Goal: Feedback & Contribution: Contribute content

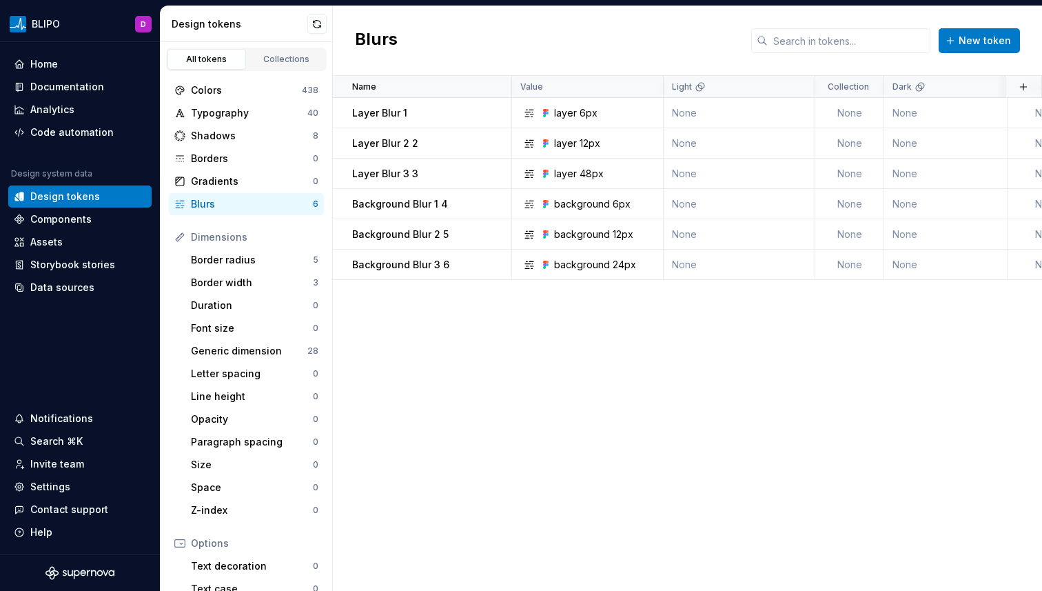
scroll to position [3, 0]
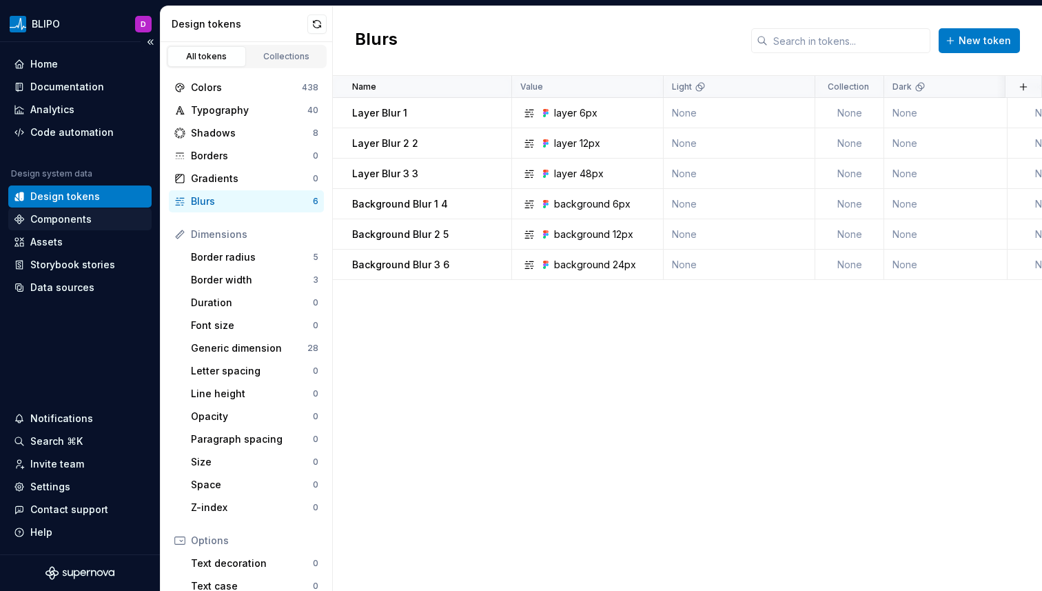
click at [61, 218] on div "Components" at bounding box center [60, 219] width 61 height 14
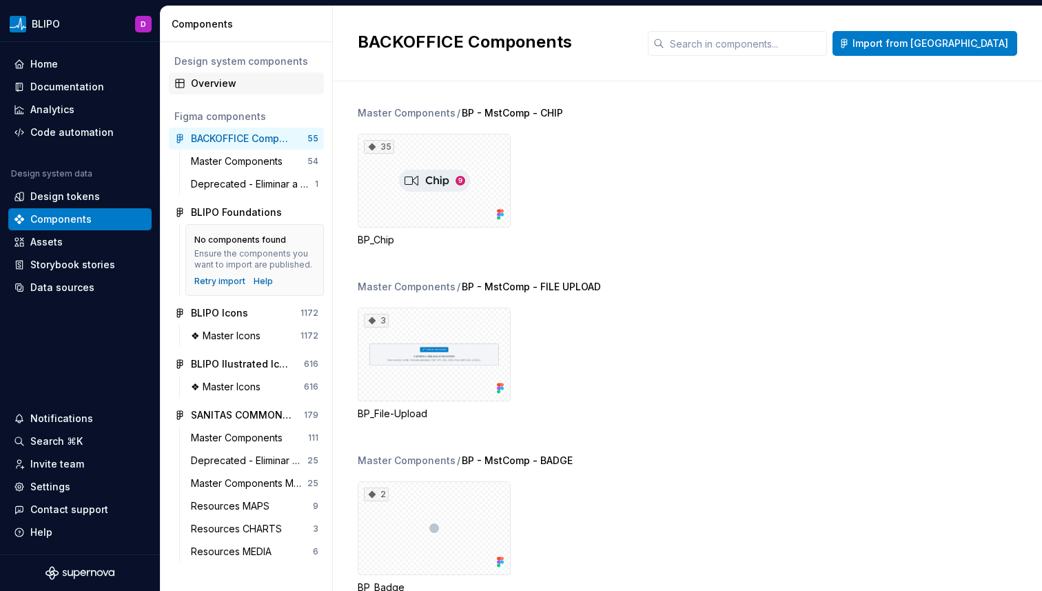
click at [201, 87] on div "Overview" at bounding box center [254, 83] width 127 height 14
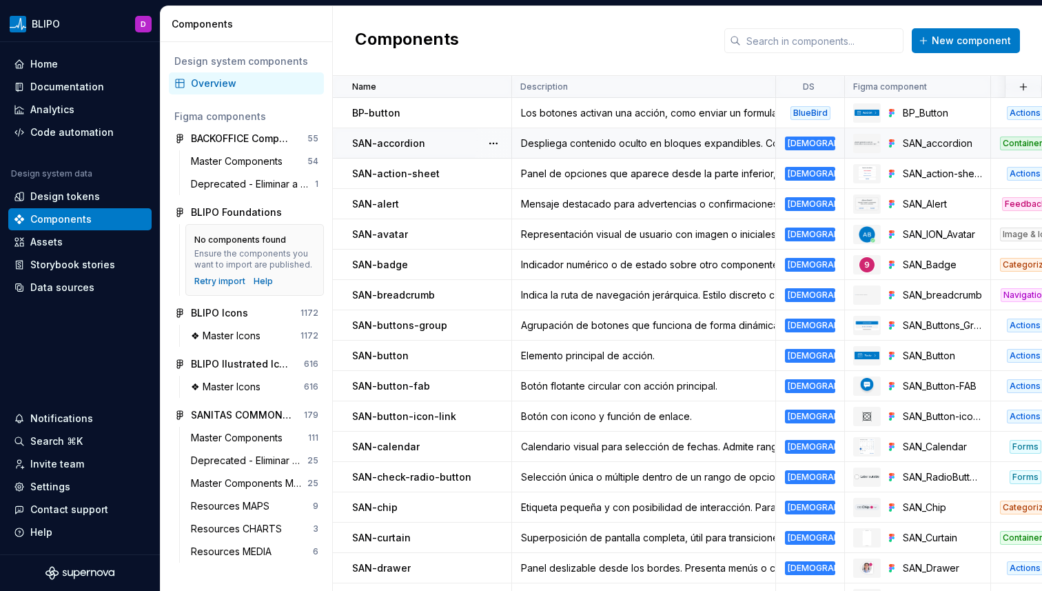
click at [371, 140] on p "SAN-accordion" at bounding box center [388, 143] width 73 height 14
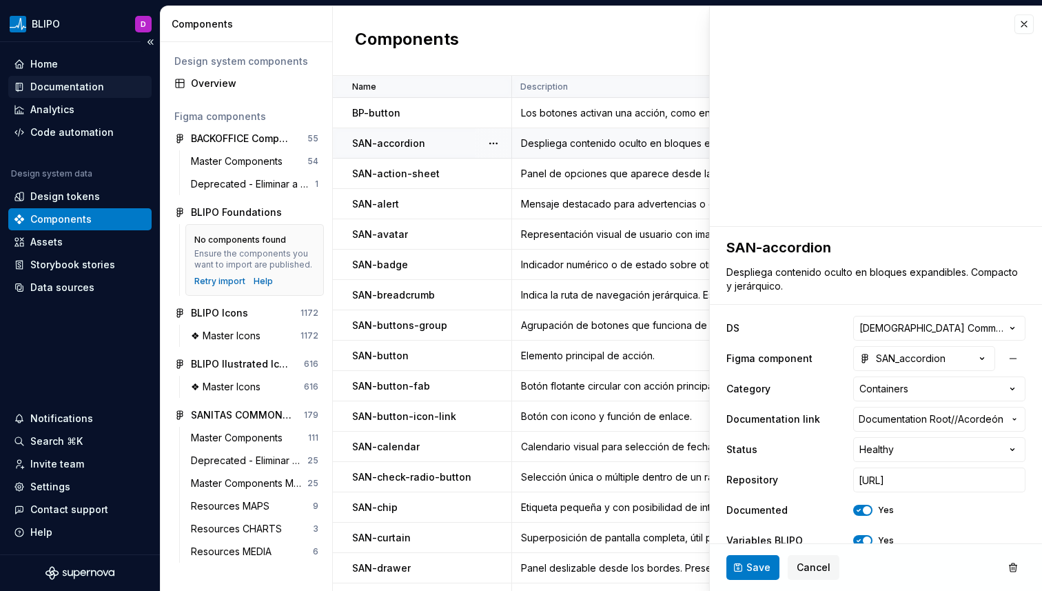
click at [47, 88] on div "Documentation" at bounding box center [67, 87] width 74 height 14
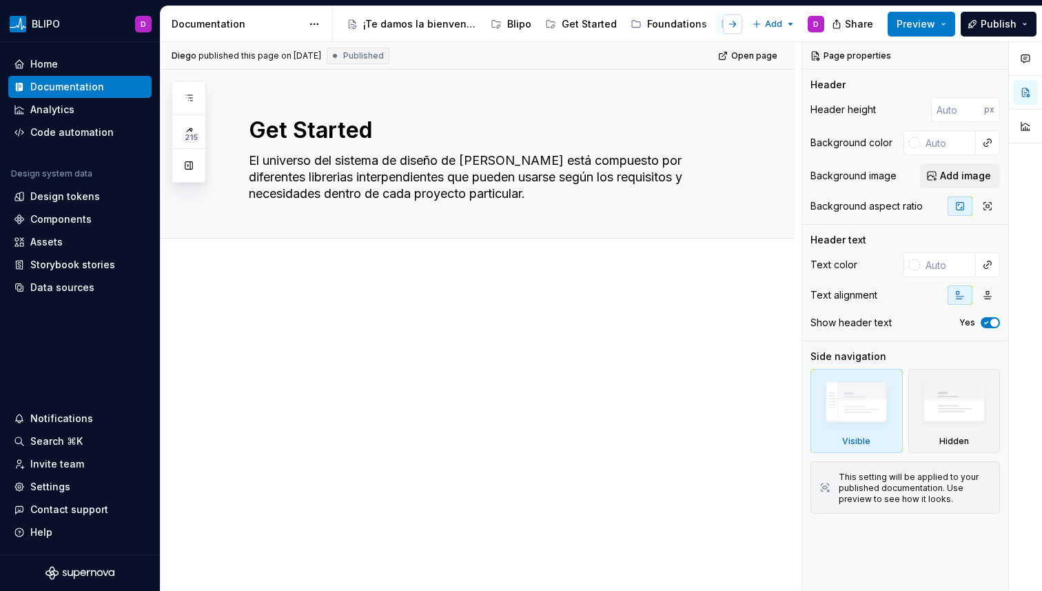
click at [735, 27] on button "button" at bounding box center [732, 23] width 19 height 19
click at [598, 19] on div "Common Library" at bounding box center [599, 24] width 78 height 14
type textarea "*"
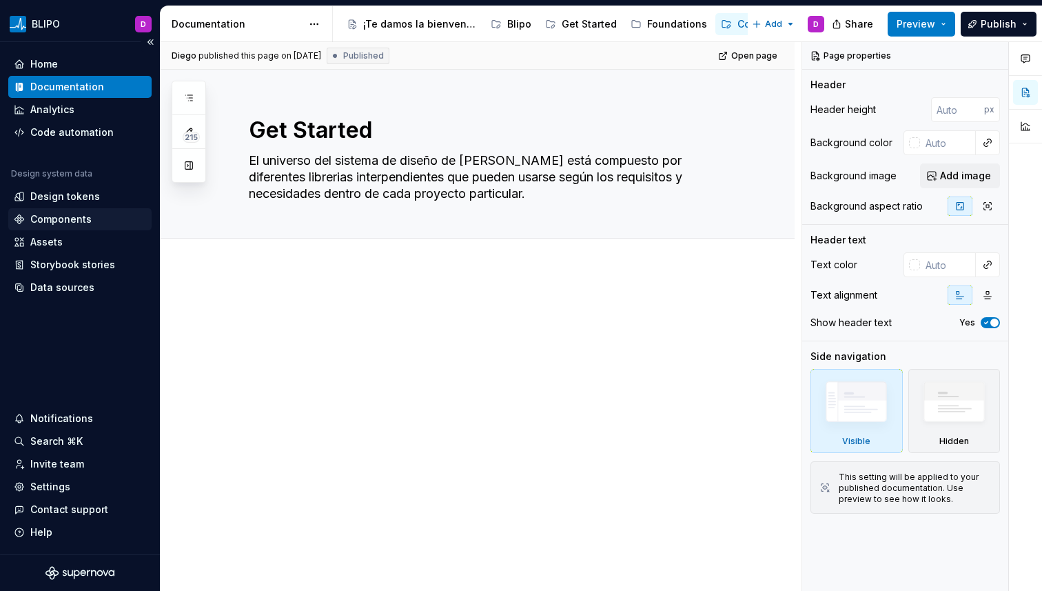
click at [69, 218] on div "Components" at bounding box center [60, 219] width 61 height 14
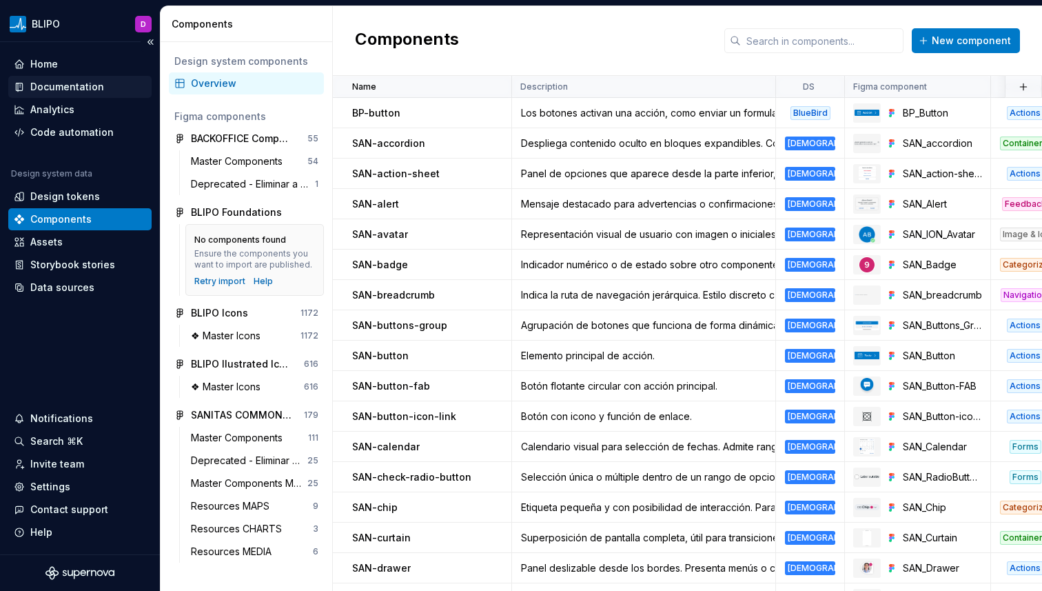
click at [50, 90] on div "Documentation" at bounding box center [67, 87] width 74 height 14
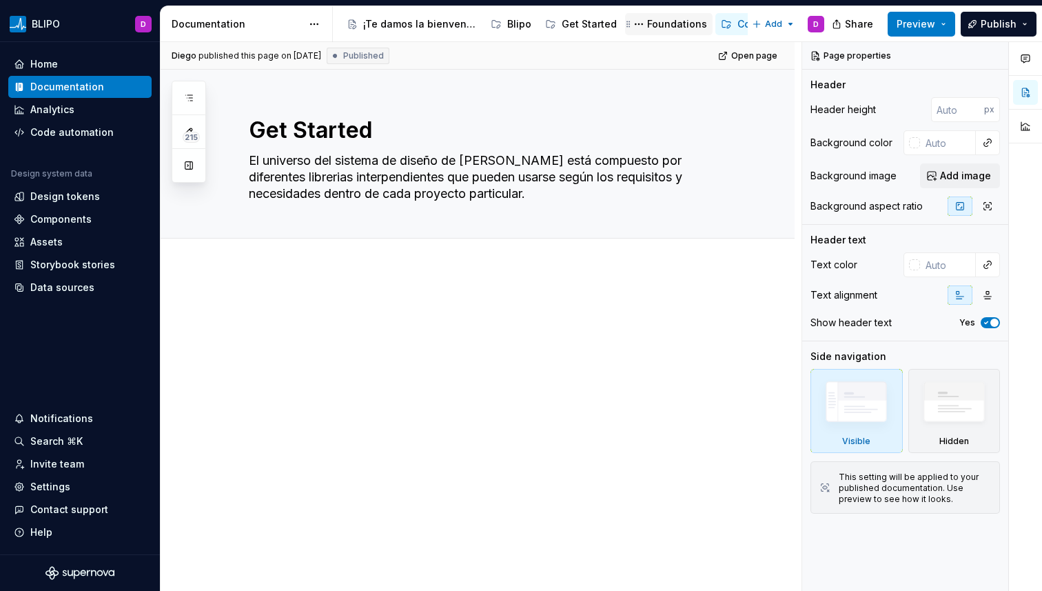
click at [647, 17] on div "Foundations" at bounding box center [677, 24] width 60 height 14
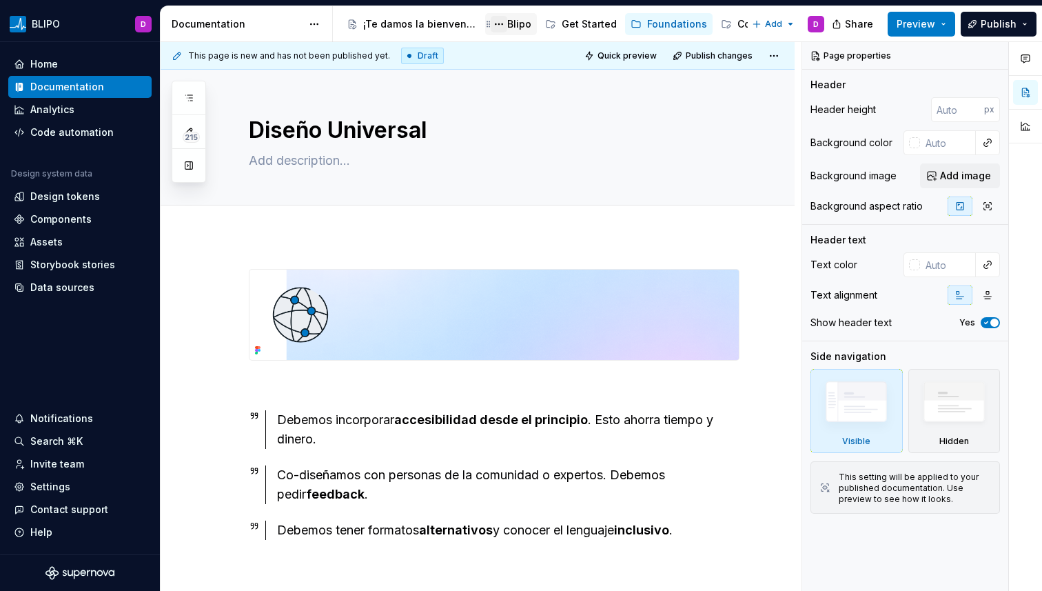
click at [507, 28] on button "Page tree" at bounding box center [499, 24] width 17 height 17
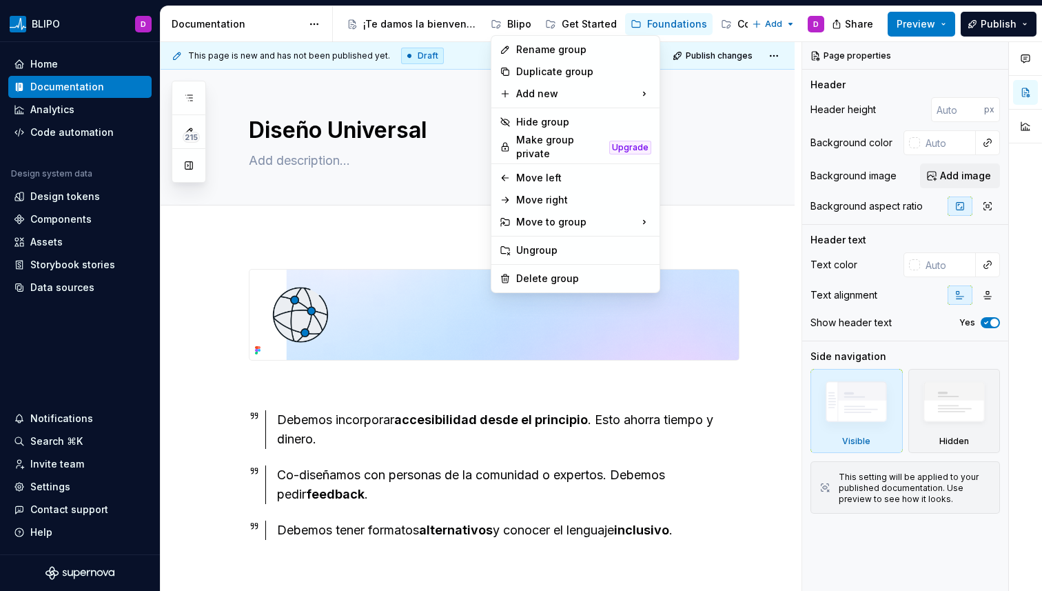
click at [527, 25] on html "BLIPO D Home Documentation Analytics Code automation Design system data Design …" at bounding box center [521, 295] width 1042 height 591
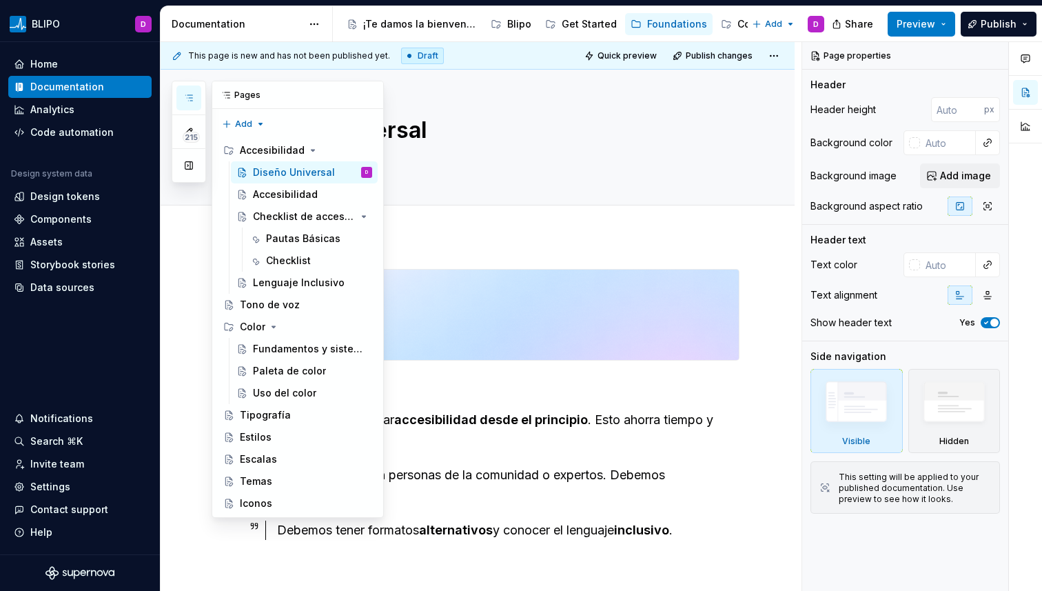
click at [189, 92] on icon "button" at bounding box center [188, 97] width 11 height 11
click at [198, 97] on button "button" at bounding box center [188, 97] width 25 height 25
click at [505, 221] on div "Add tab" at bounding box center [494, 220] width 491 height 19
click at [373, 93] on button "button" at bounding box center [369, 94] width 19 height 19
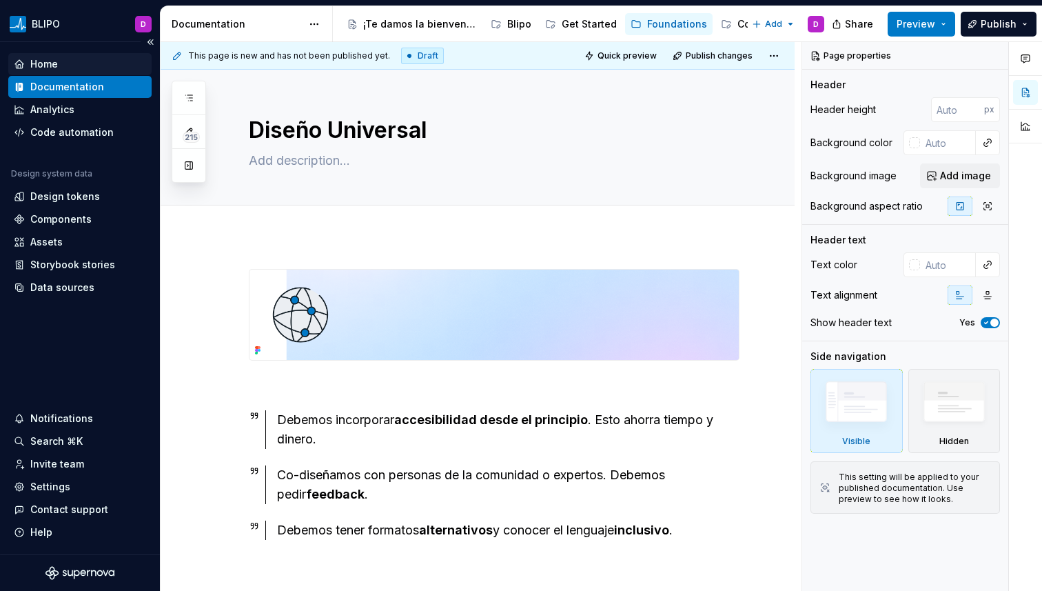
click at [37, 67] on div "Home" at bounding box center [44, 64] width 28 height 14
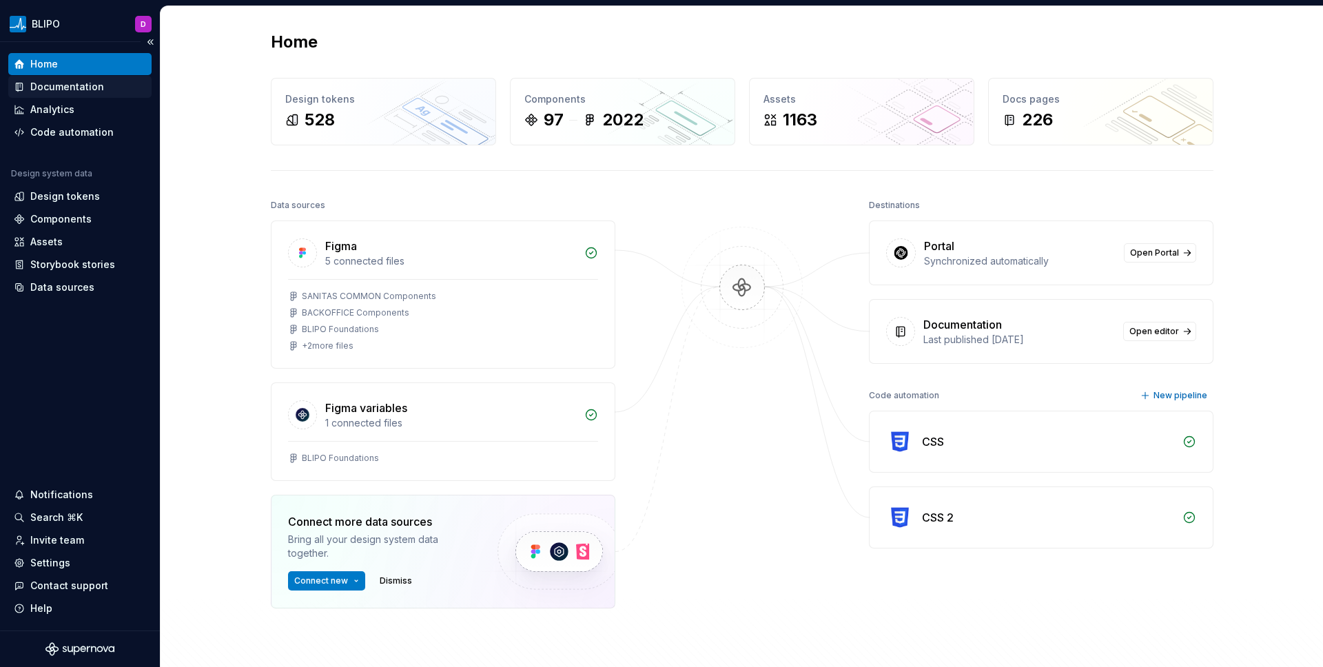
click at [94, 89] on div "Documentation" at bounding box center [67, 87] width 74 height 14
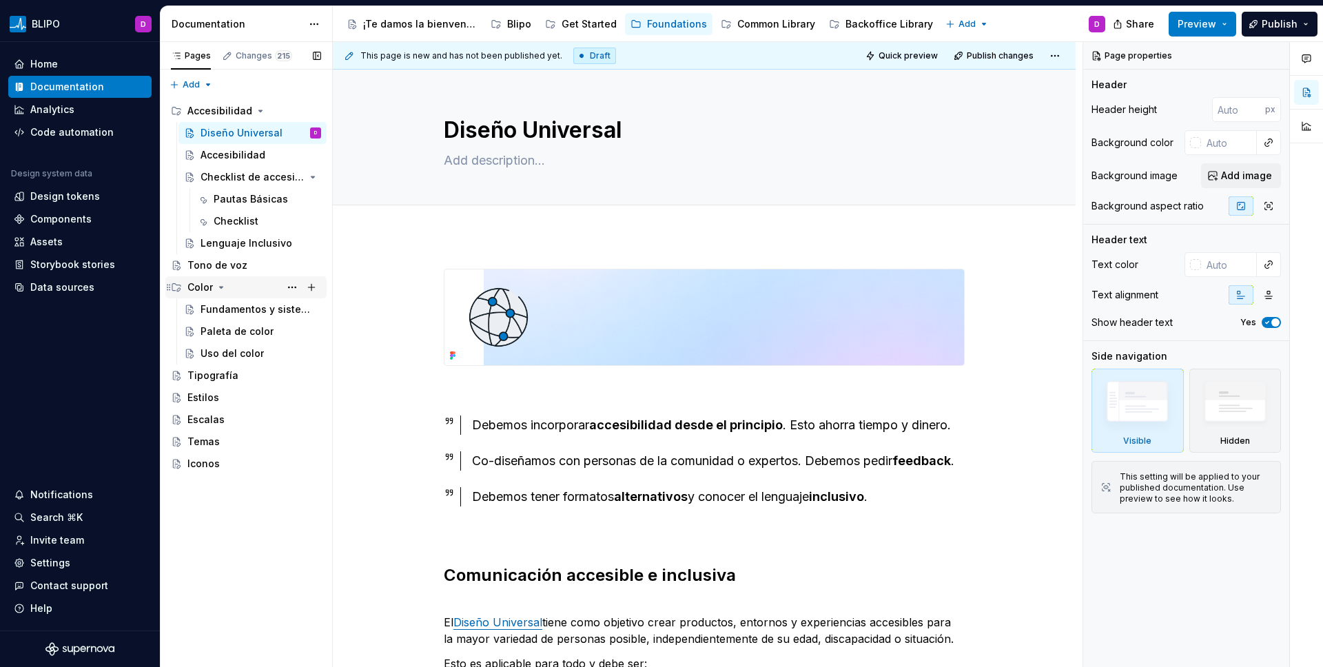
click at [223, 289] on icon "Page tree" at bounding box center [221, 287] width 11 height 11
click at [260, 110] on icon "Page tree" at bounding box center [260, 110] width 11 height 11
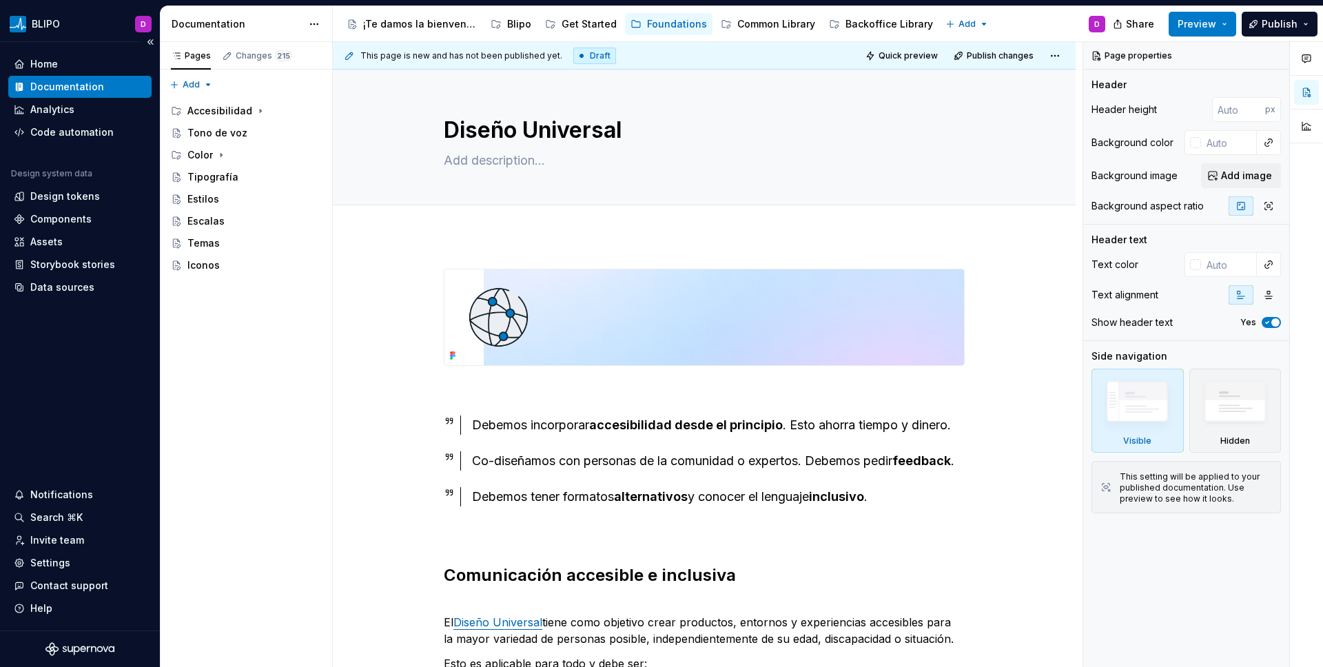
click at [75, 83] on div "Documentation" at bounding box center [67, 87] width 74 height 14
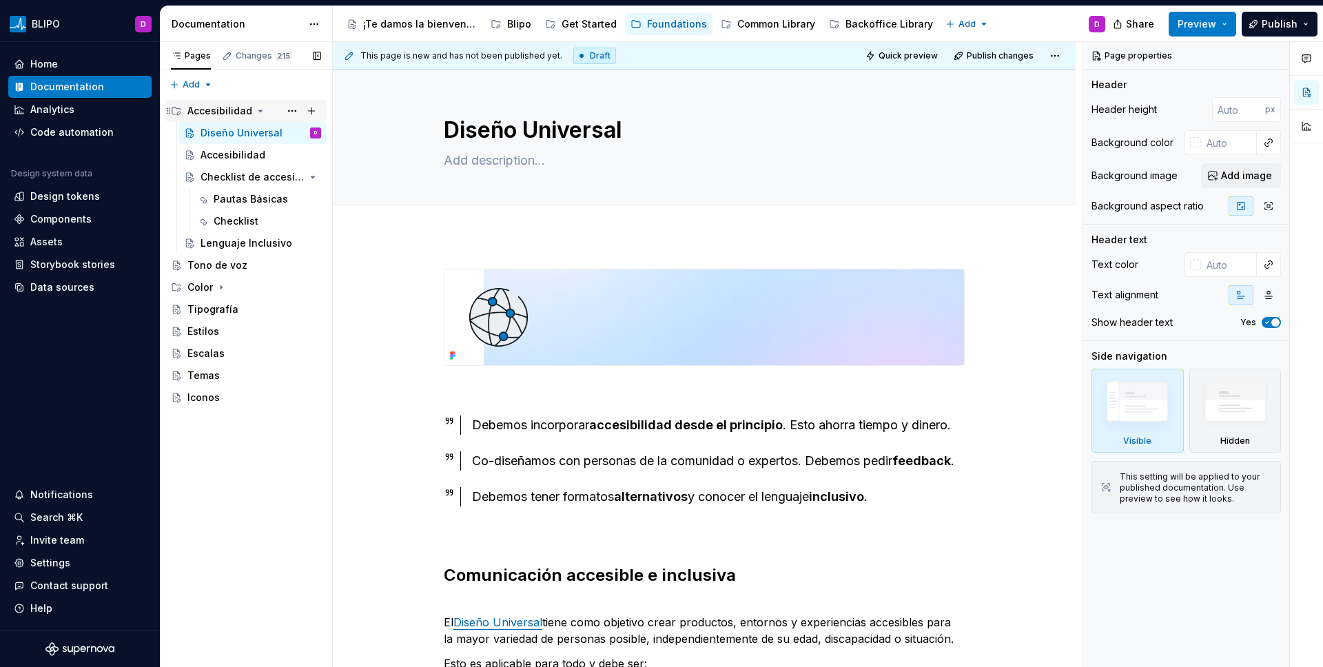
click at [262, 105] on icon "Page tree" at bounding box center [260, 110] width 11 height 11
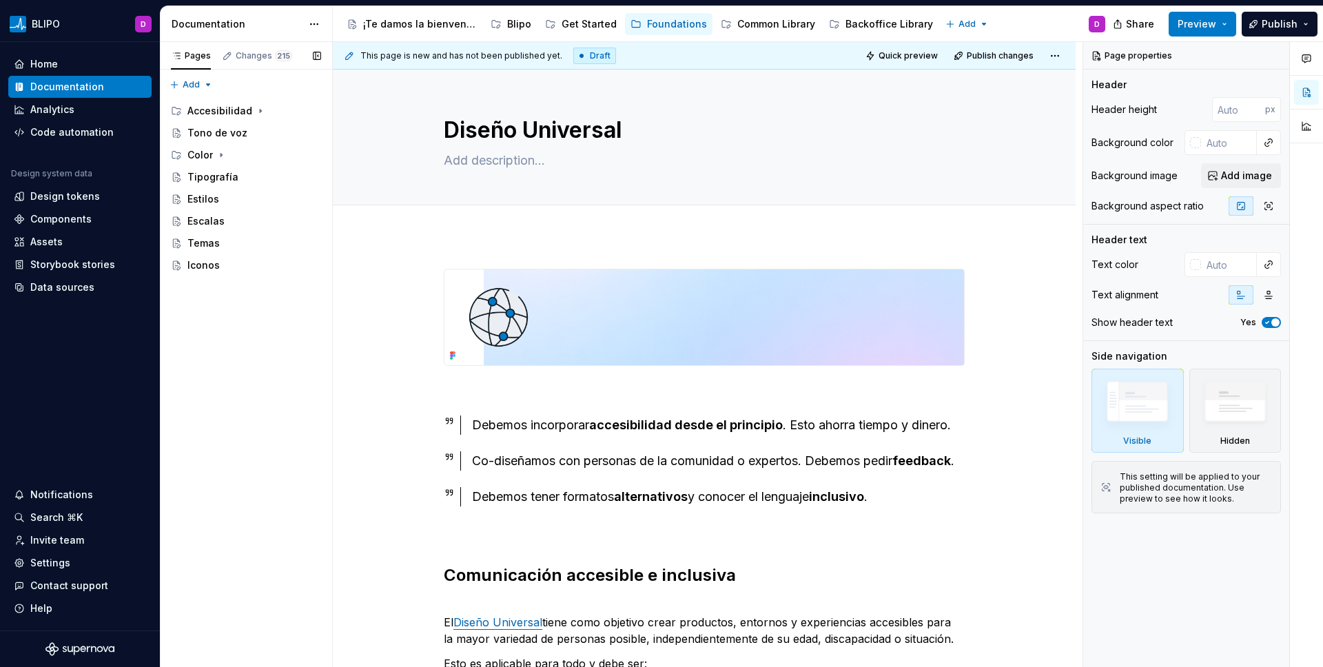
click at [0, 0] on button "Page tree" at bounding box center [0, 0] width 0 height 0
click at [258, 108] on div "Pages Changes 215 Add Accessibility guide for tree Page tree. Navigate the tree…" at bounding box center [246, 355] width 172 height 626
click at [62, 81] on div "Documentation" at bounding box center [67, 87] width 74 height 14
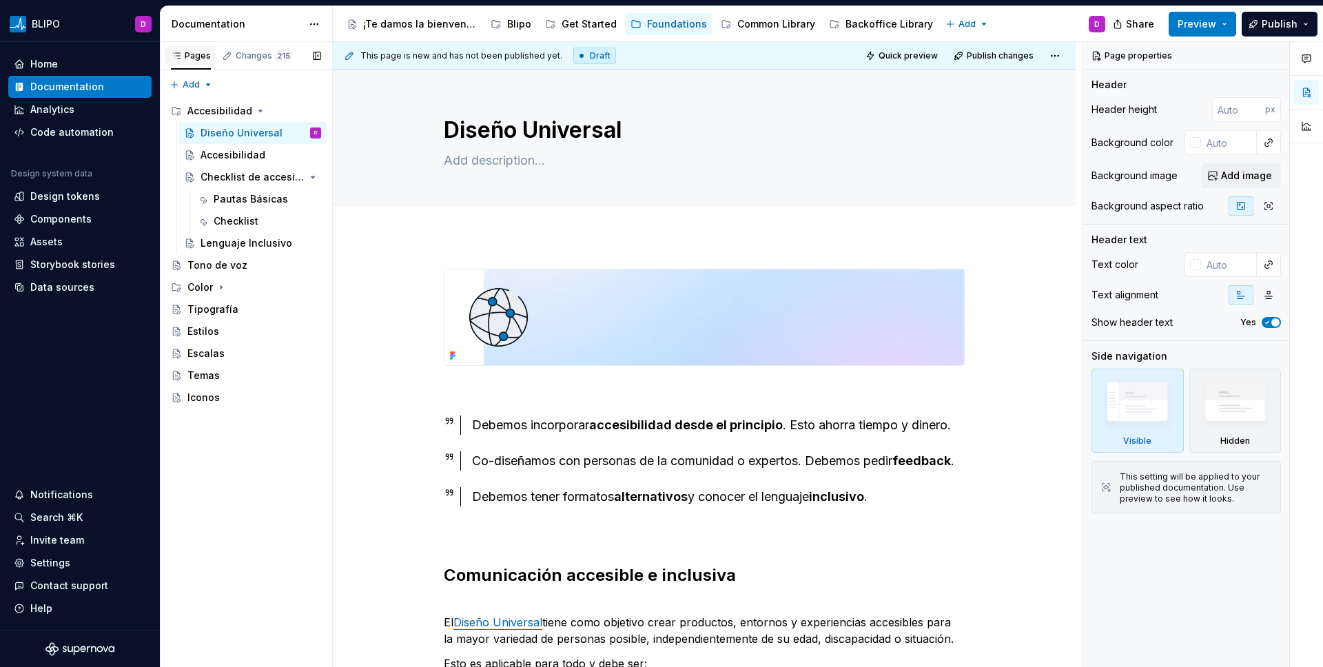
click at [193, 63] on div "Pages" at bounding box center [190, 55] width 51 height 19
click at [256, 52] on div "Changes 215" at bounding box center [264, 55] width 57 height 11
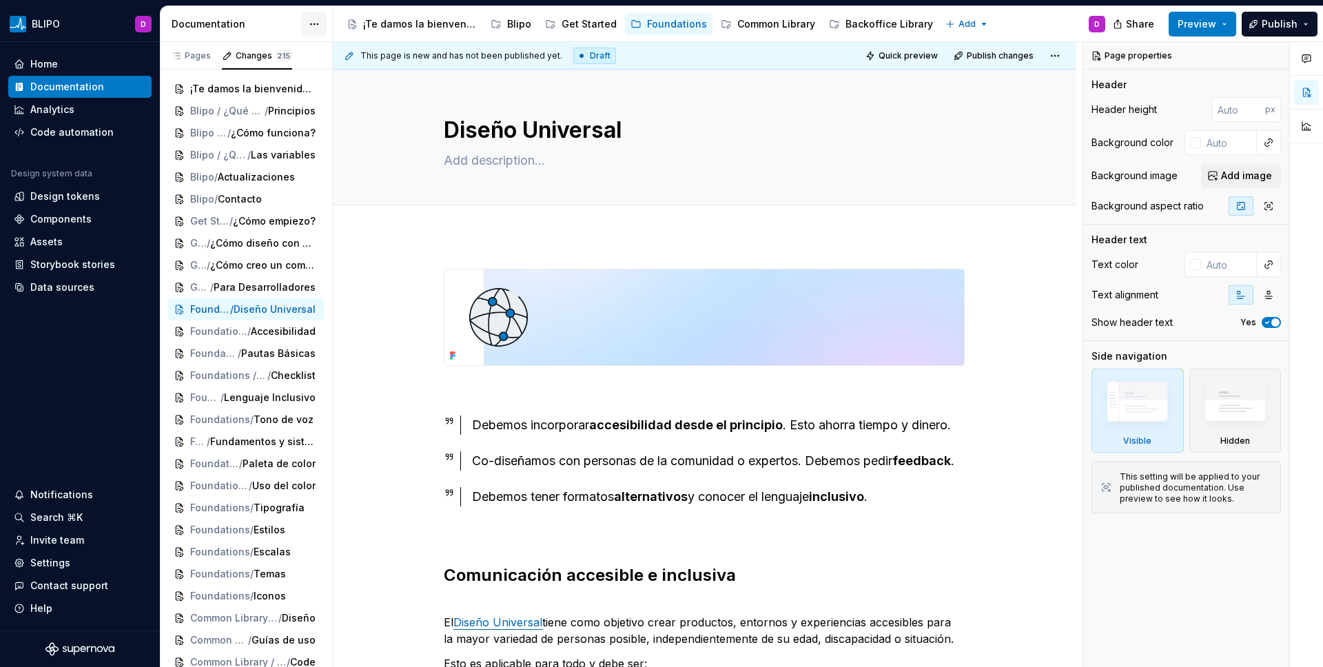
click at [301, 29] on div "Documentation" at bounding box center [247, 24] width 172 height 36
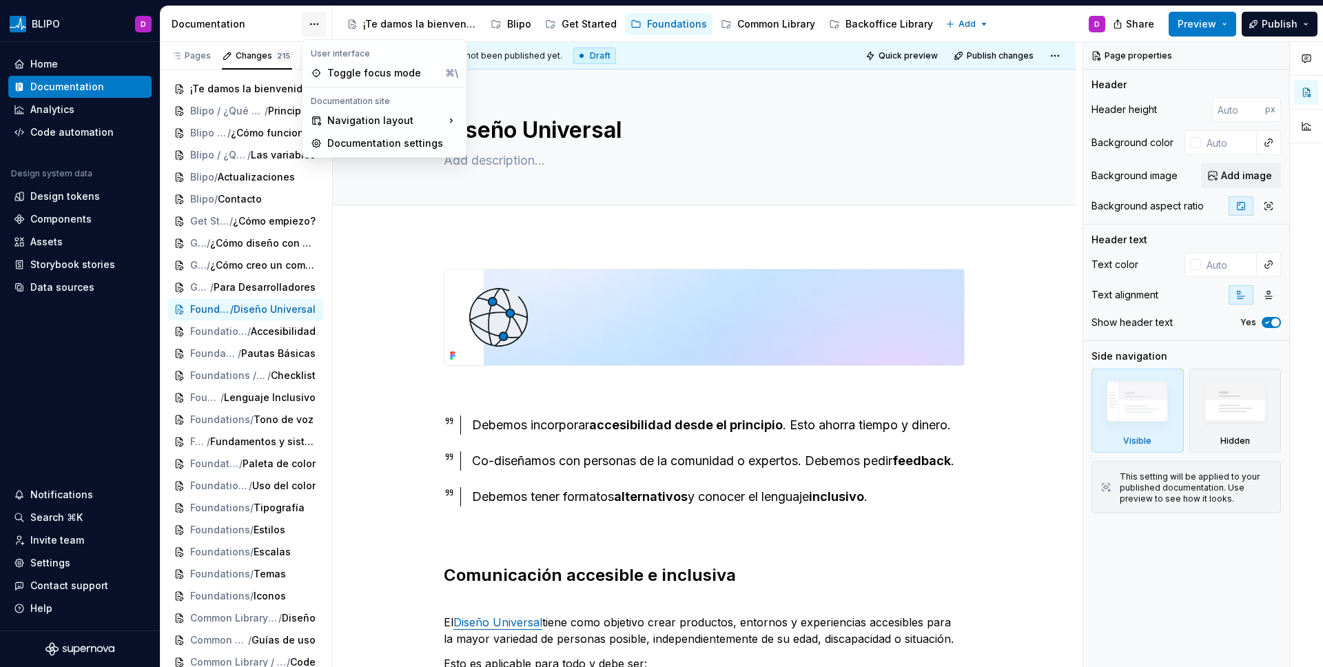
click at [303, 28] on html "BLIPO D Home Documentation Analytics Code automation Design system data Design …" at bounding box center [661, 333] width 1323 height 667
click at [205, 50] on div "Pages Changes 215 Add Accessibility guide for tree Page tree. Navigate the tree…" at bounding box center [246, 357] width 172 height 631
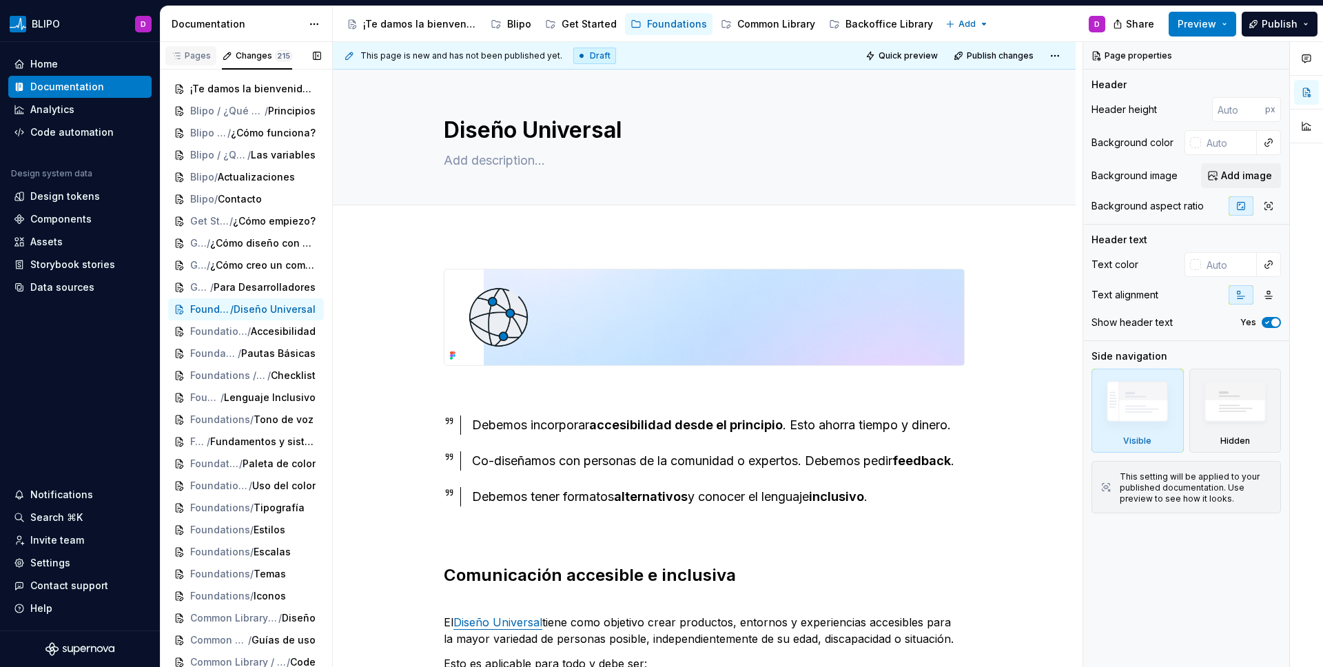
click at [201, 50] on div "Pages" at bounding box center [191, 55] width 40 height 11
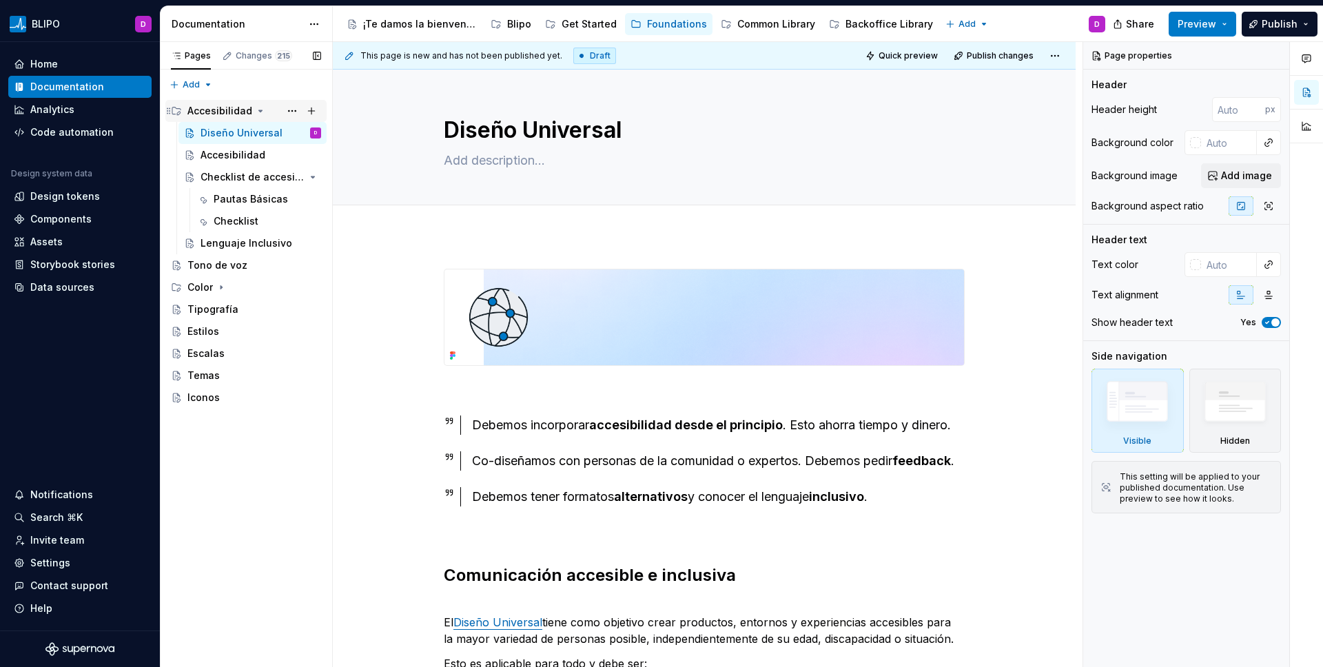
click at [261, 110] on icon "Page tree" at bounding box center [260, 110] width 11 height 11
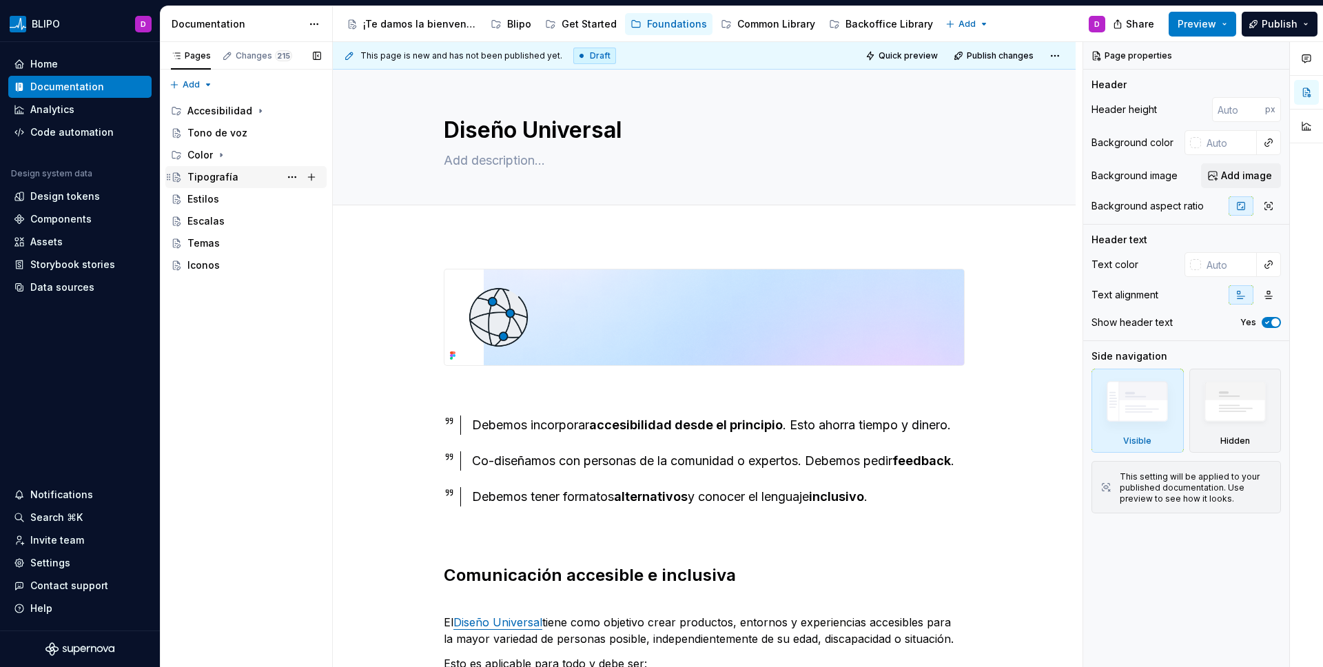
click at [198, 180] on div "Tipografía" at bounding box center [212, 177] width 51 height 14
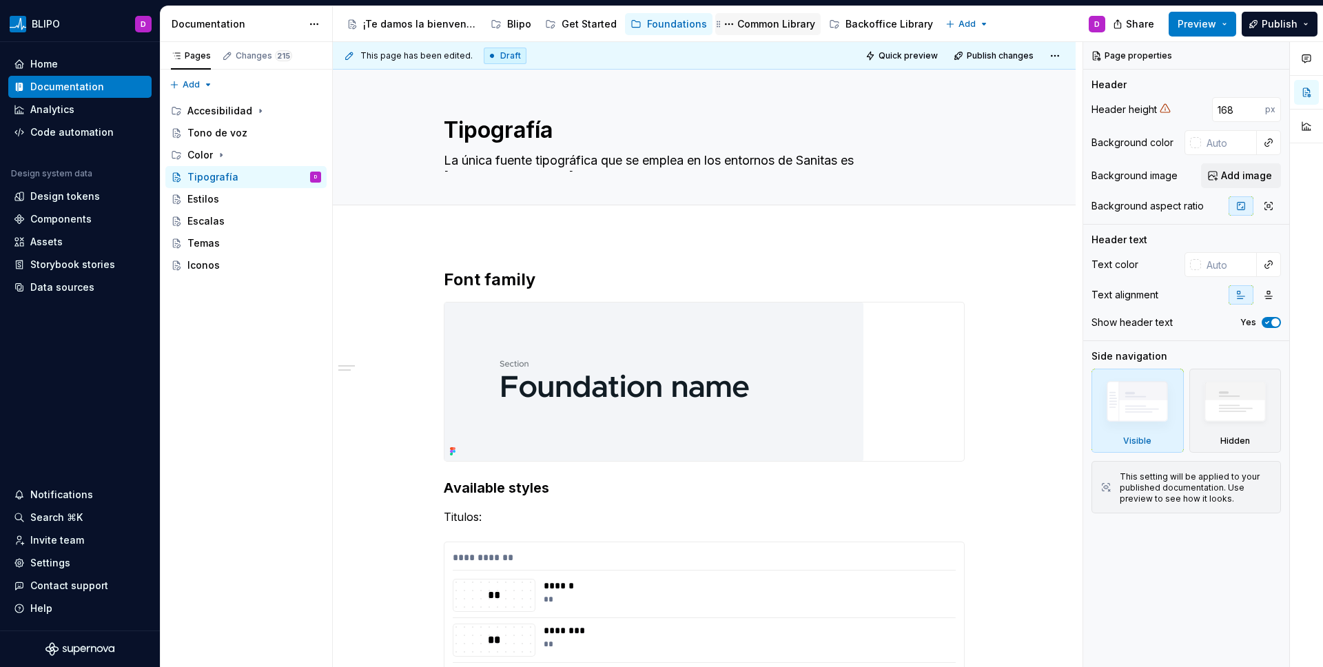
click at [770, 27] on div "Common Library" at bounding box center [776, 24] width 78 height 14
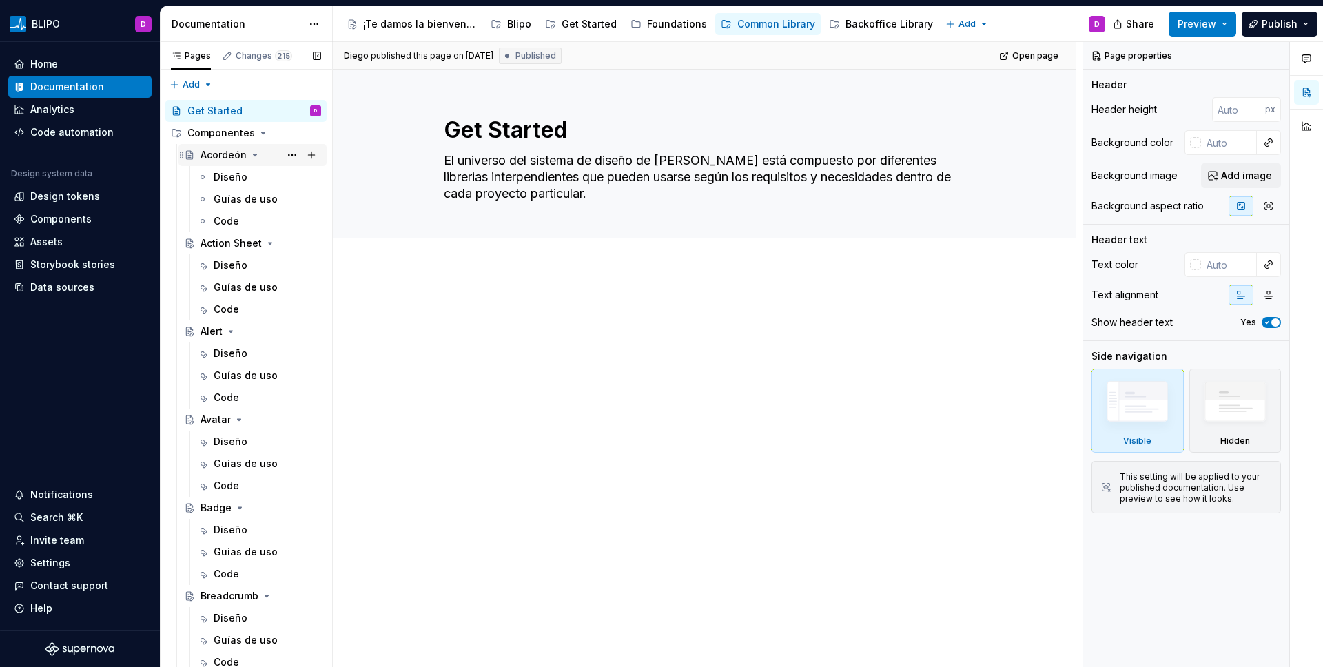
click at [227, 145] on div "Acordeón" at bounding box center [261, 154] width 121 height 19
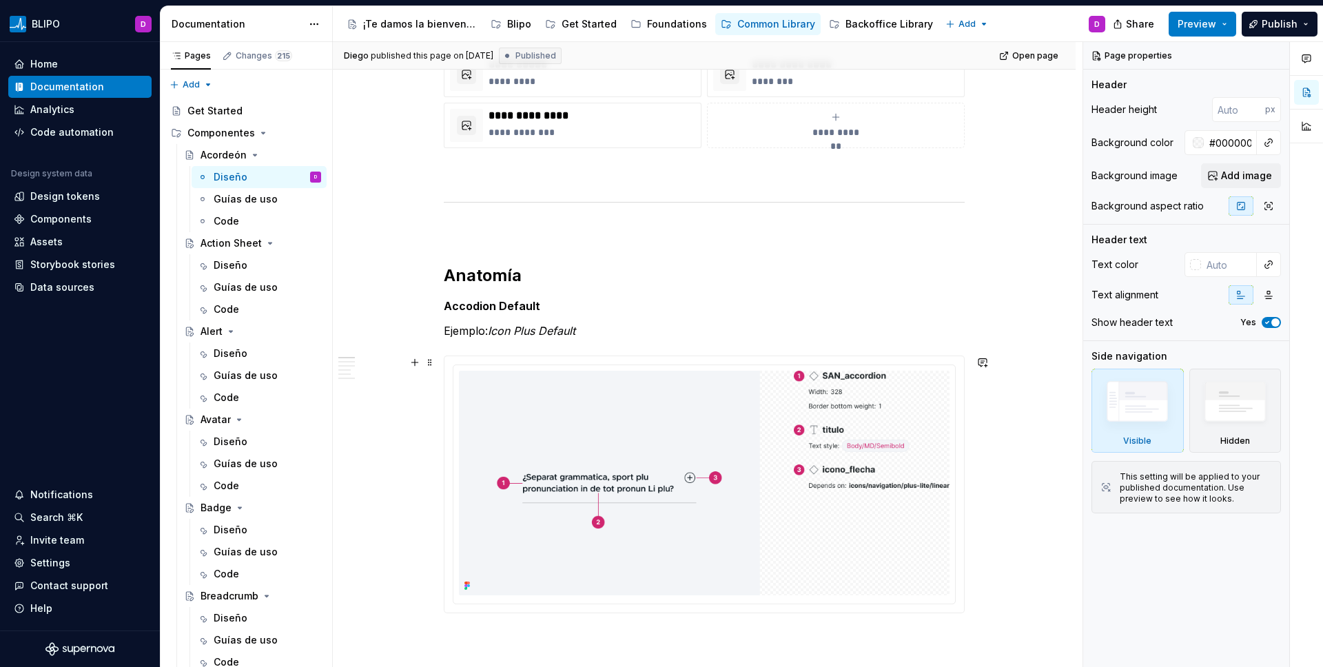
scroll to position [664, 0]
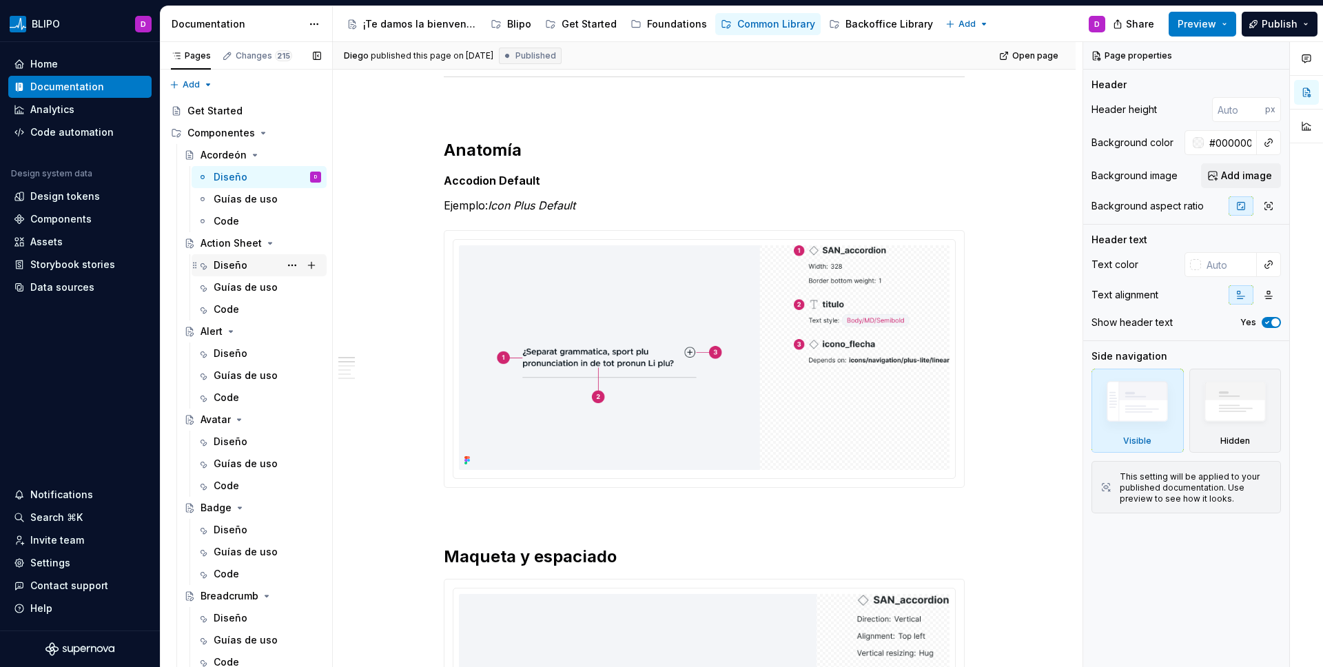
click at [225, 269] on div "Diseño" at bounding box center [231, 265] width 34 height 14
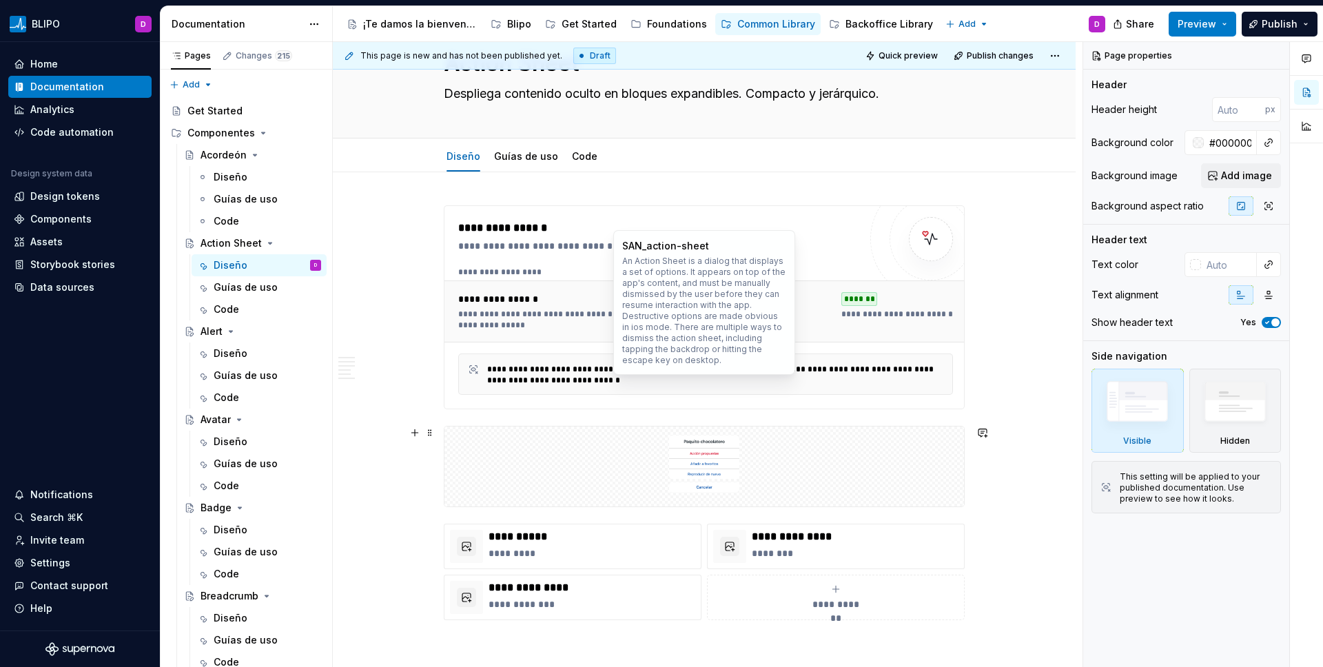
scroll to position [198, 0]
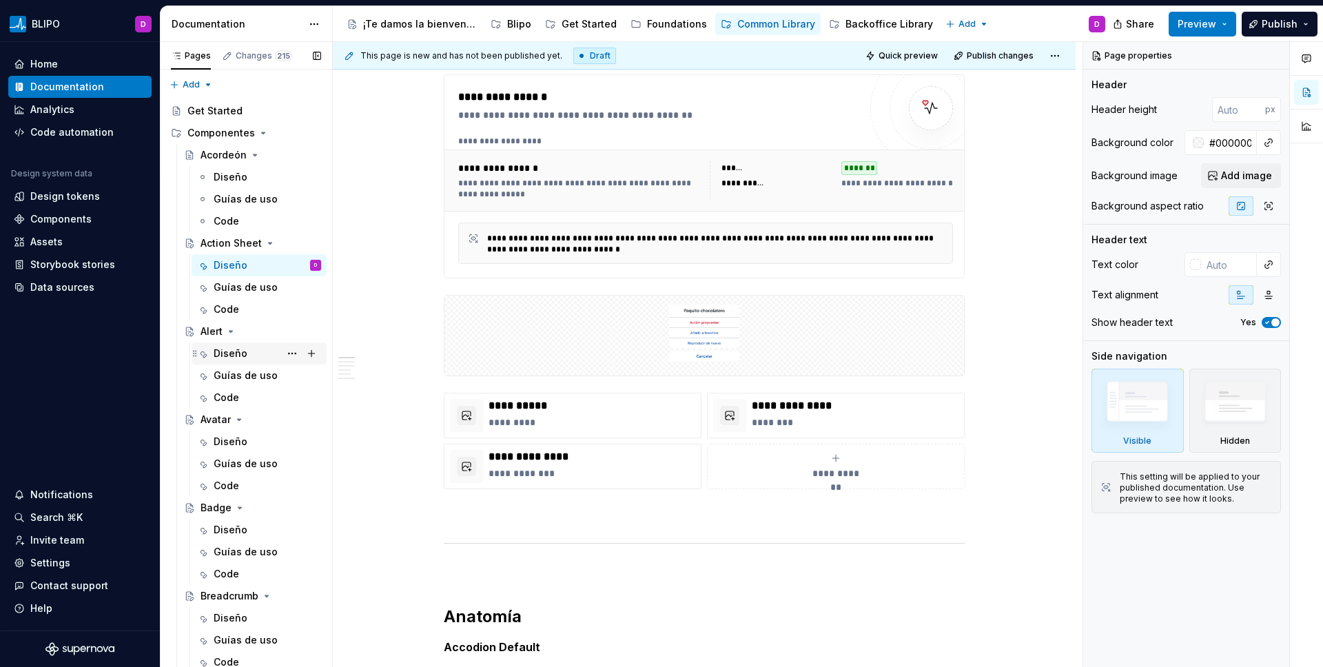
click at [217, 356] on div "Diseño" at bounding box center [231, 354] width 34 height 14
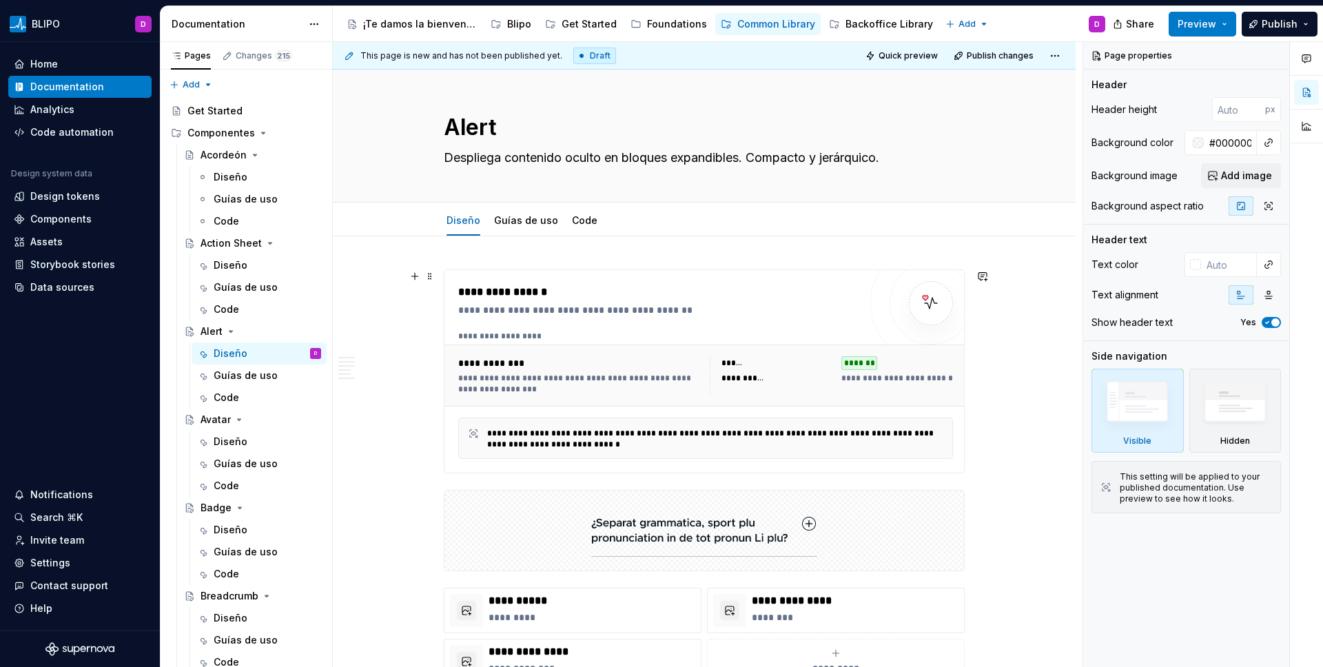
scroll to position [6, 0]
click at [536, 302] on div "**********" at bounding box center [658, 307] width 401 height 14
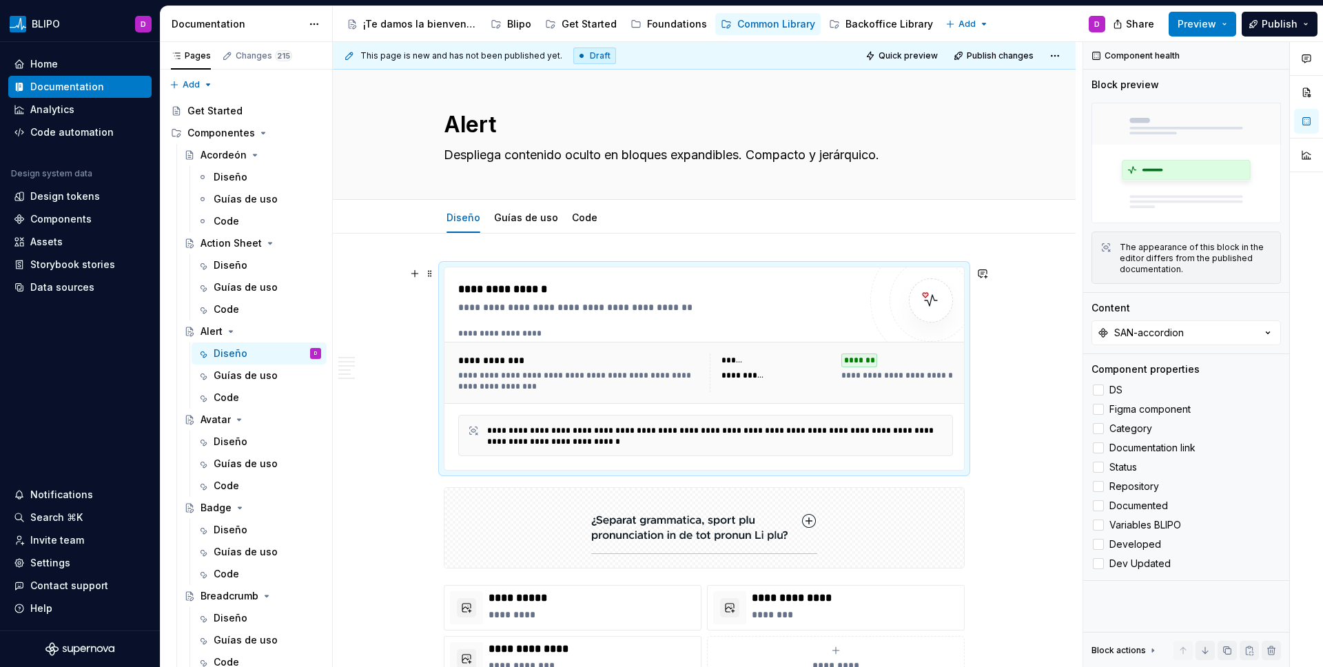
click at [496, 329] on div "**********" at bounding box center [705, 333] width 495 height 11
click at [566, 380] on div "**********" at bounding box center [579, 381] width 243 height 22
click at [613, 390] on div "**********" at bounding box center [579, 381] width 243 height 22
click at [1041, 329] on button "SAN-accordion" at bounding box center [1187, 332] width 190 height 25
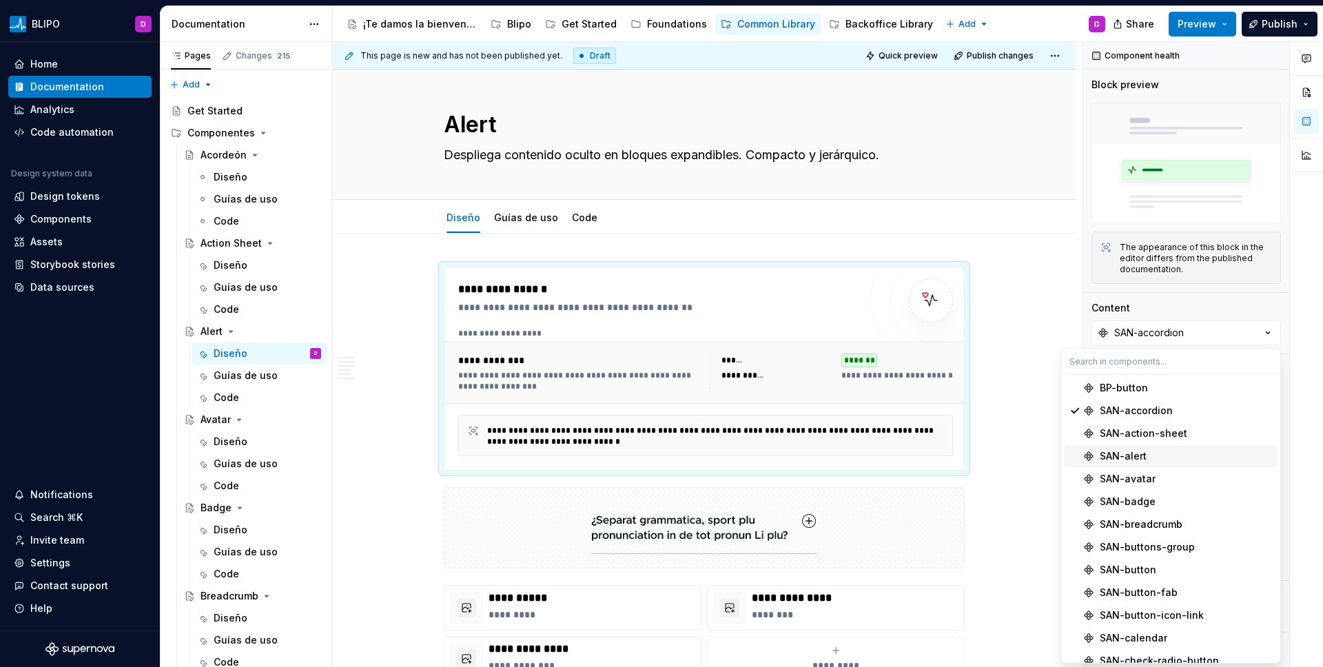
click at [1041, 449] on div "SAN-alert" at bounding box center [1123, 456] width 47 height 14
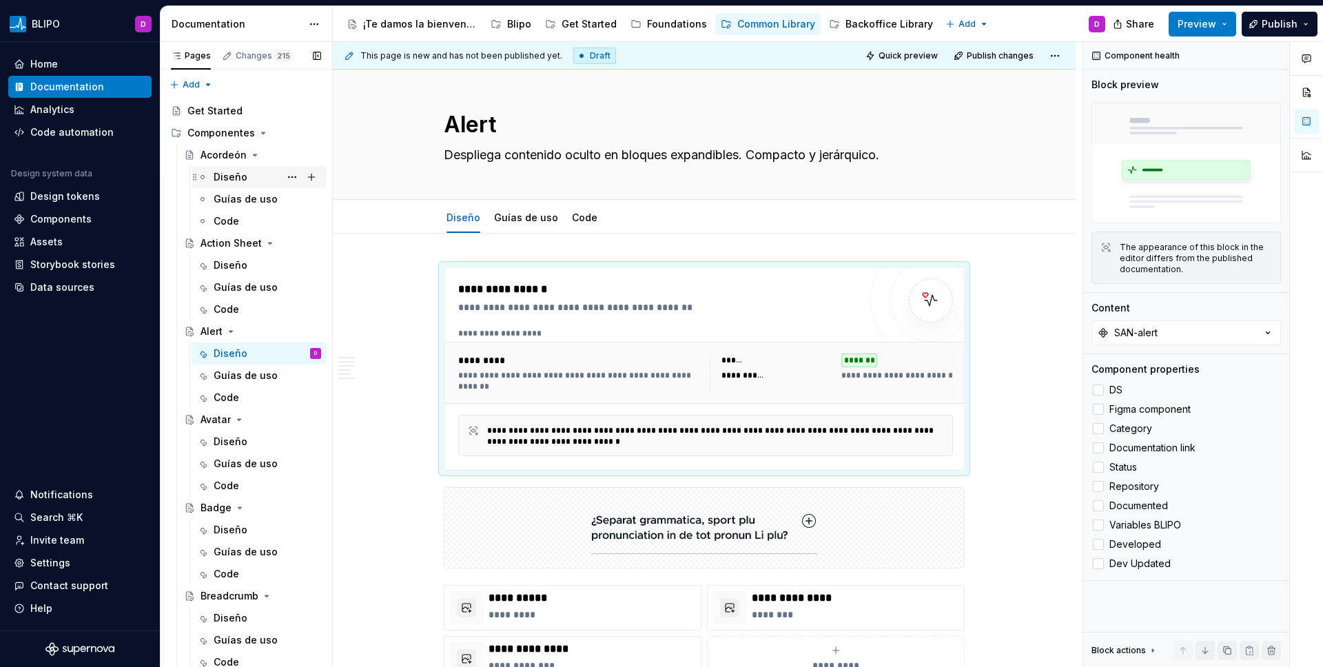
click at [235, 170] on div "Diseño" at bounding box center [231, 177] width 34 height 14
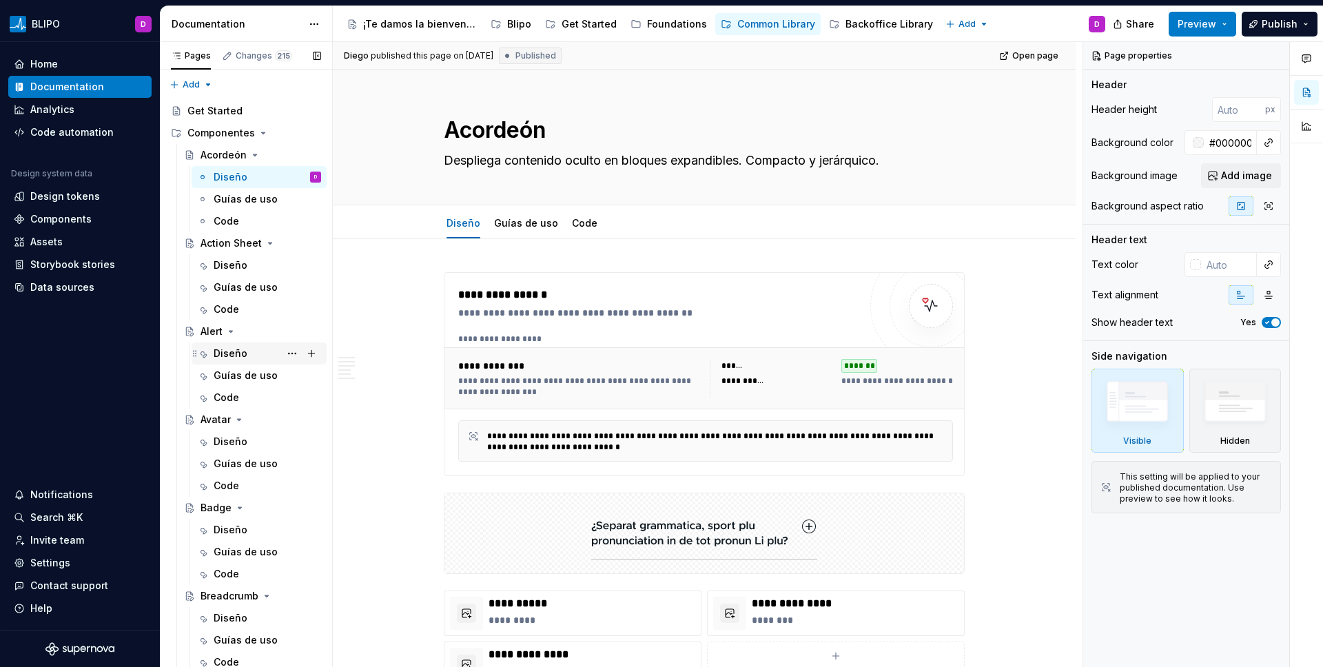
click at [217, 349] on div "Diseño" at bounding box center [231, 354] width 34 height 14
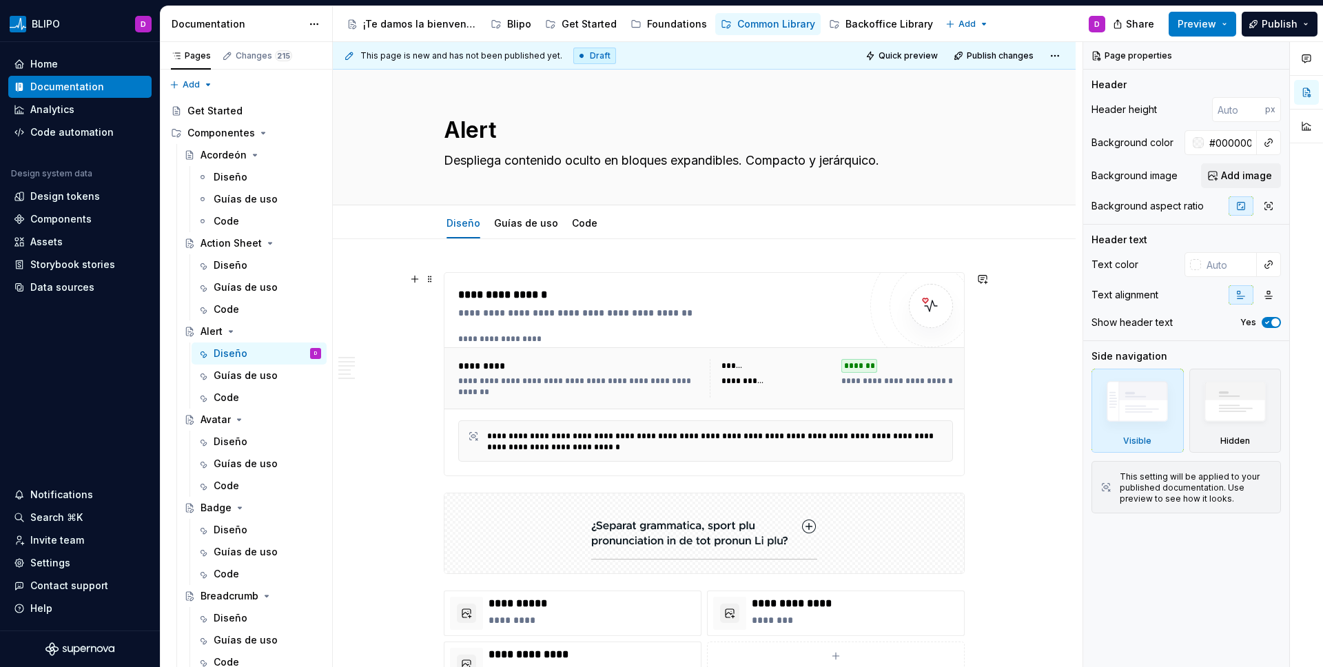
click at [892, 382] on span "**********" at bounding box center [1118, 381] width 555 height 11
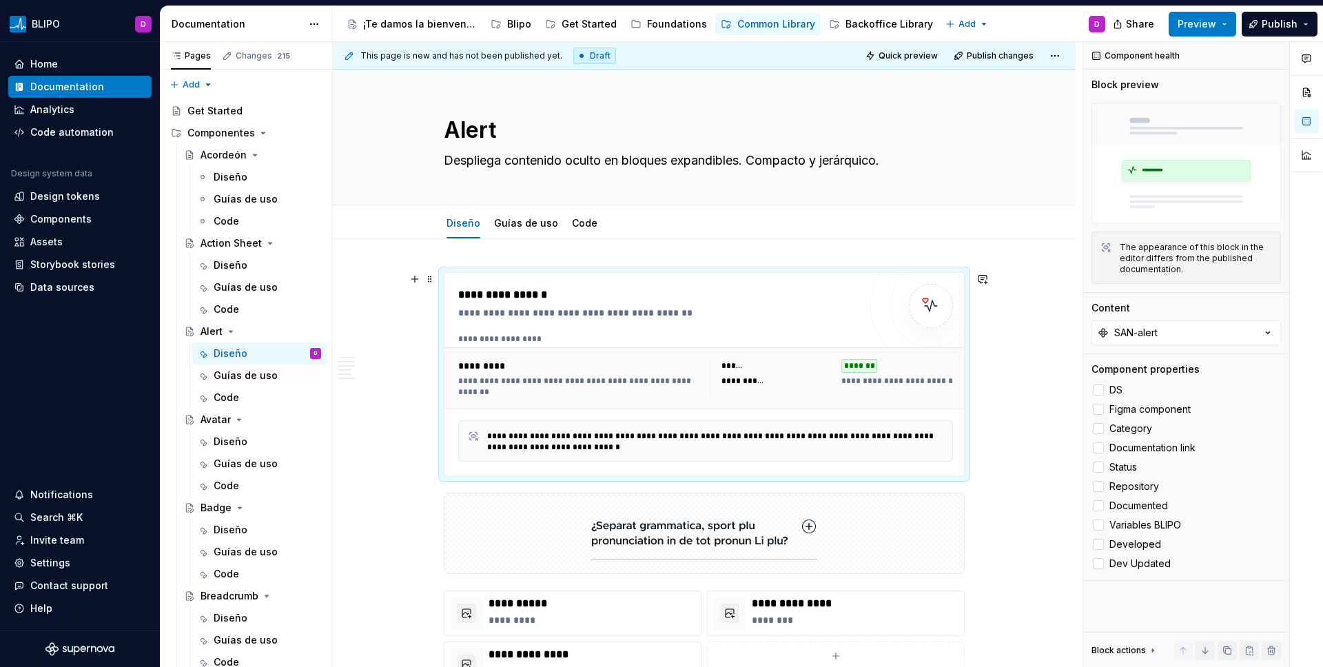
click at [891, 380] on span "**********" at bounding box center [1118, 381] width 555 height 11
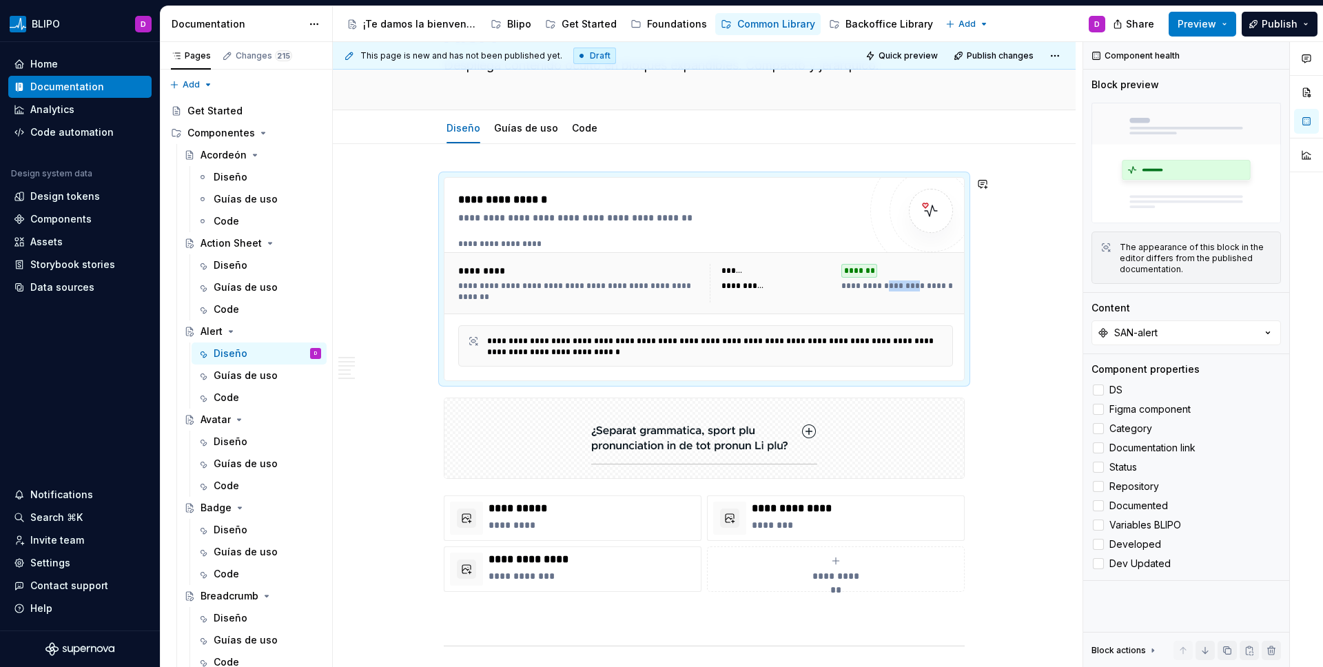
scroll to position [96, 0]
click at [219, 177] on div "Diseño" at bounding box center [231, 177] width 34 height 14
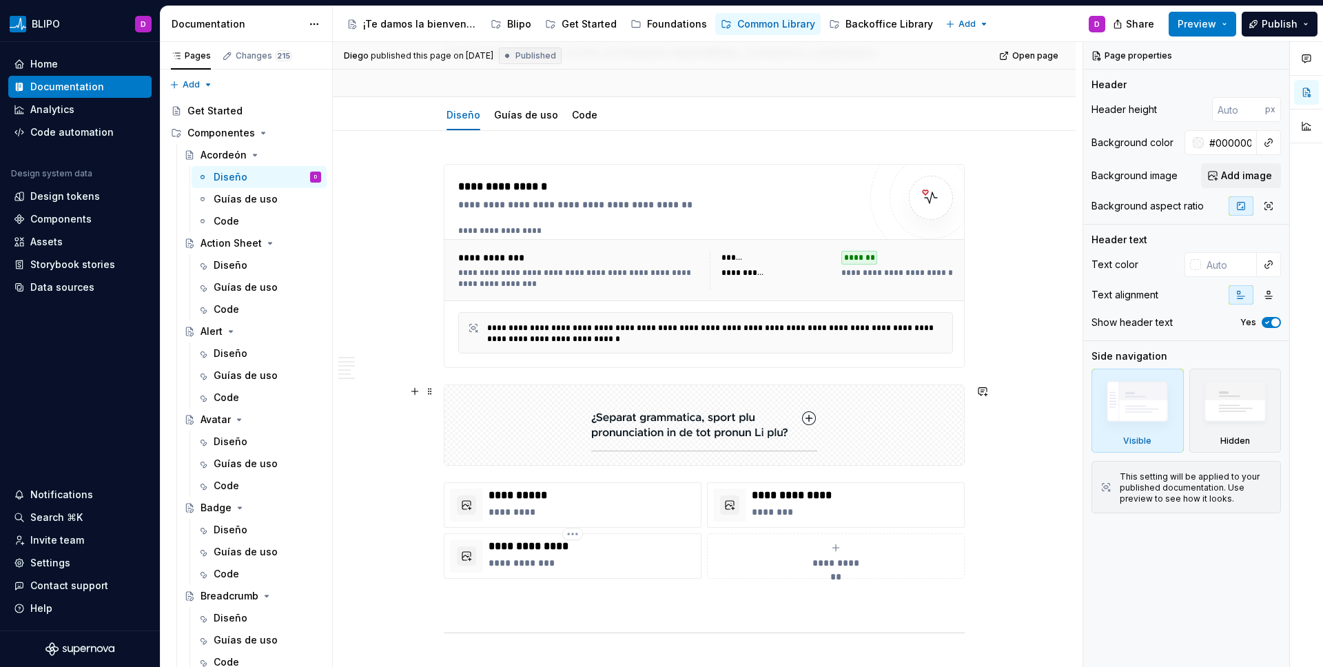
scroll to position [123, 0]
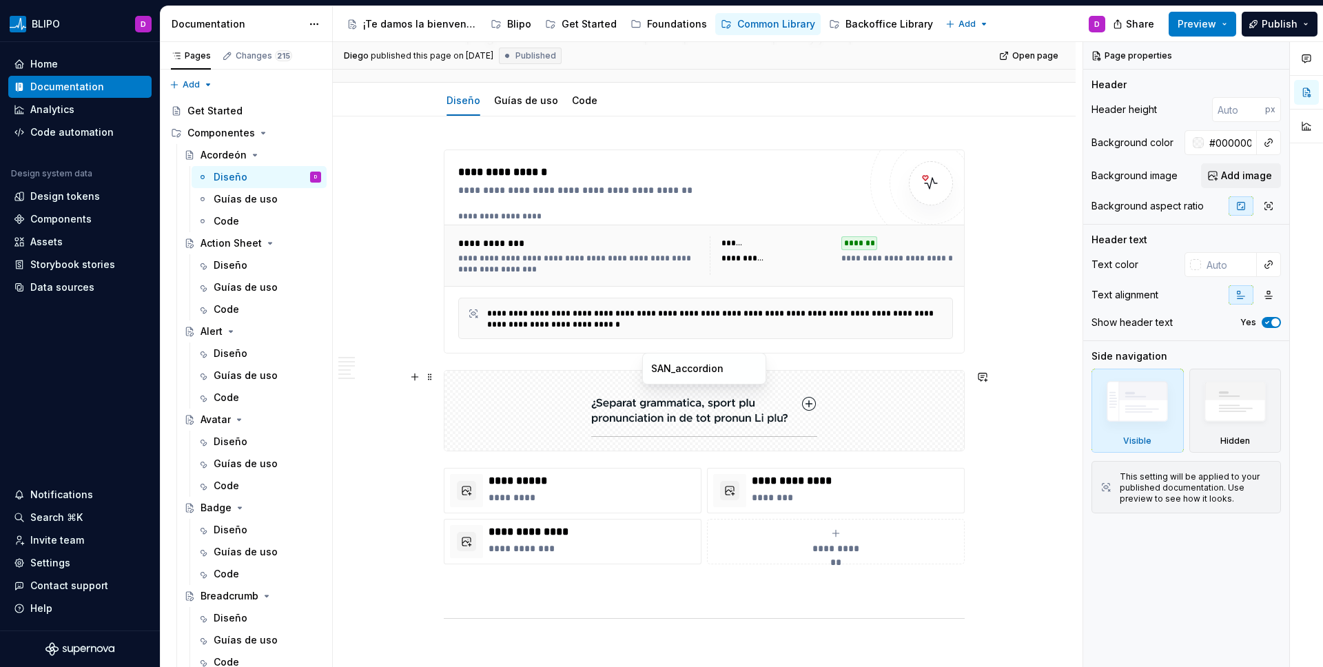
click at [810, 402] on img at bounding box center [704, 410] width 226 height 69
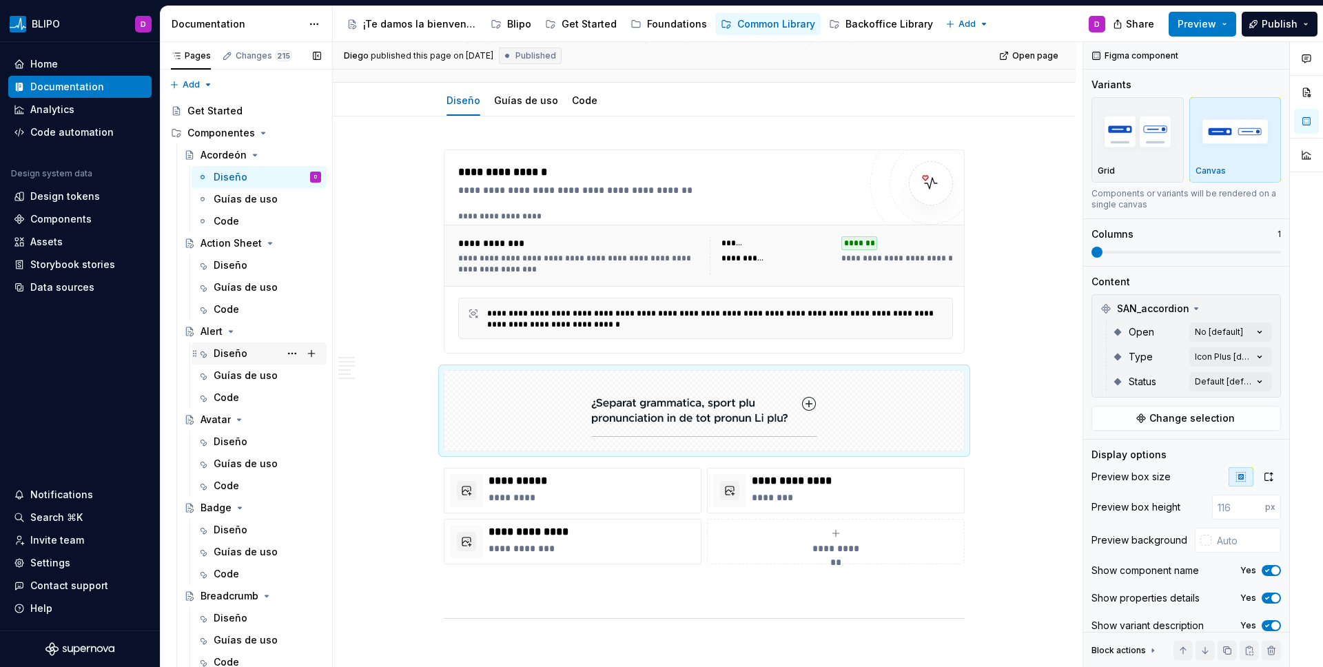
click at [229, 348] on div "Diseño" at bounding box center [231, 354] width 34 height 14
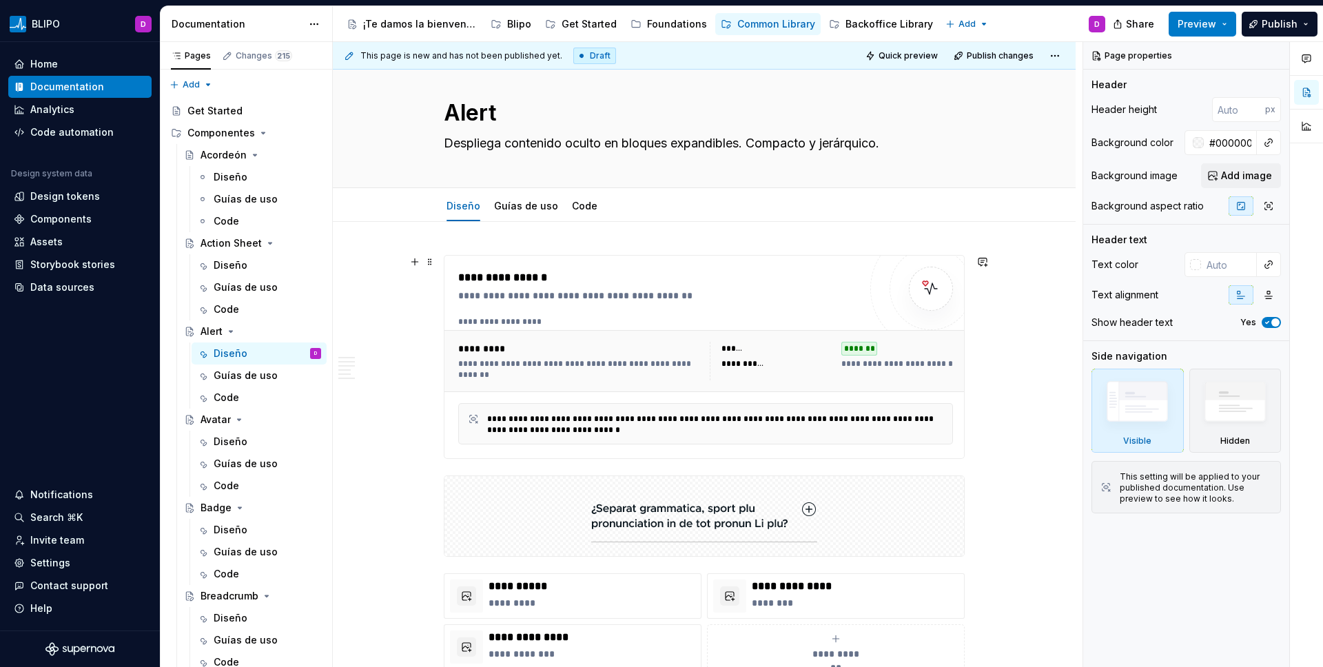
scroll to position [120, 0]
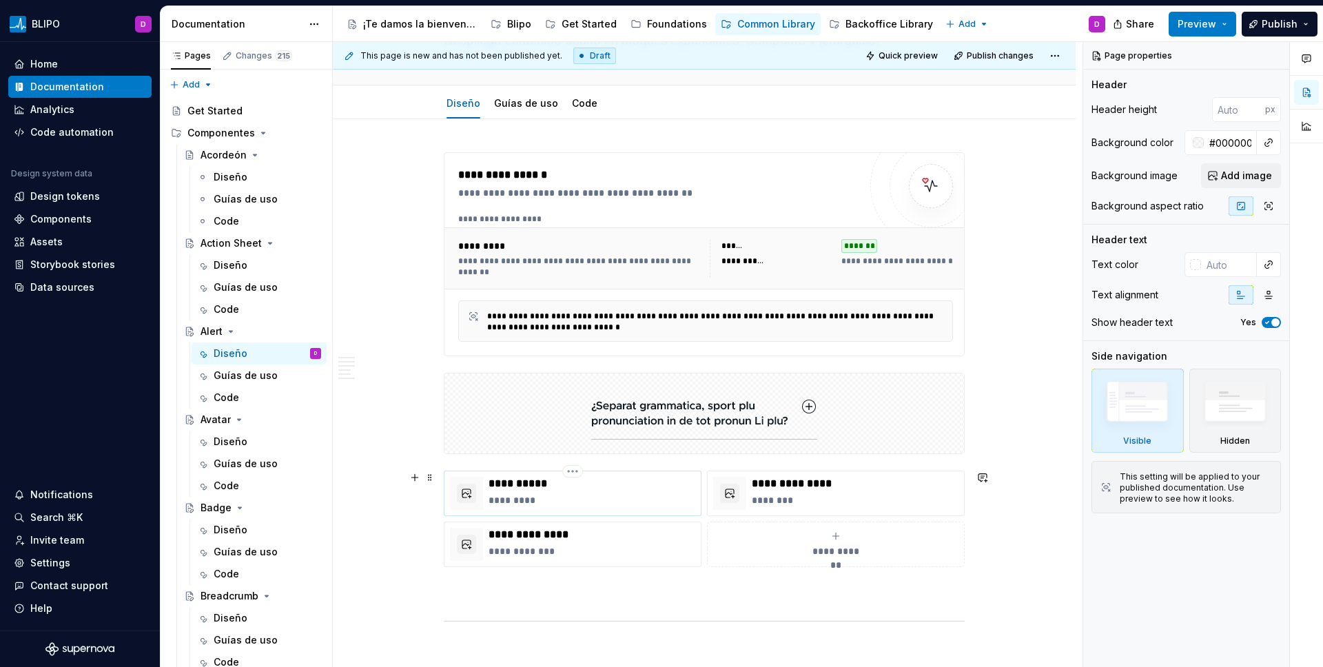
click at [500, 504] on p "*********" at bounding box center [592, 500] width 207 height 14
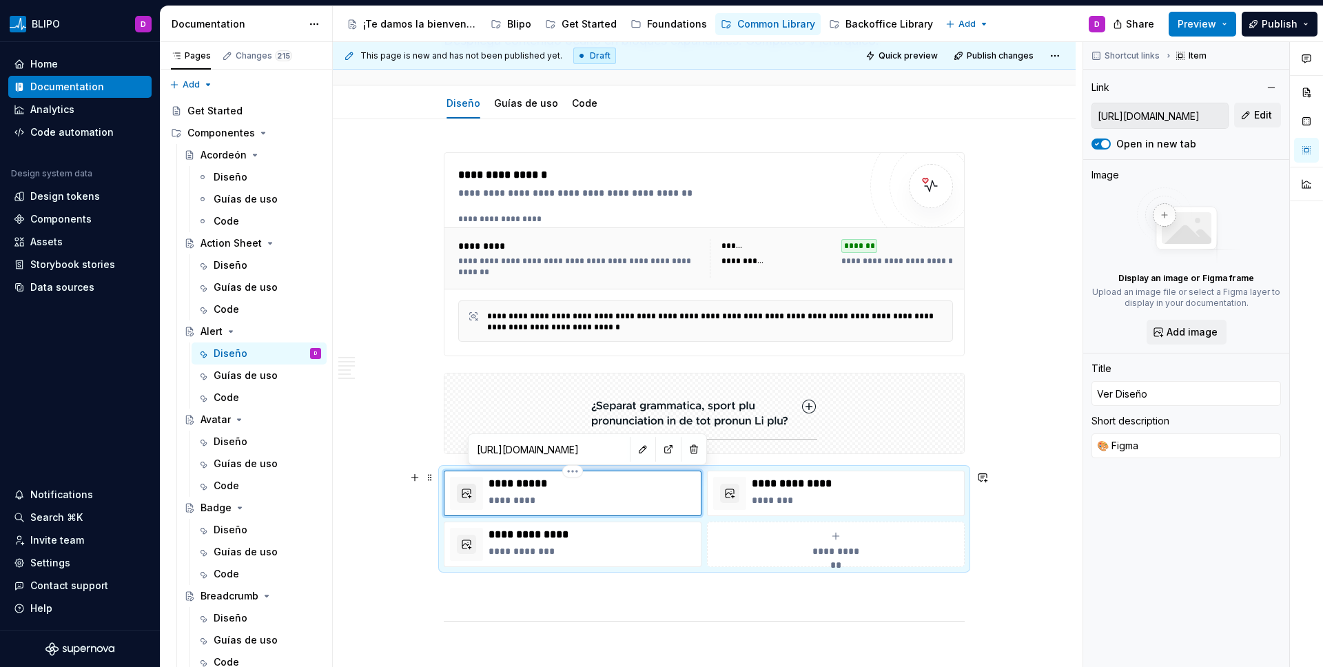
click at [471, 497] on button "button" at bounding box center [466, 493] width 19 height 19
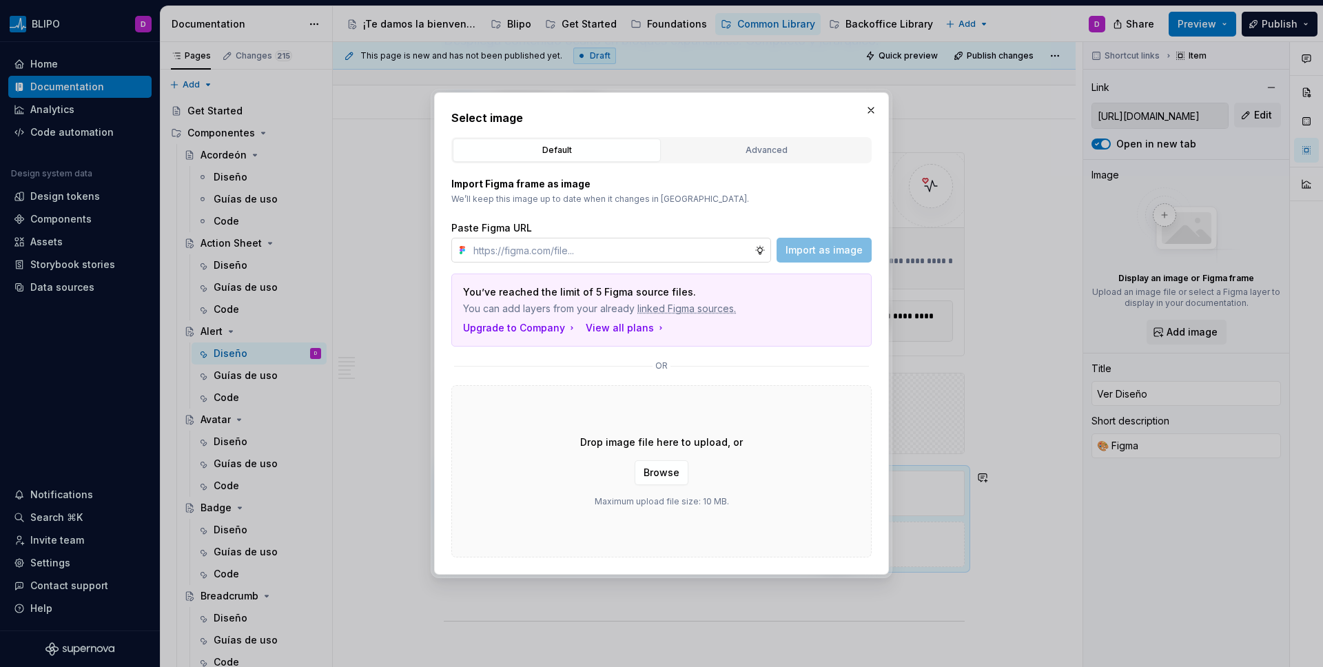
click at [565, 251] on input "text" at bounding box center [611, 250] width 287 height 25
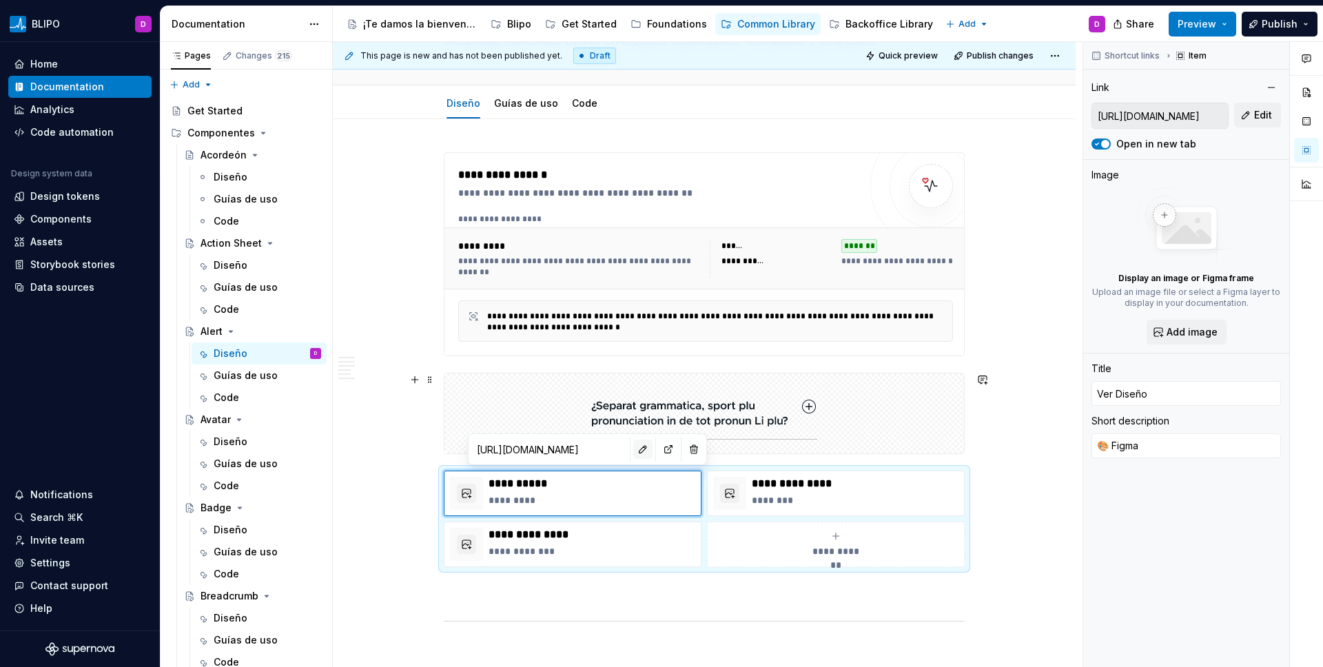
click at [633, 452] on button "button" at bounding box center [642, 449] width 19 height 19
type textarea "*"
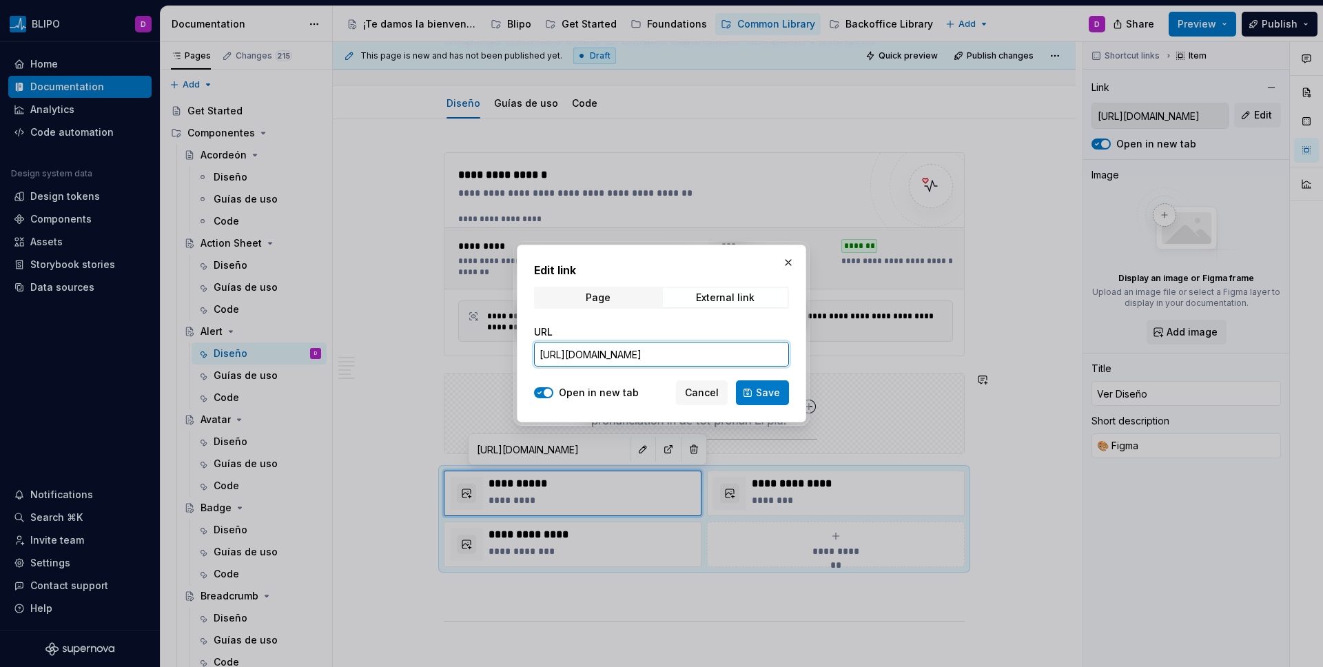
click at [613, 355] on input "[URL][DOMAIN_NAME]" at bounding box center [661, 354] width 255 height 25
paste input "74&t=BCZAC4MGxE5LmUIK"
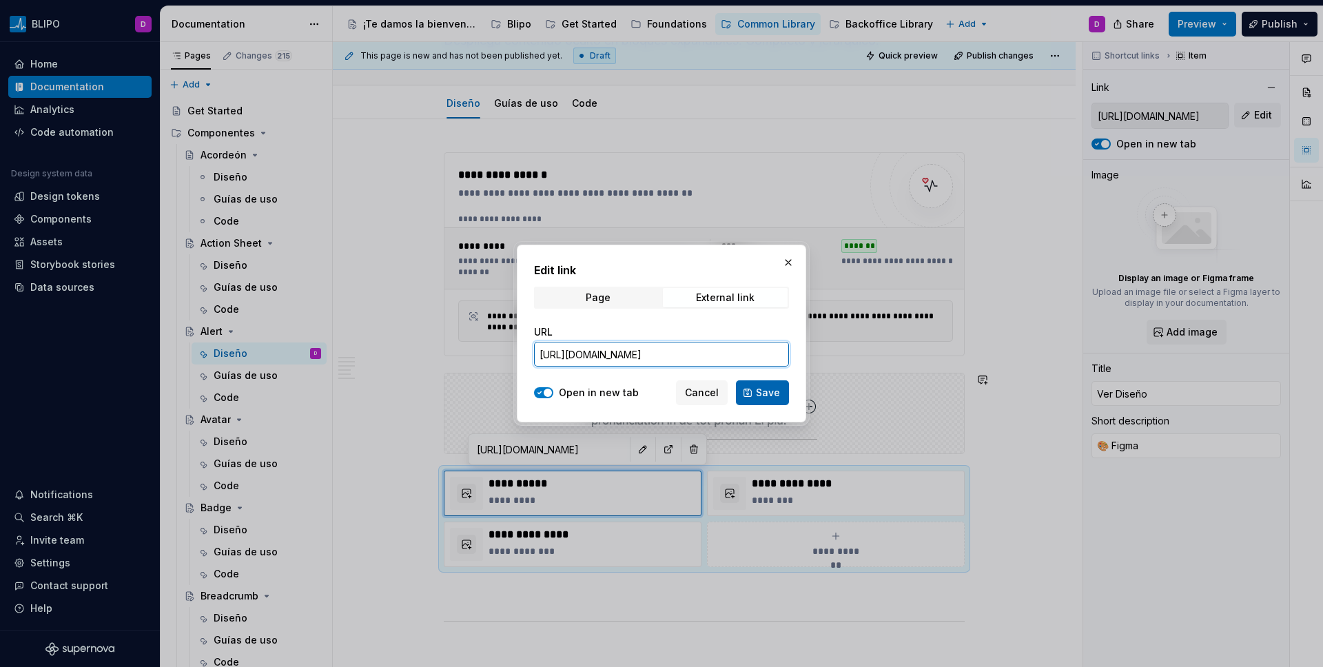
type input "[URL][DOMAIN_NAME]"
click at [768, 396] on span "Save" at bounding box center [768, 393] width 24 height 14
type textarea "*"
type input "[URL][DOMAIN_NAME]"
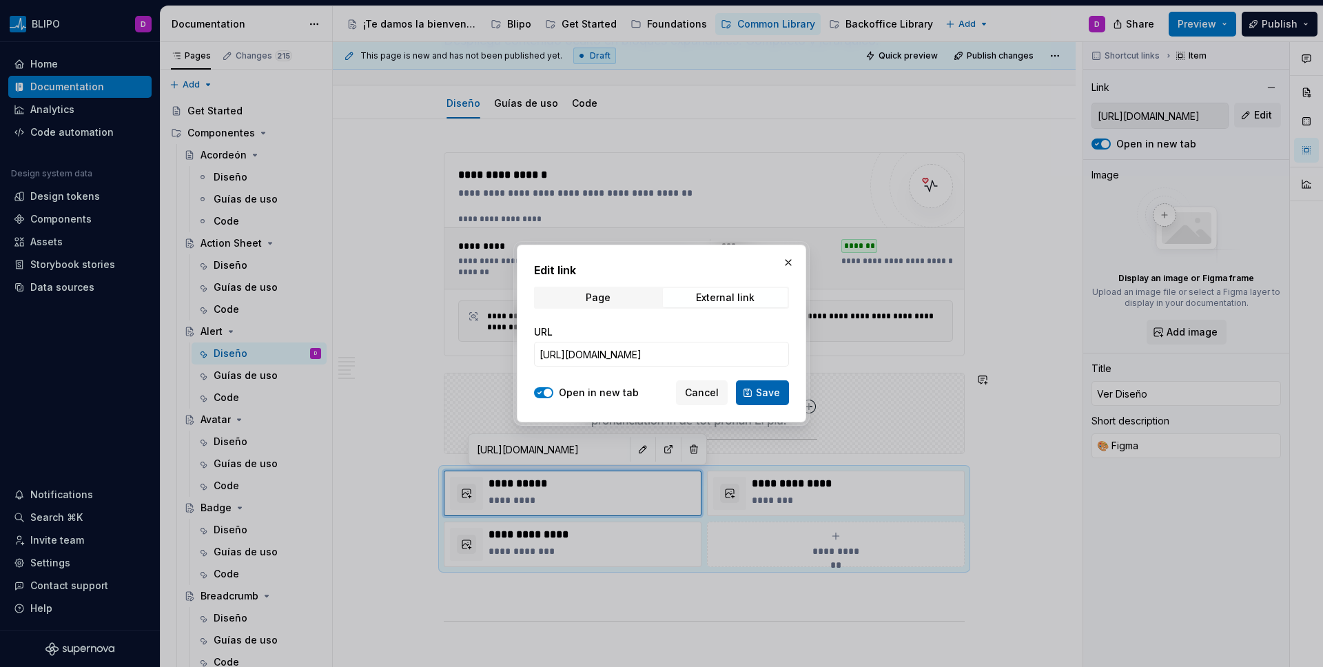
scroll to position [0, 0]
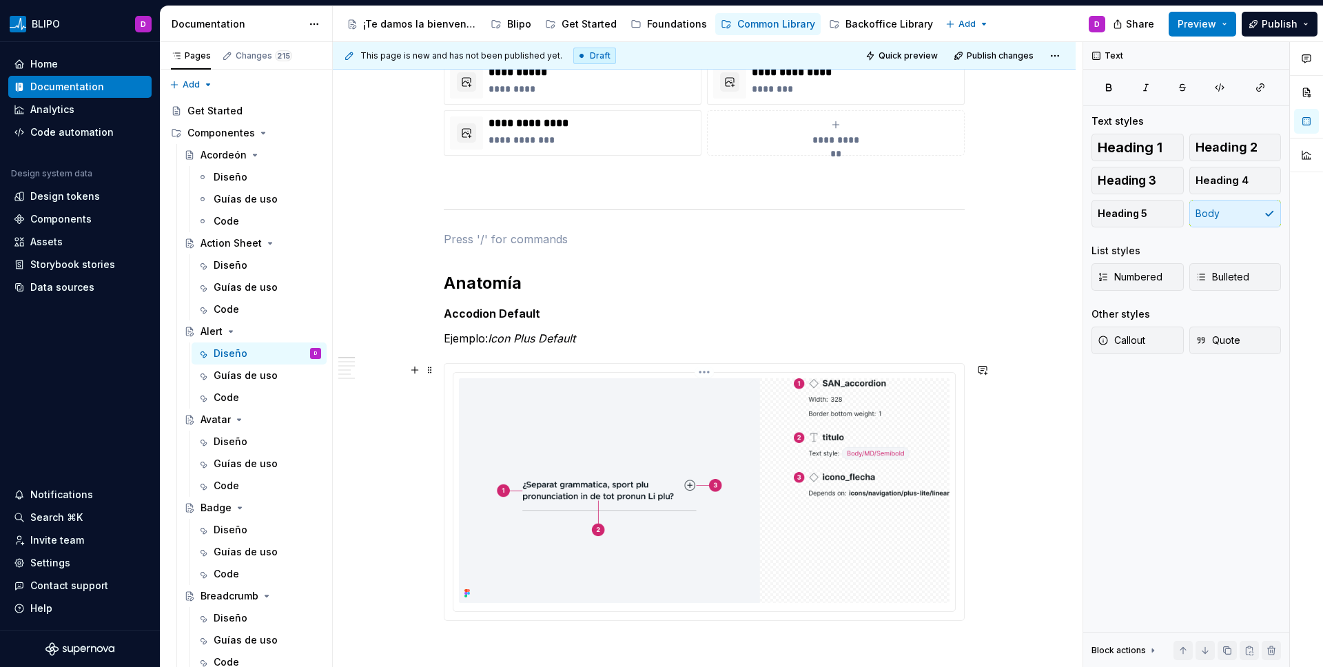
scroll to position [539, 0]
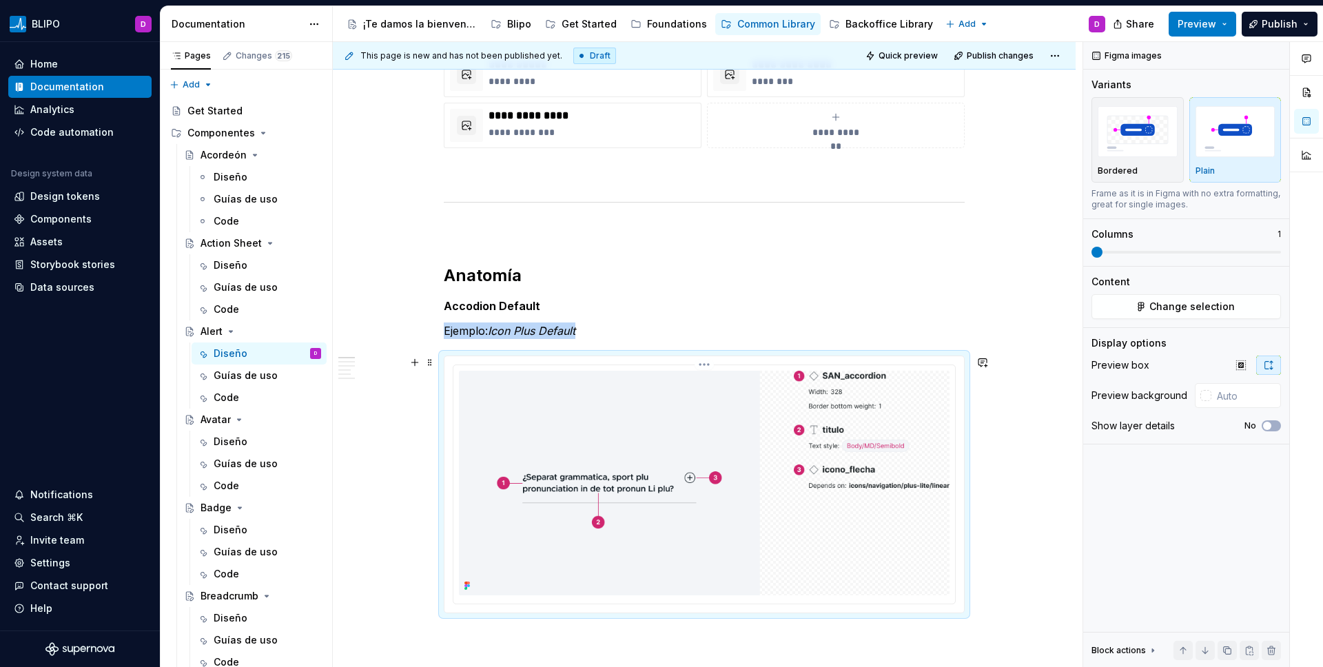
click at [711, 429] on img at bounding box center [704, 483] width 491 height 225
click at [1041, 300] on span "Change selection" at bounding box center [1192, 307] width 85 height 14
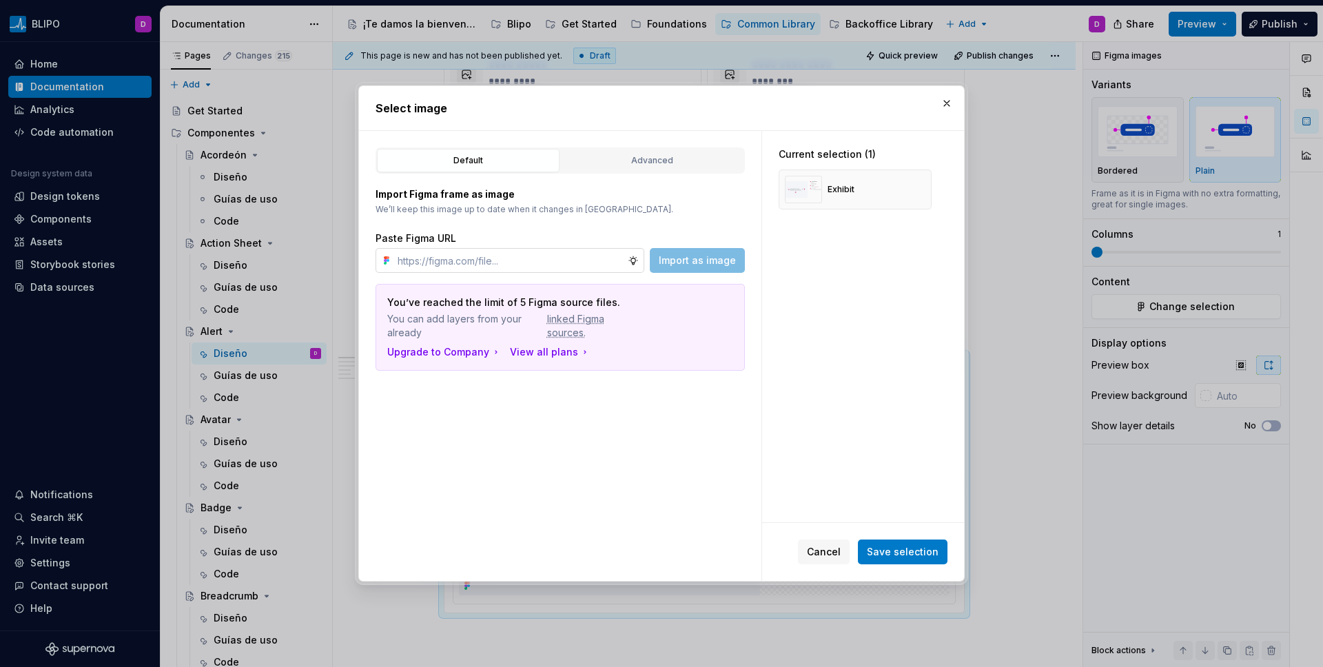
type textarea "*"
type input "[URL][DOMAIN_NAME]"
click at [686, 264] on span "Import as image" at bounding box center [697, 261] width 77 height 14
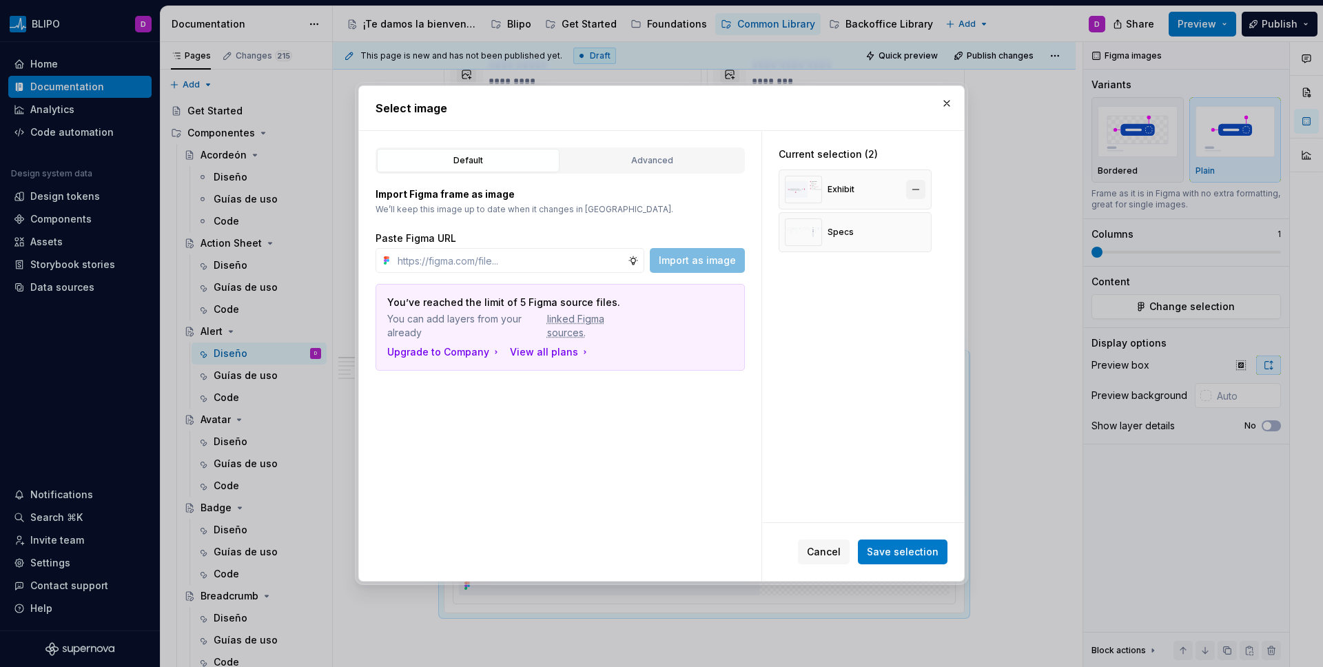
click at [915, 190] on button "button" at bounding box center [915, 189] width 19 height 19
click at [887, 547] on span "Save selection" at bounding box center [903, 552] width 72 height 14
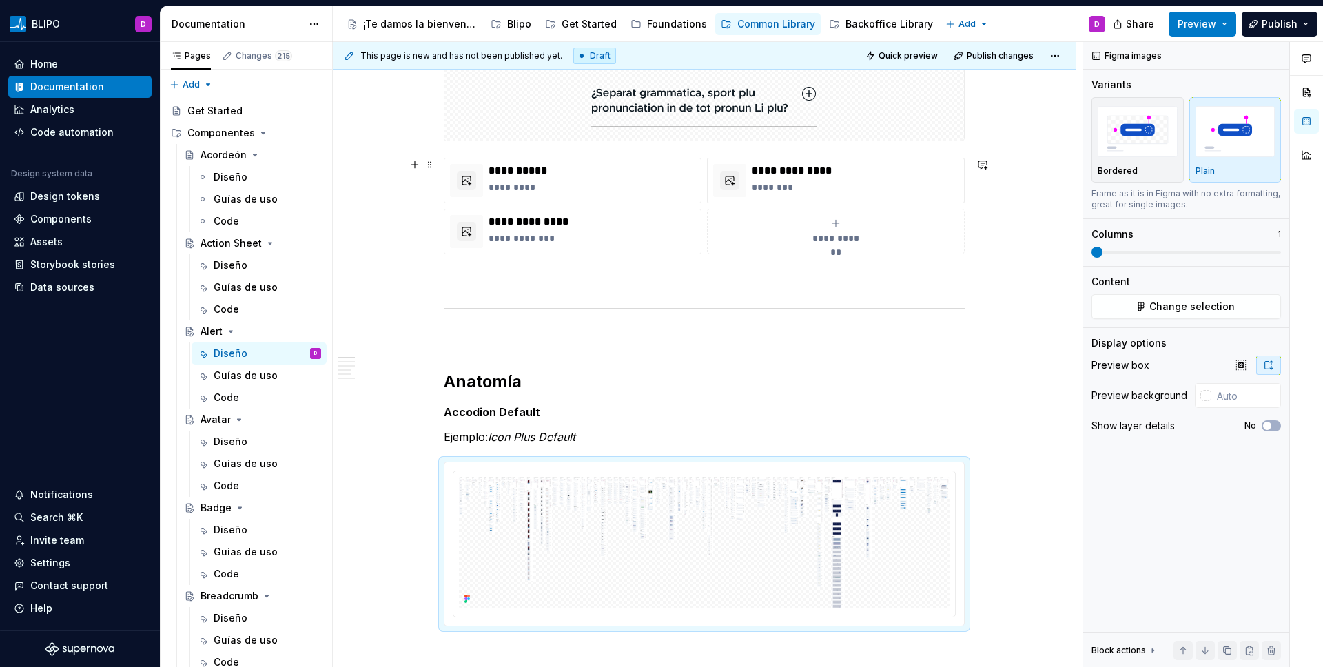
scroll to position [440, 0]
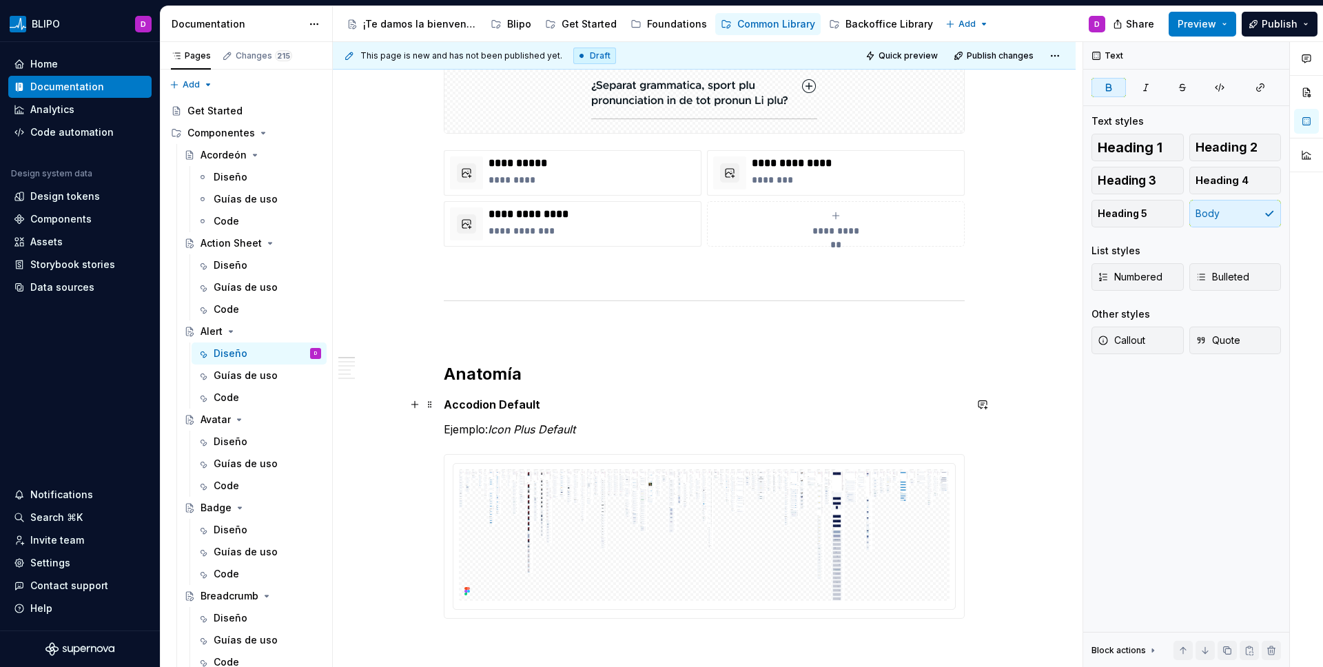
click at [508, 396] on p "Accodion Default" at bounding box center [704, 404] width 521 height 17
click at [490, 427] on p "Ejemplo: Icon Plus Default" at bounding box center [704, 429] width 521 height 17
click at [510, 429] on em "Icon Plus Default" at bounding box center [532, 429] width 88 height 14
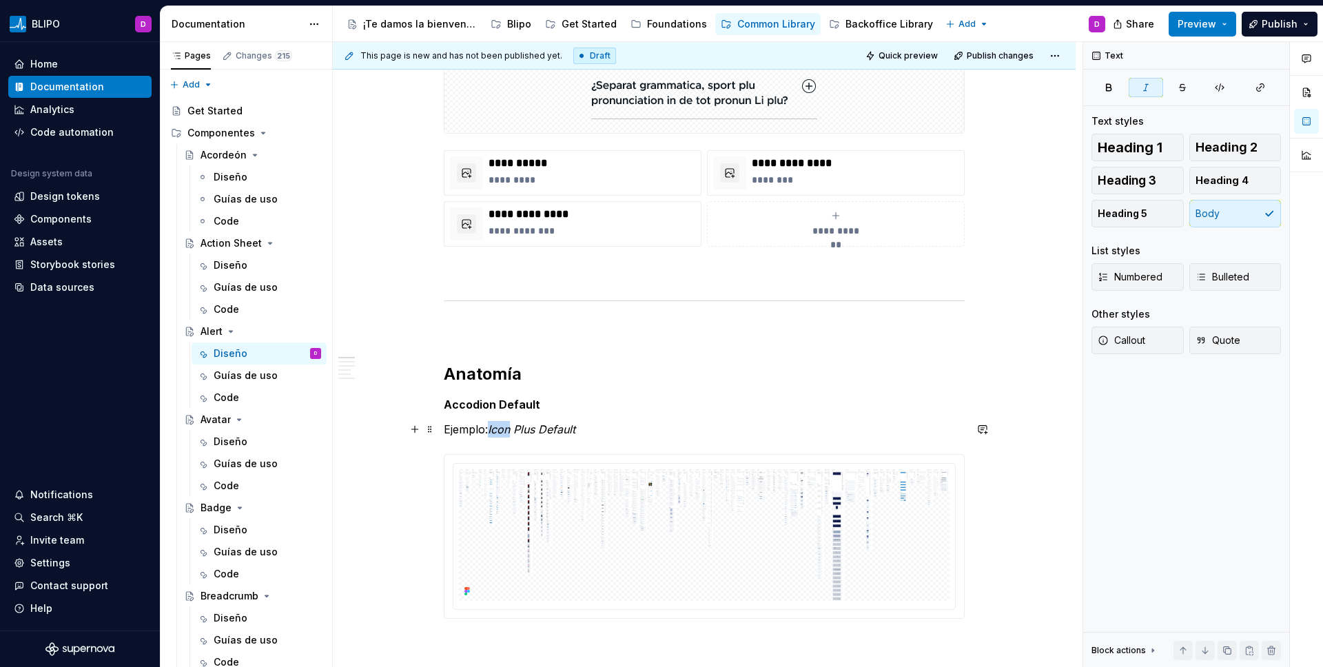
click at [510, 429] on em "Icon Plus Default" at bounding box center [532, 429] width 88 height 14
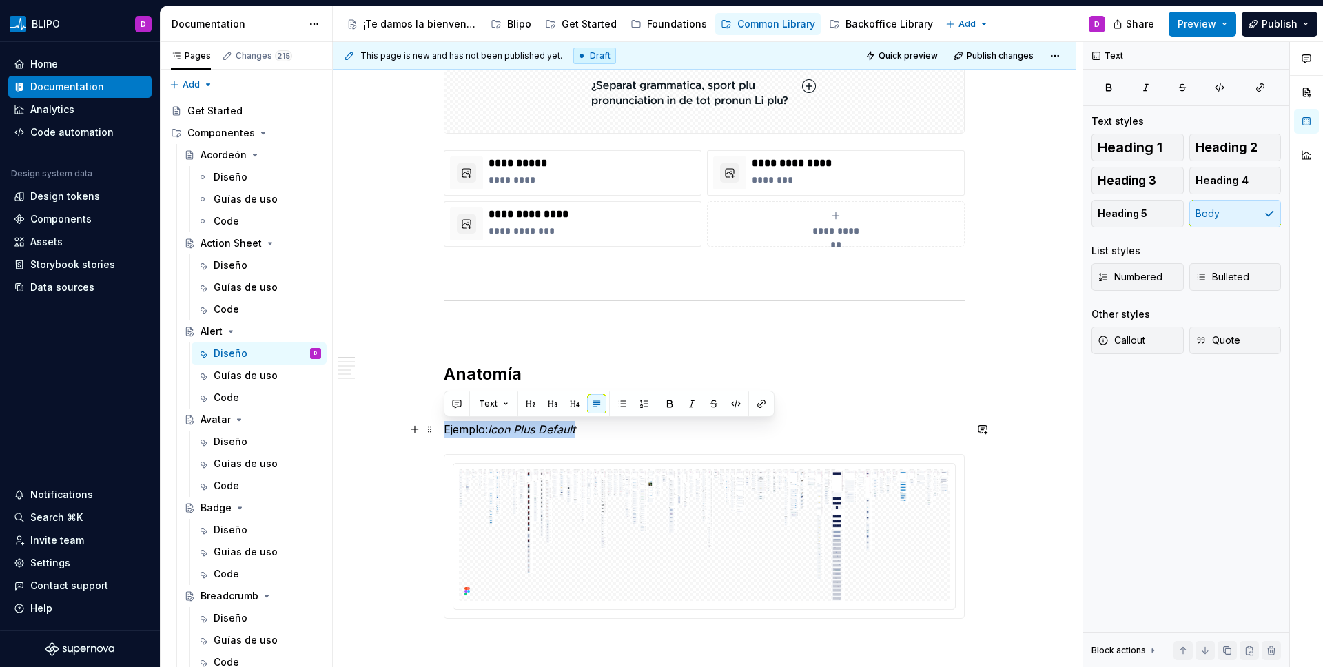
click at [510, 429] on em "Icon Plus Default" at bounding box center [532, 429] width 88 height 14
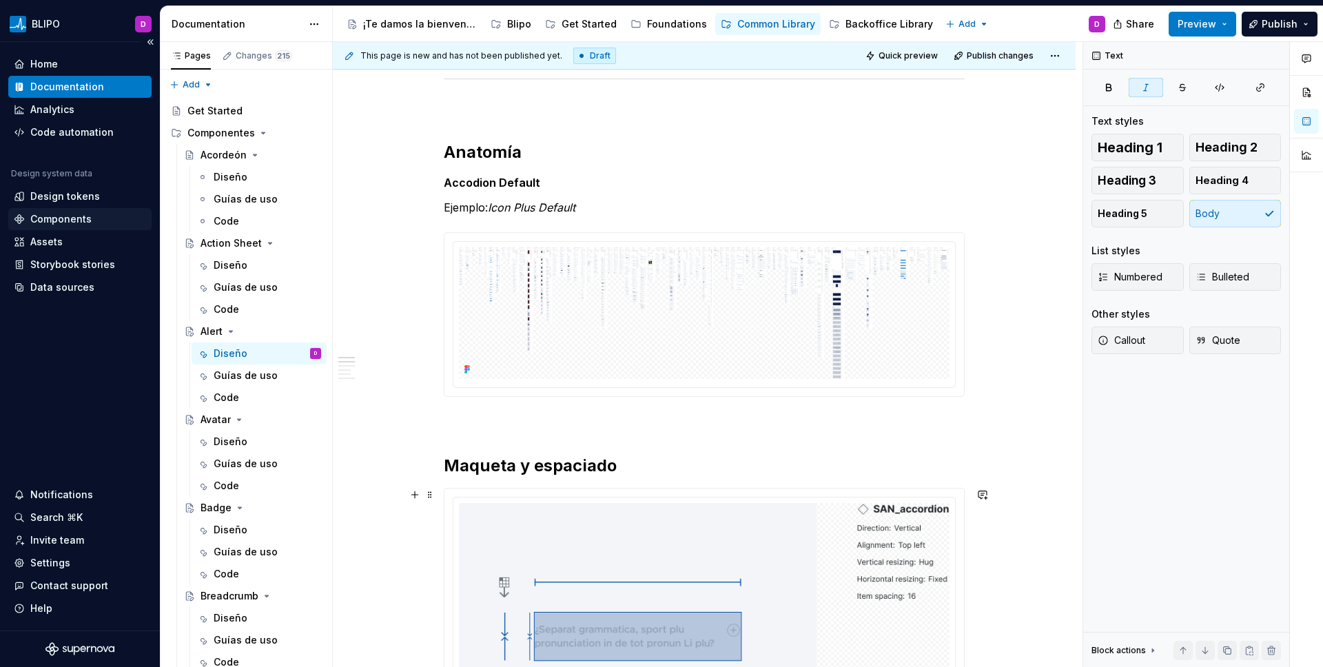
scroll to position [657, 0]
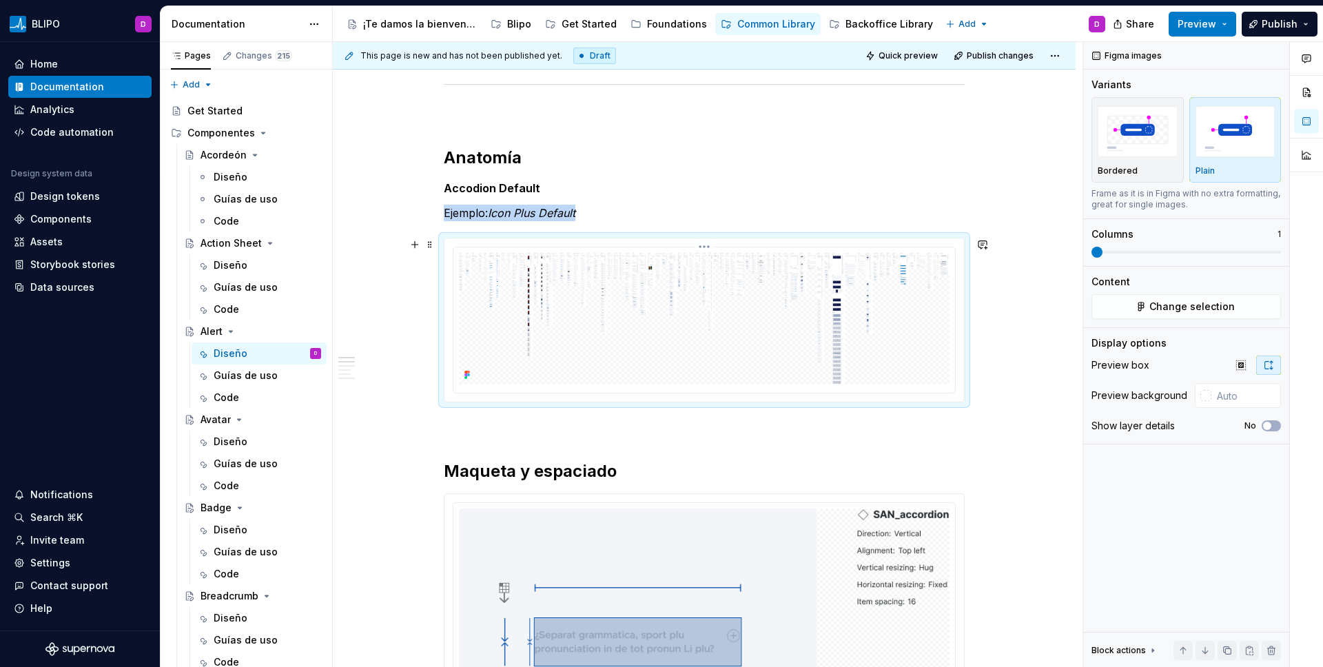
click at [926, 323] on img at bounding box center [704, 319] width 491 height 132
click at [1041, 308] on span "Change selection" at bounding box center [1192, 307] width 85 height 14
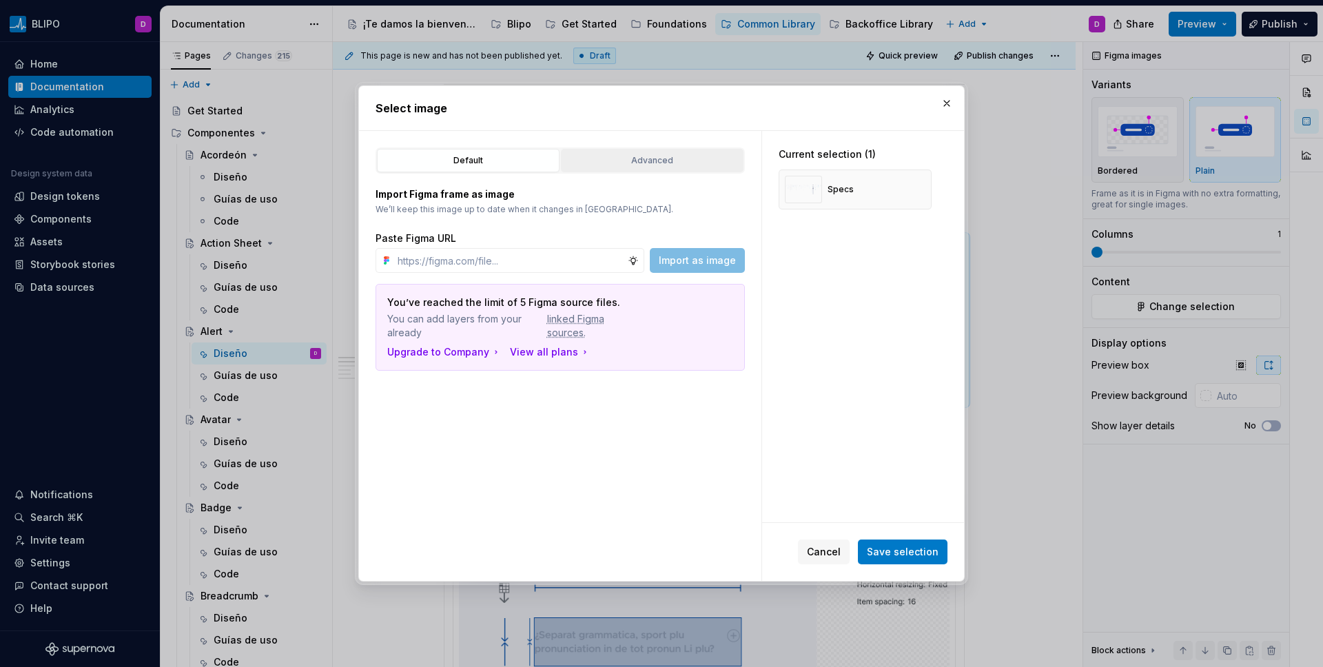
click at [658, 161] on div "Advanced" at bounding box center [652, 161] width 173 height 14
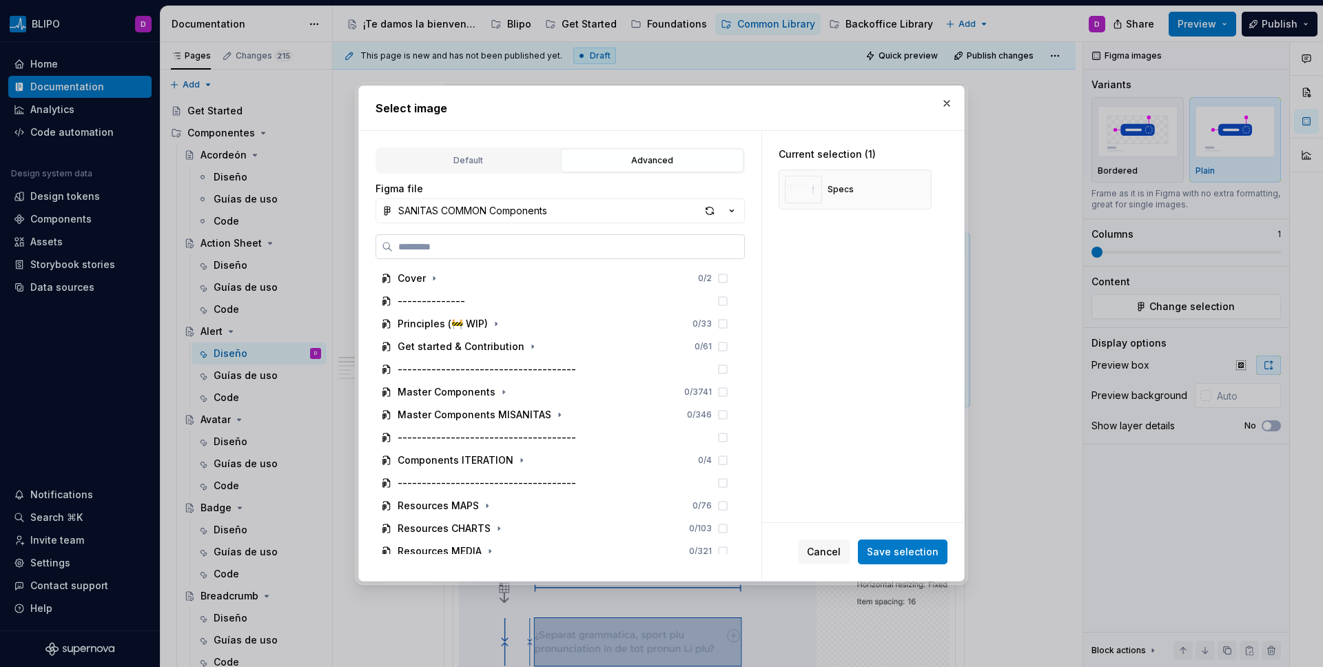
type textarea "*"
click at [500, 243] on input "search" at bounding box center [568, 247] width 351 height 14
type input "*******"
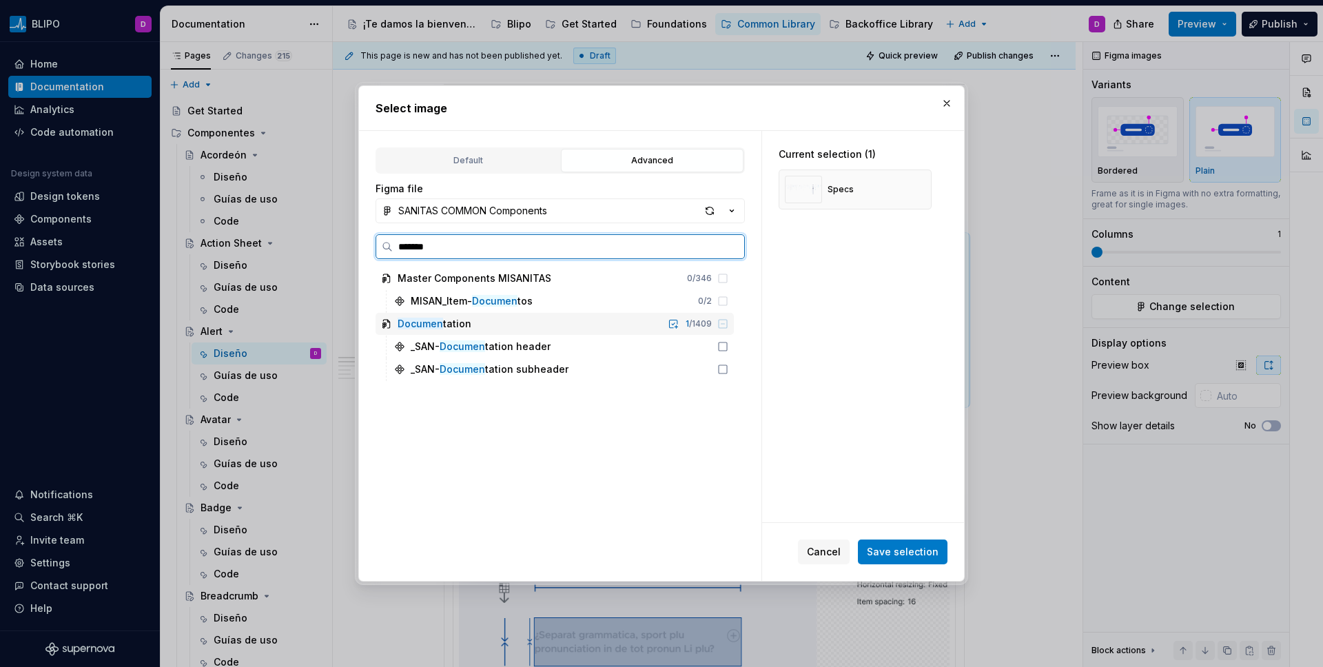
click at [449, 320] on div "Documen tation" at bounding box center [435, 324] width 74 height 14
click at [408, 322] on mark "Documen" at bounding box center [420, 324] width 45 height 12
click at [382, 325] on icon at bounding box center [386, 323] width 11 height 11
click at [731, 247] on input "*******" at bounding box center [568, 247] width 351 height 14
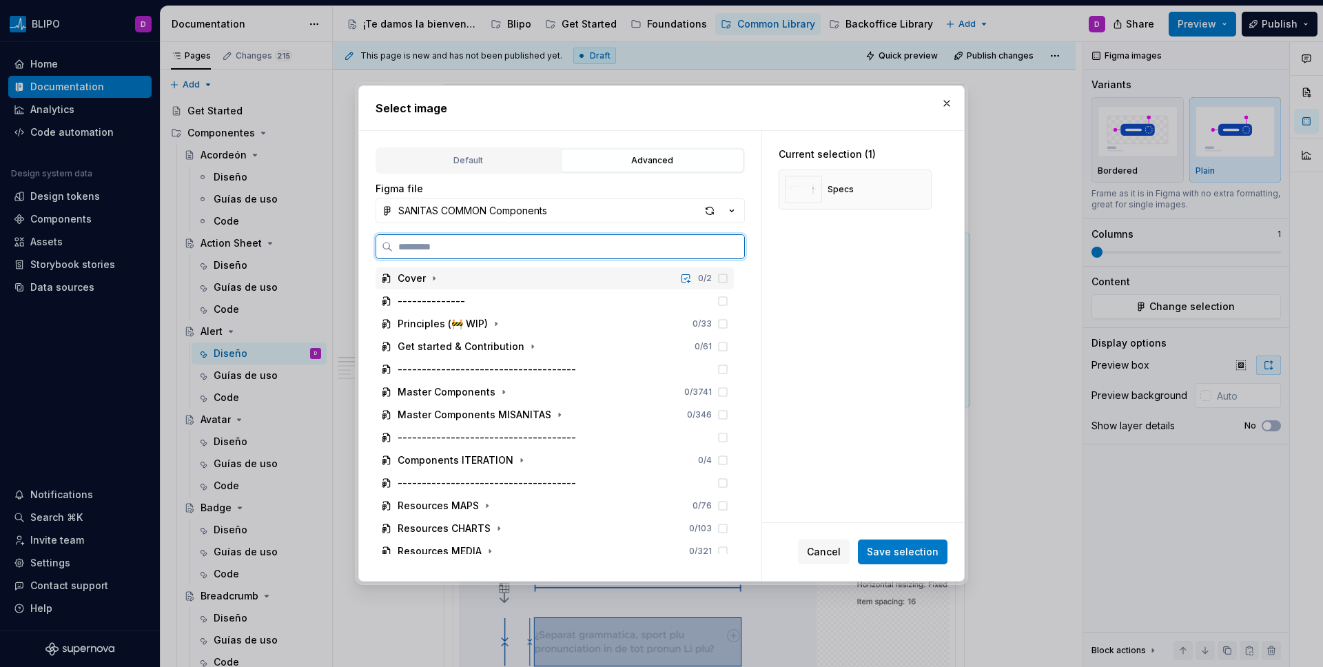
click at [542, 247] on input "search" at bounding box center [568, 247] width 351 height 14
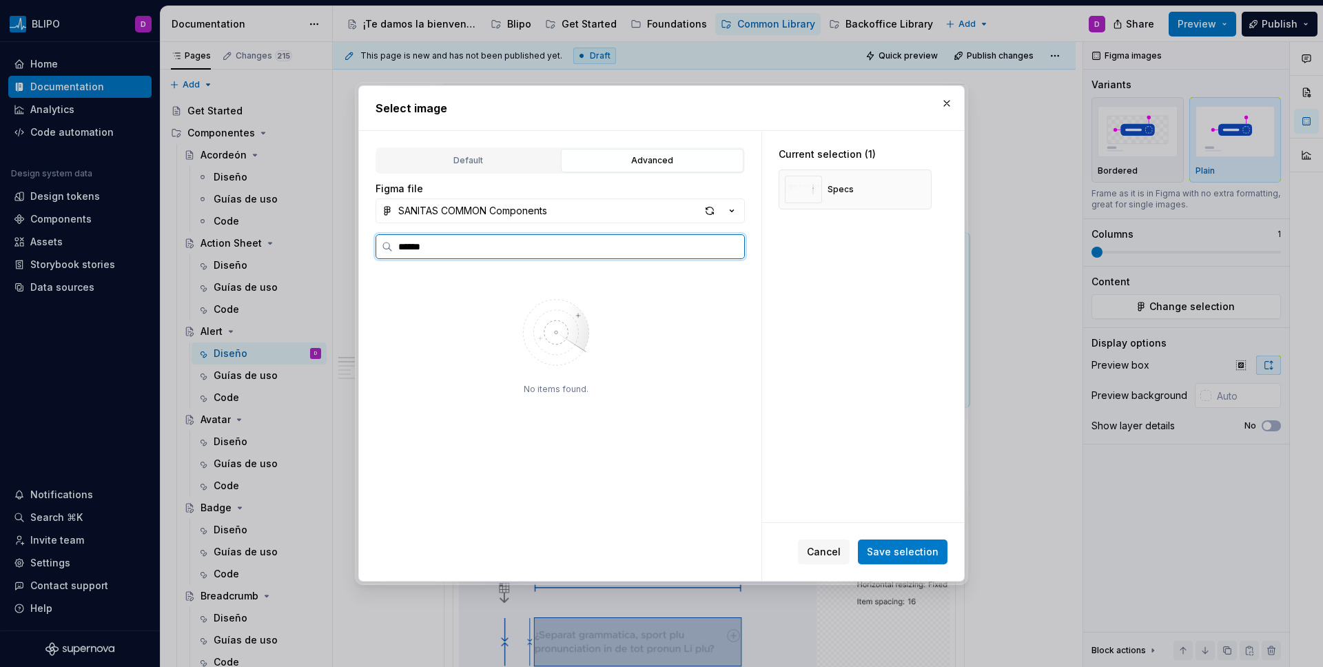
type input "*****"
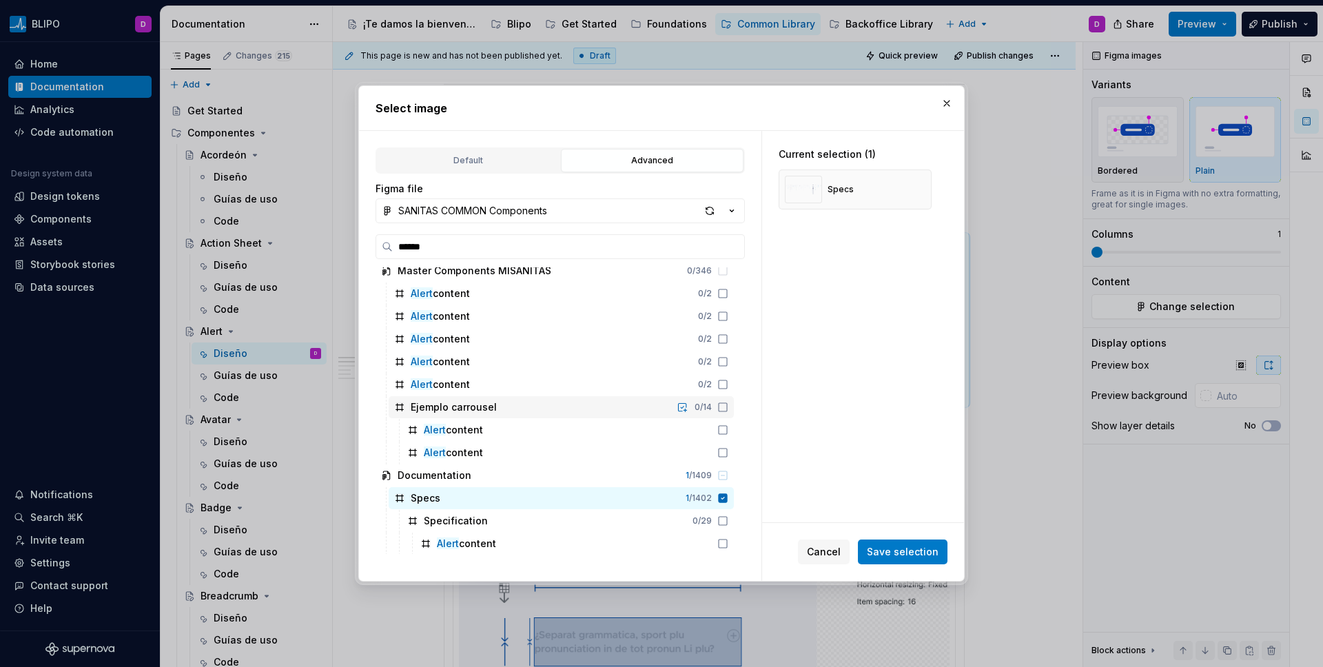
scroll to position [9, 0]
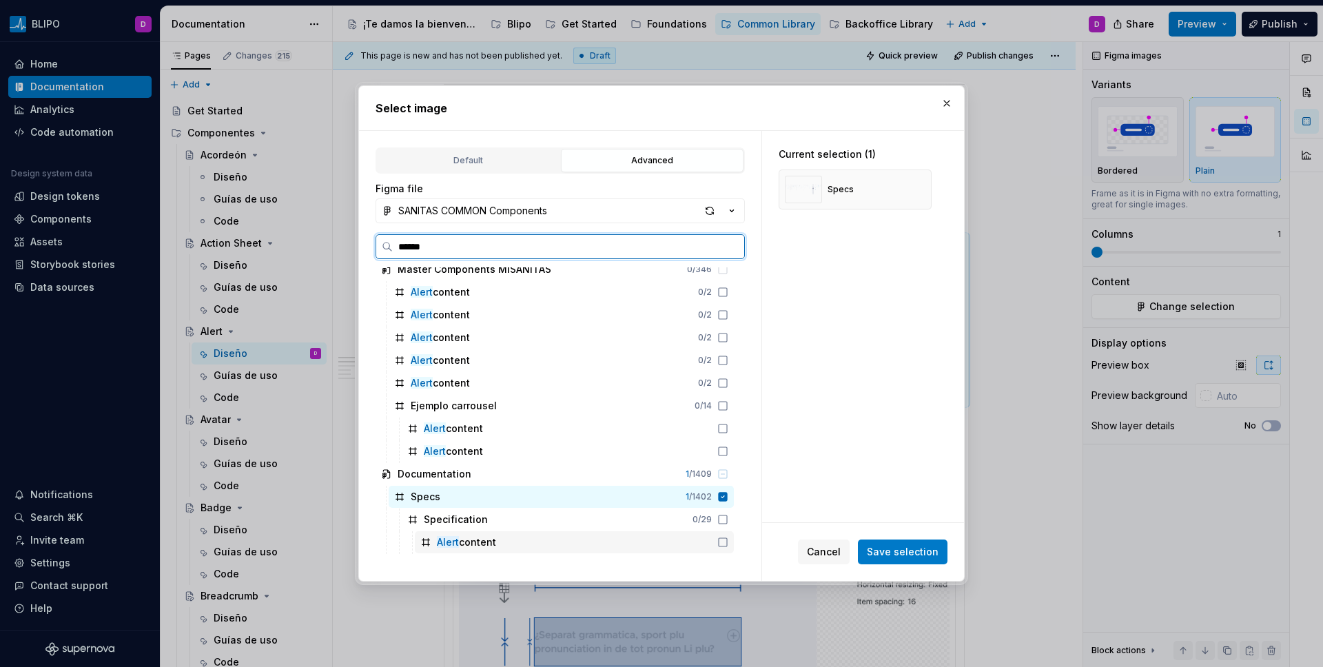
click at [515, 544] on div "Alert content" at bounding box center [574, 542] width 319 height 22
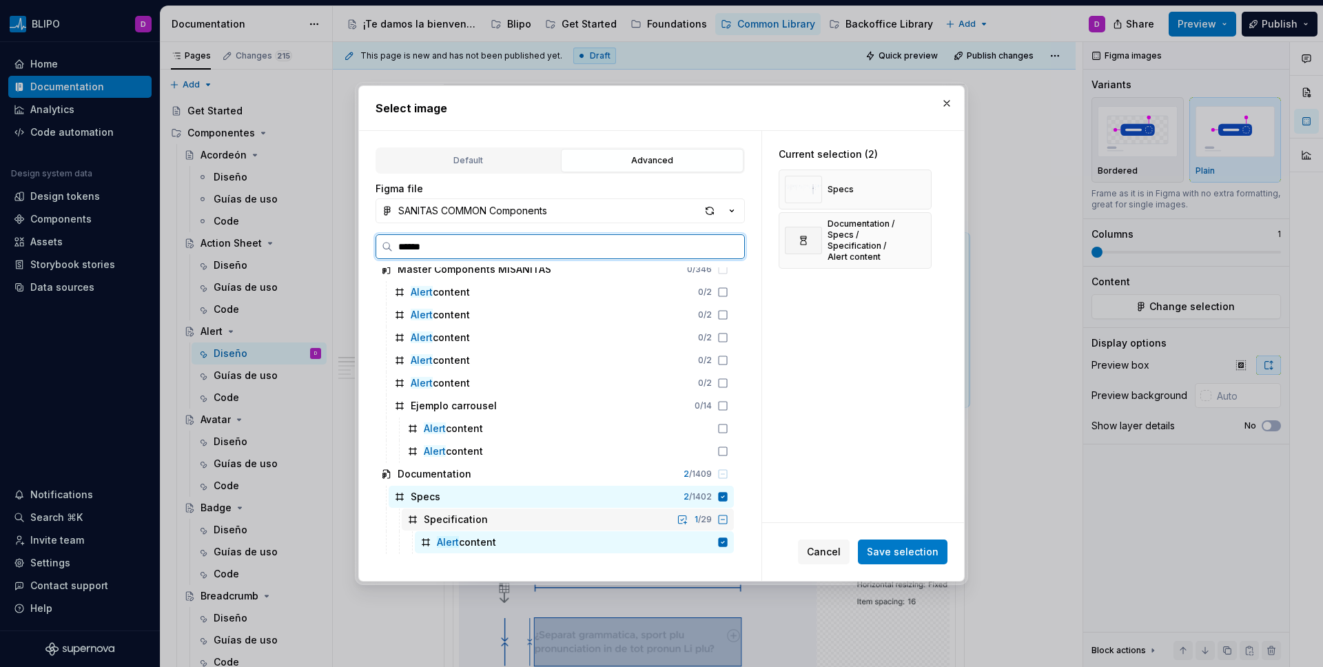
click at [499, 524] on div "Specification 1 / 29" at bounding box center [568, 520] width 332 height 22
click at [499, 524] on div "Specification 2 / 29" at bounding box center [568, 520] width 332 height 22
click at [726, 498] on icon at bounding box center [722, 496] width 11 height 11
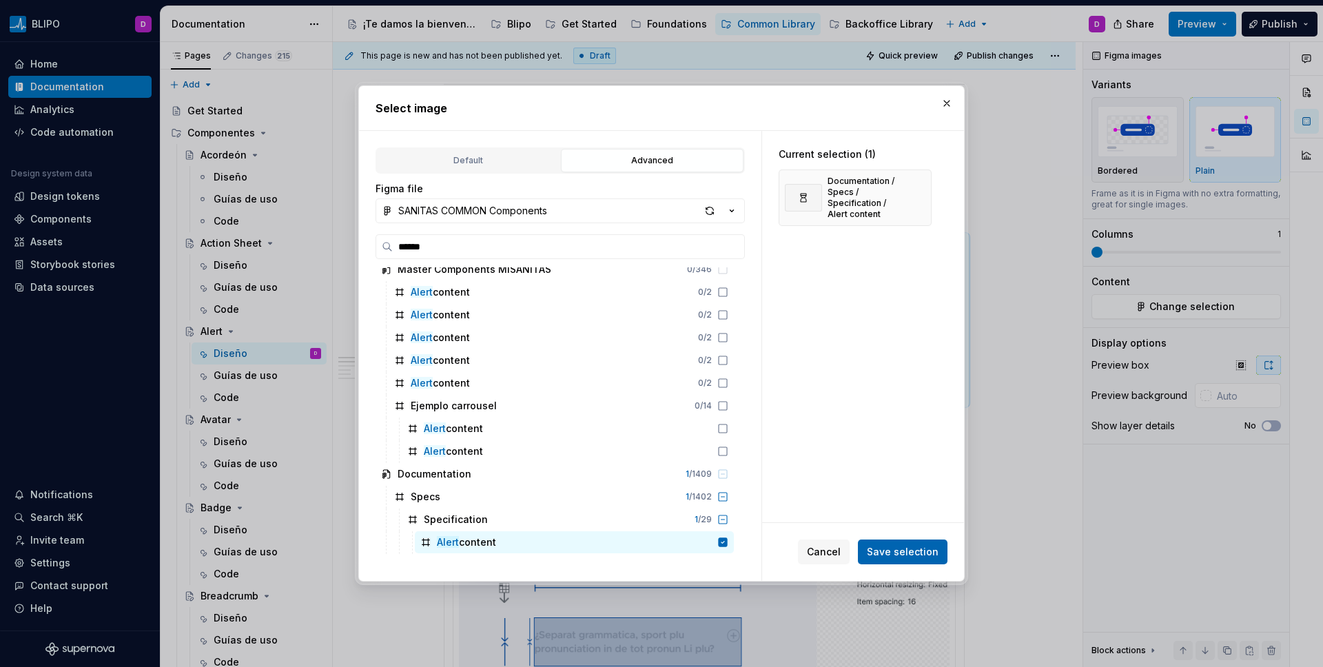
click at [884, 555] on span "Save selection" at bounding box center [903, 552] width 72 height 14
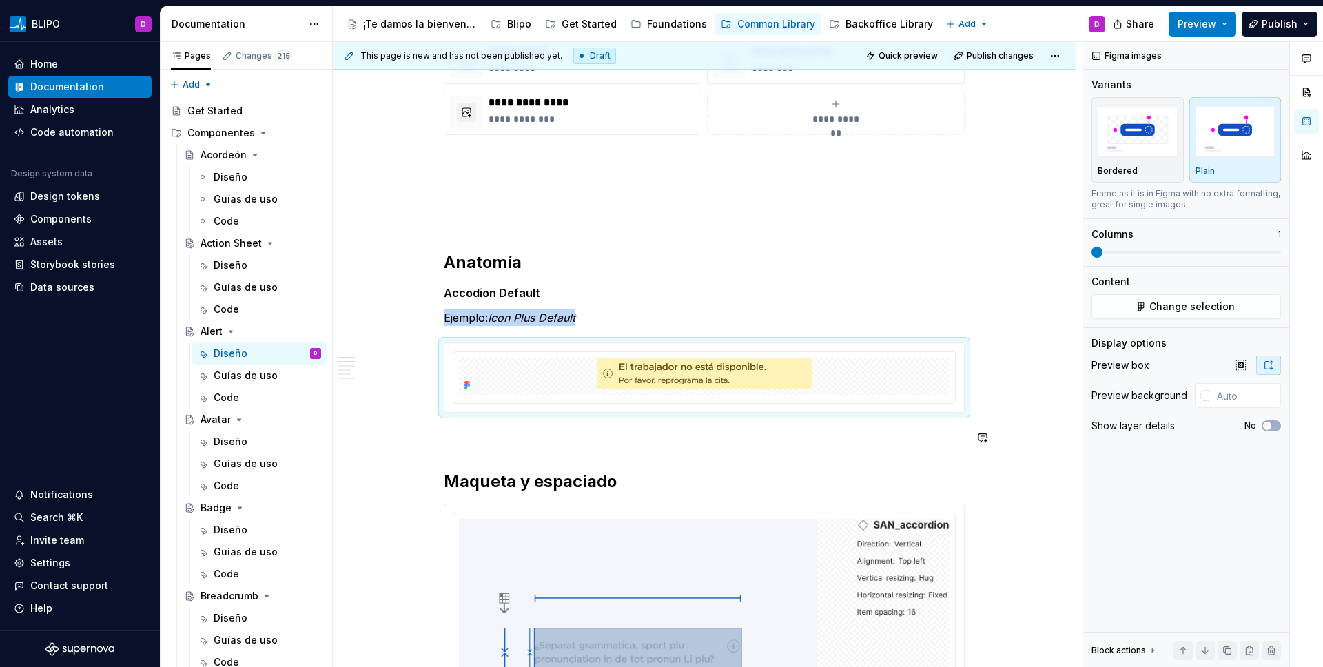
scroll to position [548, 0]
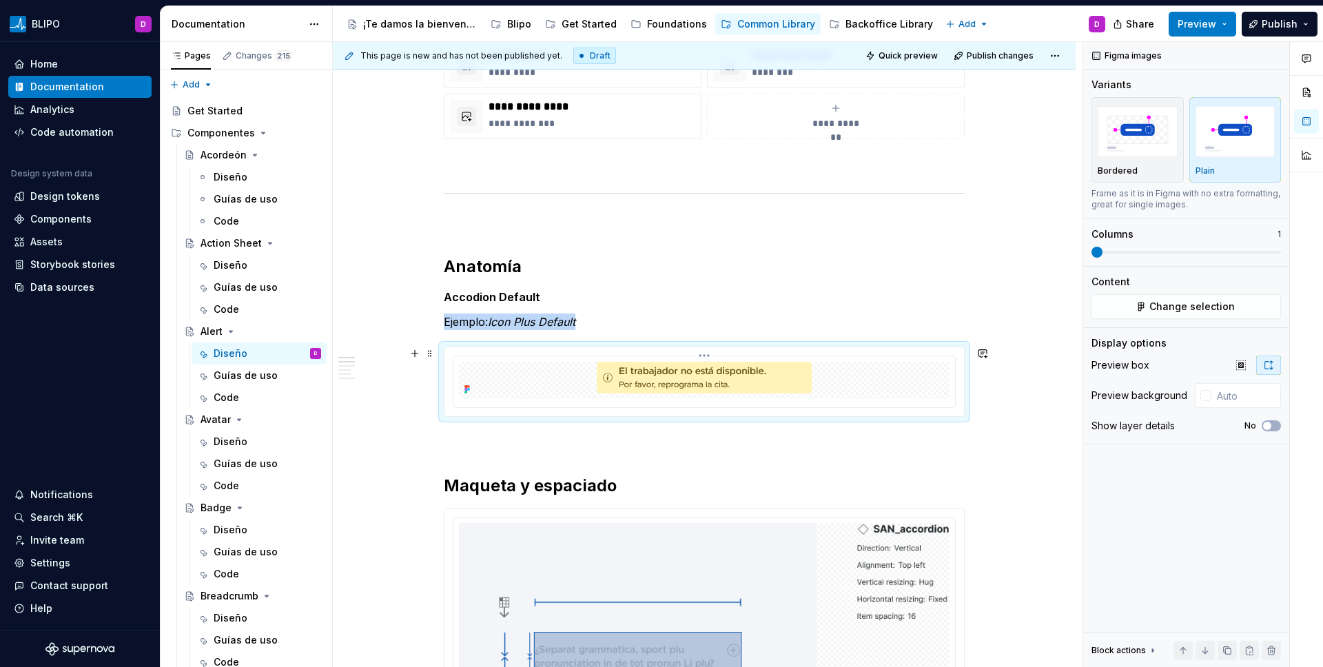
click at [673, 385] on img at bounding box center [704, 380] width 226 height 37
click at [906, 385] on div at bounding box center [704, 380] width 491 height 37
click at [1041, 306] on span "Change selection" at bounding box center [1192, 307] width 85 height 14
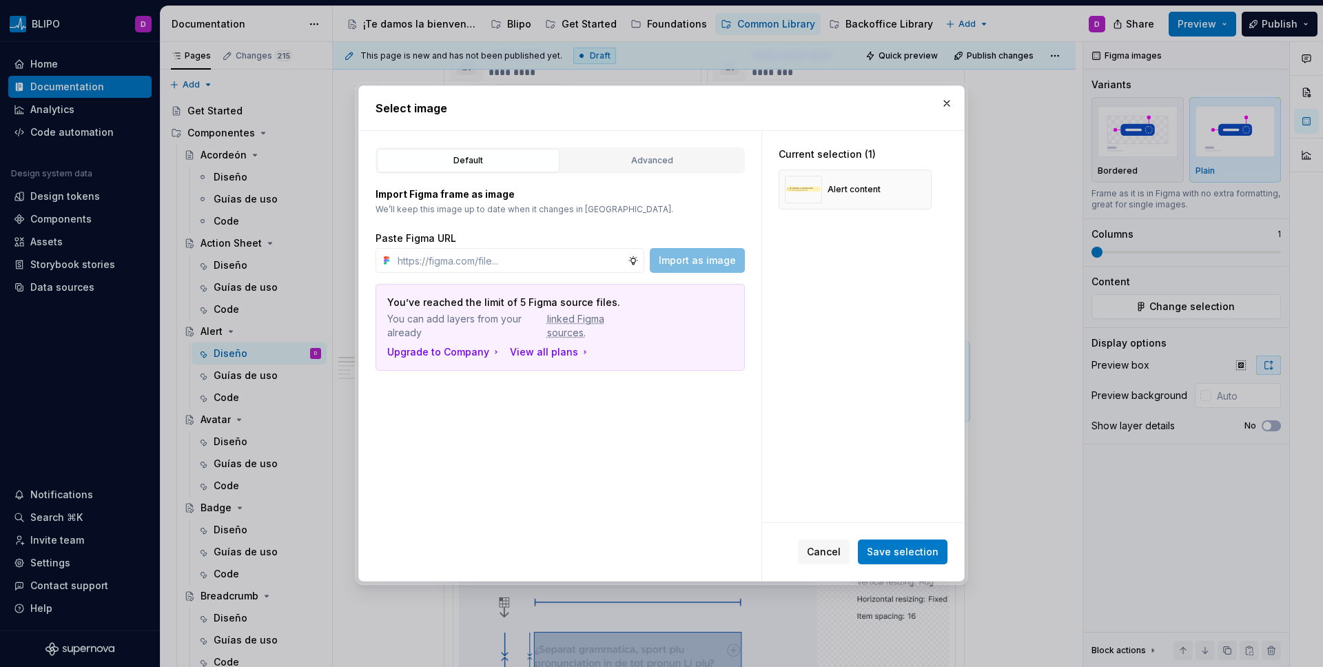
type textarea "*"
click at [584, 263] on input "text" at bounding box center [510, 260] width 236 height 25
click at [582, 258] on input "text" at bounding box center [510, 260] width 236 height 25
click at [737, 206] on p "We’ll keep this image up to date when it changes in [GEOGRAPHIC_DATA]." at bounding box center [560, 209] width 369 height 11
click at [466, 268] on input "text" at bounding box center [510, 260] width 236 height 25
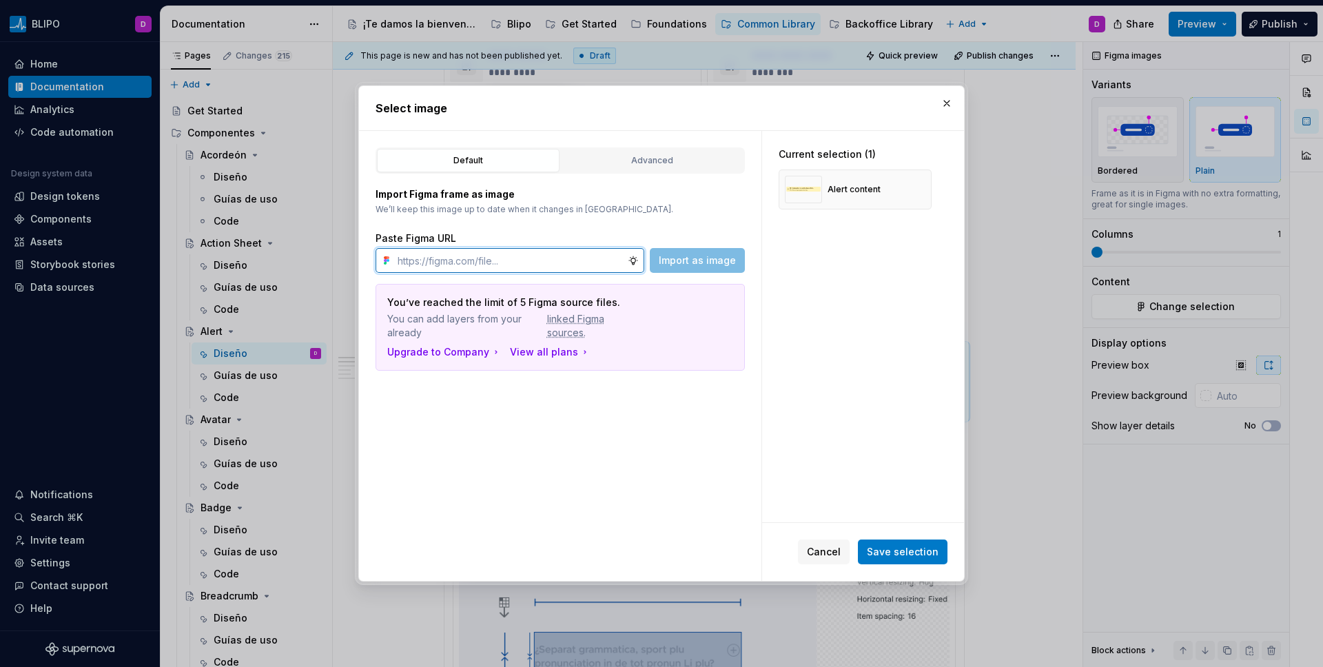
paste input "[URL][DOMAIN_NAME]"
type input "[URL][DOMAIN_NAME]"
click at [693, 263] on span "Import as image" at bounding box center [697, 261] width 77 height 14
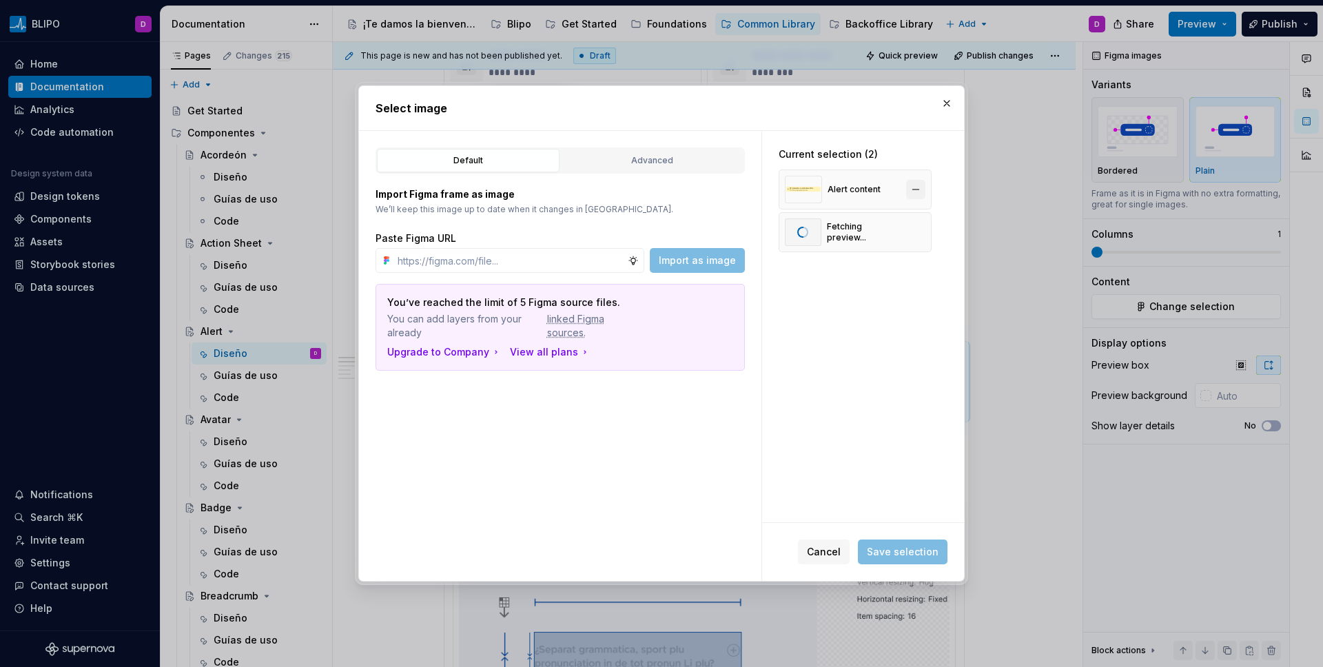
click at [914, 194] on button "button" at bounding box center [915, 189] width 19 height 19
click at [833, 553] on span "Cancel" at bounding box center [824, 552] width 34 height 14
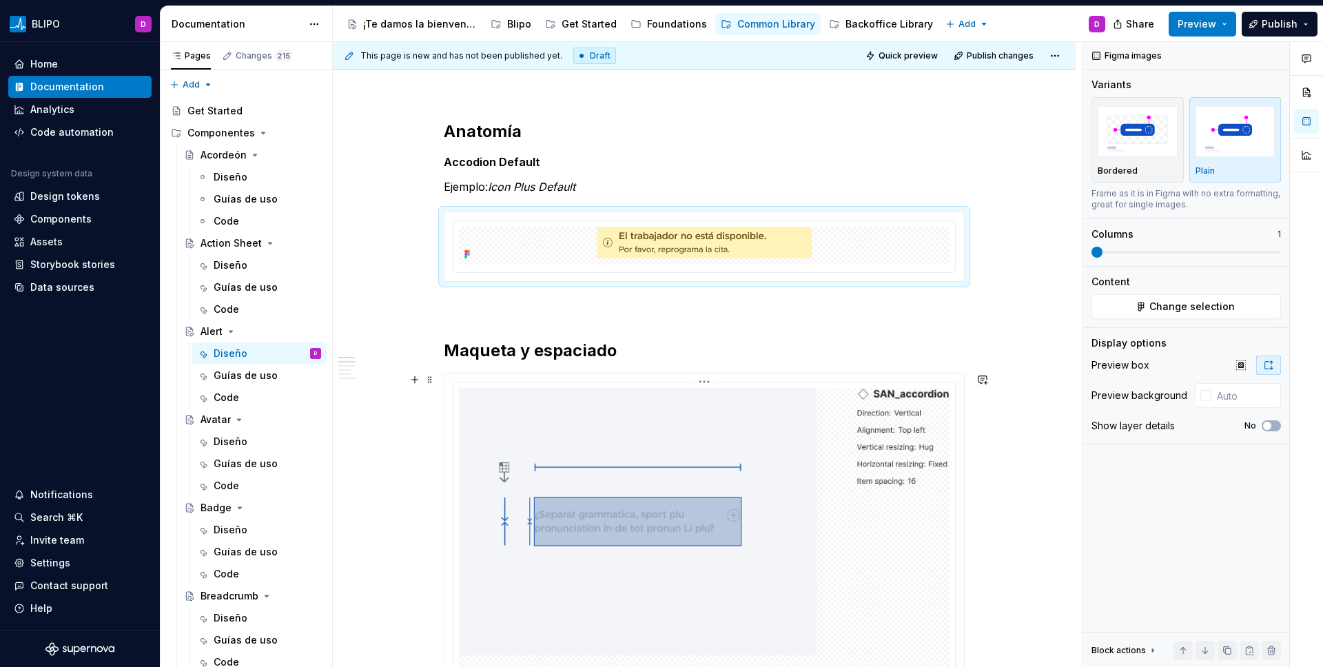
scroll to position [708, 0]
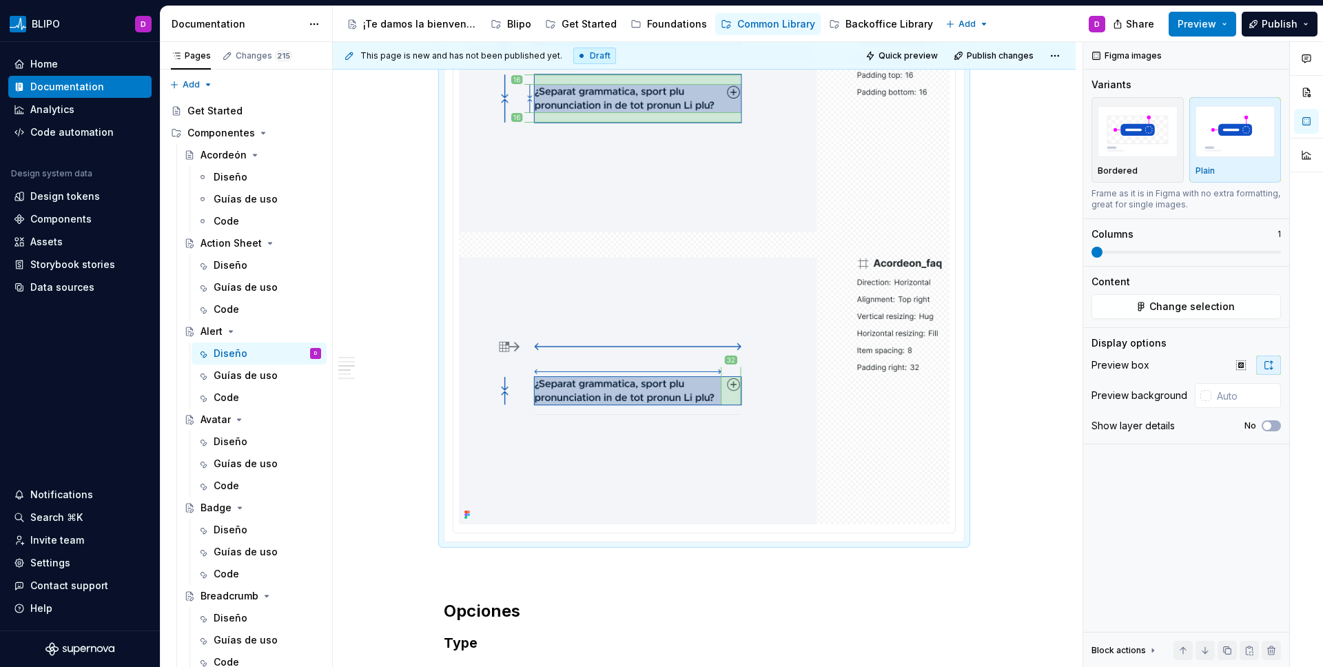
scroll to position [1398, 0]
click at [867, 278] on img at bounding box center [704, 99] width 491 height 852
click at [1041, 314] on button "Change selection" at bounding box center [1187, 306] width 190 height 25
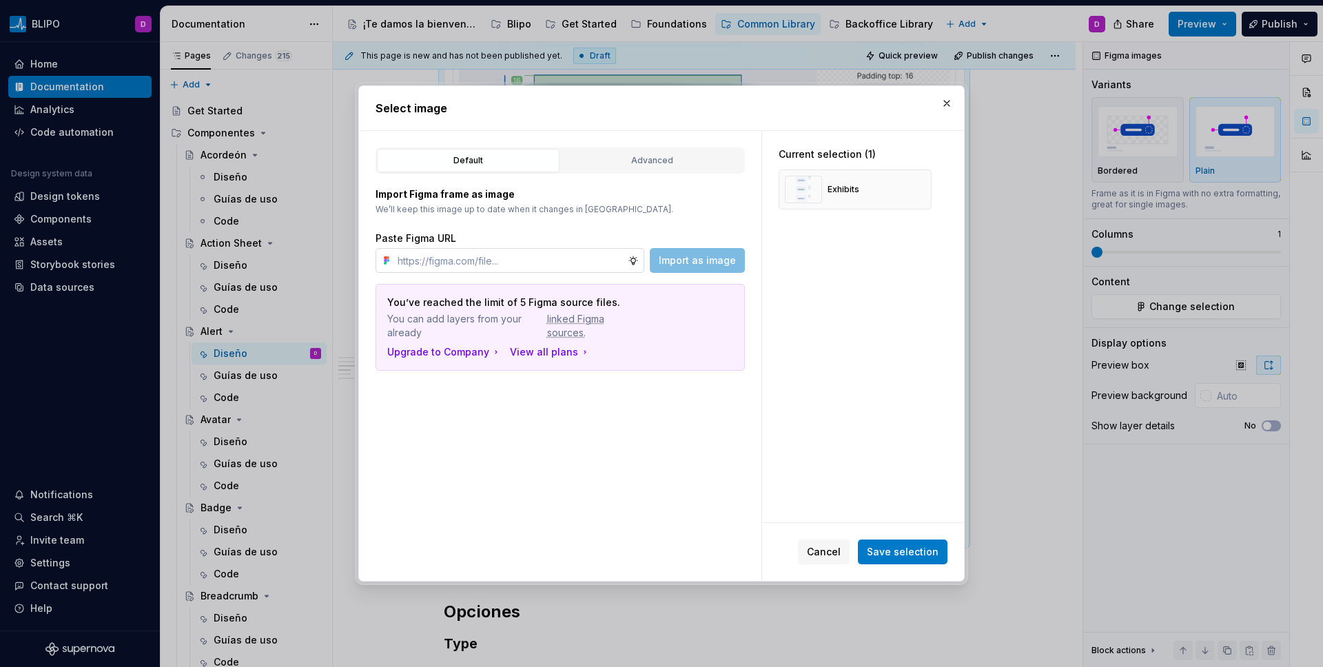
click at [568, 265] on input "text" at bounding box center [510, 260] width 236 height 25
type input "[URL][DOMAIN_NAME]"
click at [917, 188] on button "button" at bounding box center [915, 189] width 19 height 19
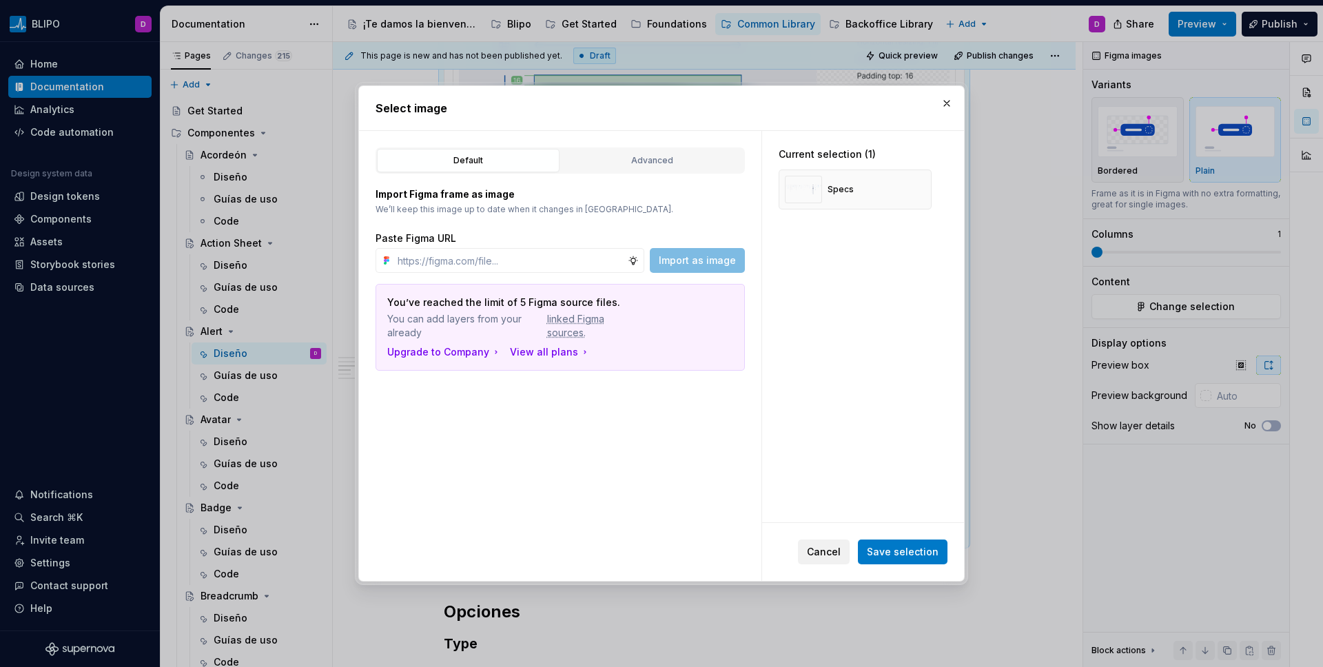
click at [836, 549] on span "Cancel" at bounding box center [824, 552] width 34 height 14
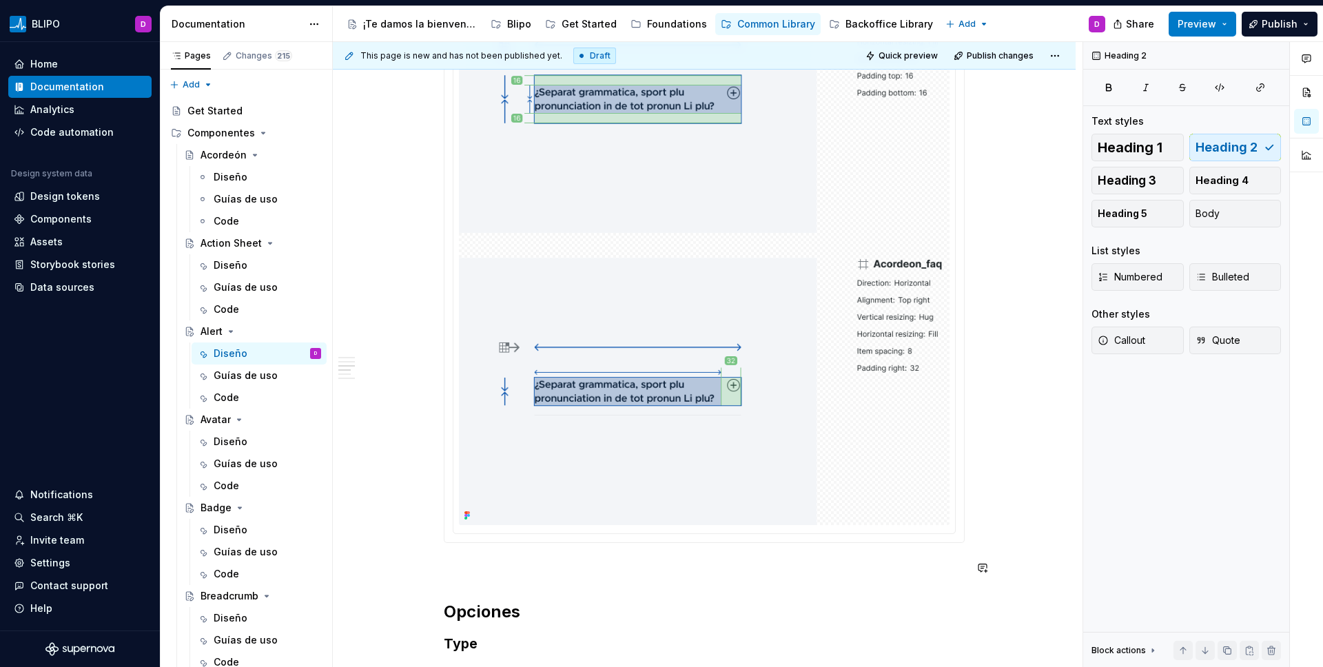
click at [869, 578] on div "**********" at bounding box center [704, 640] width 521 height 3530
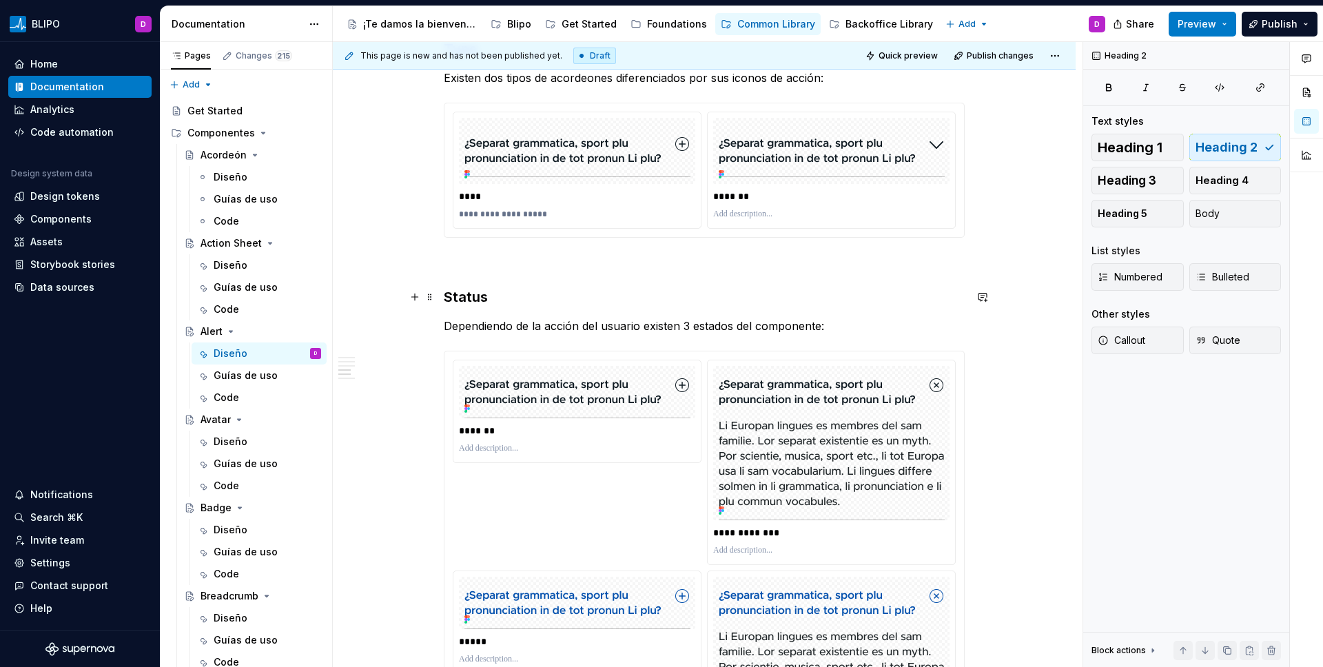
scroll to position [1993, 0]
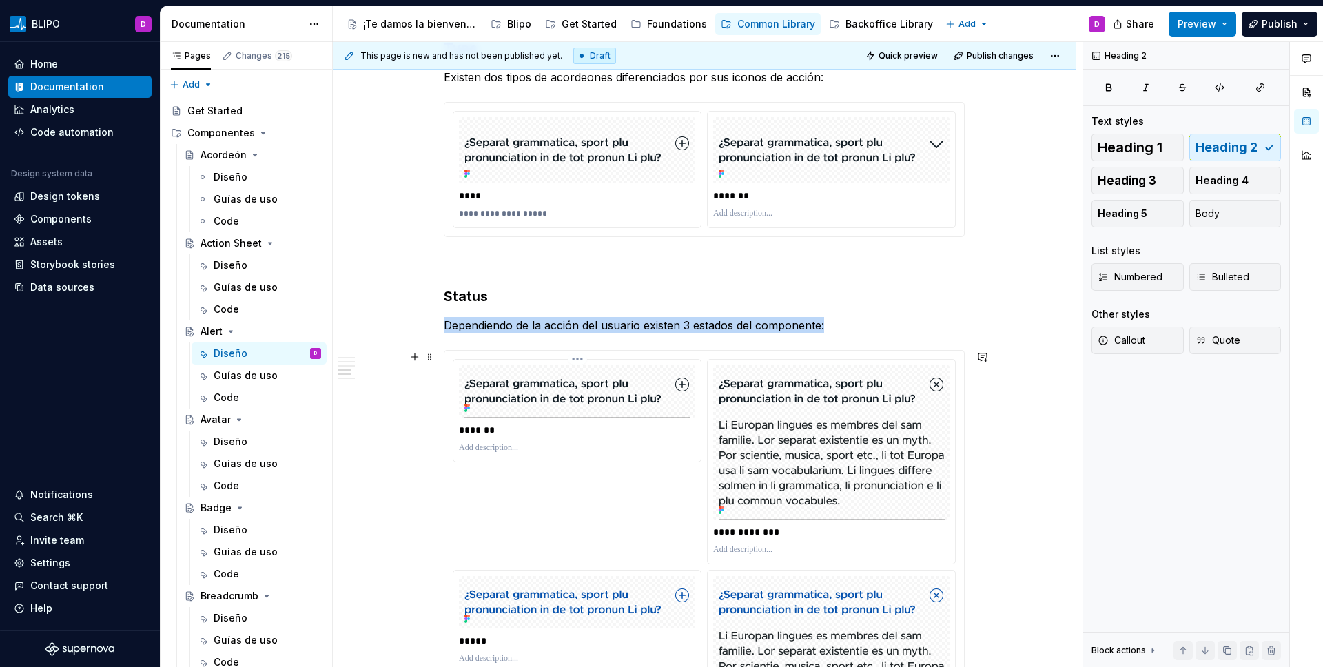
click at [576, 398] on img at bounding box center [577, 391] width 226 height 52
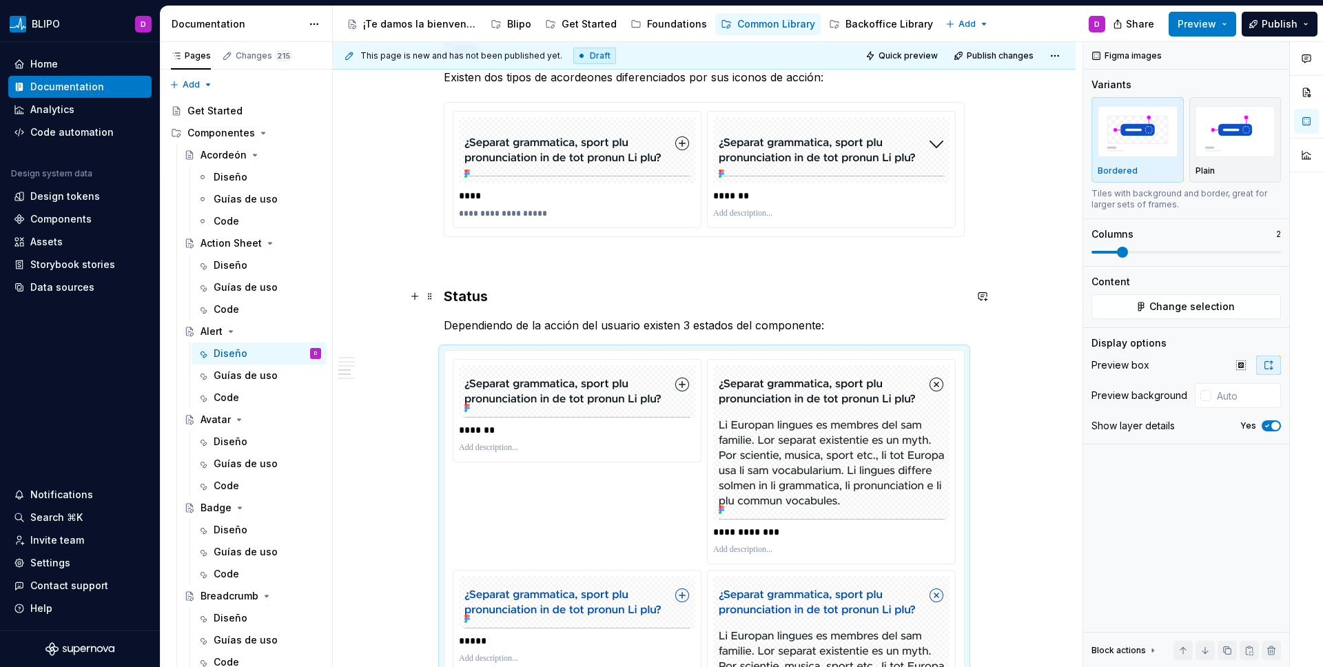
click at [675, 297] on h3 "Status" at bounding box center [704, 296] width 521 height 19
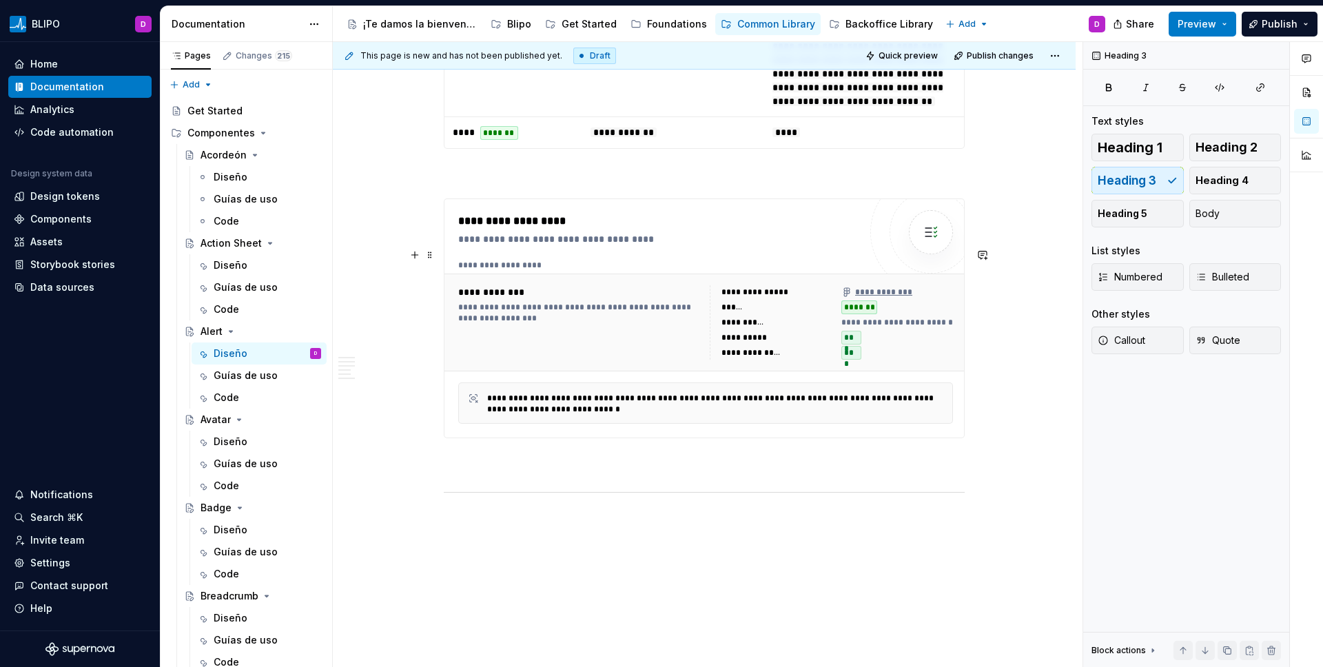
scroll to position [3268, 0]
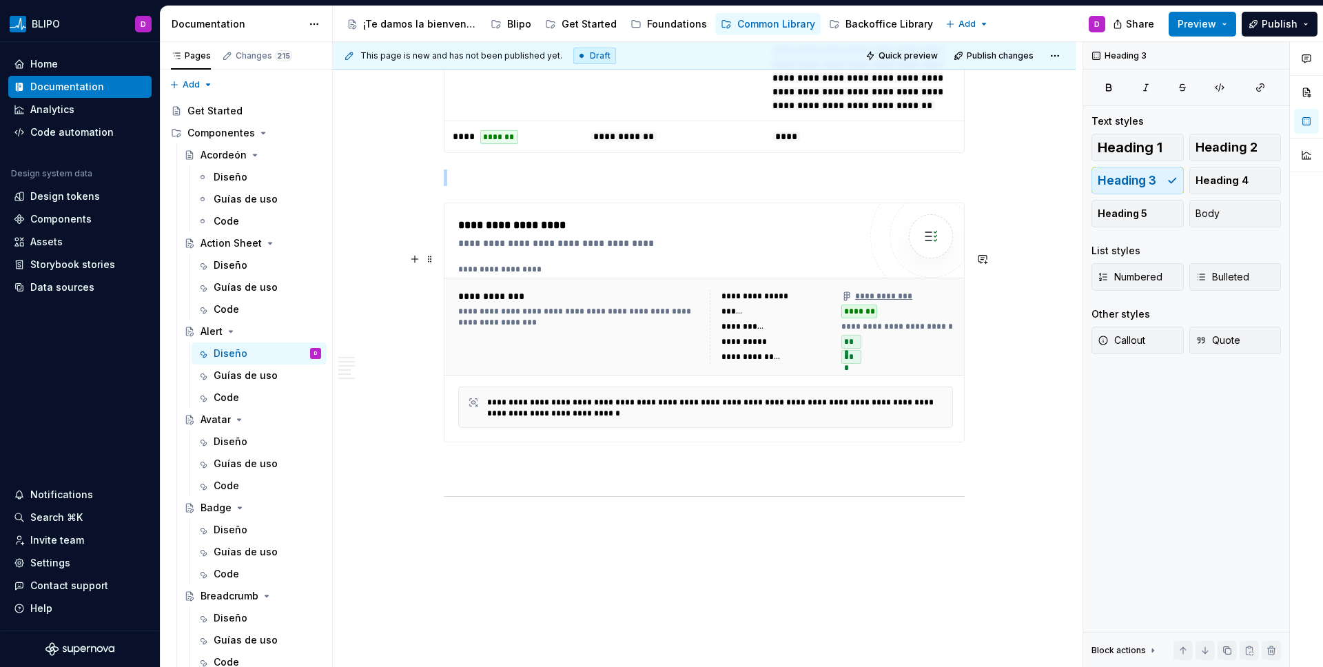
click at [850, 234] on div "**********" at bounding box center [658, 225] width 401 height 17
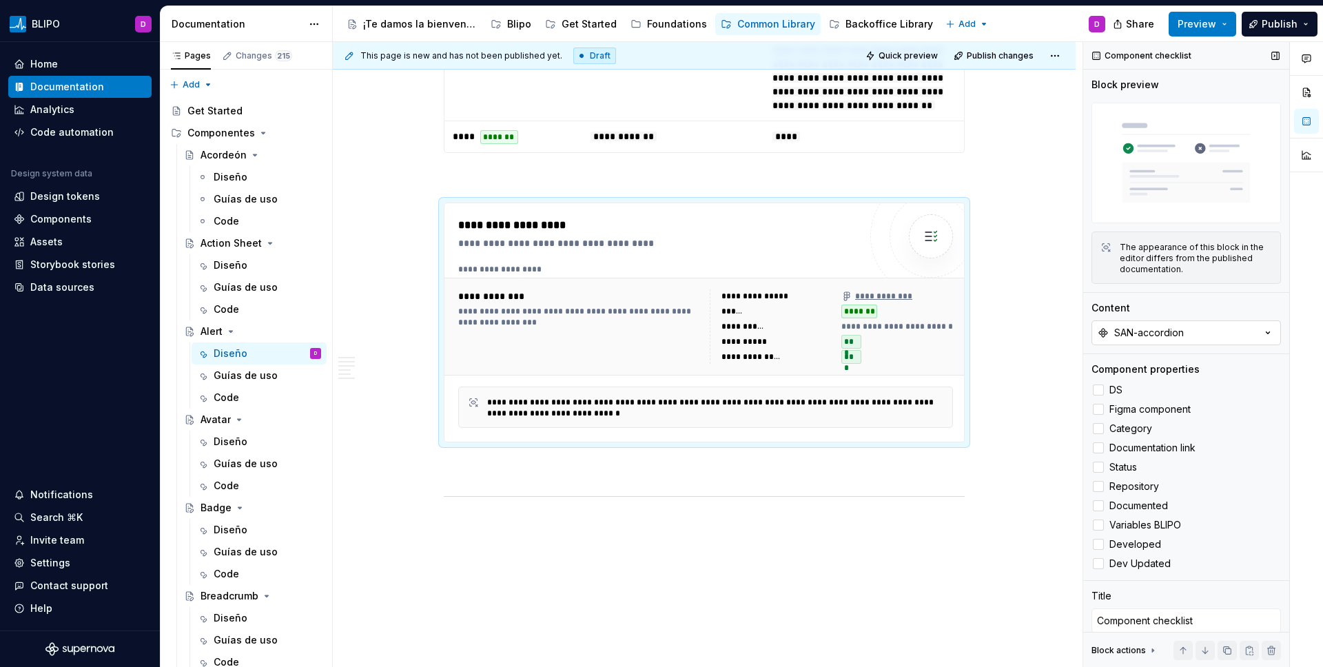
click at [1041, 327] on div "SAN-accordion" at bounding box center [1149, 333] width 70 height 14
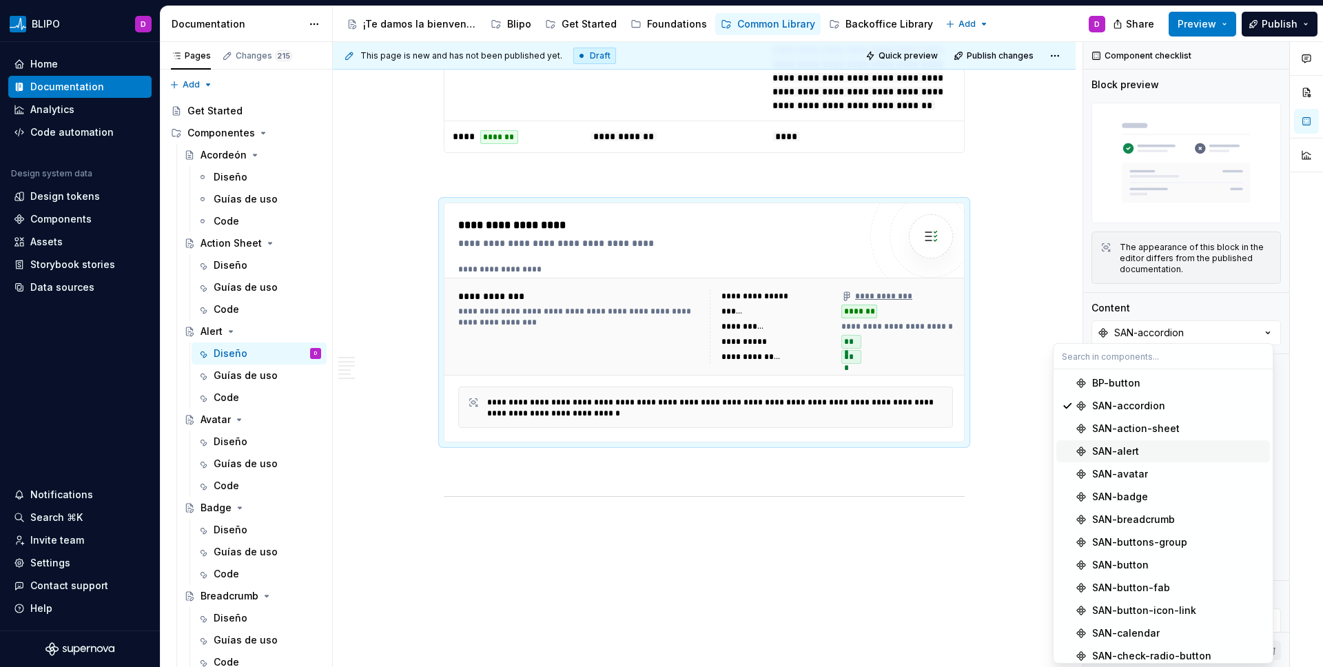
click at [1041, 448] on div "SAN-alert" at bounding box center [1115, 452] width 47 height 14
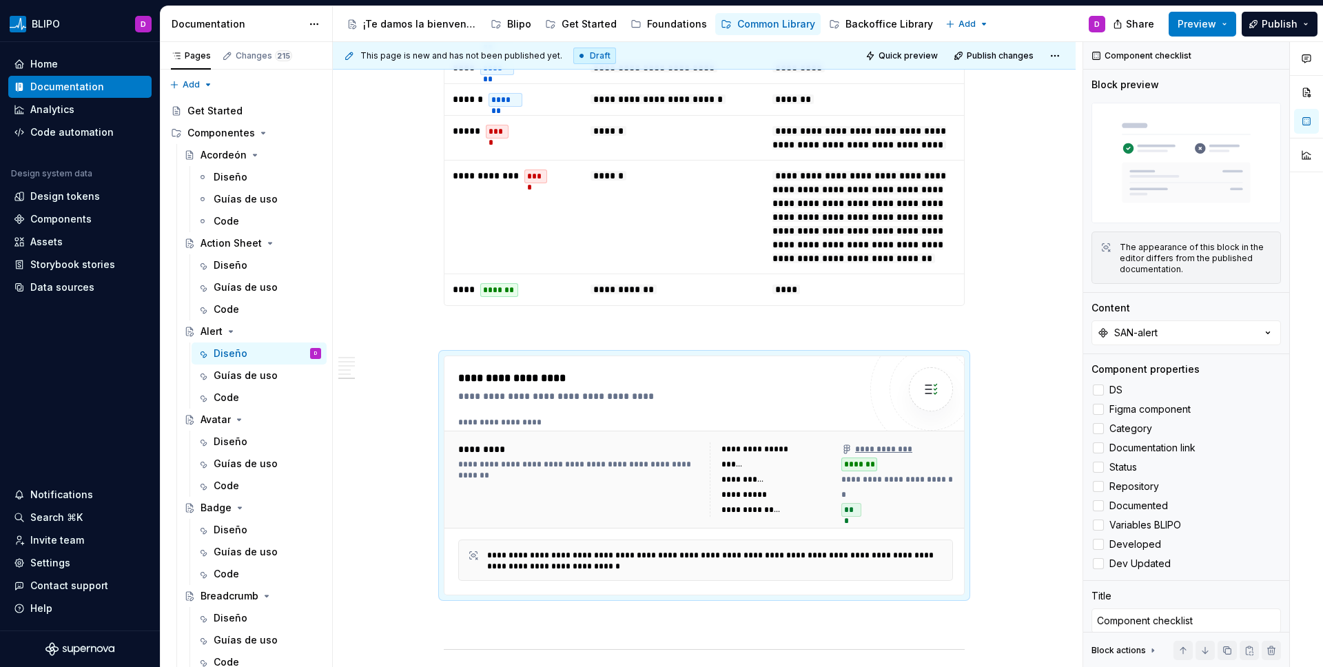
scroll to position [2939, 0]
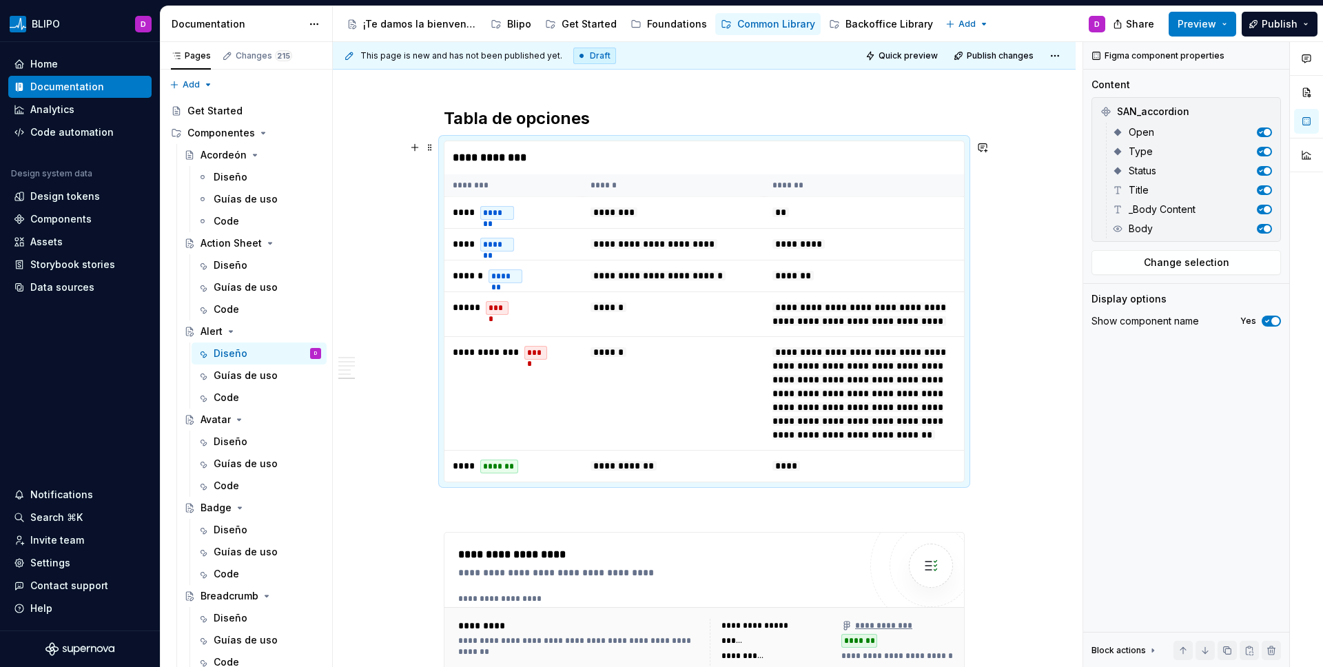
click at [881, 190] on th "*******" at bounding box center [864, 185] width 200 height 23
click at [1041, 261] on span "Change selection" at bounding box center [1186, 263] width 85 height 14
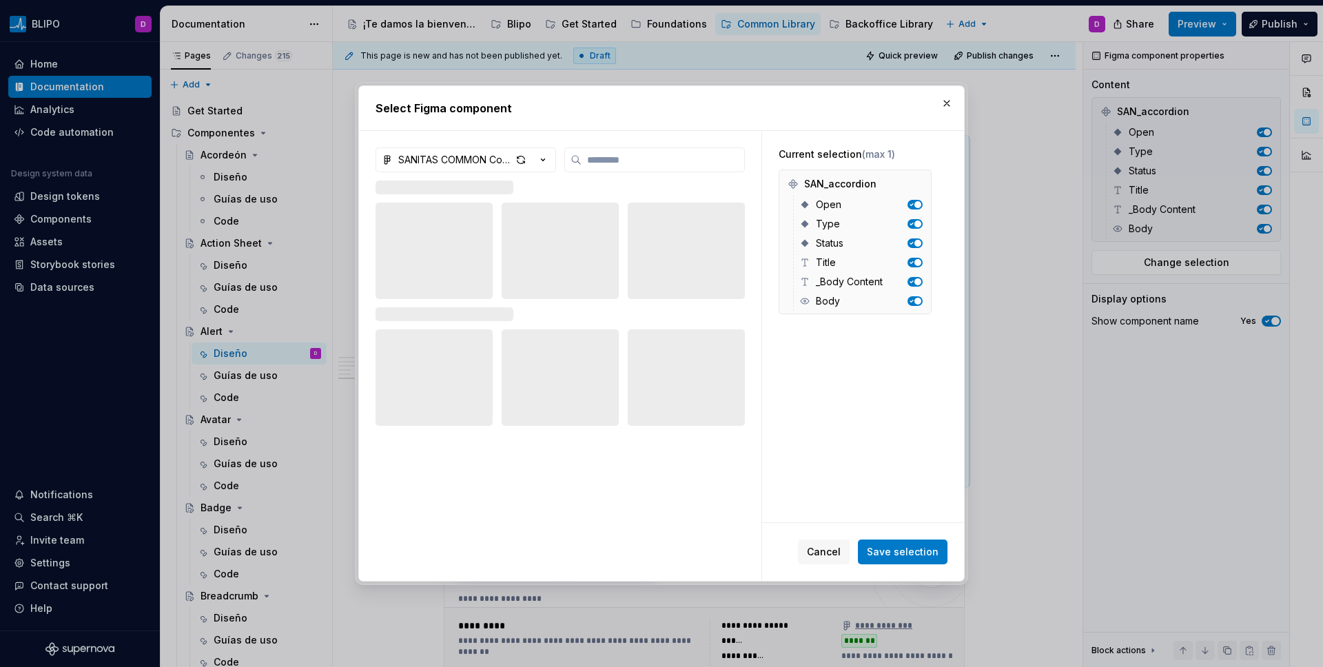
type textarea "*"
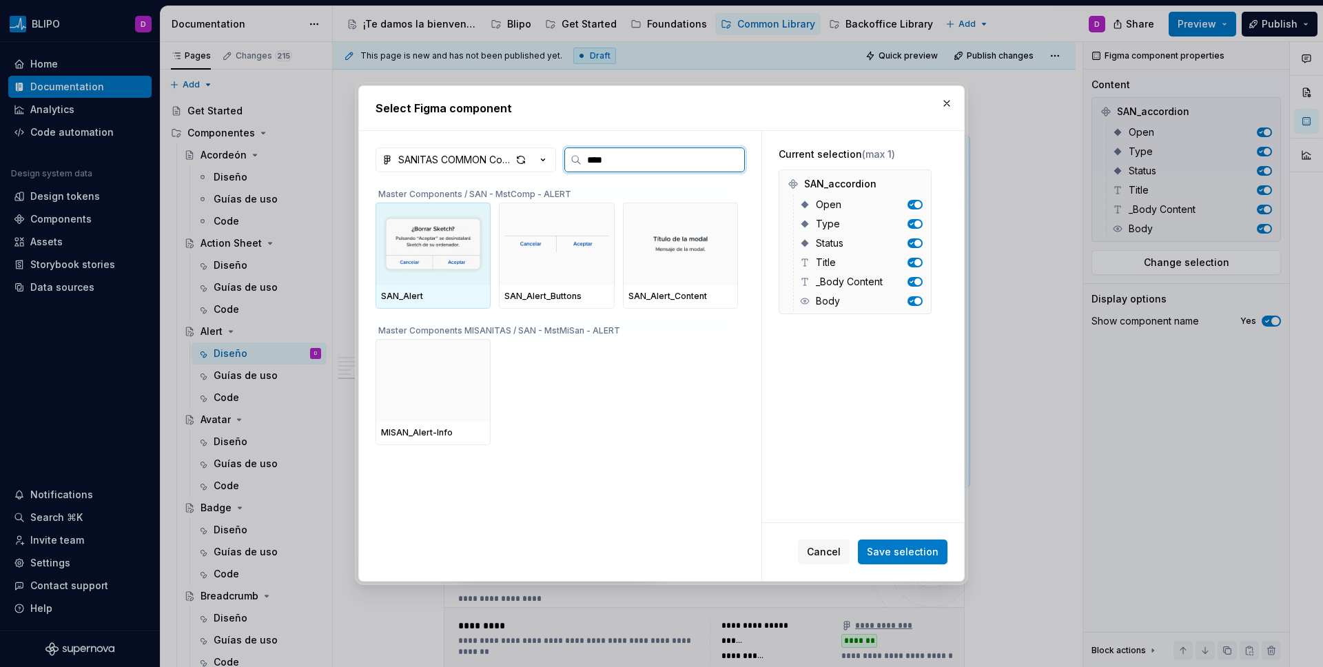
type input "*****"
click at [454, 264] on img at bounding box center [433, 244] width 104 height 72
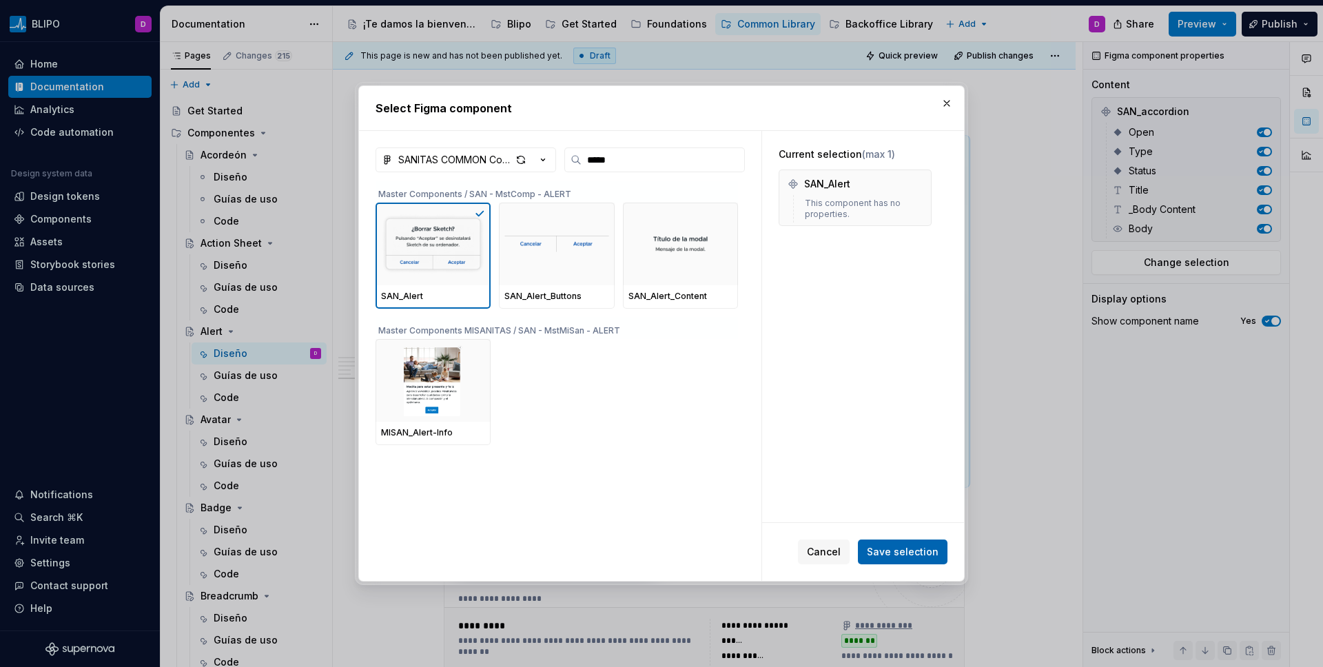
click at [913, 553] on span "Save selection" at bounding box center [903, 552] width 72 height 14
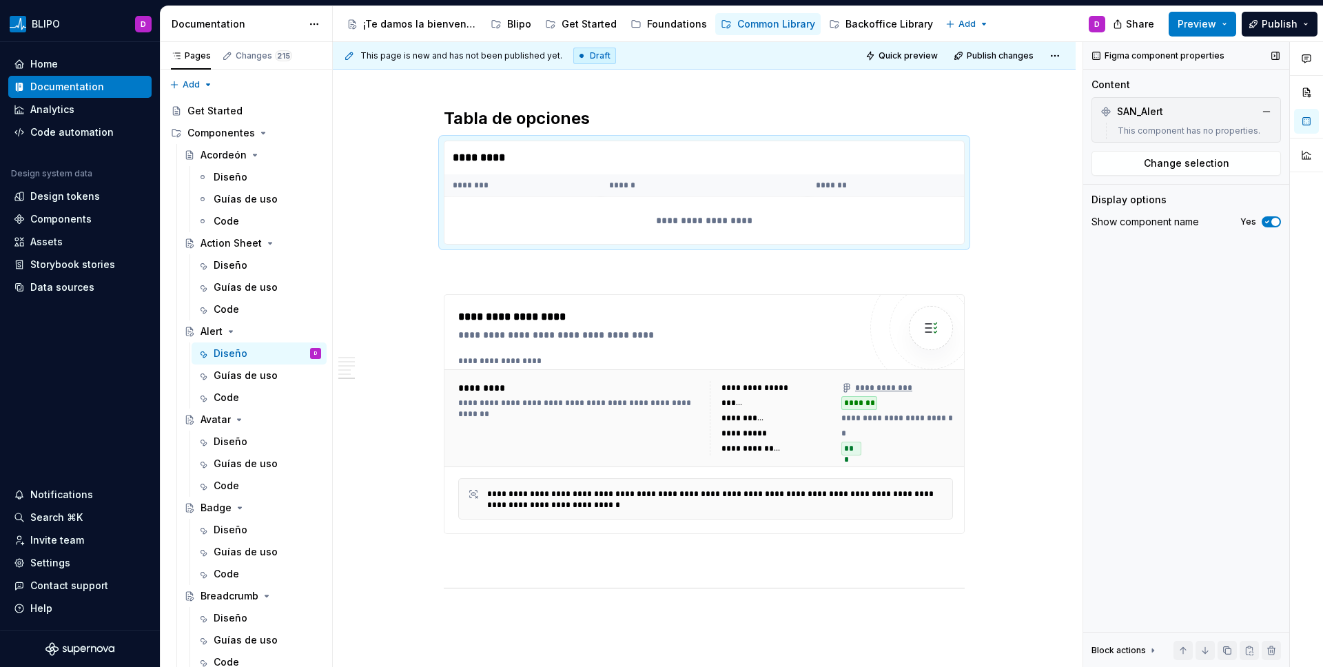
click at [1041, 220] on div "Show component name" at bounding box center [1146, 222] width 108 height 14
click at [1041, 165] on span "Change selection" at bounding box center [1186, 163] width 85 height 14
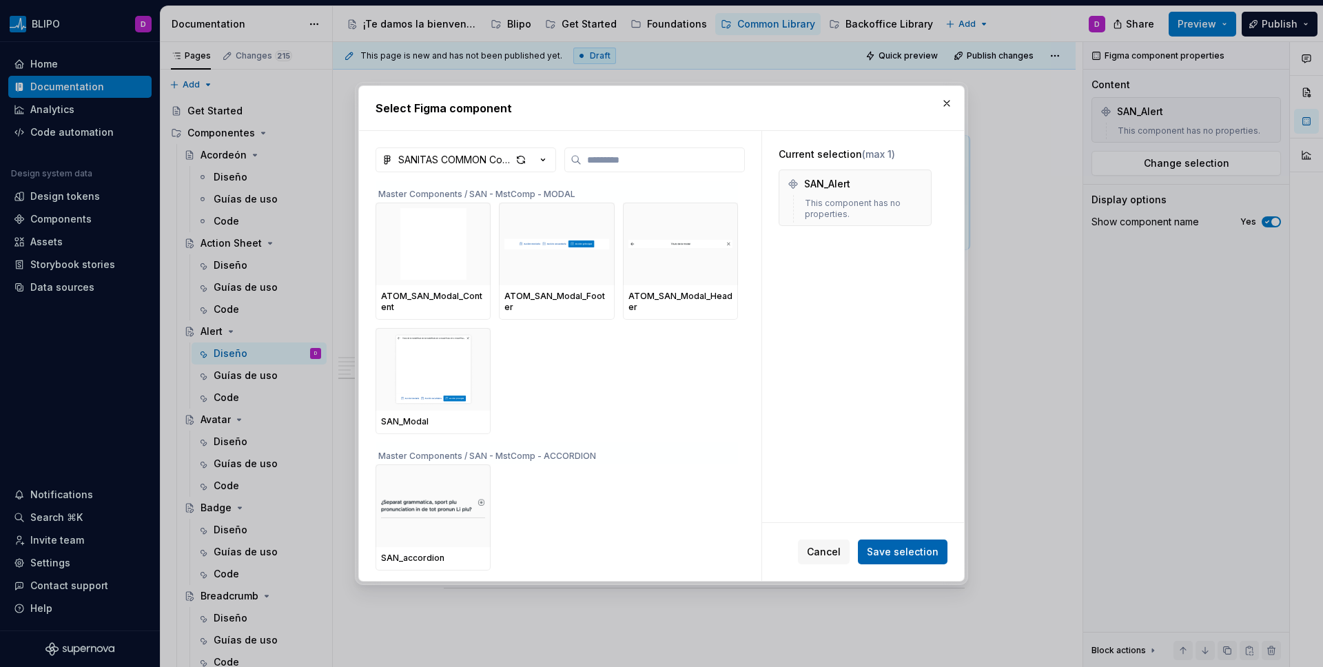
click at [872, 549] on span "Save selection" at bounding box center [903, 552] width 72 height 14
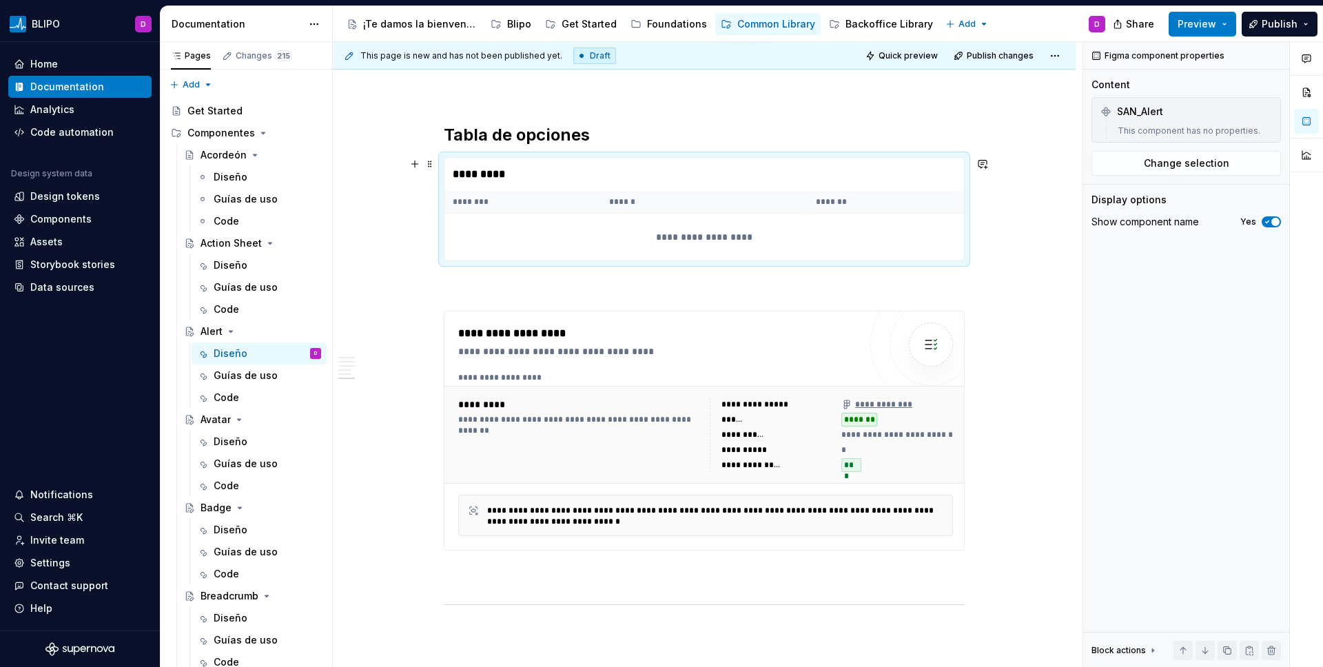
scroll to position [2910, 0]
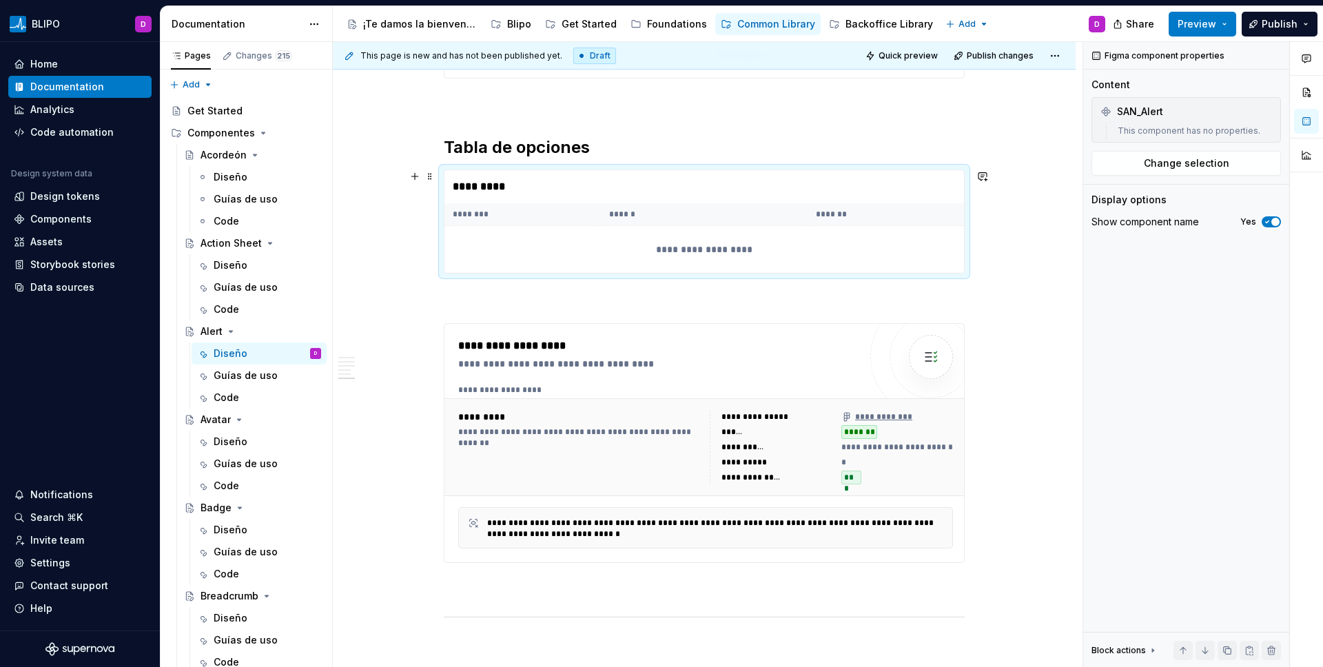
click at [635, 229] on div "**********" at bounding box center [705, 249] width 520 height 47
click at [657, 251] on div "**********" at bounding box center [705, 249] width 520 height 47
click at [611, 216] on th "******" at bounding box center [704, 214] width 207 height 23
click at [855, 197] on div "*********" at bounding box center [705, 186] width 520 height 33
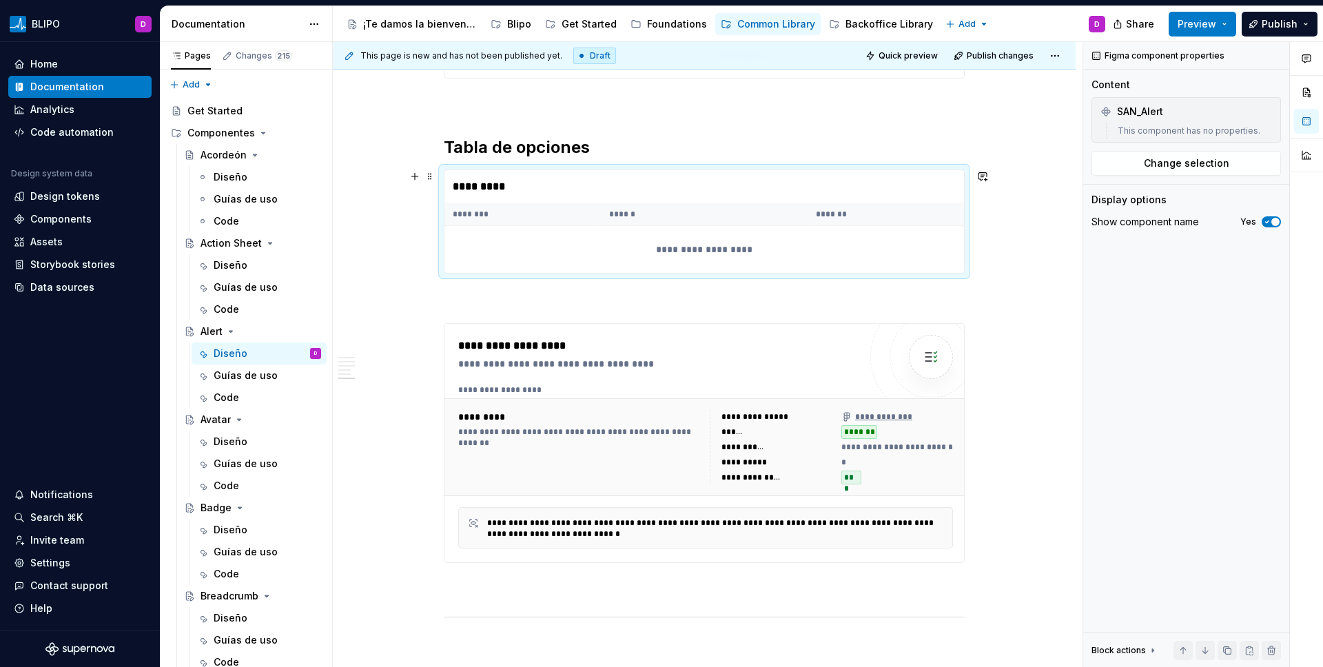
click at [855, 197] on div "*********" at bounding box center [705, 186] width 520 height 33
click at [1041, 131] on div "This component has no properties." at bounding box center [1192, 131] width 160 height 17
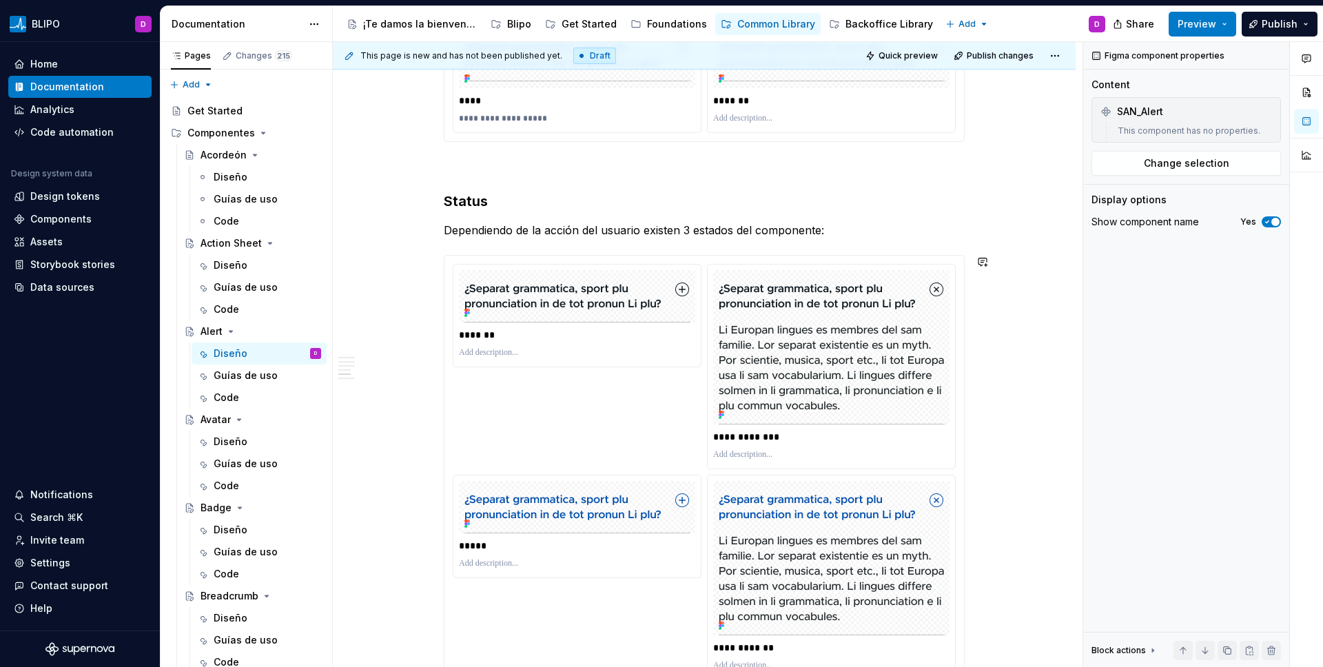
scroll to position [2036, 0]
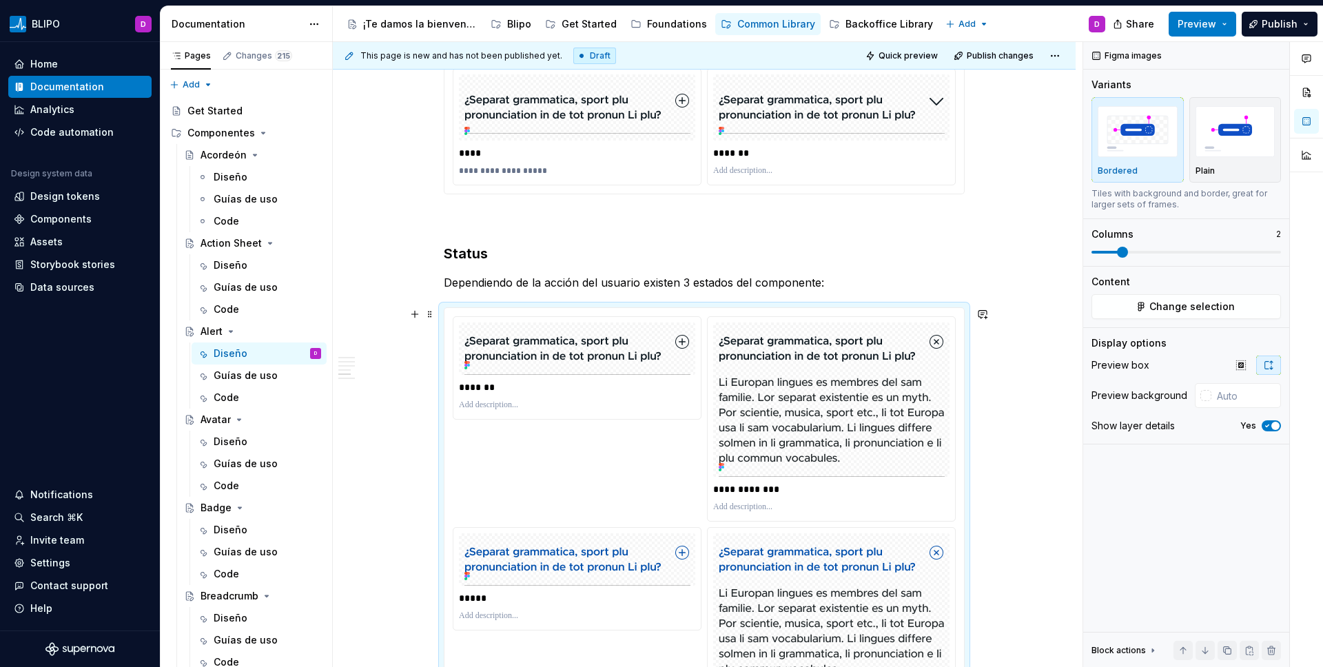
click at [704, 384] on div "**********" at bounding box center [704, 629] width 503 height 627
click at [1041, 305] on button "Change selection" at bounding box center [1187, 306] width 190 height 25
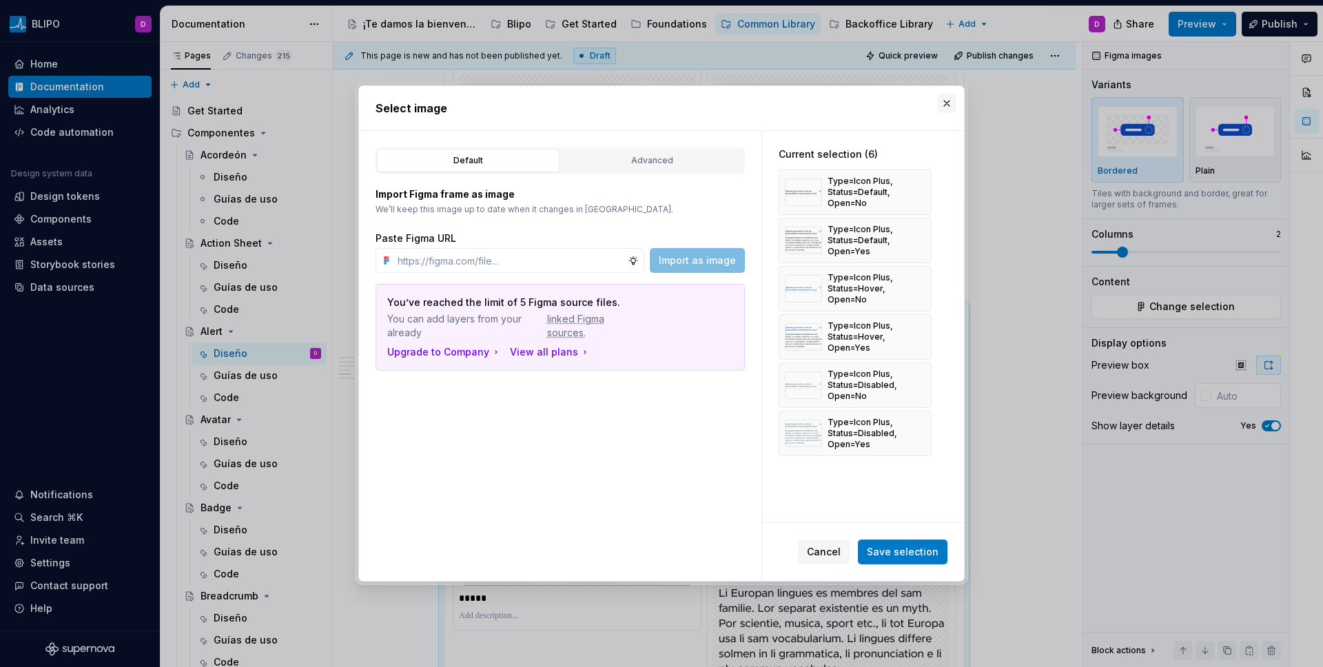
click at [949, 98] on button "button" at bounding box center [946, 103] width 19 height 19
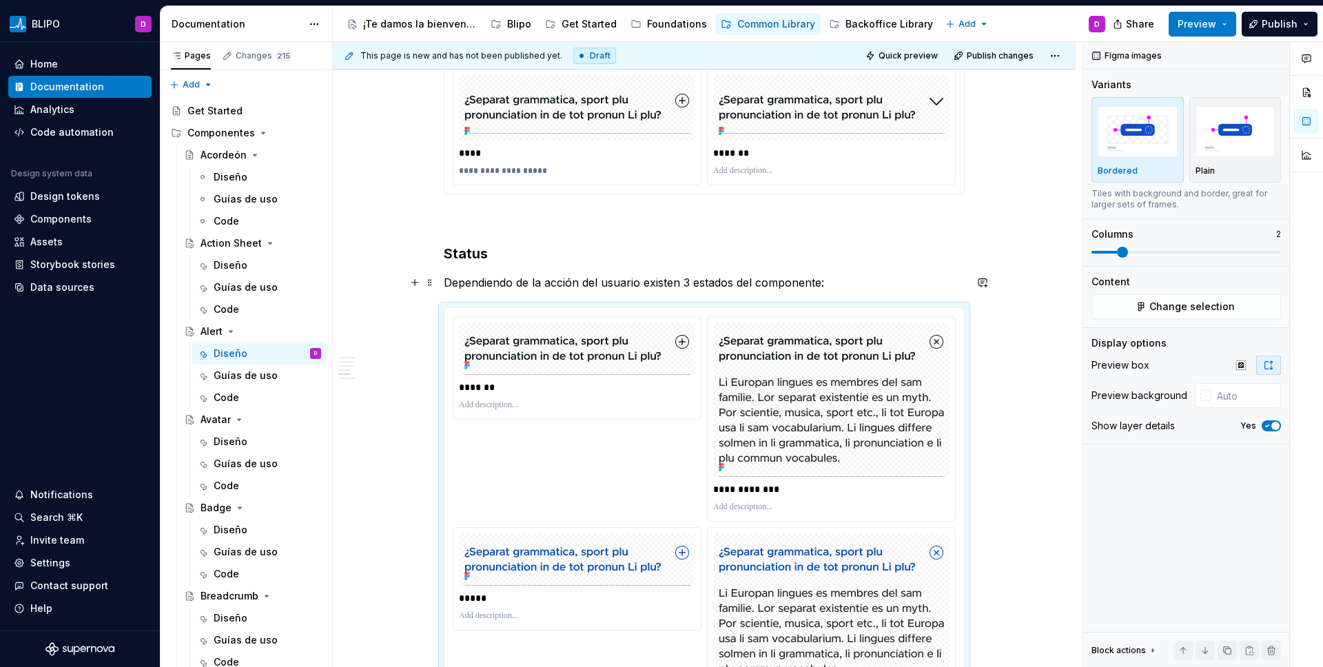
scroll to position [2039, 0]
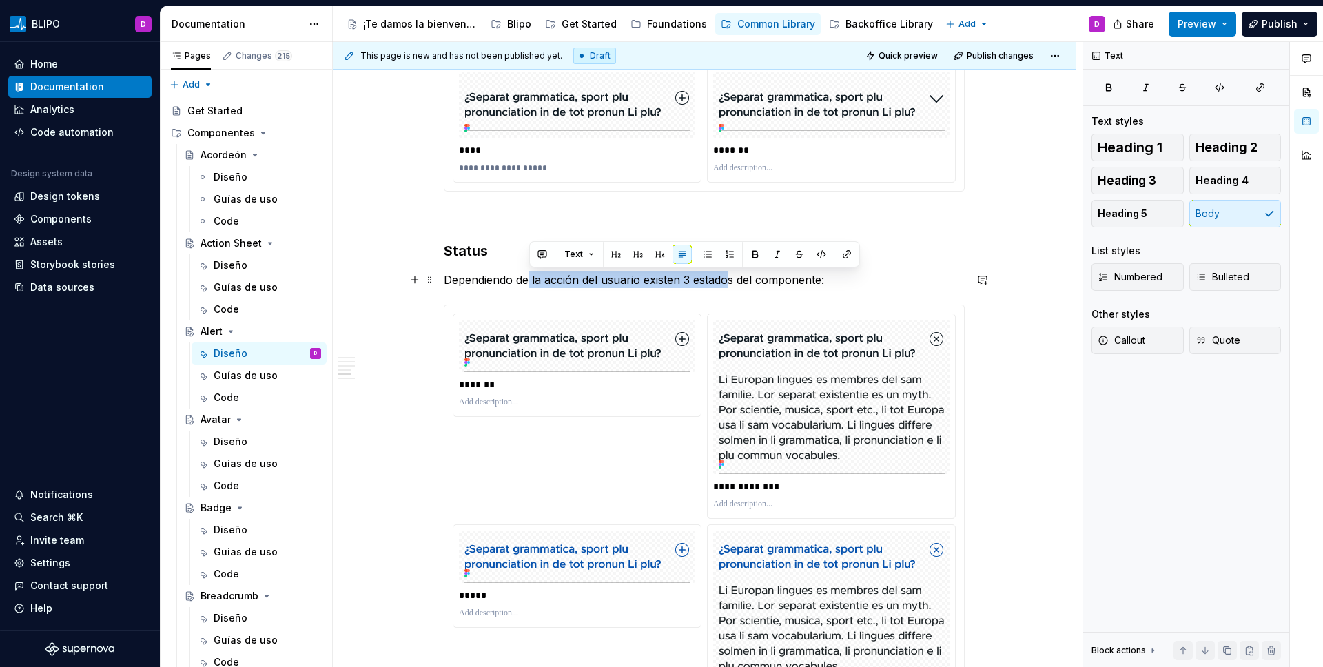
drag, startPoint x: 527, startPoint y: 277, endPoint x: 729, endPoint y: 276, distance: 201.9
click at [729, 276] on p "Dependiendo de la acción del usuario existen 3 estados del componente:" at bounding box center [704, 280] width 521 height 17
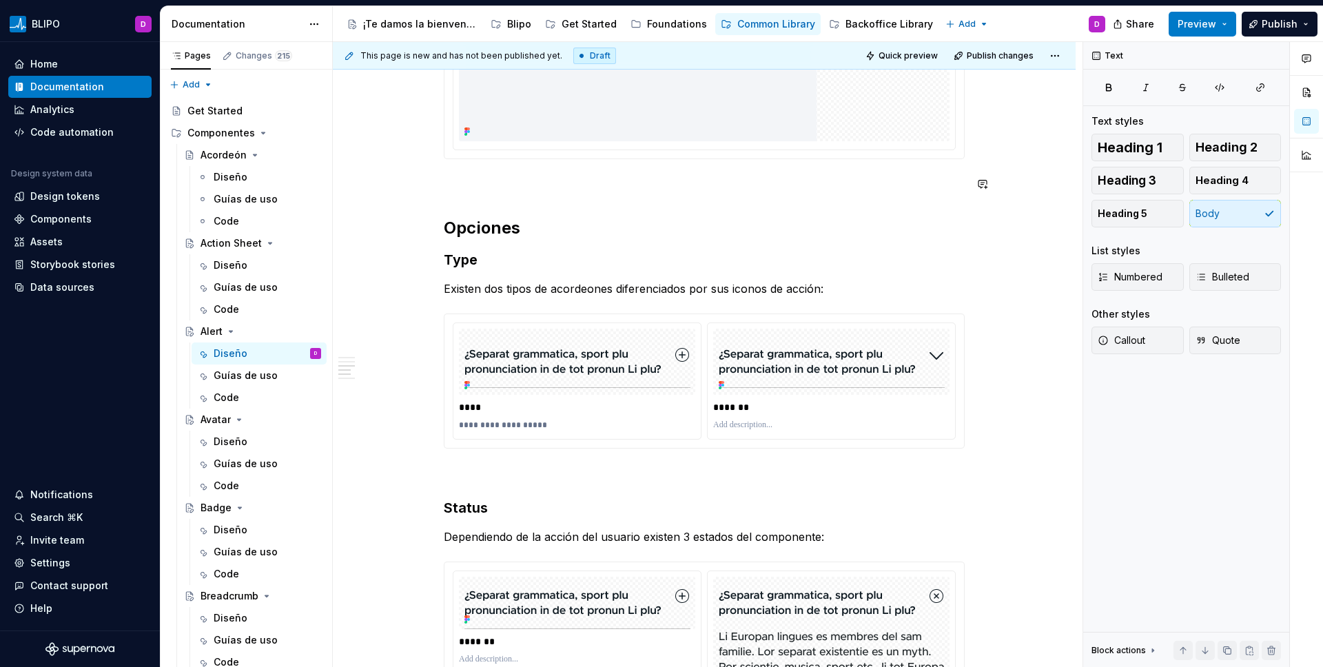
scroll to position [1786, 0]
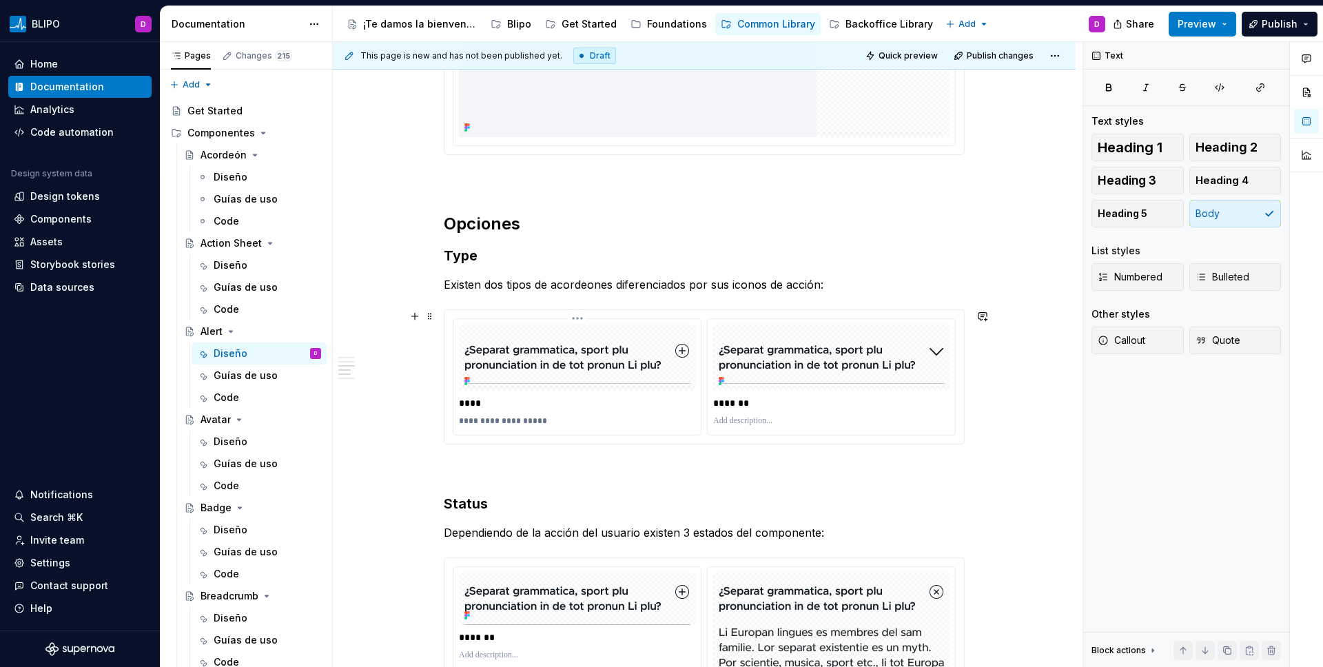
click at [642, 386] on div at bounding box center [577, 358] width 236 height 66
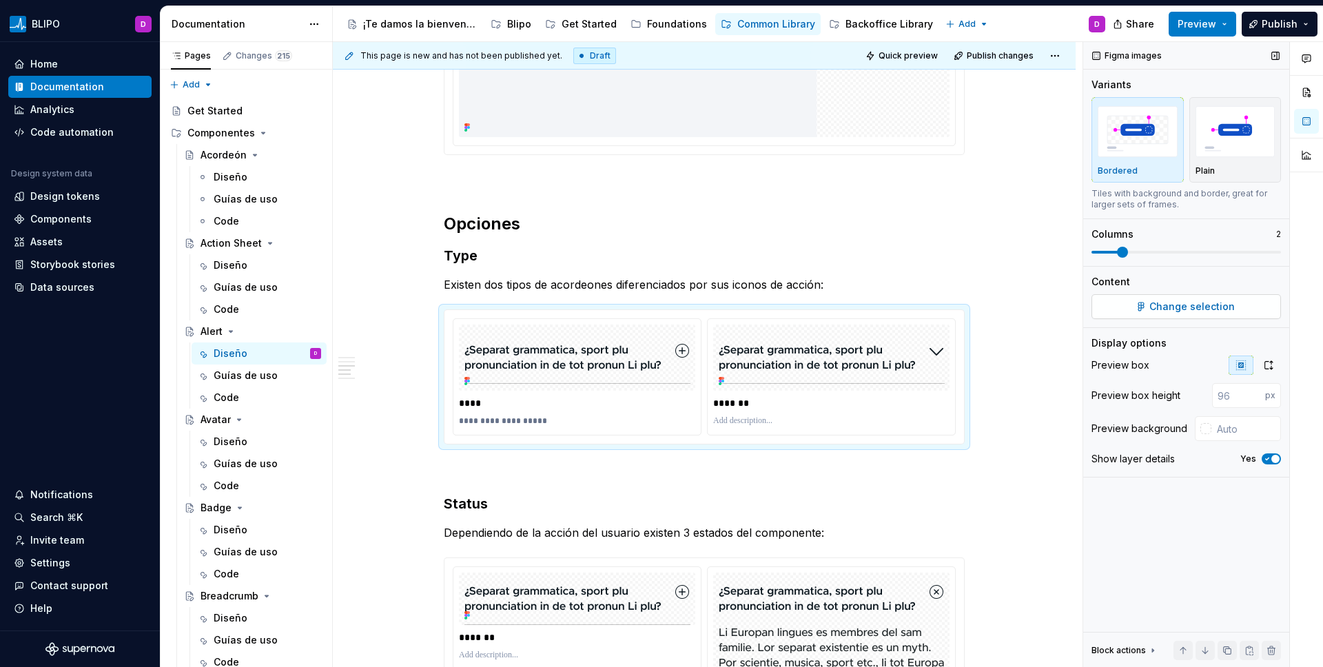
click at [1041, 310] on span "Change selection" at bounding box center [1192, 307] width 85 height 14
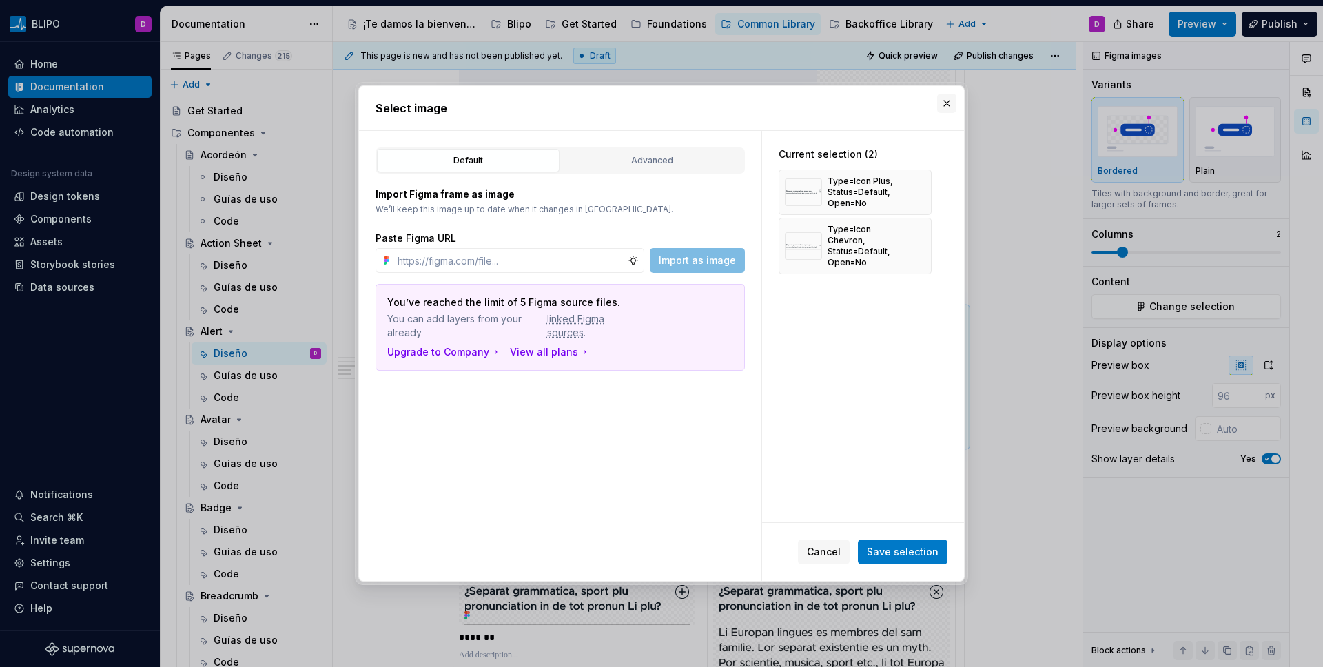
click at [945, 103] on button "button" at bounding box center [946, 103] width 19 height 19
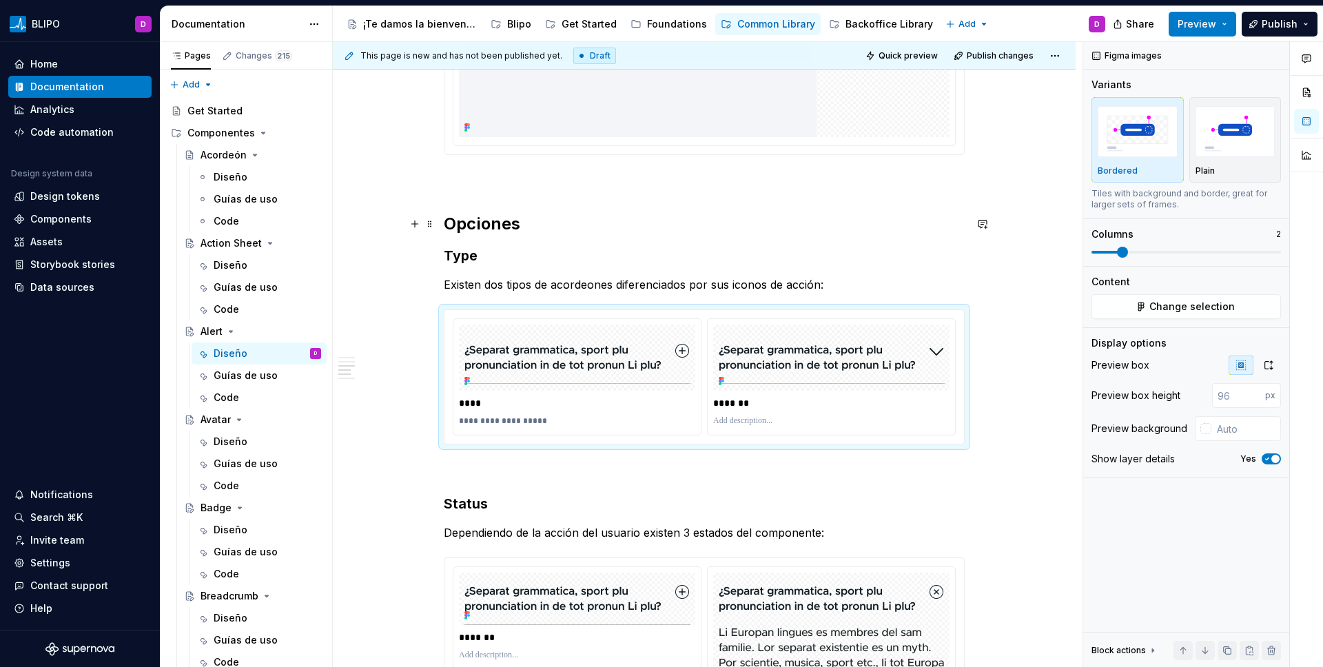
click at [488, 232] on h2 "Opciones" at bounding box center [704, 224] width 521 height 22
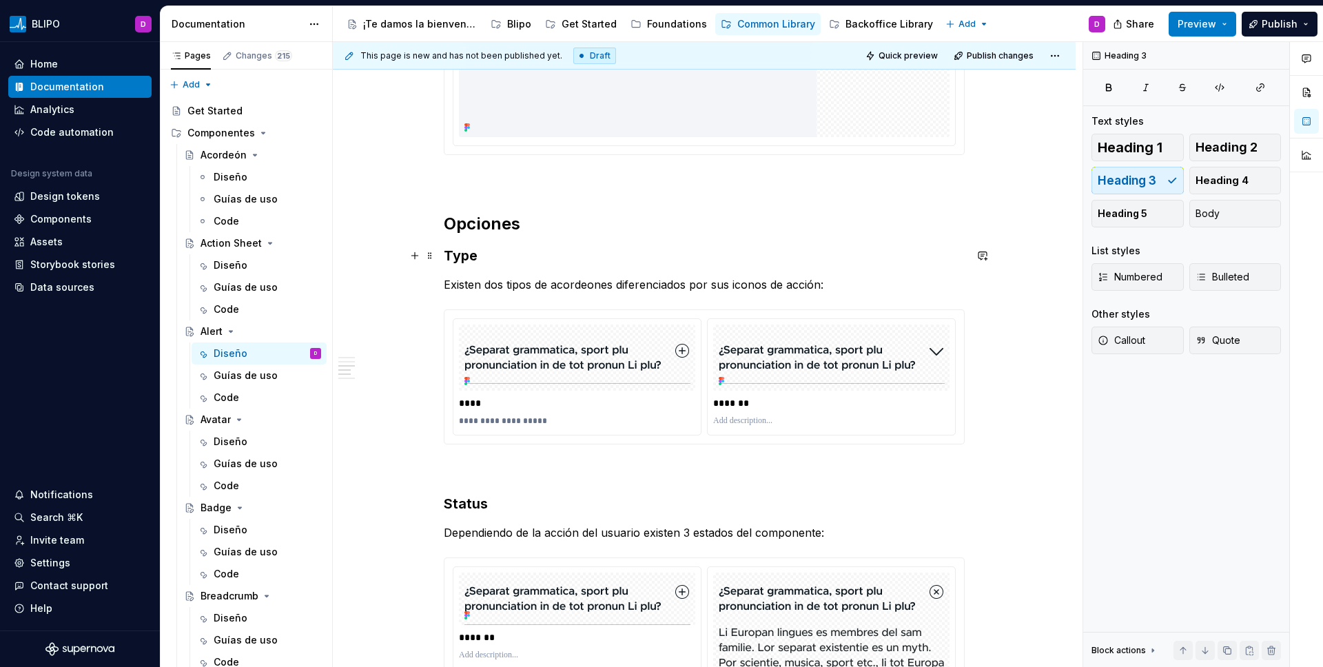
click at [465, 257] on h3 "Type" at bounding box center [704, 255] width 521 height 19
click at [85, 389] on div "Home Documentation Analytics Code automation Design system data Design tokens C…" at bounding box center [80, 336] width 160 height 589
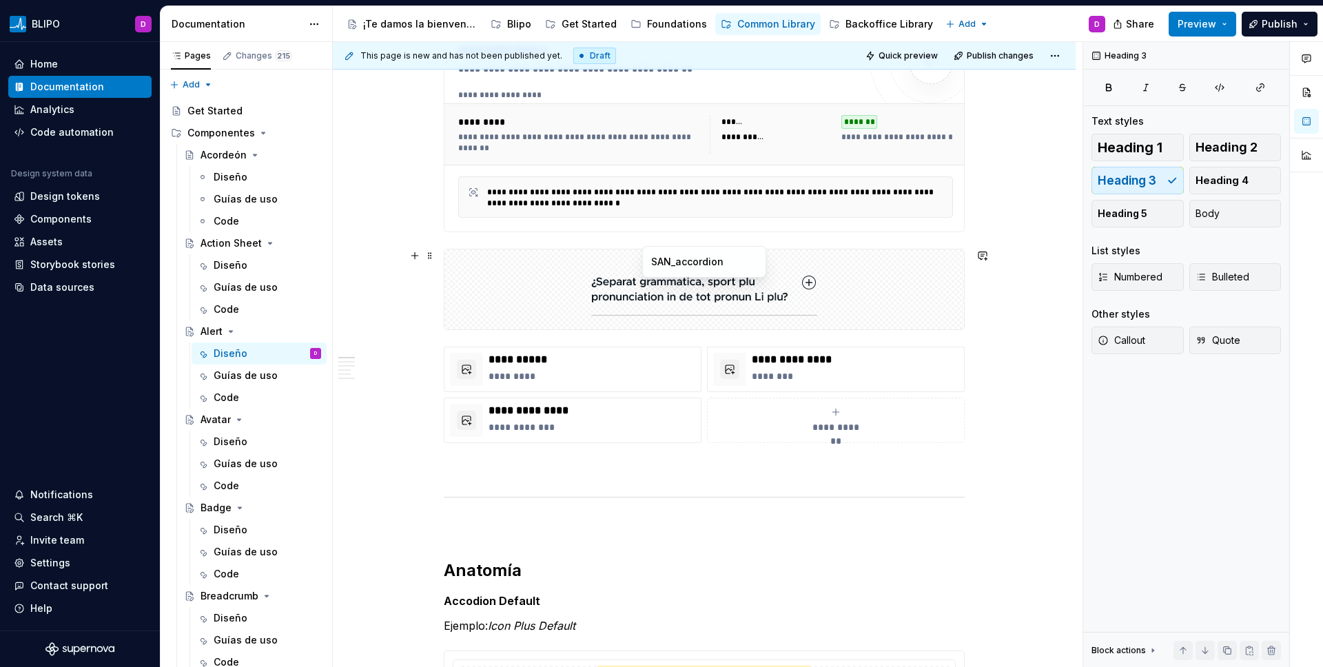
scroll to position [90, 0]
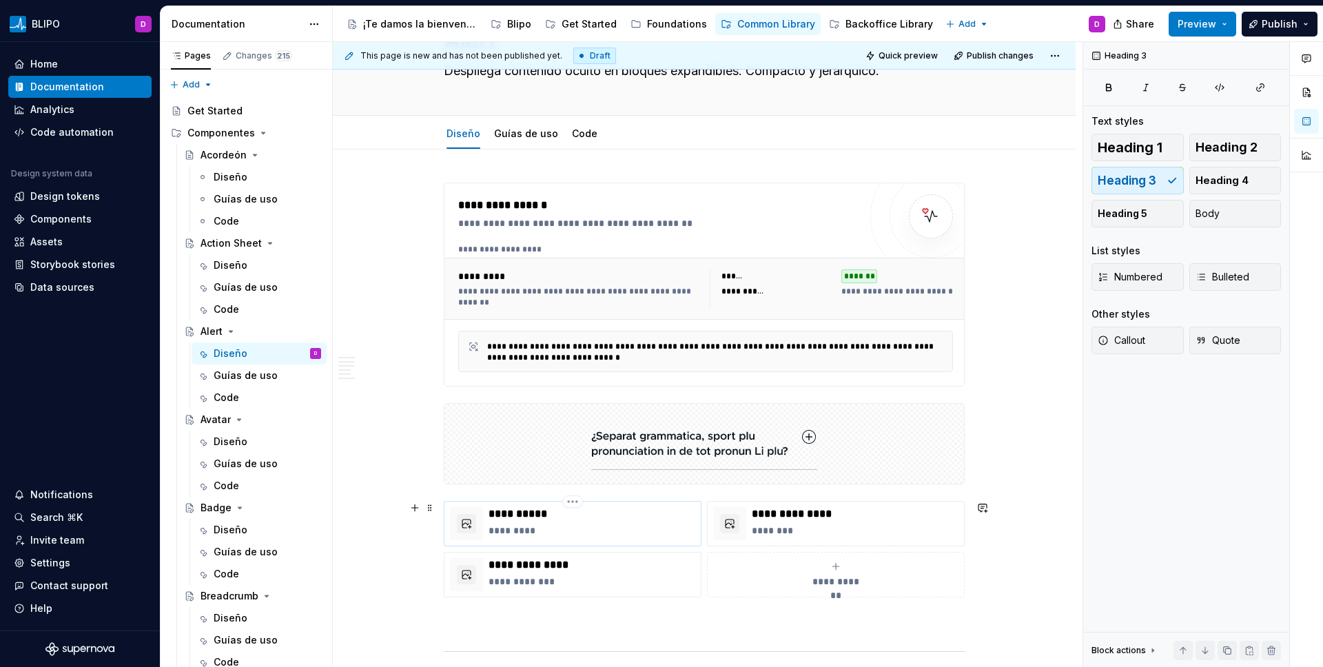
click at [529, 530] on p "*********" at bounding box center [592, 531] width 207 height 14
type textarea "*"
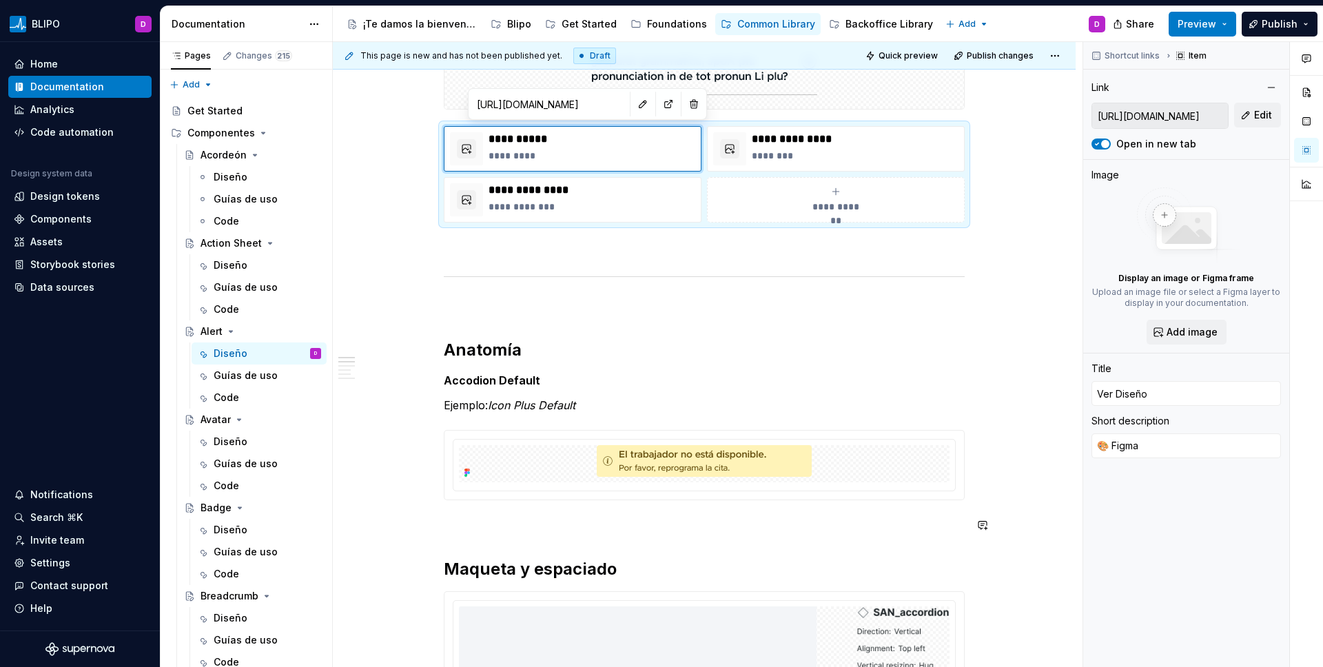
scroll to position [465, 0]
click at [458, 377] on strong "Accodion Default" at bounding box center [492, 380] width 96 height 14
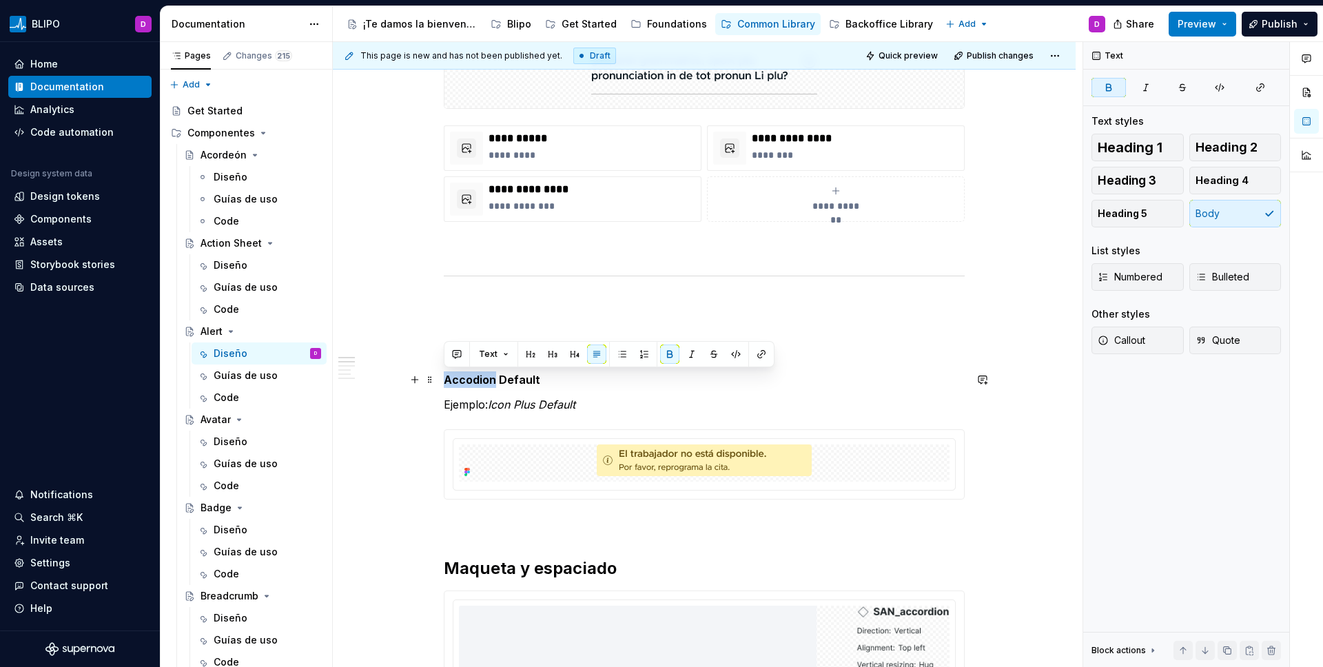
click at [458, 377] on strong "Accodion Default" at bounding box center [492, 380] width 96 height 14
click at [516, 378] on p "Alert Default" at bounding box center [704, 379] width 521 height 17
click at [498, 377] on strong "Alert Default" at bounding box center [480, 380] width 72 height 14
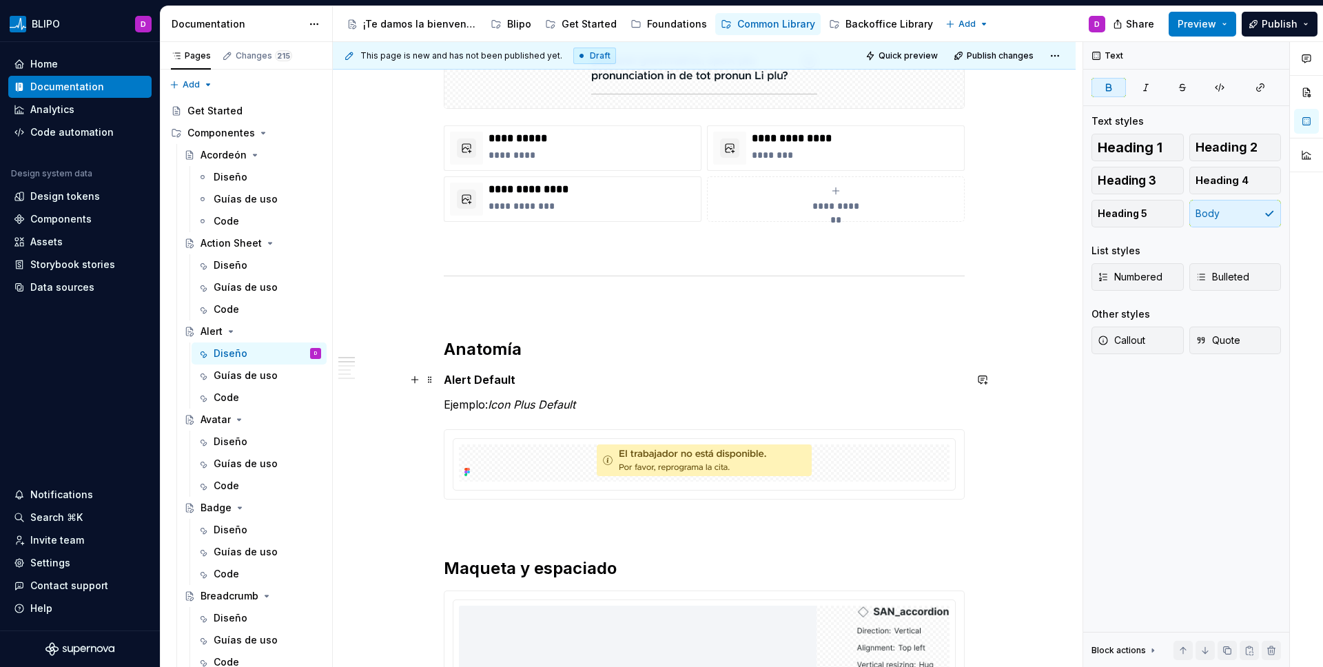
click at [490, 382] on strong "Alert Default" at bounding box center [480, 380] width 72 height 14
click at [507, 401] on em "Icon Plus Default" at bounding box center [532, 405] width 88 height 14
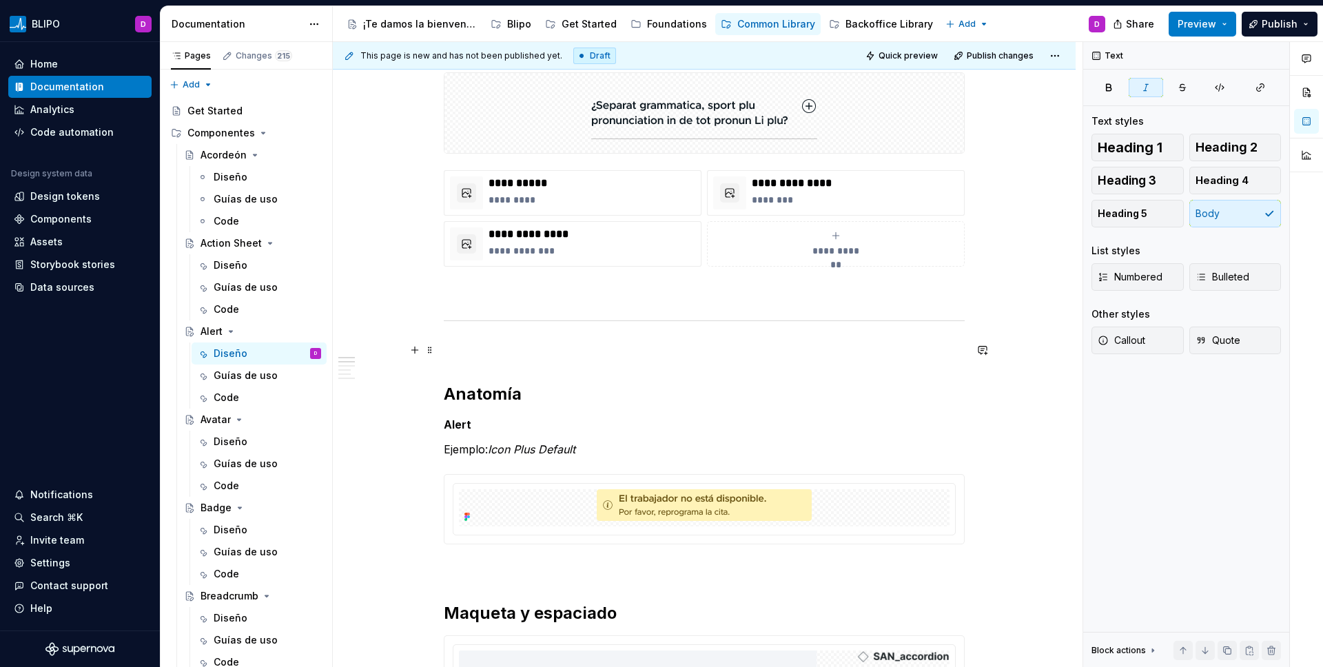
scroll to position [422, 0]
click at [599, 508] on img at bounding box center [704, 506] width 226 height 37
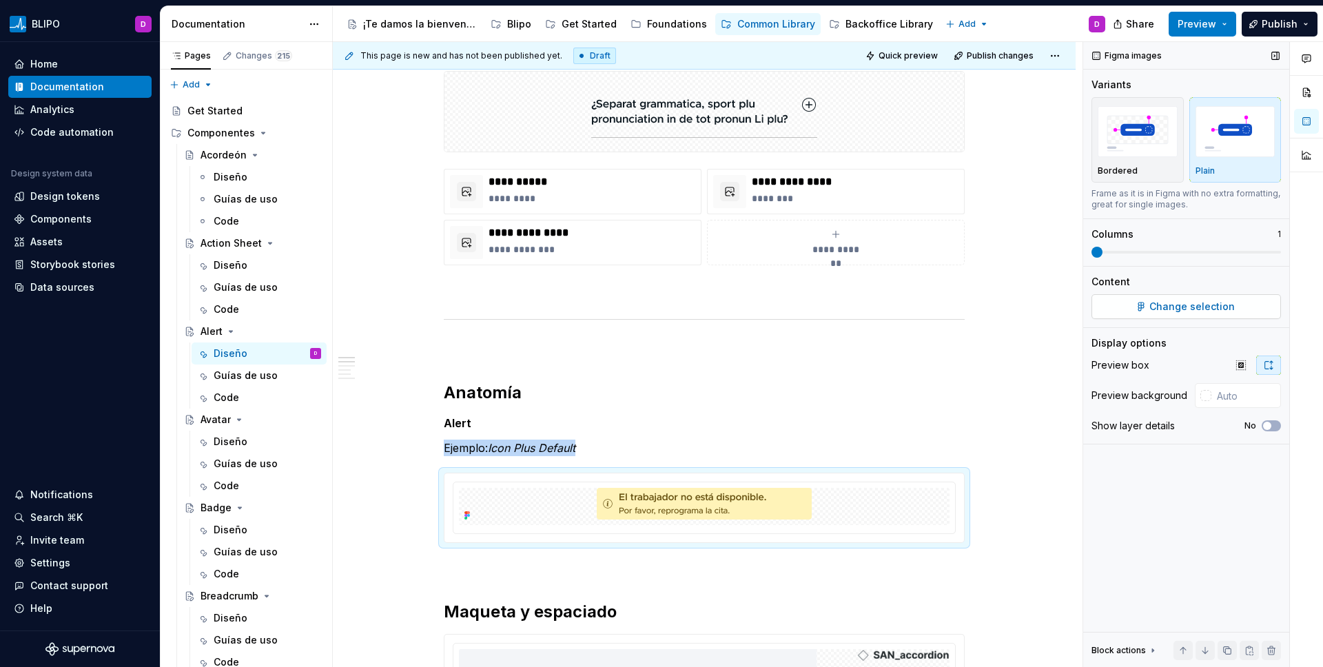
click at [1041, 300] on button "Change selection" at bounding box center [1187, 306] width 190 height 25
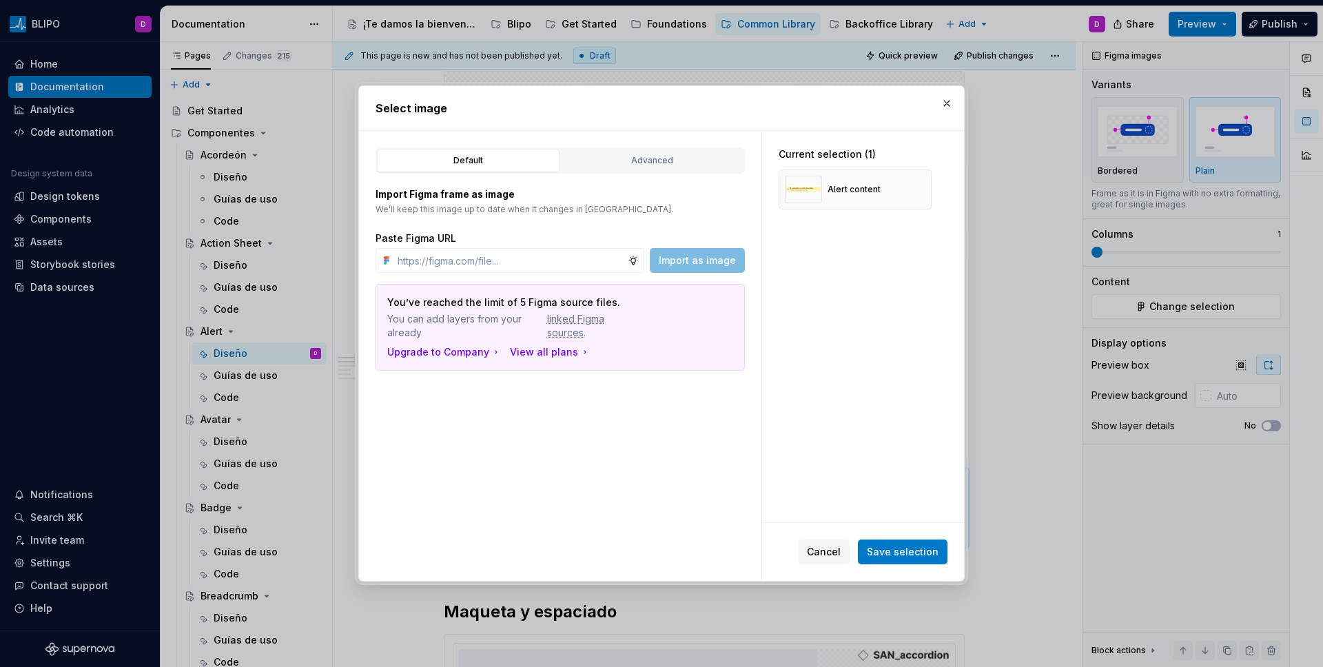
type textarea "*"
click at [528, 265] on input "text" at bounding box center [510, 260] width 236 height 25
paste input "[URL][DOMAIN_NAME]"
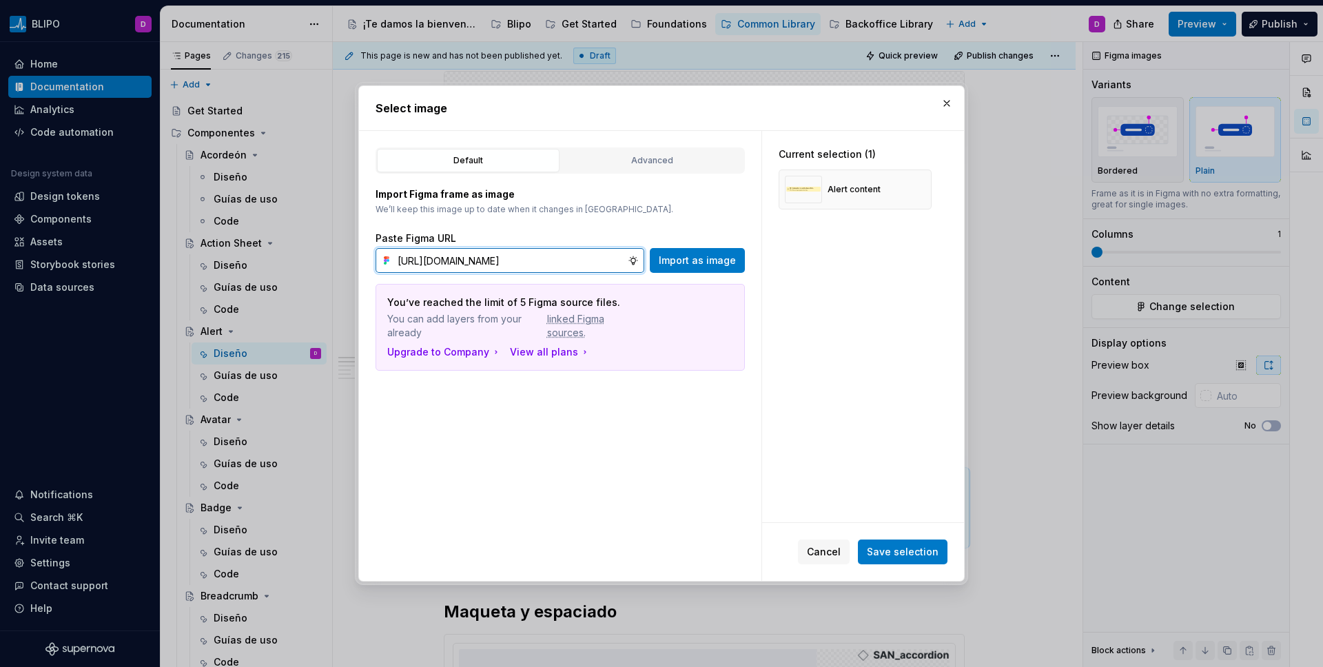
scroll to position [0, 469]
type input "[URL][DOMAIN_NAME]"
click at [691, 263] on span "Import as image" at bounding box center [697, 261] width 77 height 14
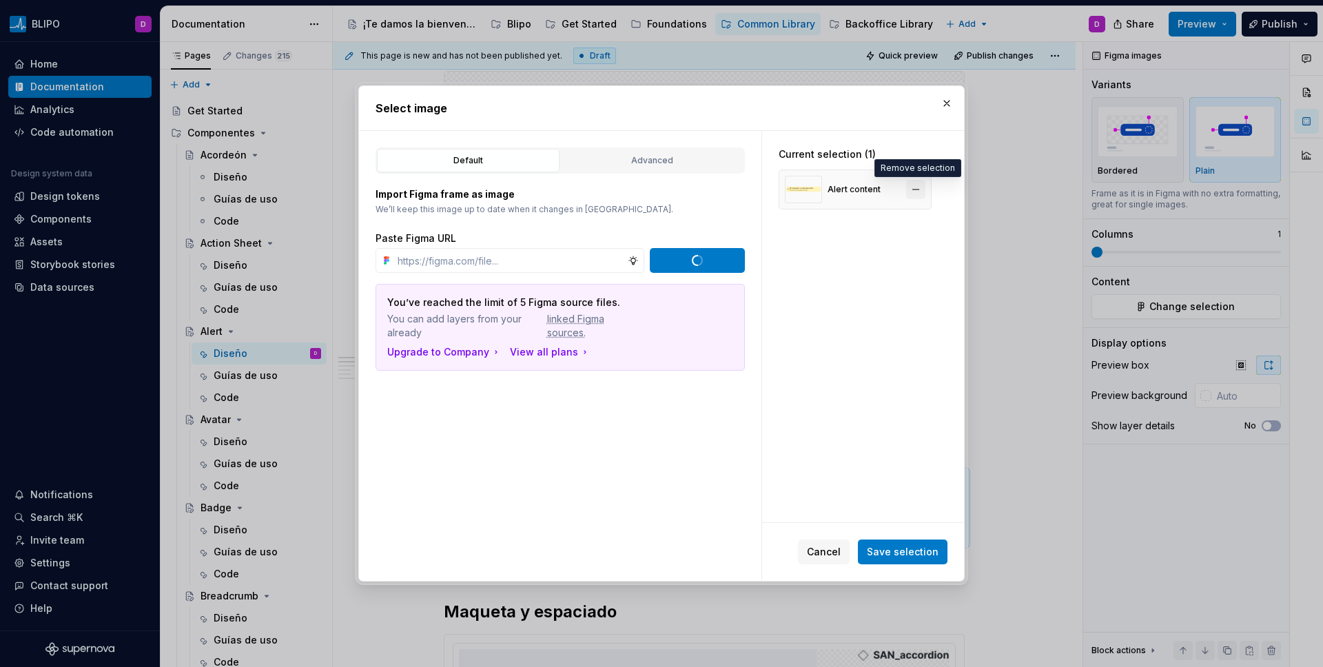
click at [921, 188] on button "button" at bounding box center [915, 189] width 19 height 19
click at [905, 549] on span "Save selection" at bounding box center [903, 552] width 72 height 14
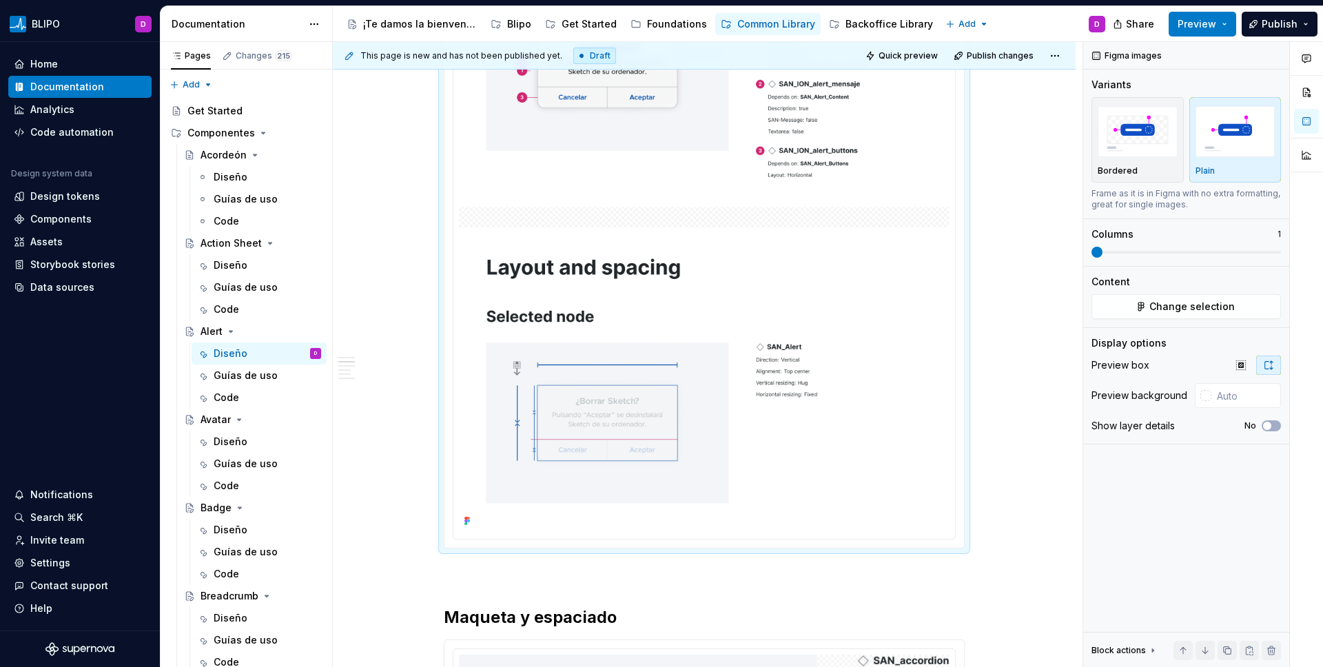
scroll to position [1091, 0]
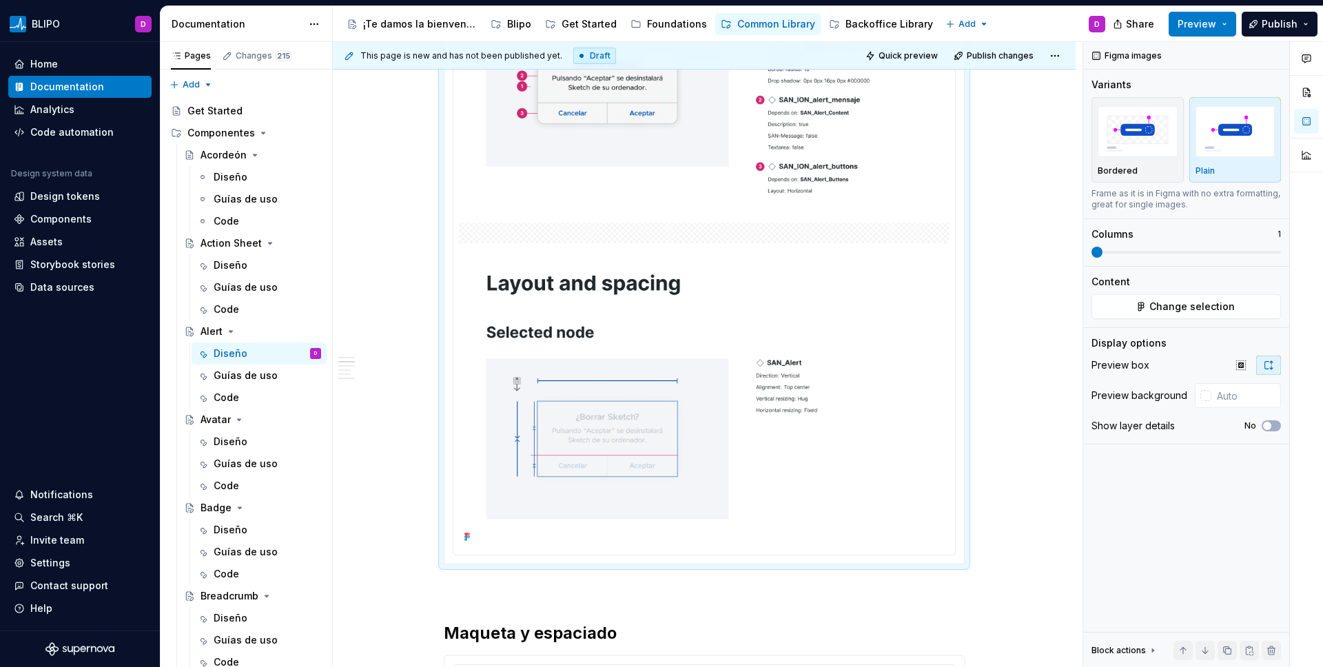
click at [778, 396] on img at bounding box center [704, 183] width 491 height 728
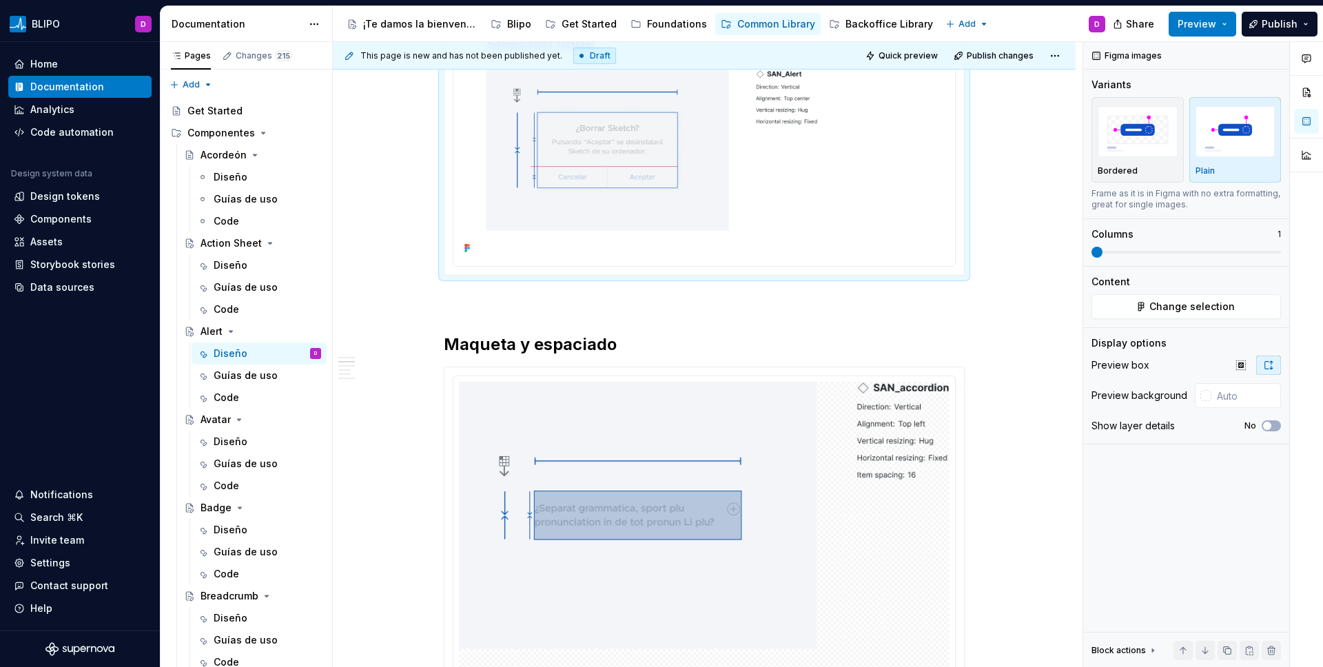
scroll to position [1377, 0]
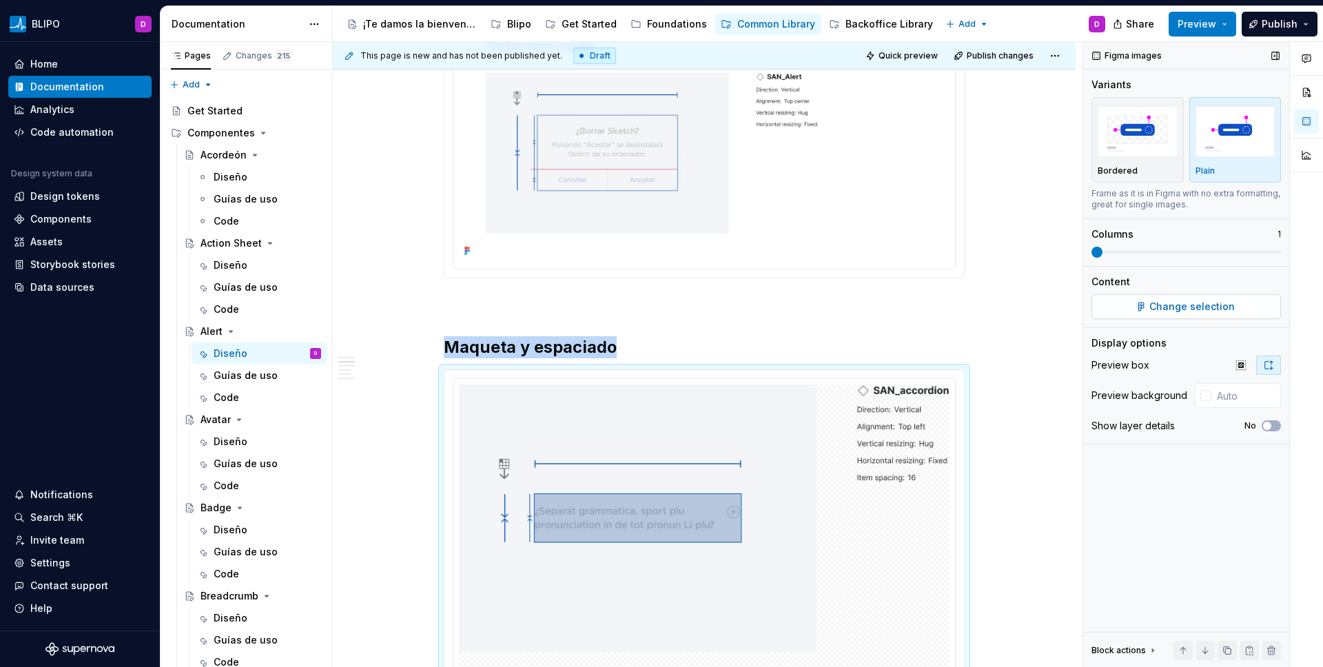
click at [1041, 307] on span "Change selection" at bounding box center [1192, 307] width 85 height 14
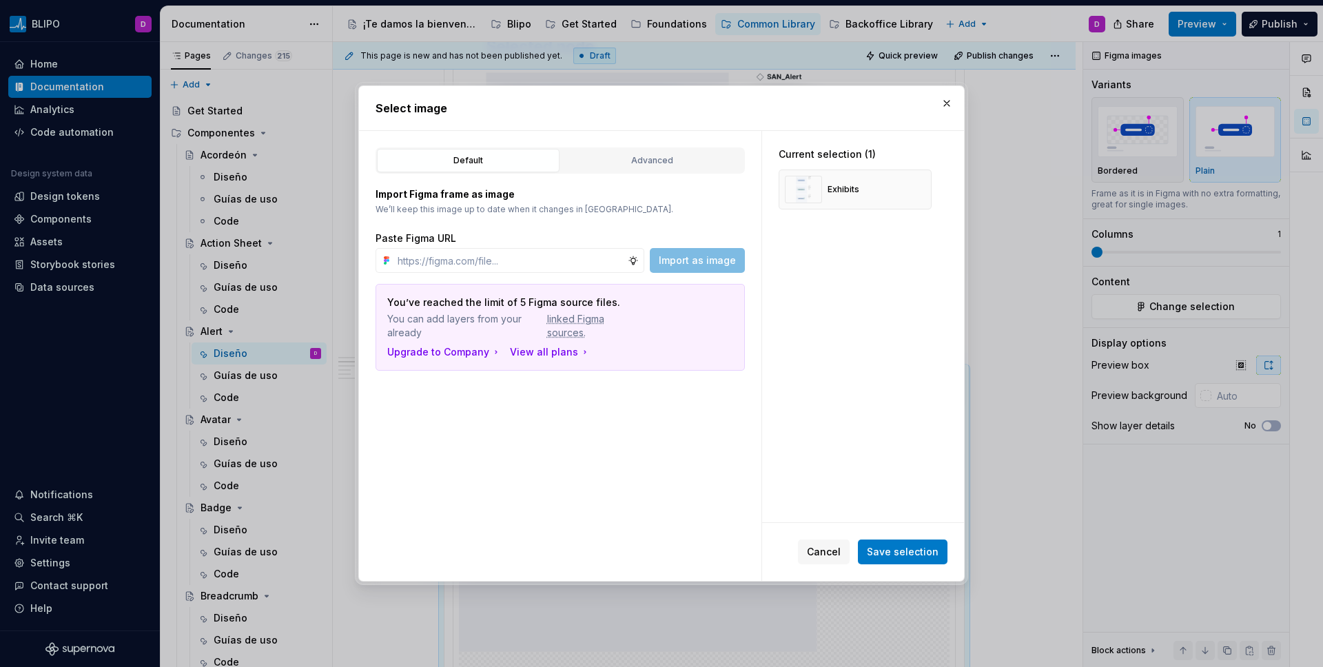
type textarea "*"
click at [540, 274] on div "Import Figma frame as image We’ll keep this image up to date when it changes in…" at bounding box center [560, 272] width 369 height 197
click at [539, 264] on input "text" at bounding box center [510, 260] width 236 height 25
paste input "[URL][DOMAIN_NAME]"
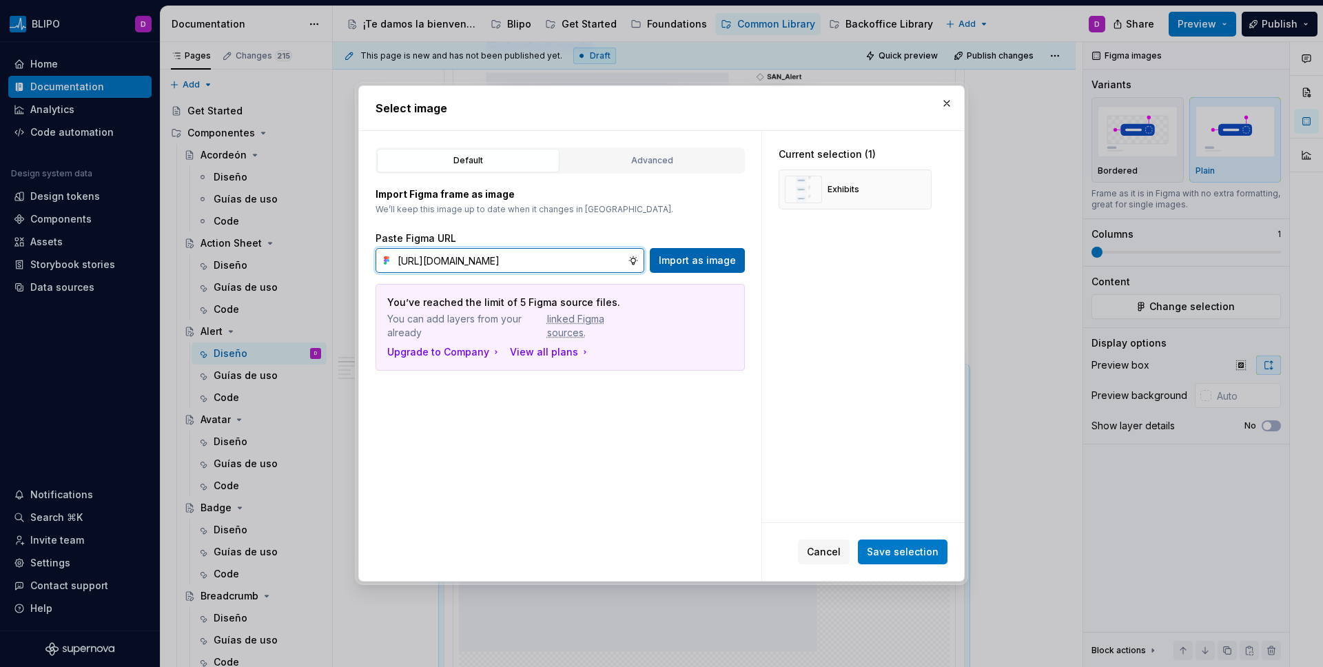
type input "[URL][DOMAIN_NAME]"
click at [675, 256] on span "Import as image" at bounding box center [697, 261] width 77 height 14
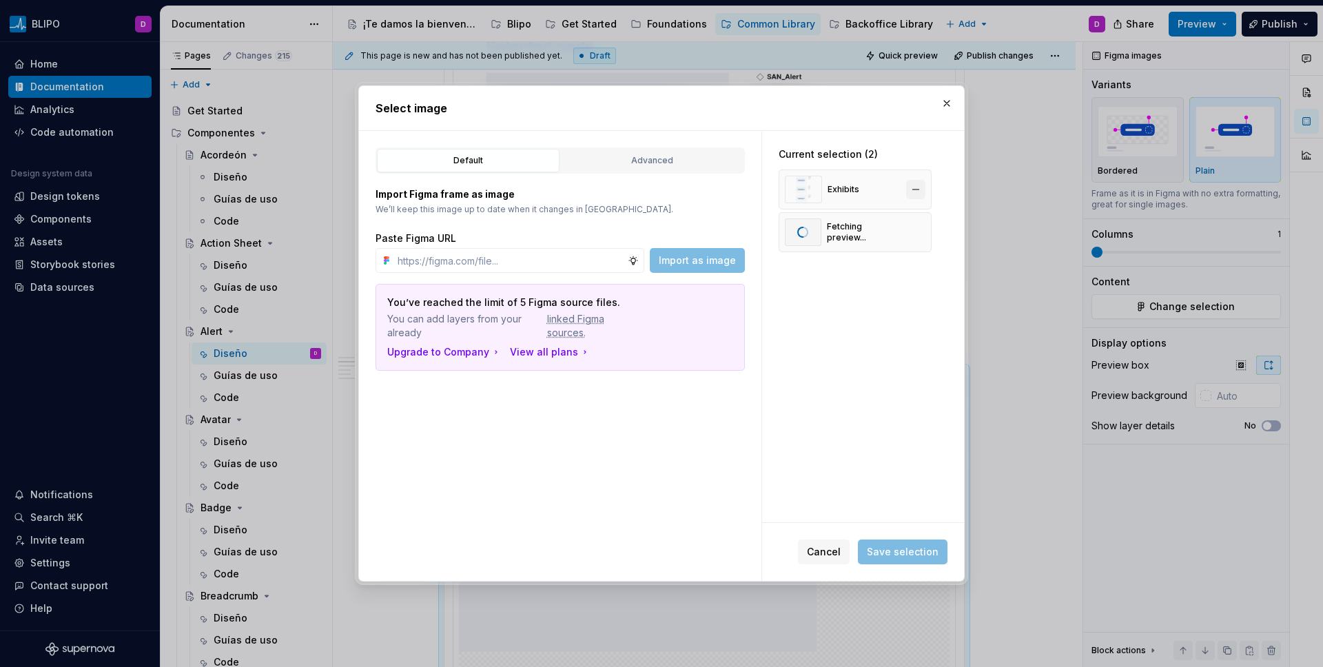
click at [919, 185] on button "button" at bounding box center [915, 189] width 19 height 19
click at [898, 550] on span "Save selection" at bounding box center [903, 552] width 72 height 14
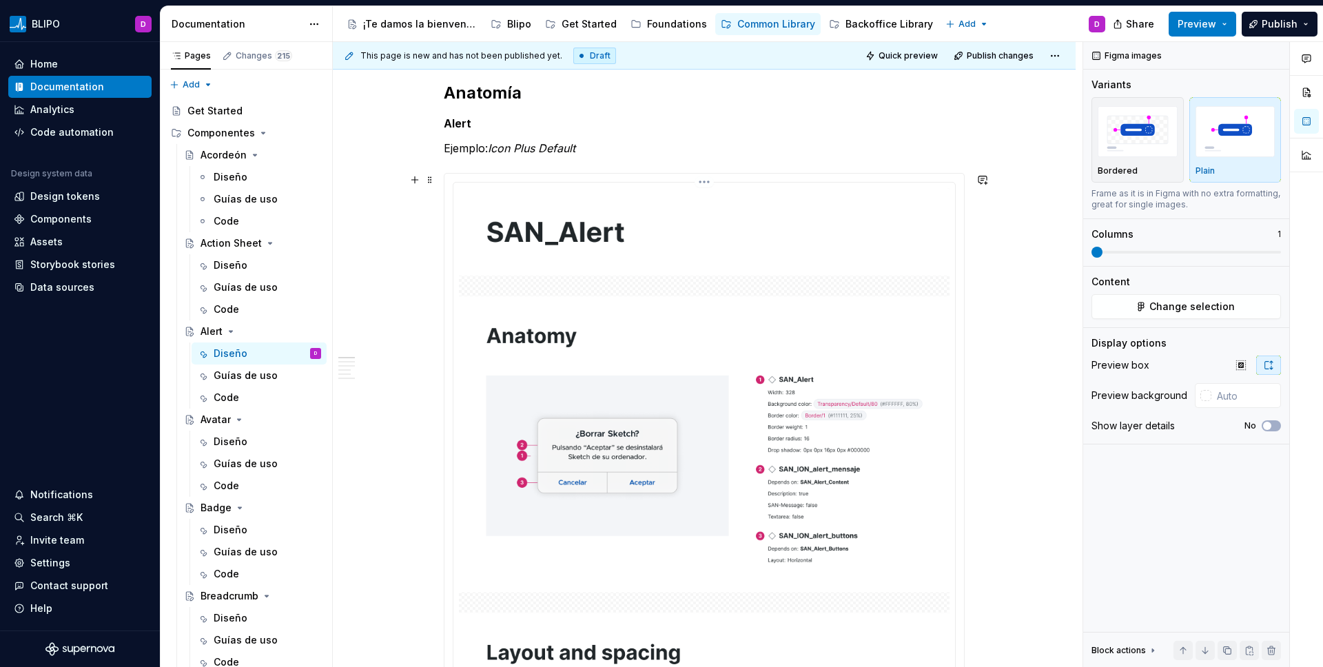
scroll to position [704, 0]
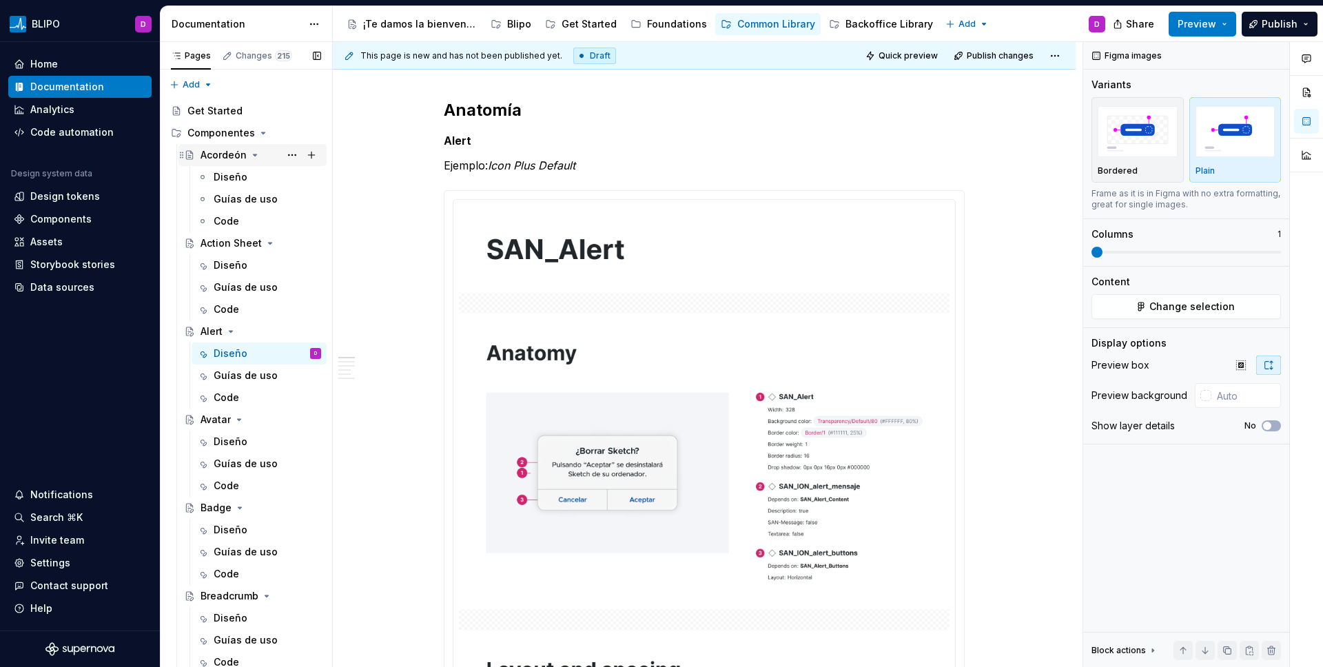
click at [237, 155] on div "Acordeón" at bounding box center [224, 155] width 46 height 14
click at [229, 174] on div "Diseño" at bounding box center [231, 177] width 34 height 14
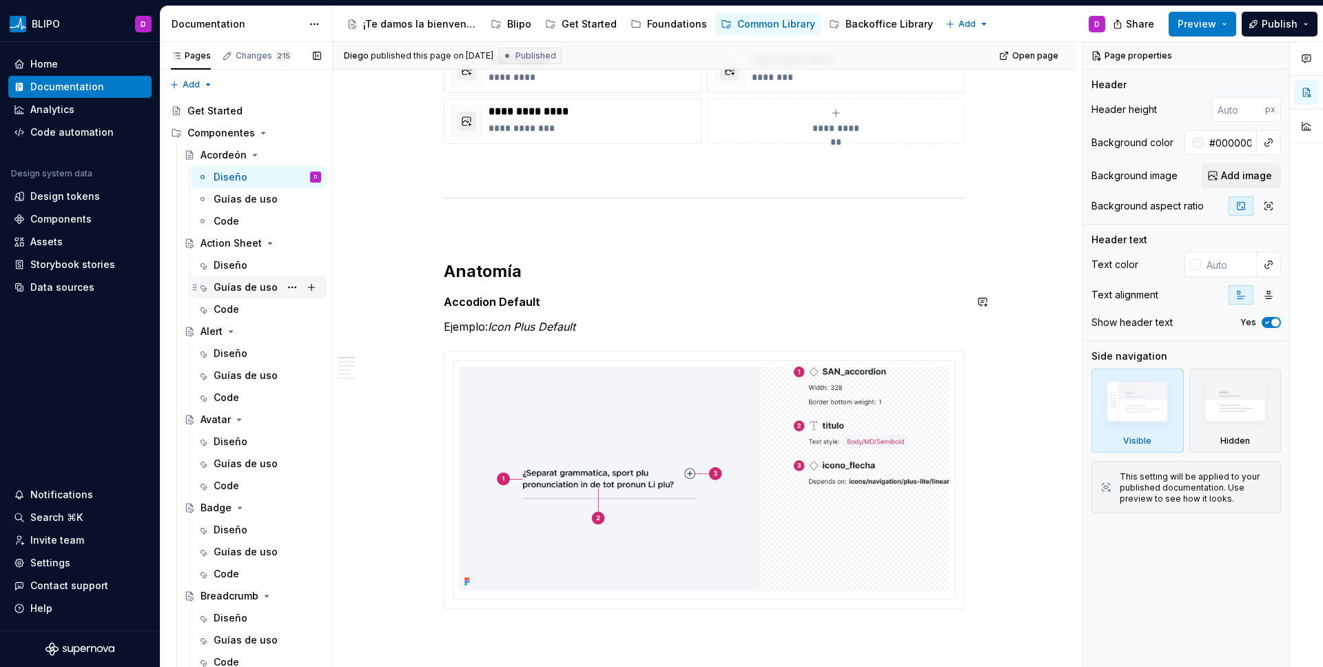
scroll to position [542, 0]
click at [232, 356] on div "Diseño" at bounding box center [231, 354] width 34 height 14
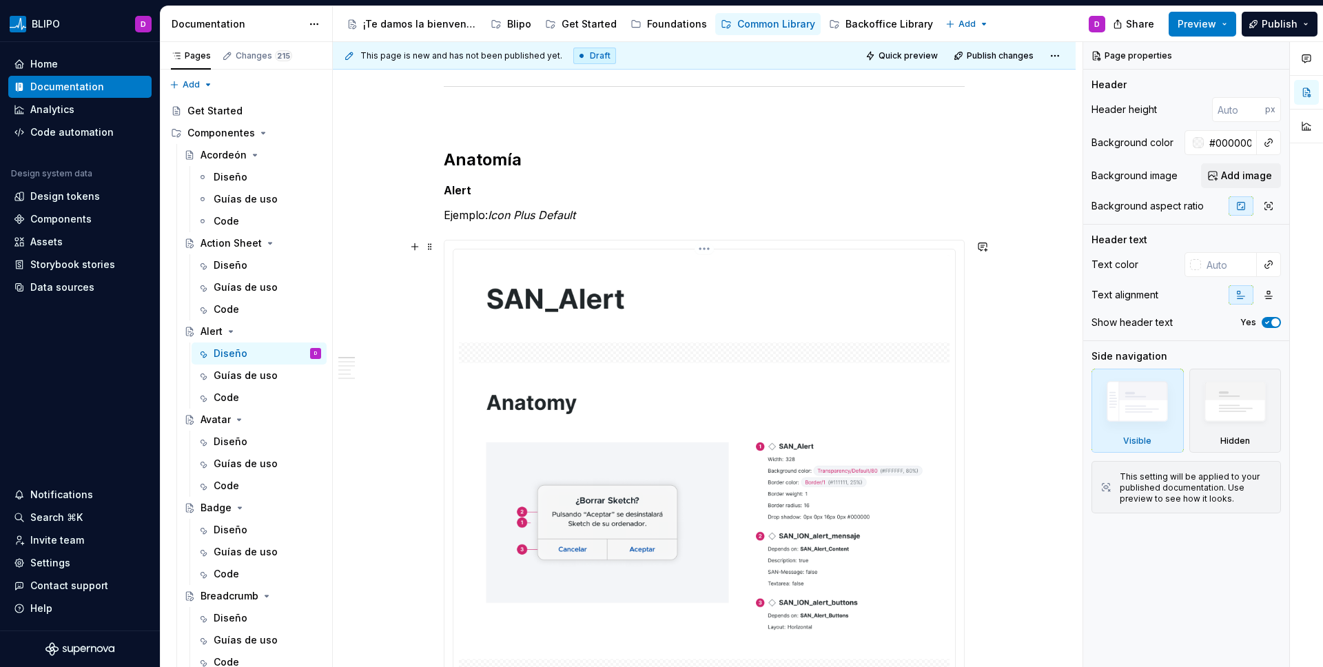
scroll to position [671, 0]
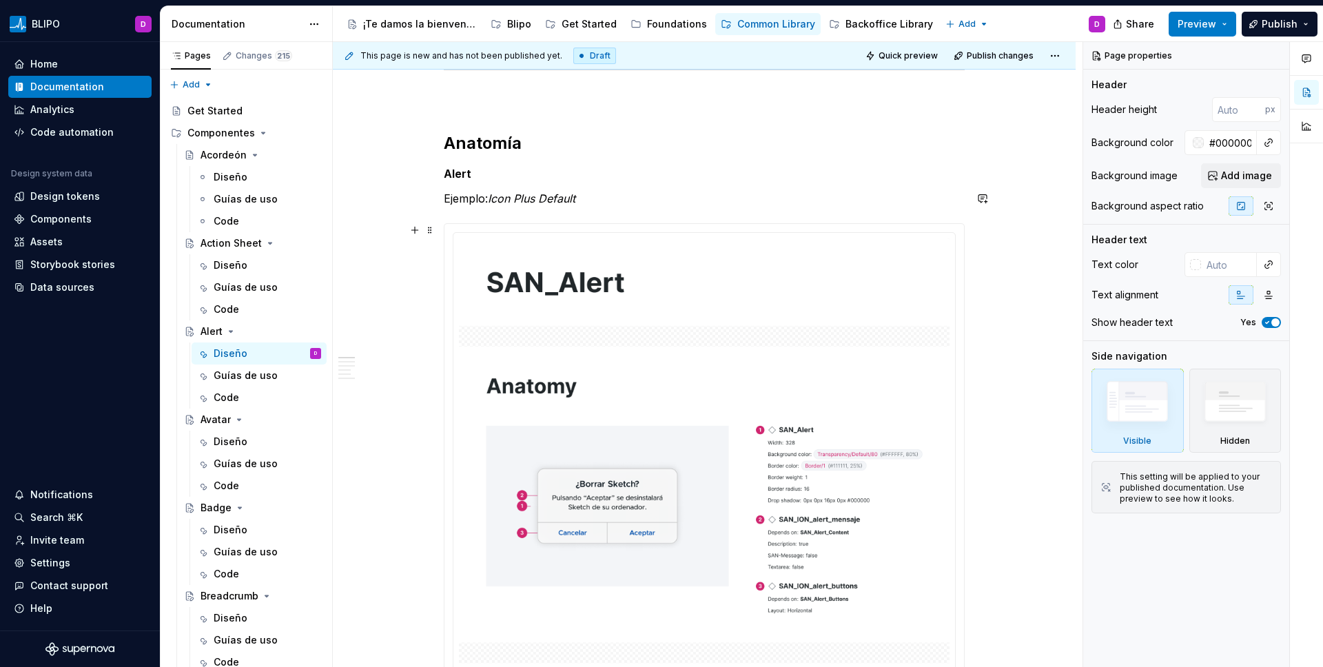
type textarea "*"
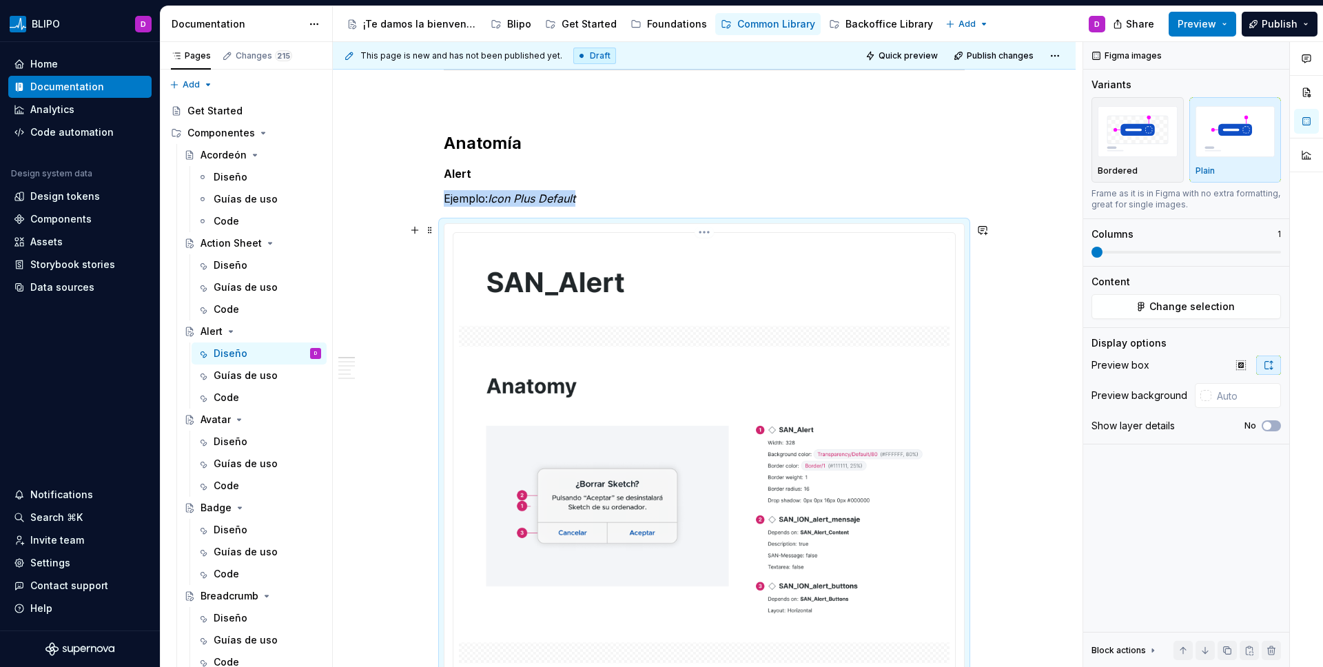
click at [866, 343] on img at bounding box center [704, 602] width 491 height 728
click at [1041, 300] on span "Change selection" at bounding box center [1192, 307] width 85 height 14
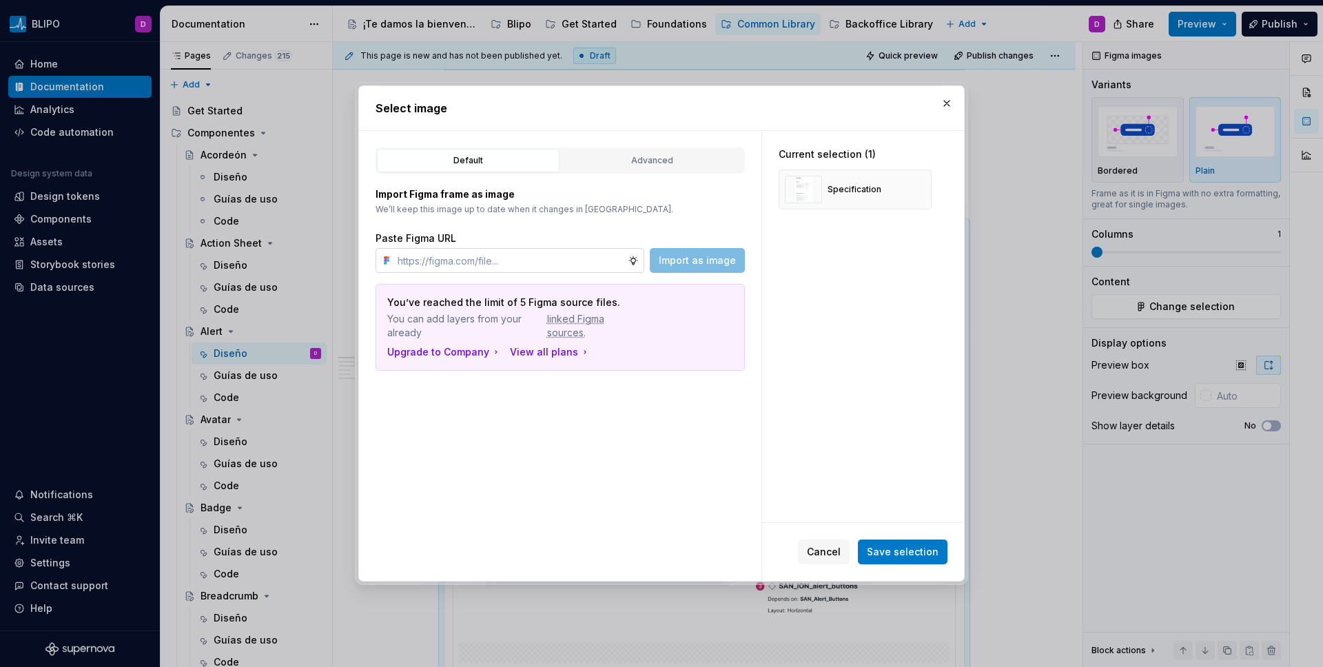
click at [599, 257] on input "text" at bounding box center [510, 260] width 236 height 25
type input "[URL][DOMAIN_NAME]"
click at [726, 263] on span "Import as image" at bounding box center [697, 261] width 77 height 14
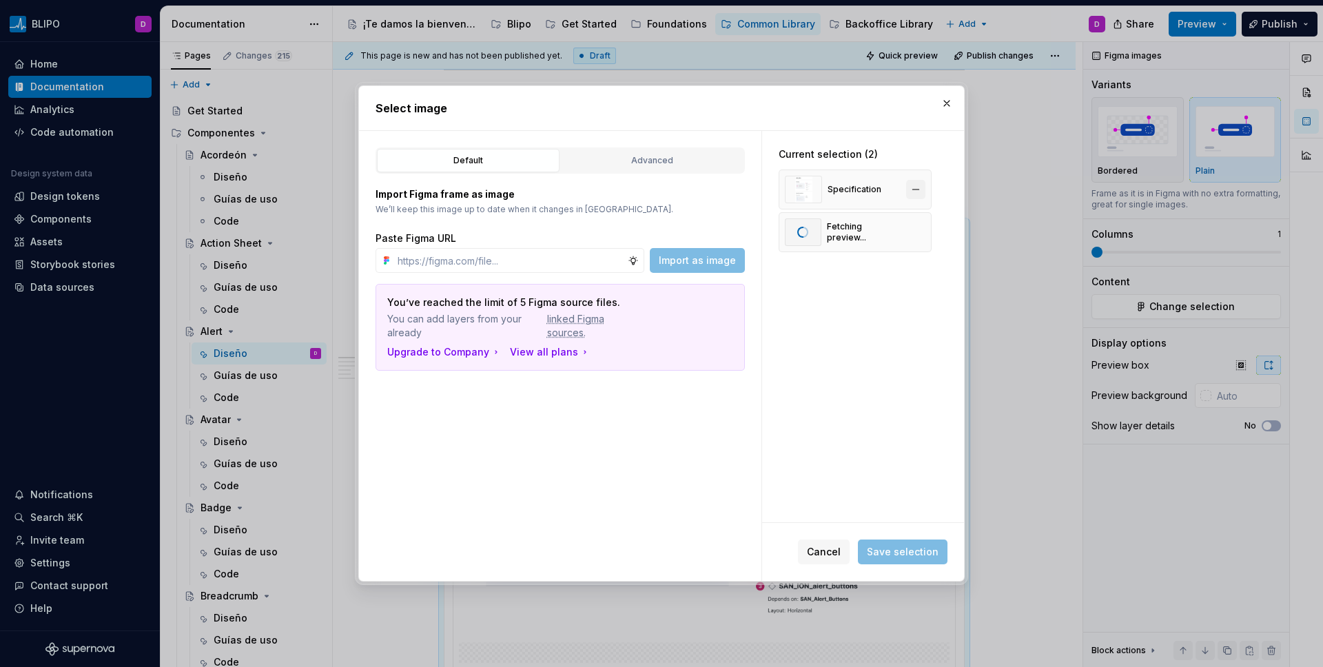
click at [915, 185] on button "button" at bounding box center [915, 189] width 19 height 19
click at [413, 257] on input "text" at bounding box center [510, 260] width 236 height 25
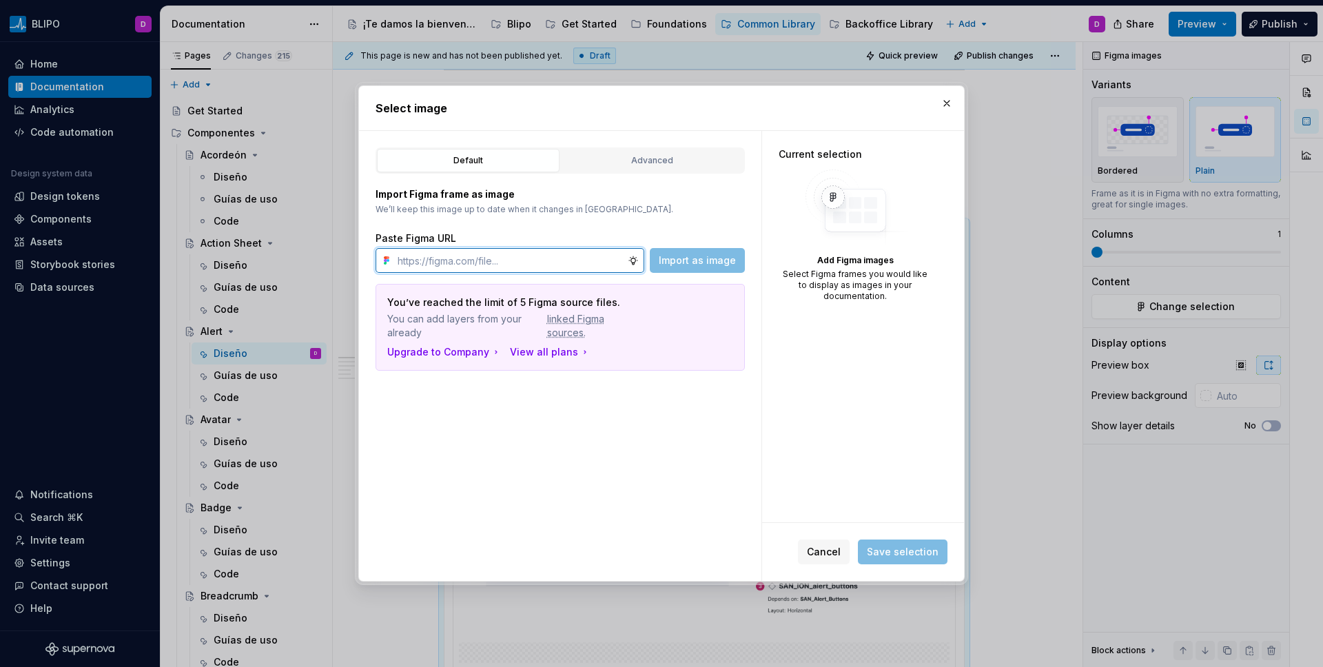
paste input "[URL][DOMAIN_NAME]"
type input "[URL][DOMAIN_NAME]"
click at [673, 256] on span "Import as image" at bounding box center [697, 261] width 77 height 14
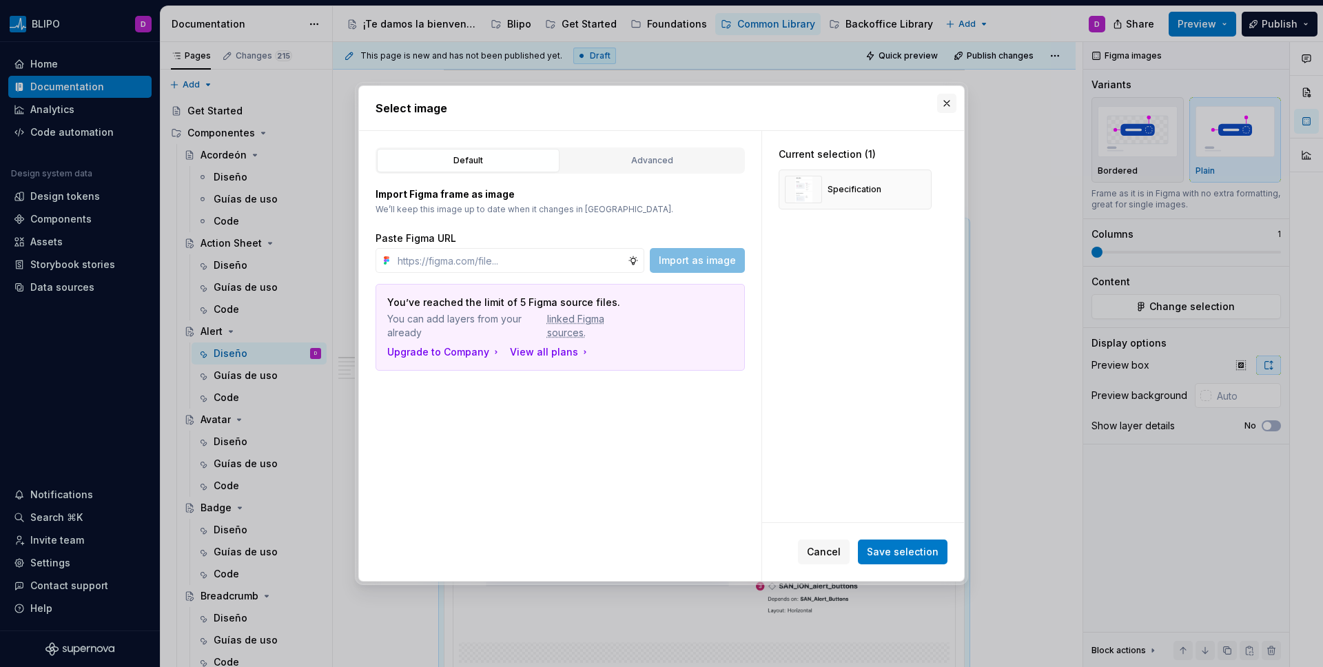
click at [946, 109] on button "button" at bounding box center [946, 103] width 19 height 19
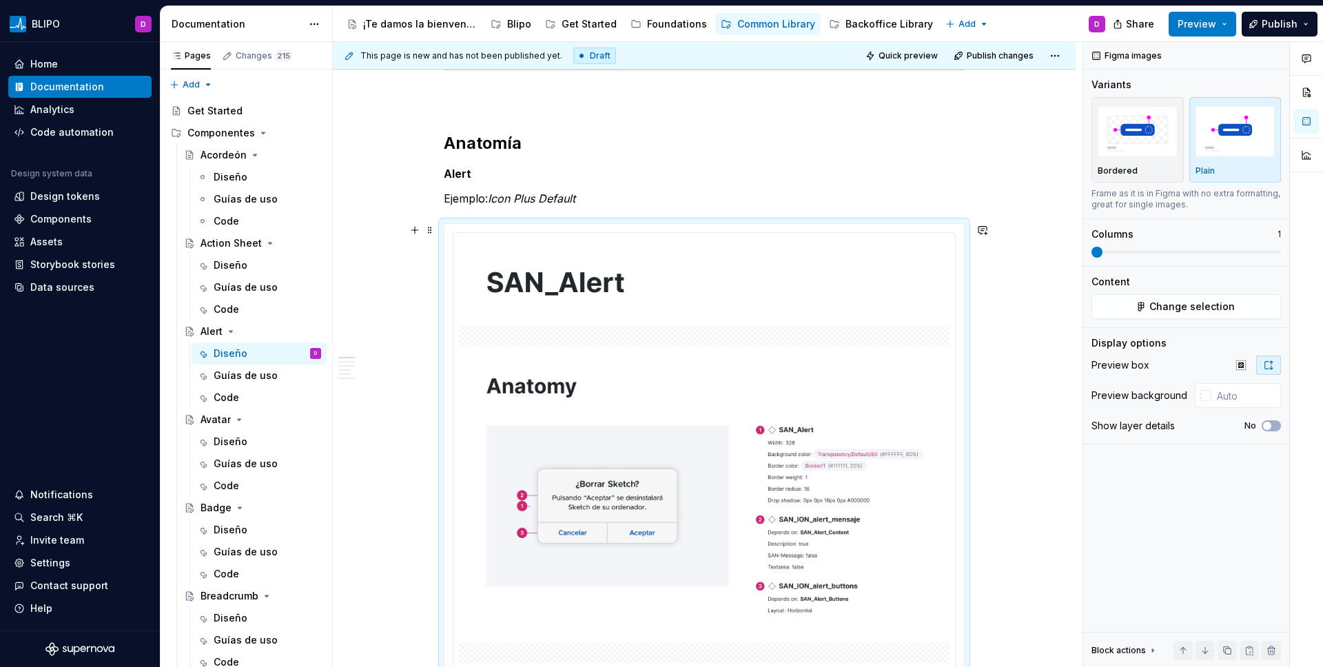
click at [775, 304] on img at bounding box center [704, 602] width 491 height 728
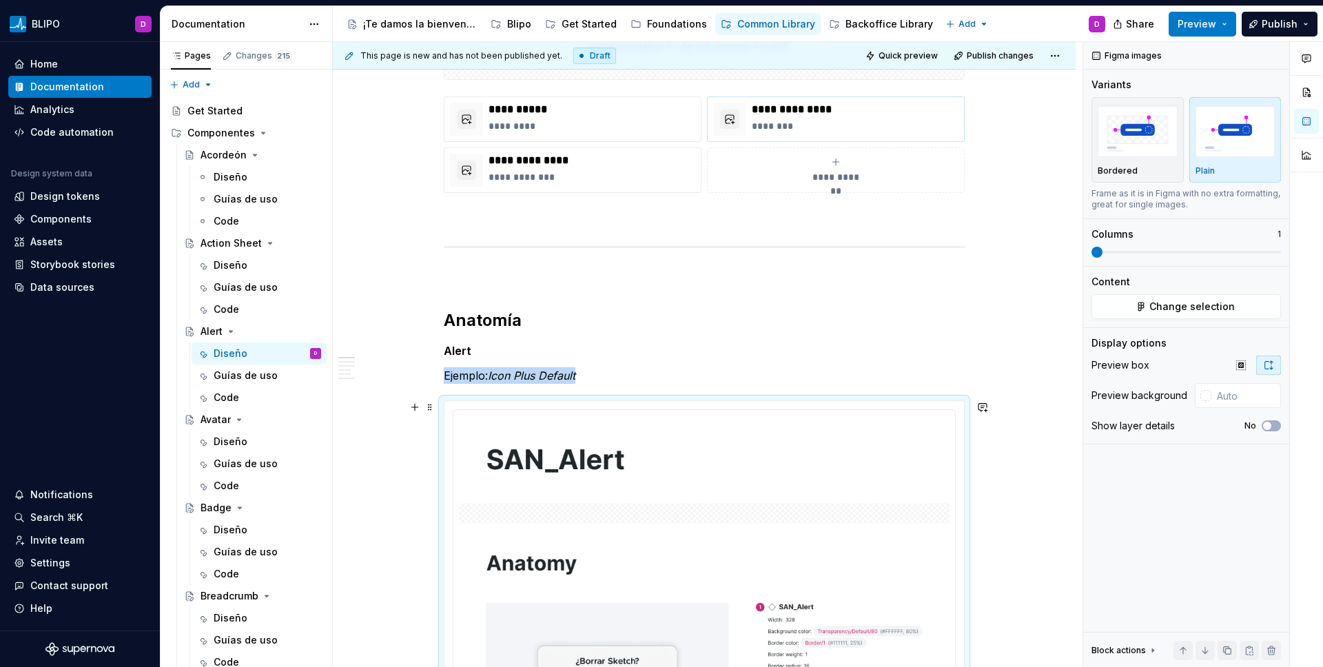
scroll to position [497, 0]
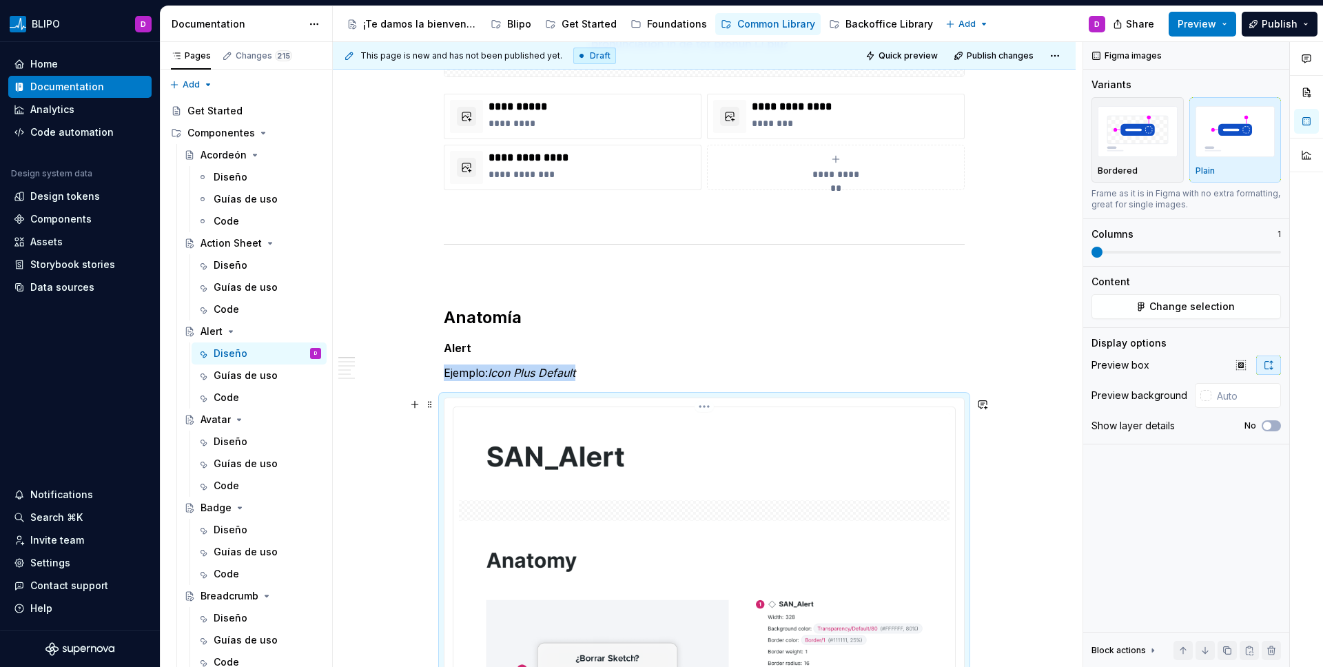
click at [1041, 305] on button "Change selection" at bounding box center [1187, 306] width 190 height 25
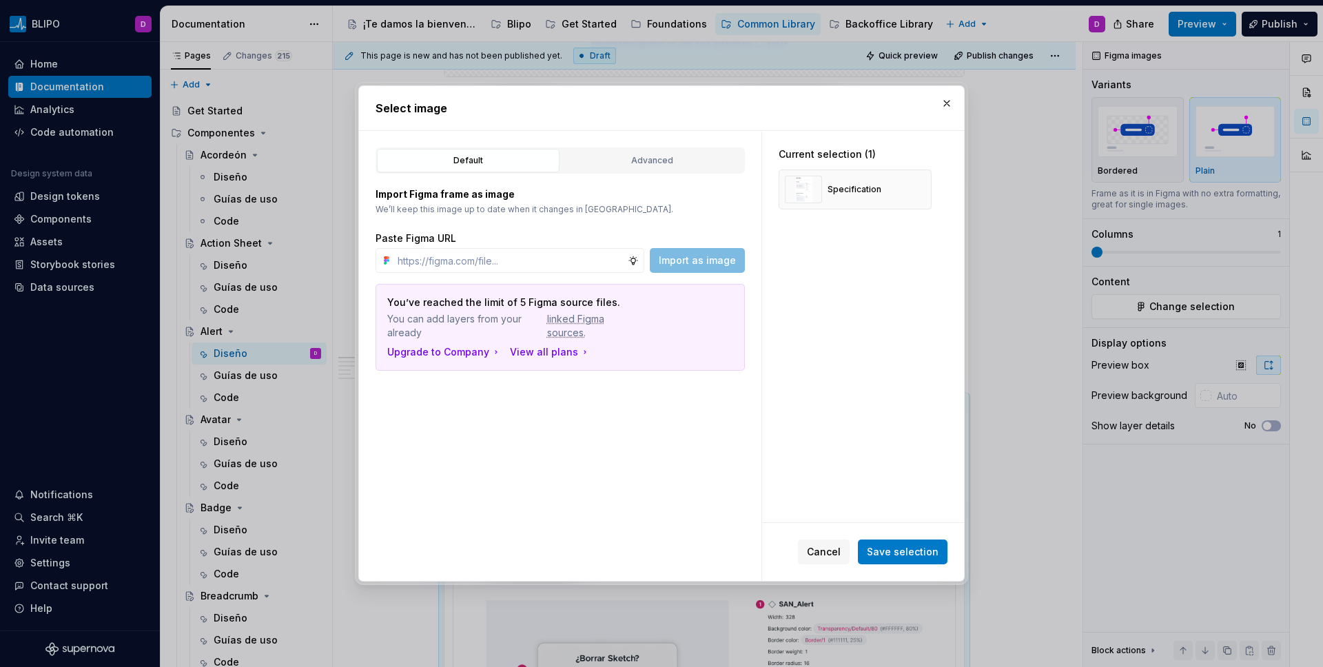
type textarea "*"
click at [644, 154] on div "Advanced" at bounding box center [652, 161] width 173 height 14
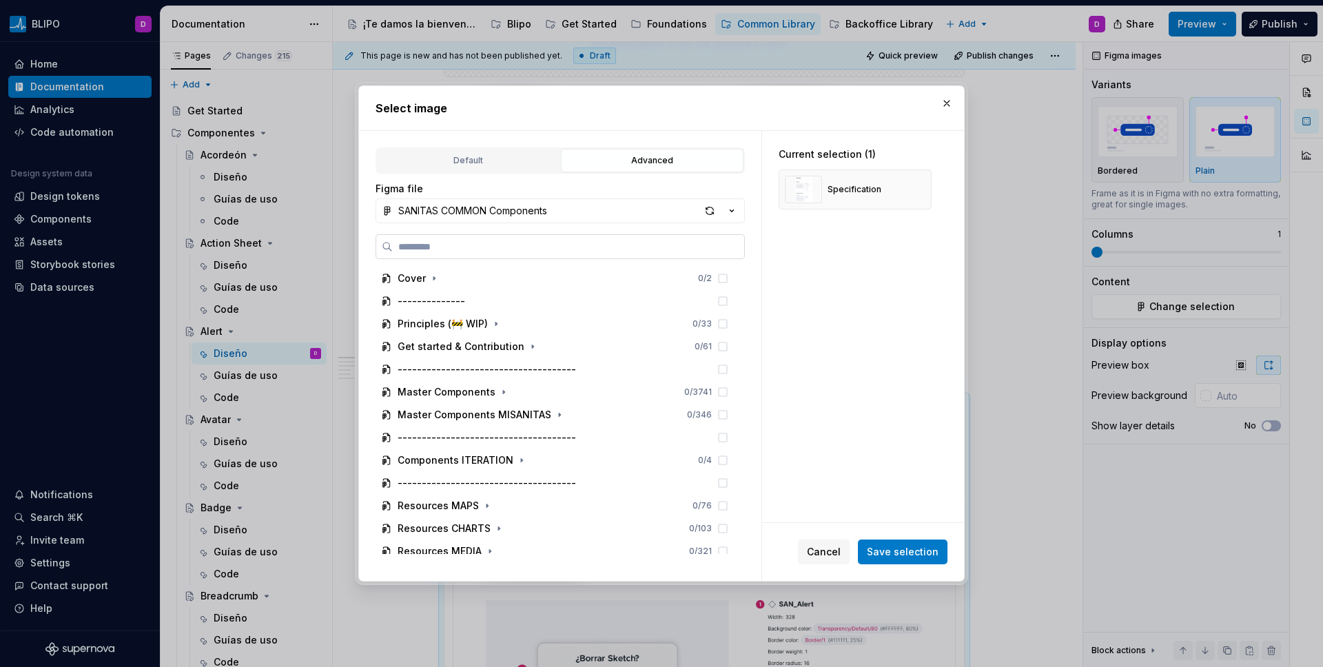
click at [540, 238] on label at bounding box center [560, 246] width 369 height 25
click at [540, 240] on input "search" at bounding box center [568, 247] width 351 height 14
type input "*****"
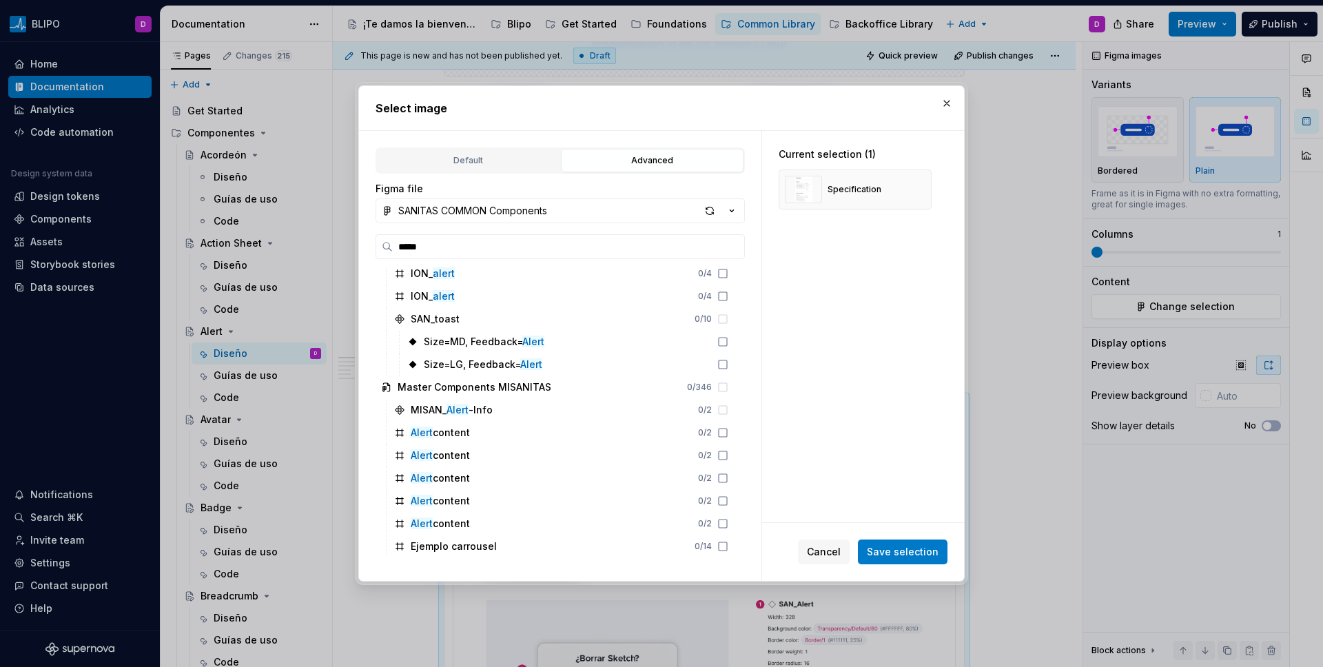
scroll to position [2759, 0]
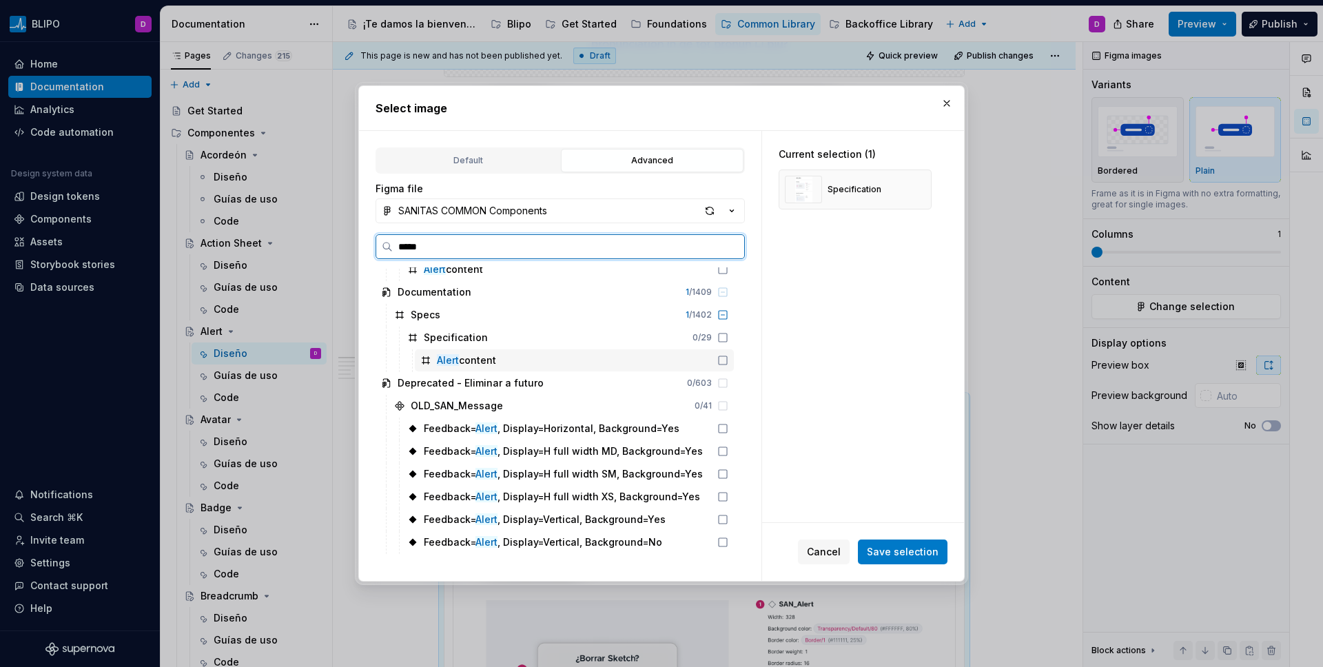
click at [446, 357] on mark "Alert" at bounding box center [448, 360] width 22 height 12
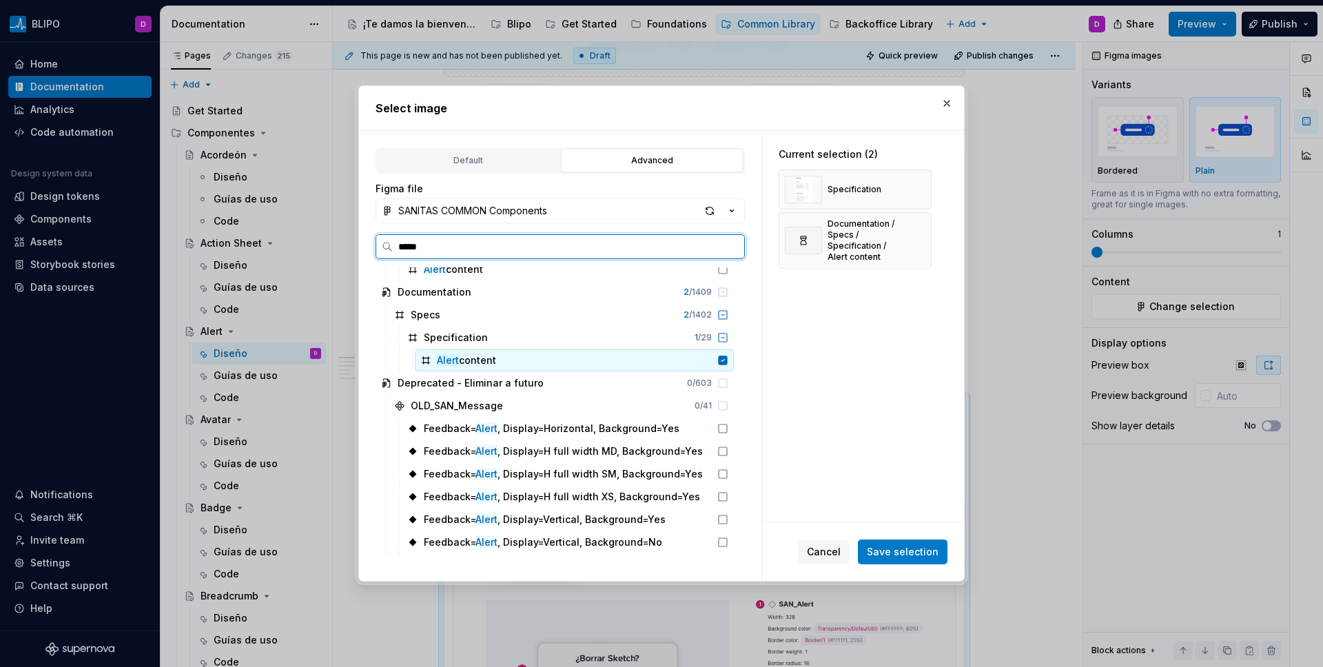
click at [445, 360] on mark "Alert" at bounding box center [448, 360] width 22 height 12
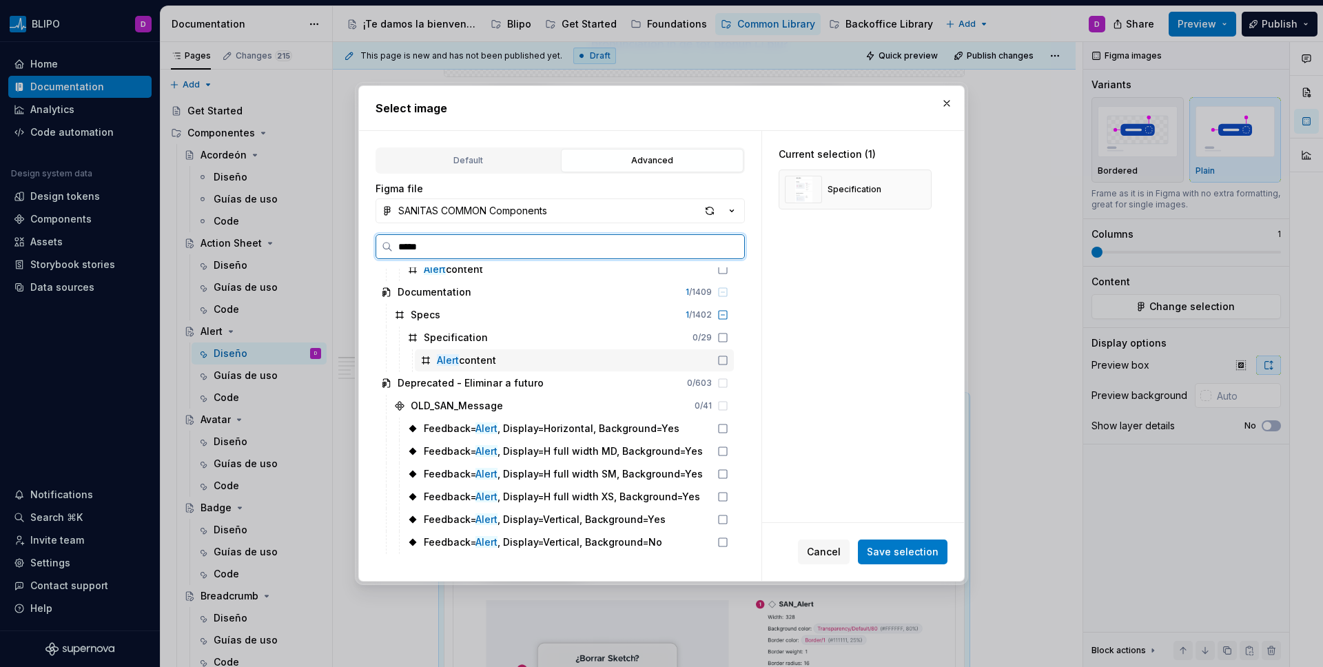
click at [476, 362] on div "Alert content" at bounding box center [466, 361] width 59 height 14
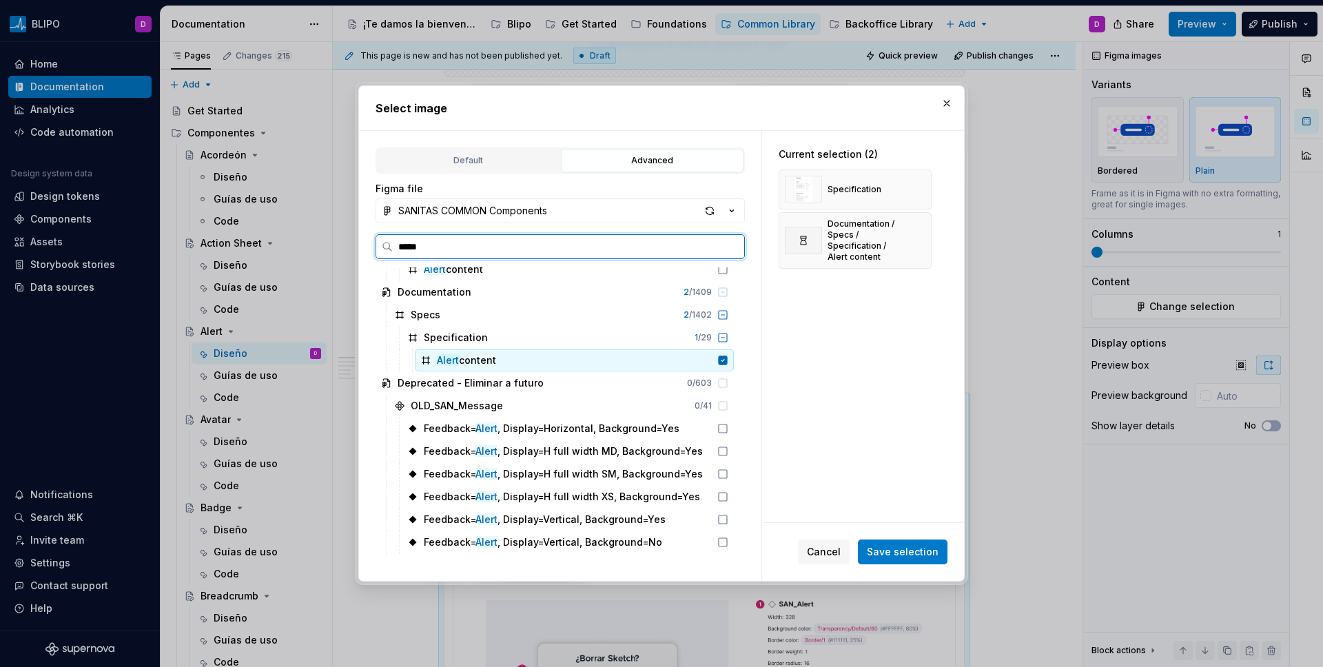
click at [476, 362] on div "Alert content" at bounding box center [466, 361] width 59 height 14
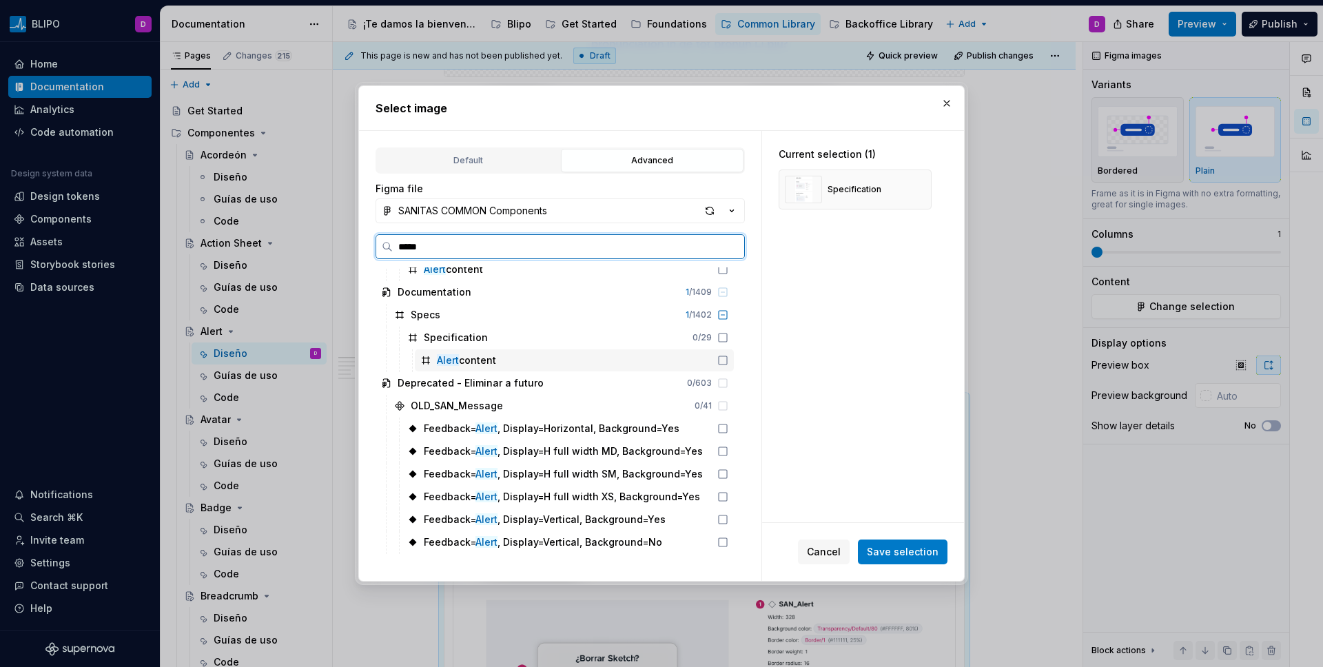
click at [479, 361] on div "Alert content" at bounding box center [466, 361] width 59 height 14
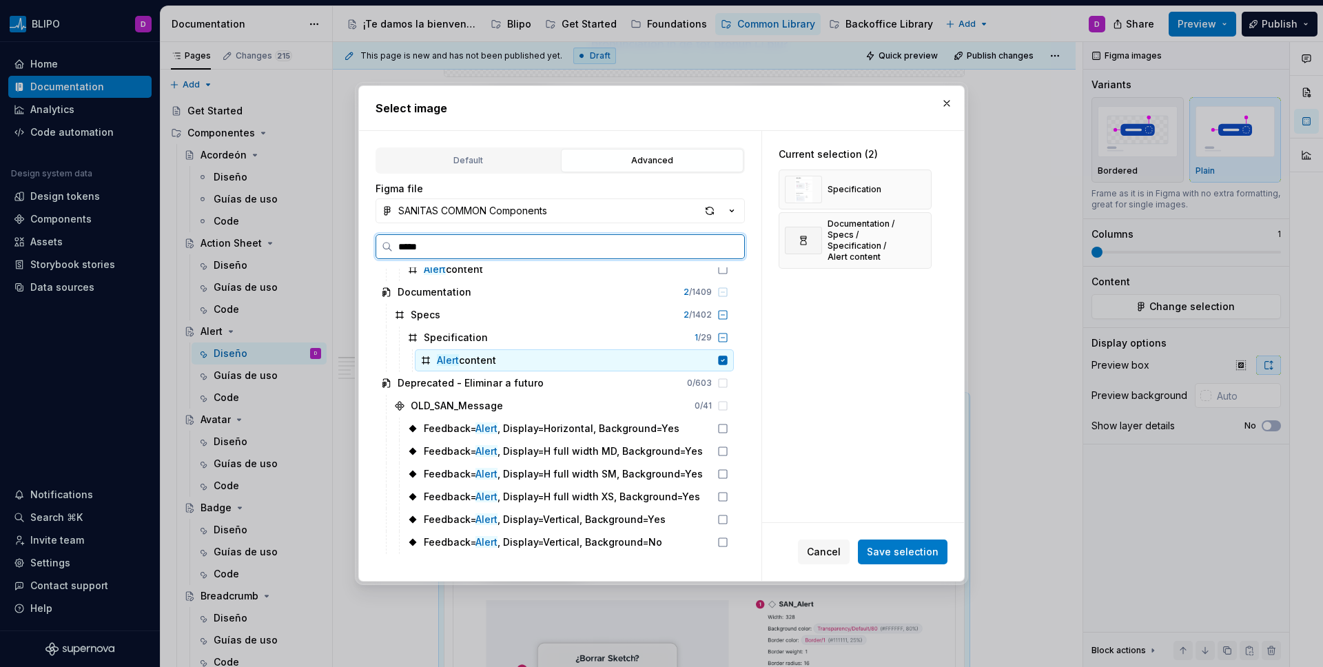
click at [571, 363] on div "Alert content" at bounding box center [574, 360] width 319 height 22
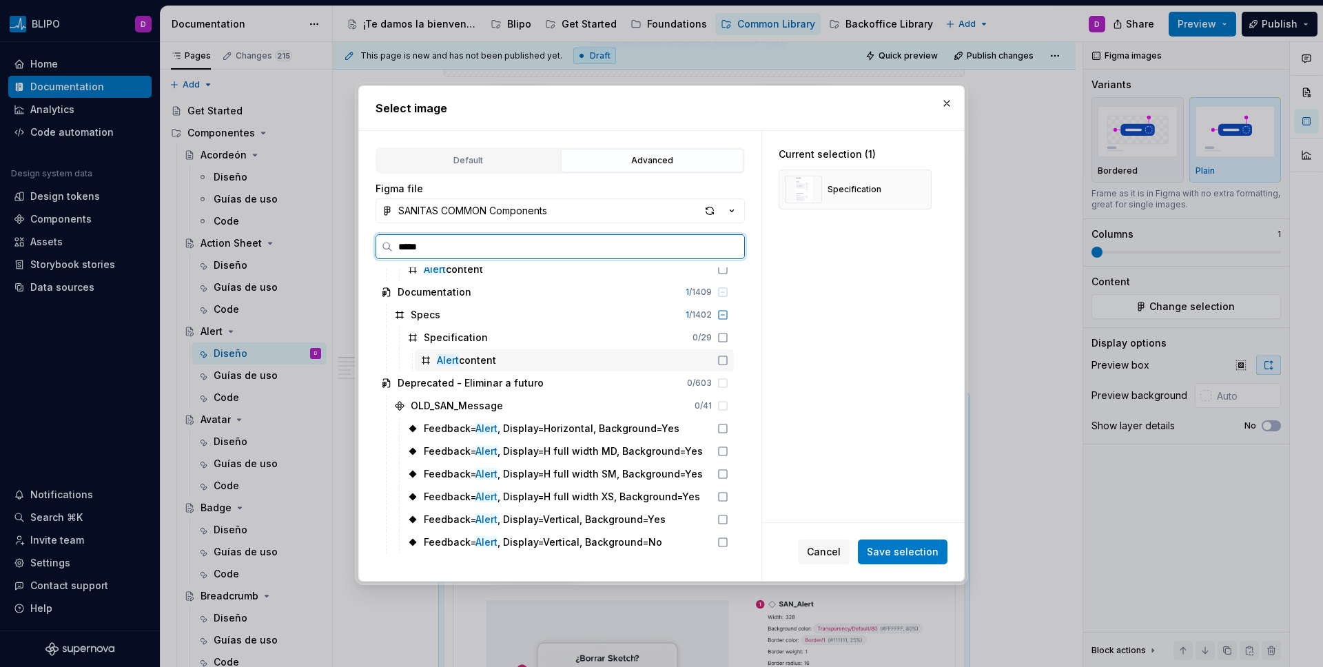
click at [522, 360] on div "Alert content" at bounding box center [574, 360] width 319 height 22
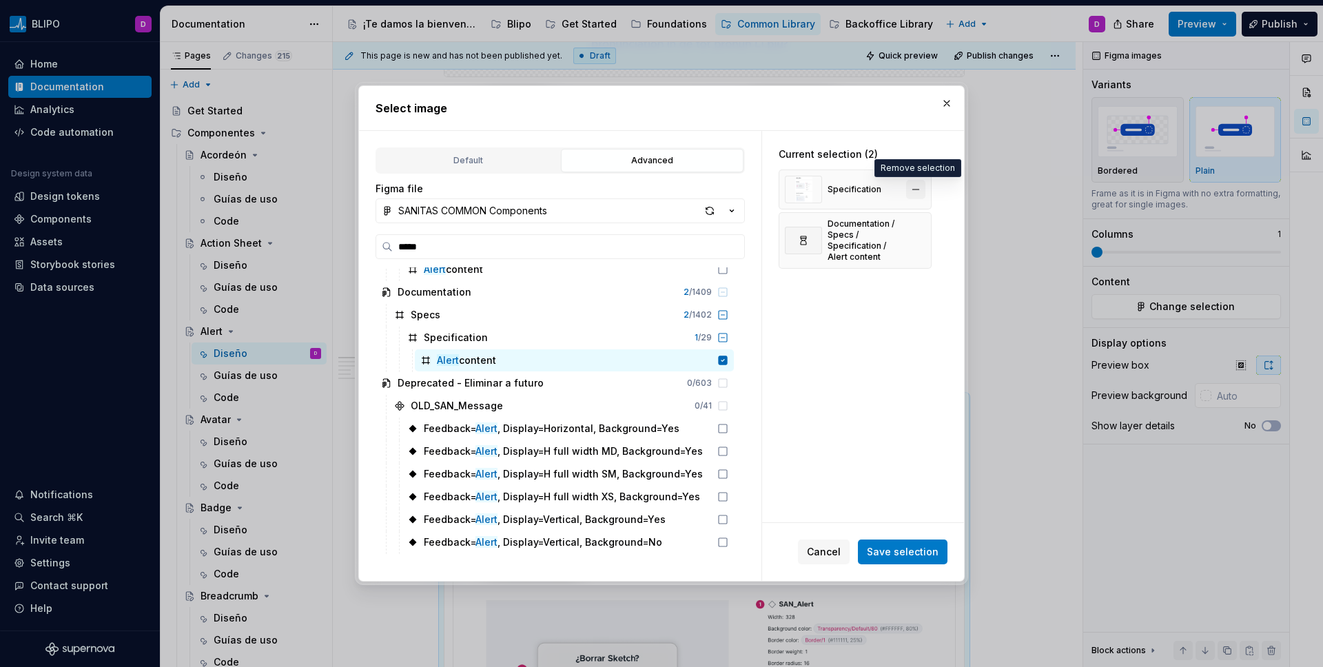
click at [906, 190] on button "button" at bounding box center [915, 189] width 19 height 19
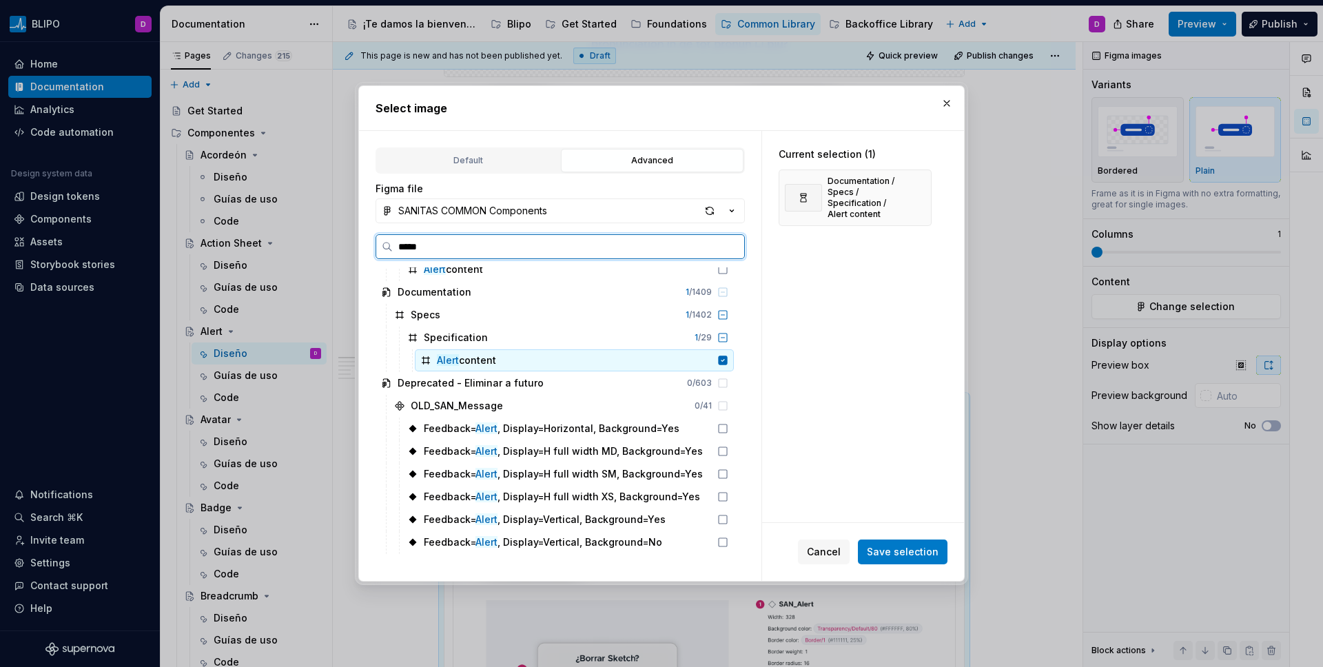
click at [453, 358] on mark "Alert" at bounding box center [448, 360] width 22 height 12
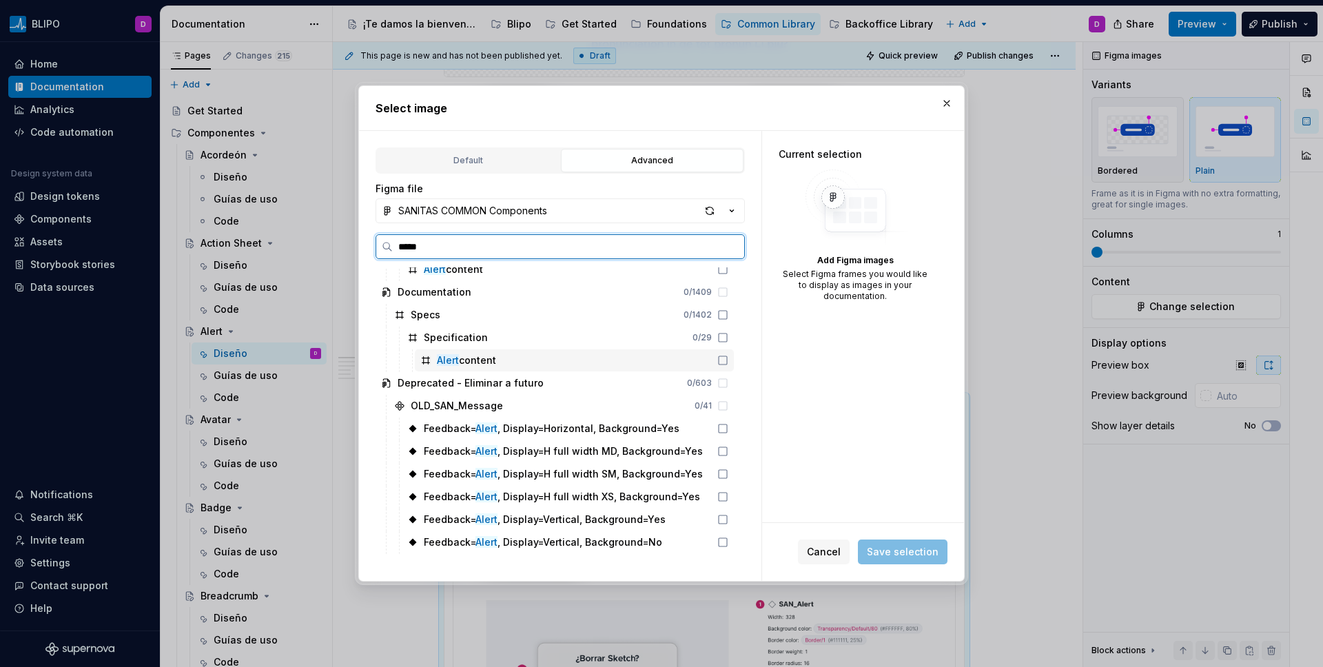
click at [427, 361] on icon at bounding box center [425, 360] width 11 height 11
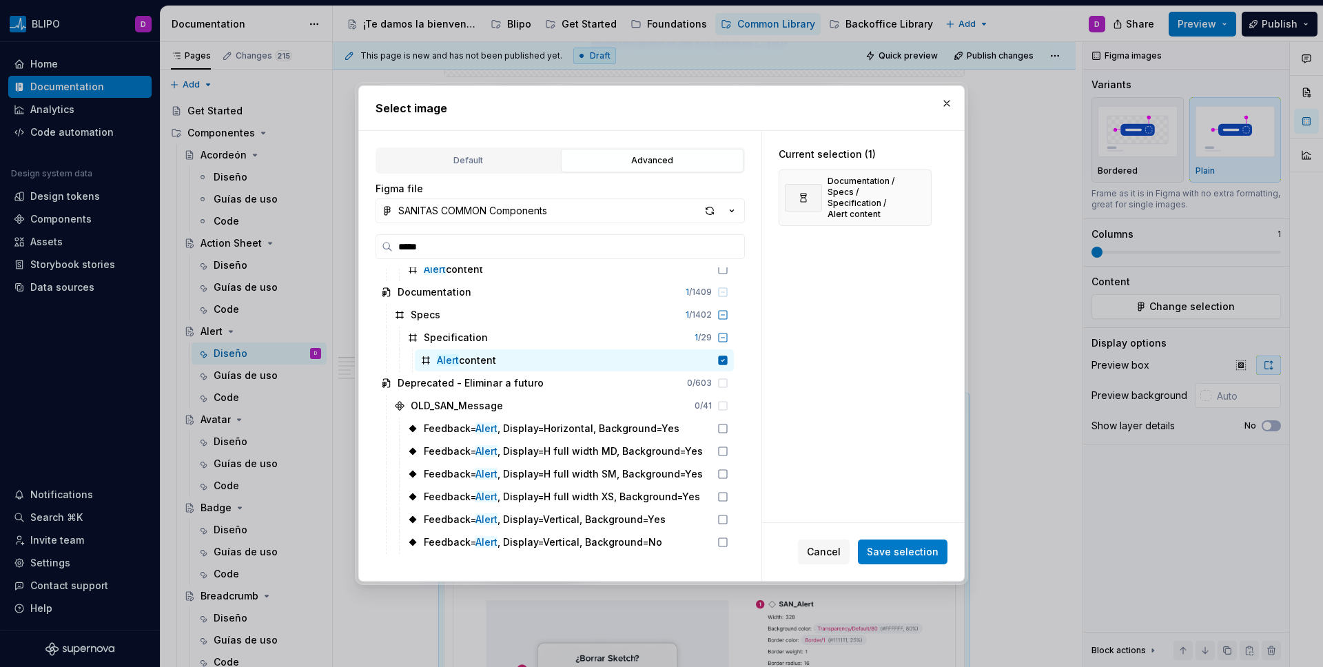
click at [906, 553] on span "Save selection" at bounding box center [903, 552] width 72 height 14
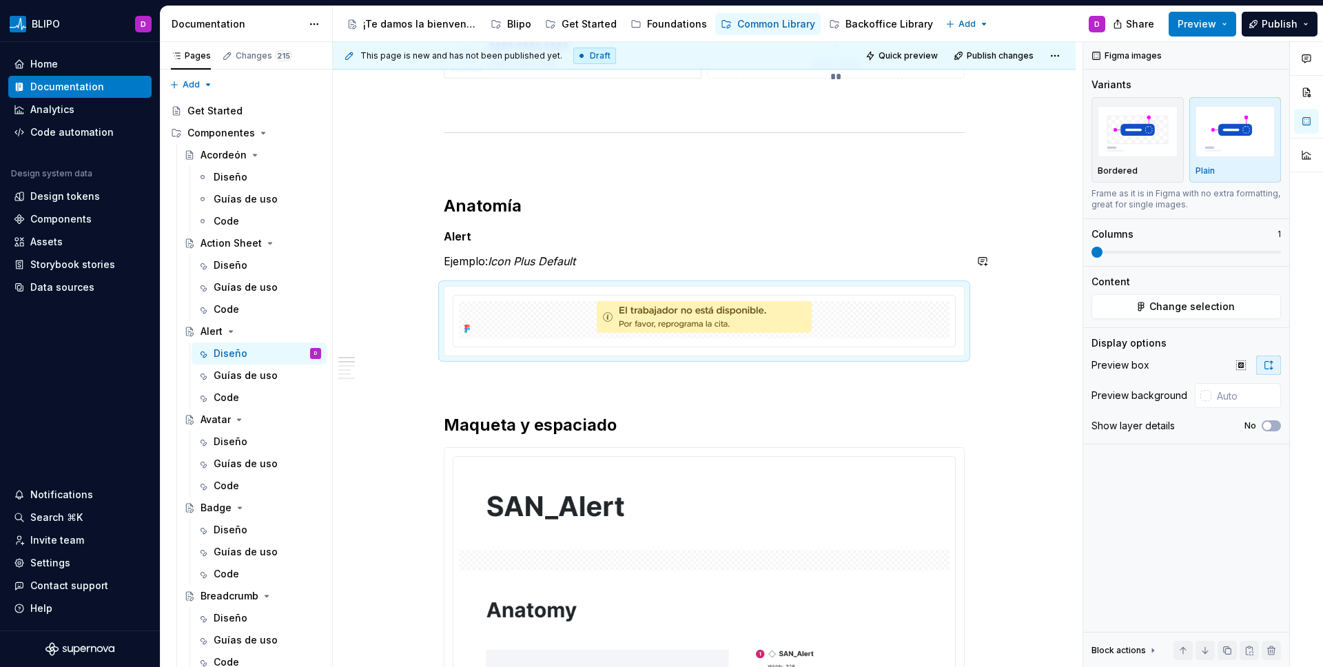
scroll to position [616, 0]
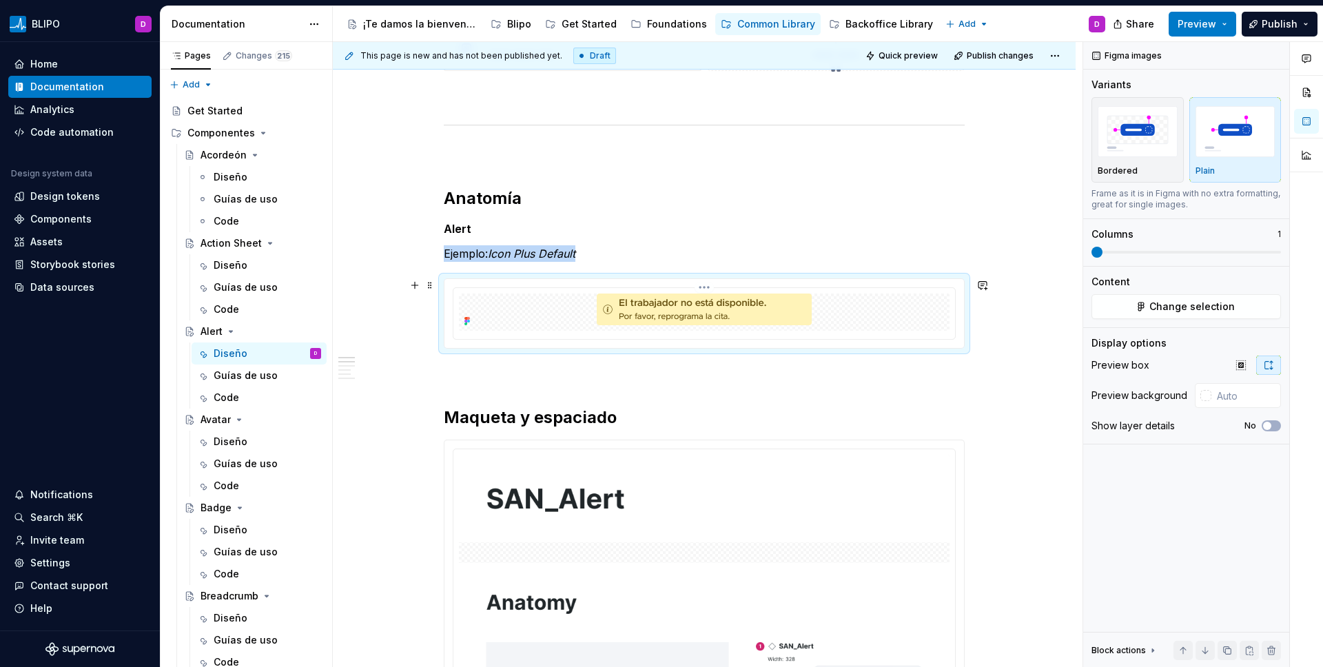
click at [787, 316] on img at bounding box center [704, 312] width 226 height 37
click at [1041, 309] on button "Change selection" at bounding box center [1187, 306] width 190 height 25
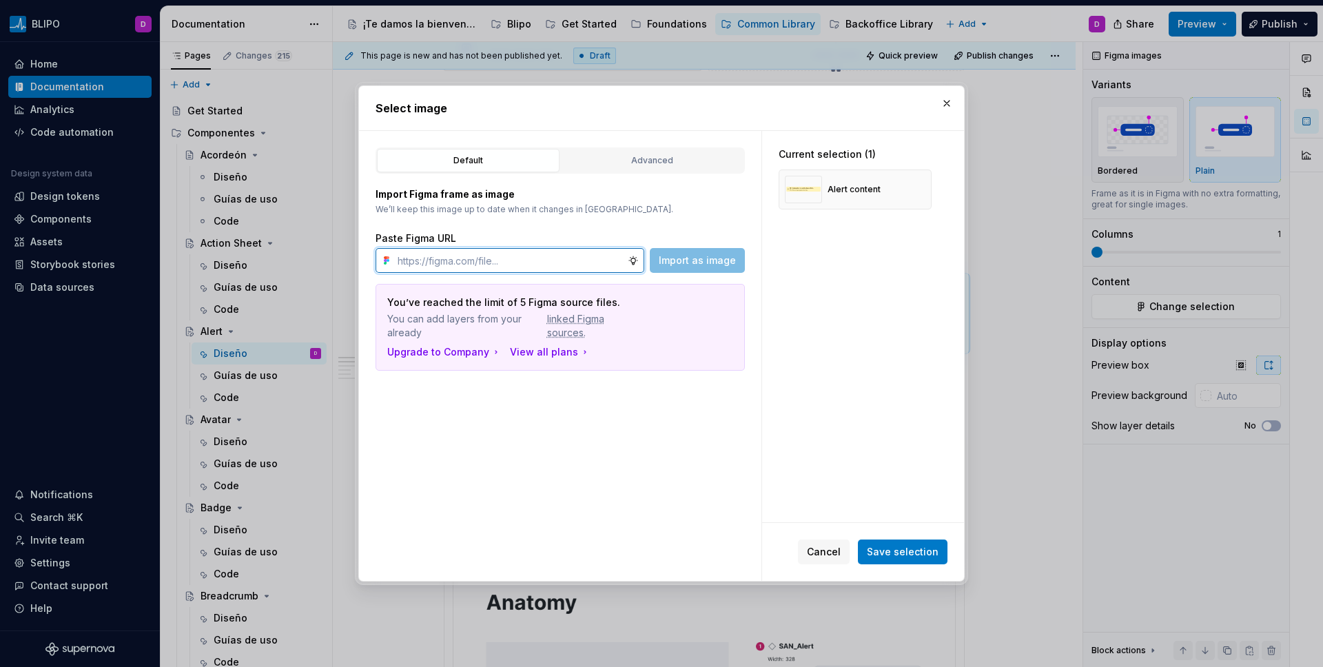
paste input "[URL][DOMAIN_NAME]"
type input "[URL][DOMAIN_NAME]"
click at [700, 270] on button "Import as image" at bounding box center [697, 260] width 95 height 25
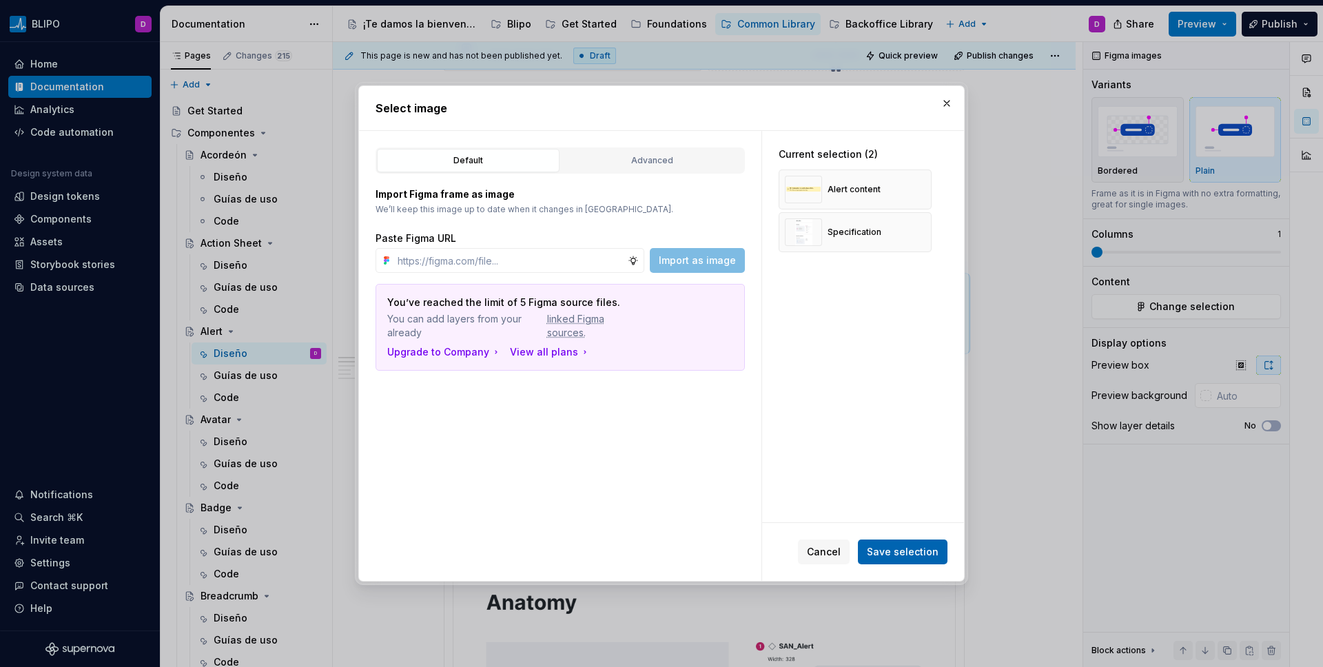
click at [892, 551] on span "Save selection" at bounding box center [903, 552] width 72 height 14
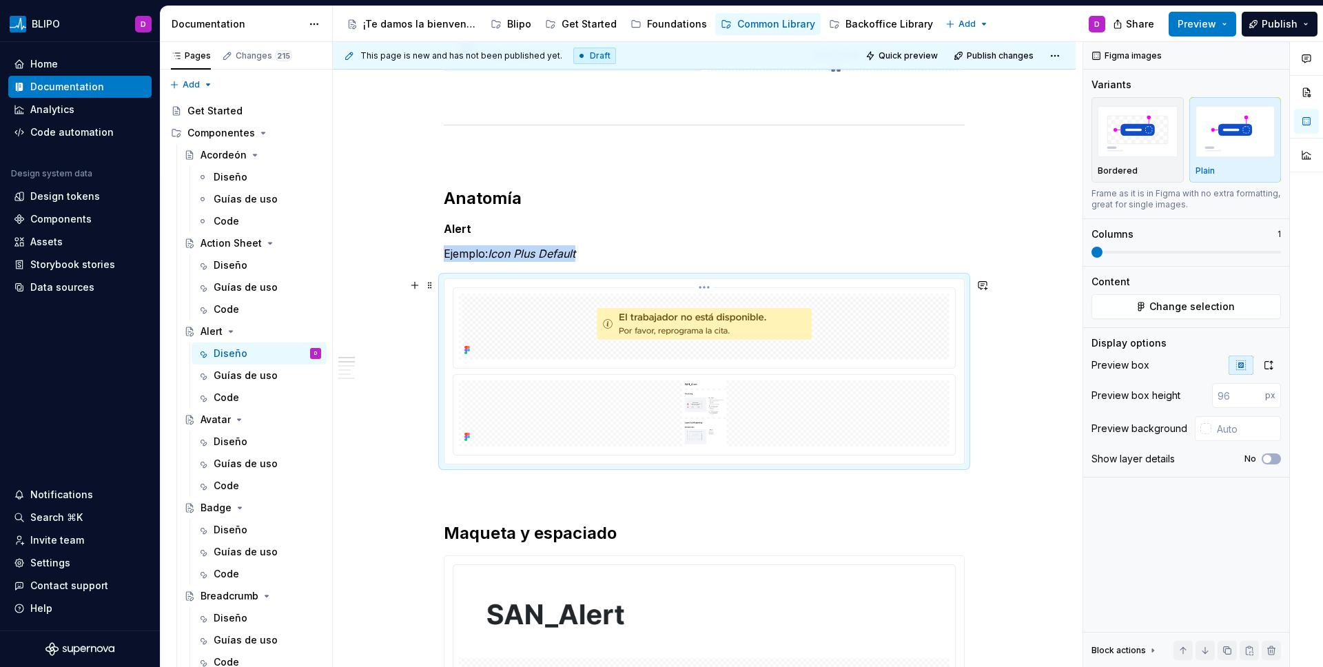
click at [782, 335] on img at bounding box center [704, 326] width 226 height 37
click at [453, 310] on div at bounding box center [704, 328] width 502 height 80
click at [491, 307] on div at bounding box center [704, 327] width 491 height 66
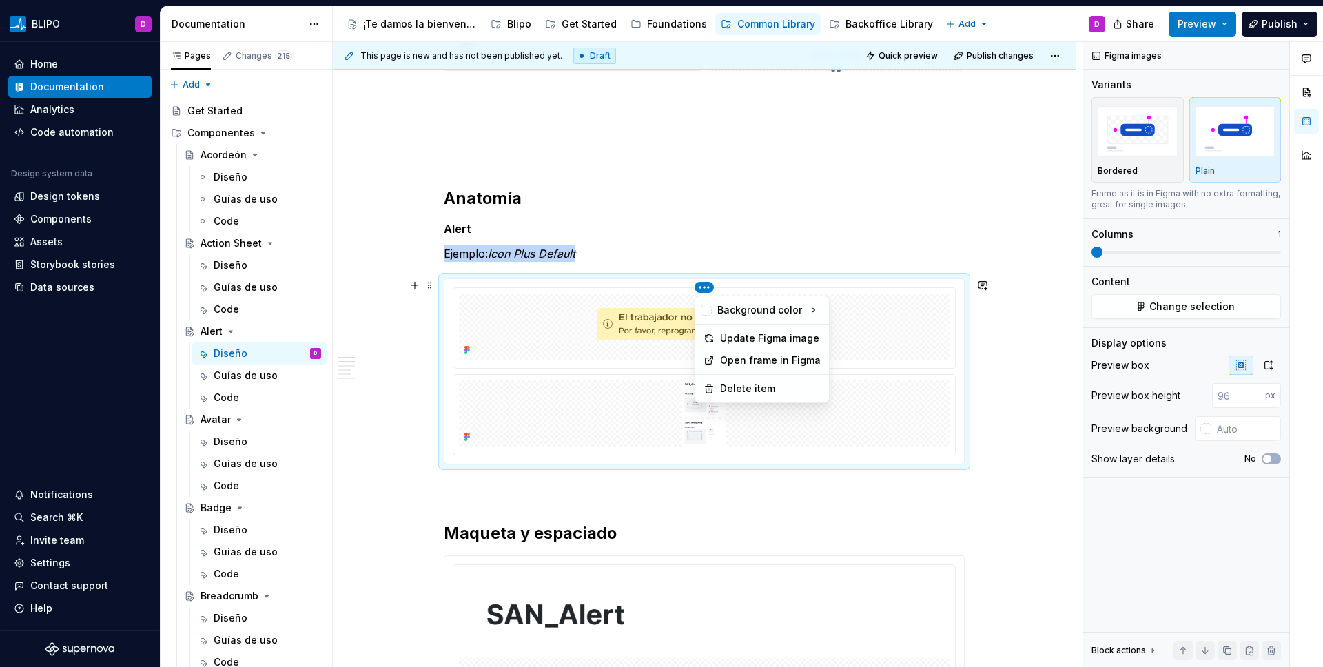
click at [705, 287] on html "BLIPO D Home Documentation Analytics Code automation Design system data Design …" at bounding box center [661, 333] width 1323 height 667
click at [724, 383] on div "Delete item" at bounding box center [770, 389] width 101 height 14
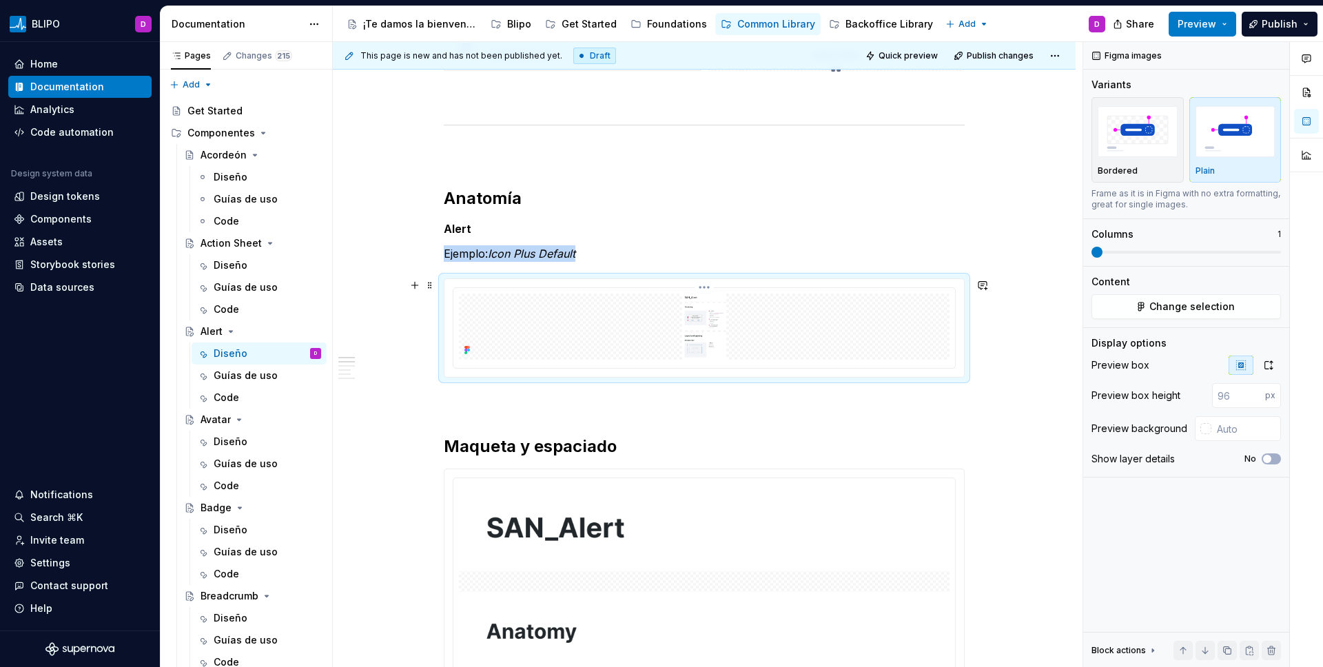
click at [680, 327] on img at bounding box center [704, 327] width 491 height 66
click at [742, 340] on img at bounding box center [704, 327] width 491 height 66
click at [1041, 311] on button "Change selection" at bounding box center [1187, 306] width 190 height 25
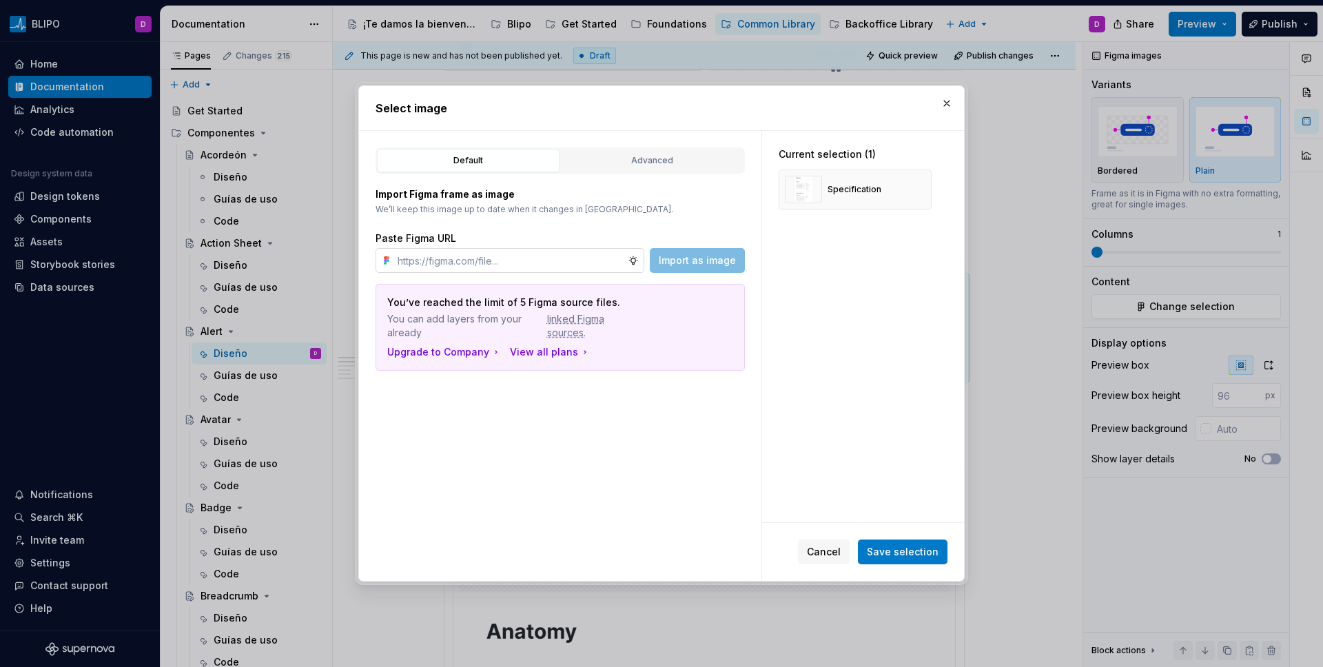
click at [478, 255] on input "text" at bounding box center [510, 260] width 236 height 25
click at [945, 104] on button "button" at bounding box center [946, 103] width 19 height 19
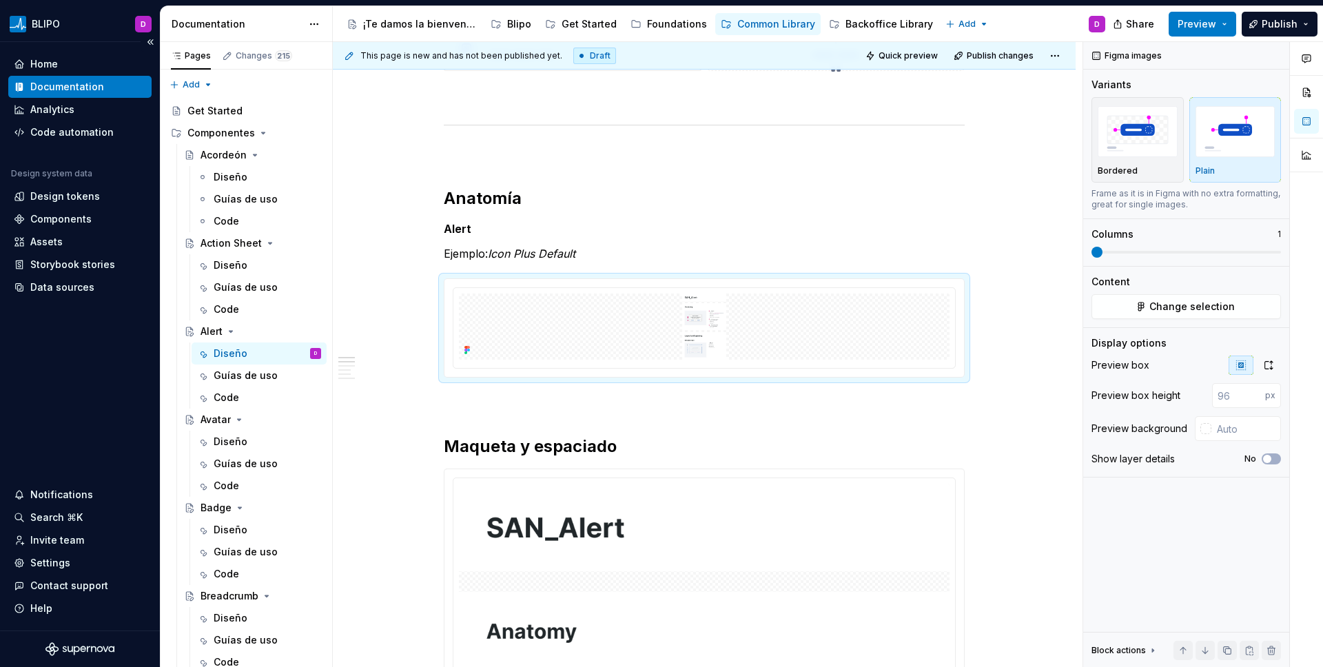
scroll to position [642, 0]
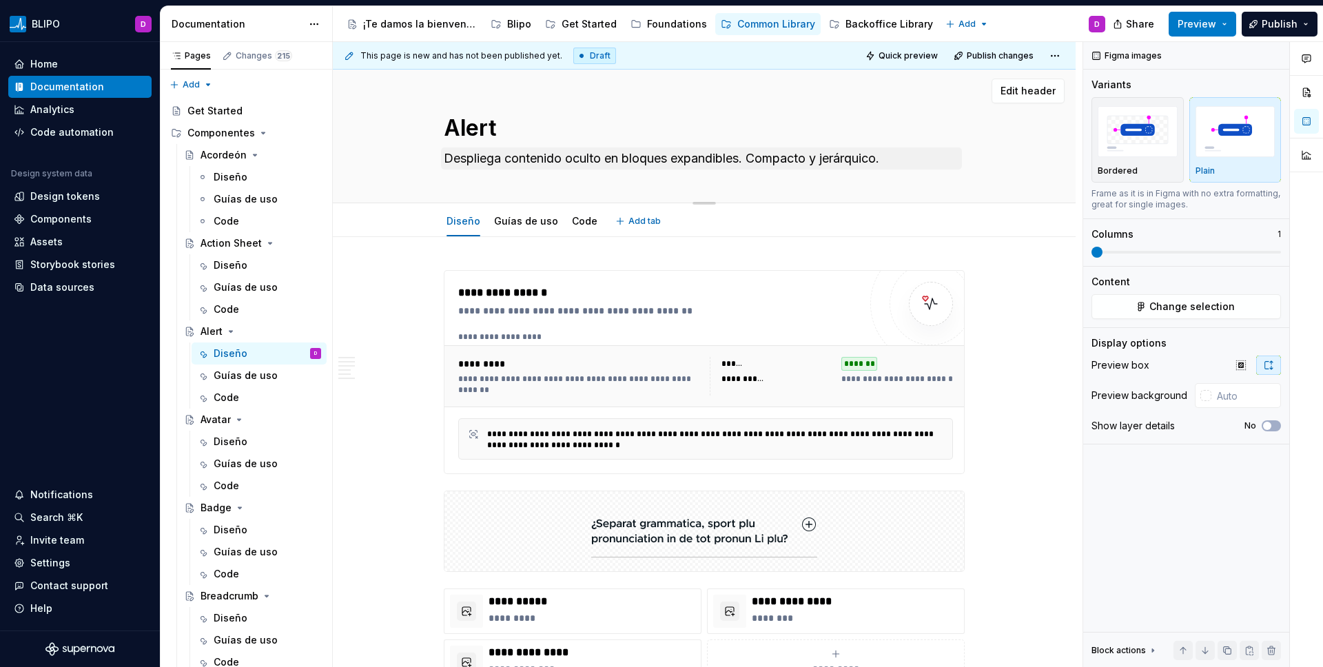
scroll to position [0, 0]
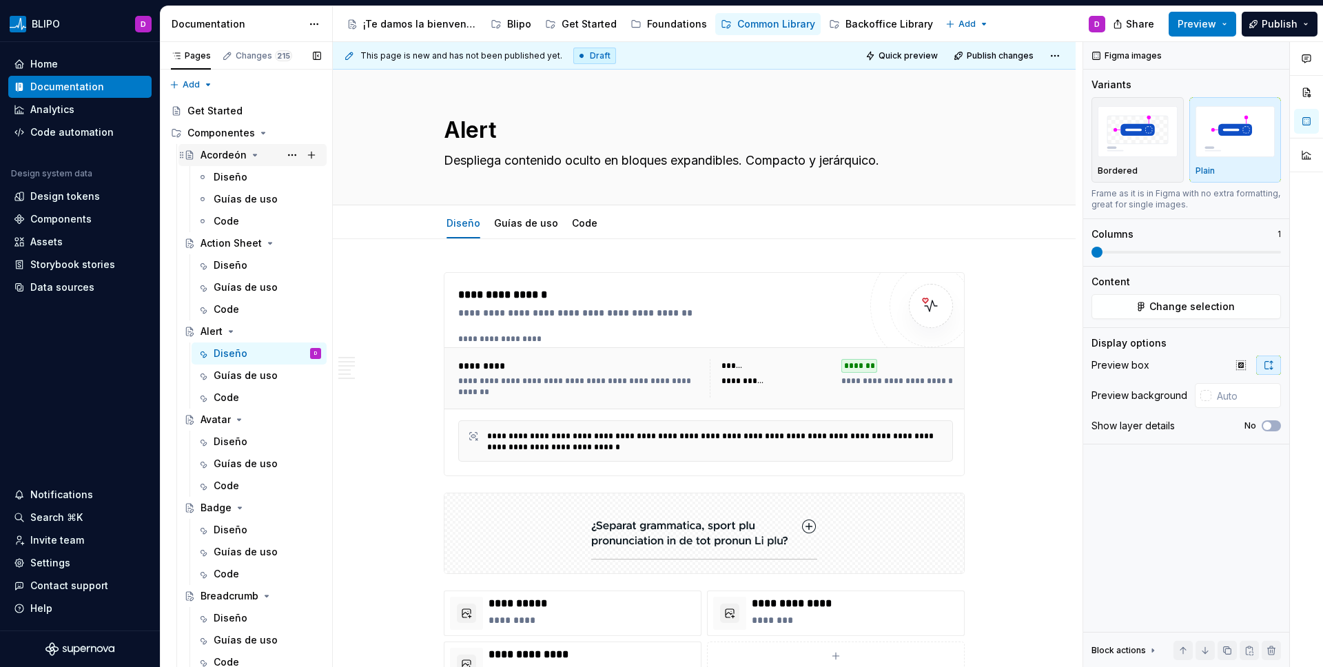
click at [225, 156] on div "Acordeón" at bounding box center [224, 155] width 46 height 14
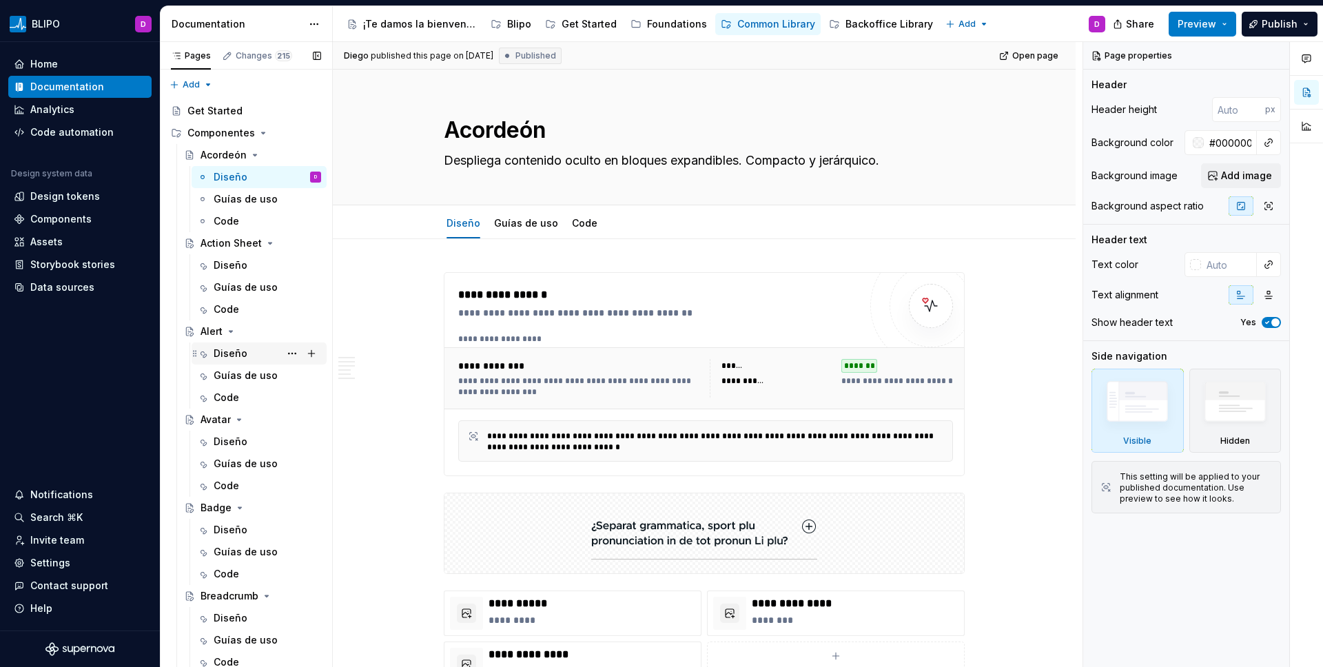
click at [228, 358] on div "Diseño" at bounding box center [231, 354] width 34 height 14
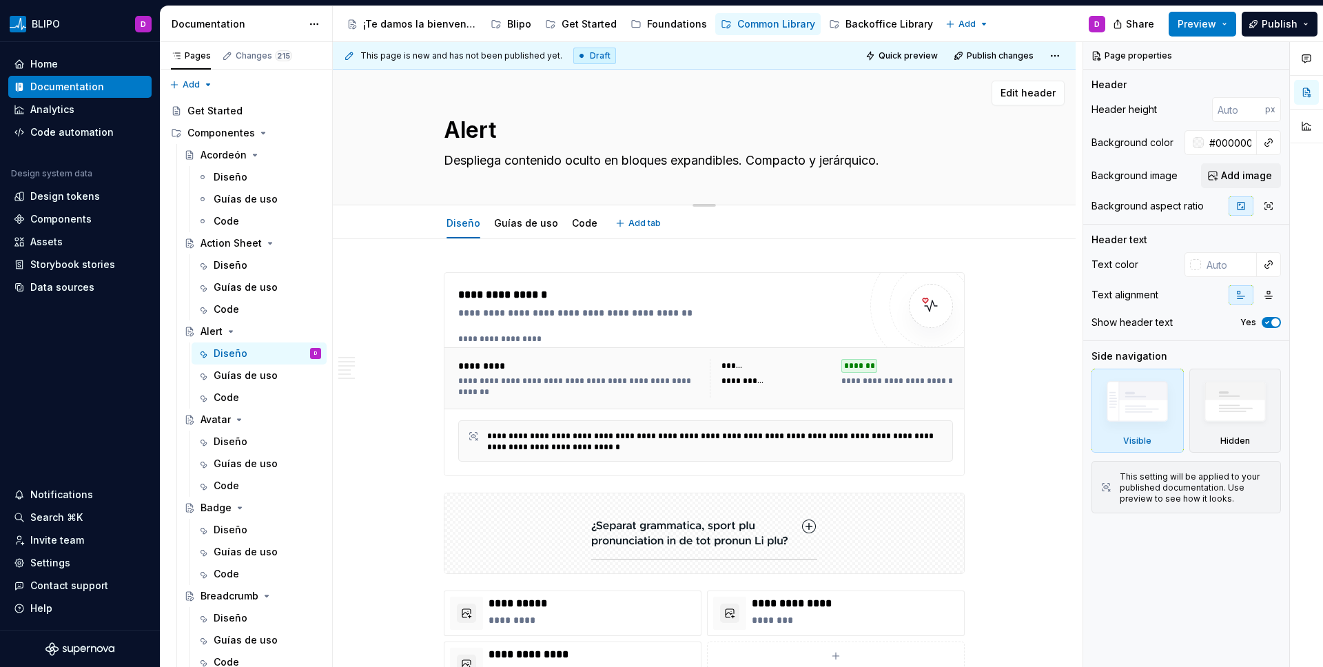
click at [529, 166] on textarea "Despliega contenido oculto en bloques expandibles. Compacto y jerárquico." at bounding box center [701, 161] width 521 height 22
paste textarea "Una forma de informar al usuario de cambios importantes de manera destacada"
type textarea "*"
type textarea "Una forma de informar al usuario de cambios importantes de manera destacada."
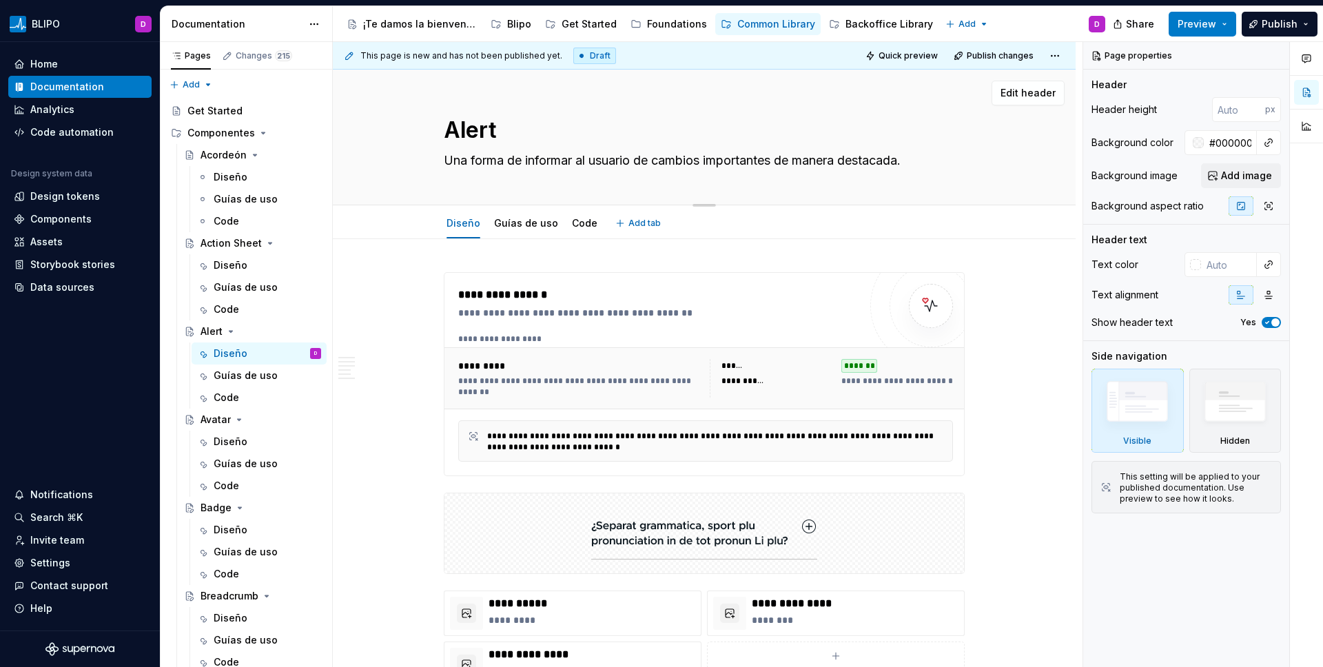
drag, startPoint x: 575, startPoint y: 156, endPoint x: 434, endPoint y: 156, distance: 140.6
click at [433, 156] on div "Alert Una forma de informar al usuario de cambios importantes de manera destaca…" at bounding box center [704, 137] width 633 height 135
type textarea "*"
type textarea "I al usuario de cambios importantes de manera destacada."
type textarea "*"
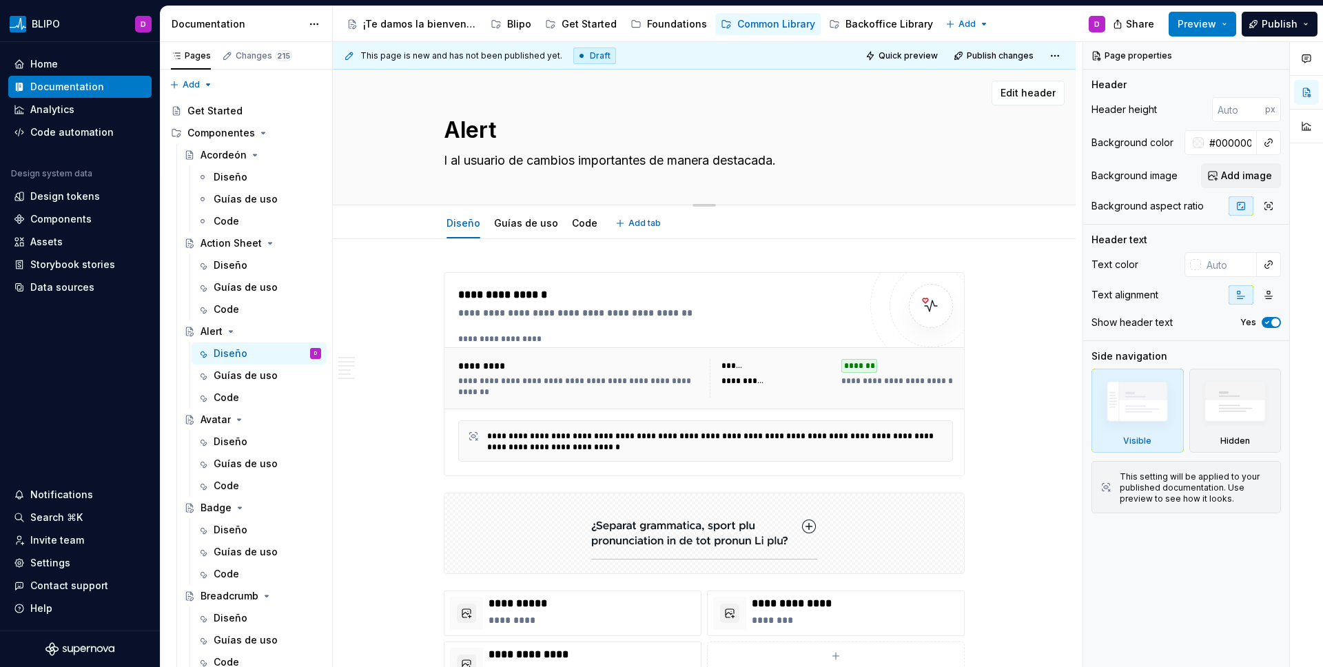
type textarea "In al usuario de cambios importantes de manera destacada."
type textarea "*"
type textarea "Inf al usuario de cambios importantes de manera destacada."
type textarea "*"
type textarea "Info al usuario de cambios importantes de manera destacada."
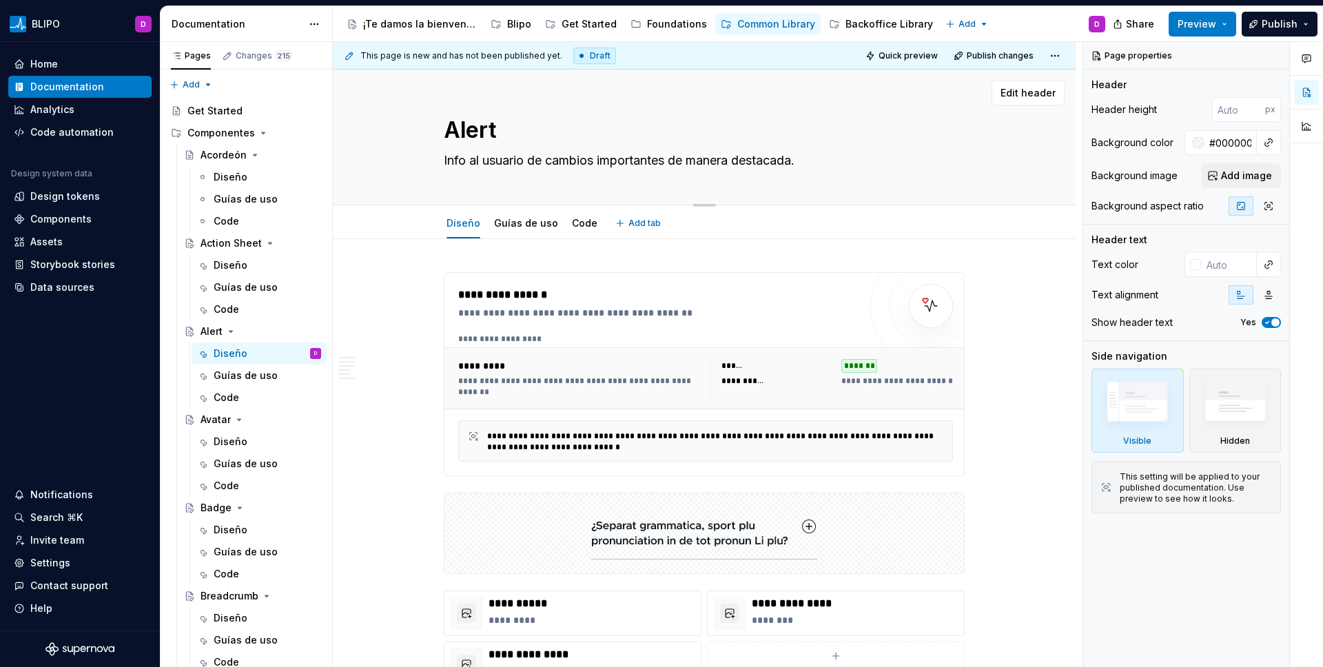
type textarea "*"
type textarea "Infor al usuario de cambios importantes de manera destacada."
type textarea "*"
type textarea "Inform al usuario de cambios importantes de manera destacada."
type textarea "*"
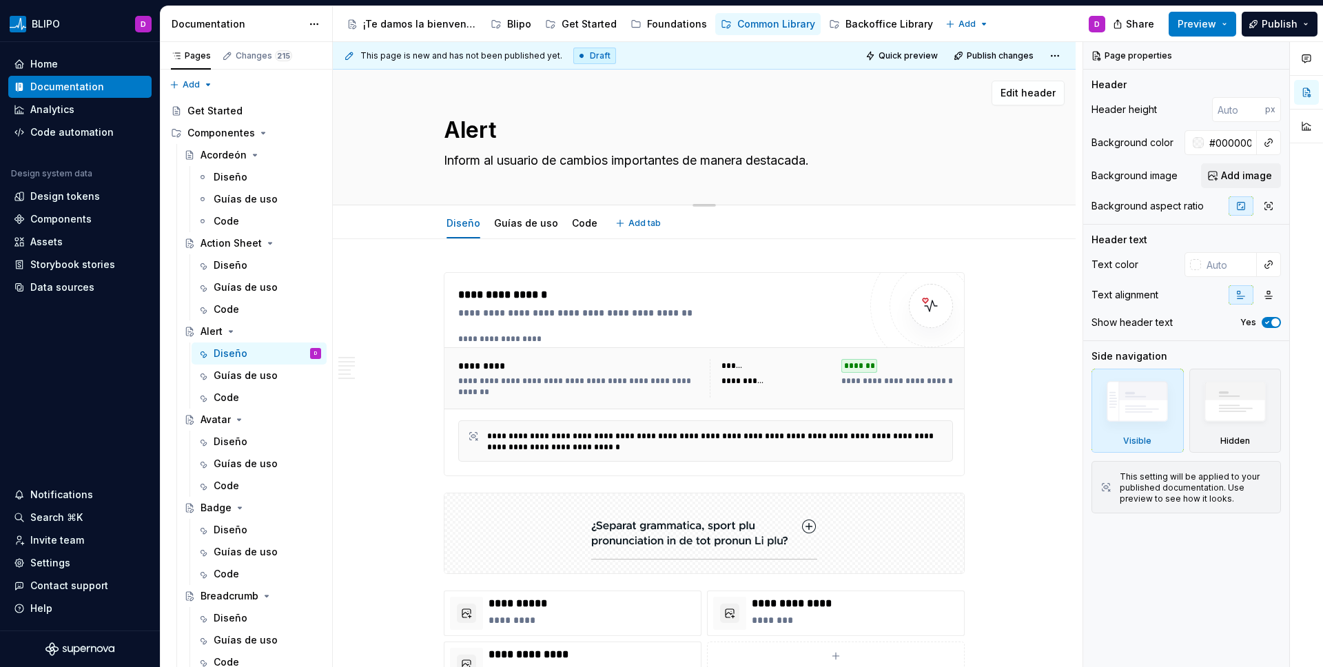
type textarea "Informa al usuario de cambios importantes de manera destacada."
type textarea "*"
type textarea "Informa al usuario de cambios importantes de manera destacada."
click at [538, 163] on textarea "Informa al usuario de cambios importantes de manera destacada." at bounding box center [701, 161] width 521 height 22
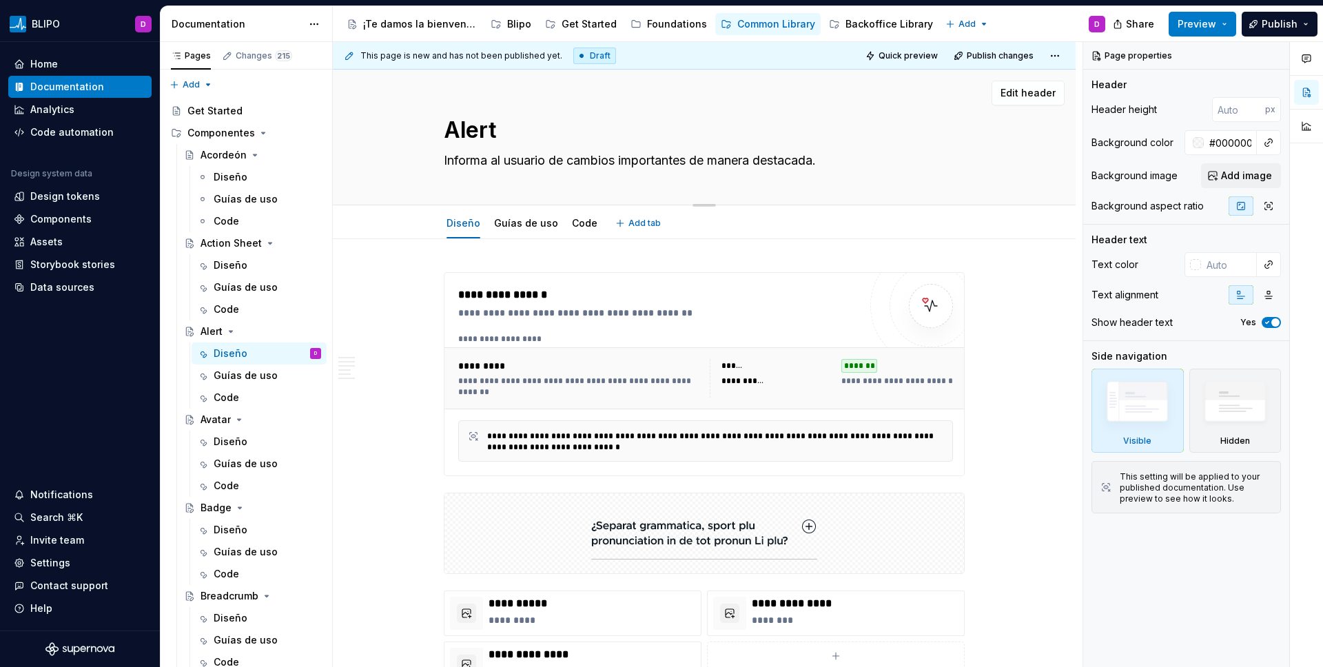
click at [509, 161] on textarea "Informa al usuario de cambios importantes de manera destacada." at bounding box center [701, 161] width 521 height 22
click at [611, 161] on textarea "Informa al usuario de cambios importantes de manera destacada." at bounding box center [701, 161] width 521 height 22
click at [825, 163] on textarea "Informa al usuario de cambios importantes de manera destacada." at bounding box center [701, 161] width 521 height 22
type textarea "*"
type textarea "Informa al usuario de cambios importantes de manera destacada ."
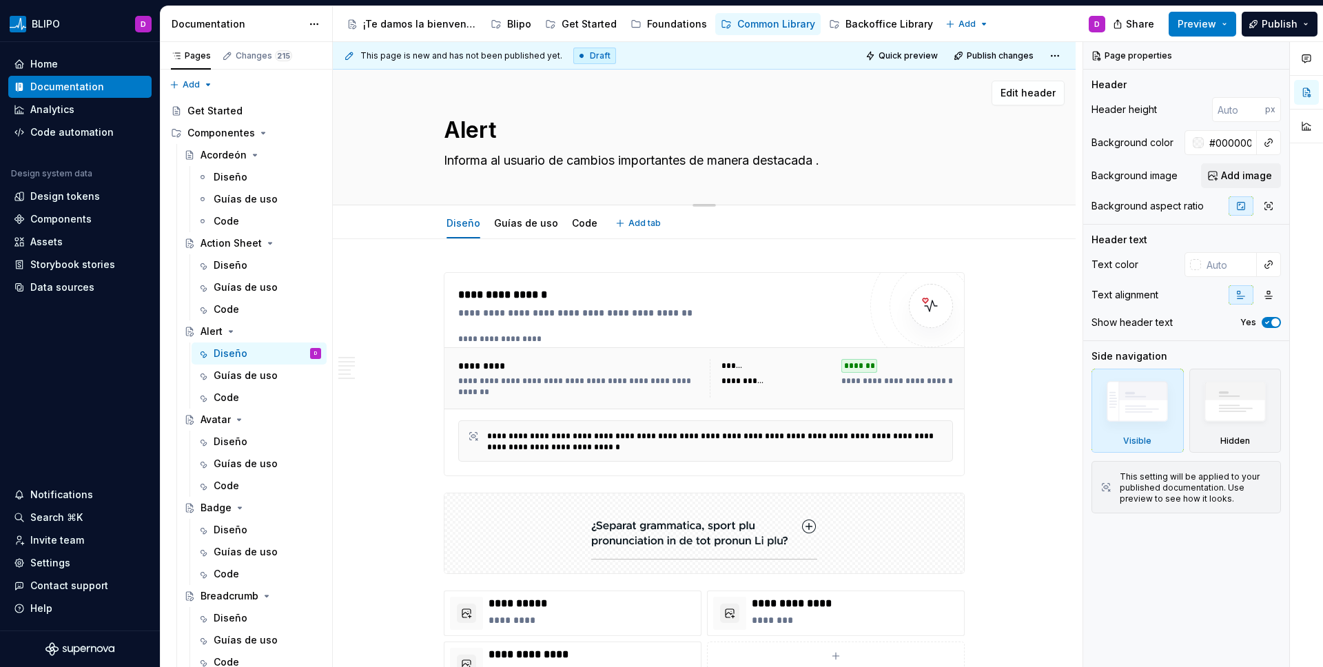
paste textarea "Una manera de comunicarle al usuario los cambios importantes de forma clara y v…"
type textarea "*"
type textarea "Informa al usuario de cambios importantes de manera destacada Una manera de com…"
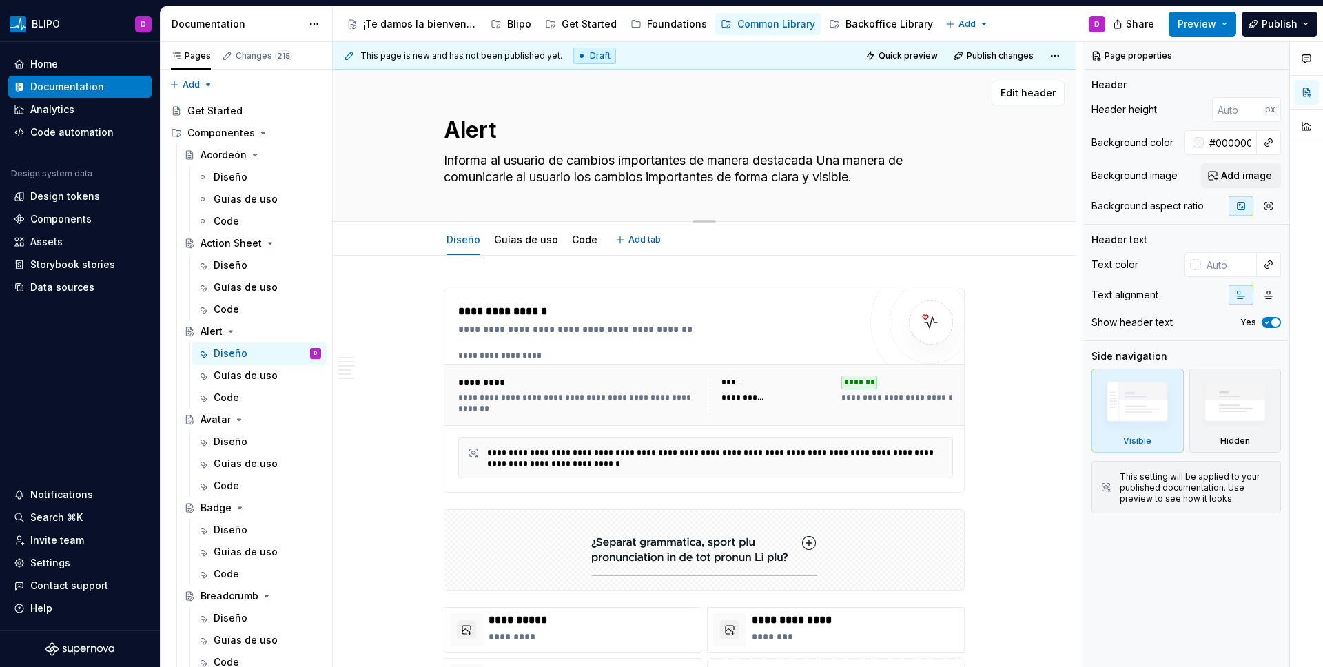
drag, startPoint x: 716, startPoint y: 161, endPoint x: 739, endPoint y: 174, distance: 26.8
click at [739, 174] on textarea "Informa al usuario de cambios importantes de manera destacada Una manera de com…" at bounding box center [701, 169] width 521 height 39
type textarea "*"
type textarea "Informa al usuario de cambios importantes de forma clara y visible."
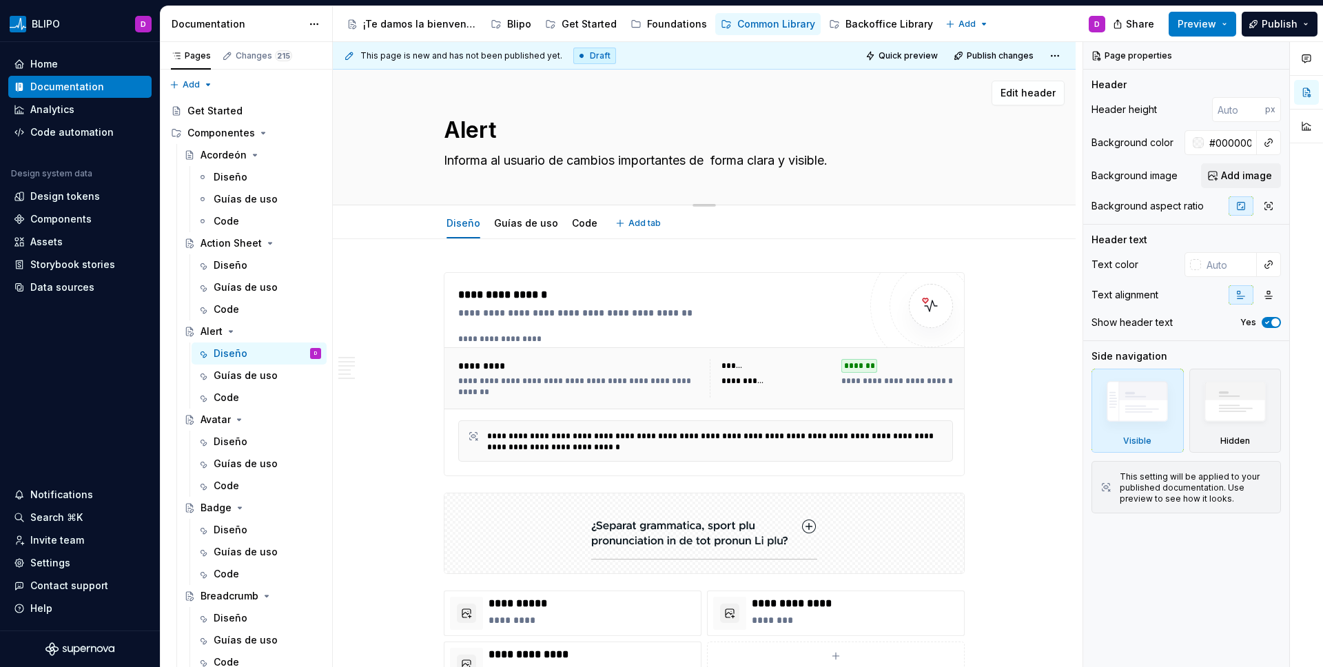
type textarea "*"
type textarea "Informa al usuario de cambios importantes de forma clara y visible."
type textarea "*"
type textarea "Informa al usuario de cambios importantes de forma clara y visible."
click at [232, 152] on div "Acordeón" at bounding box center [224, 155] width 46 height 14
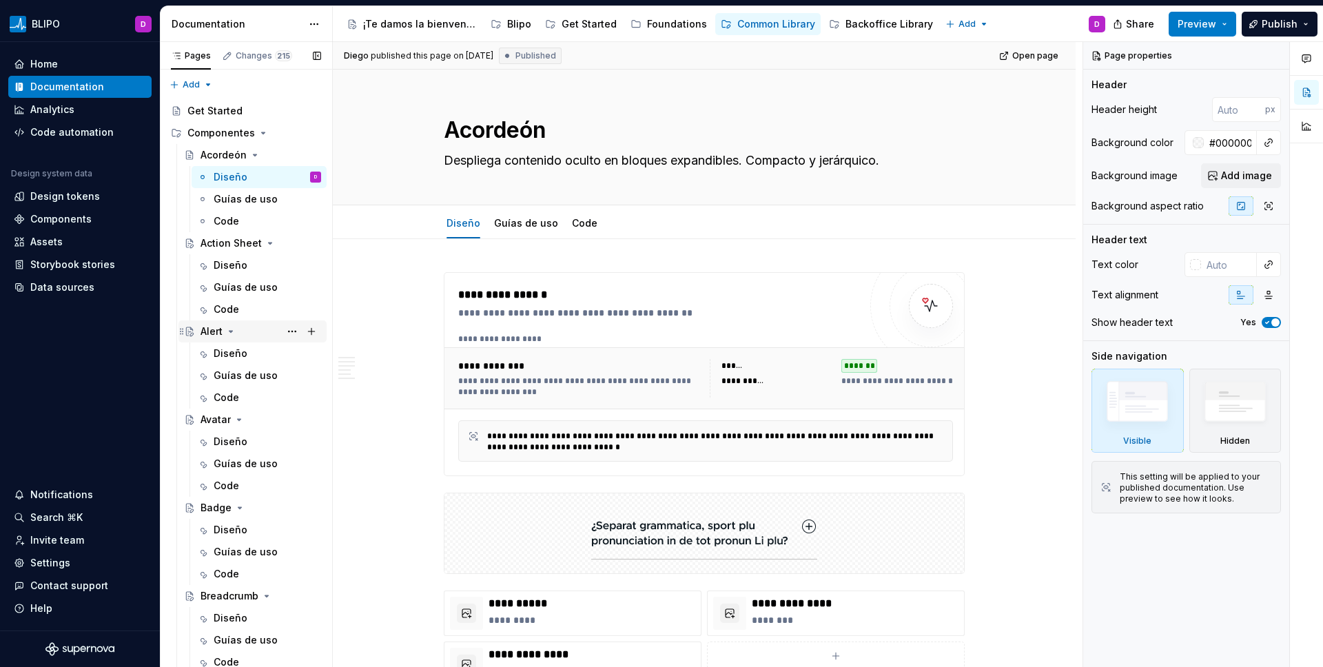
click at [212, 331] on div "Alert" at bounding box center [212, 332] width 22 height 14
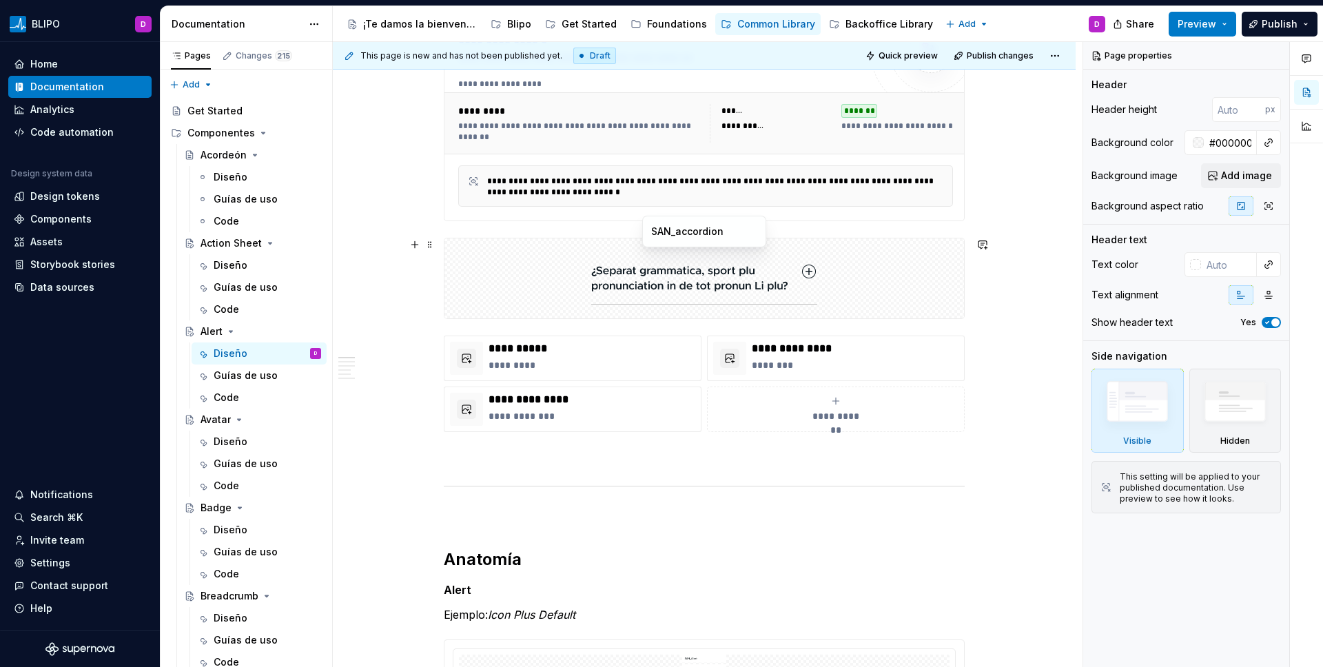
scroll to position [269, 0]
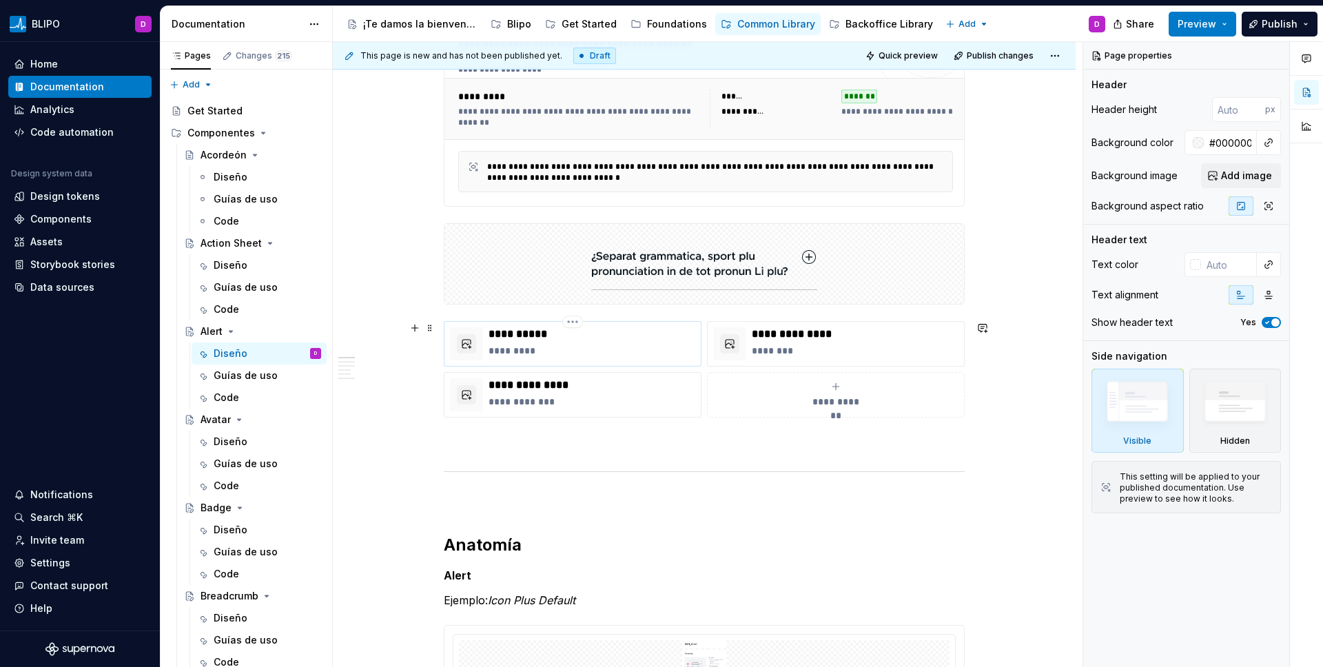
click at [520, 350] on p "*********" at bounding box center [592, 351] width 207 height 14
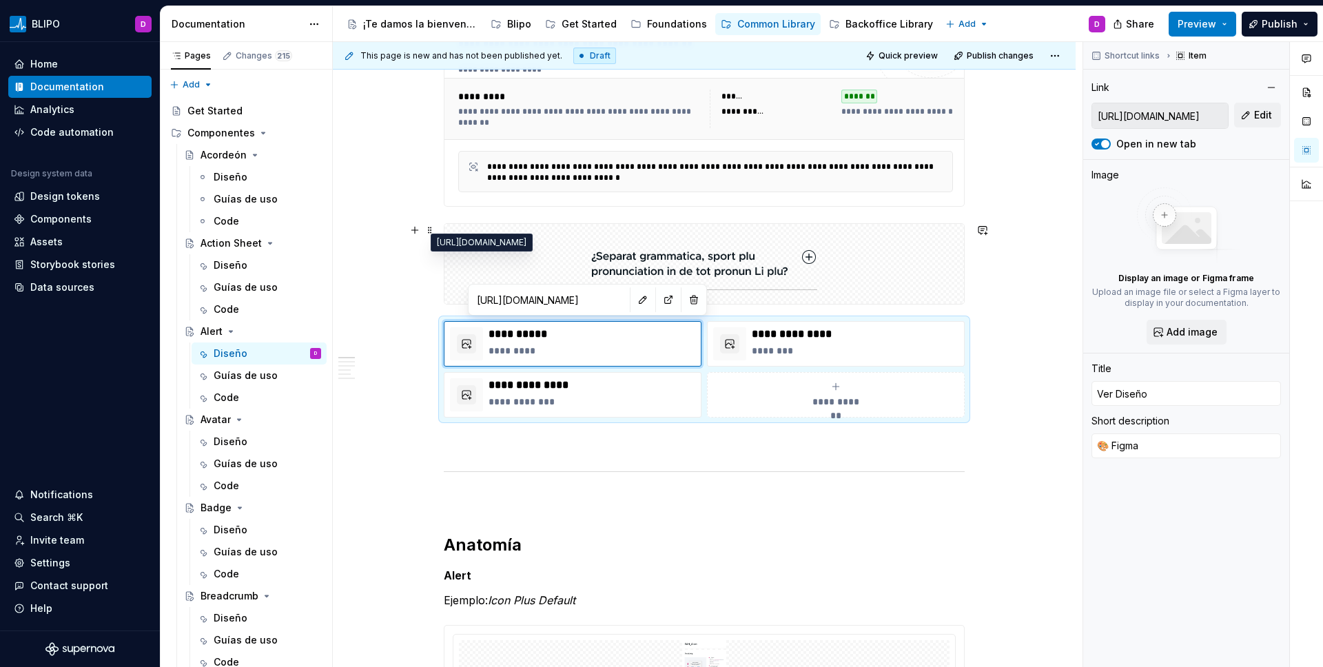
click at [534, 303] on input "[URL][DOMAIN_NAME]" at bounding box center [549, 299] width 156 height 25
click at [563, 300] on input "[URL][DOMAIN_NAME]" at bounding box center [549, 299] width 156 height 25
click at [560, 300] on input "[URL][DOMAIN_NAME]" at bounding box center [549, 299] width 156 height 25
click at [659, 296] on button "button" at bounding box center [668, 299] width 19 height 19
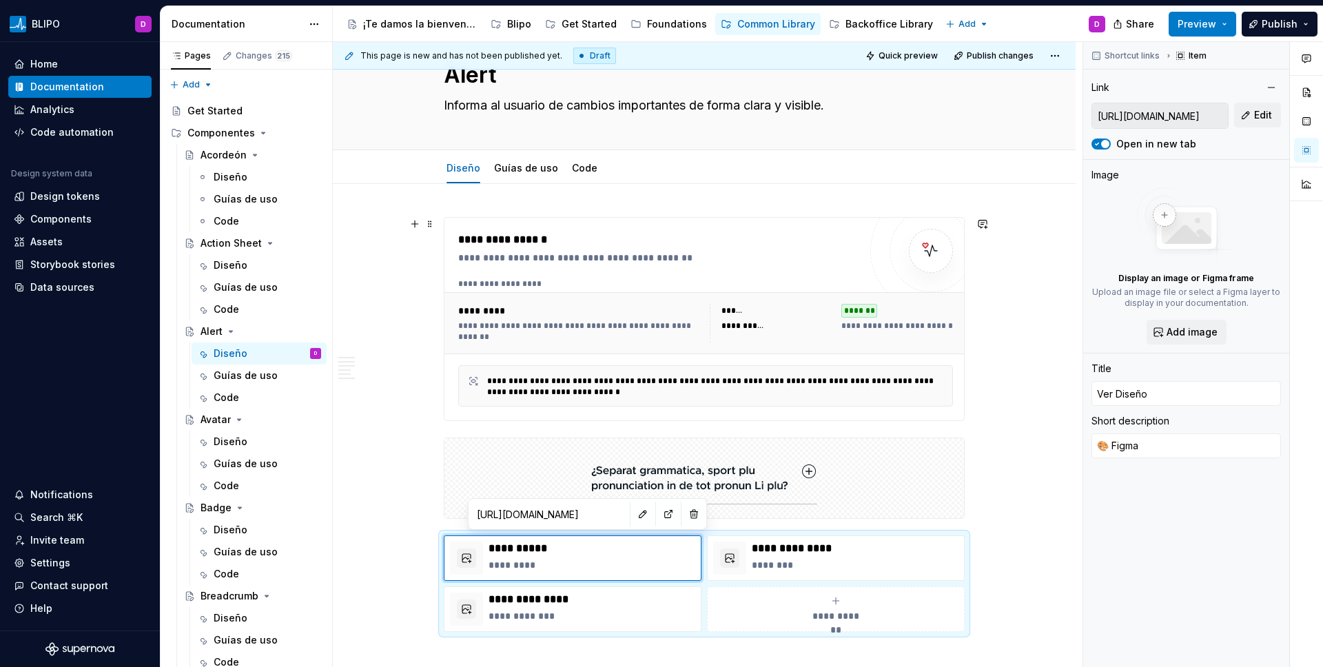
scroll to position [0, 0]
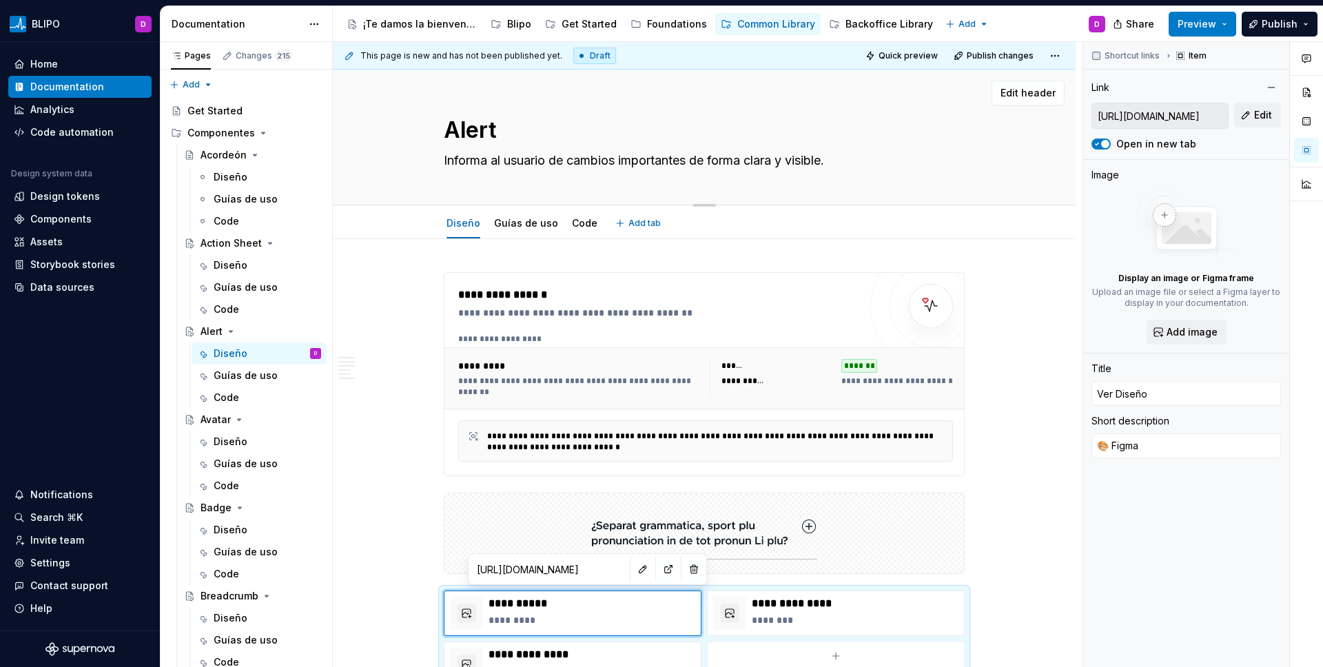
drag, startPoint x: 508, startPoint y: 160, endPoint x: 672, endPoint y: 158, distance: 164.0
click at [672, 158] on textarea "Informa al usuario de cambios importantes de forma clara y visible." at bounding box center [701, 161] width 521 height 22
type textarea "*"
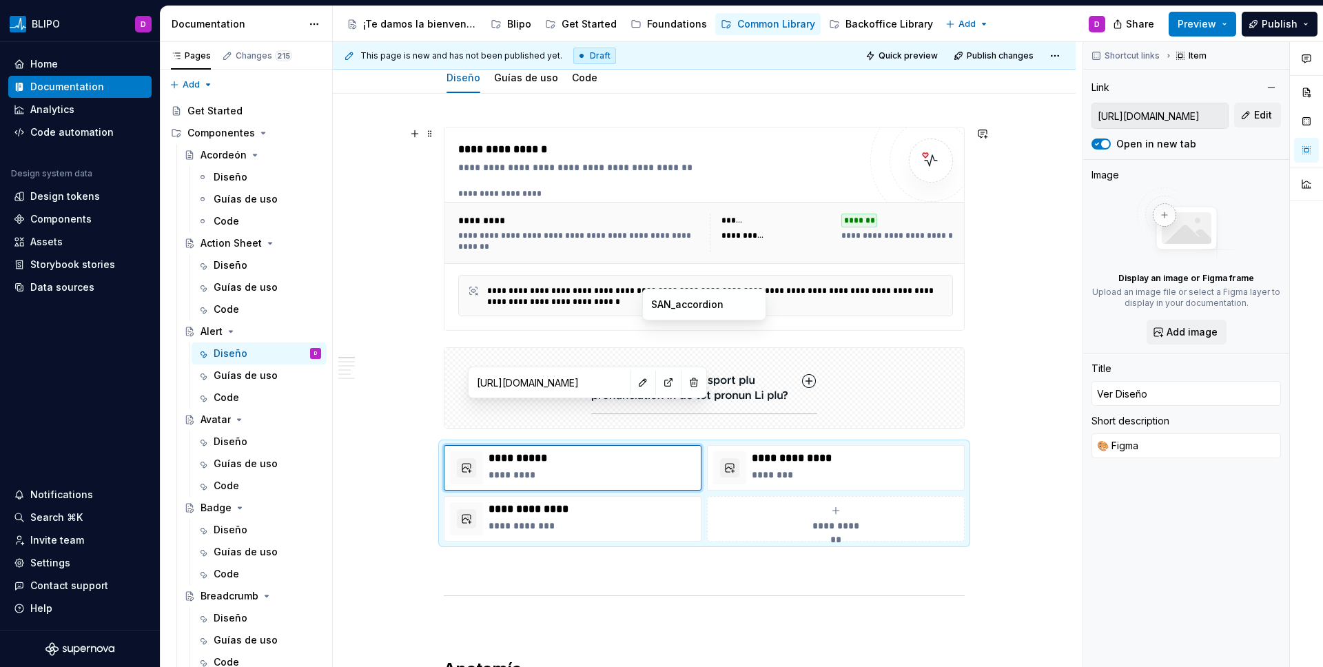
scroll to position [191, 0]
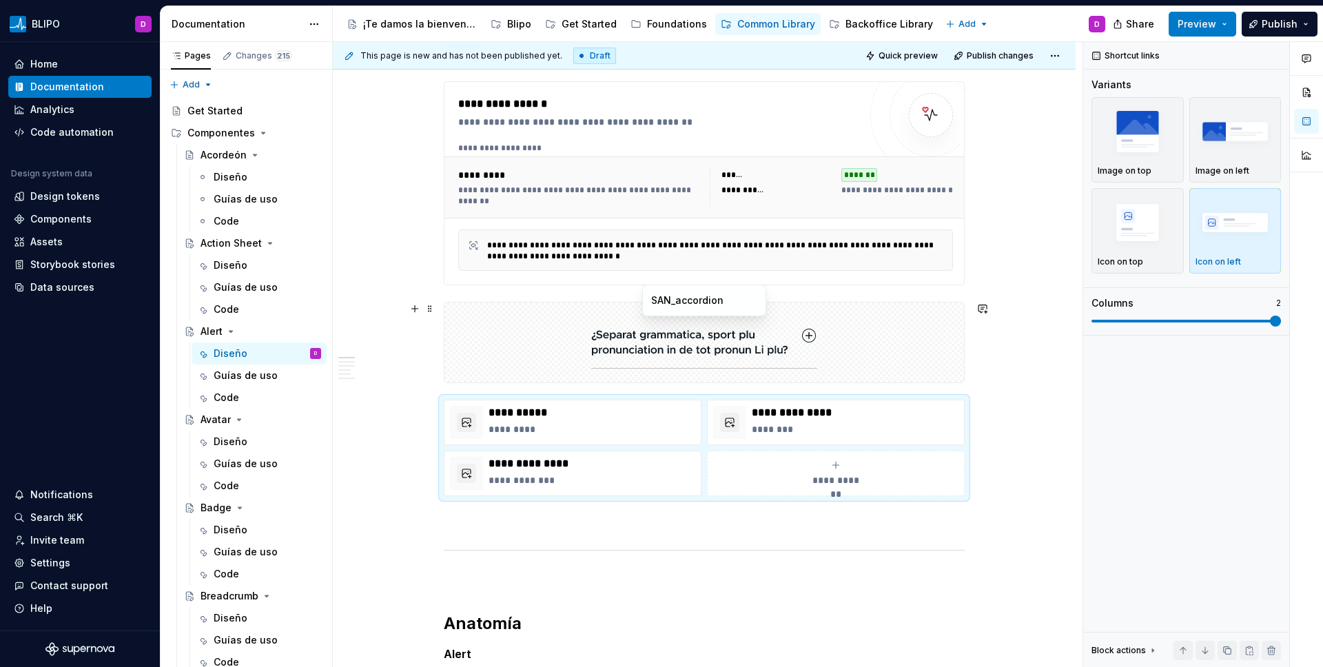
click at [761, 347] on img at bounding box center [704, 342] width 226 height 69
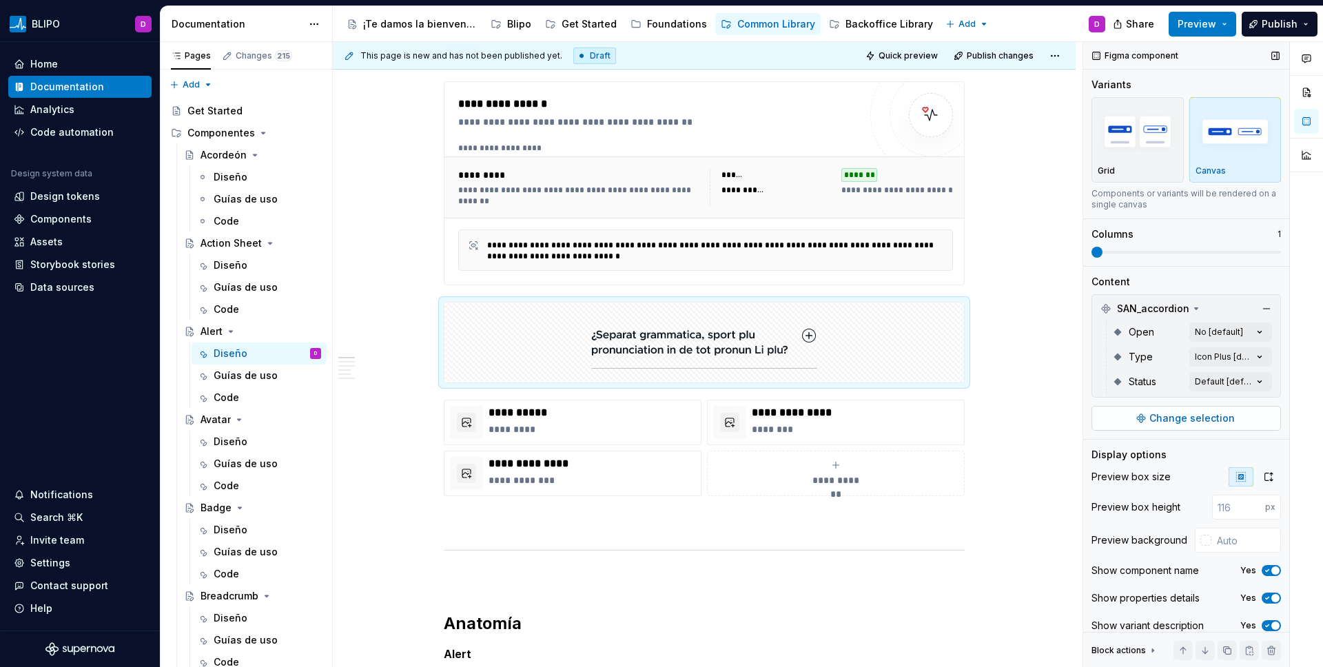
click at [1041, 417] on span "Change selection" at bounding box center [1192, 418] width 85 height 14
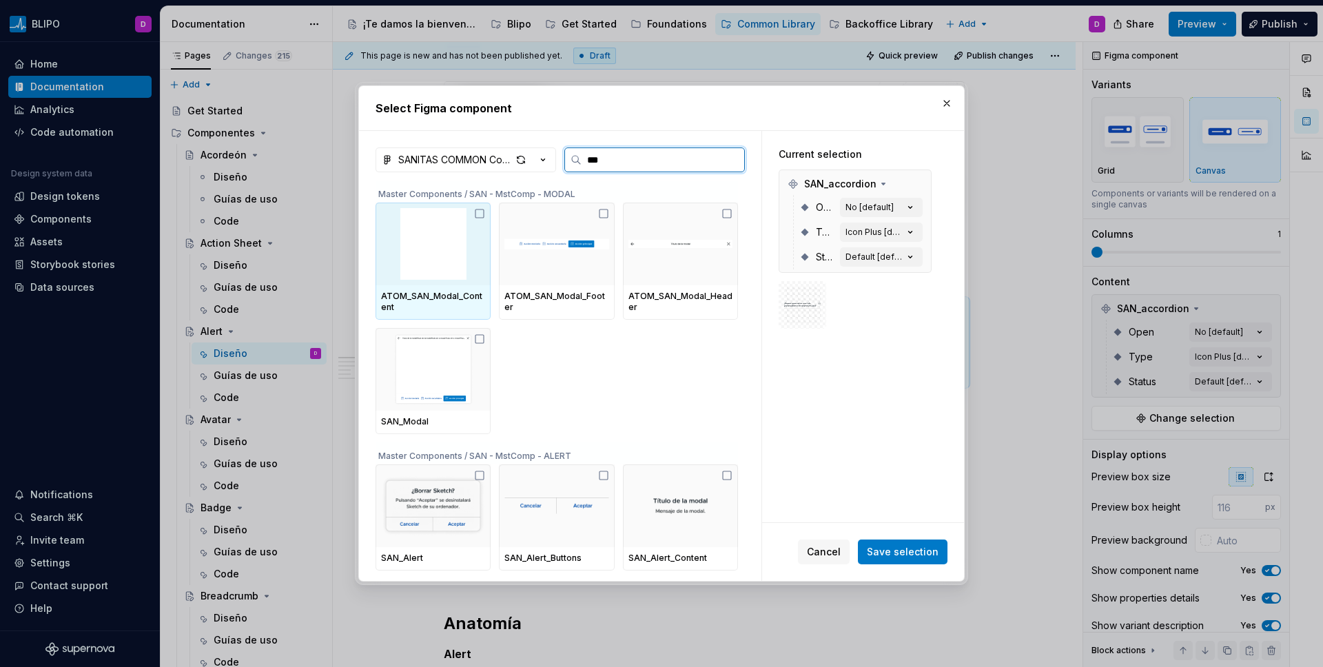
type input "****"
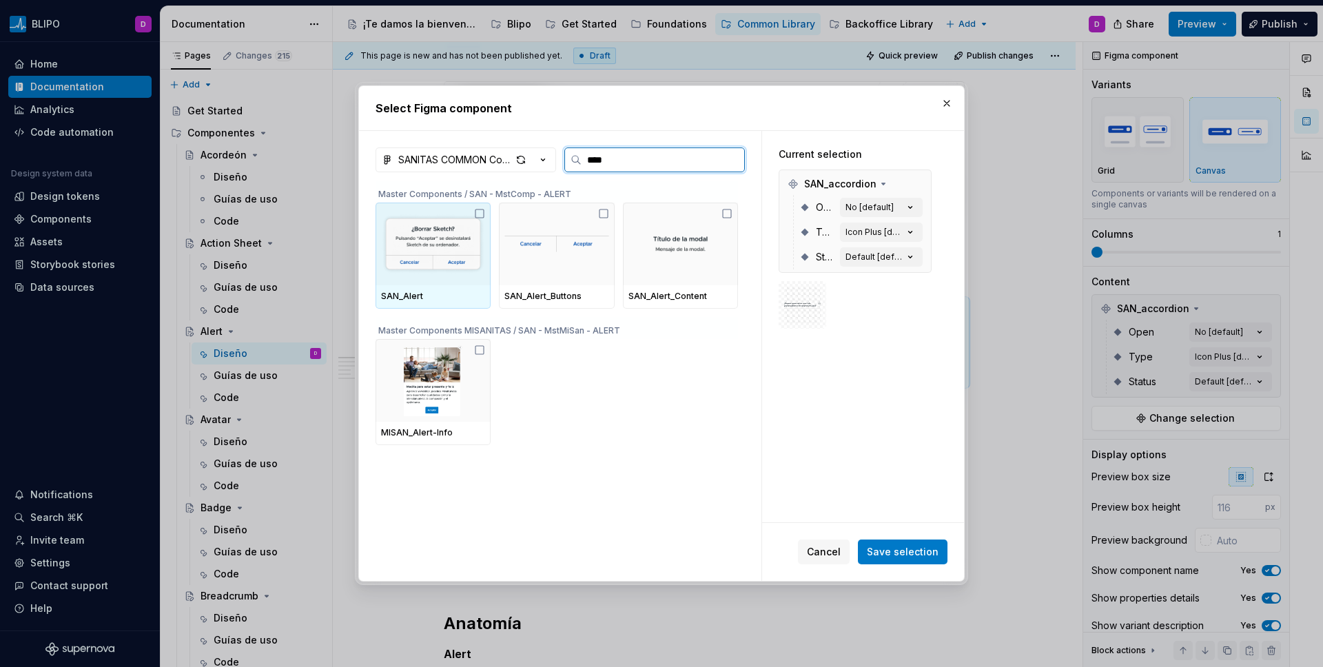
type textarea "*"
type input "*****"
click at [429, 259] on img at bounding box center [433, 244] width 104 height 72
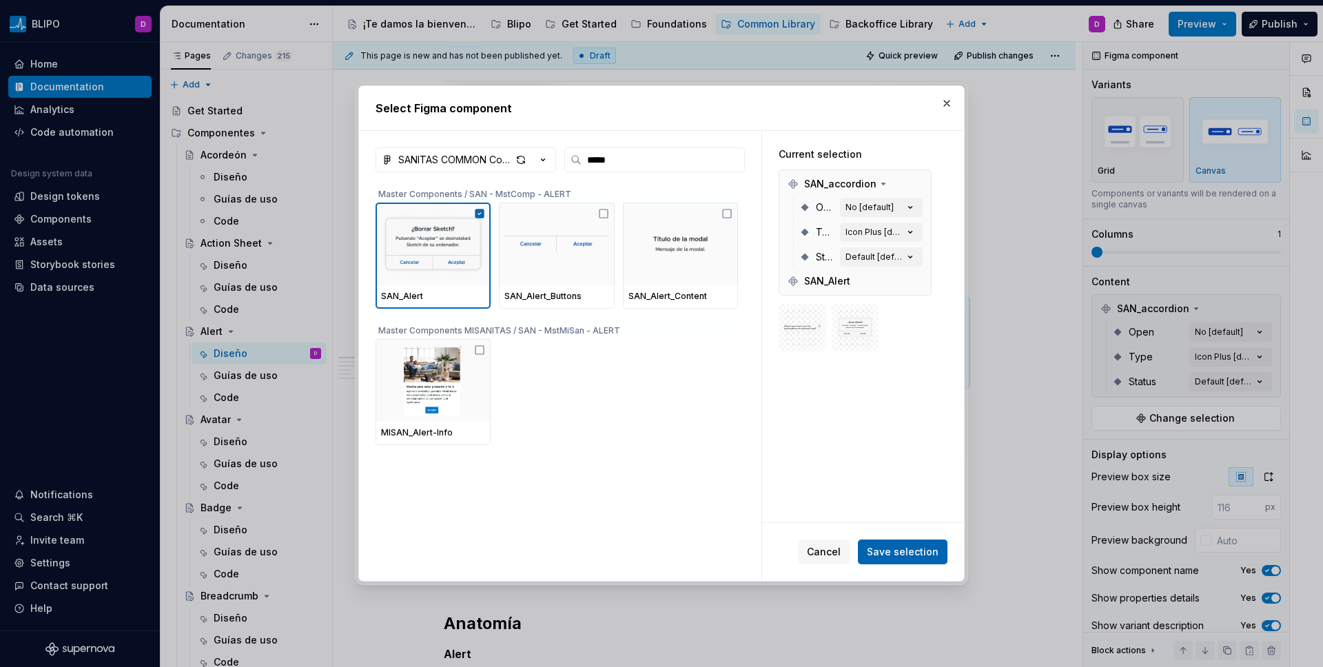
click at [885, 555] on span "Save selection" at bounding box center [903, 552] width 72 height 14
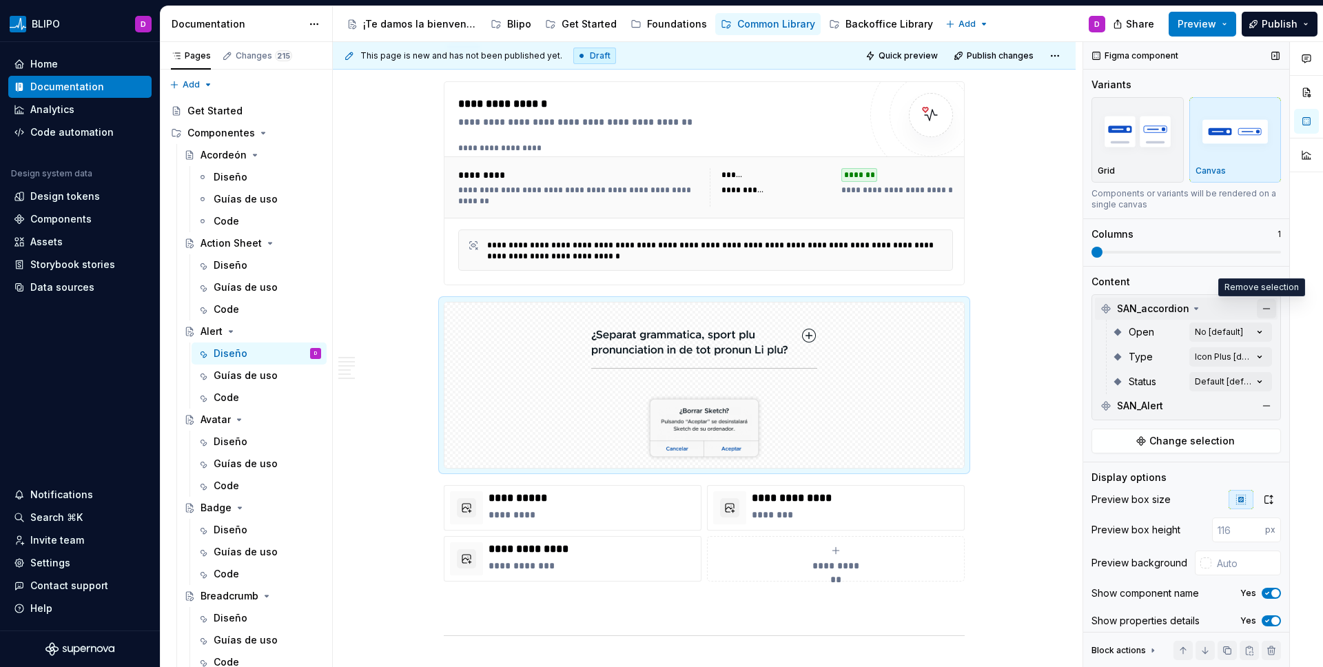
click at [1041, 309] on button "button" at bounding box center [1266, 308] width 19 height 19
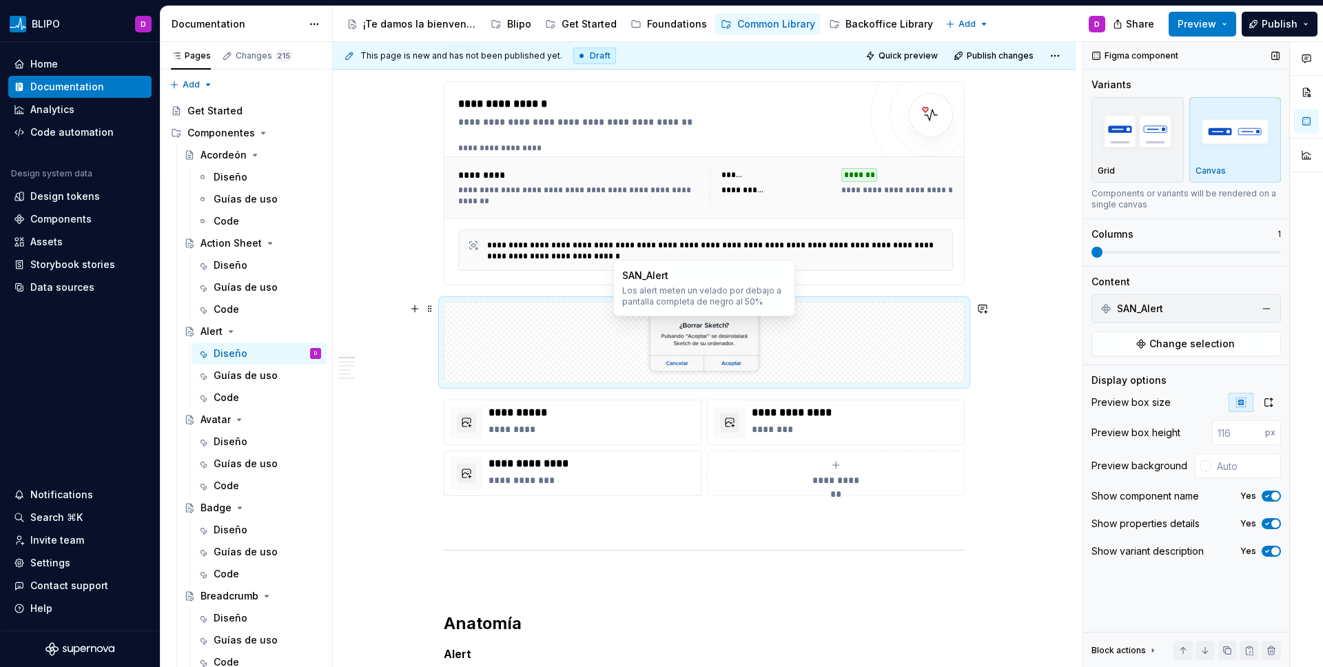
click at [779, 348] on img at bounding box center [704, 342] width 226 height 69
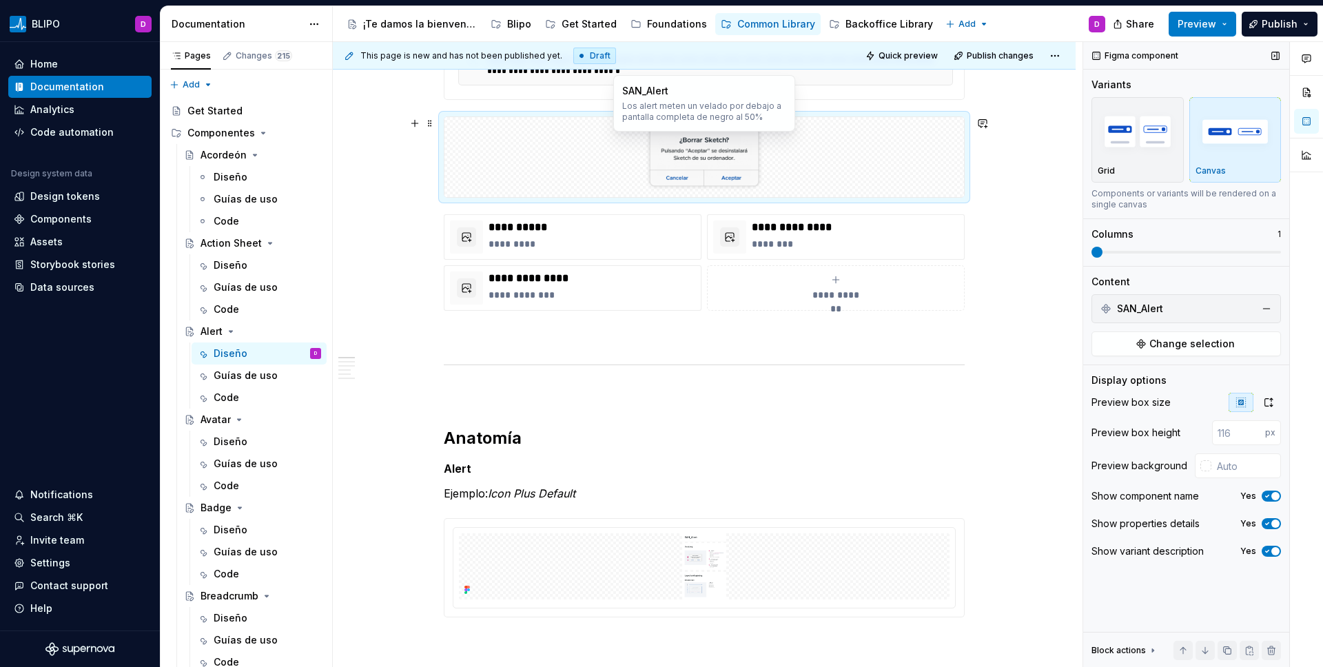
scroll to position [376, 0]
click at [546, 498] on em "Icon Plus Default" at bounding box center [532, 494] width 88 height 14
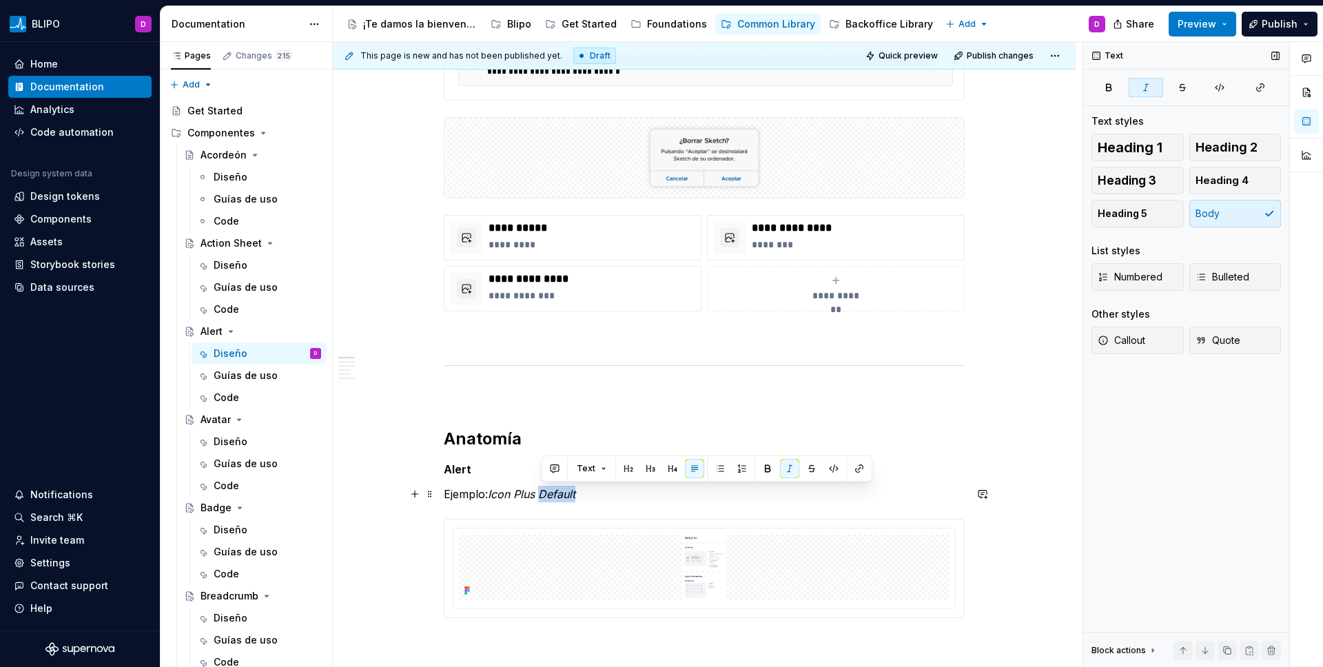
click at [546, 498] on em "Icon Plus Default" at bounding box center [532, 494] width 88 height 14
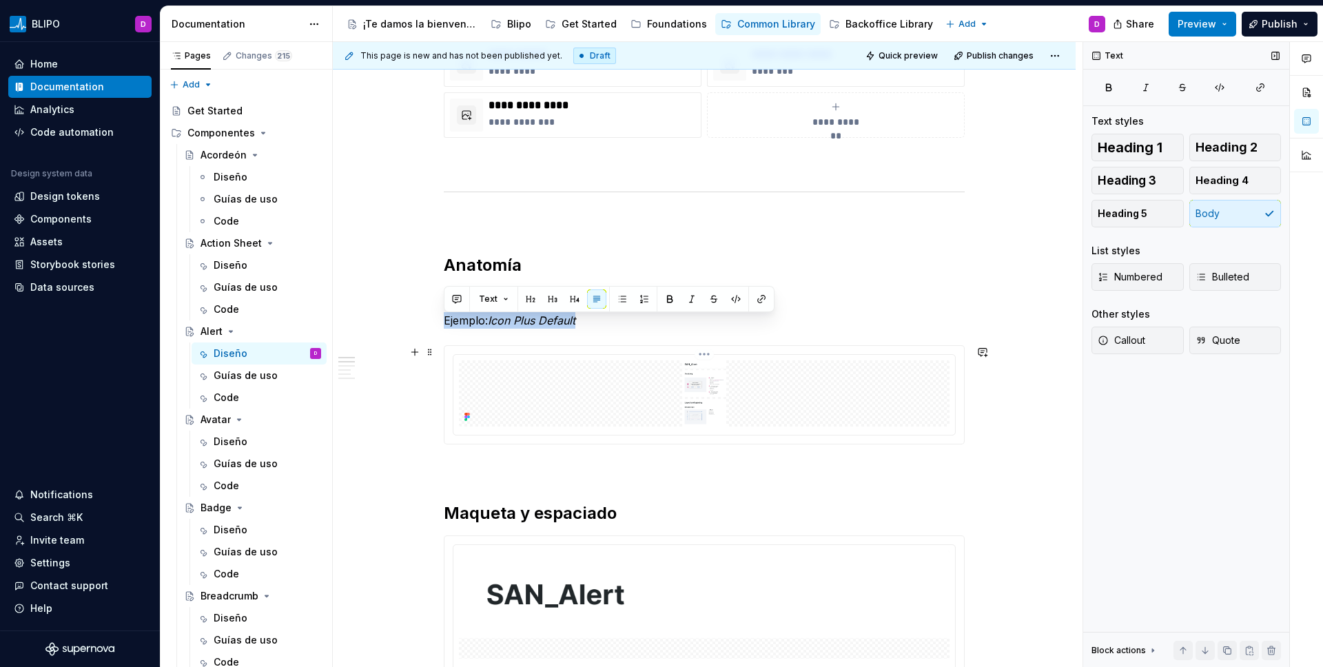
scroll to position [550, 0]
click at [500, 319] on em "Icon Plus Default" at bounding box center [532, 320] width 88 height 14
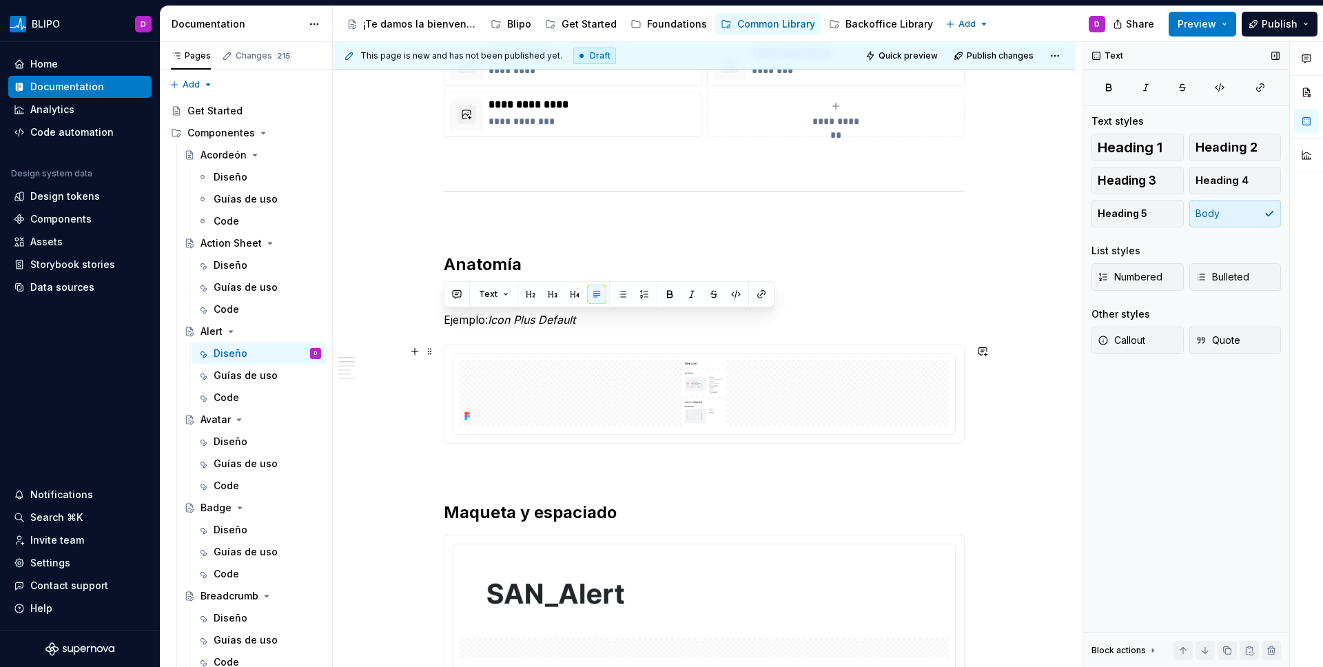
click at [518, 345] on div at bounding box center [704, 394] width 521 height 99
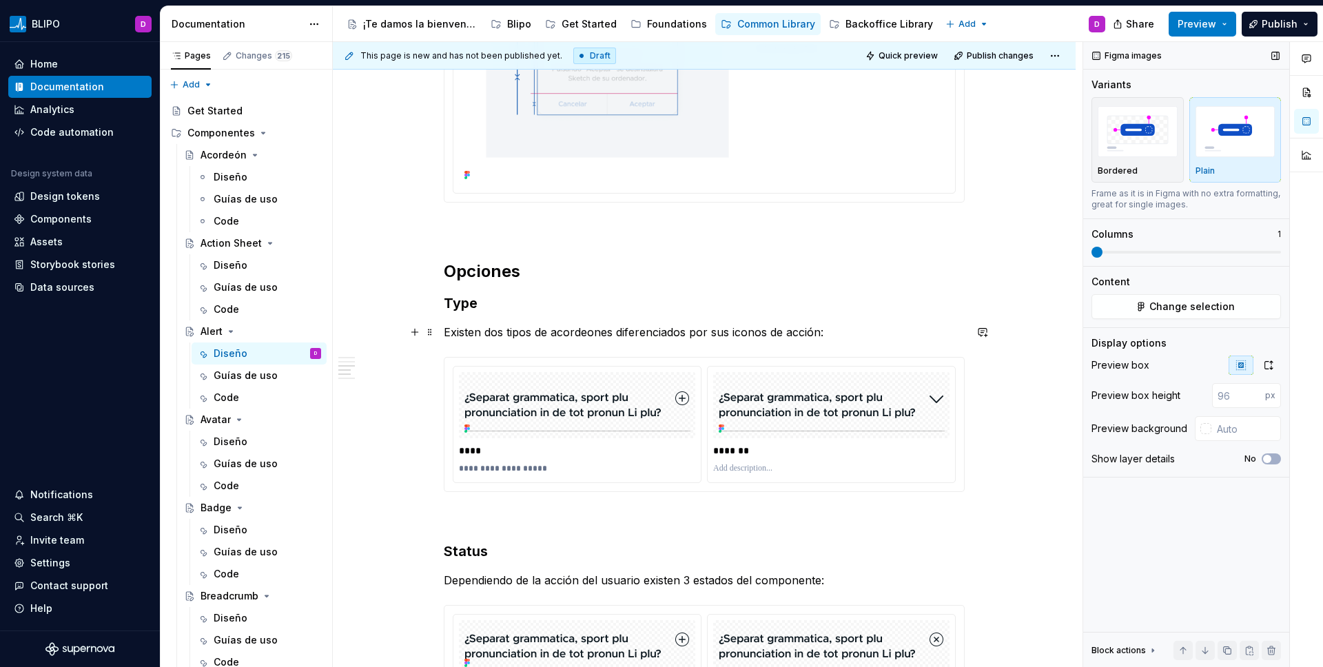
scroll to position [1646, 0]
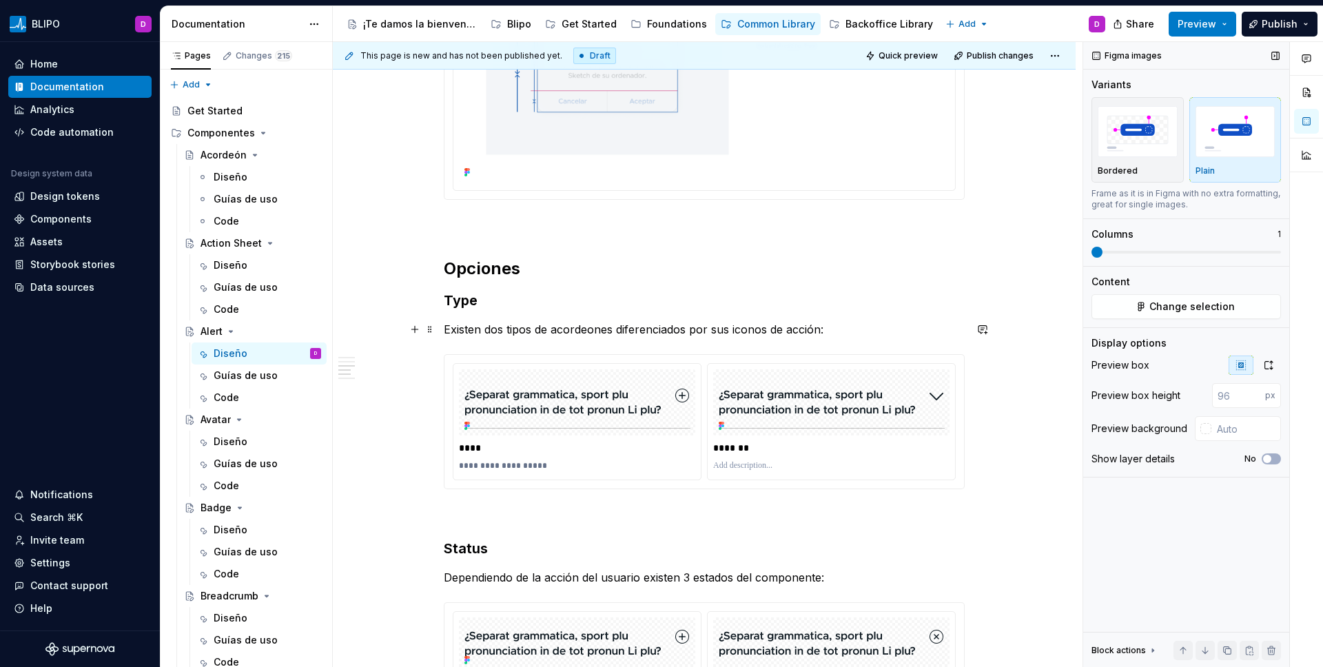
click at [511, 334] on p "Existen dos tipos de acordeones diferenciados por sus iconos de acción:" at bounding box center [704, 329] width 521 height 17
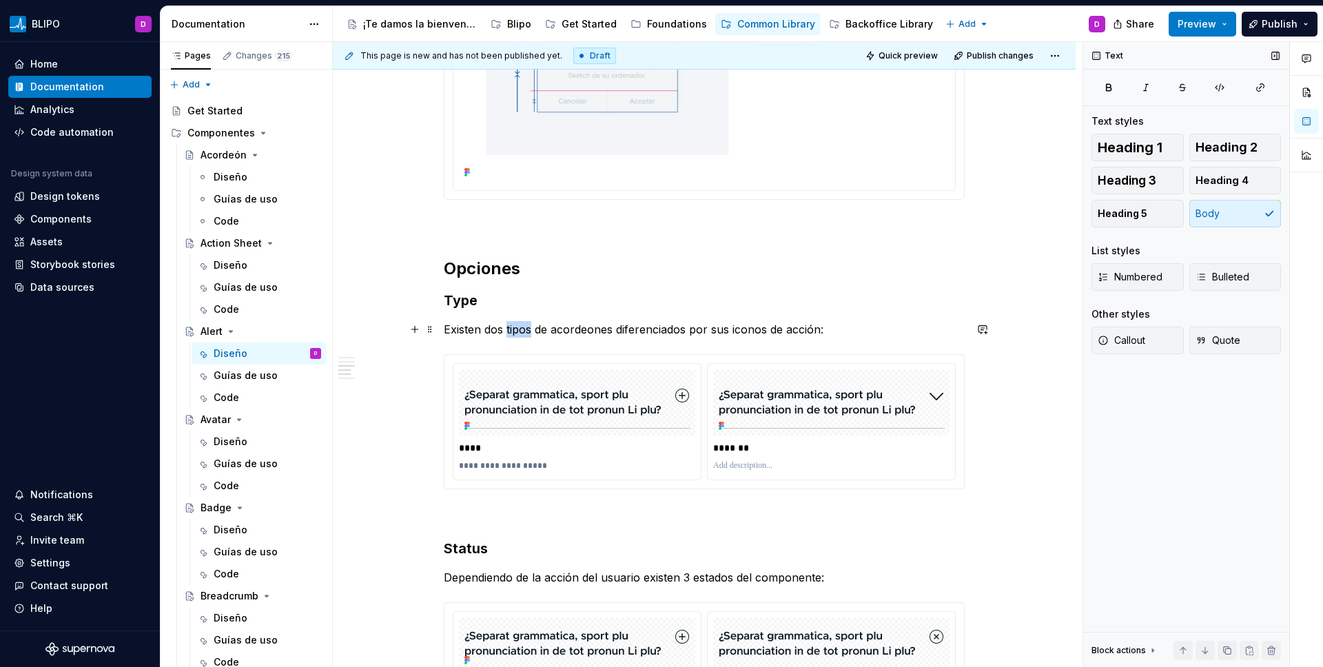
click at [511, 334] on p "Existen dos tipos de acordeones diferenciados por sus iconos de acción:" at bounding box center [704, 329] width 521 height 17
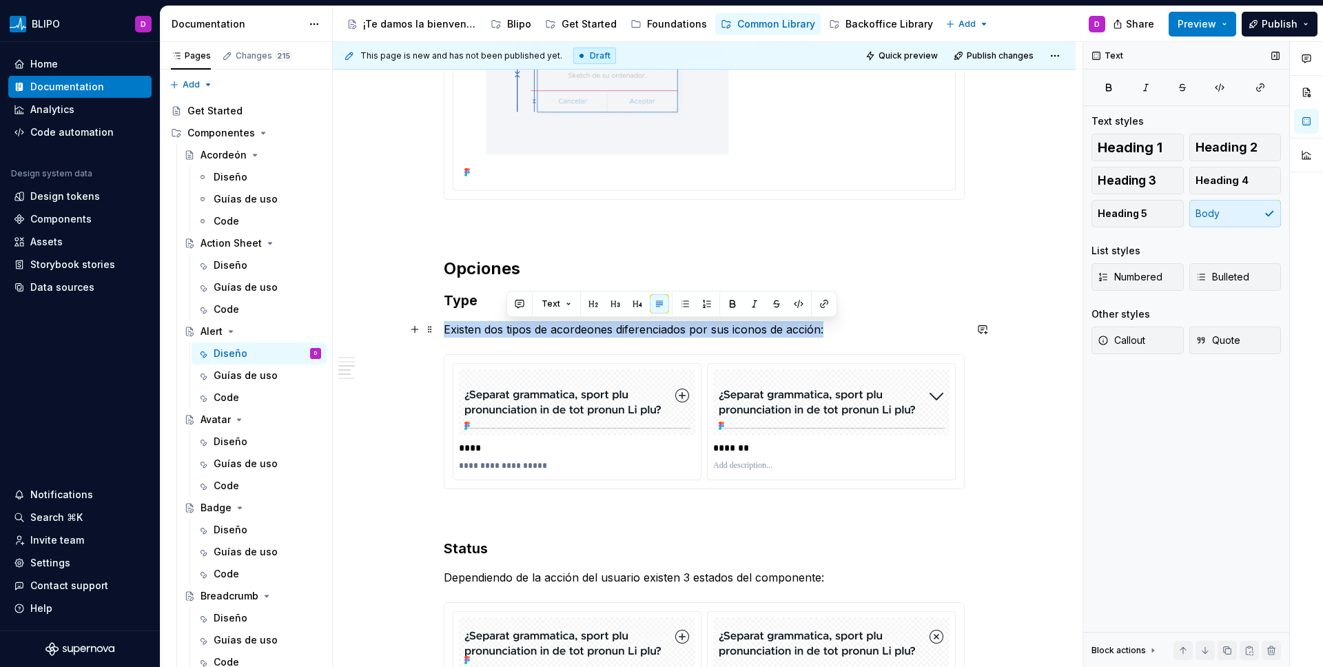
click at [511, 334] on p "Existen dos tipos de acordeones diferenciados por sus iconos de acción:" at bounding box center [704, 329] width 521 height 17
click at [515, 337] on p "Existen dos tipos de acordeones diferenciados por sus iconos de acción:" at bounding box center [704, 329] width 521 height 17
click at [433, 276] on span at bounding box center [430, 268] width 11 height 19
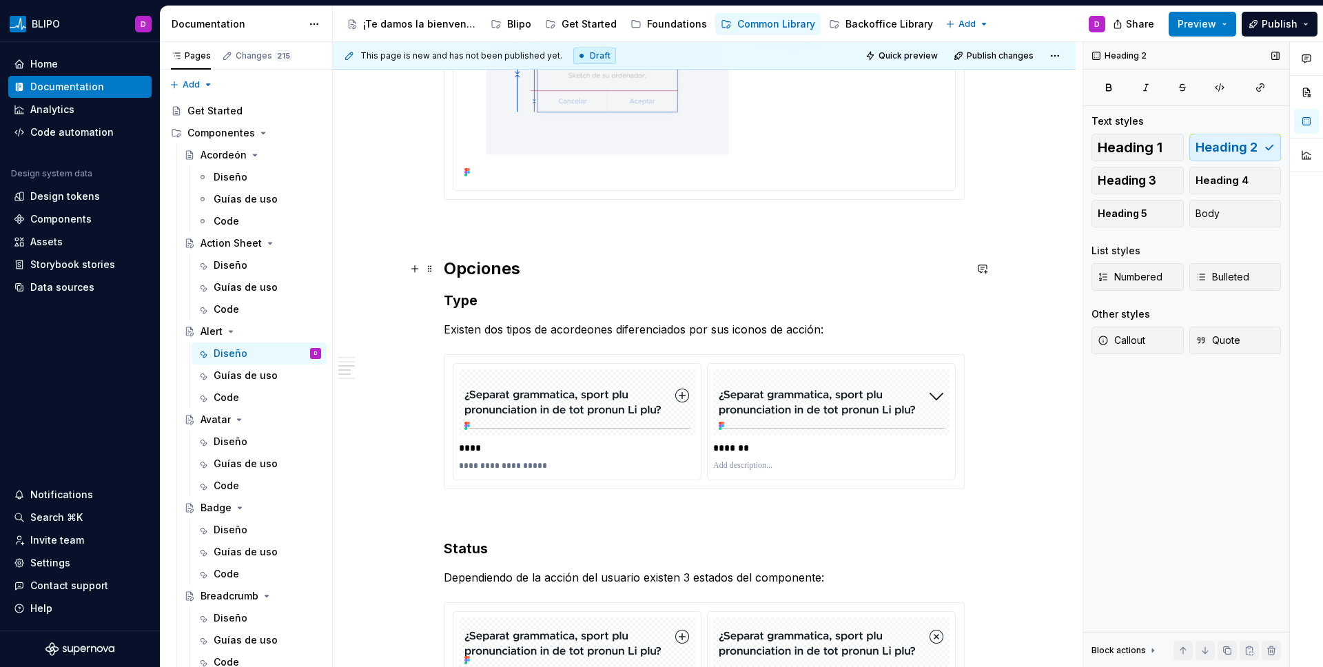
click at [499, 256] on div "**********" at bounding box center [704, 224] width 521 height 3197
click at [483, 326] on p "Existen dos tipos de acordeones diferenciados por sus iconos de acción:" at bounding box center [704, 329] width 521 height 17
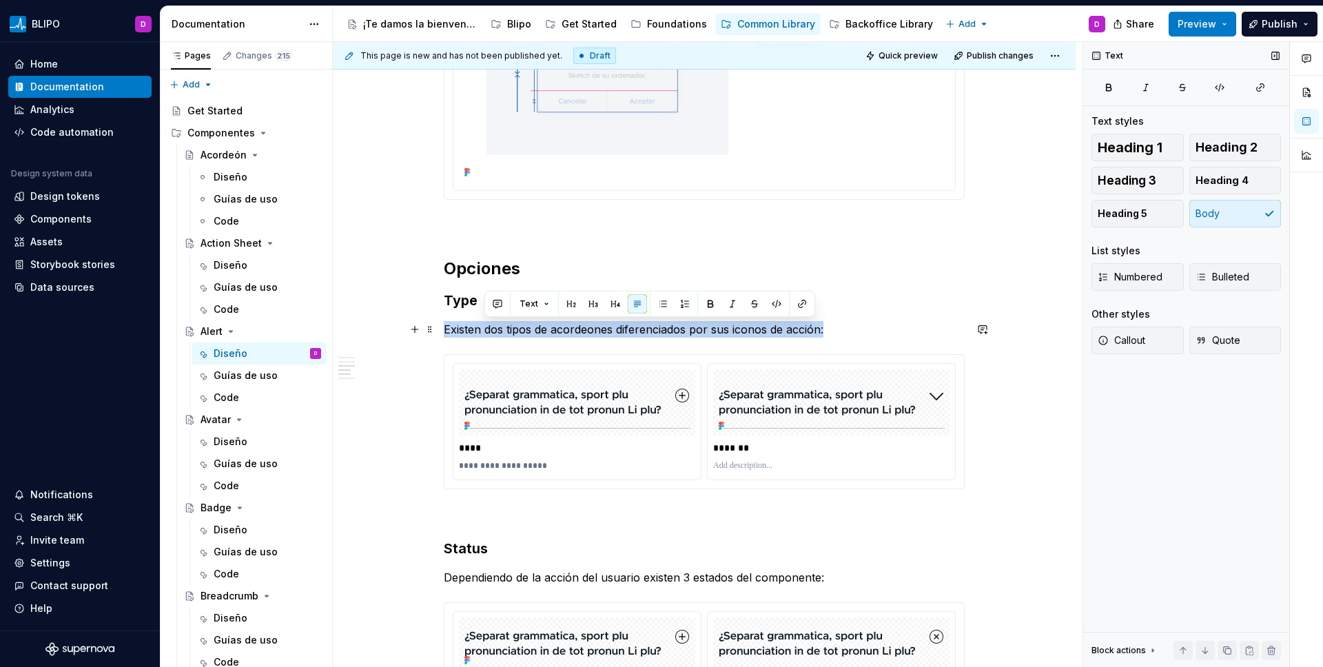
click at [483, 326] on p "Existen dos tipos de acordeones diferenciados por sus iconos de acción:" at bounding box center [704, 329] width 521 height 17
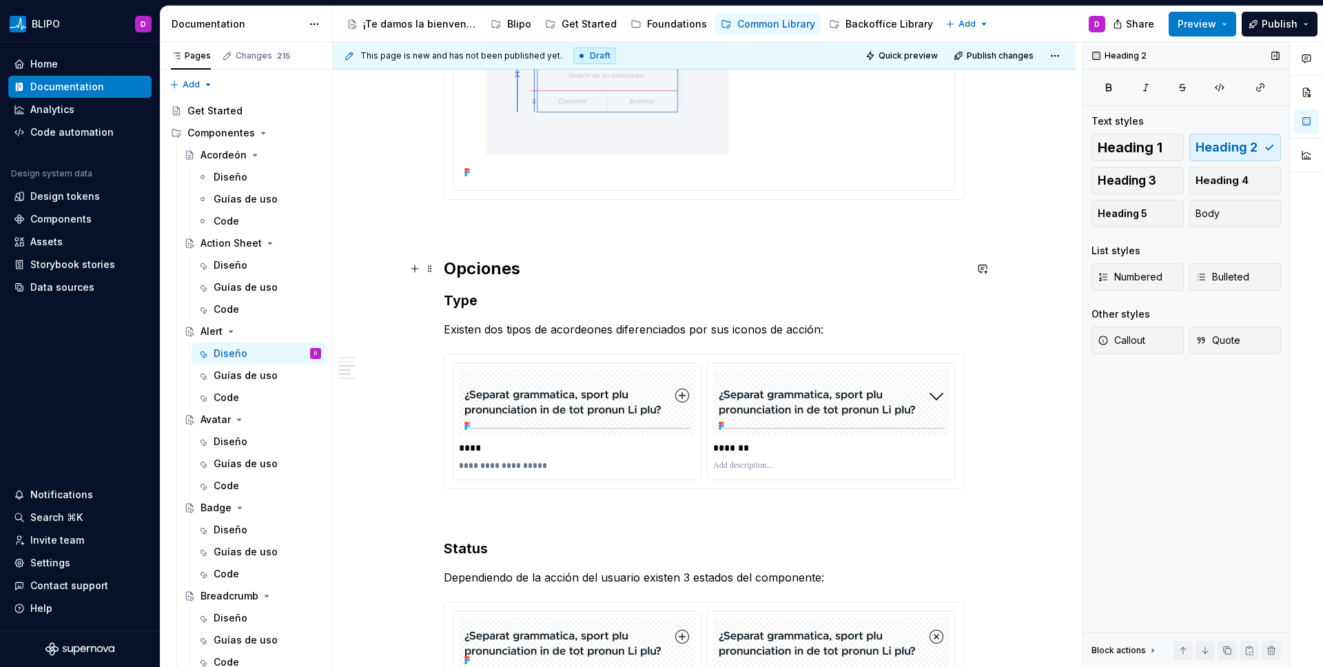
click at [671, 275] on h2 "Opciones" at bounding box center [704, 269] width 521 height 22
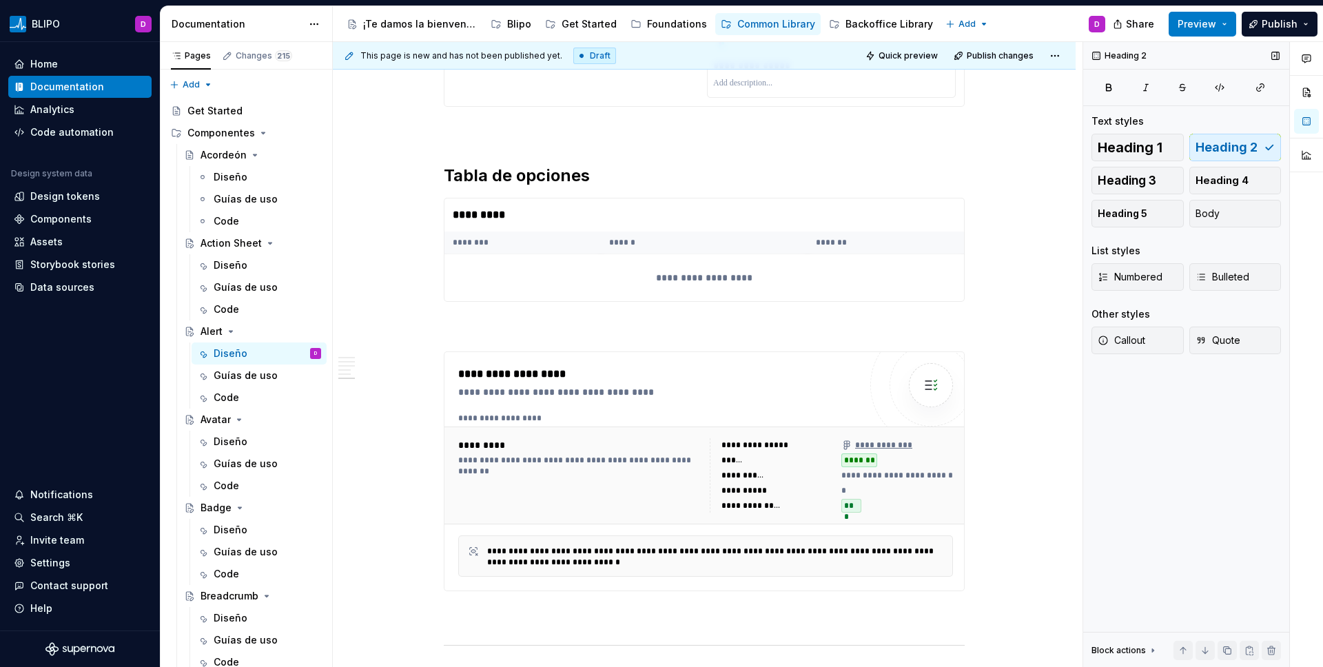
scroll to position [2870, 0]
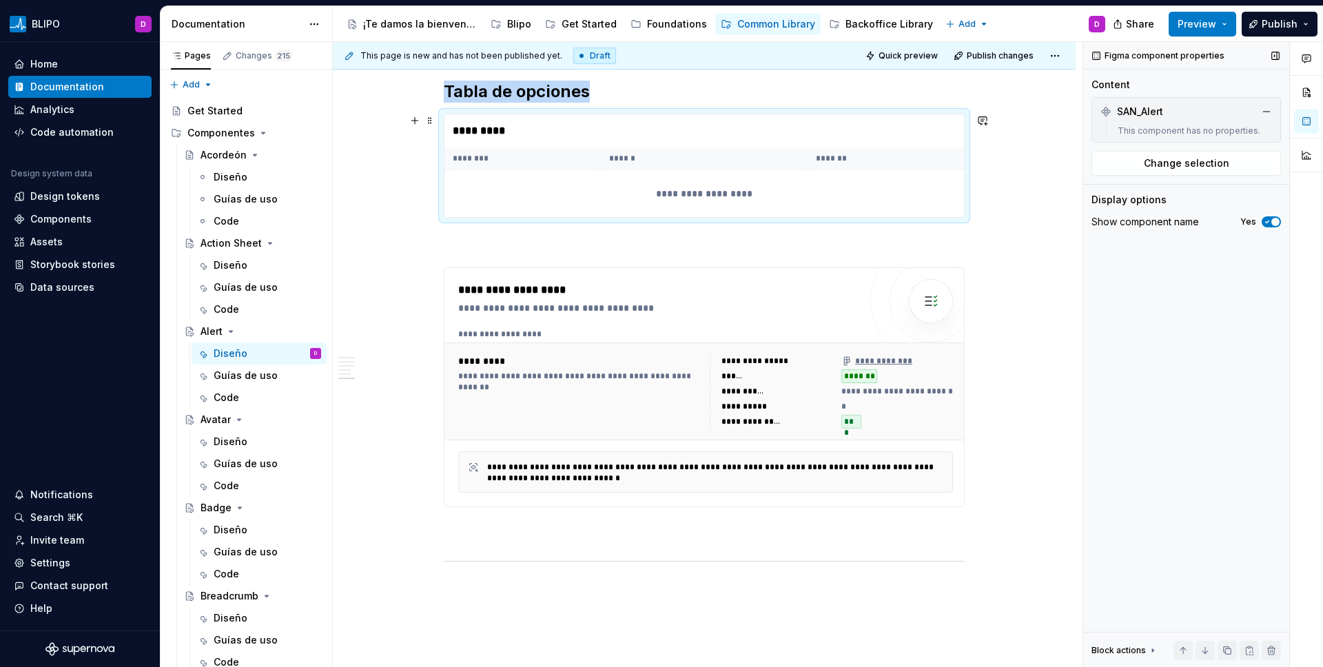
click at [689, 131] on div "*********" at bounding box center [705, 130] width 520 height 33
click at [690, 153] on th "******" at bounding box center [704, 158] width 207 height 23
click at [1041, 135] on div "This component has no properties." at bounding box center [1192, 131] width 160 height 17
click at [1041, 166] on span "Change selection" at bounding box center [1186, 163] width 85 height 14
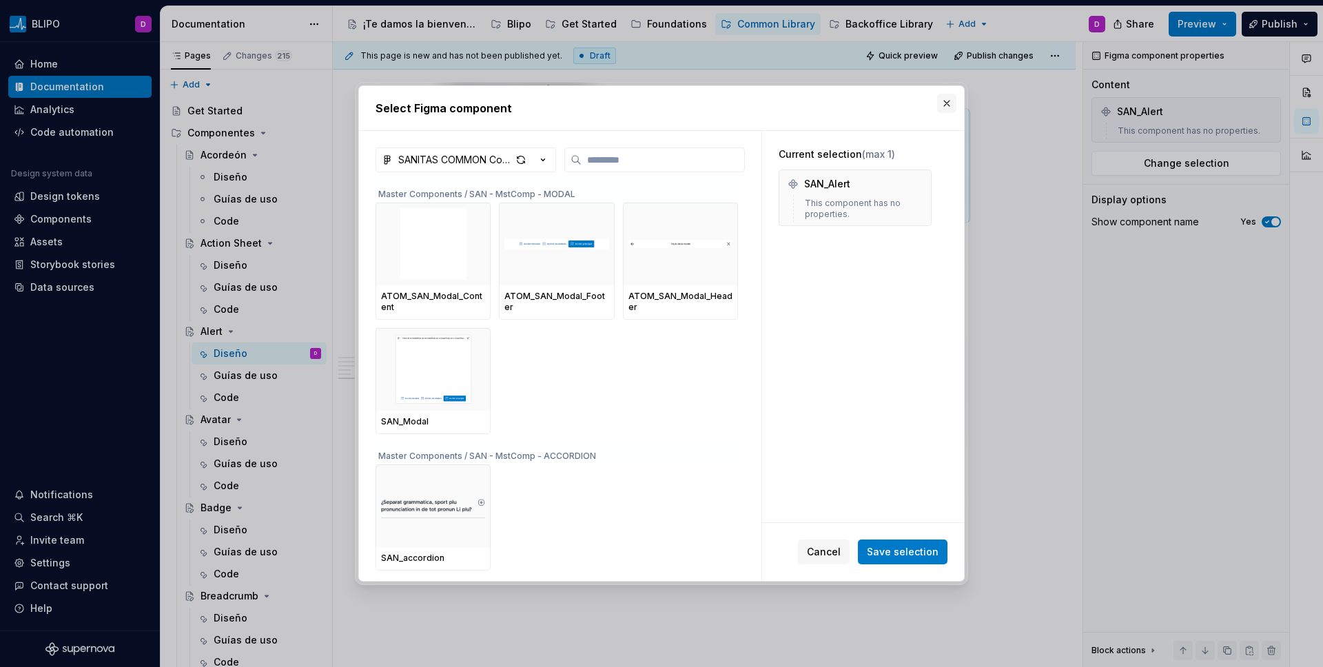
click at [948, 105] on button "button" at bounding box center [946, 103] width 19 height 19
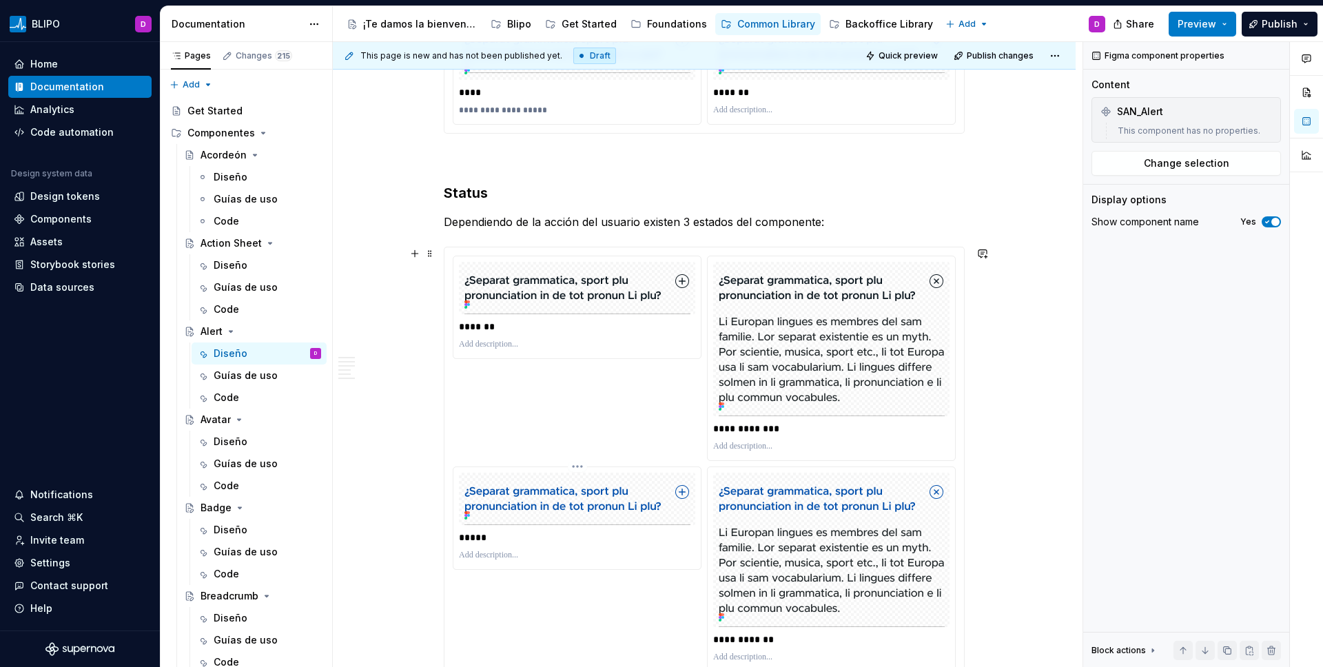
scroll to position [2000, 0]
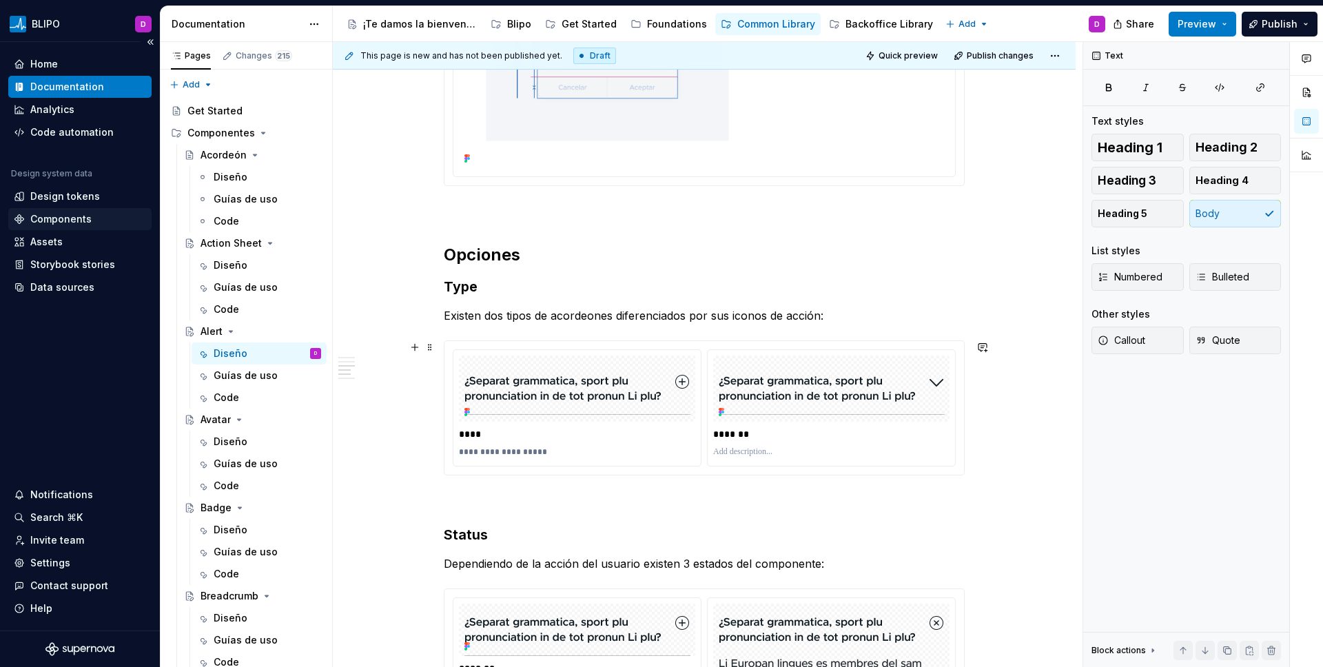
scroll to position [1659, 0]
click at [465, 292] on h3 "Type" at bounding box center [704, 287] width 521 height 19
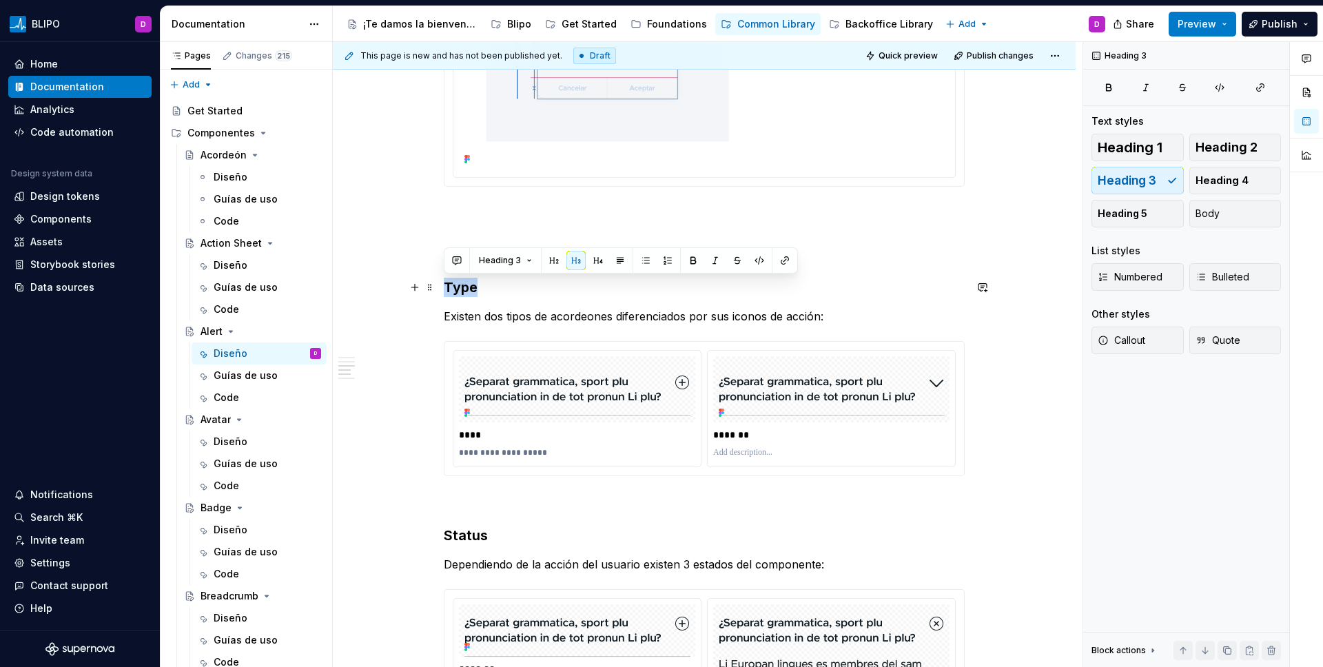
click at [465, 292] on h3 "Type" at bounding box center [704, 287] width 521 height 19
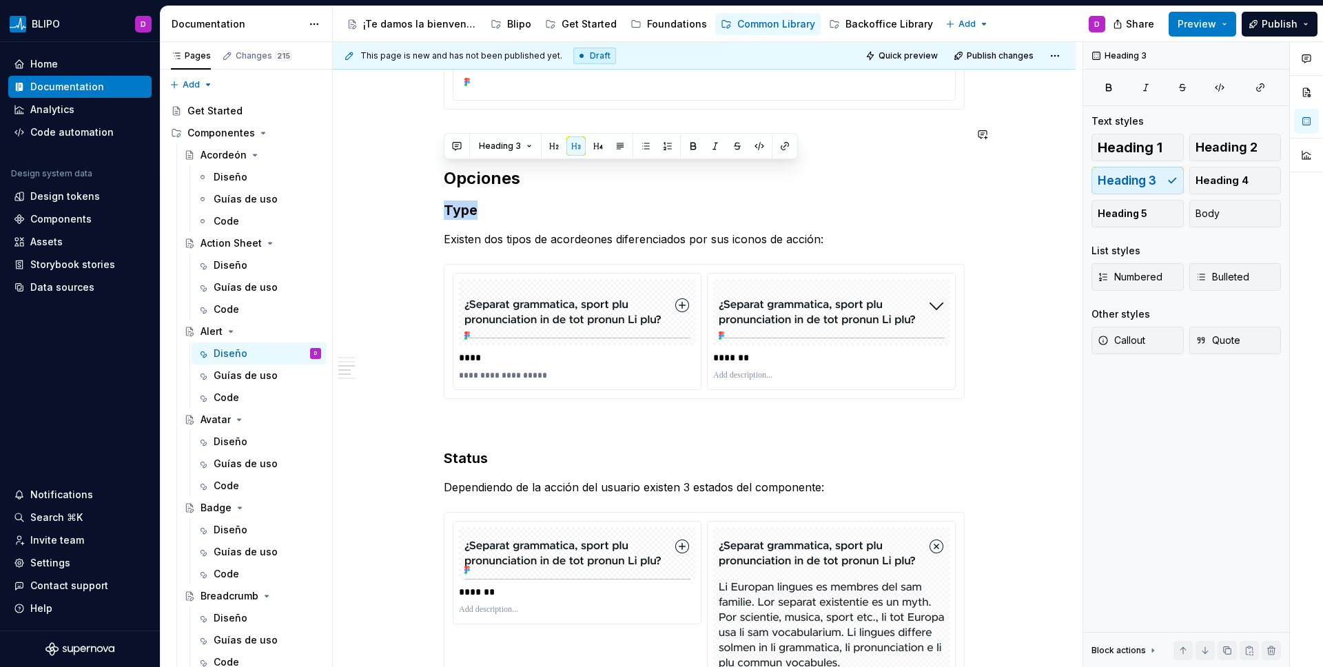
scroll to position [1788, 0]
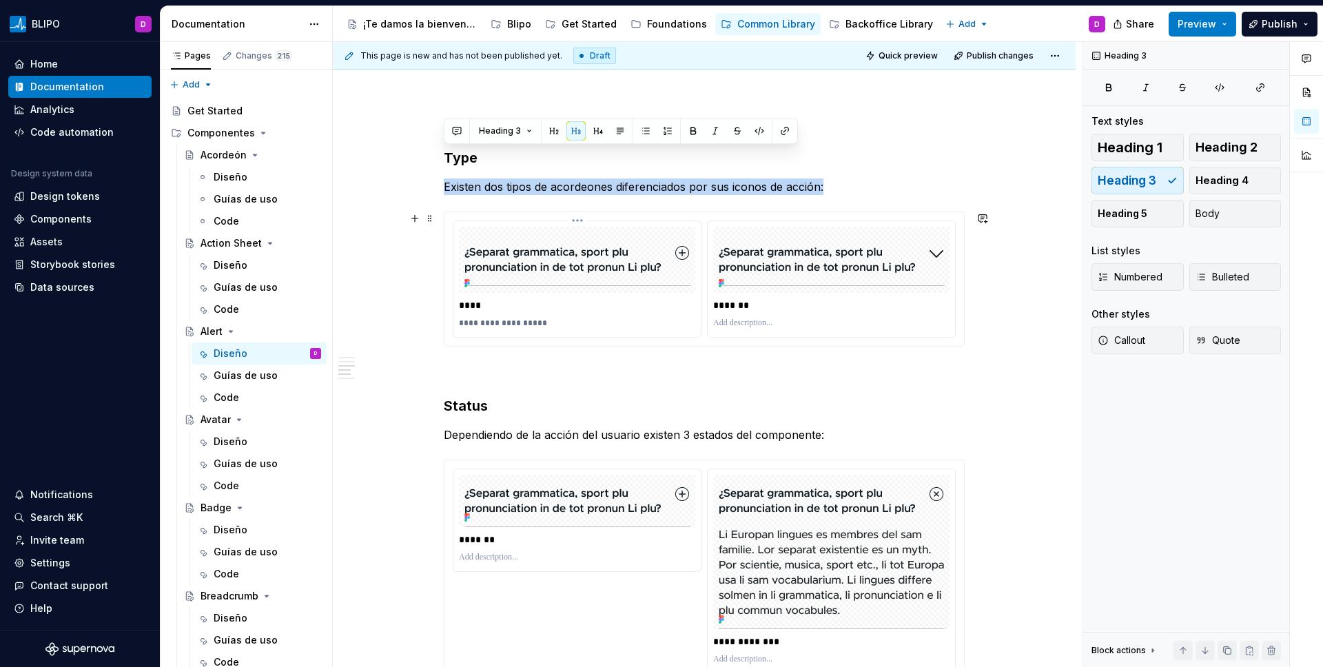
click at [618, 266] on img at bounding box center [577, 260] width 226 height 52
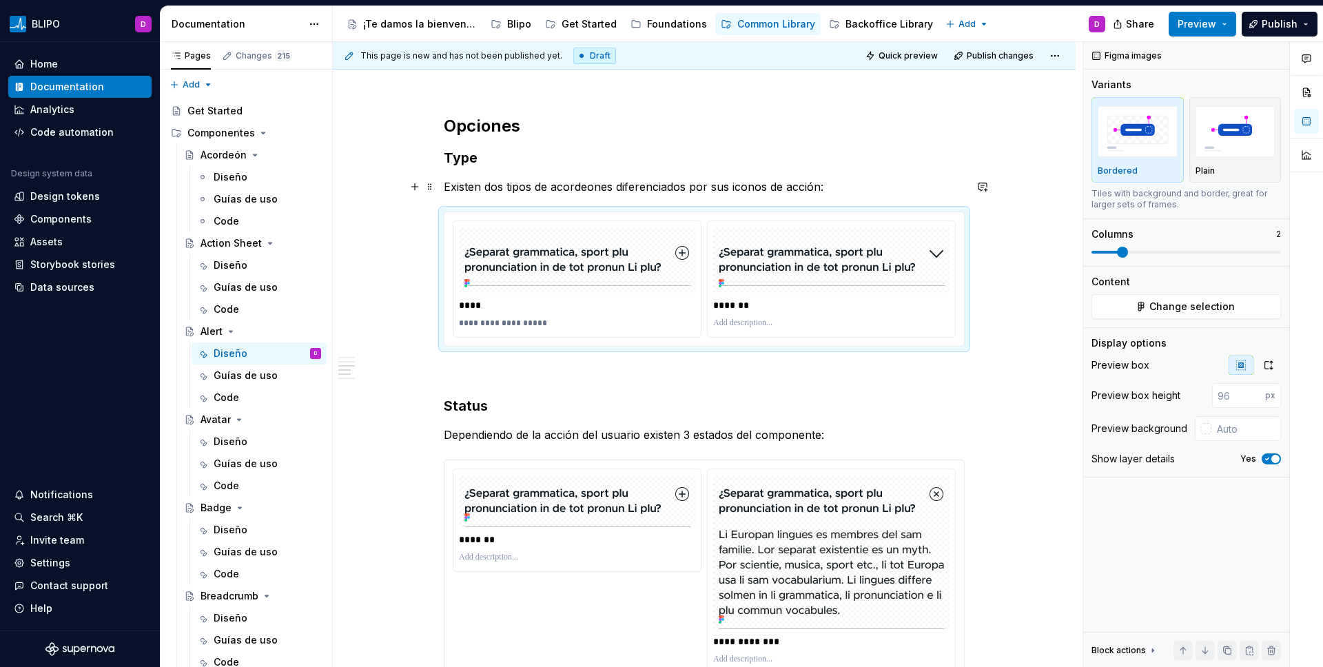
click at [610, 193] on p "Existen dos tipos de acordeones diferenciados por sus iconos de acción:" at bounding box center [704, 186] width 521 height 17
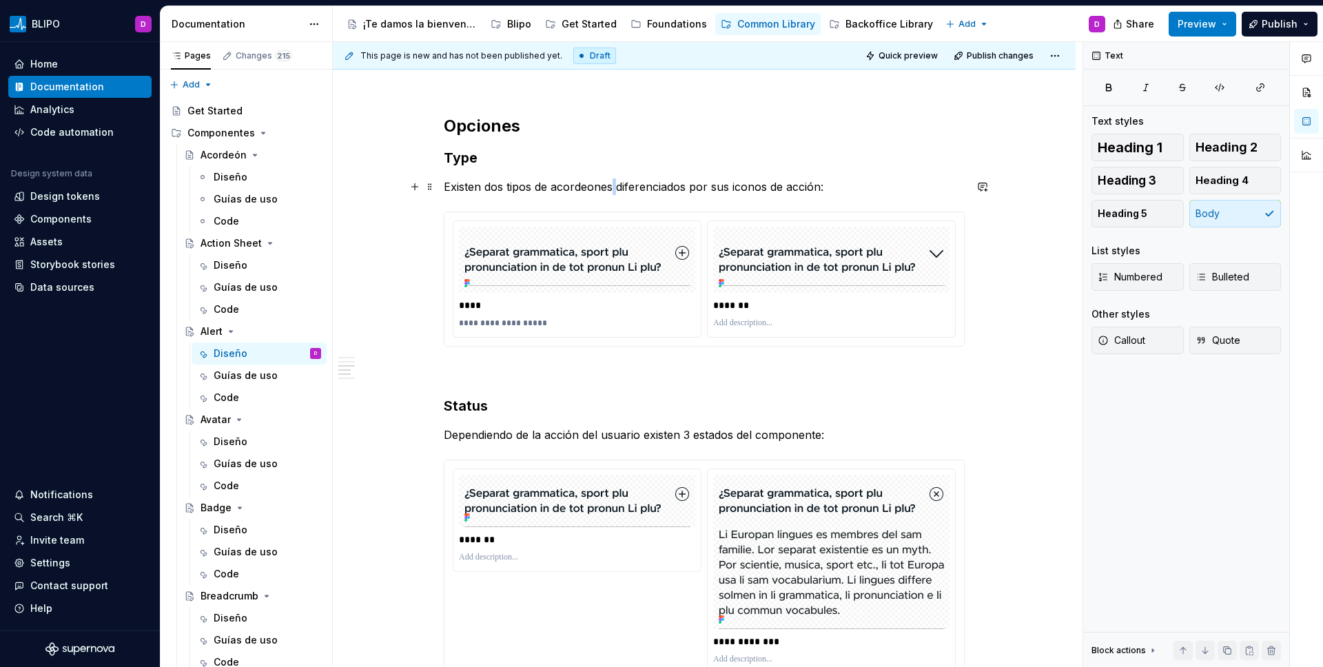
click at [610, 193] on p "Existen dos tipos de acordeones diferenciados por sus iconos de acción:" at bounding box center [704, 186] width 521 height 17
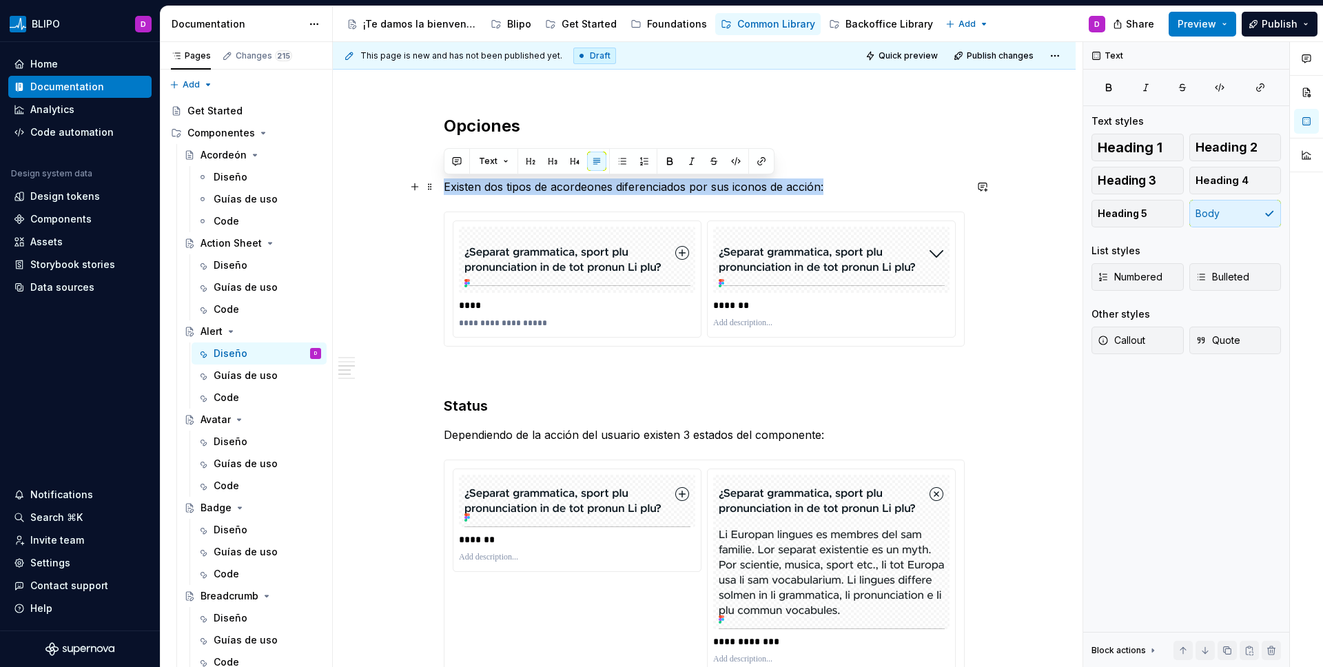
click at [610, 193] on p "Existen dos tipos de acordeones diferenciados por sus iconos de acción:" at bounding box center [704, 186] width 521 height 17
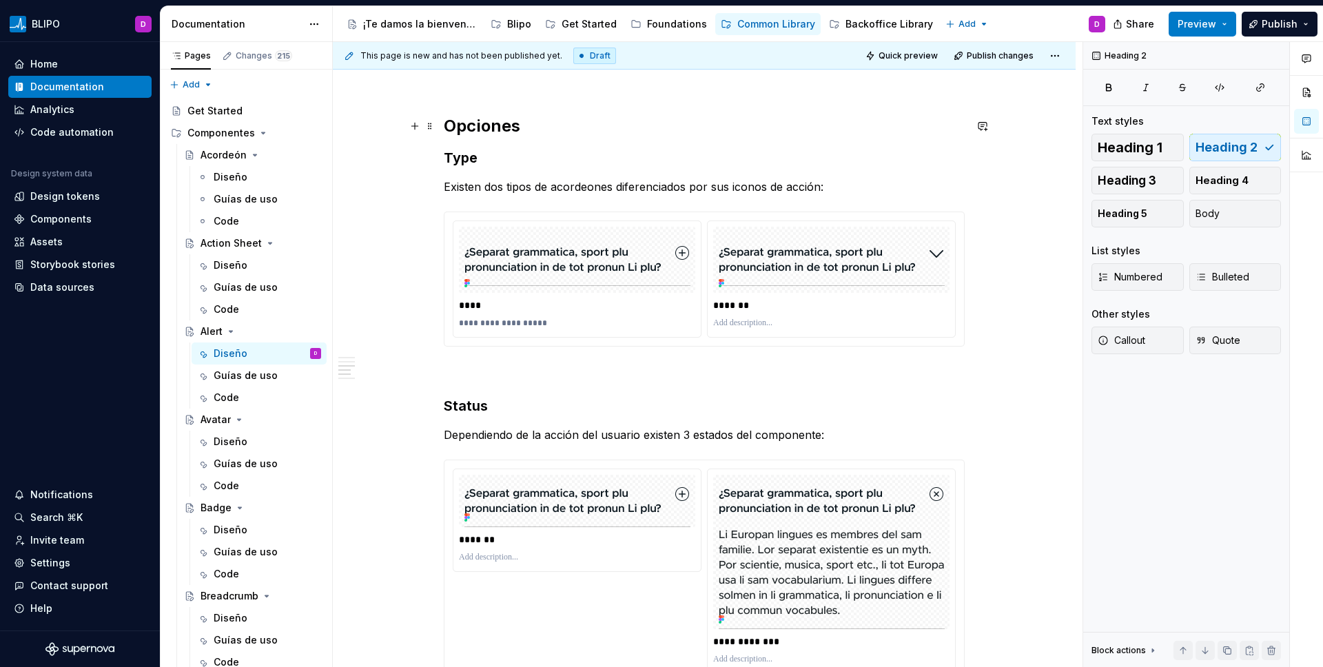
click at [484, 124] on h2 "Opciones" at bounding box center [704, 126] width 521 height 22
click at [465, 161] on h3 "Type" at bounding box center [704, 157] width 521 height 19
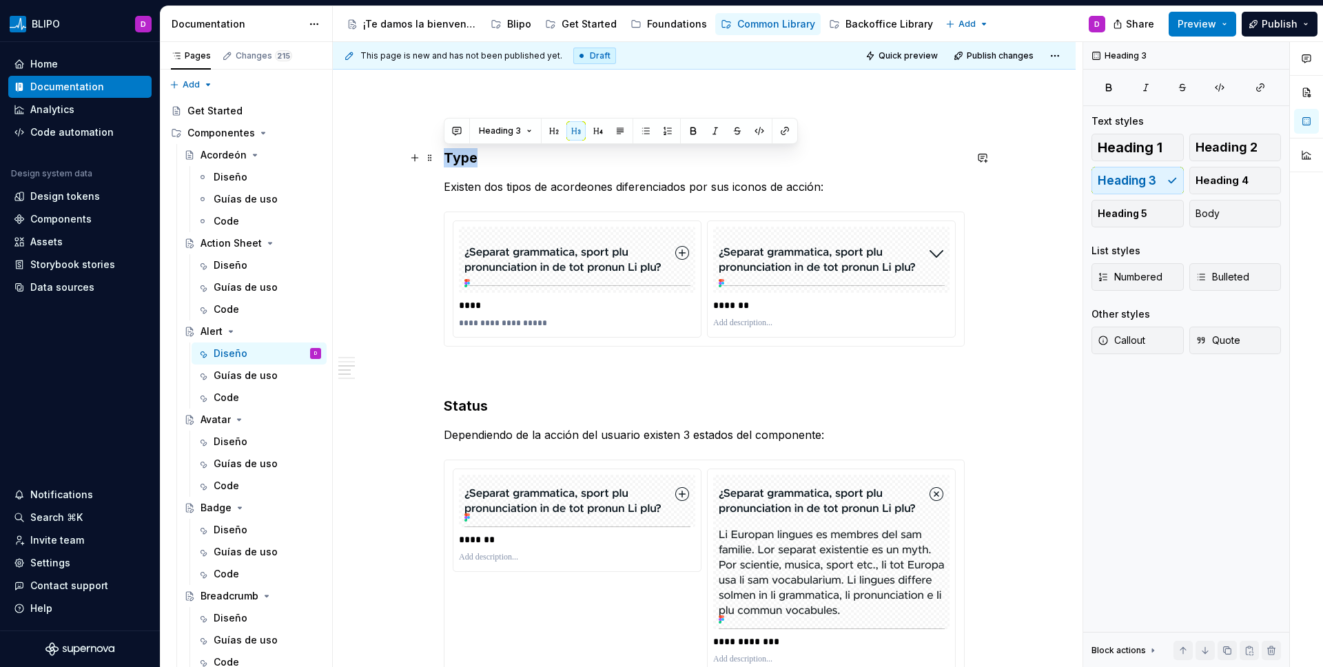
click at [465, 161] on h3 "Type" at bounding box center [704, 157] width 521 height 19
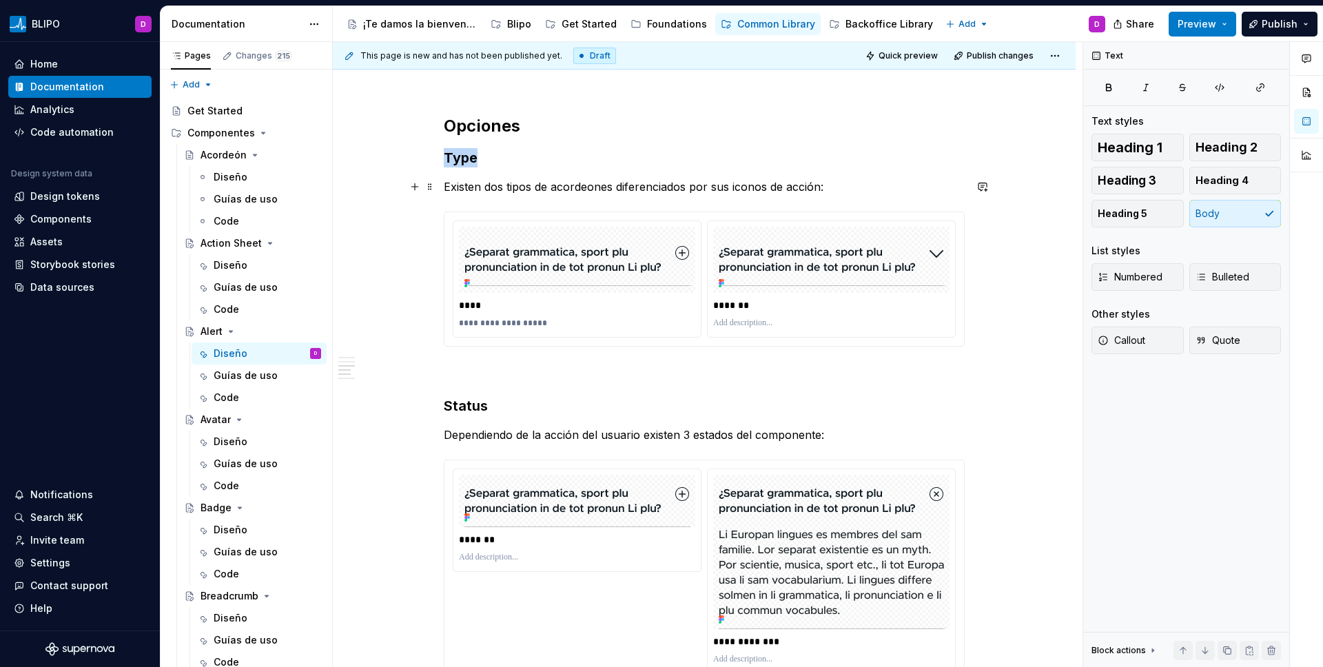
click at [473, 188] on p "Existen dos tipos de acordeones diferenciados por sus iconos de acción:" at bounding box center [704, 186] width 521 height 17
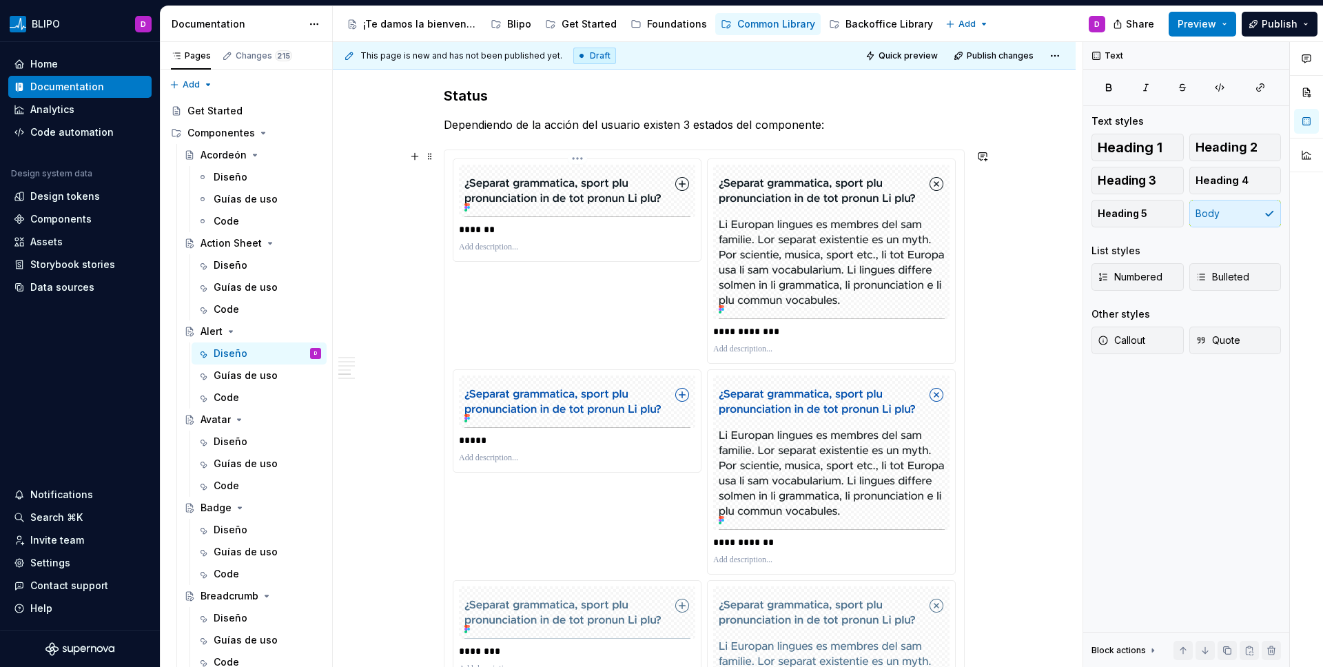
scroll to position [1996, 0]
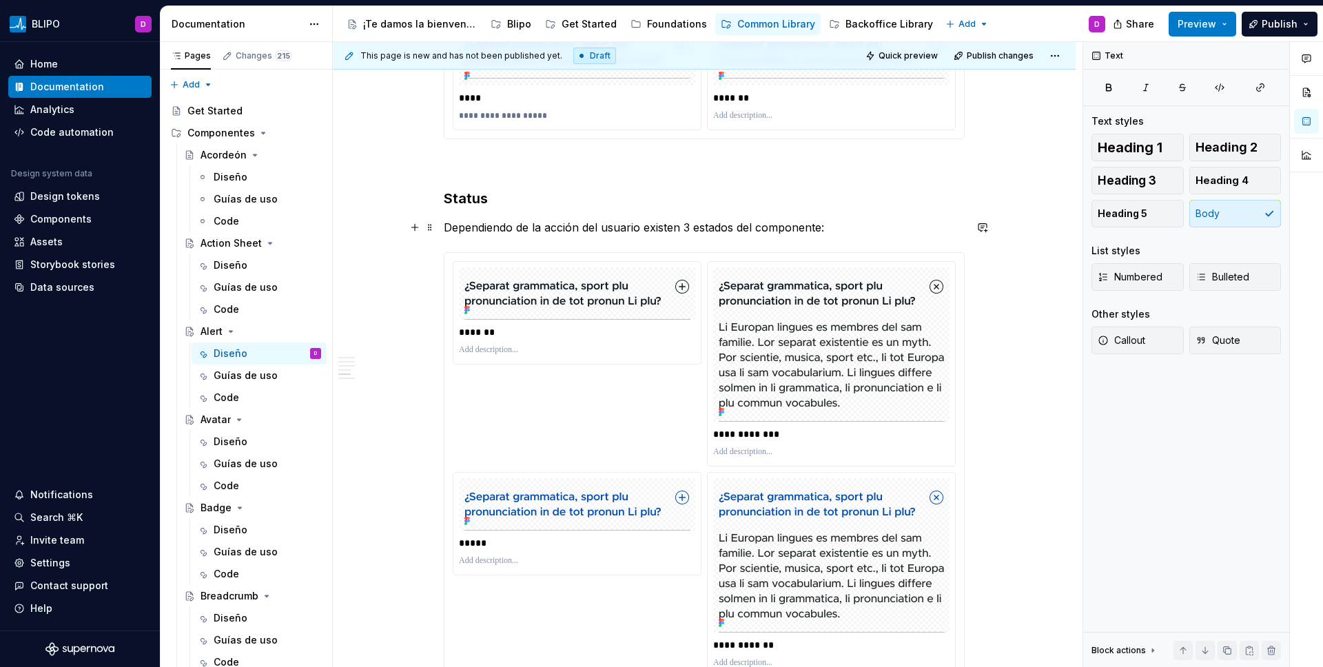
click at [547, 223] on p "Dependiendo de la acción del usuario existen 3 estados del componente:" at bounding box center [704, 227] width 521 height 17
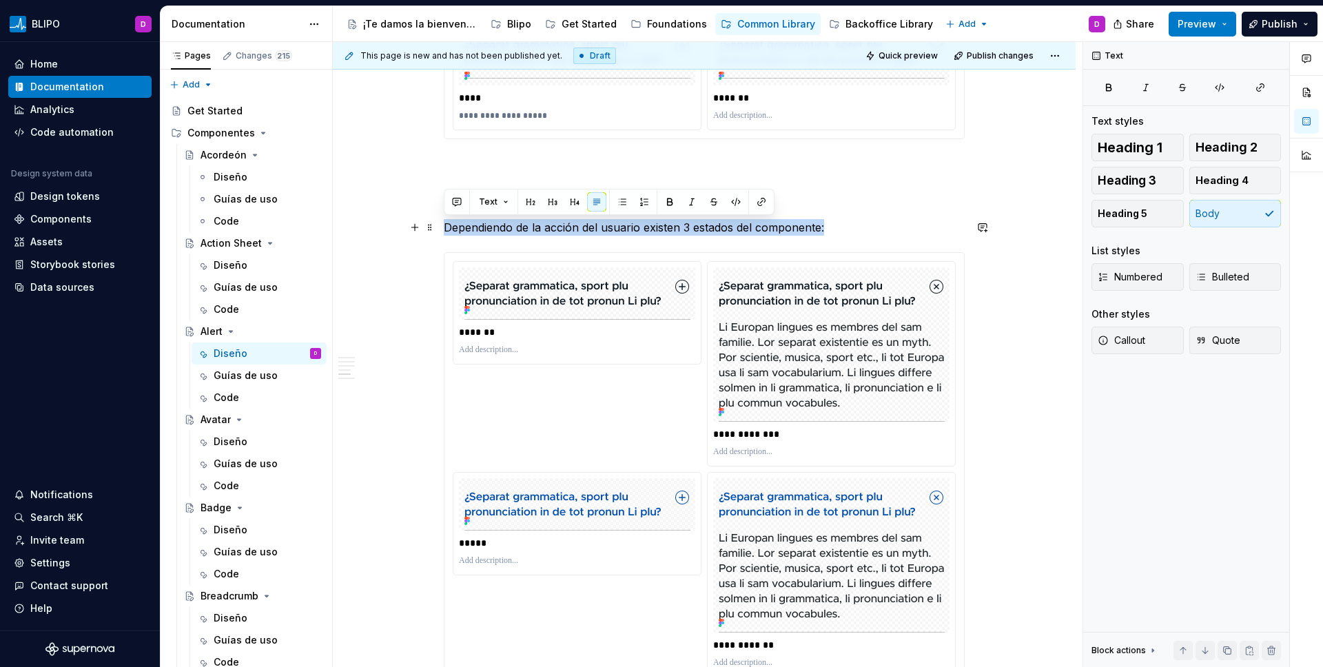
click at [547, 223] on p "Dependiendo de la acción del usuario existen 3 estados del componente:" at bounding box center [704, 227] width 521 height 17
click at [499, 168] on p at bounding box center [704, 164] width 521 height 17
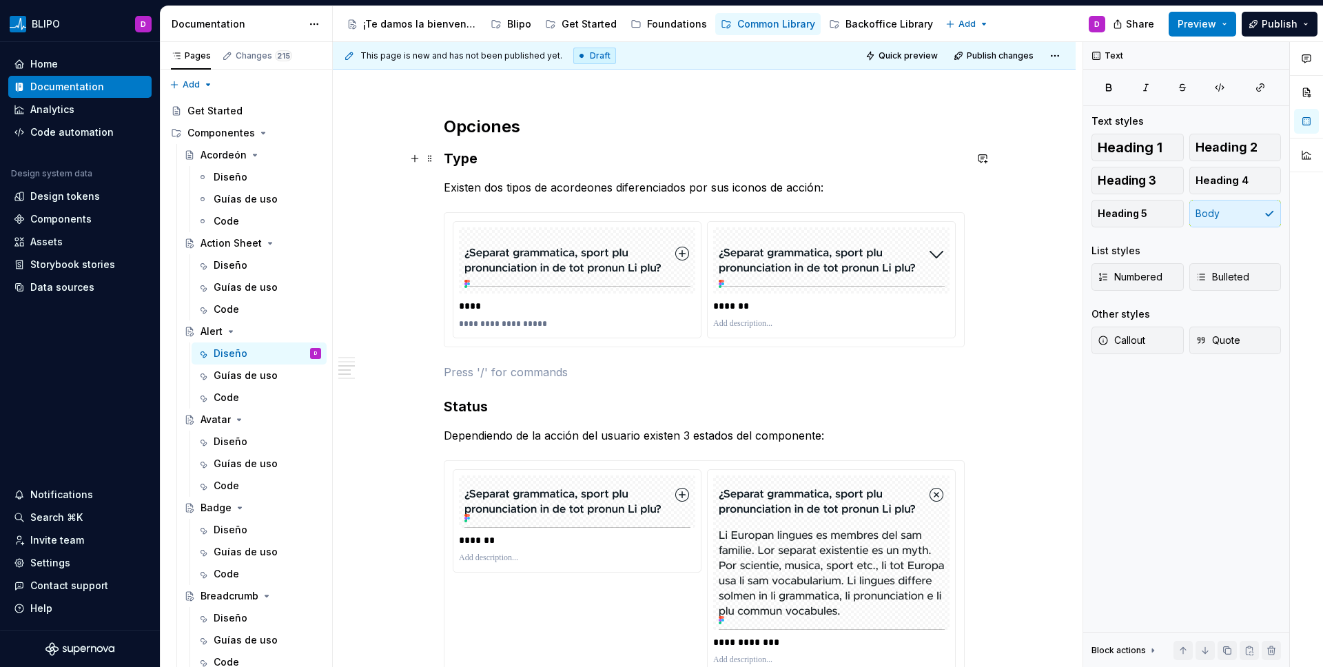
scroll to position [1781, 0]
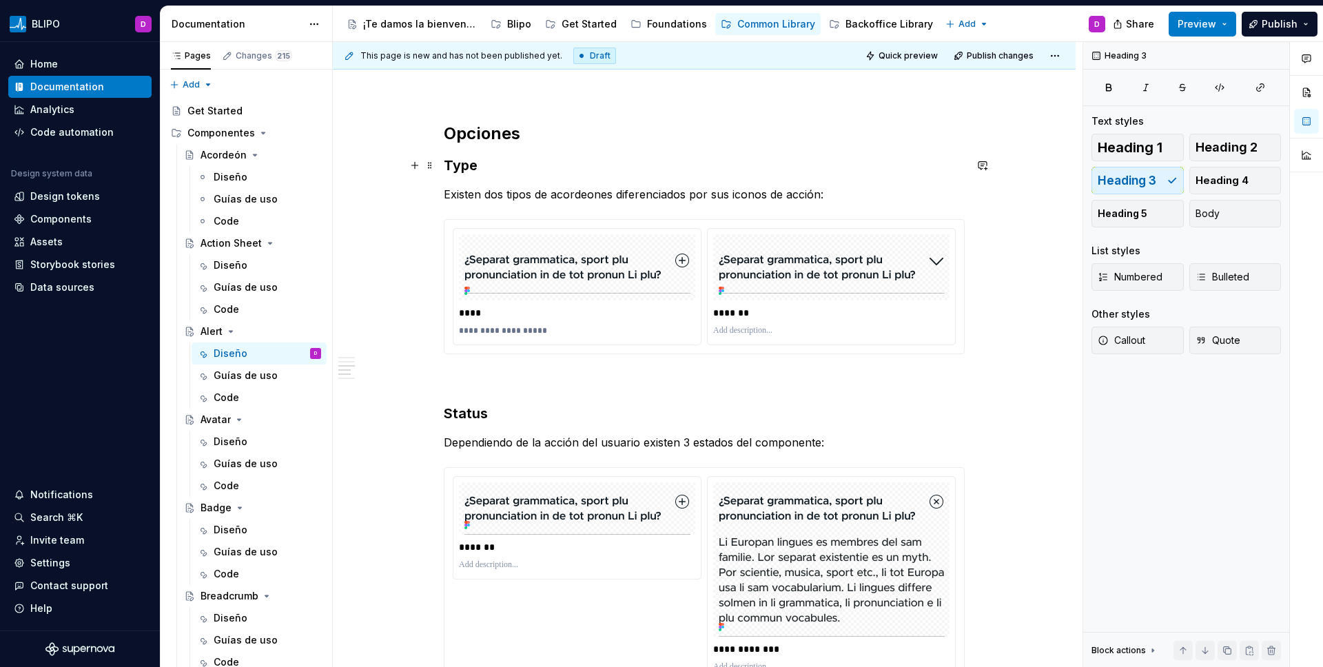
click at [467, 163] on h3 "Type" at bounding box center [704, 165] width 521 height 19
click at [824, 206] on div "**********" at bounding box center [704, 89] width 521 height 3197
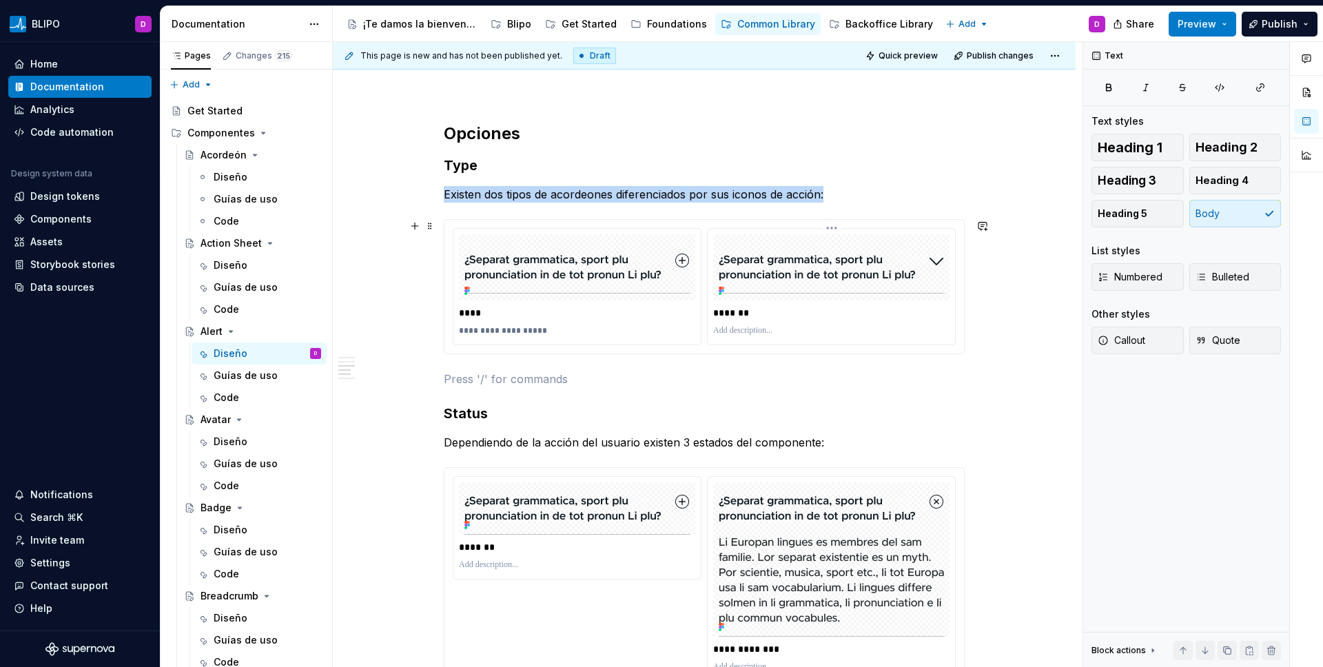
click at [830, 265] on img at bounding box center [832, 267] width 226 height 52
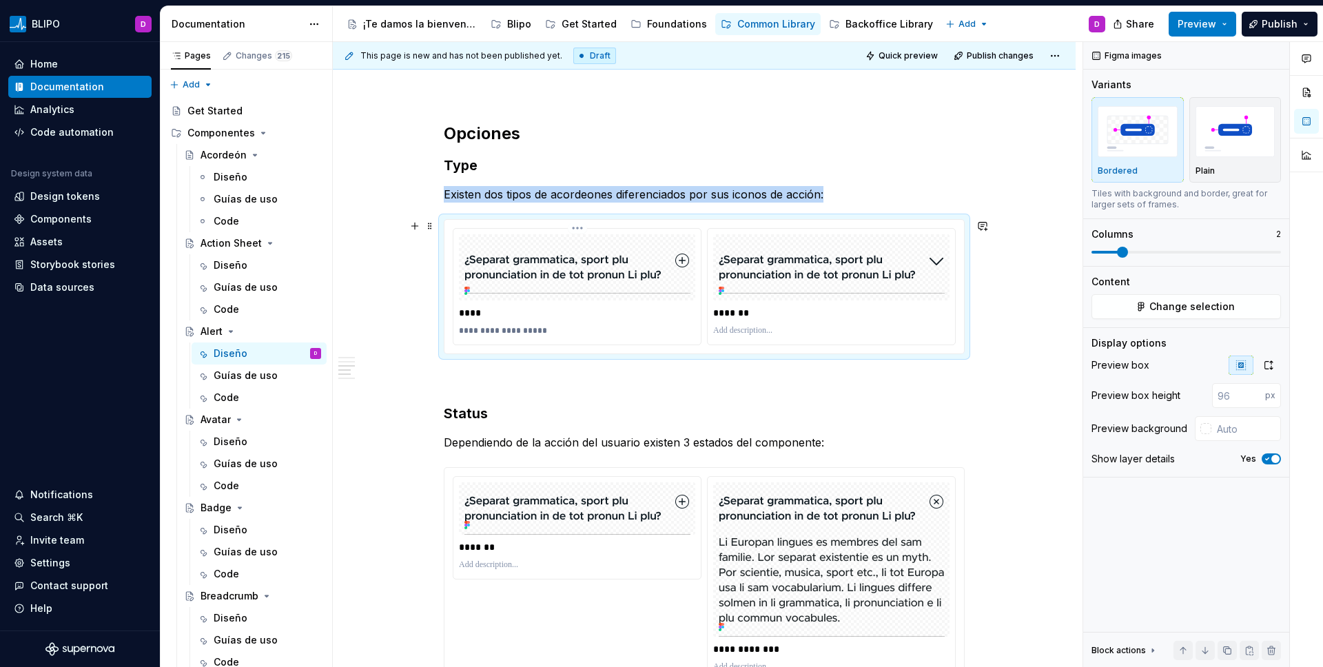
click at [644, 292] on img at bounding box center [577, 267] width 226 height 52
click at [1041, 305] on span "Change selection" at bounding box center [1192, 307] width 85 height 14
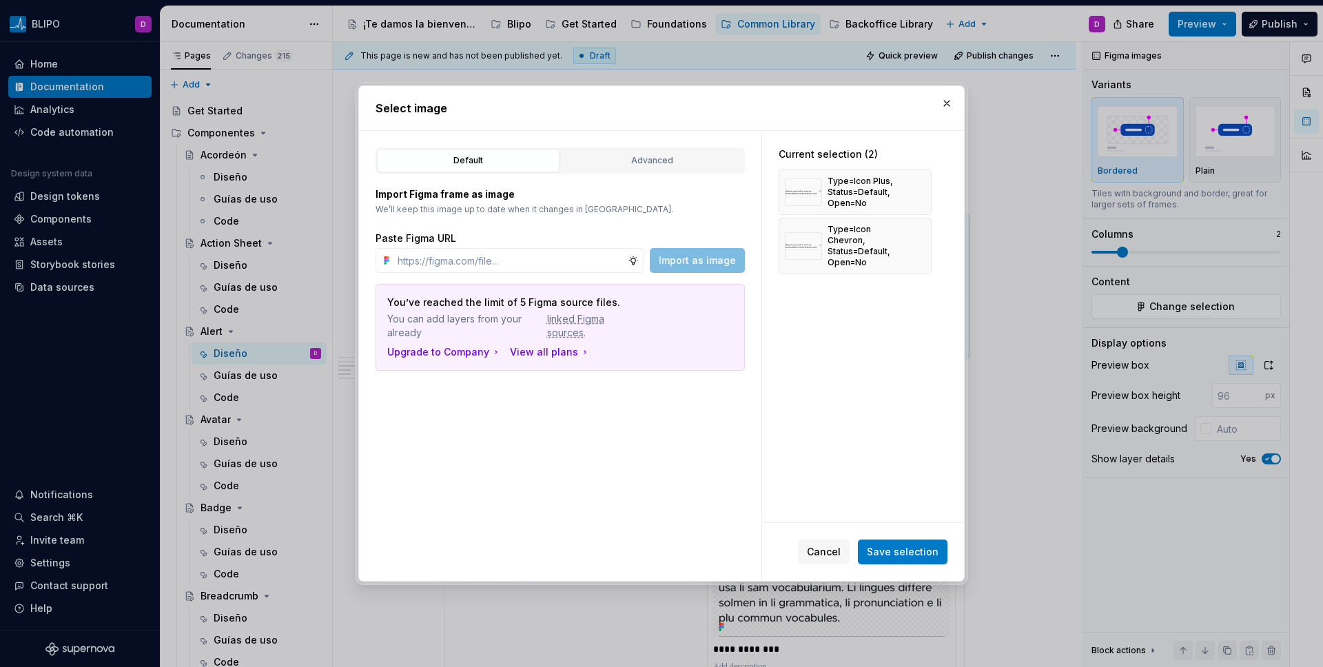
type textarea "*"
type input "[URL][DOMAIN_NAME]"
click at [683, 263] on span "Import as image" at bounding box center [697, 261] width 77 height 14
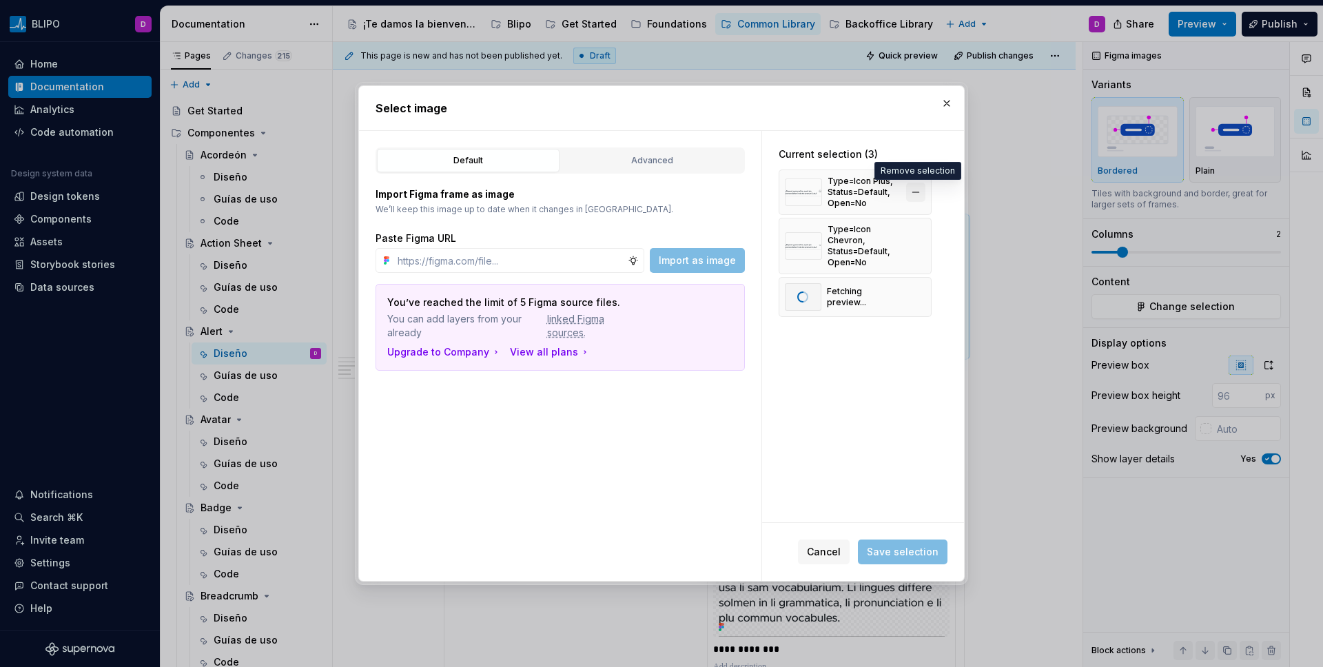
click at [920, 196] on button "button" at bounding box center [915, 192] width 19 height 19
click at [917, 201] on button "button" at bounding box center [915, 197] width 19 height 19
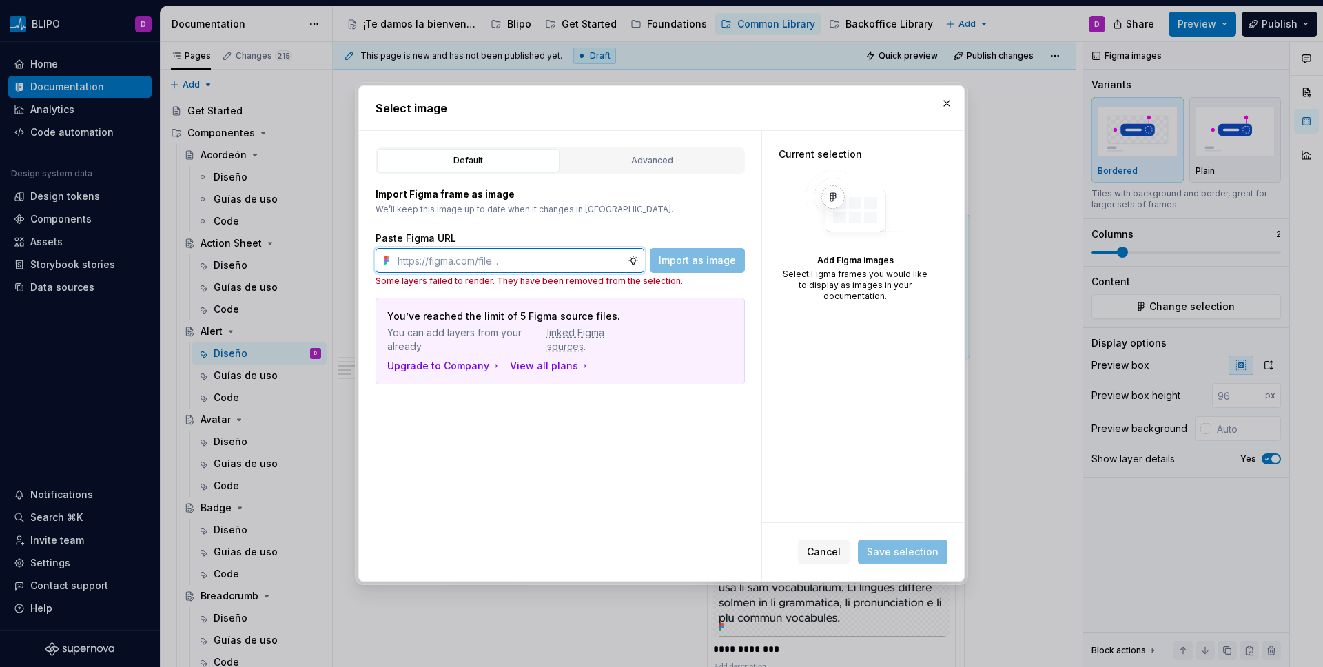
click at [602, 263] on input "text" at bounding box center [510, 260] width 236 height 25
paste input "[URL][DOMAIN_NAME]"
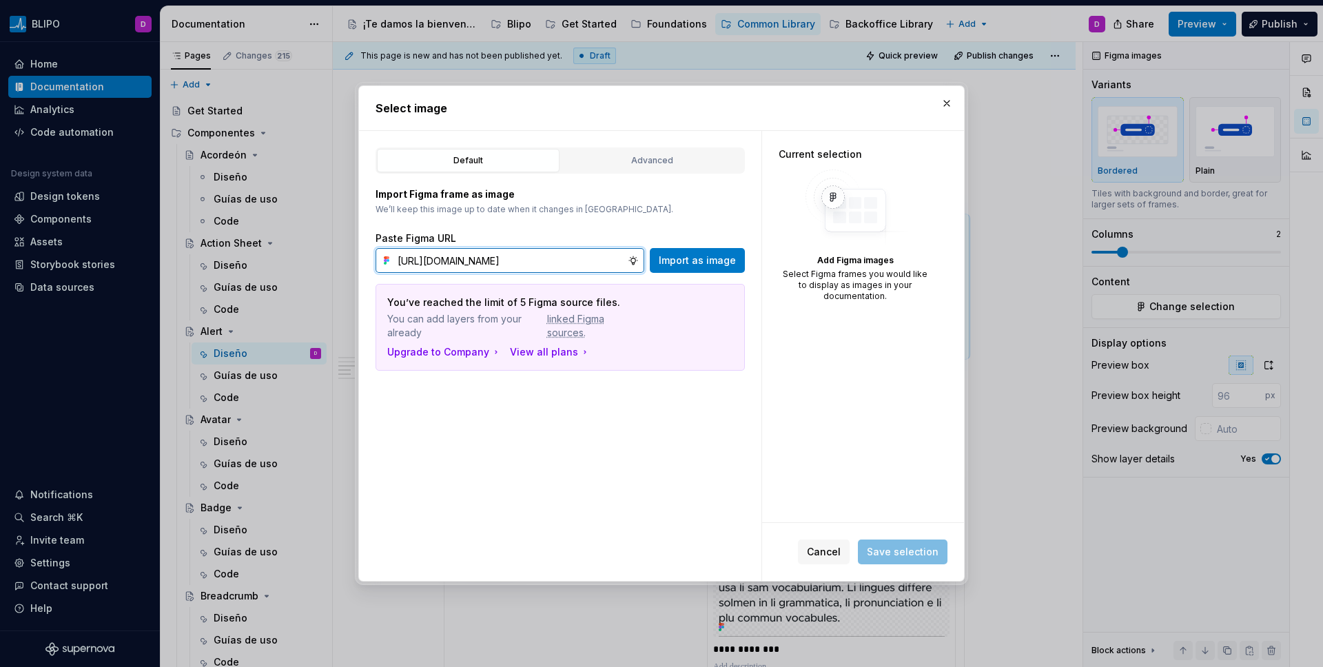
scroll to position [0, 467]
type input "[URL][DOMAIN_NAME]"
click at [705, 257] on span "Import as image" at bounding box center [697, 261] width 77 height 14
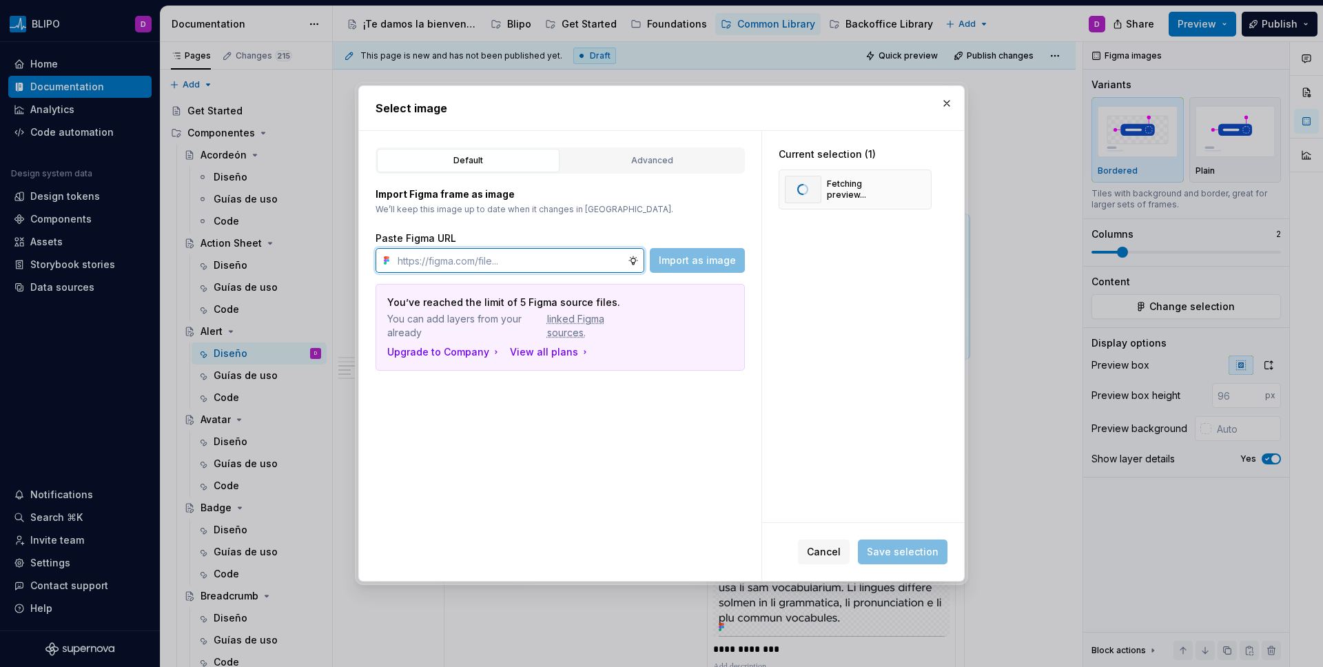
click at [537, 254] on input "text" at bounding box center [510, 260] width 236 height 25
paste input "[URL][DOMAIN_NAME]"
type input "[URL][DOMAIN_NAME]"
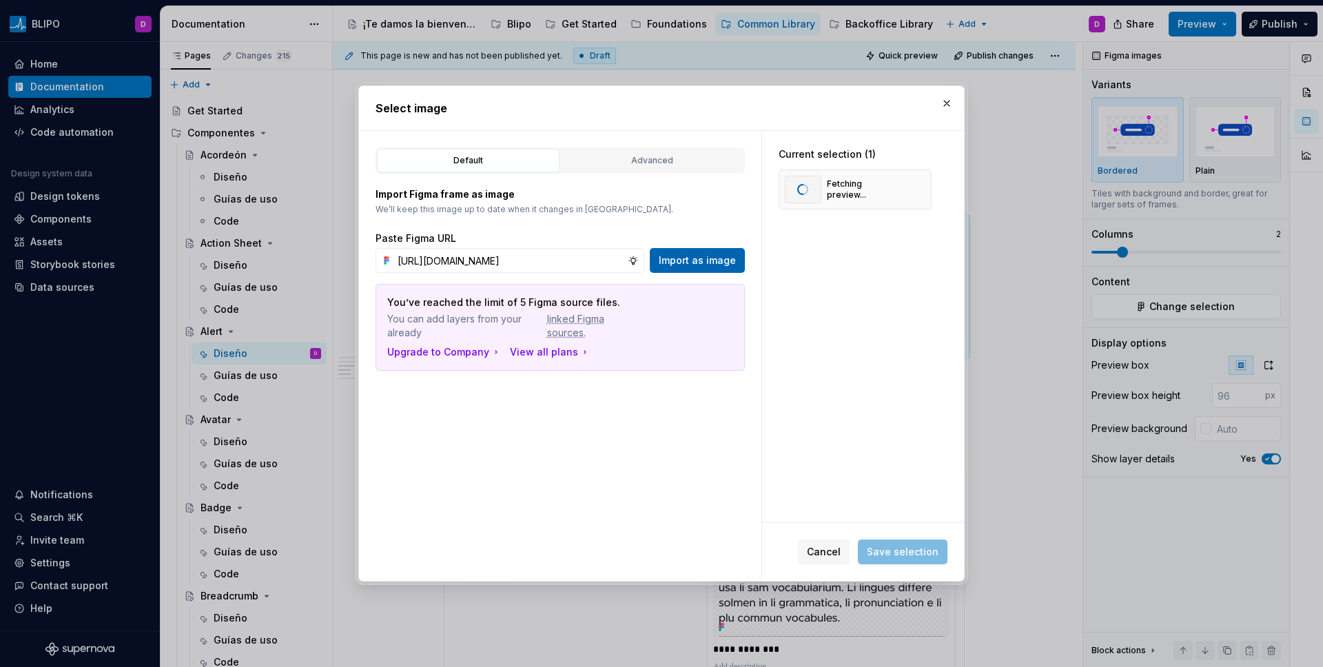
click at [694, 259] on span "Import as image" at bounding box center [697, 261] width 77 height 14
type textarea "*"
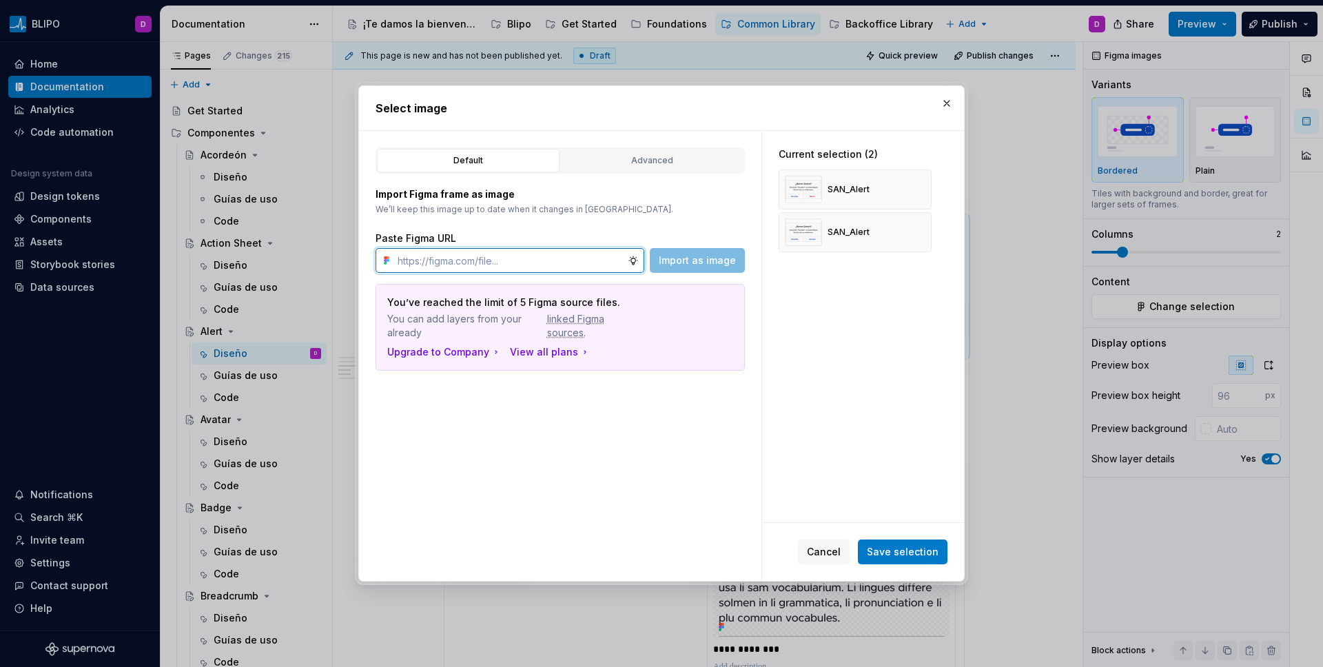
click at [589, 258] on input "text" at bounding box center [510, 260] width 236 height 25
paste input "[URL][DOMAIN_NAME]"
type input "[URL][DOMAIN_NAME]"
click at [698, 262] on span "Import as image" at bounding box center [697, 261] width 77 height 14
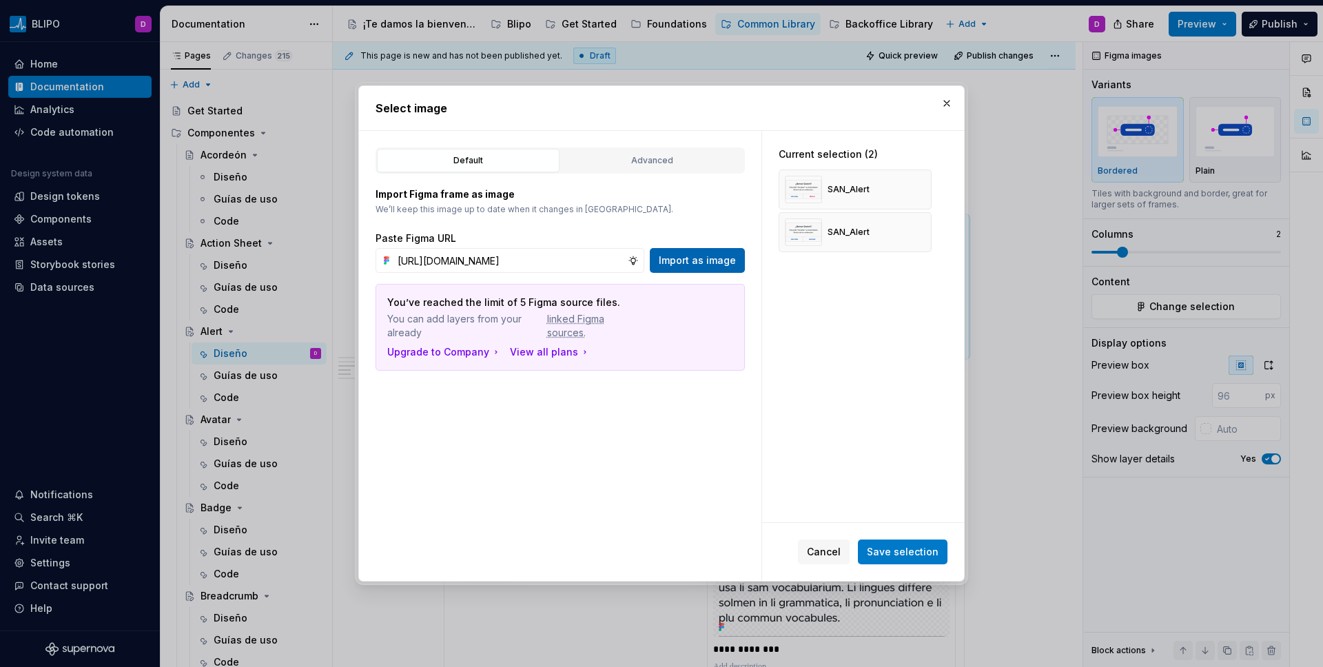
scroll to position [0, 0]
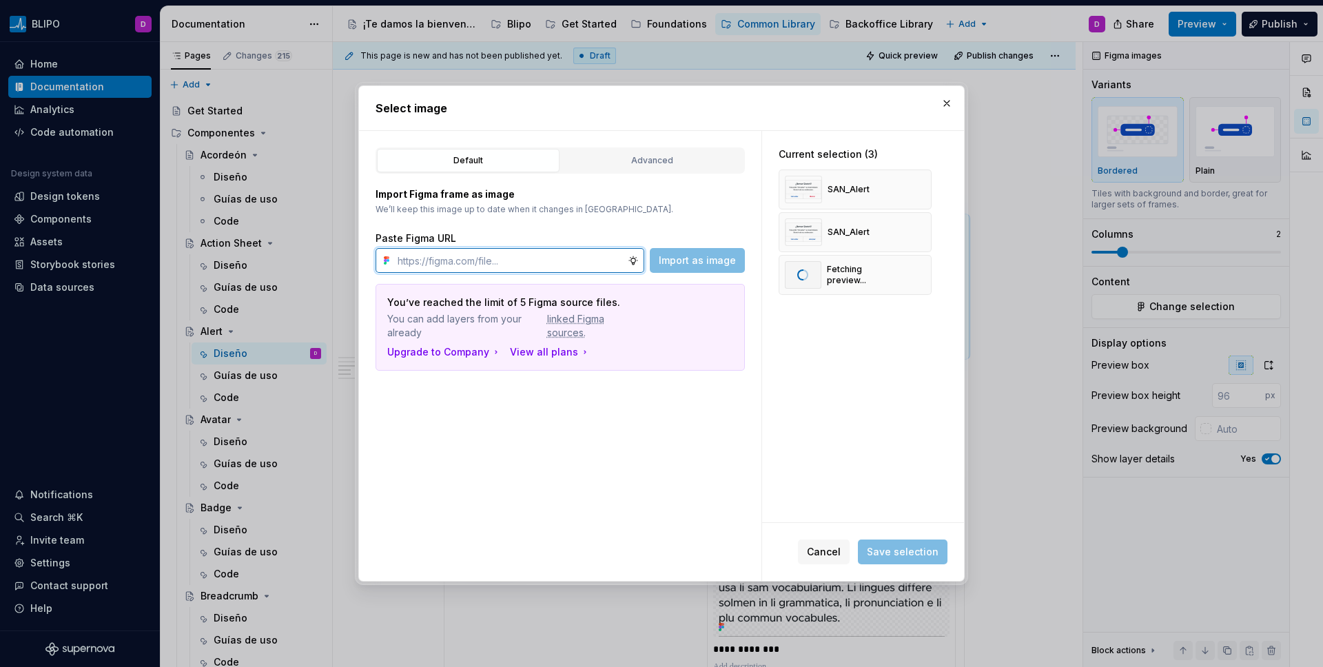
click at [579, 261] on input "text" at bounding box center [510, 260] width 236 height 25
paste input "[URL][DOMAIN_NAME]"
type input "[URL][DOMAIN_NAME]"
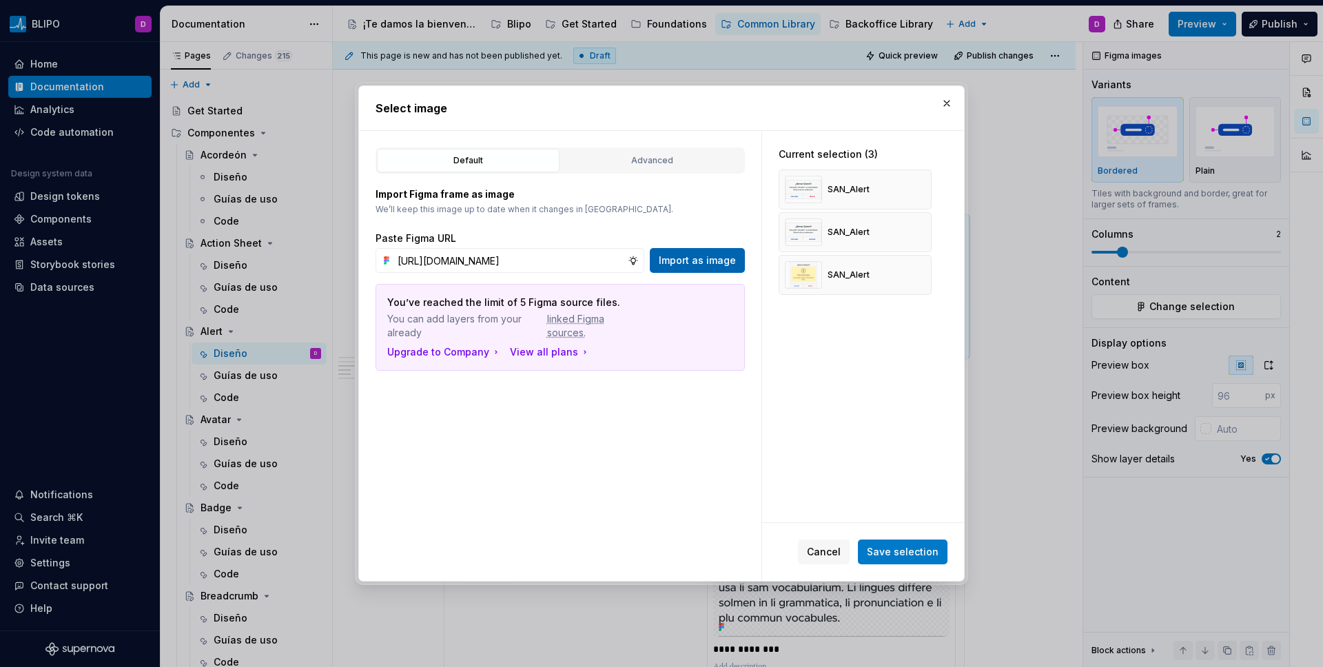
scroll to position [0, 0]
click at [681, 263] on span "Import as image" at bounding box center [697, 261] width 77 height 14
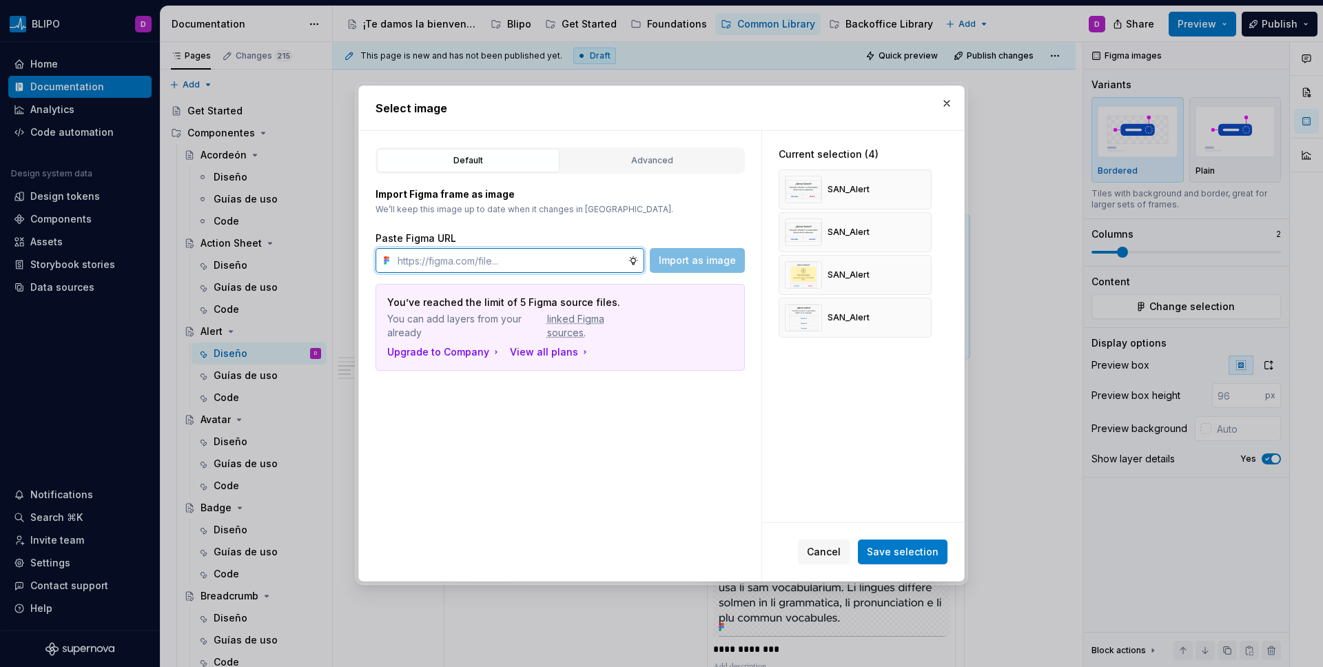
click at [591, 262] on input "text" at bounding box center [510, 260] width 236 height 25
paste input "[URL][DOMAIN_NAME]"
type input "[URL][DOMAIN_NAME]"
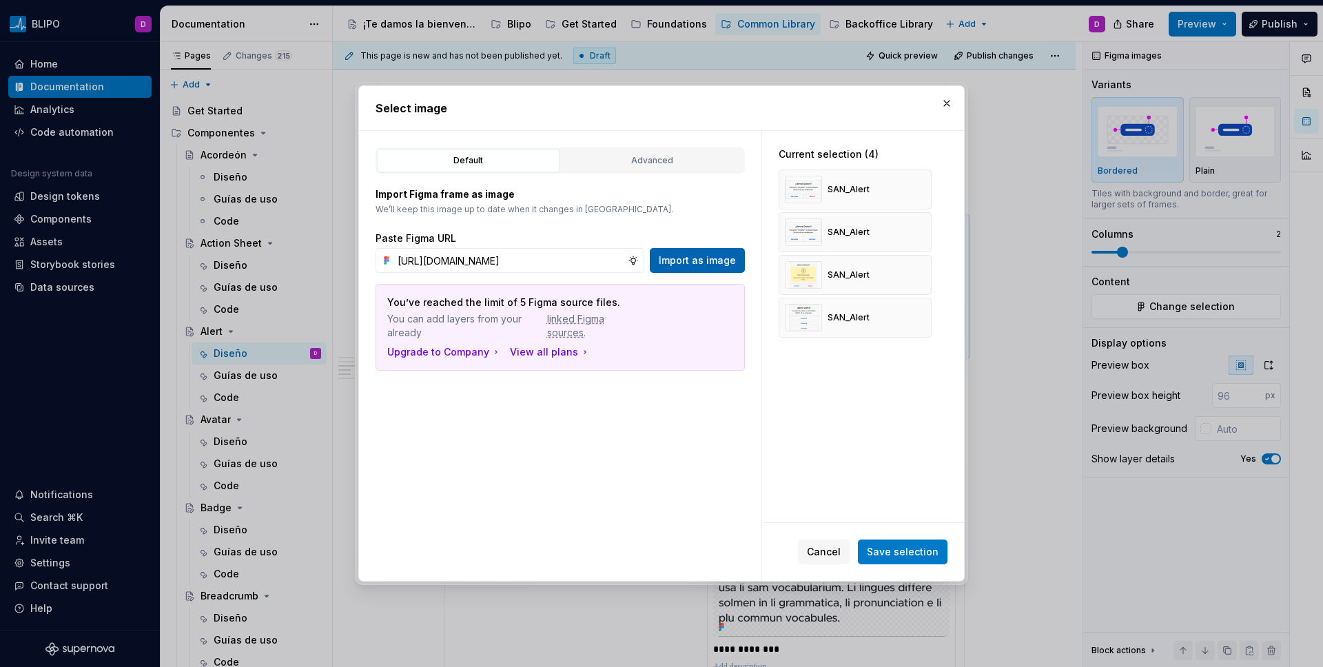
click at [670, 263] on span "Import as image" at bounding box center [697, 261] width 77 height 14
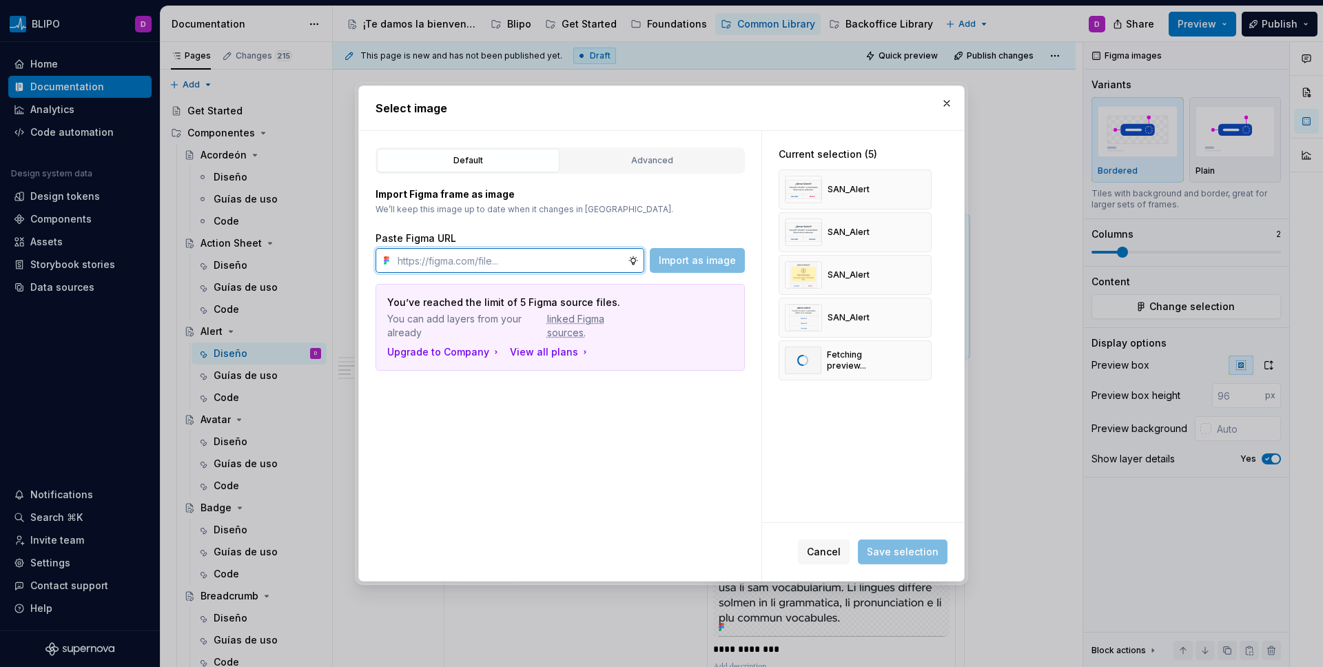
click at [533, 261] on input "text" at bounding box center [510, 260] width 236 height 25
paste input "[URL][DOMAIN_NAME]"
type input "[URL][DOMAIN_NAME]"
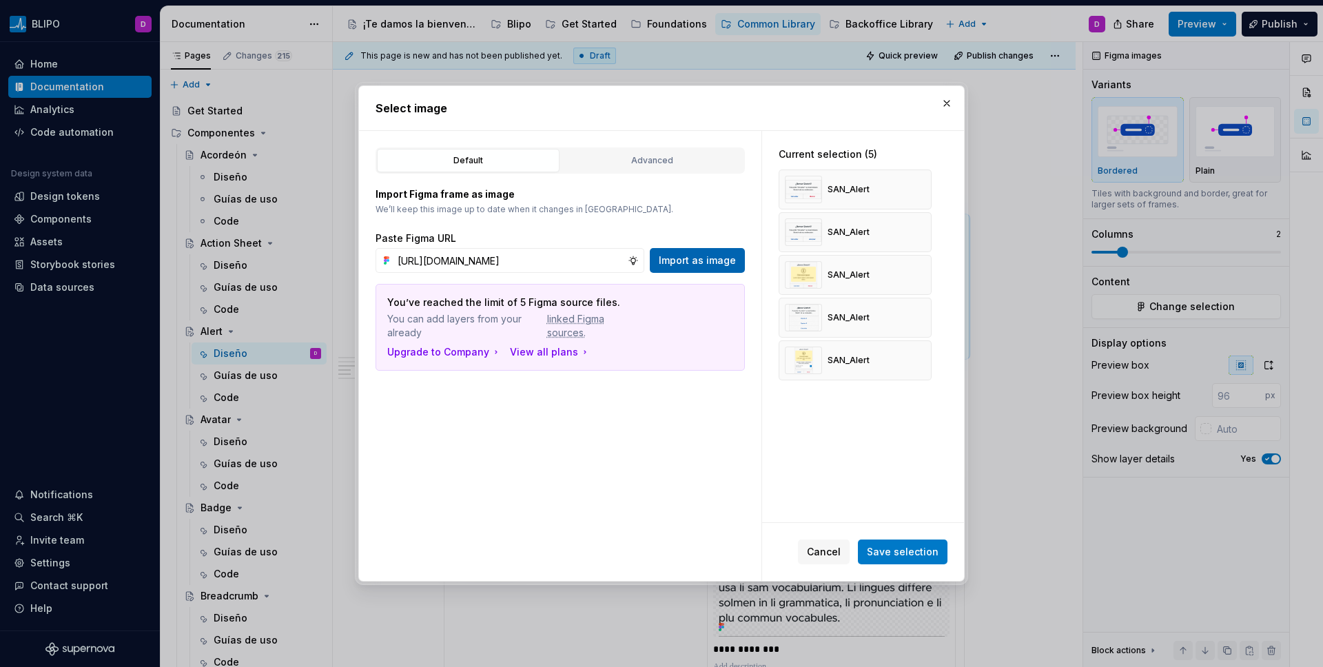
scroll to position [0, 0]
click at [711, 263] on span "Import as image" at bounding box center [697, 261] width 77 height 14
click at [553, 256] on input "text" at bounding box center [510, 260] width 236 height 25
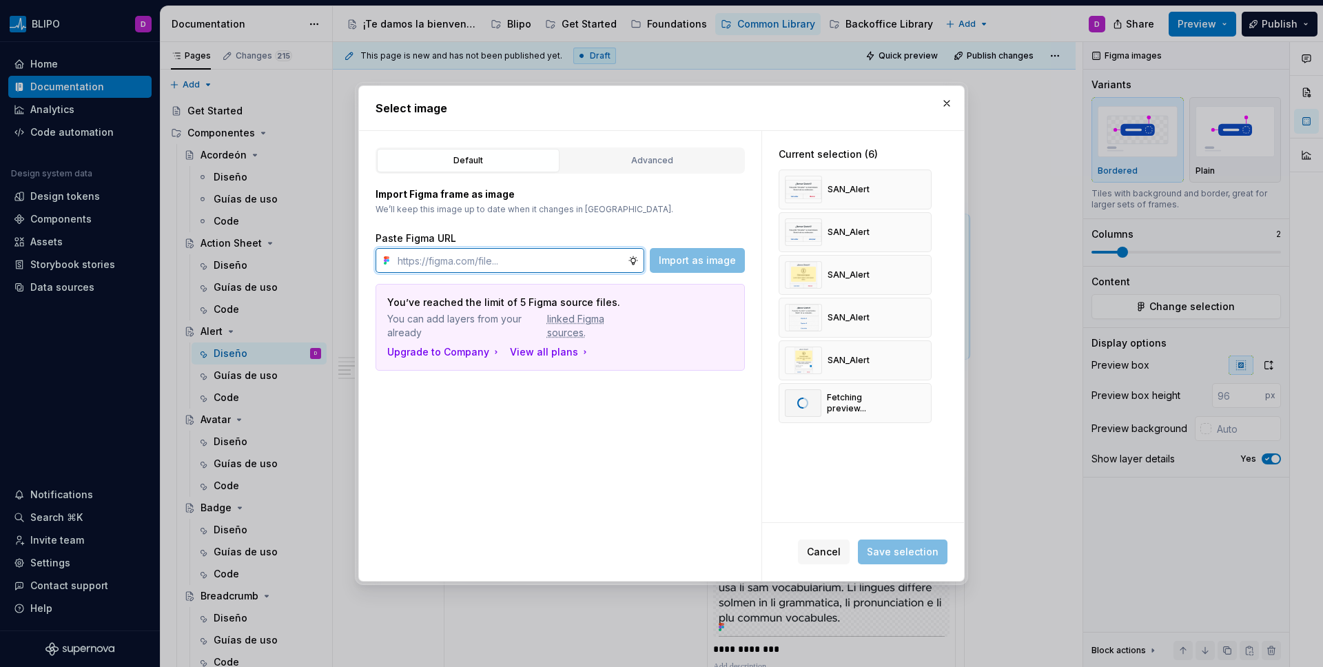
paste input "[URL][DOMAIN_NAME]"
type input "[URL][DOMAIN_NAME]"
click at [663, 258] on span "Import as image" at bounding box center [697, 261] width 77 height 14
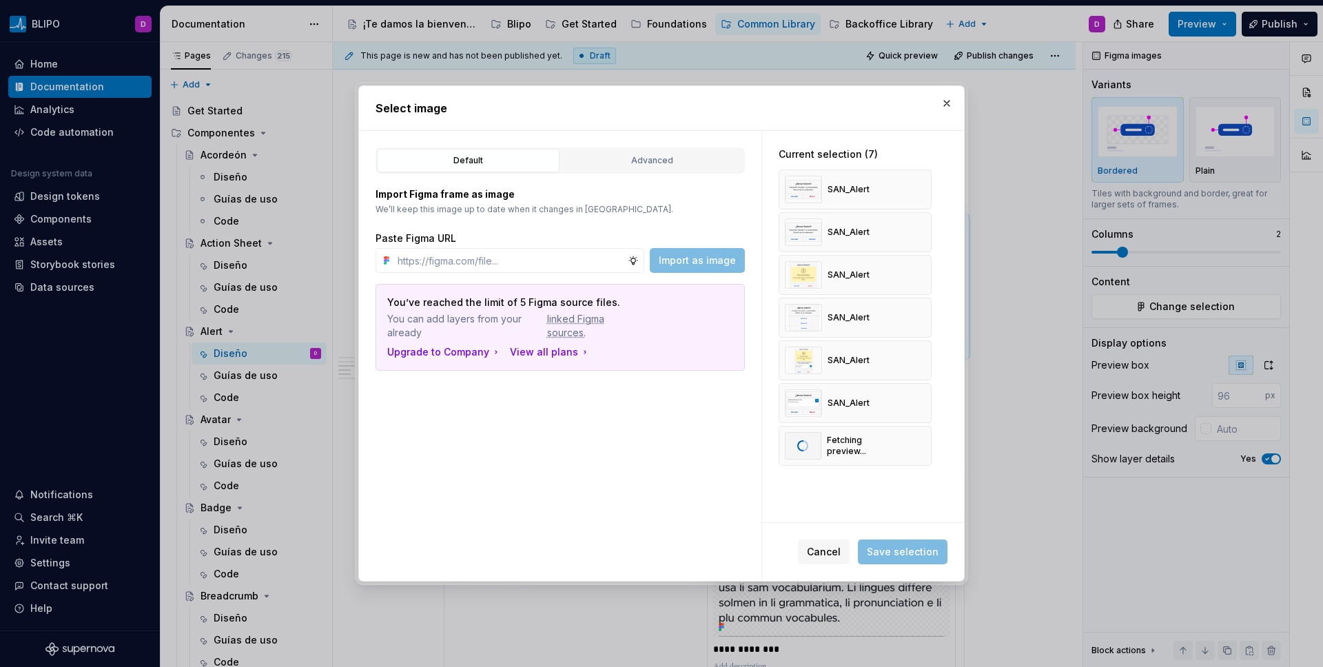
drag, startPoint x: 714, startPoint y: 95, endPoint x: 724, endPoint y: 88, distance: 12.4
click at [715, 92] on div "Select image" at bounding box center [661, 108] width 605 height 44
click at [896, 551] on span "Save selection" at bounding box center [903, 552] width 72 height 14
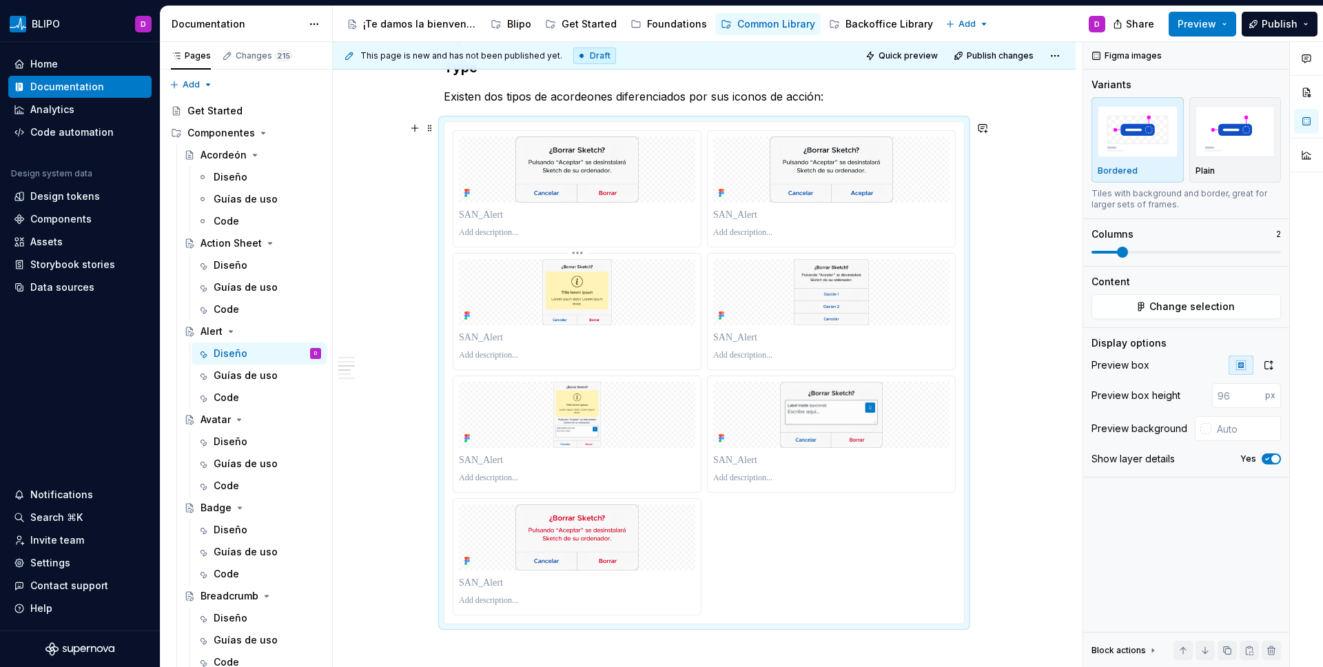
scroll to position [1879, 0]
click at [492, 476] on p at bounding box center [577, 477] width 236 height 11
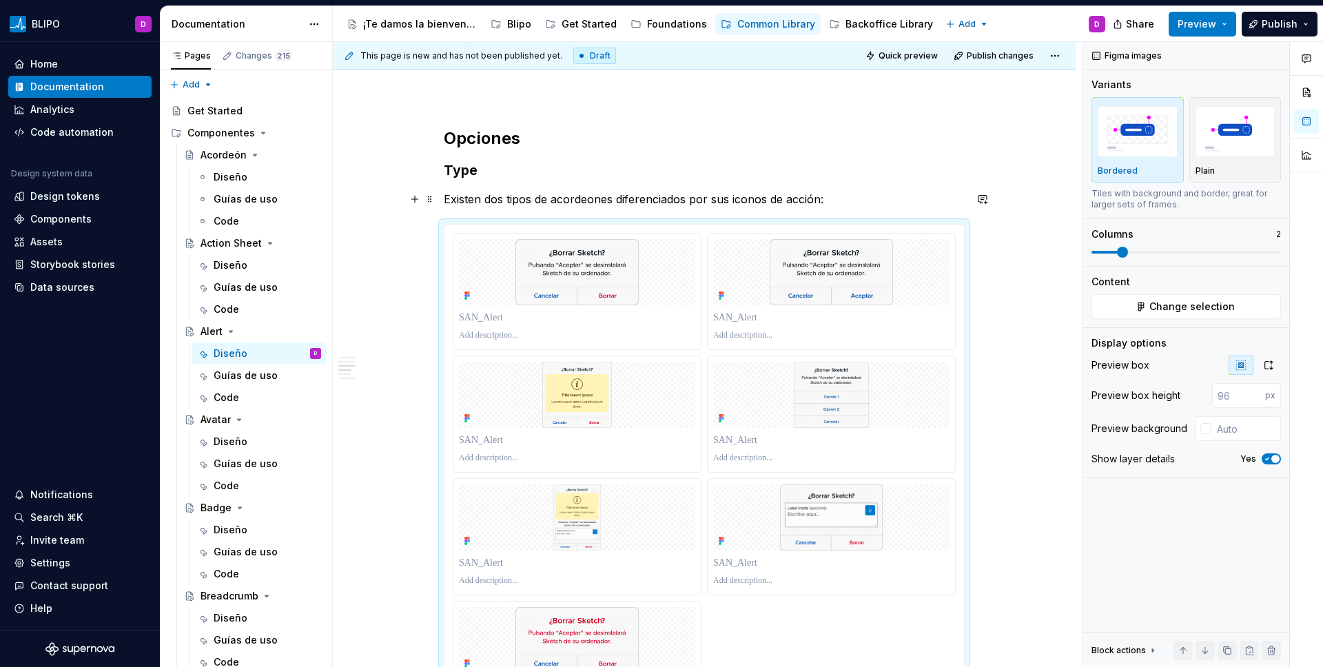
scroll to position [1775, 0]
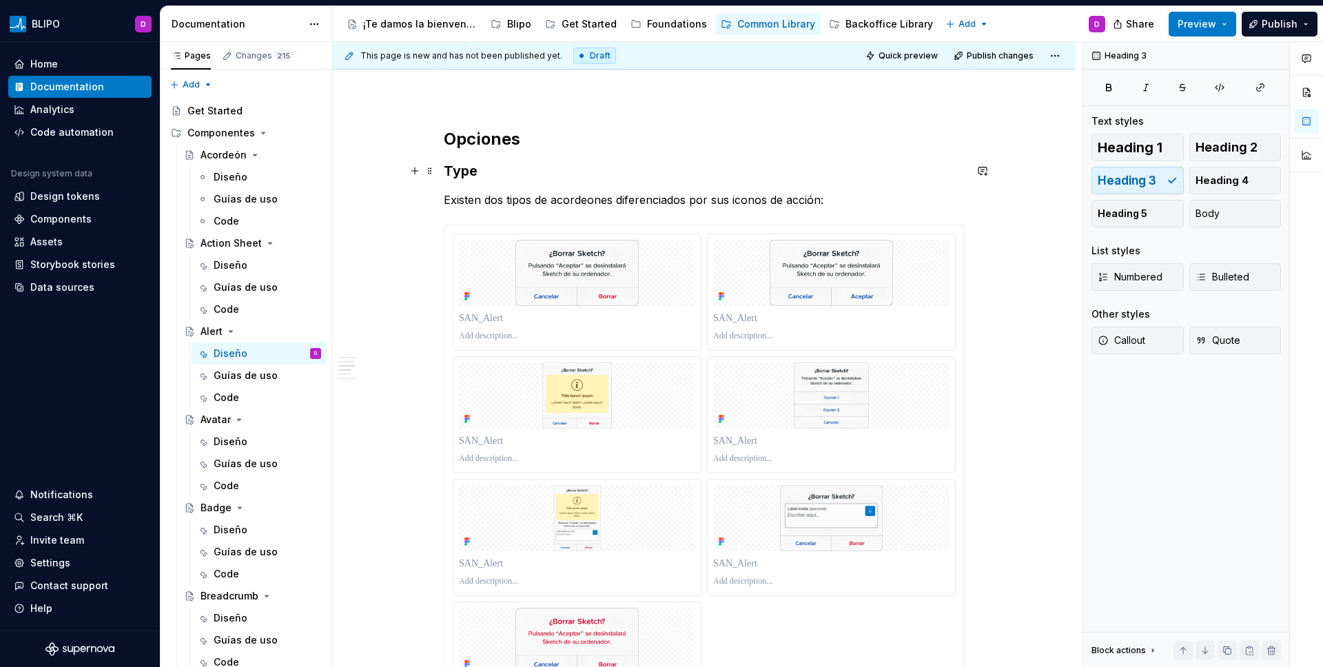
click at [469, 168] on h3 "Type" at bounding box center [704, 170] width 521 height 19
click at [468, 172] on h3 "Type" at bounding box center [704, 170] width 521 height 19
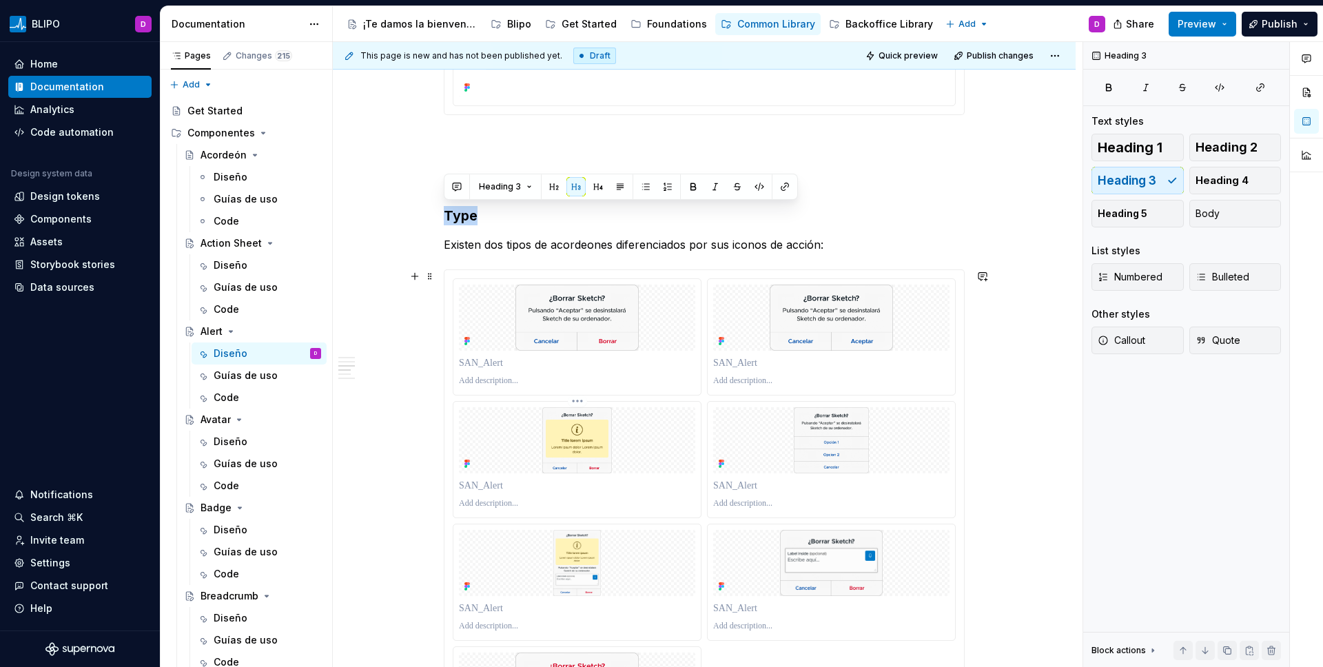
scroll to position [1733, 0]
click at [489, 246] on p "Existen dos tipos de acordeones diferenciados por sus iconos de acción:" at bounding box center [704, 242] width 521 height 17
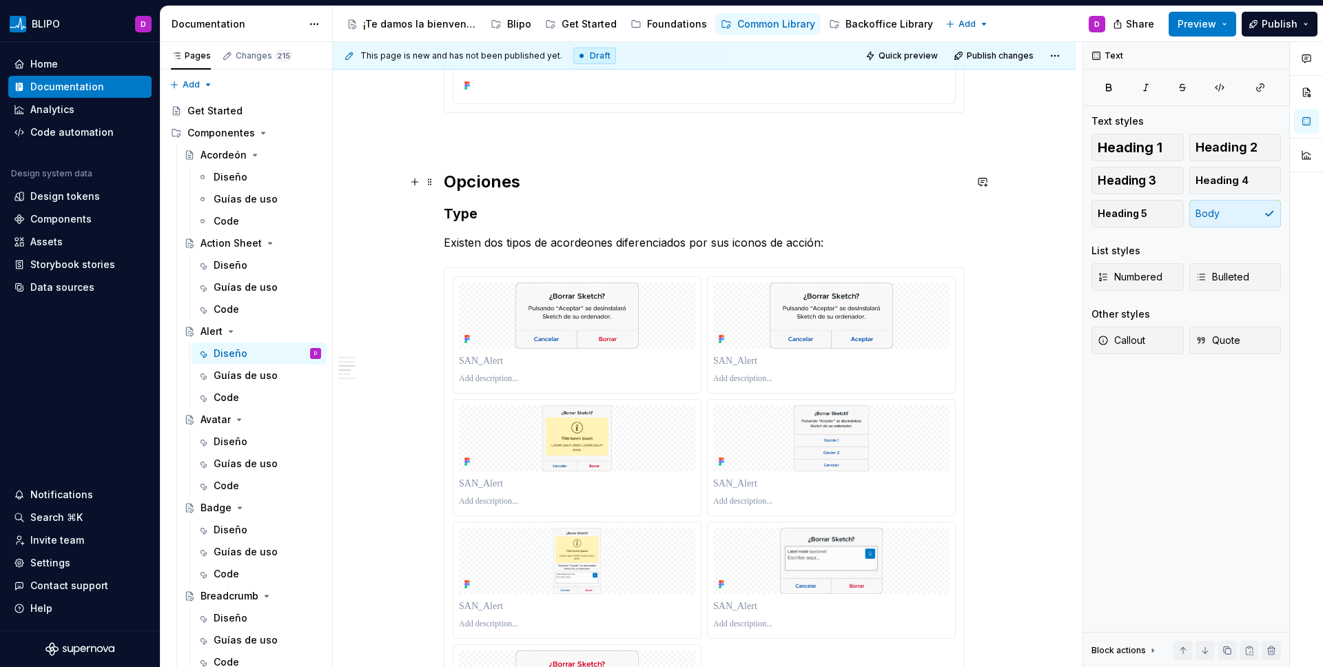
click at [473, 175] on h2 "Opciones" at bounding box center [704, 182] width 521 height 22
click at [471, 215] on h3 "Type" at bounding box center [704, 213] width 521 height 19
click at [476, 240] on p "Existen dos tipos de acordeones diferenciados por sus iconos de acción:" at bounding box center [704, 242] width 521 height 17
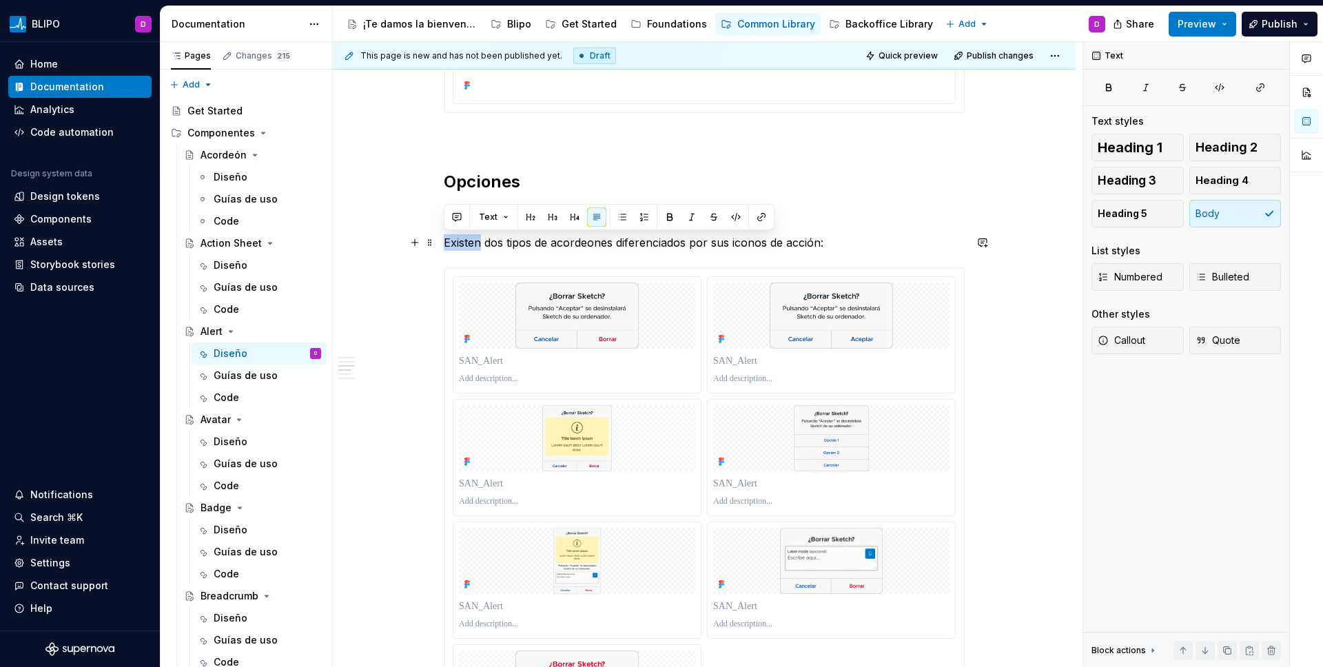
click at [476, 240] on p "Existen dos tipos de acordeones diferenciados por sus iconos de acción:" at bounding box center [704, 242] width 521 height 17
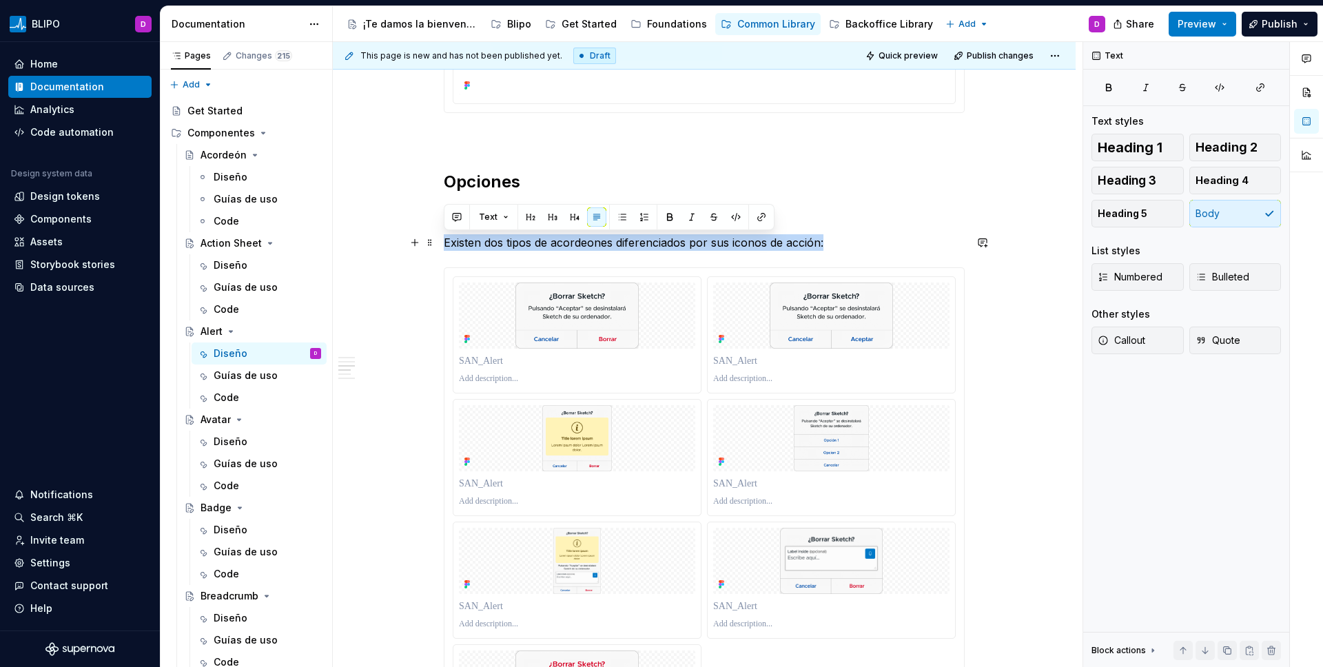
click at [476, 240] on p "Existen dos tipos de acordeones diferenciados por sus iconos de acción:" at bounding box center [704, 242] width 521 height 17
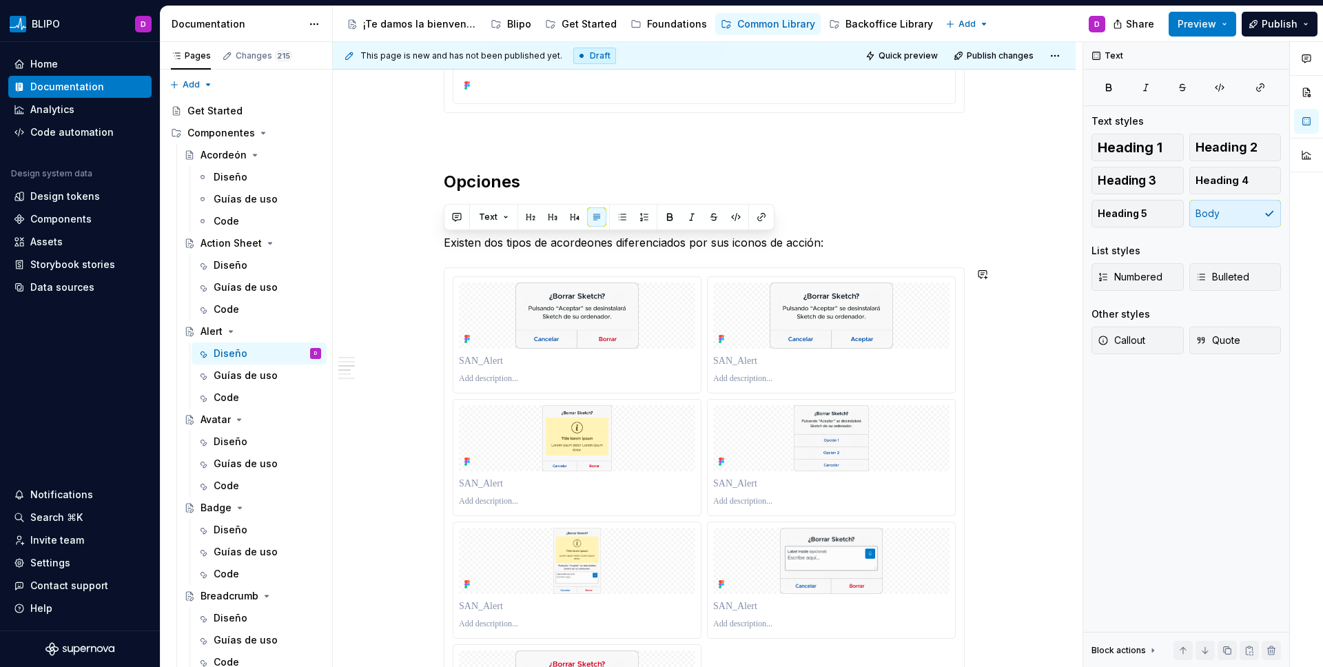
click at [606, 256] on div "**********" at bounding box center [704, 322] width 521 height 3565
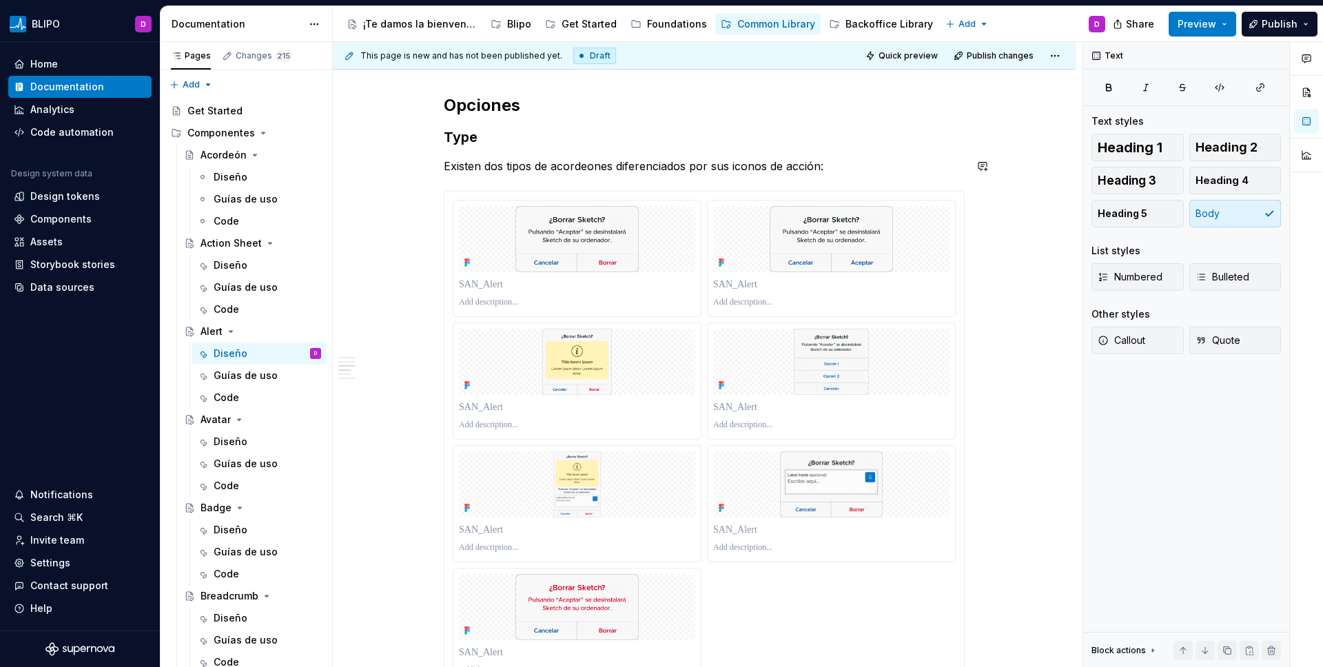
scroll to position [1815, 0]
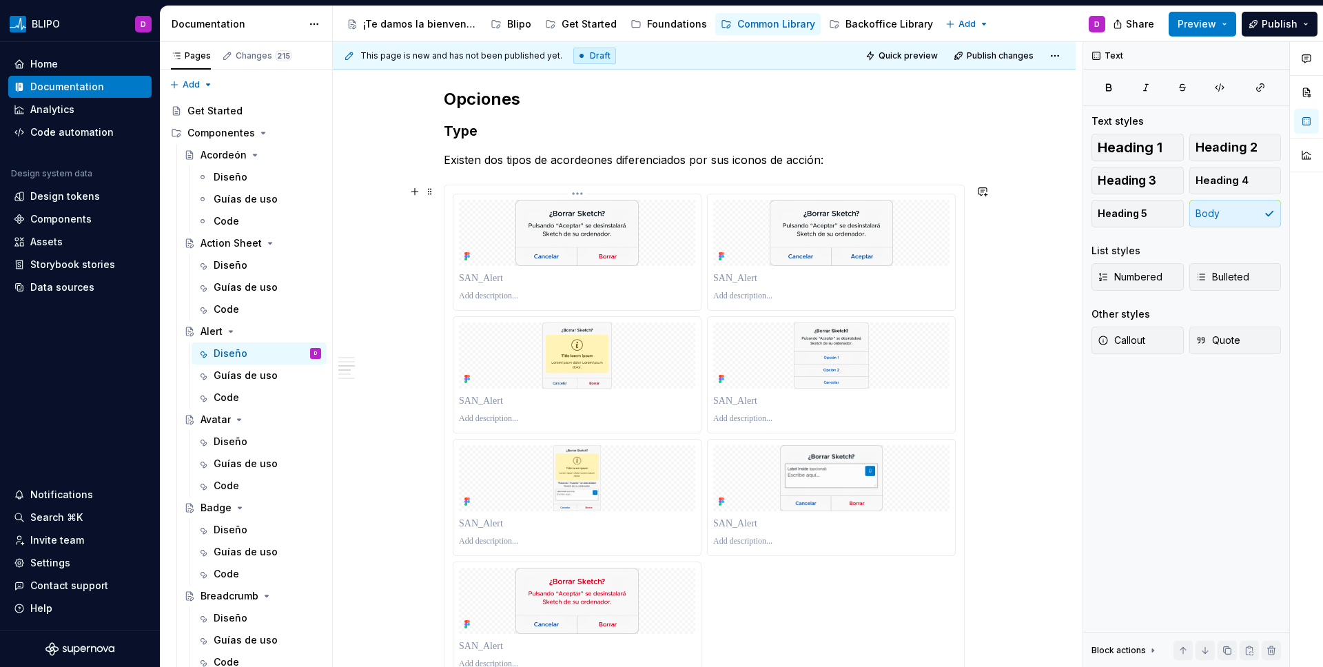
click at [511, 300] on p at bounding box center [577, 296] width 236 height 11
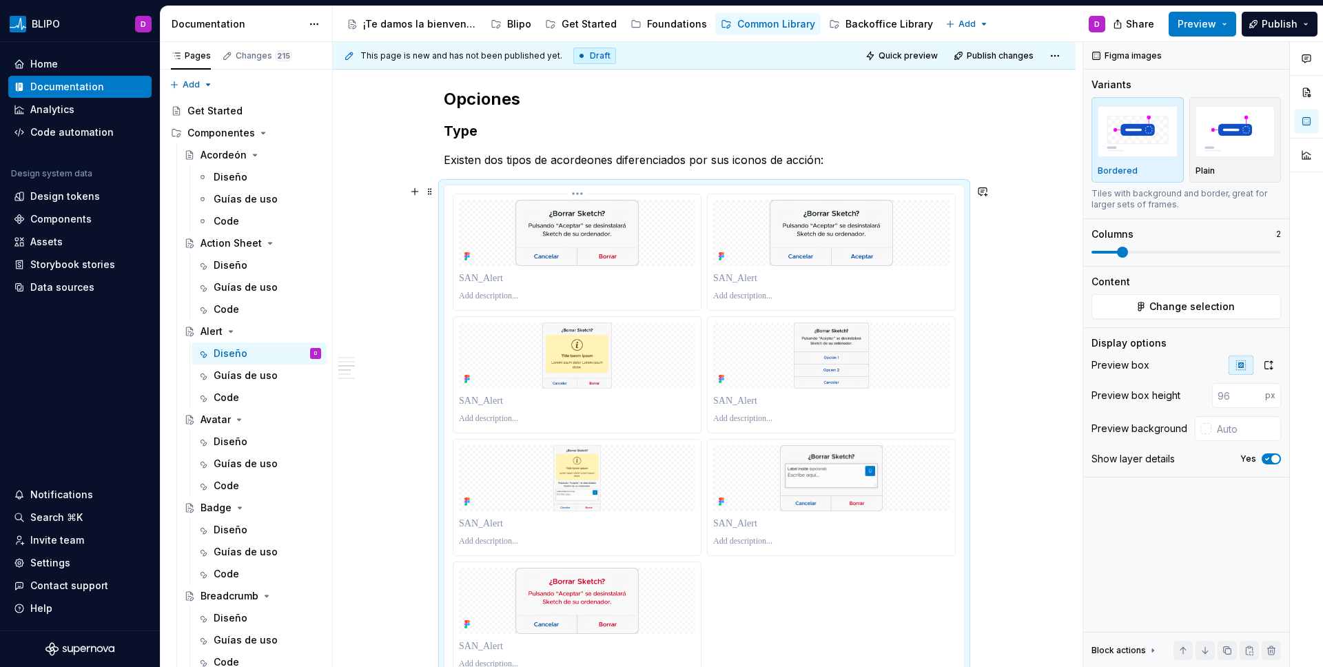
click at [498, 301] on p at bounding box center [577, 296] width 236 height 11
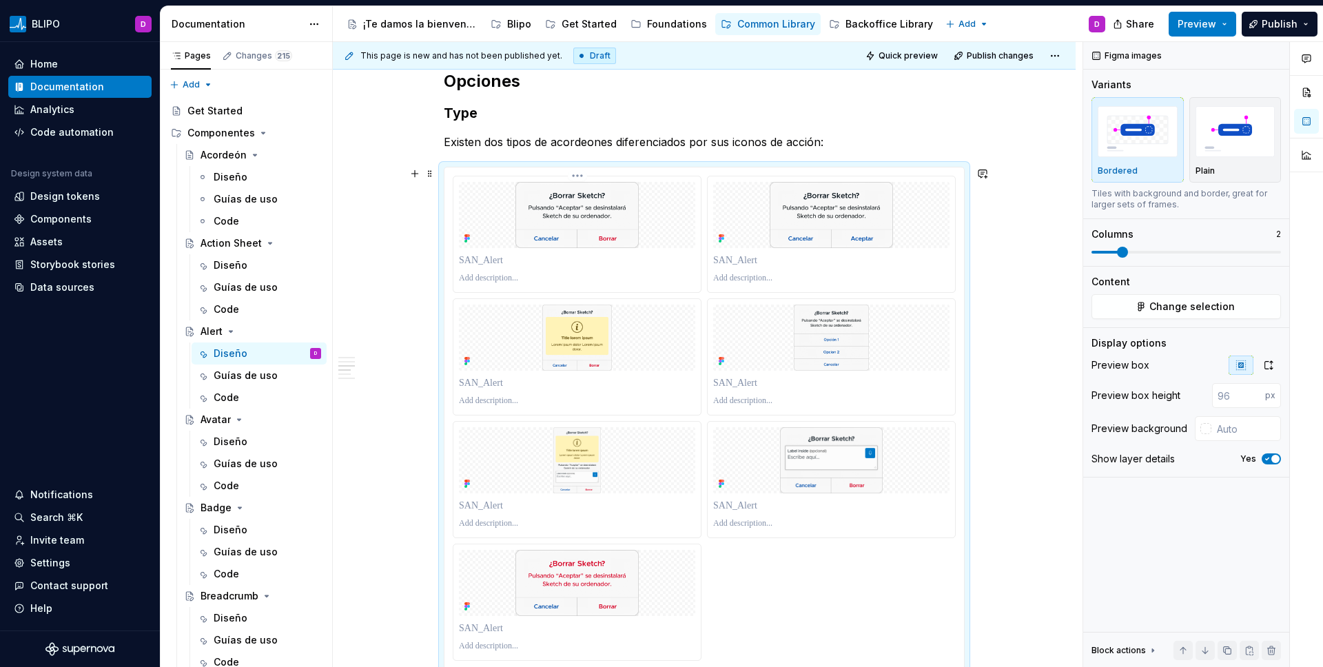
scroll to position [1837, 0]
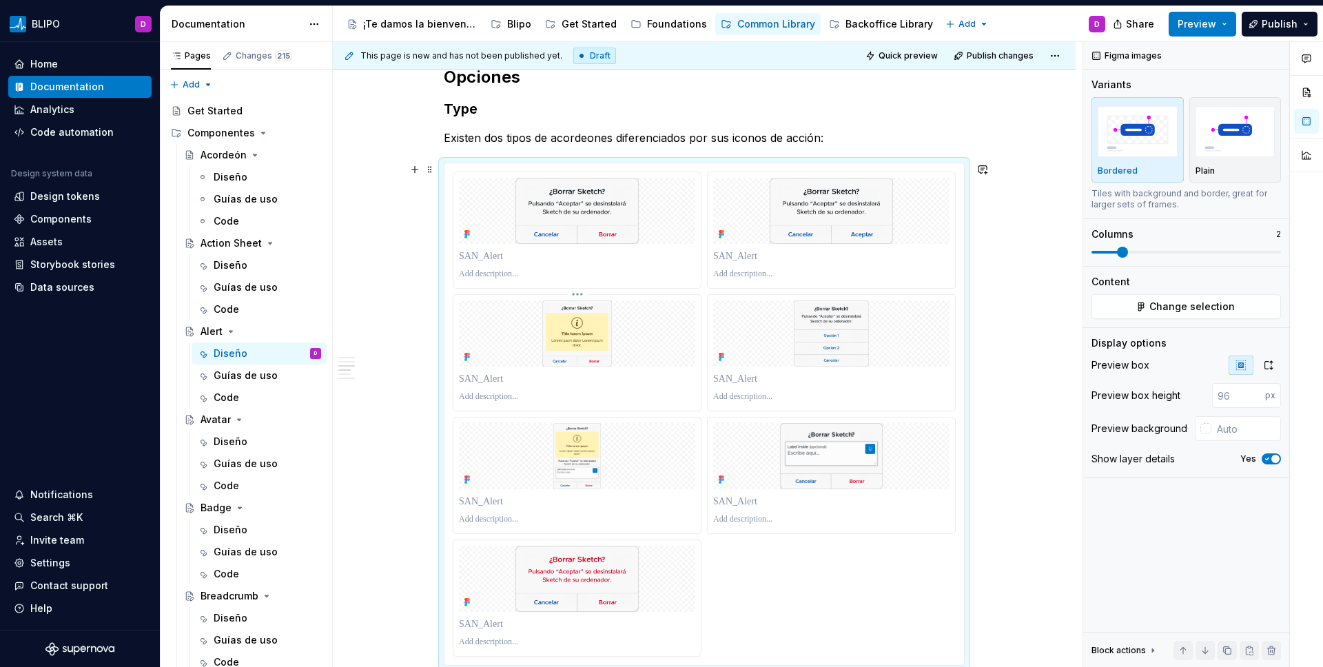
click at [478, 401] on p at bounding box center [577, 396] width 236 height 11
click at [746, 395] on p at bounding box center [831, 396] width 236 height 11
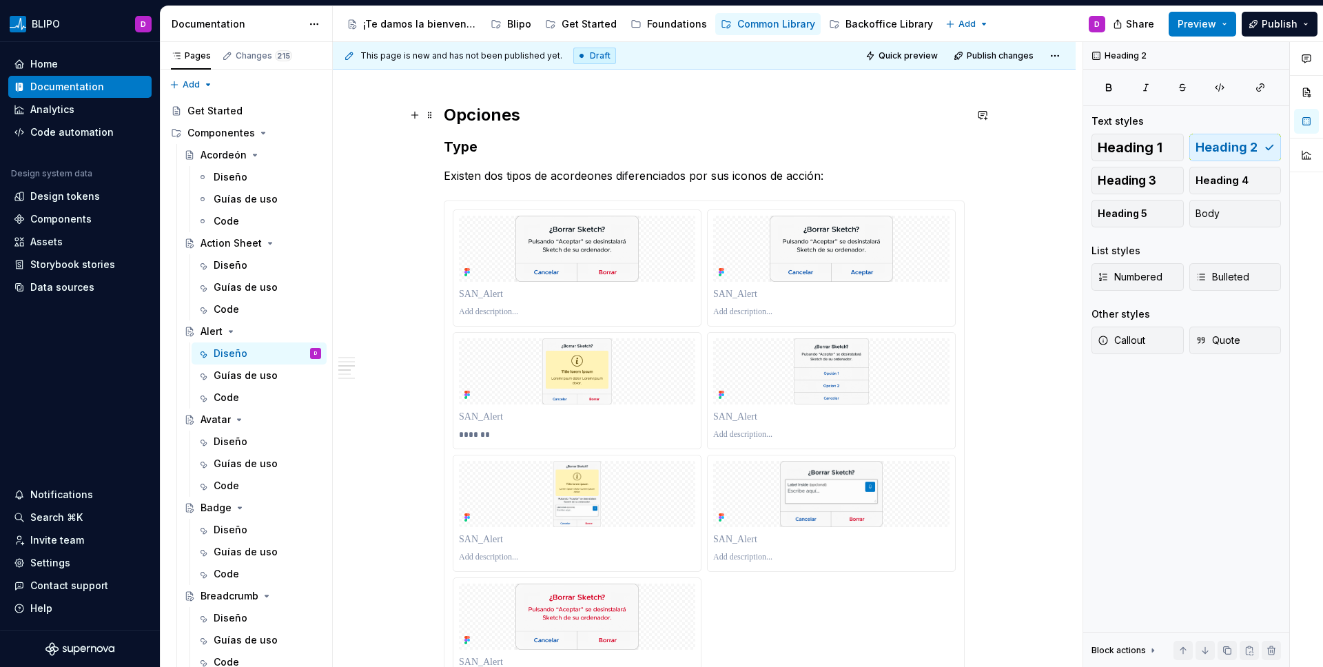
click at [467, 112] on h2 "Opciones" at bounding box center [704, 115] width 521 height 22
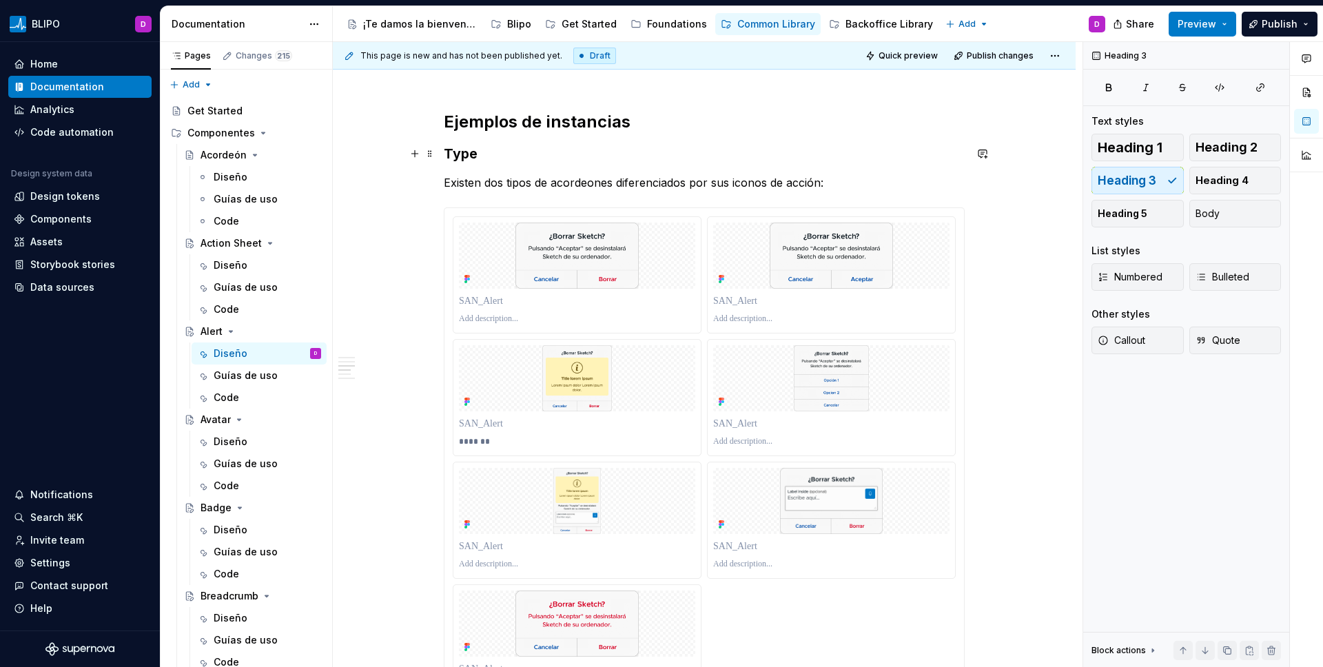
click at [464, 163] on h3 "Type" at bounding box center [704, 153] width 521 height 19
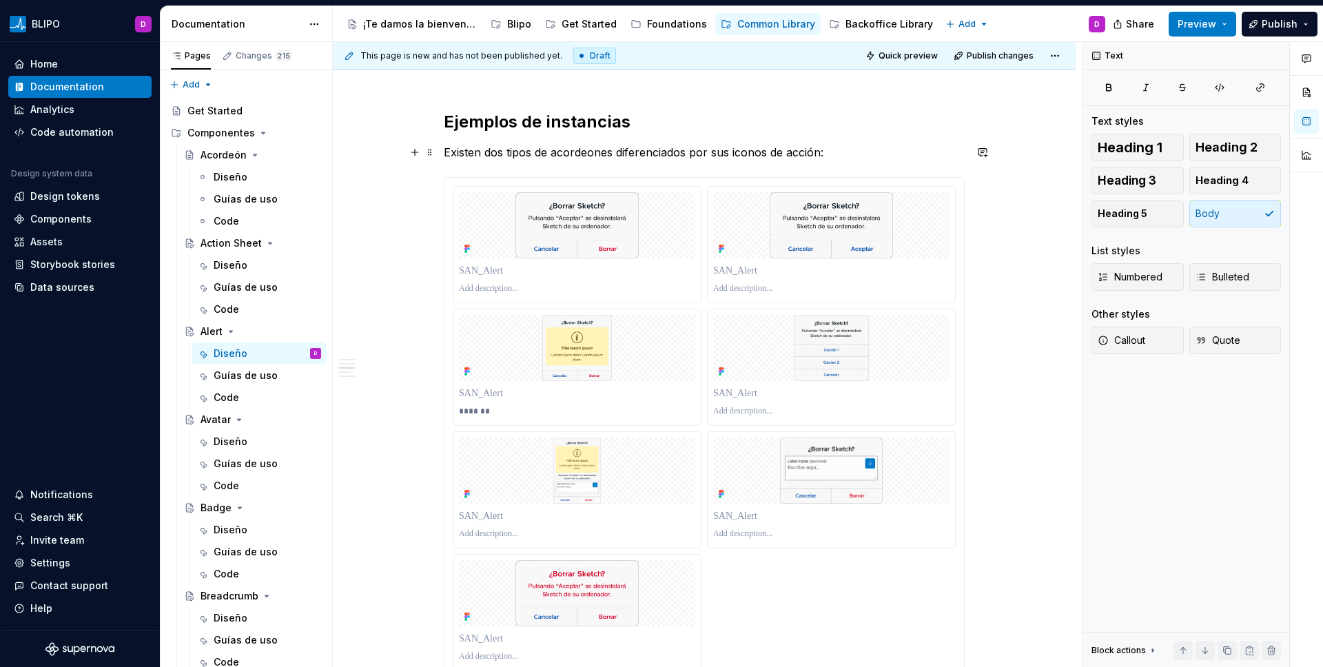
click at [481, 153] on p "Existen dos tipos de acordeones diferenciados por sus iconos de acción:" at bounding box center [704, 152] width 521 height 17
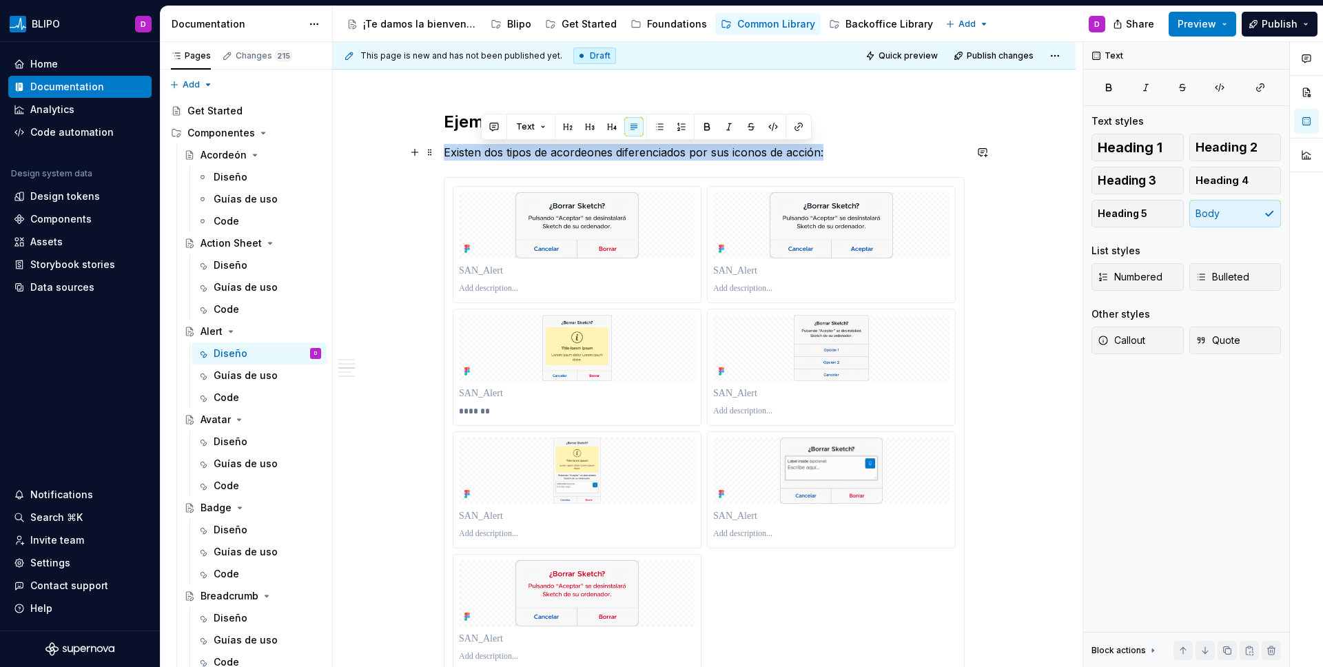
click at [481, 153] on p "Existen dos tipos de acordeones diferenciados por sus iconos de acción:" at bounding box center [704, 152] width 521 height 17
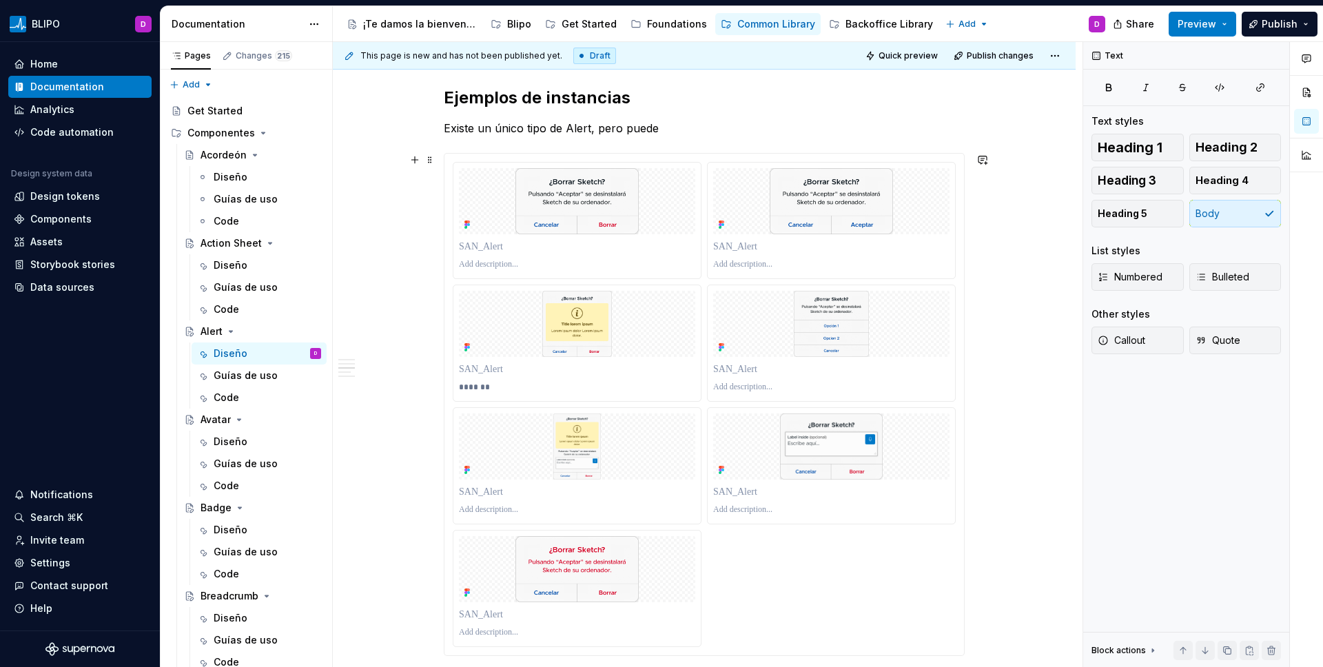
scroll to position [1817, 0]
click at [624, 133] on p "Existe un único tipo de Alert, pero puede" at bounding box center [704, 127] width 521 height 17
type textarea "*"
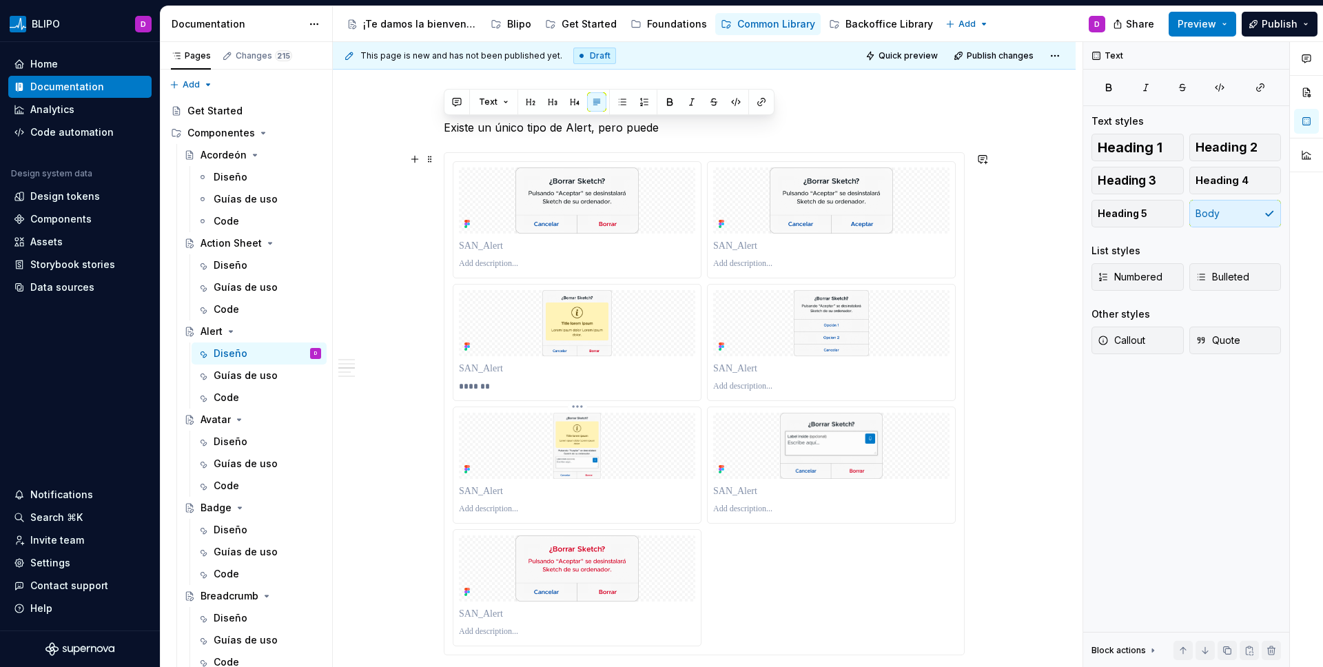
click at [516, 509] on p at bounding box center [577, 509] width 236 height 11
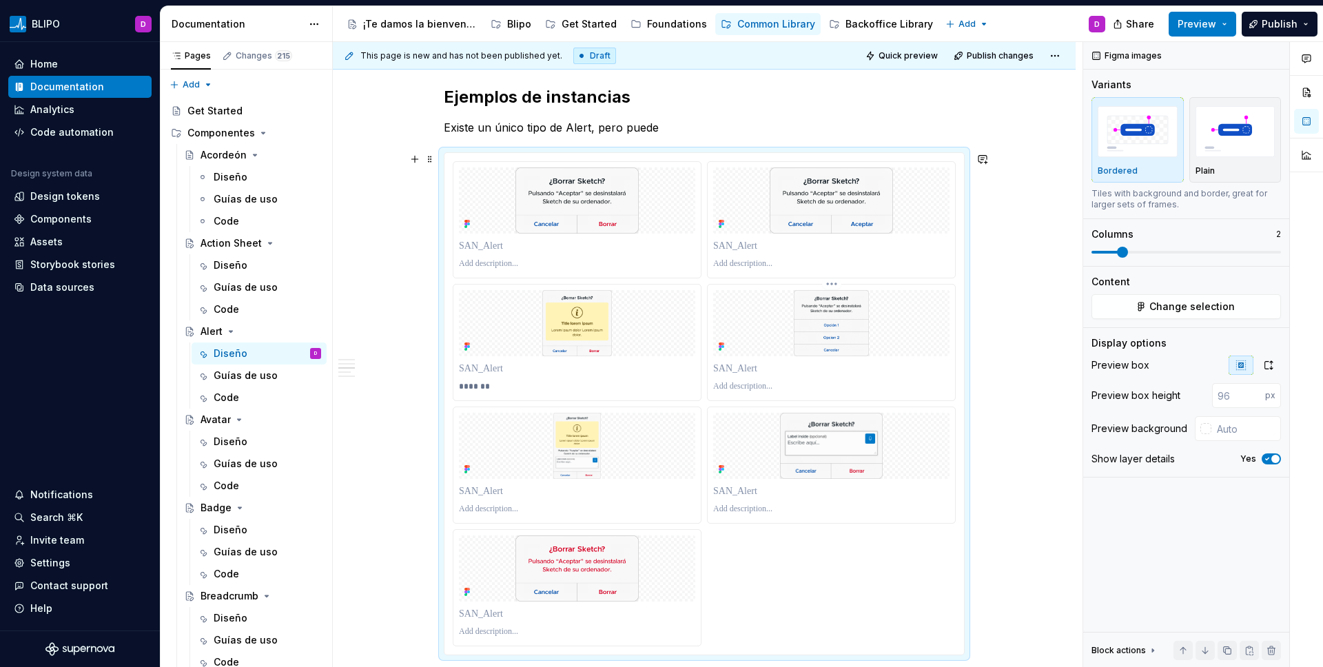
click at [766, 383] on p at bounding box center [831, 386] width 236 height 11
click at [483, 511] on p at bounding box center [577, 509] width 236 height 11
click at [744, 511] on p at bounding box center [831, 509] width 236 height 11
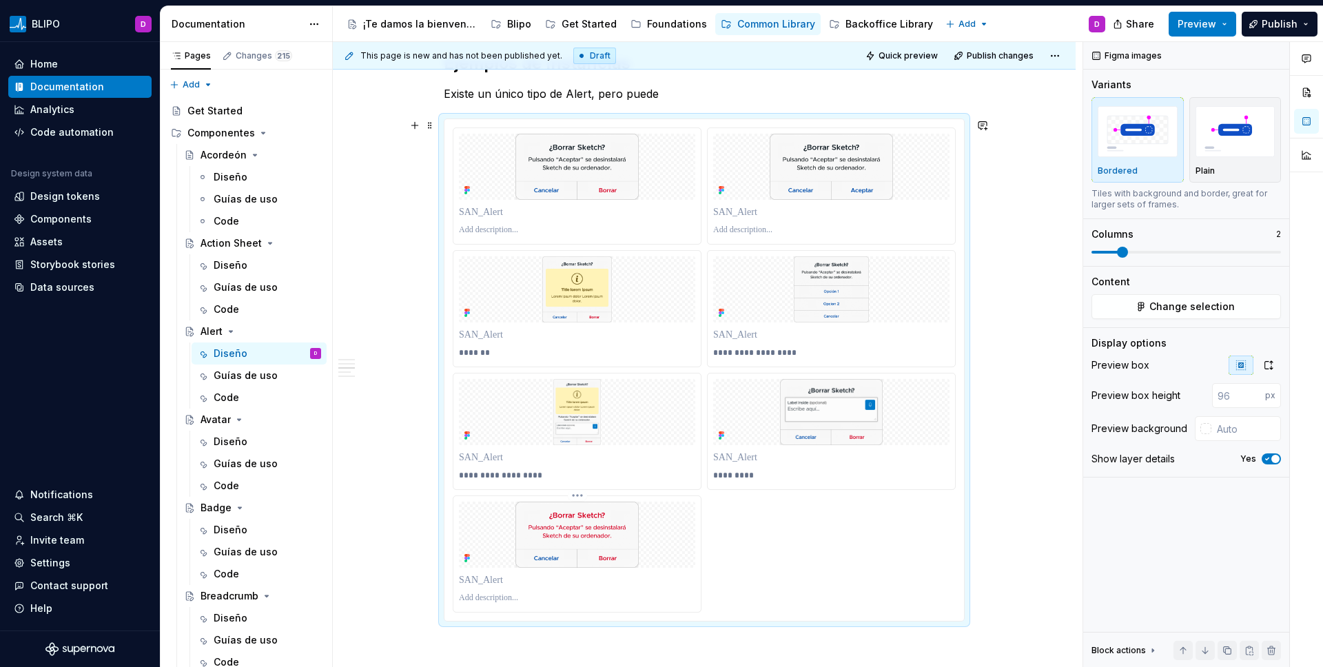
click at [564, 590] on p at bounding box center [577, 598] width 236 height 11
click at [495, 227] on p at bounding box center [577, 226] width 236 height 11
click at [739, 227] on p at bounding box center [831, 226] width 236 height 11
click at [616, 229] on p "*******" at bounding box center [577, 226] width 236 height 11
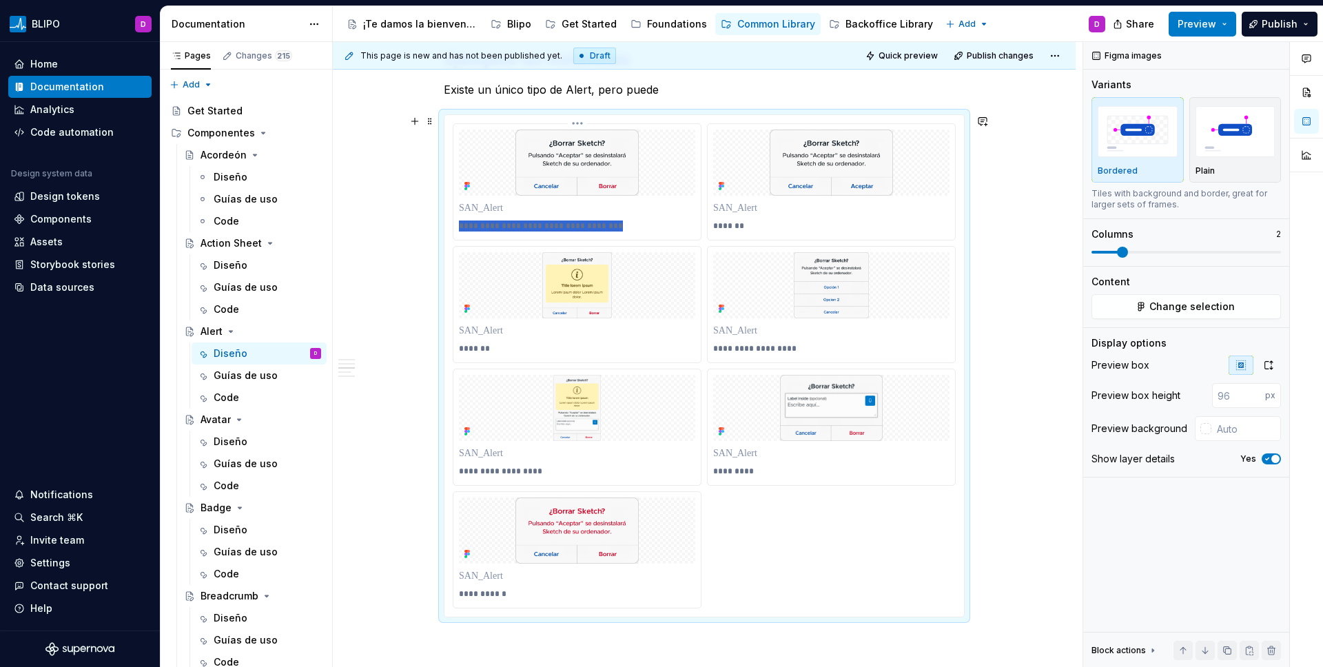
drag, startPoint x: 615, startPoint y: 229, endPoint x: 457, endPoint y: 226, distance: 157.9
click at [457, 226] on div "**********" at bounding box center [576, 182] width 247 height 116
click at [738, 229] on p "*******" at bounding box center [831, 226] width 236 height 11
click at [738, 227] on p "**********" at bounding box center [831, 226] width 236 height 11
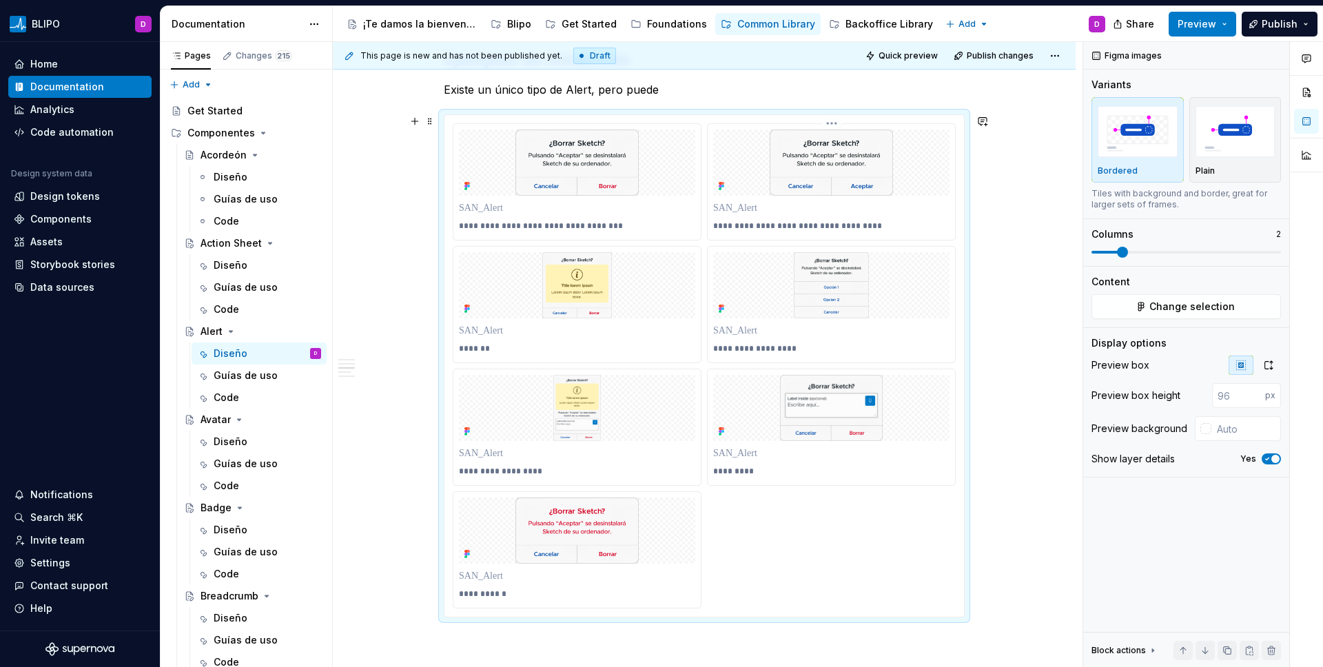
click at [835, 225] on p "**********" at bounding box center [831, 226] width 236 height 11
click at [832, 225] on p "**********" at bounding box center [831, 226] width 236 height 11
drag, startPoint x: 810, startPoint y: 224, endPoint x: 823, endPoint y: 224, distance: 13.1
click at [810, 224] on p "**********" at bounding box center [831, 226] width 236 height 11
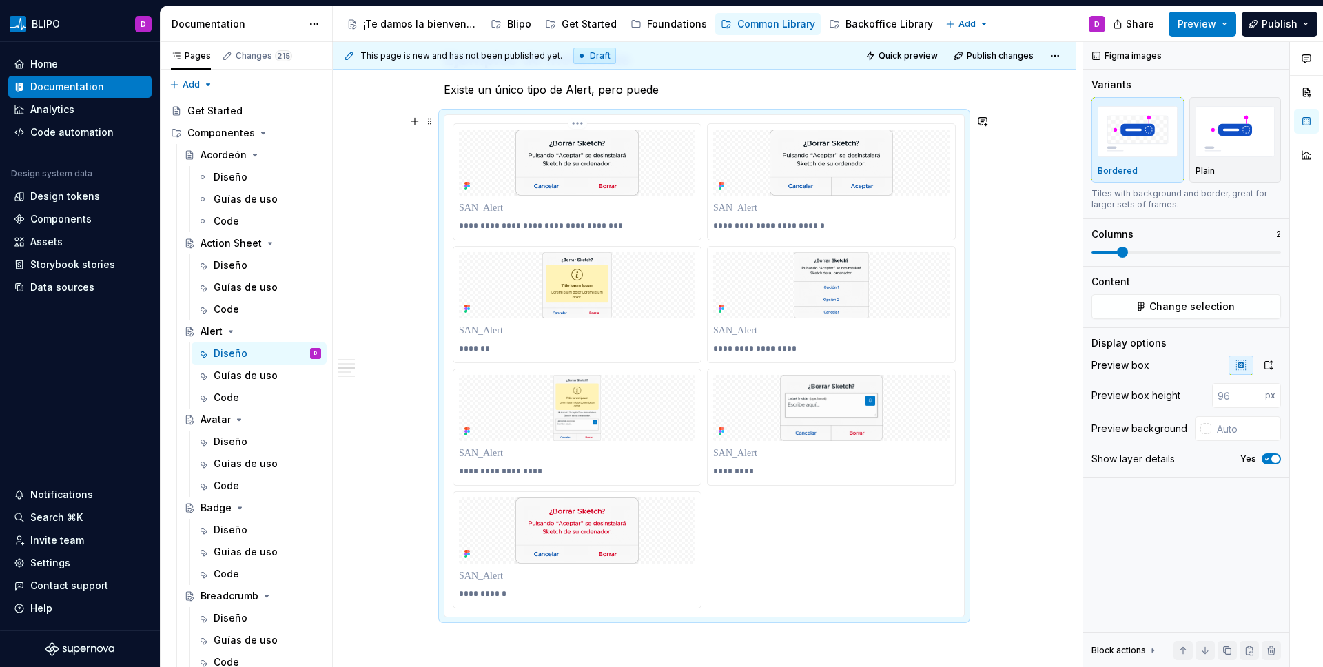
click at [511, 231] on p "**********" at bounding box center [577, 226] width 236 height 11
click at [520, 230] on p "**********" at bounding box center [577, 226] width 236 height 11
click at [527, 229] on p "**********" at bounding box center [577, 226] width 236 height 11
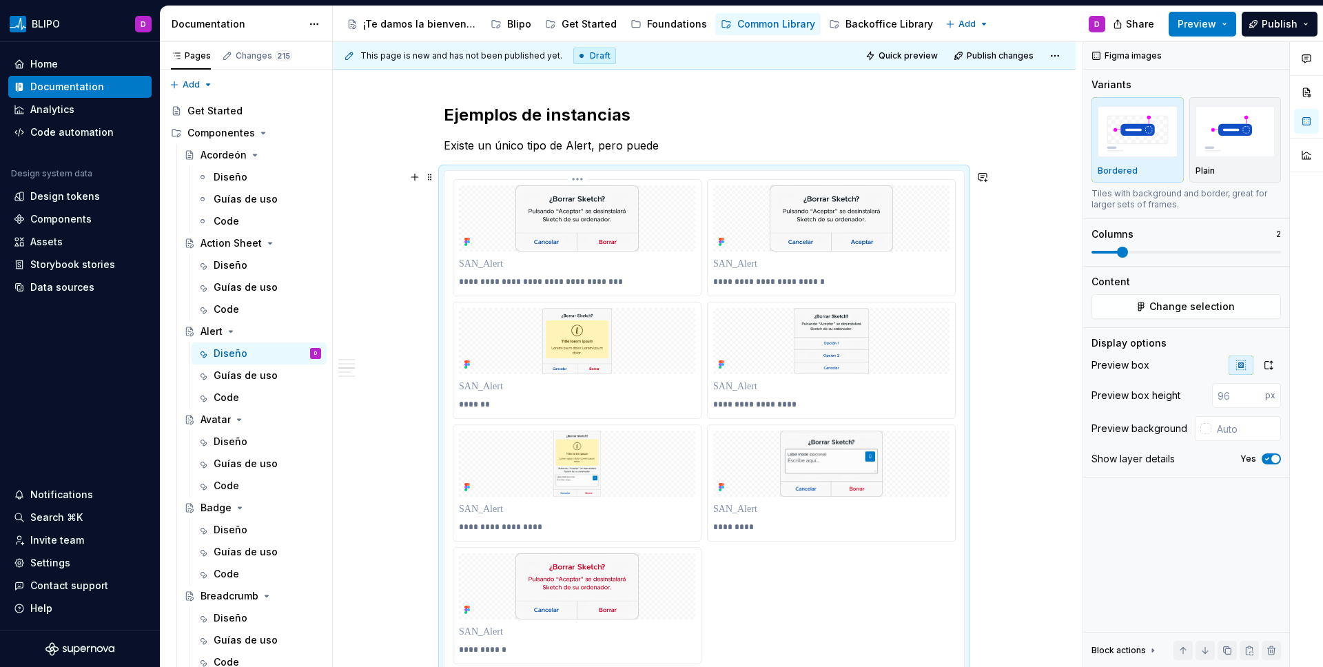
scroll to position [1570, 0]
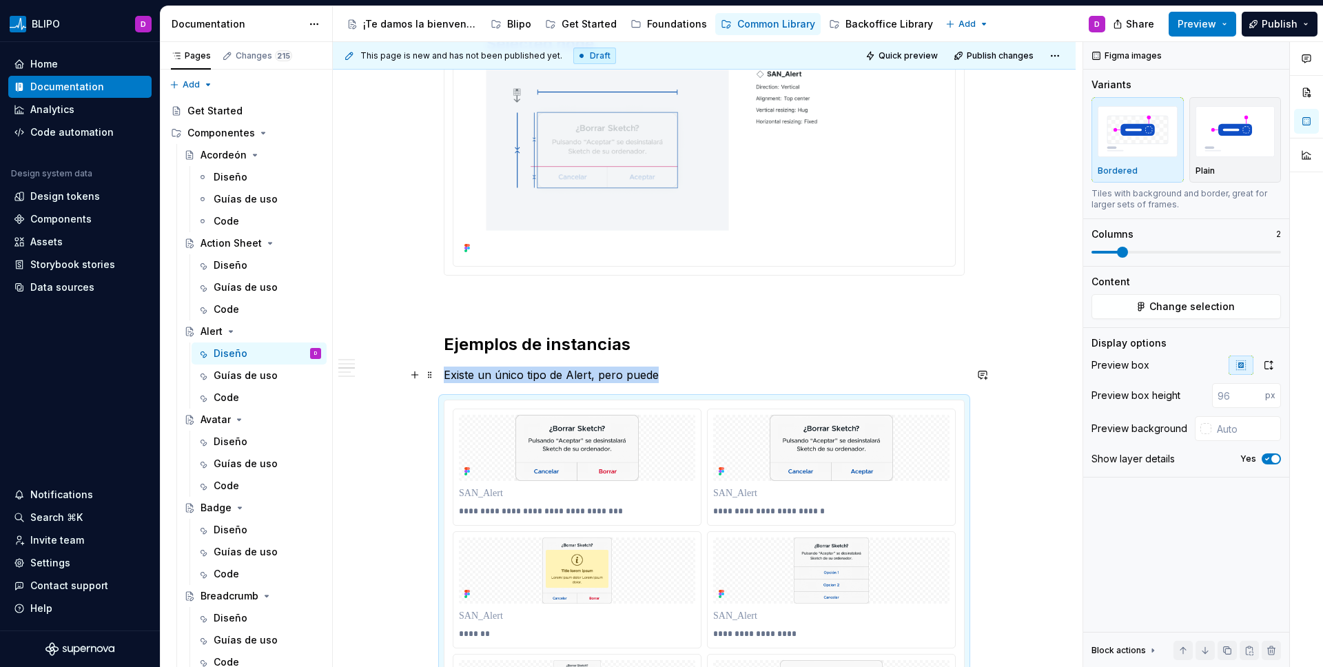
click at [500, 376] on p "Existe un único tipo de Alert, pero puede" at bounding box center [704, 375] width 521 height 17
click at [493, 372] on p "Existe un único tipo de Alert, pero puede" at bounding box center [704, 375] width 521 height 17
click at [477, 375] on p "Existe un único tipo de Alert, pero puede" at bounding box center [704, 375] width 521 height 17
click at [491, 374] on p "Existe un único tipo de Alert, pero puede" at bounding box center [704, 375] width 521 height 17
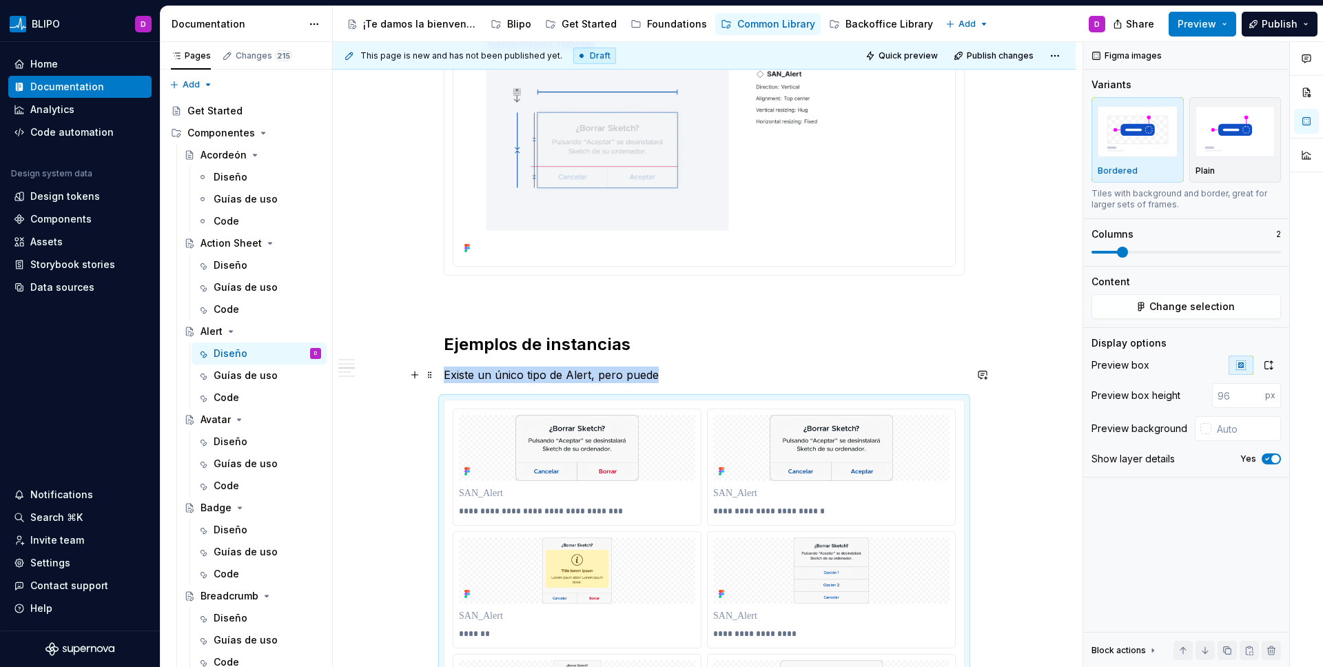
click at [491, 374] on p "Existe un único tipo de Alert, pero puede" at bounding box center [704, 375] width 521 height 17
click at [664, 383] on div "**********" at bounding box center [704, 469] width 521 height 3535
click at [660, 376] on p "Existe un único tipo de Alert, pero puede" at bounding box center [704, 375] width 521 height 17
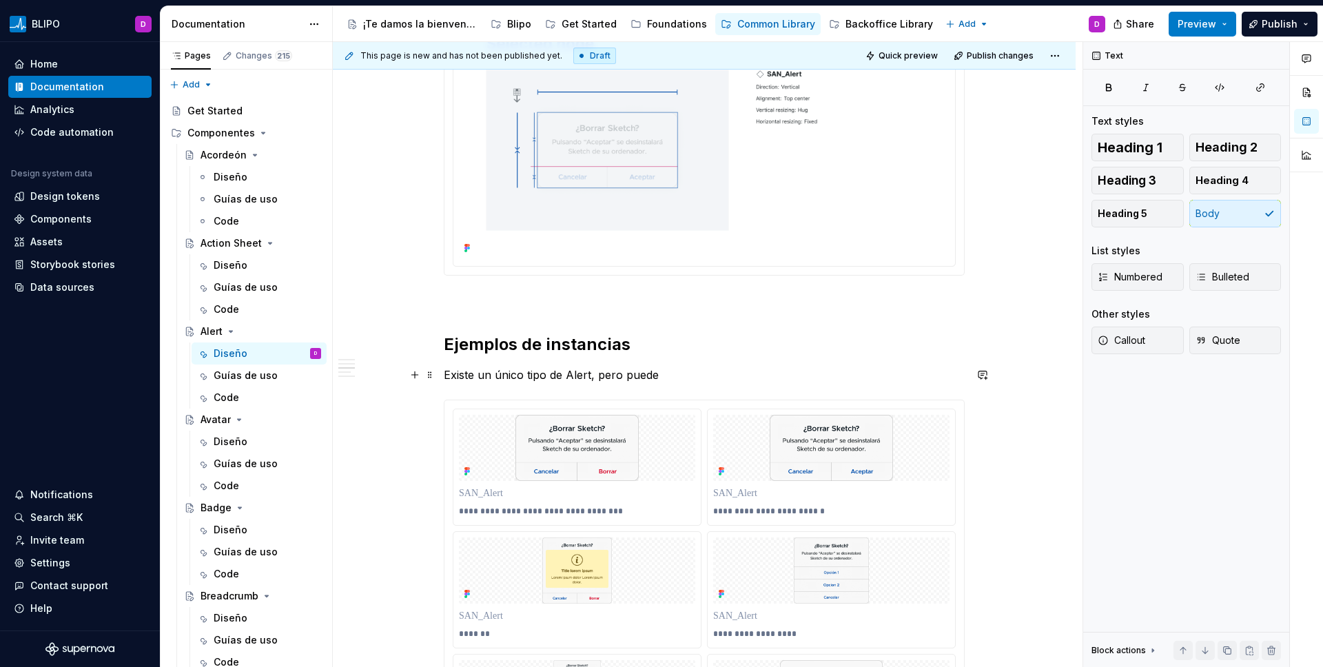
click at [653, 376] on p "Existe un único tipo de Alert, pero puede" at bounding box center [704, 375] width 521 height 17
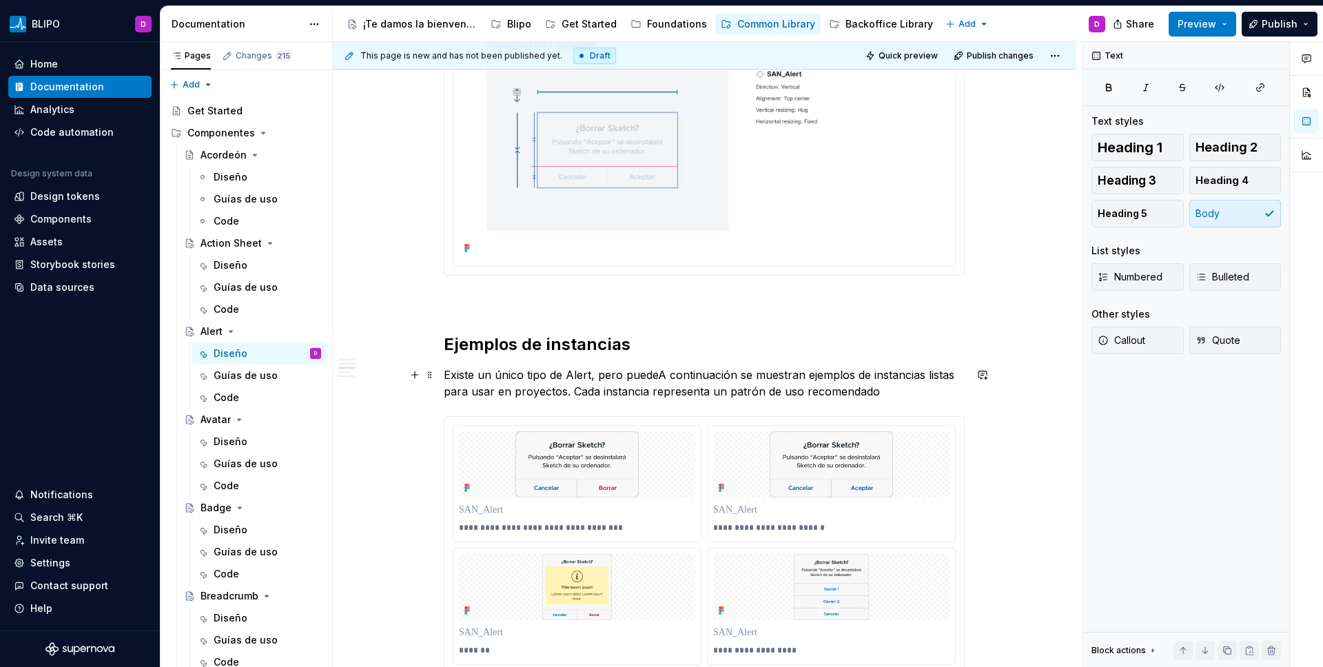
click at [657, 375] on p "Existe un único tipo de Alert, pero puedeA continuación se muestran ejemplos de…" at bounding box center [704, 383] width 521 height 33
drag, startPoint x: 803, startPoint y: 376, endPoint x: 684, endPoint y: 372, distance: 119.3
click at [684, 372] on p "Existe un único tipo de Alert, pero puedeA continuación se muestran ejemplos de…" at bounding box center [704, 383] width 521 height 33
click at [653, 373] on p "Existe un único tipo de Alert, pero puedeA continuación se muestran ejemplos de…" at bounding box center [704, 383] width 521 height 33
click at [635, 374] on p "Existe un único tipo de Alert, pero puedeA continuación se muestran ejemplos de…" at bounding box center [704, 383] width 521 height 33
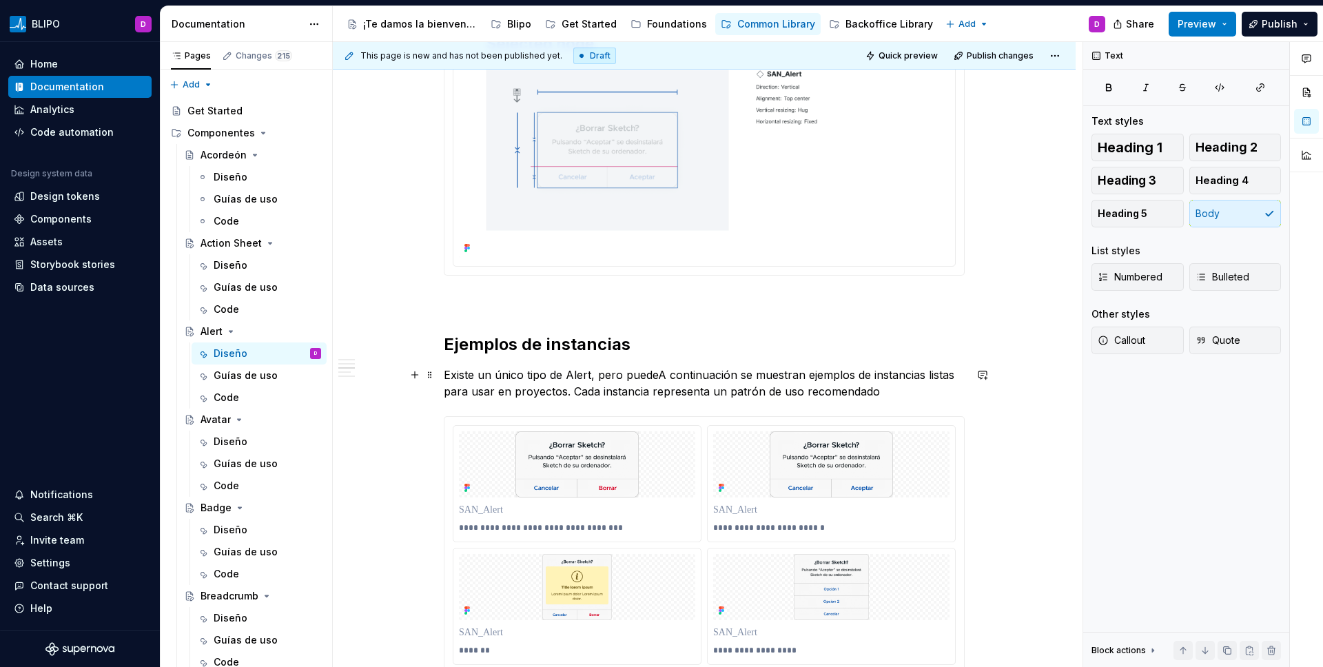
click at [631, 374] on p "Existe un único tipo de Alert, pero puedeA continuación se muestran ejemplos de…" at bounding box center [704, 383] width 521 height 33
click at [632, 374] on p "Existe un único tipo de Alert, pero puedeA continuación se muestran ejemplos de…" at bounding box center [704, 383] width 521 height 33
click at [633, 374] on p "Existe un único tipo de Alert, pero puedeA continuación se muestran ejemplos de…" at bounding box center [704, 383] width 521 height 33
drag, startPoint x: 622, startPoint y: 375, endPoint x: 657, endPoint y: 366, distance: 35.6
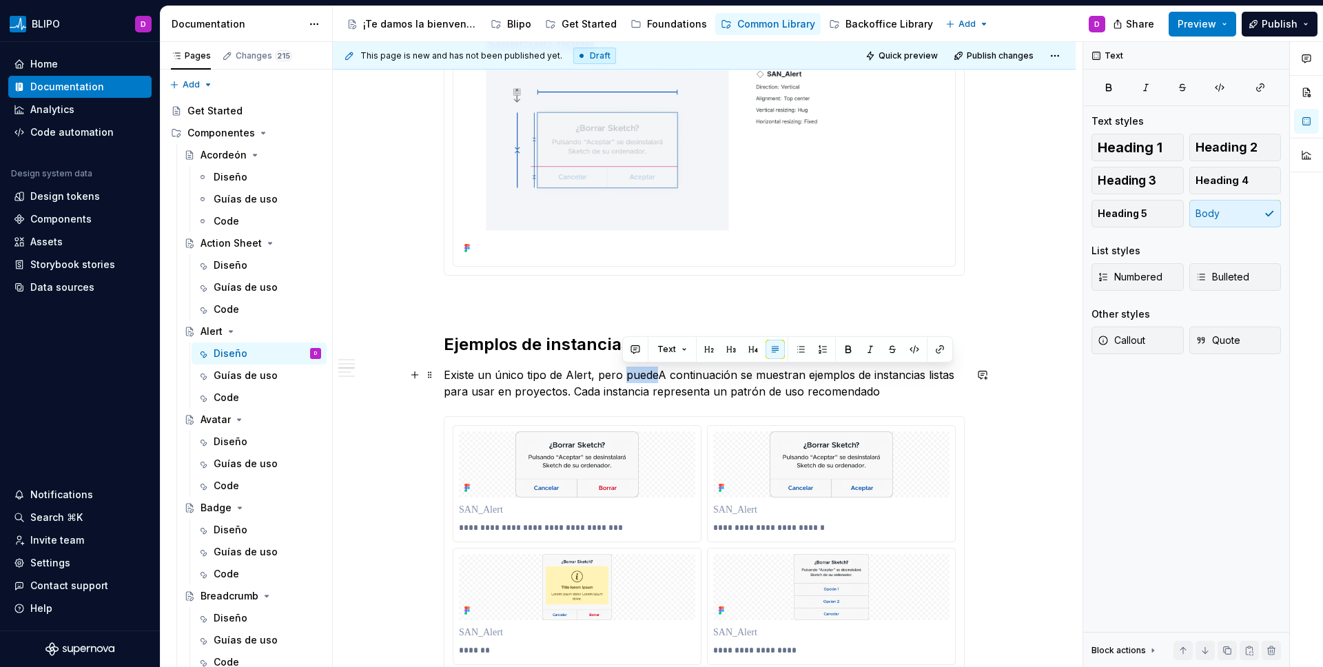
click at [653, 374] on p "Existe un único tipo de Alert, pero puedeA continuación se muestran ejemplos de…" at bounding box center [704, 383] width 521 height 33
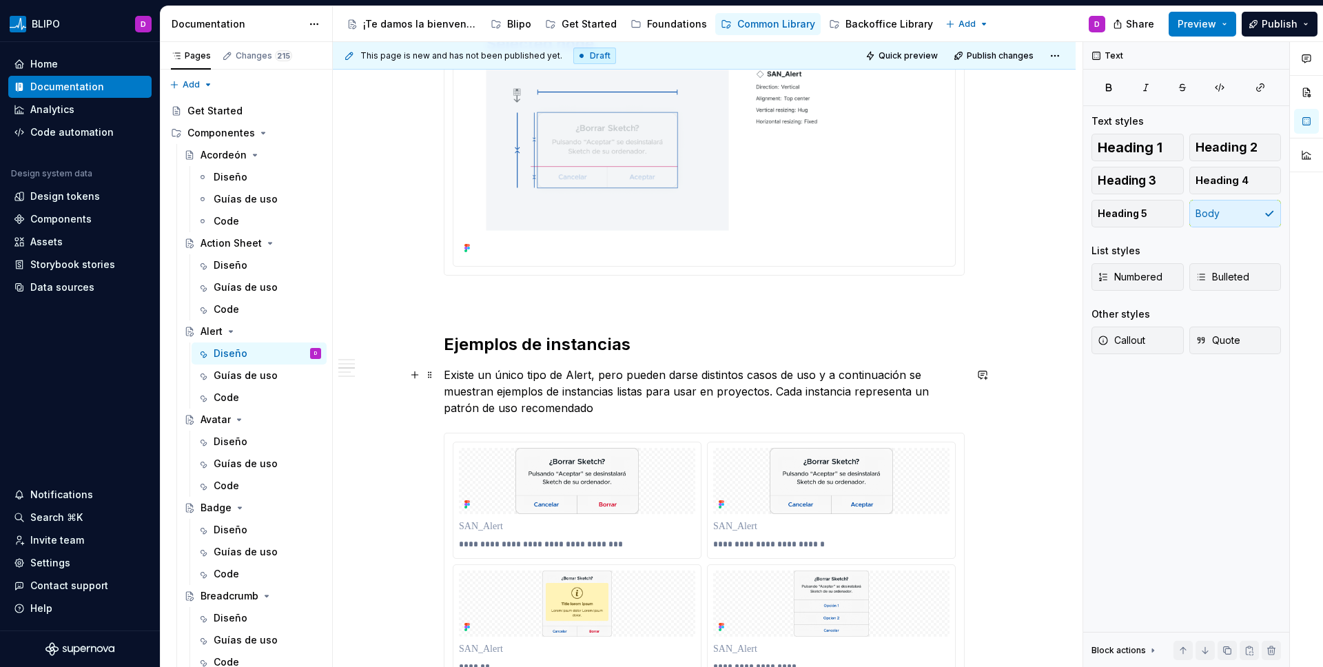
click at [667, 403] on p "Existe un único tipo de Alert, pero pueden darse distintos casos de uso y a con…" at bounding box center [704, 392] width 521 height 50
drag, startPoint x: 665, startPoint y: 391, endPoint x: 719, endPoint y: 391, distance: 53.8
click at [719, 391] on p "Existe un único tipo de Alert, pero pueden darse distintos casos de uso y a con…" at bounding box center [704, 392] width 521 height 50
drag, startPoint x: 719, startPoint y: 391, endPoint x: 708, endPoint y: 394, distance: 12.0
click at [719, 391] on p "Existe un único tipo de Alert, pero pueden darse distintos casos de uso y a con…" at bounding box center [704, 392] width 521 height 50
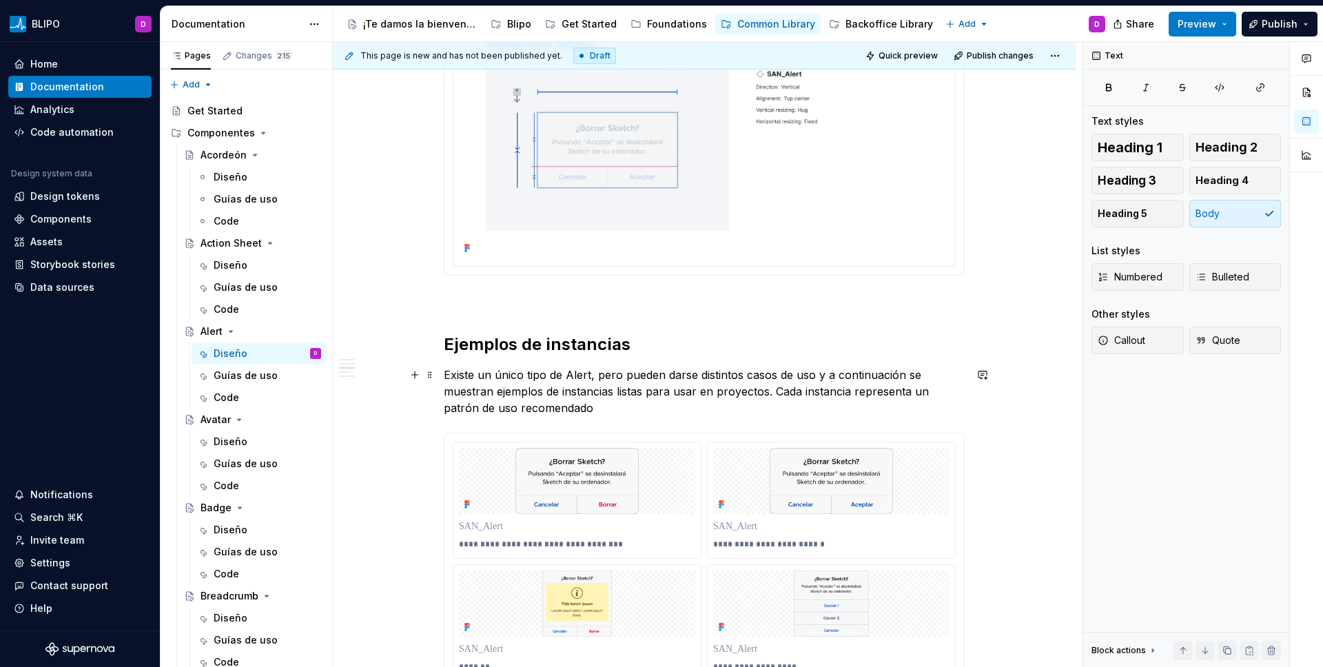
click at [664, 396] on p "Existe un único tipo de Alert, pero pueden darse distintos casos de uso y a con…" at bounding box center [704, 392] width 521 height 50
click at [644, 385] on p "Existe un único tipo de Alert, pero pueden darse distintos casos de uso y a con…" at bounding box center [704, 389] width 521 height 50
drag, startPoint x: 653, startPoint y: 390, endPoint x: 668, endPoint y: 390, distance: 14.5
click at [656, 390] on p "Existe un único tipo de Alert, pero pueden darse distintos casos de uso y a con…" at bounding box center [704, 389] width 521 height 50
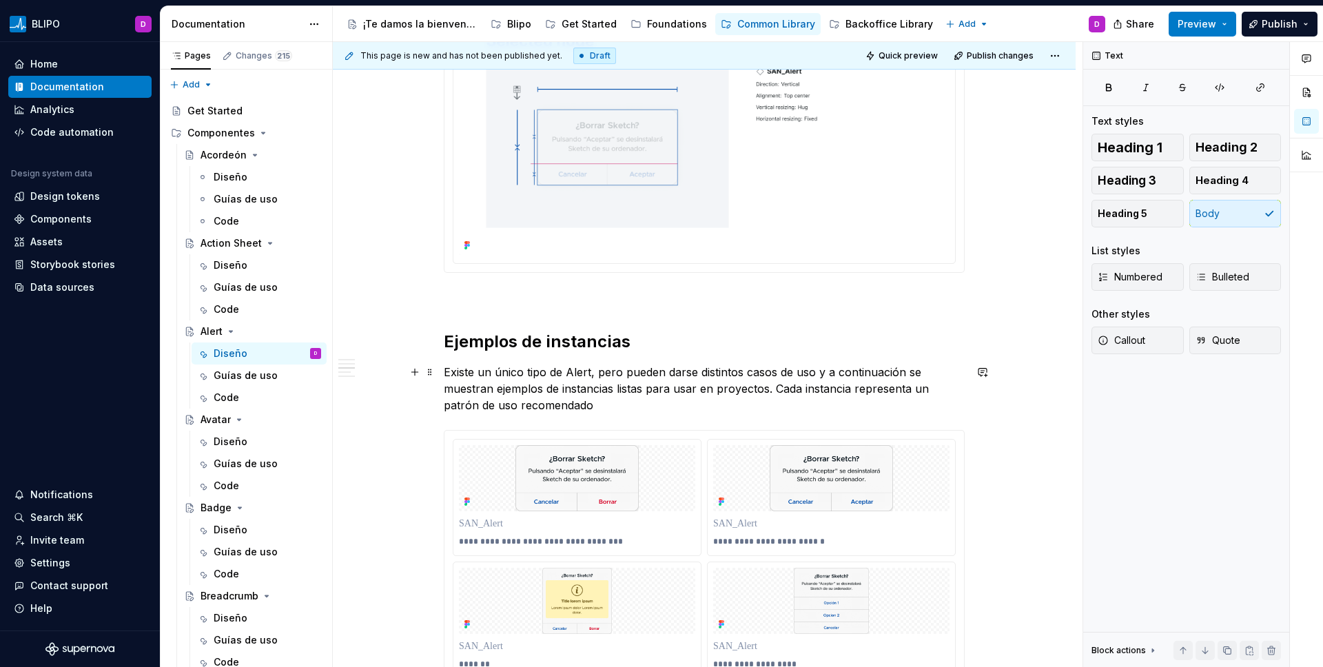
click at [737, 392] on p "Existe un único tipo de Alert, pero pueden darse distintos casos de uso y a con…" at bounding box center [704, 389] width 521 height 50
click at [654, 387] on p "Existe un único tipo de Alert, pero pueden darse distintos casos de uso y a con…" at bounding box center [704, 389] width 521 height 50
click at [799, 391] on p "Existe un único tipo de Alert, pero pueden darse distintos casos de uso y a con…" at bounding box center [704, 389] width 521 height 50
click at [653, 410] on p "Existe un único tipo de Alert, pero pueden darse distintos casos de uso y a con…" at bounding box center [704, 389] width 521 height 50
click at [593, 405] on p "Existe un único tipo de Alert, pero pueden darse distintos casos de uso y a con…" at bounding box center [704, 389] width 521 height 50
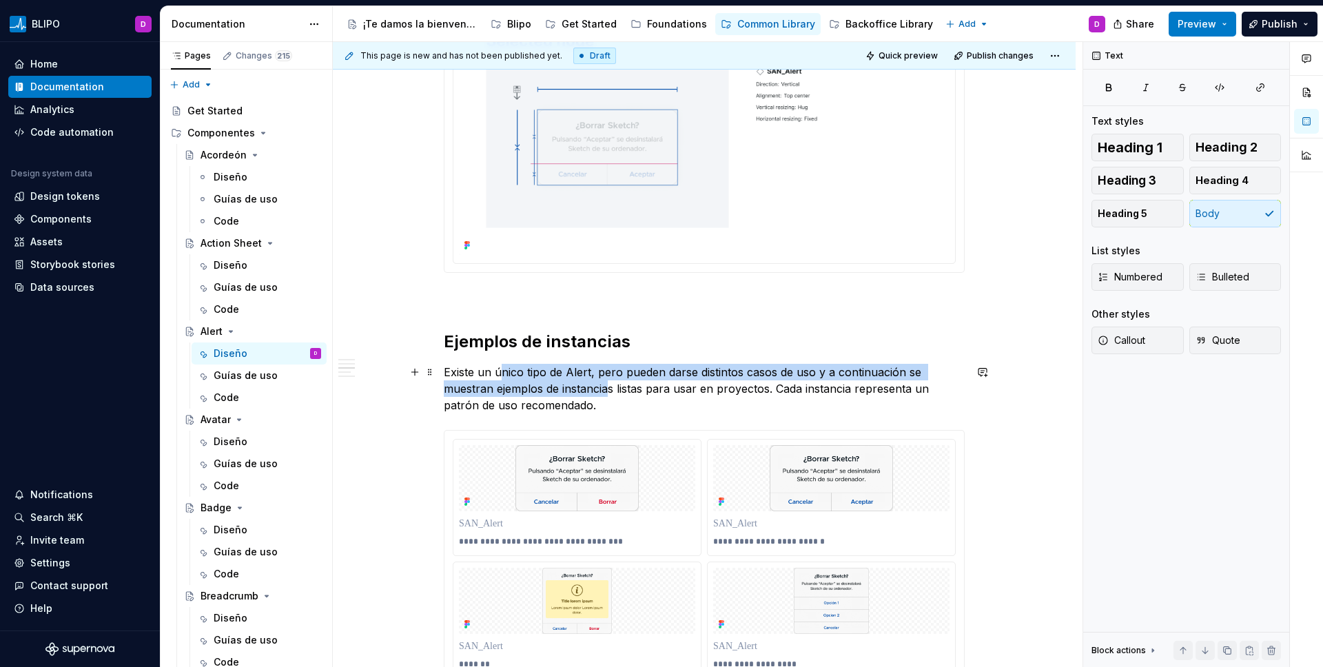
drag, startPoint x: 498, startPoint y: 369, endPoint x: 609, endPoint y: 394, distance: 113.7
click at [609, 394] on p "Existe un único tipo de Alert, pero pueden darse distintos casos de uso y a con…" at bounding box center [704, 389] width 521 height 50
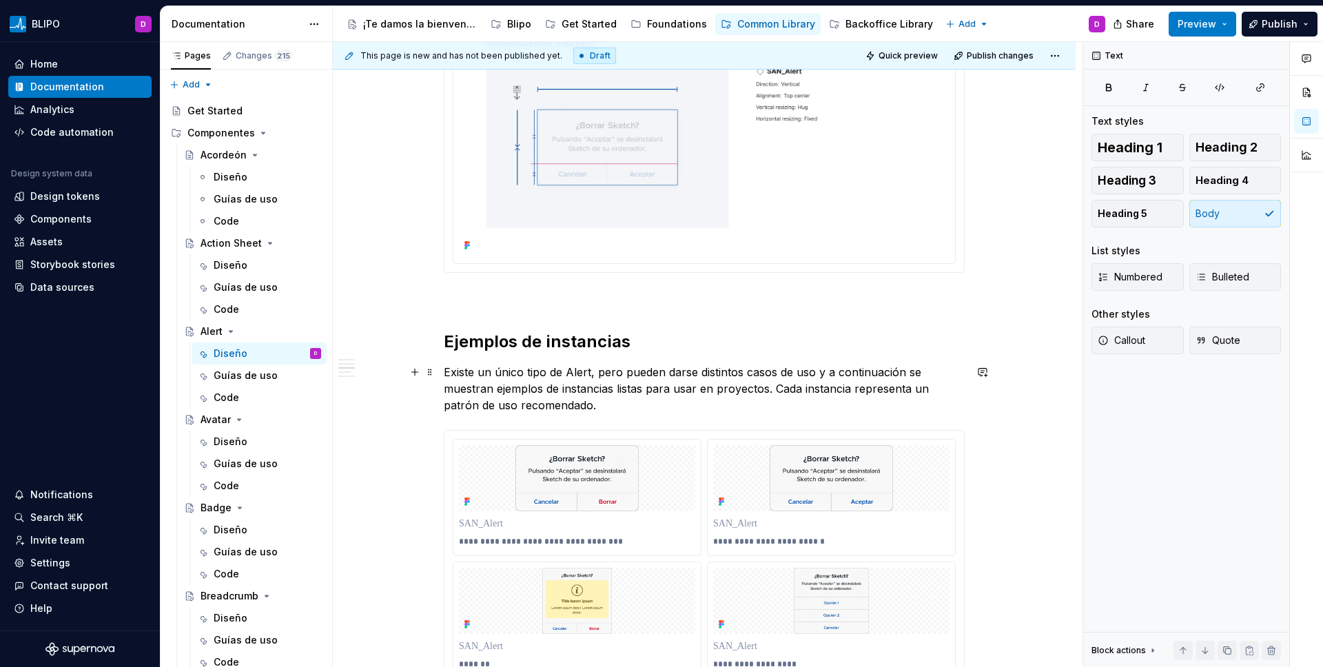
click at [610, 397] on p "Existe un único tipo de Alert, pero pueden darse distintos casos de uso y a con…" at bounding box center [704, 389] width 521 height 50
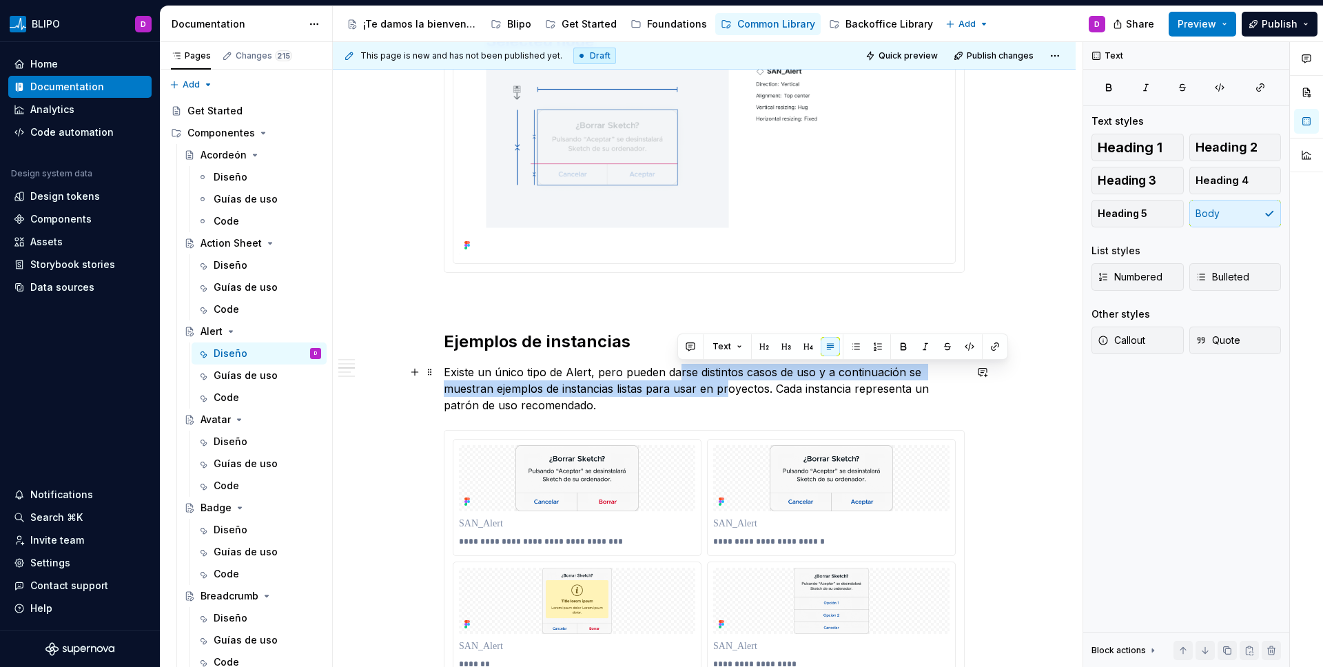
drag, startPoint x: 678, startPoint y: 373, endPoint x: 728, endPoint y: 395, distance: 54.9
click at [728, 395] on p "Existe un único tipo de Alert, pero pueden darse distintos casos de uso y a con…" at bounding box center [704, 389] width 521 height 50
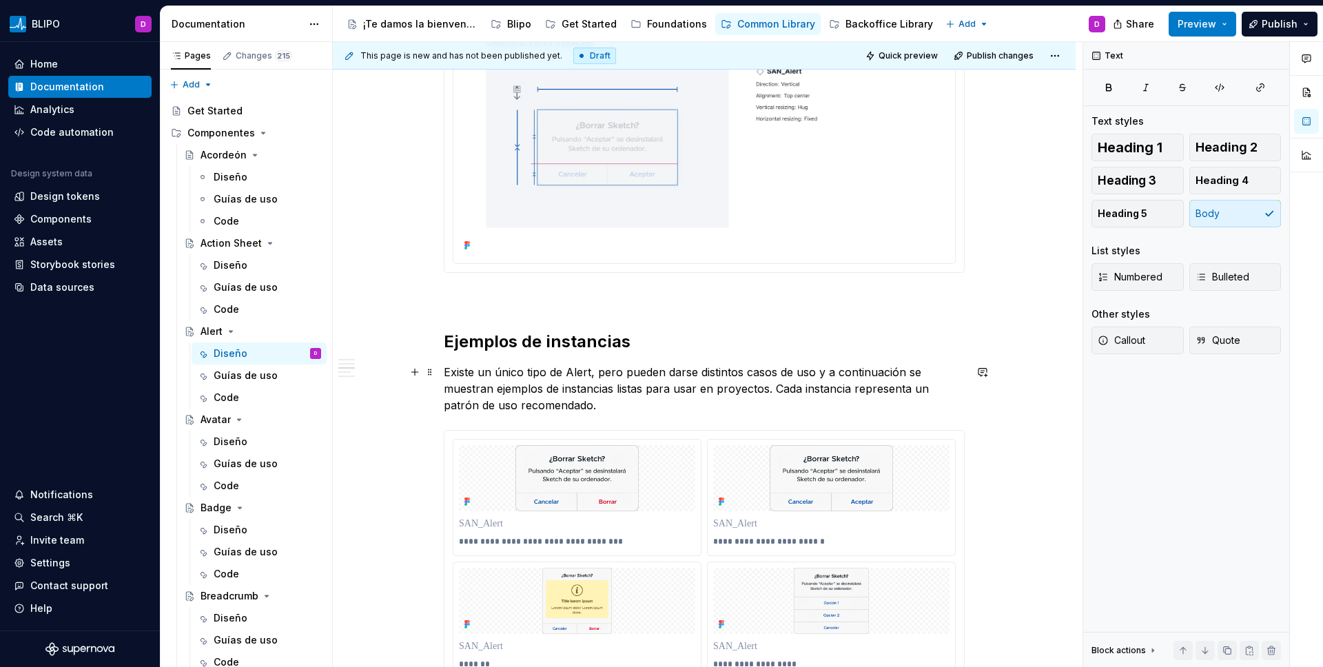
click at [730, 397] on p "Existe un único tipo de Alert, pero pueden darse distintos casos de uso y a con…" at bounding box center [704, 389] width 521 height 50
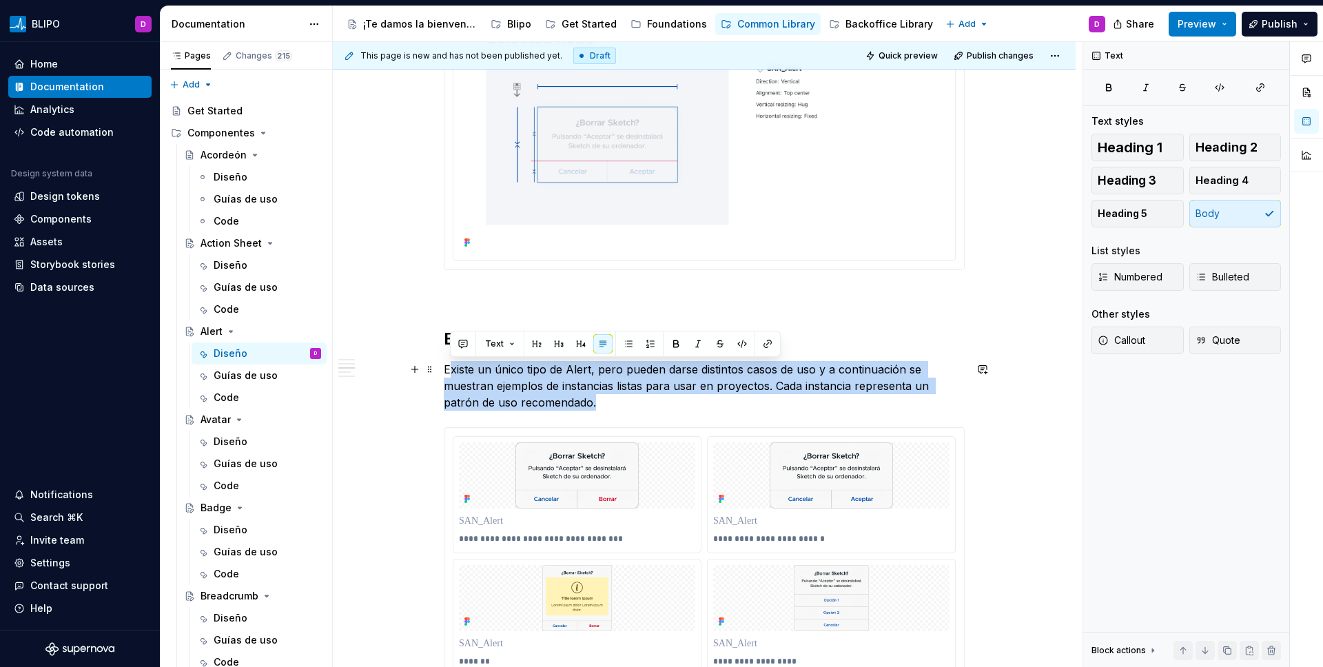
drag, startPoint x: 649, startPoint y: 406, endPoint x: 447, endPoint y: 367, distance: 204.9
click at [447, 367] on p "Existe un único tipo de Alert, pero pueden darse distintos casos de uso y a con…" at bounding box center [704, 386] width 521 height 50
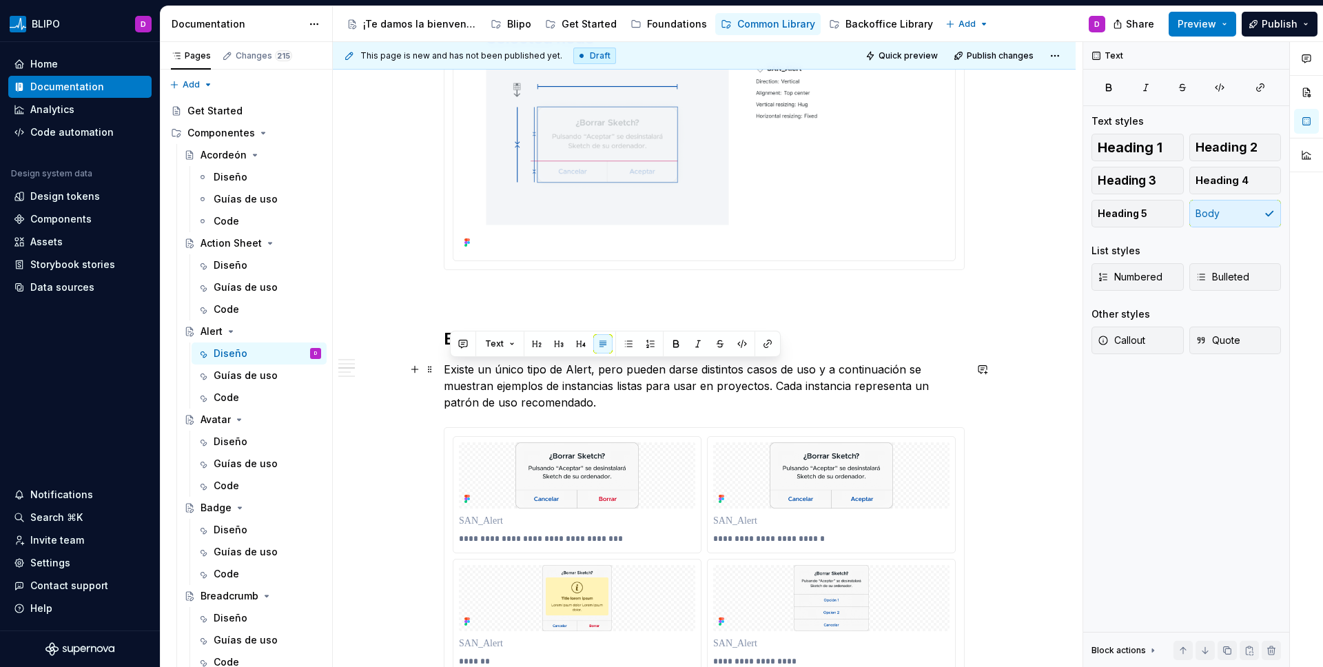
click at [615, 404] on p "Existe un único tipo de Alert, pero pueden darse distintos casos de uso y a con…" at bounding box center [704, 386] width 521 height 50
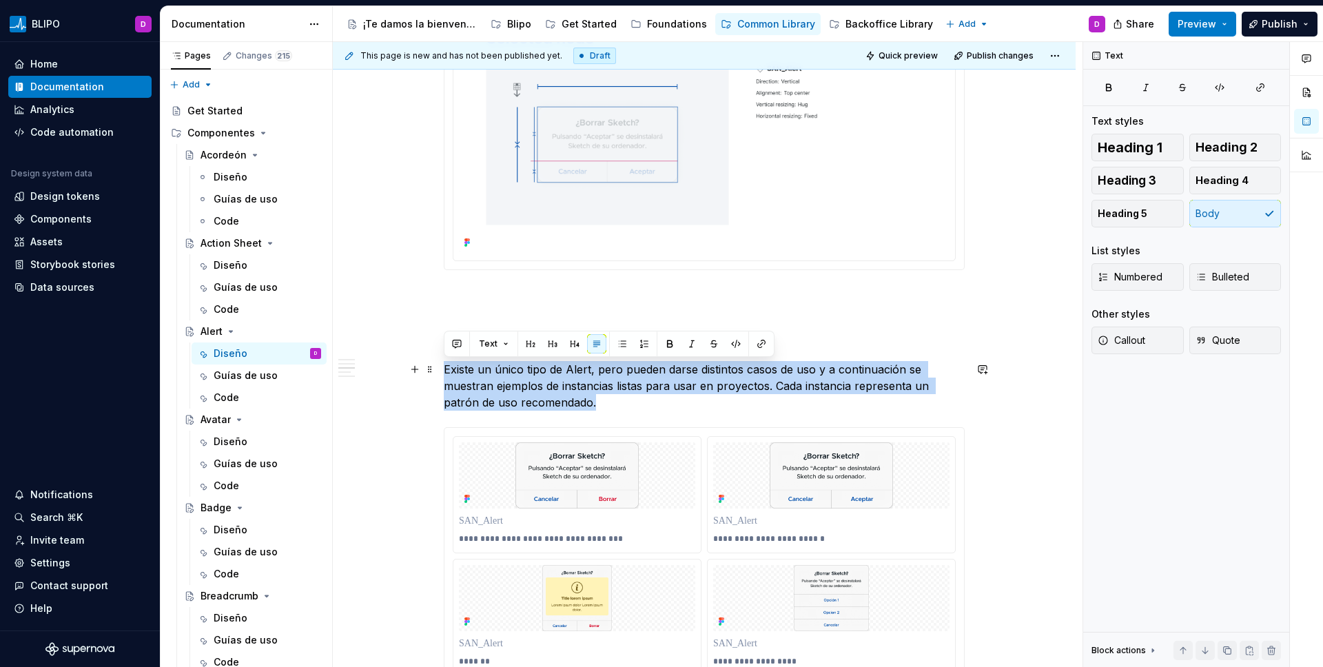
drag, startPoint x: 613, startPoint y: 405, endPoint x: 438, endPoint y: 367, distance: 179.1
click at [438, 367] on div "**********" at bounding box center [704, 572] width 743 height 3817
copy p "Existe un único tipo de Alert, pero pueden darse distintos casos de uso y a con…"
click at [602, 396] on p "Existe un único tipo de Alert, pero pueden darse distintos casos de uso y a con…" at bounding box center [704, 386] width 521 height 50
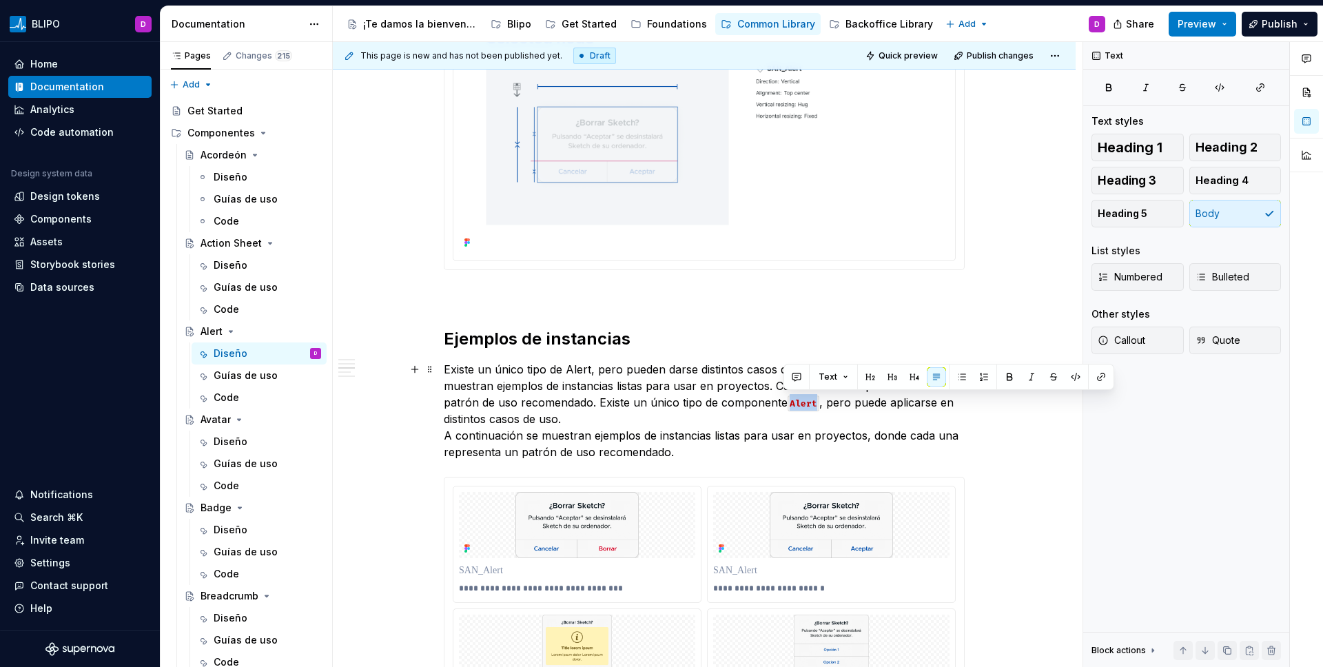
drag, startPoint x: 785, startPoint y: 402, endPoint x: 819, endPoint y: 399, distance: 34.6
click at [819, 399] on p "Existe un único tipo de Alert, pero pueden darse distintos casos de uso y a con…" at bounding box center [704, 410] width 521 height 99
click at [506, 413] on p "Existe un único tipo de Alert, pero pueden darse distintos casos de uso y a con…" at bounding box center [704, 410] width 521 height 99
click at [533, 418] on p "Existe un único tipo de Alert, pero pueden darse distintos casos de uso y a con…" at bounding box center [704, 410] width 521 height 99
click at [563, 420] on p "Existe un único tipo de Alert, pero pueden darse distintos casos de uso y a con…" at bounding box center [704, 410] width 521 height 99
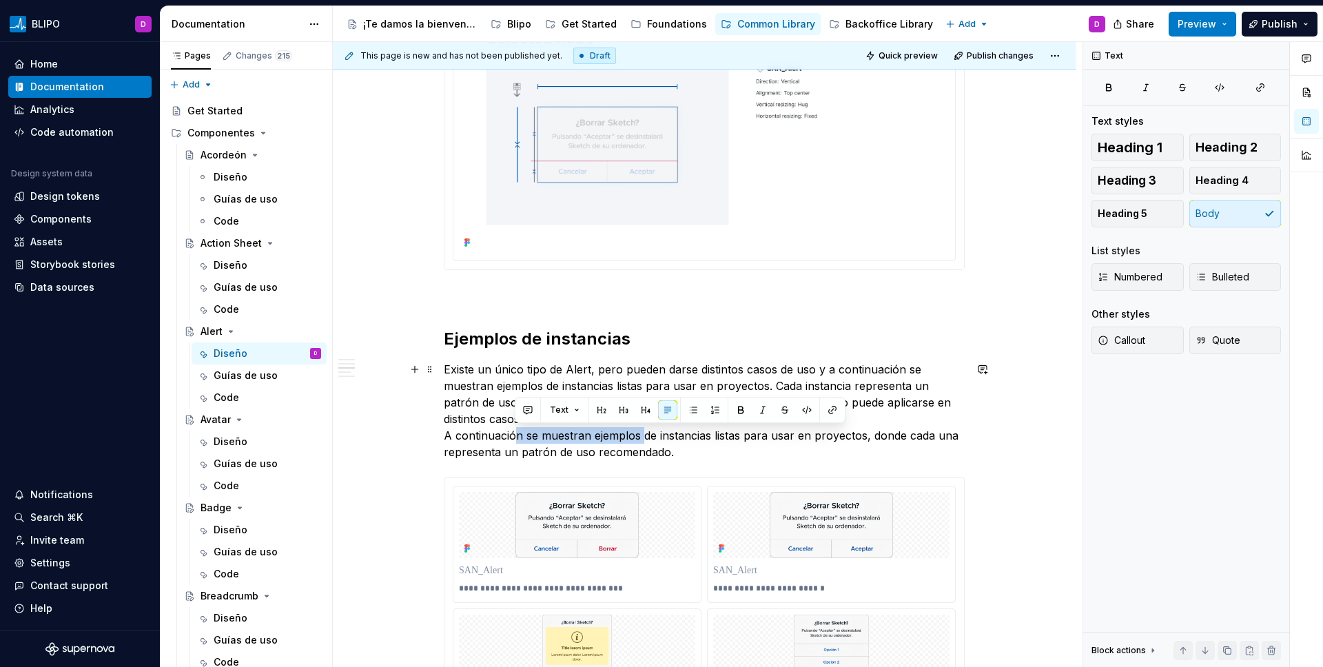
drag, startPoint x: 517, startPoint y: 438, endPoint x: 641, endPoint y: 441, distance: 124.1
click at [641, 441] on p "Existe un único tipo de Alert, pero pueden darse distintos casos de uso y a con…" at bounding box center [704, 410] width 521 height 99
click at [677, 447] on p "Existe un único tipo de Alert, pero pueden darse distintos casos de uso y a con…" at bounding box center [704, 410] width 521 height 99
click at [687, 452] on p "Existe un único tipo de Alert, pero pueden darse distintos casos de uso y a con…" at bounding box center [704, 410] width 521 height 99
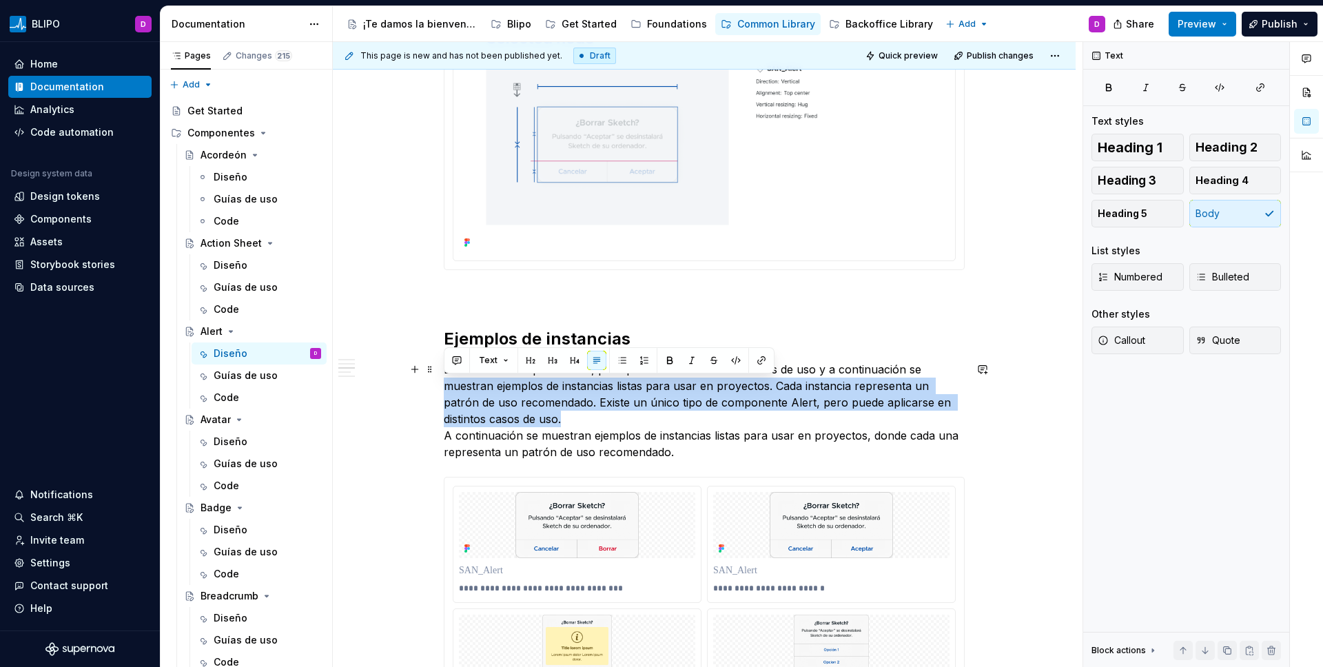
drag, startPoint x: 575, startPoint y: 416, endPoint x: 445, endPoint y: 385, distance: 134.1
click at [445, 385] on p "Existe un único tipo de Alert, pero pueden darse distintos casos de uso y a con…" at bounding box center [704, 410] width 521 height 99
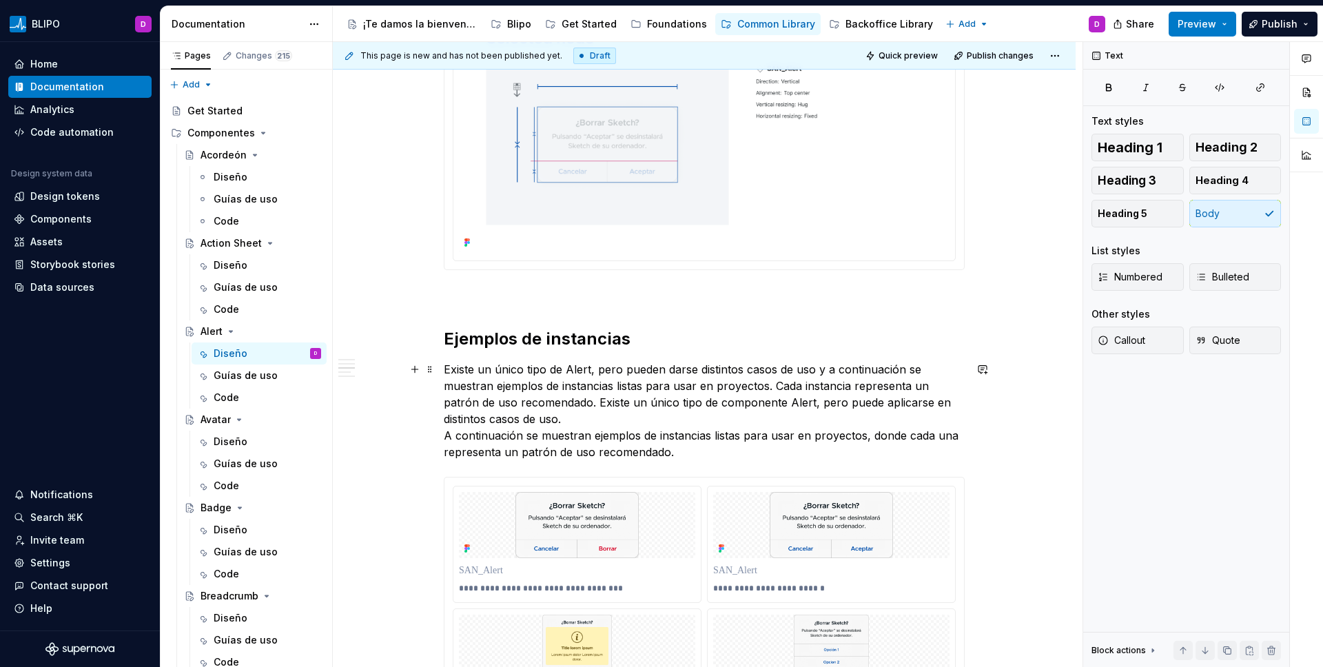
click at [575, 407] on p "Existe un único tipo de Alert, pero pueden darse distintos casos de uso y a con…" at bounding box center [704, 410] width 521 height 99
drag, startPoint x: 594, startPoint y: 402, endPoint x: 566, endPoint y: 400, distance: 28.3
click at [542, 398] on p "Existe un único tipo de Alert, pero pueden darse distintos casos de uso y a con…" at bounding box center [704, 410] width 521 height 99
click at [601, 405] on p "Existe un único tipo de Alert, pero pueden darse distintos casos de uso y a con…" at bounding box center [704, 410] width 521 height 99
click at [598, 405] on p "Existe un único tipo de Alert, pero pueden darse distintos casos de uso y a con…" at bounding box center [704, 410] width 521 height 99
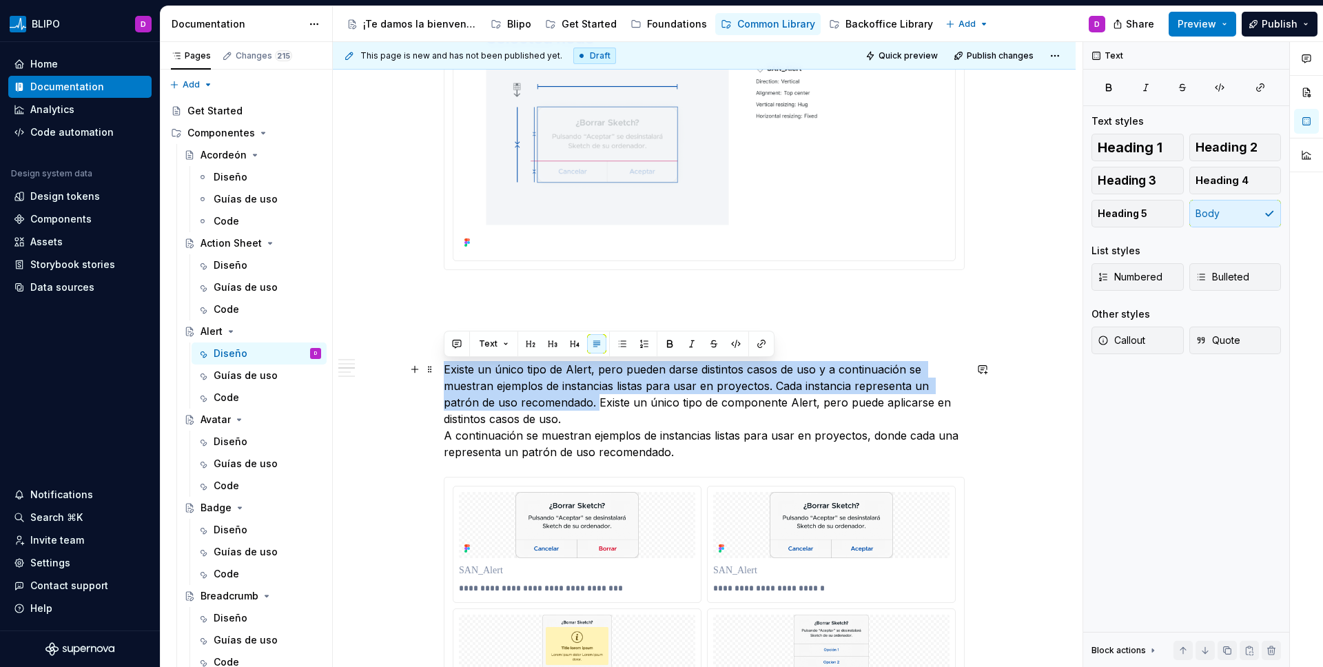
drag, startPoint x: 599, startPoint y: 405, endPoint x: 436, endPoint y: 374, distance: 165.7
click at [436, 374] on div "**********" at bounding box center [704, 597] width 743 height 3867
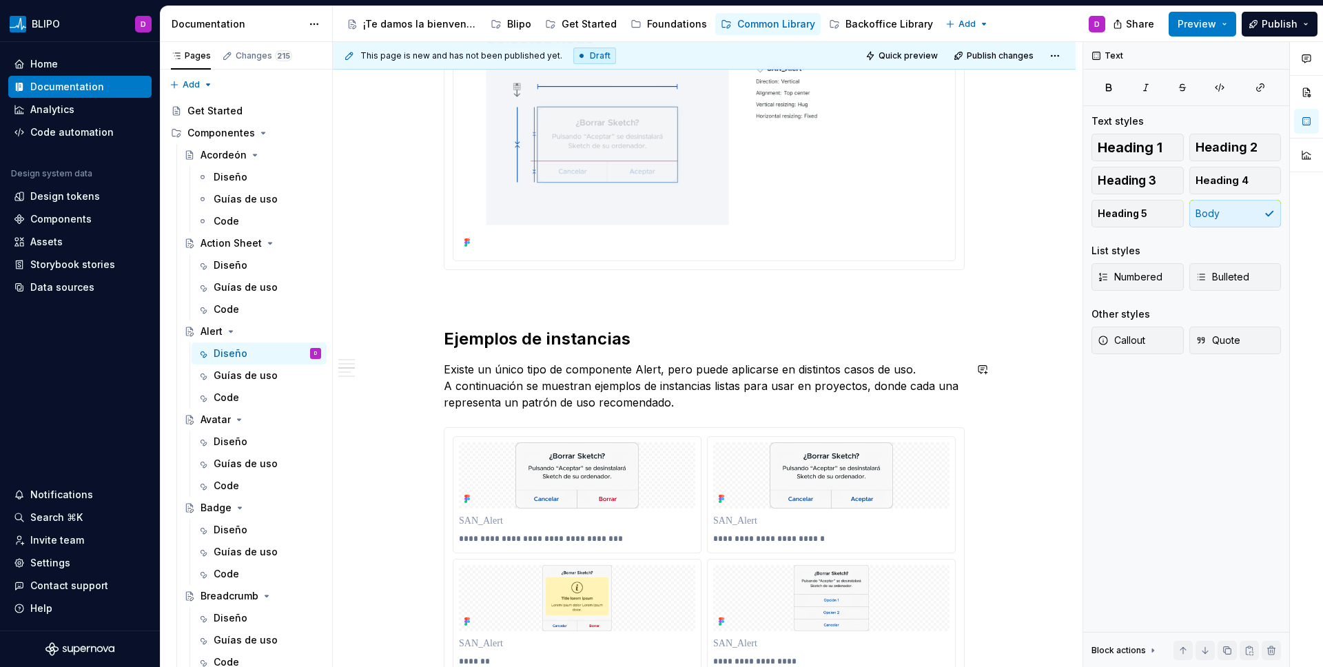
click at [738, 414] on div "**********" at bounding box center [704, 481] width 521 height 3568
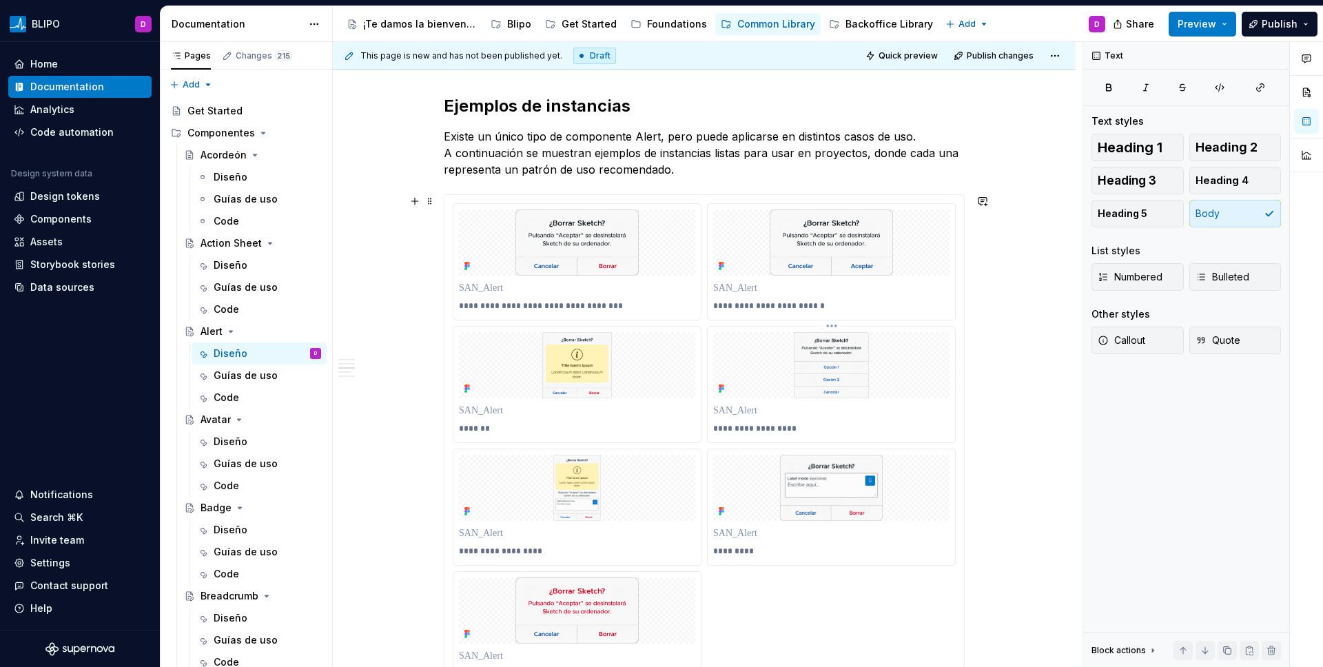
scroll to position [1809, 0]
click at [490, 428] on p "*******" at bounding box center [577, 427] width 236 height 11
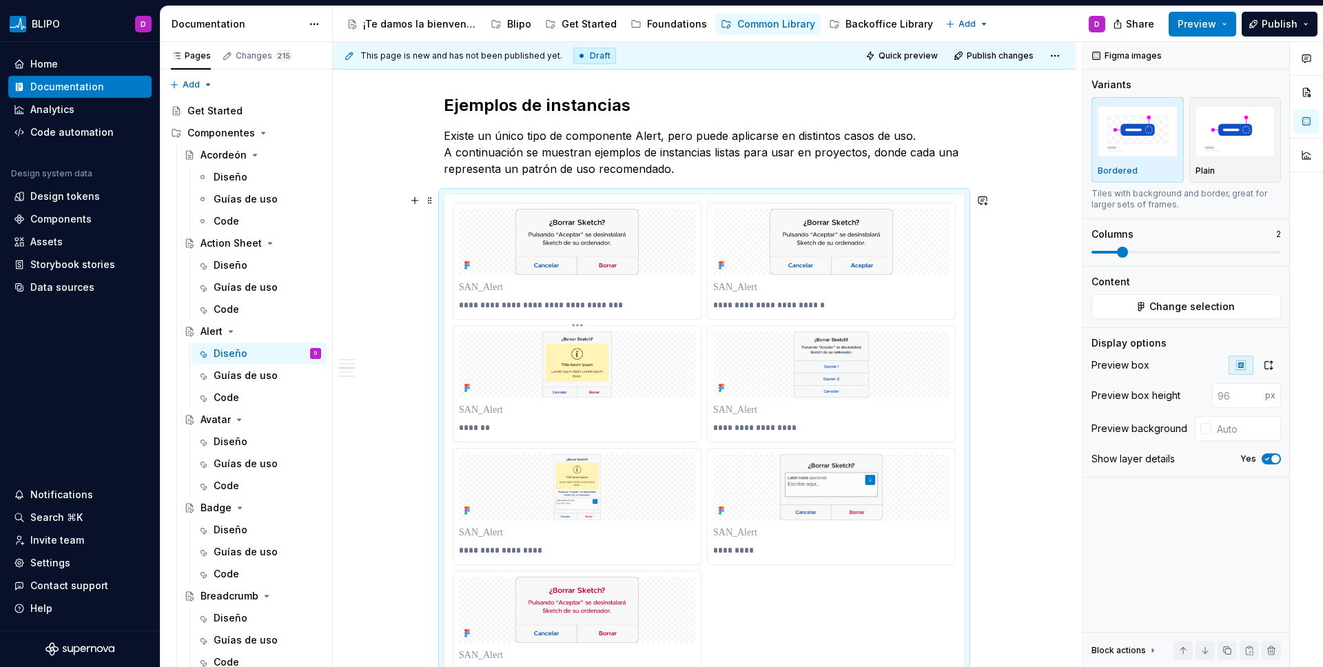
click at [498, 429] on p "*******" at bounding box center [577, 427] width 236 height 11
click at [769, 430] on p "**********" at bounding box center [831, 427] width 236 height 11
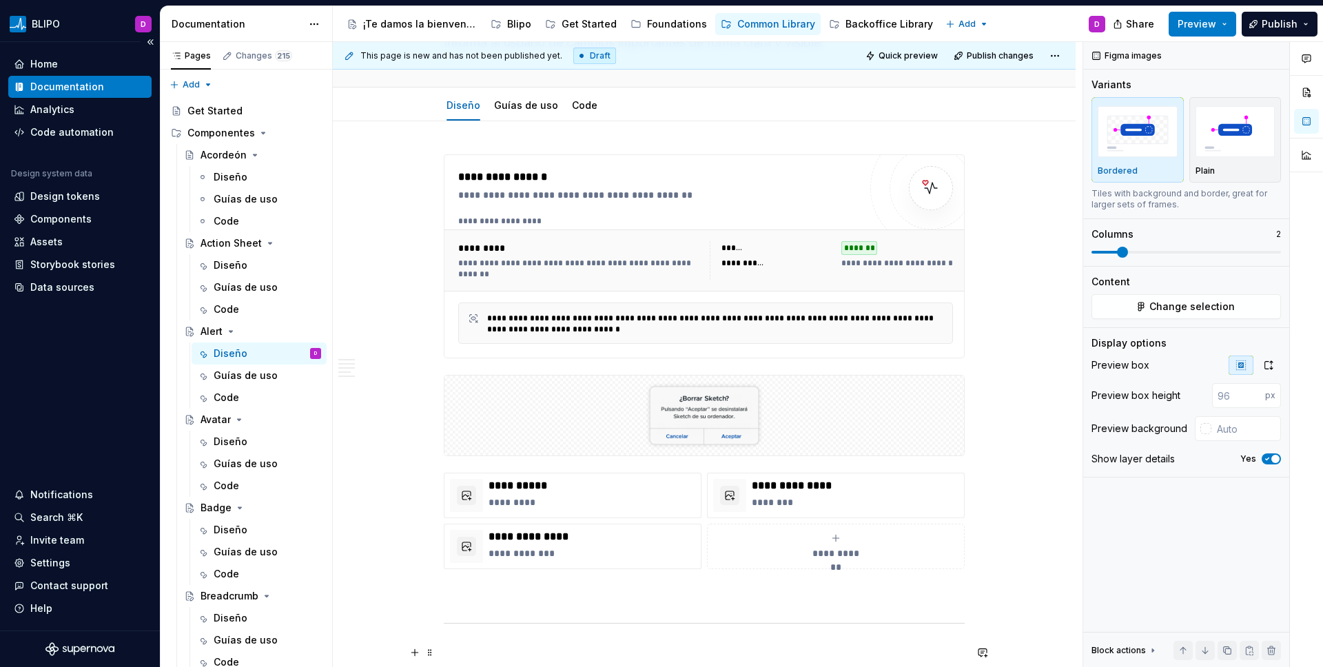
scroll to position [0, 0]
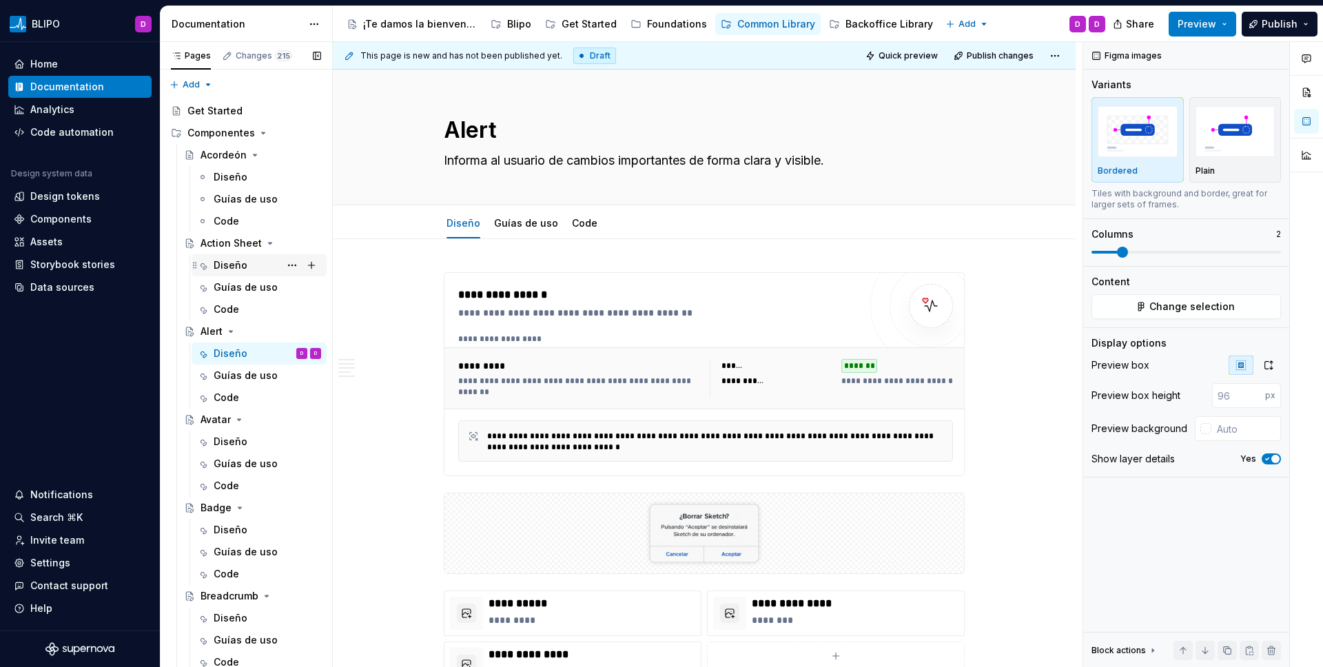
click at [221, 267] on div "Diseño" at bounding box center [231, 265] width 34 height 14
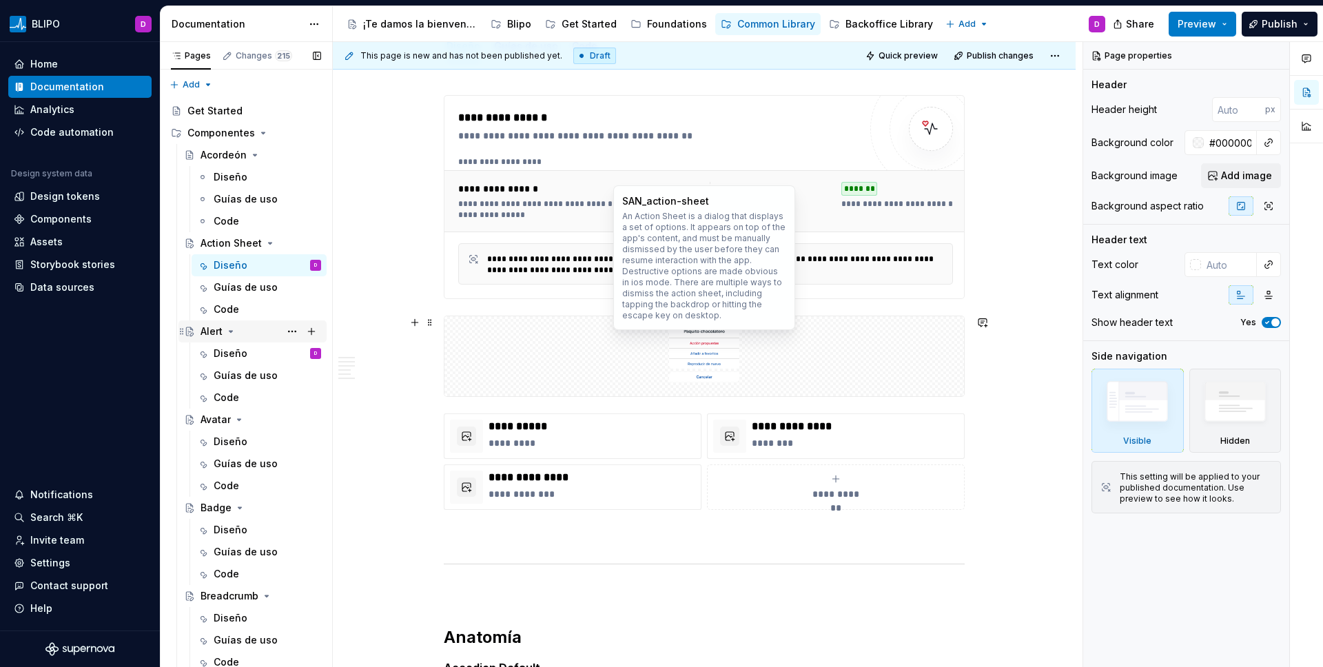
scroll to position [309, 0]
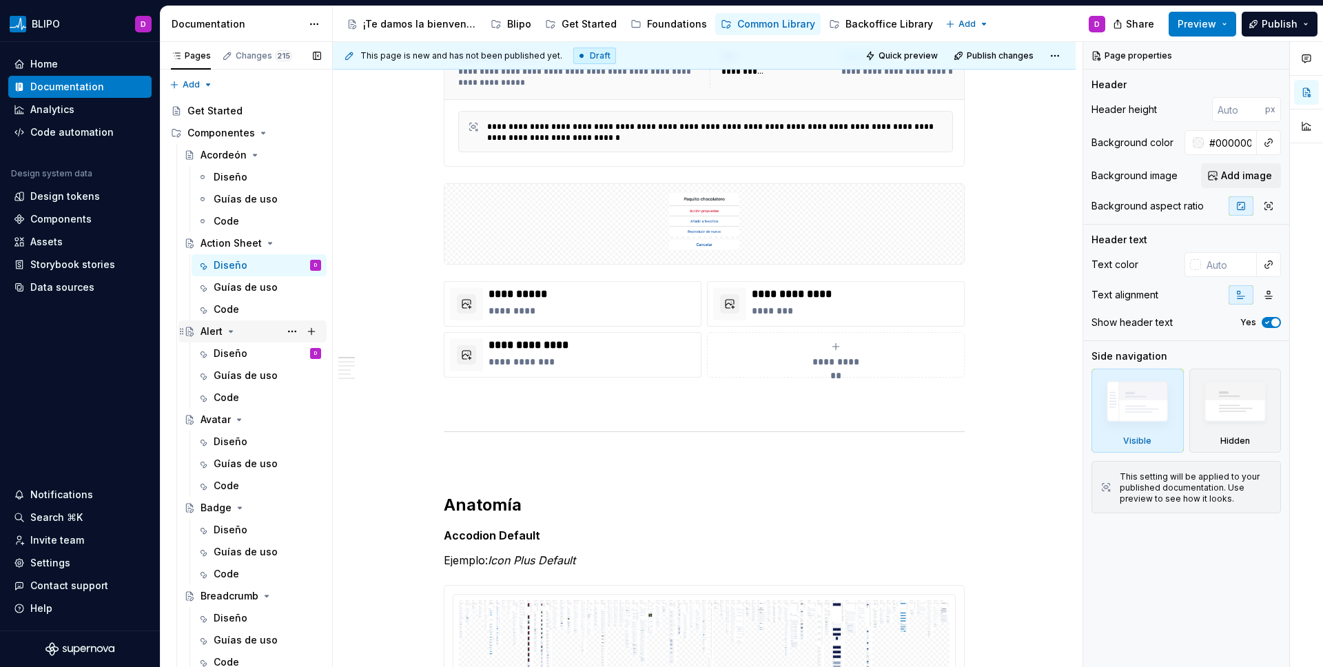
click at [210, 327] on div "Alert" at bounding box center [212, 332] width 22 height 14
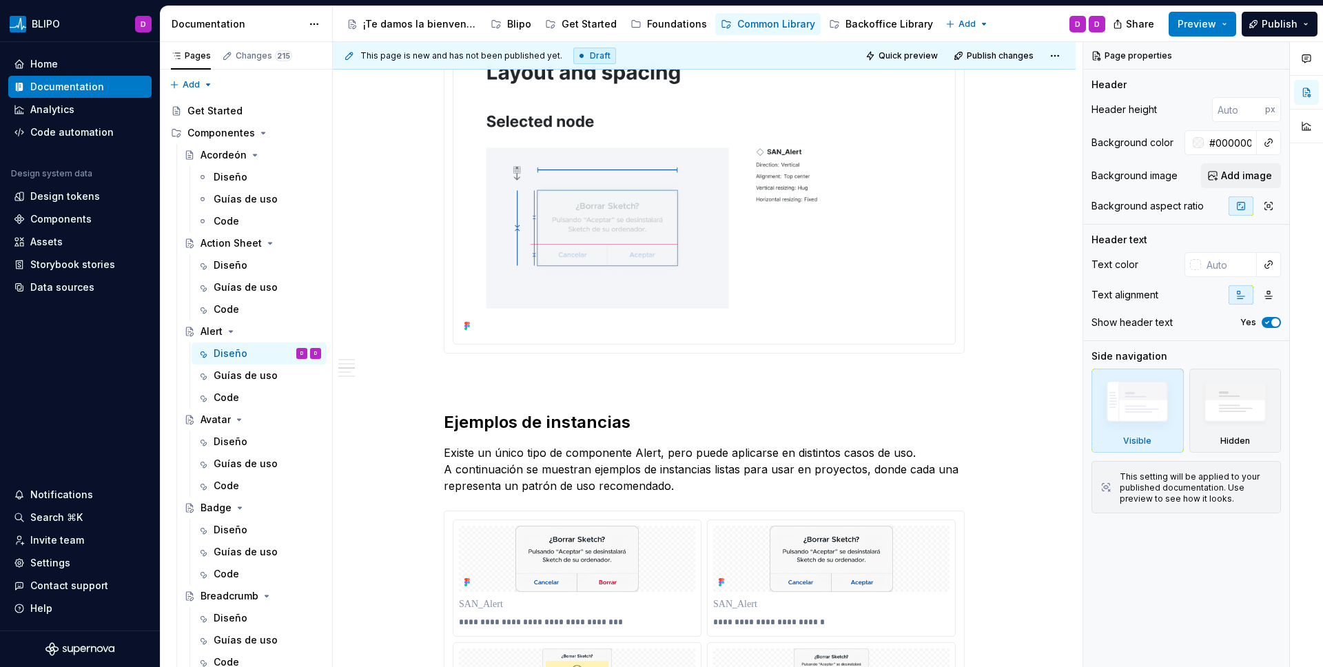
scroll to position [1677, 0]
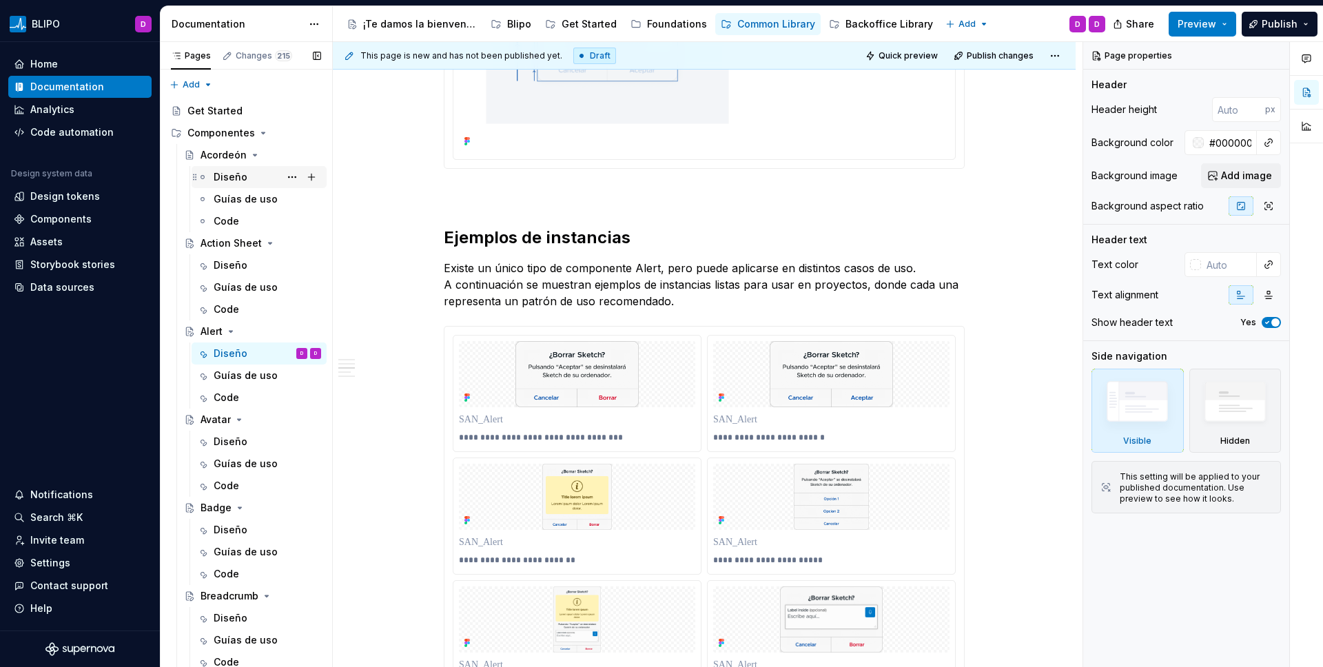
click at [227, 178] on div "Diseño" at bounding box center [231, 177] width 34 height 14
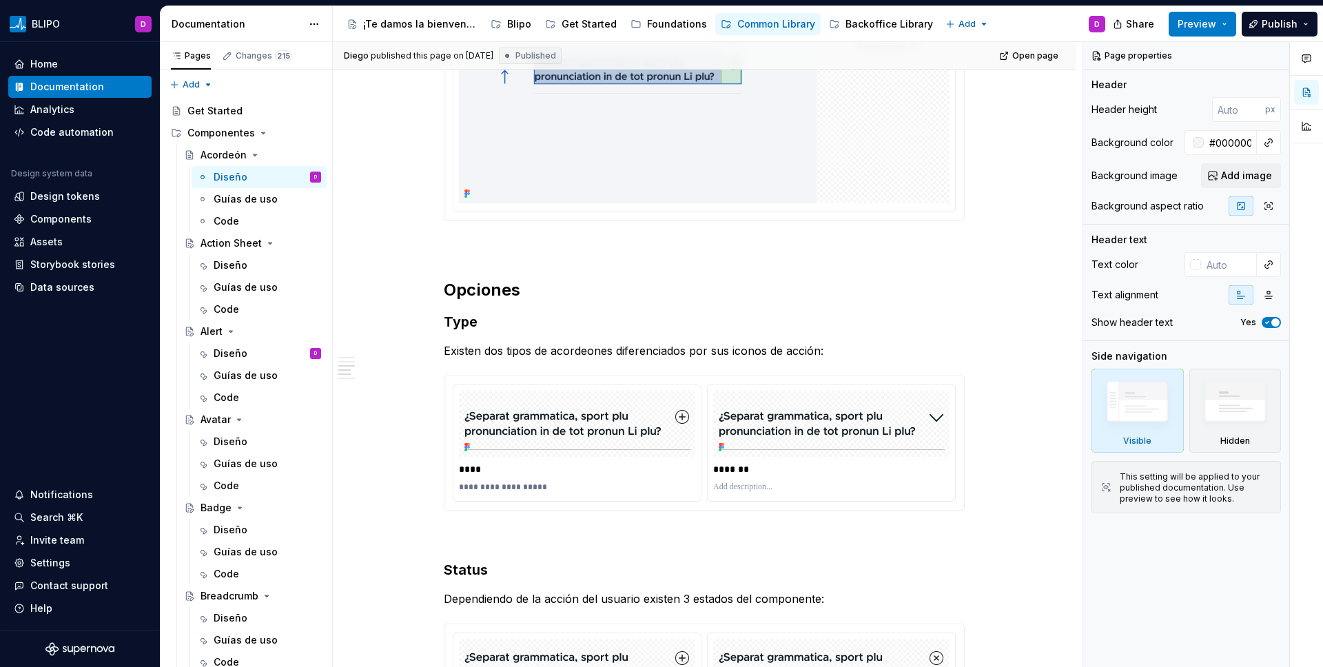
scroll to position [1915, 0]
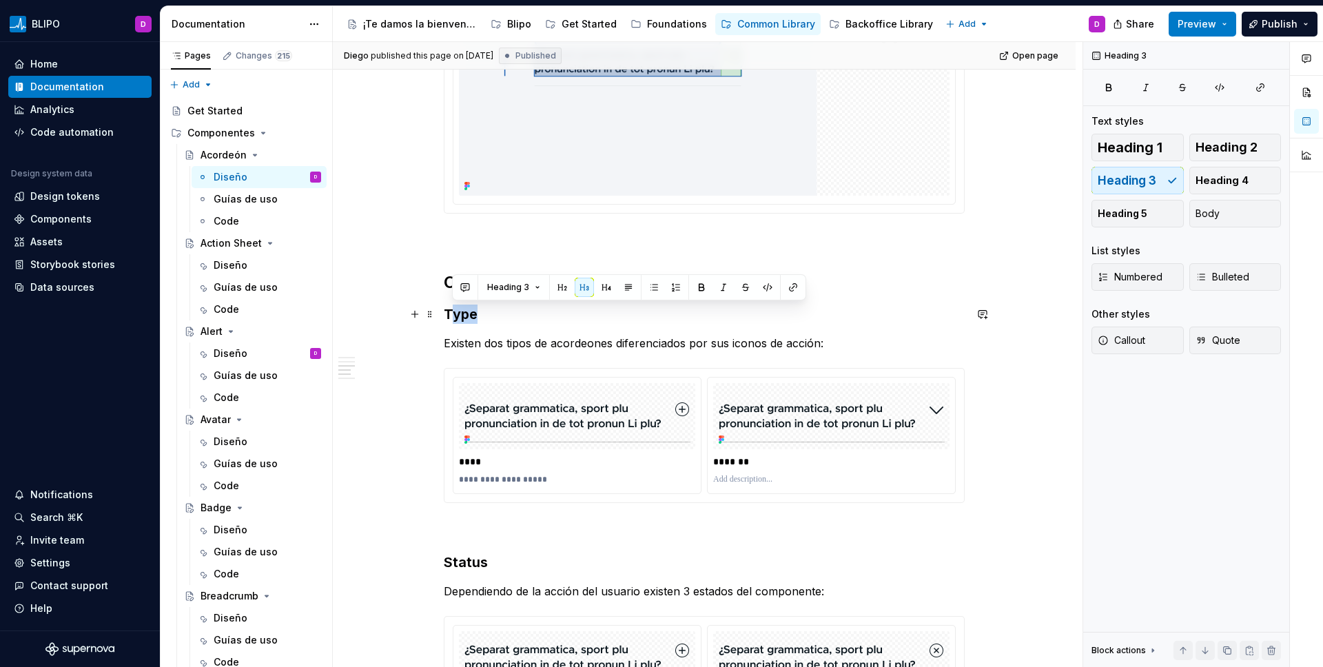
drag, startPoint x: 452, startPoint y: 314, endPoint x: 476, endPoint y: 312, distance: 23.5
click at [476, 312] on h3 "Type" at bounding box center [704, 314] width 521 height 19
click at [482, 318] on h3 "Type" at bounding box center [704, 314] width 521 height 19
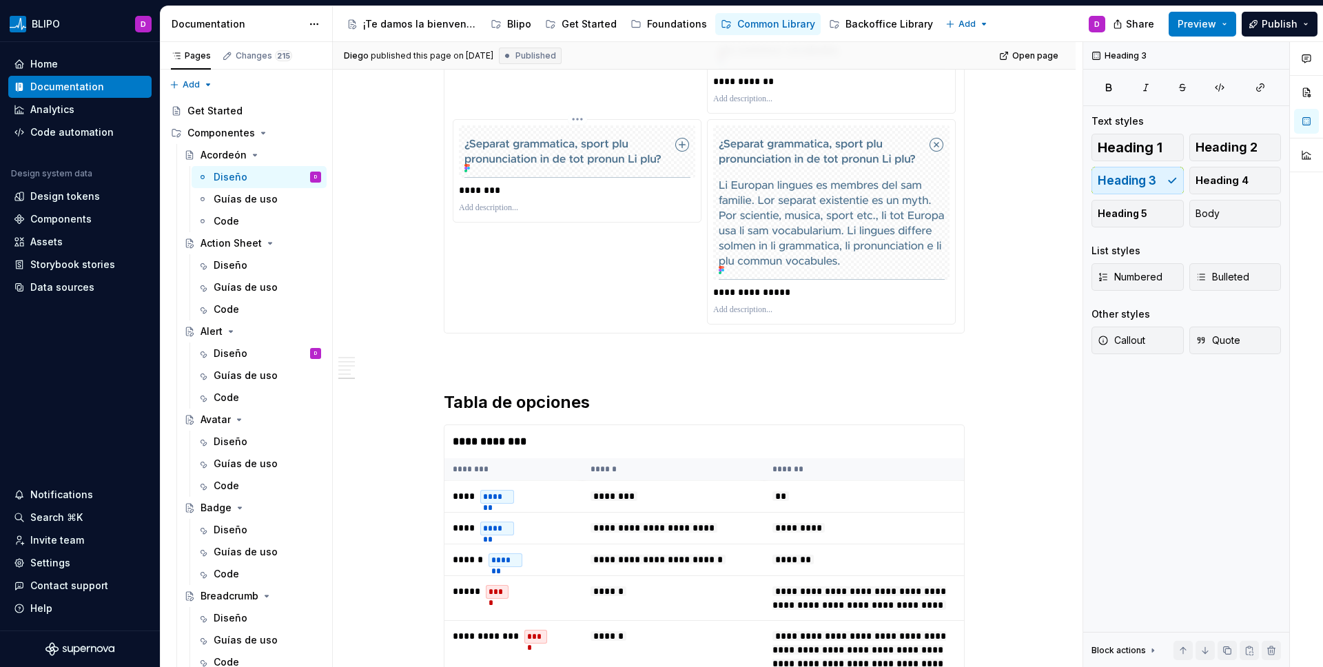
scroll to position [2861, 0]
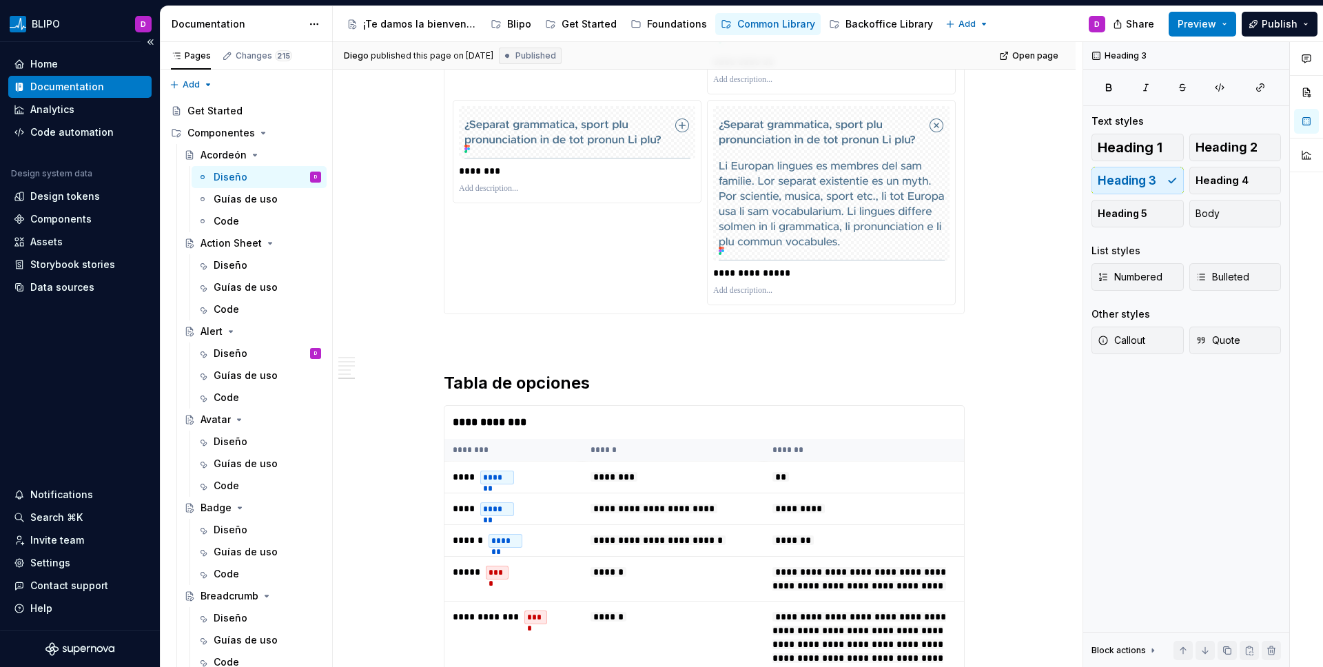
click at [122, 399] on div "Home Documentation Analytics Code automation Design system data Design tokens C…" at bounding box center [80, 336] width 160 height 589
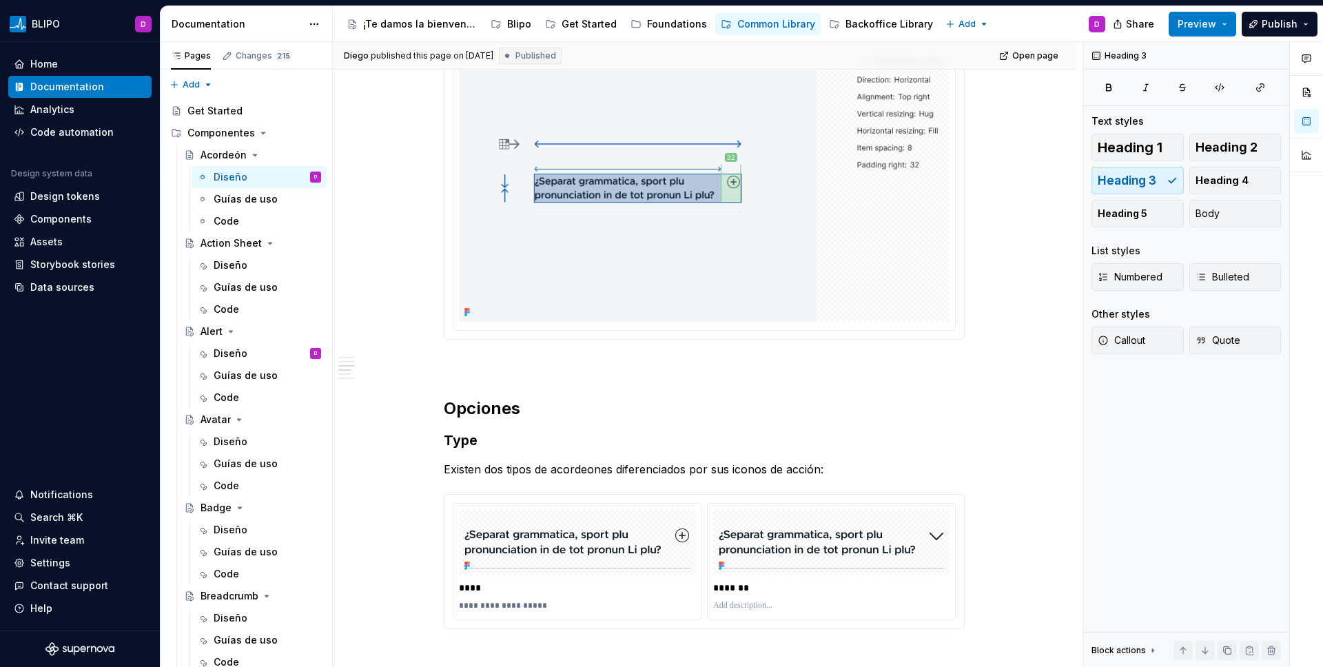
scroll to position [1666, 0]
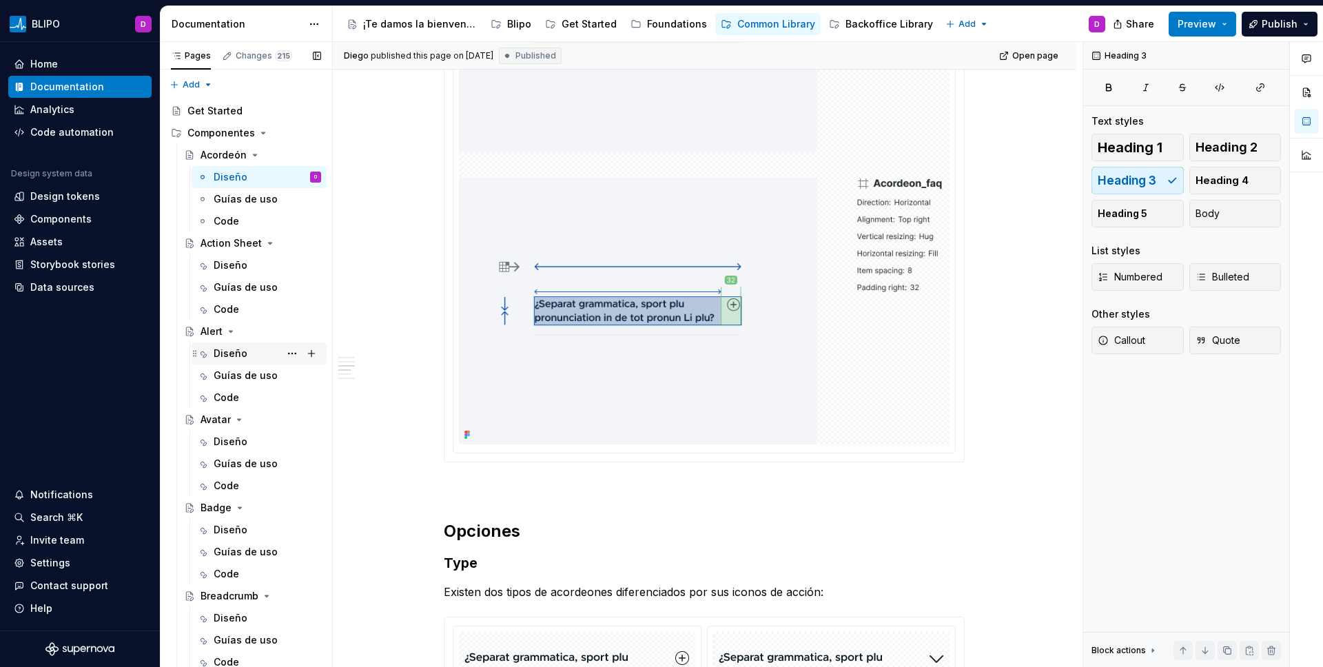
click at [225, 356] on div "Diseño" at bounding box center [231, 354] width 34 height 14
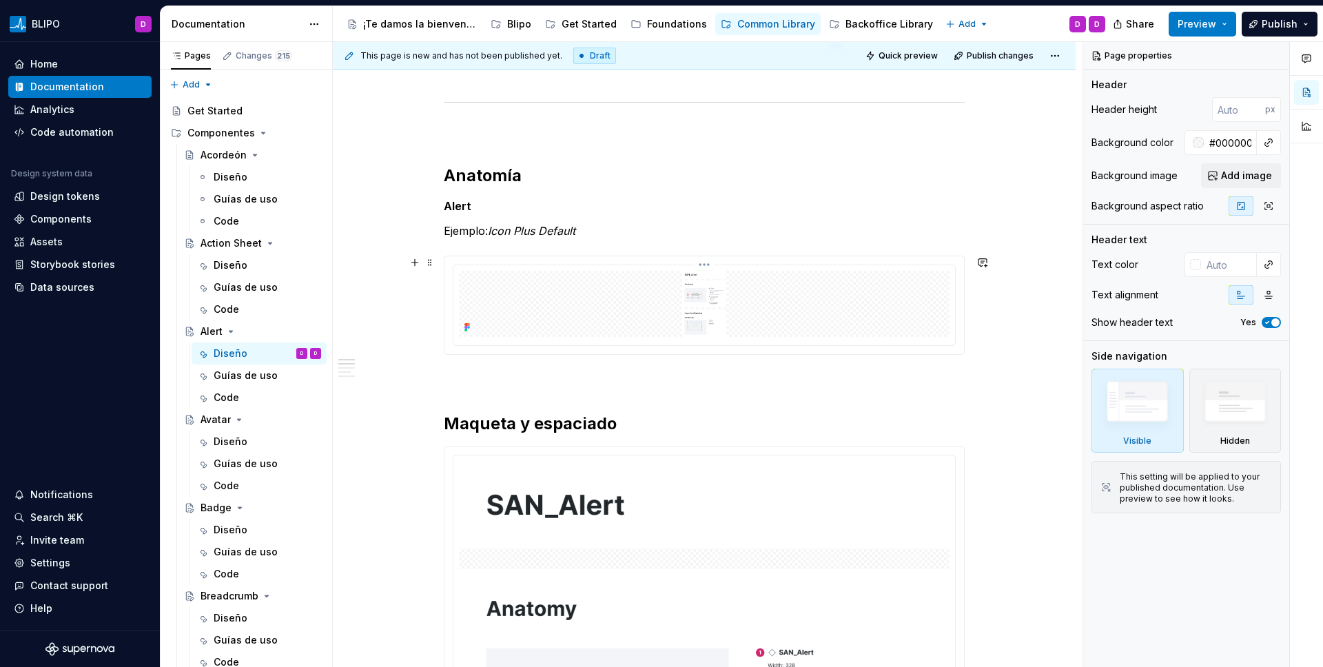
scroll to position [640, 0]
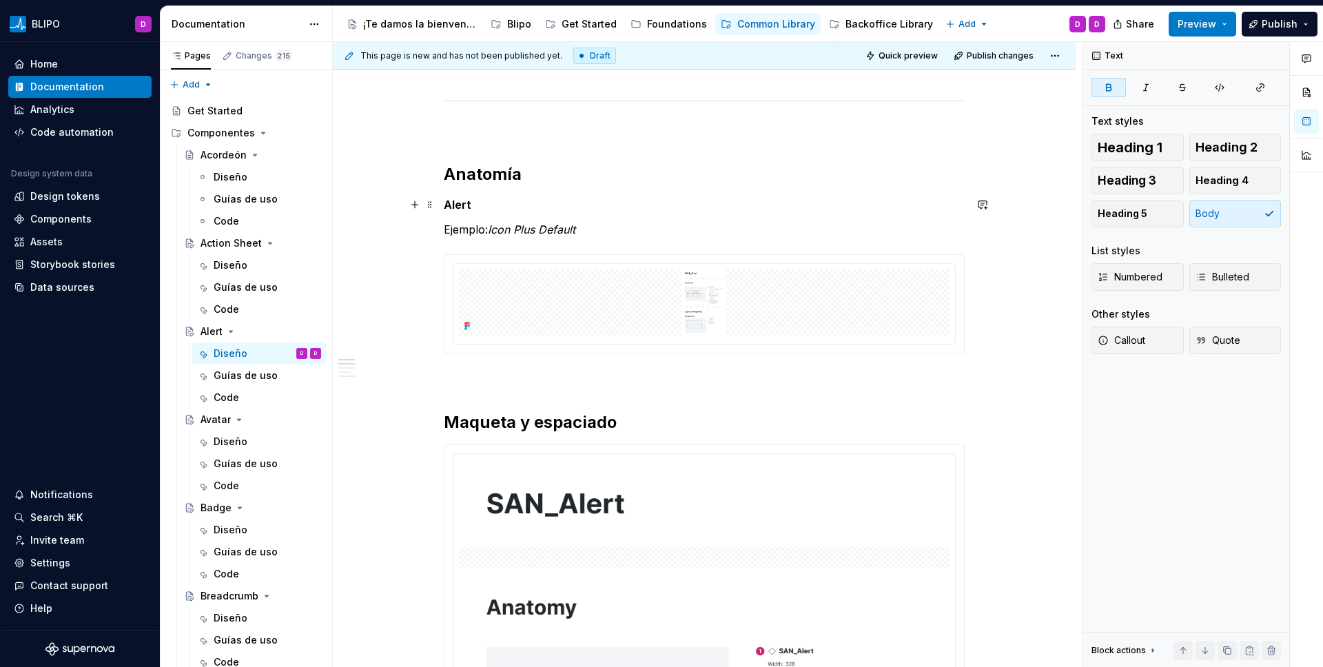
click at [716, 210] on p "Alert" at bounding box center [704, 204] width 521 height 17
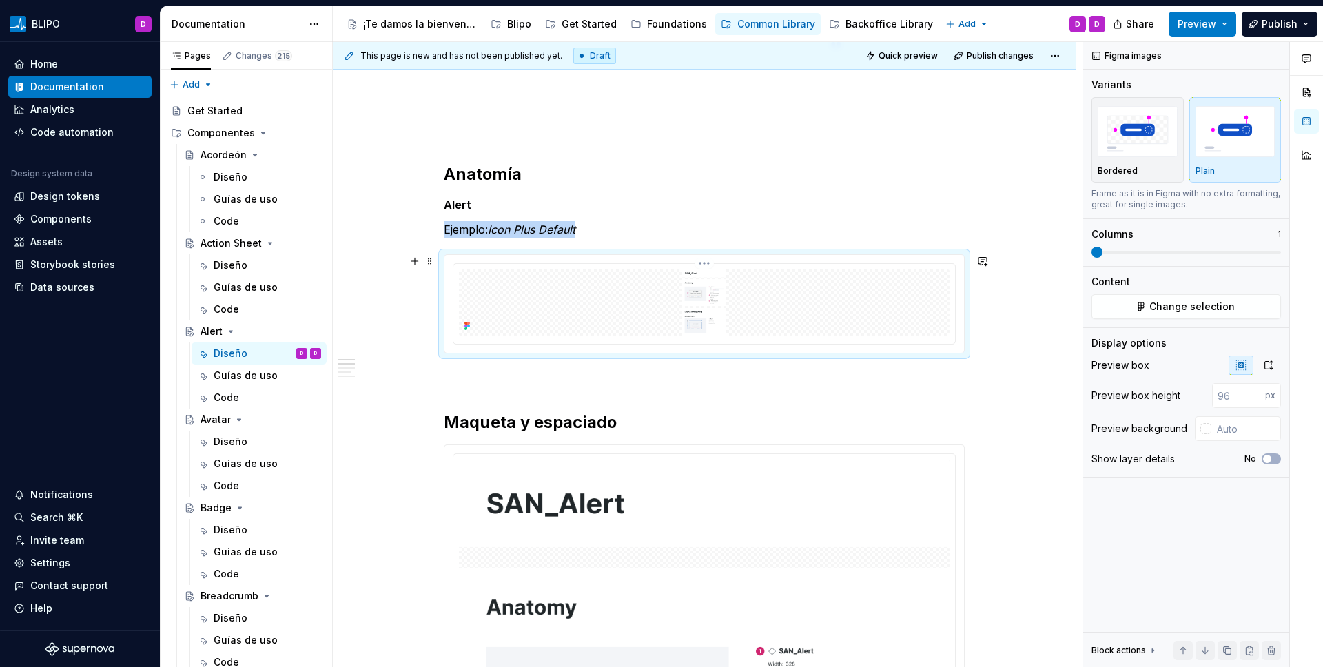
click at [620, 280] on img at bounding box center [704, 302] width 491 height 66
click at [1041, 311] on button "Change selection" at bounding box center [1187, 306] width 190 height 25
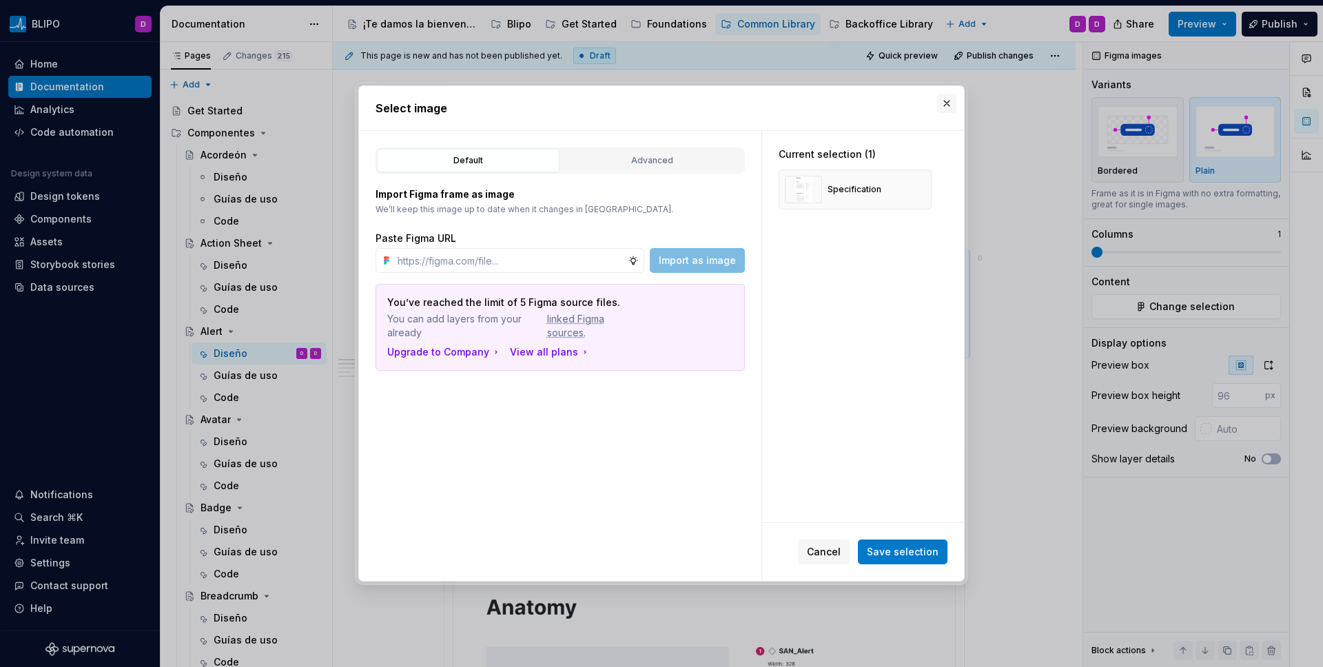
click at [942, 102] on button "button" at bounding box center [946, 103] width 19 height 19
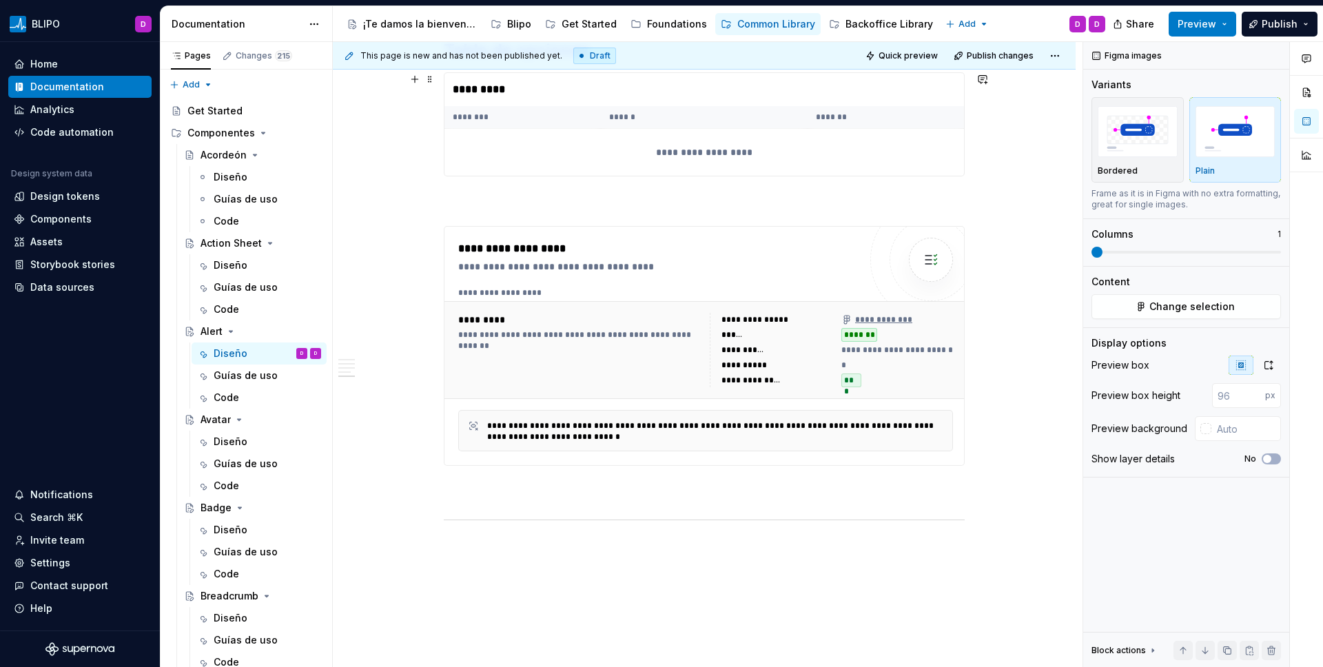
scroll to position [2928, 0]
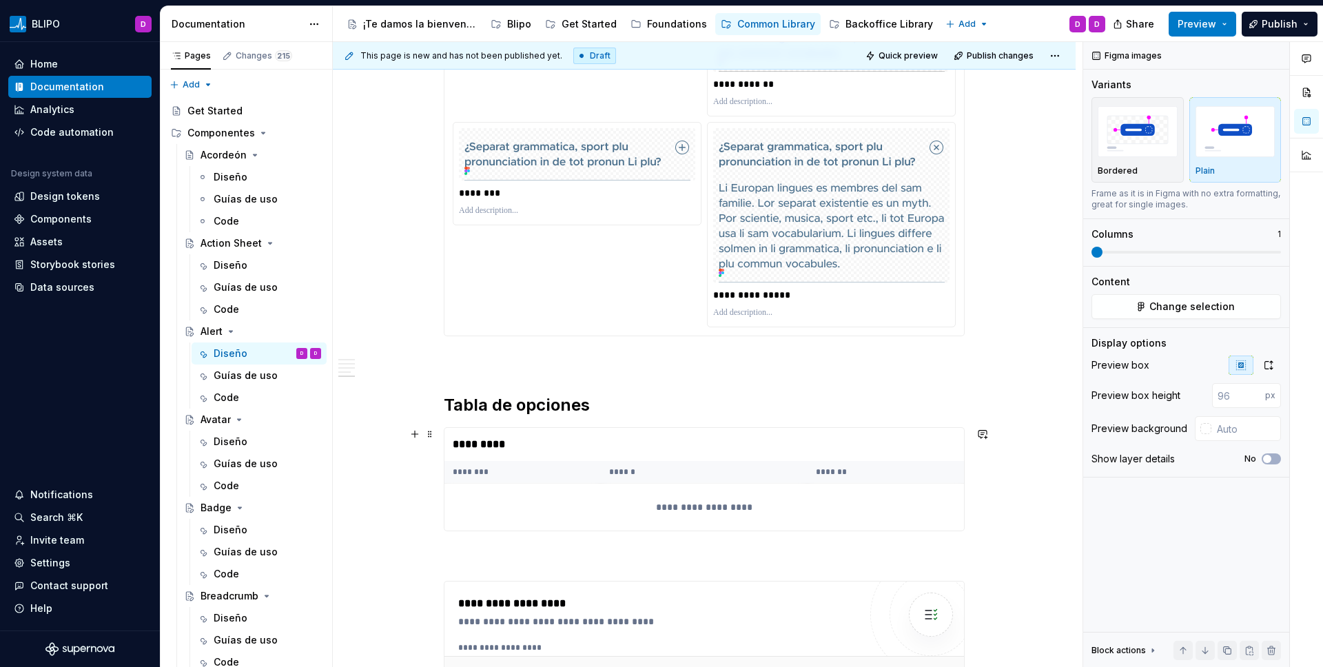
click at [533, 468] on th "********" at bounding box center [523, 472] width 156 height 23
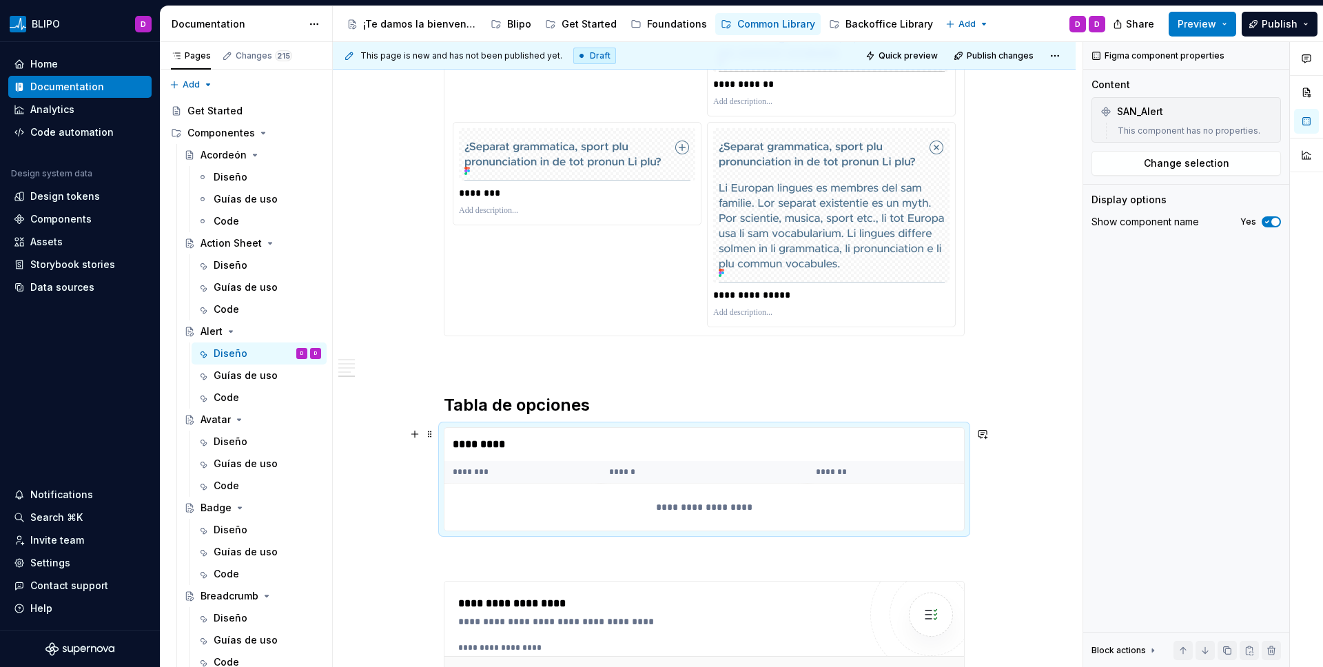
click at [615, 488] on div "**********" at bounding box center [705, 507] width 520 height 47
click at [699, 504] on div "**********" at bounding box center [705, 507] width 520 height 47
click at [1041, 170] on span "Change selection" at bounding box center [1186, 163] width 85 height 14
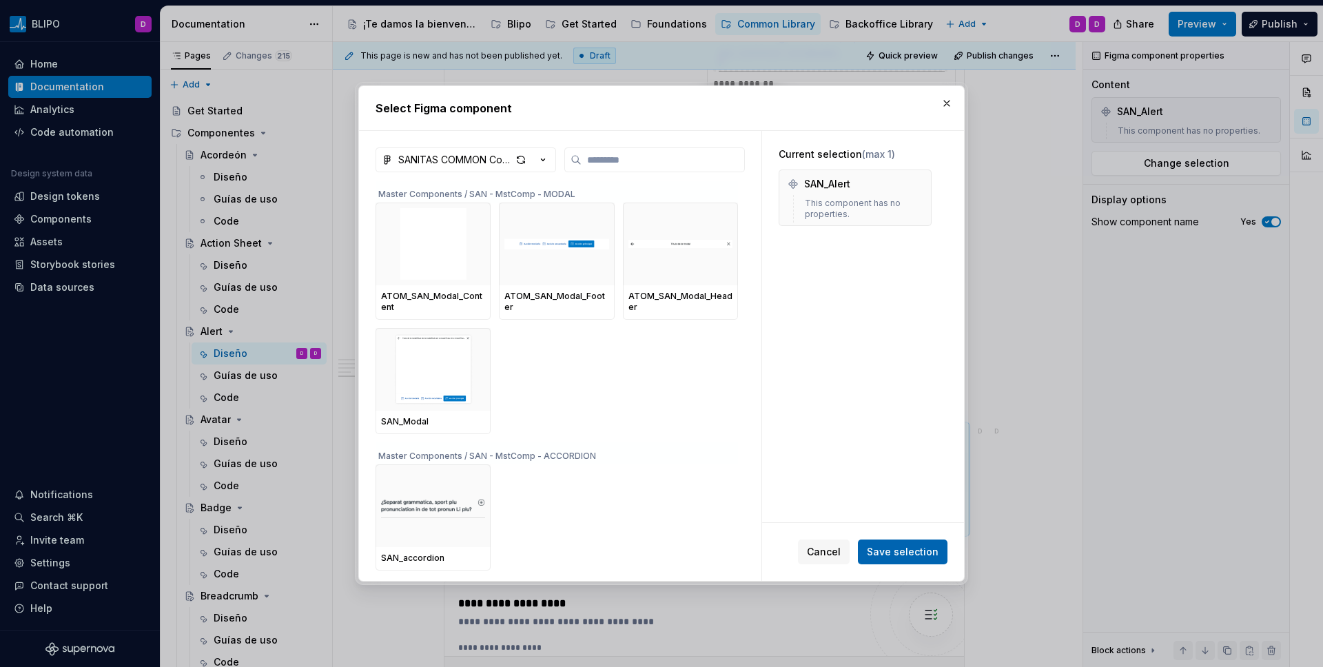
click at [892, 551] on span "Save selection" at bounding box center [903, 552] width 72 height 14
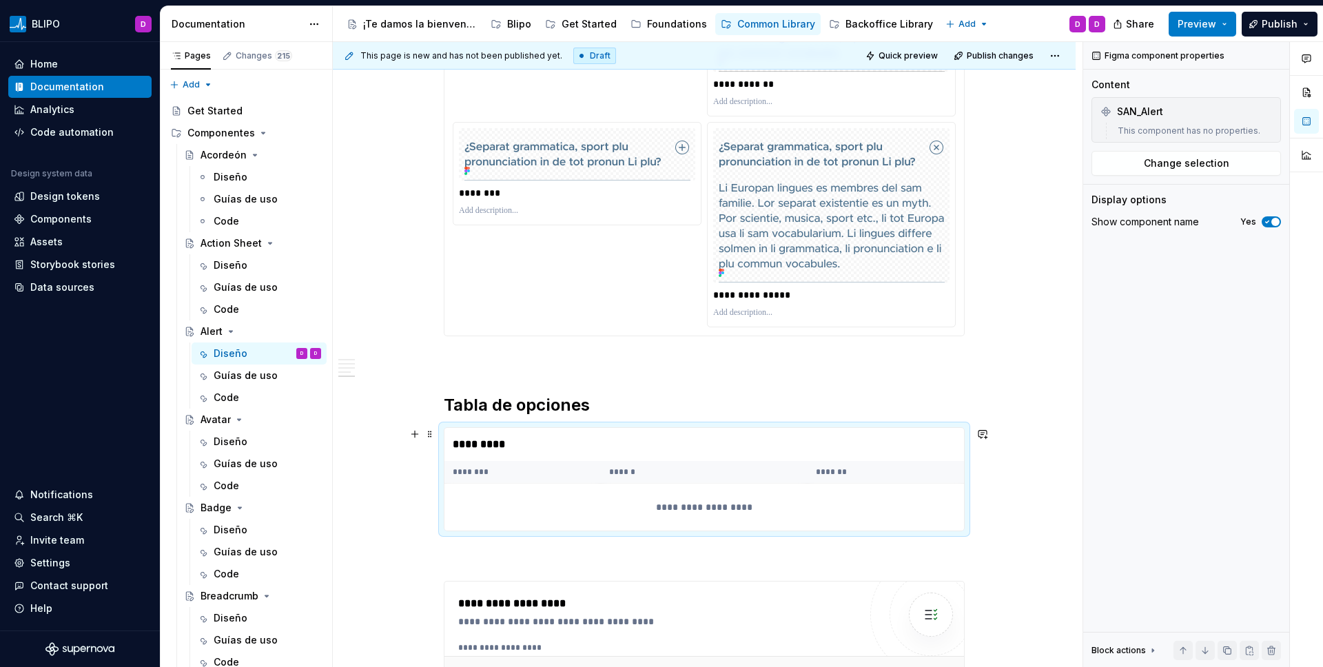
click at [494, 470] on th "********" at bounding box center [523, 472] width 156 height 23
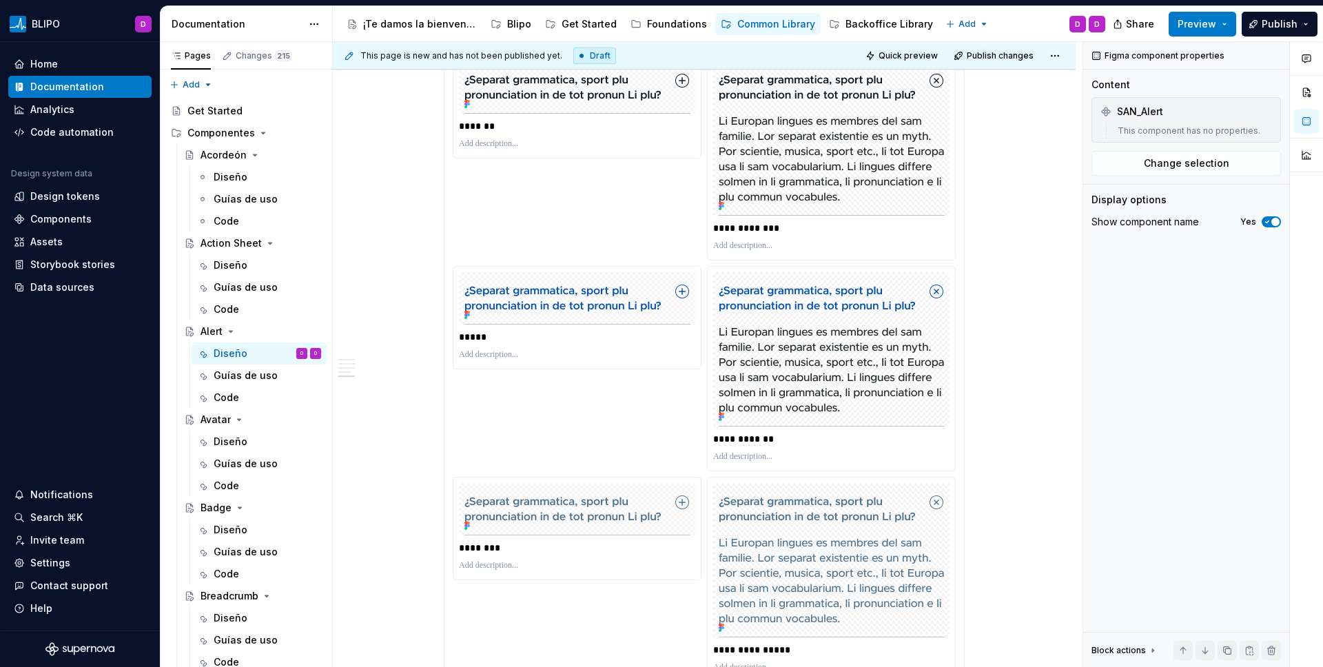
scroll to position [2480, 0]
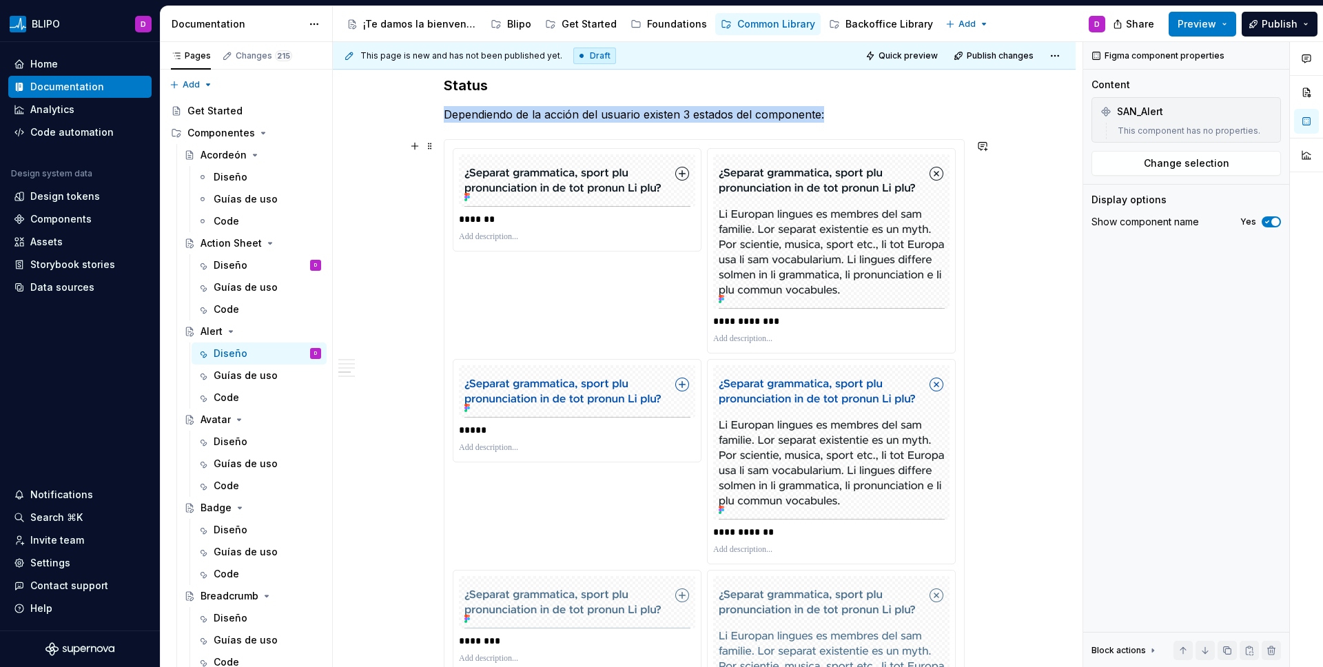
click at [640, 294] on div "**********" at bounding box center [704, 461] width 503 height 627
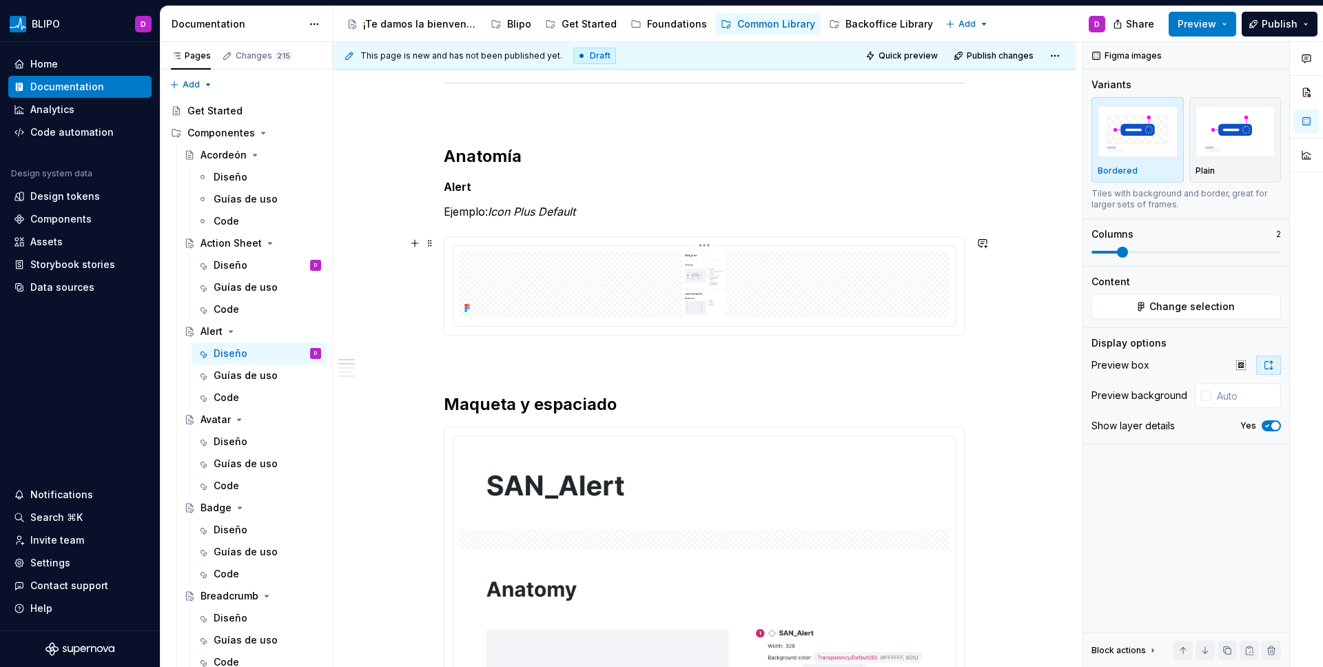
scroll to position [536, 0]
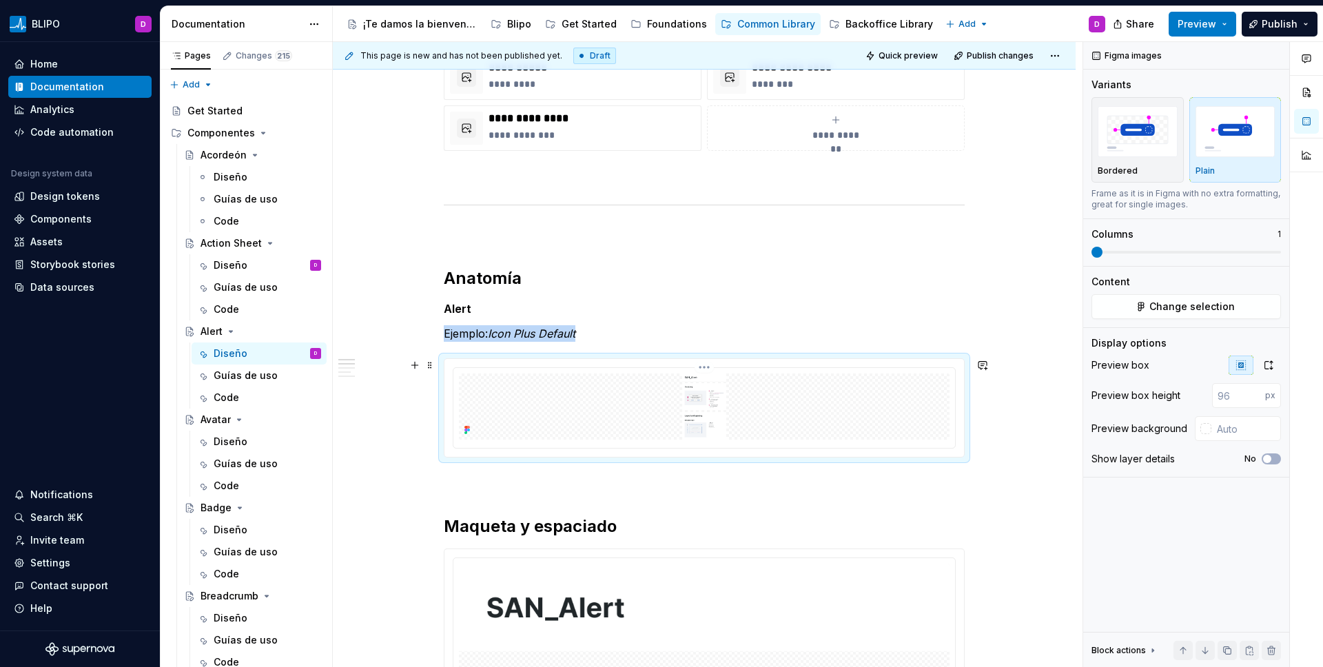
click at [790, 394] on img at bounding box center [704, 407] width 491 height 66
click at [1041, 309] on button "Change selection" at bounding box center [1187, 306] width 190 height 25
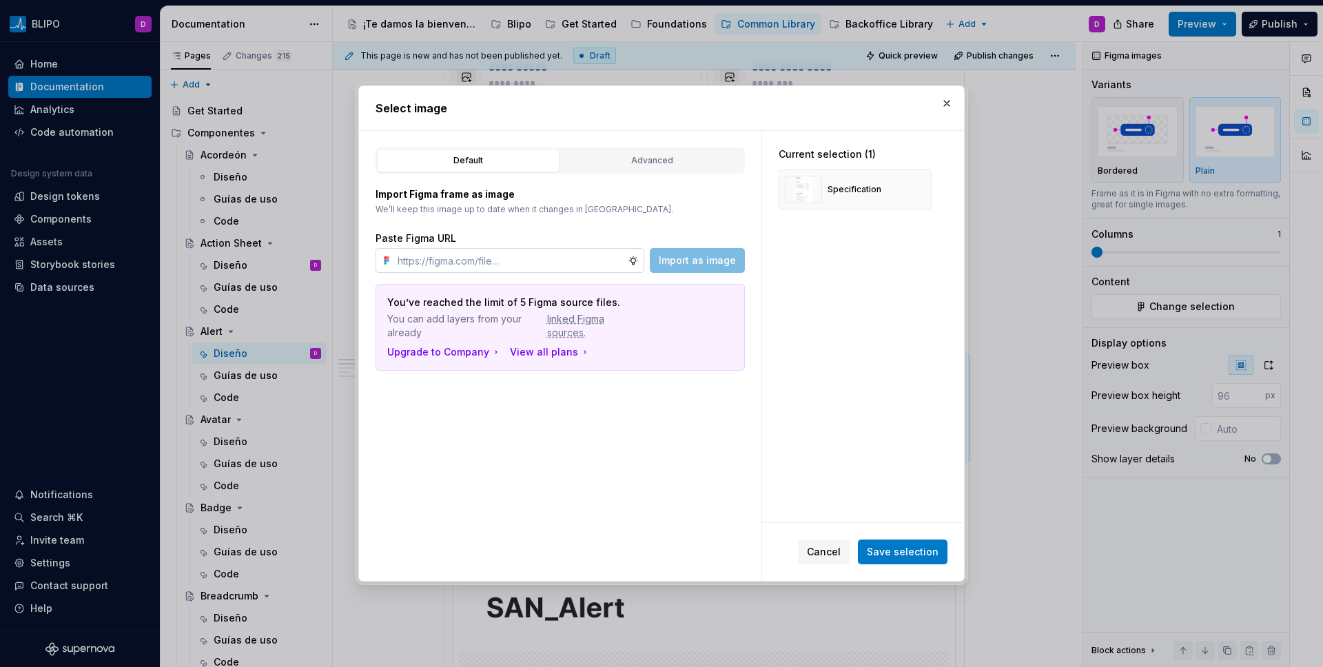
type textarea "*"
click at [942, 101] on button "button" at bounding box center [946, 103] width 19 height 19
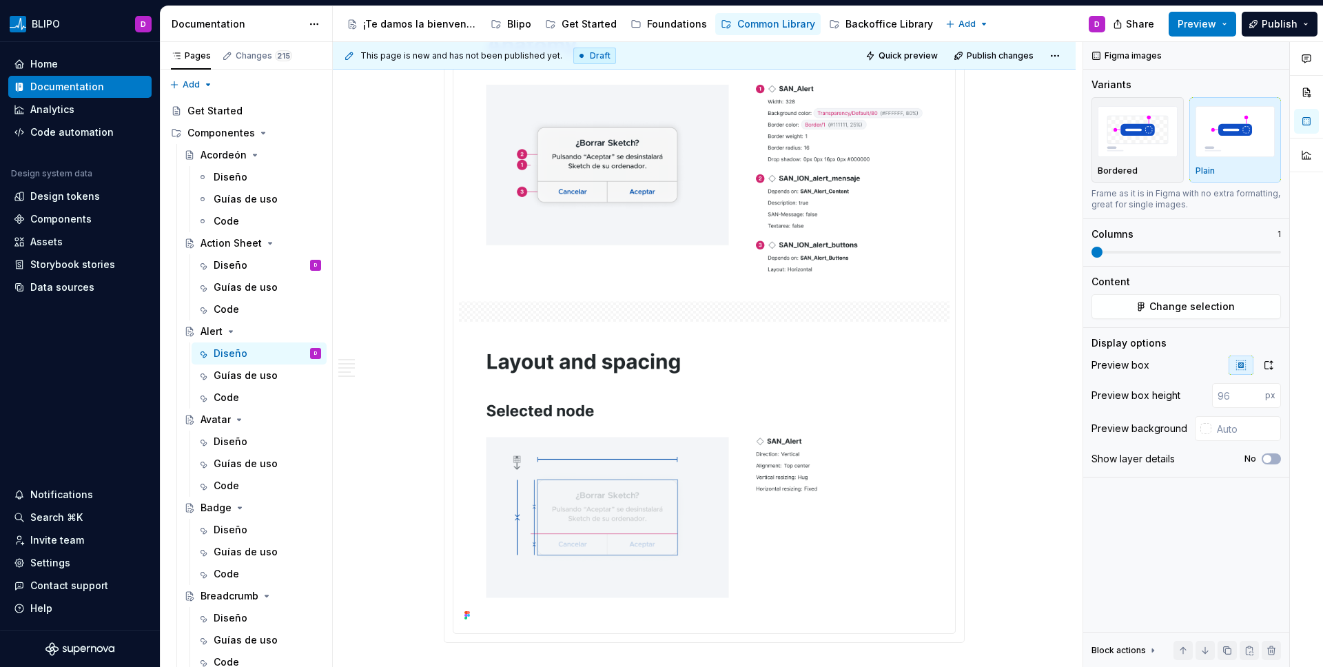
scroll to position [1200, 0]
click at [627, 287] on img at bounding box center [704, 264] width 491 height 728
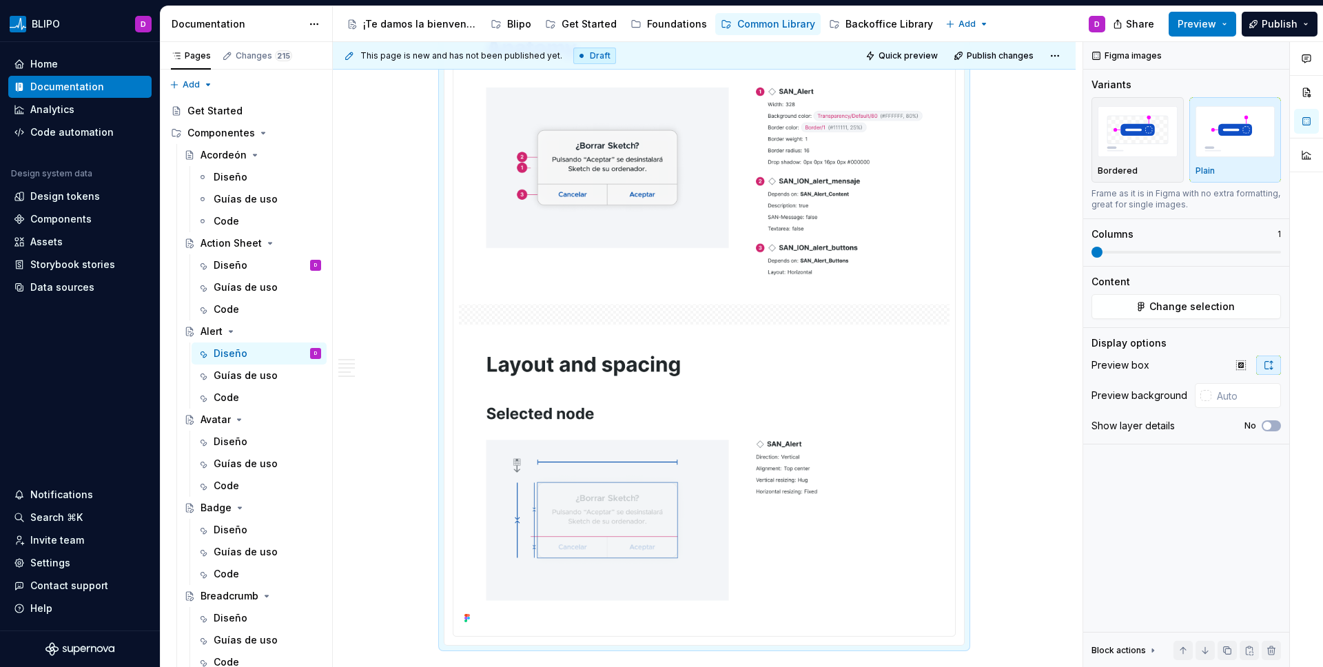
click at [628, 287] on img at bounding box center [704, 264] width 491 height 728
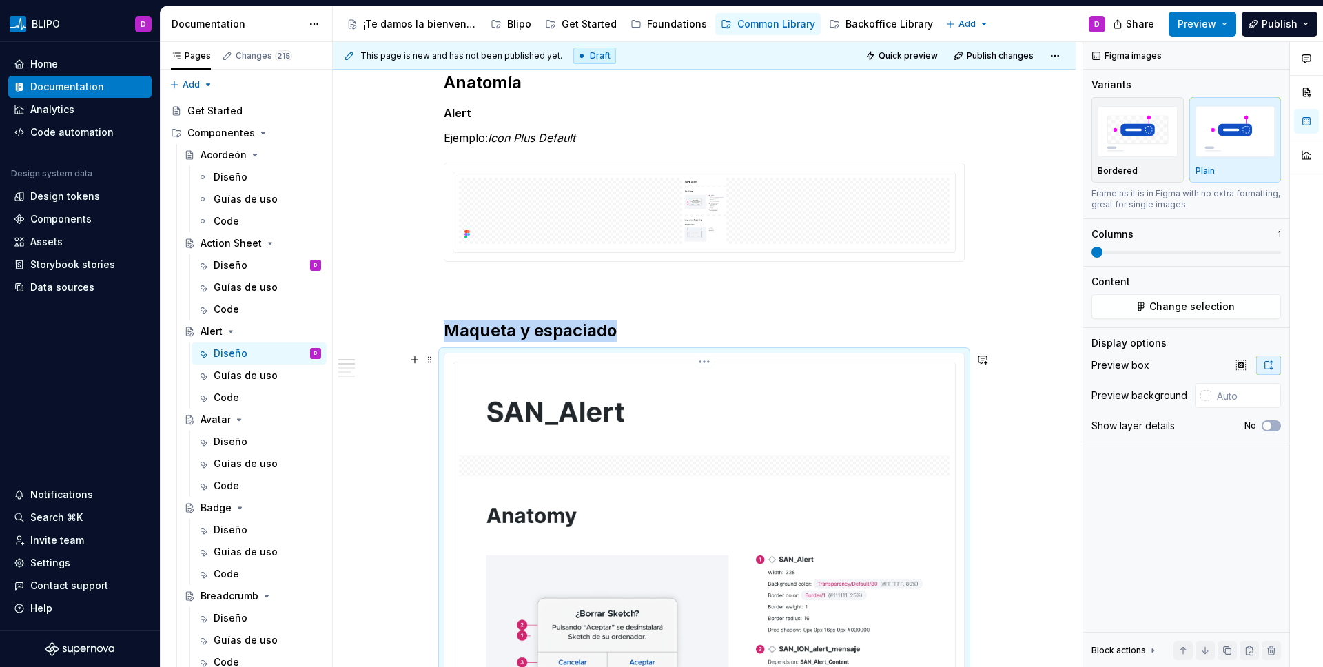
scroll to position [731, 0]
click at [1041, 307] on button "Change selection" at bounding box center [1187, 306] width 190 height 25
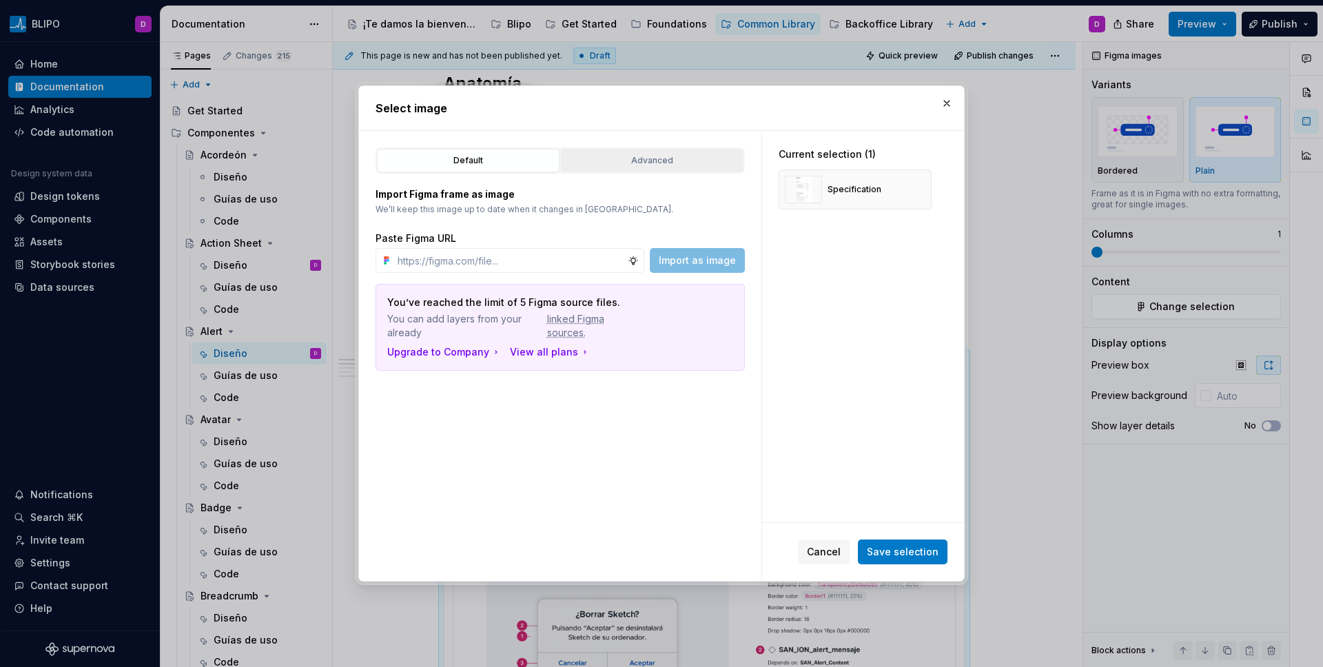
click at [640, 161] on div "Advanced" at bounding box center [652, 161] width 173 height 14
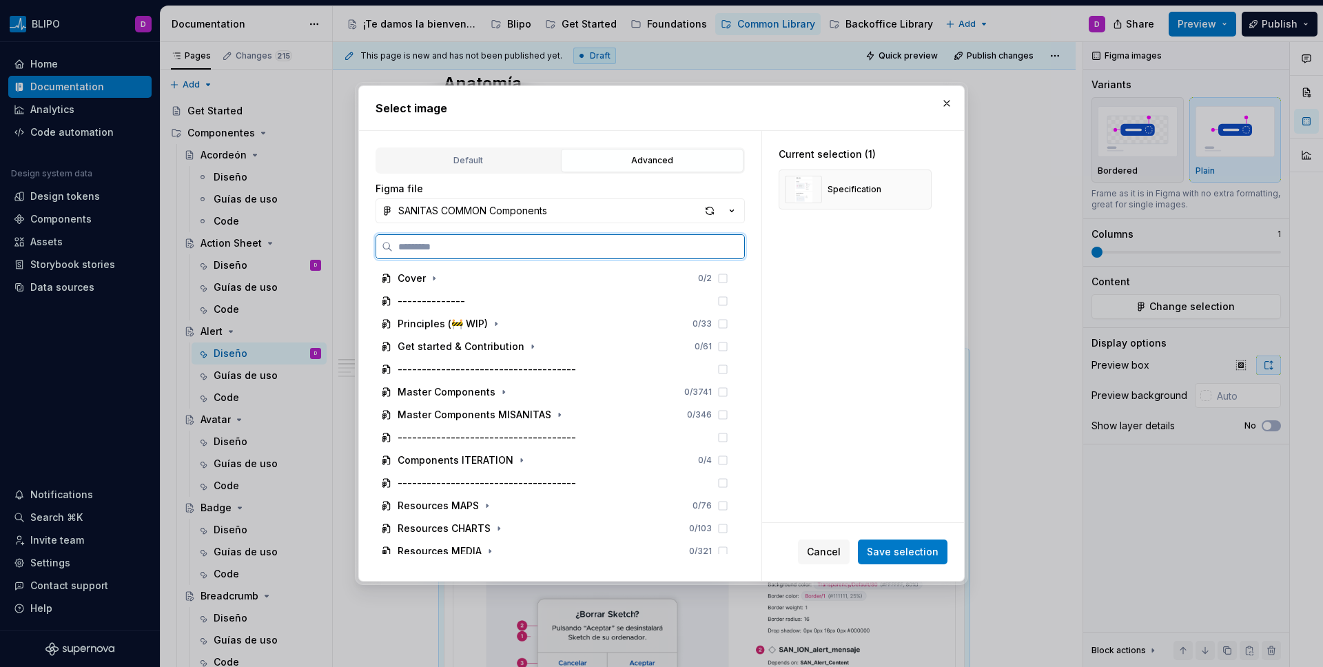
click at [484, 251] on input "search" at bounding box center [568, 247] width 351 height 14
type input "*****"
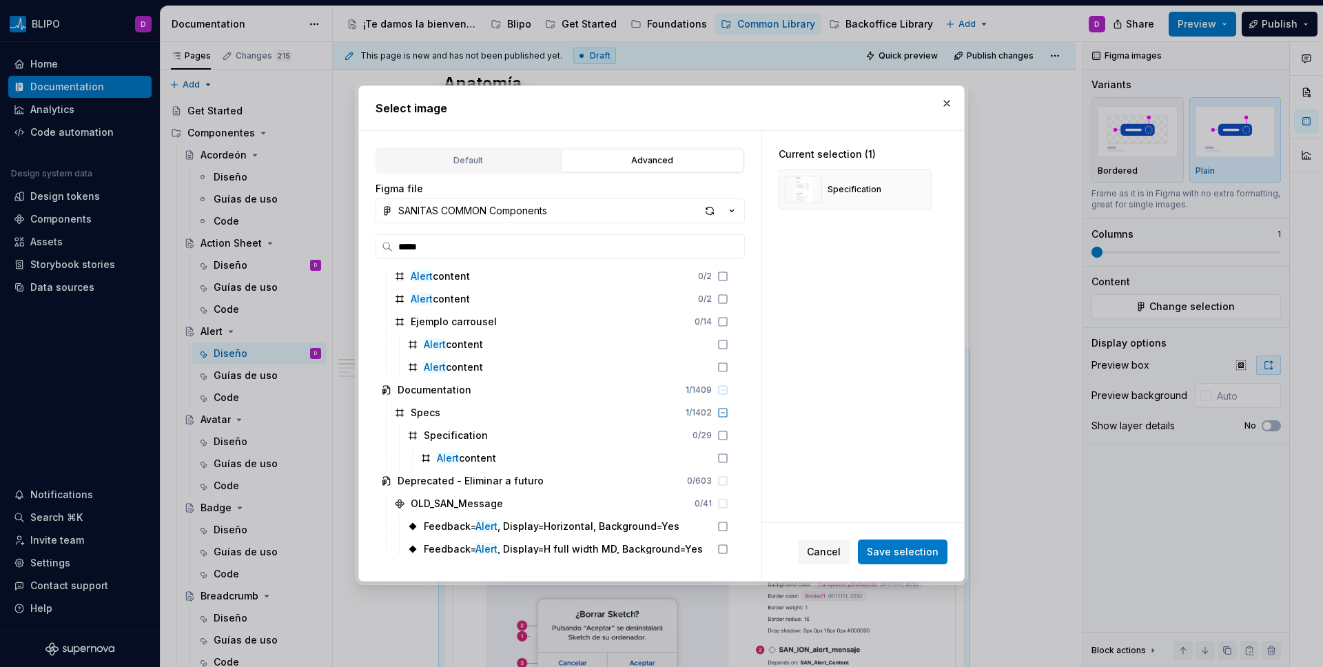
scroll to position [2679, 0]
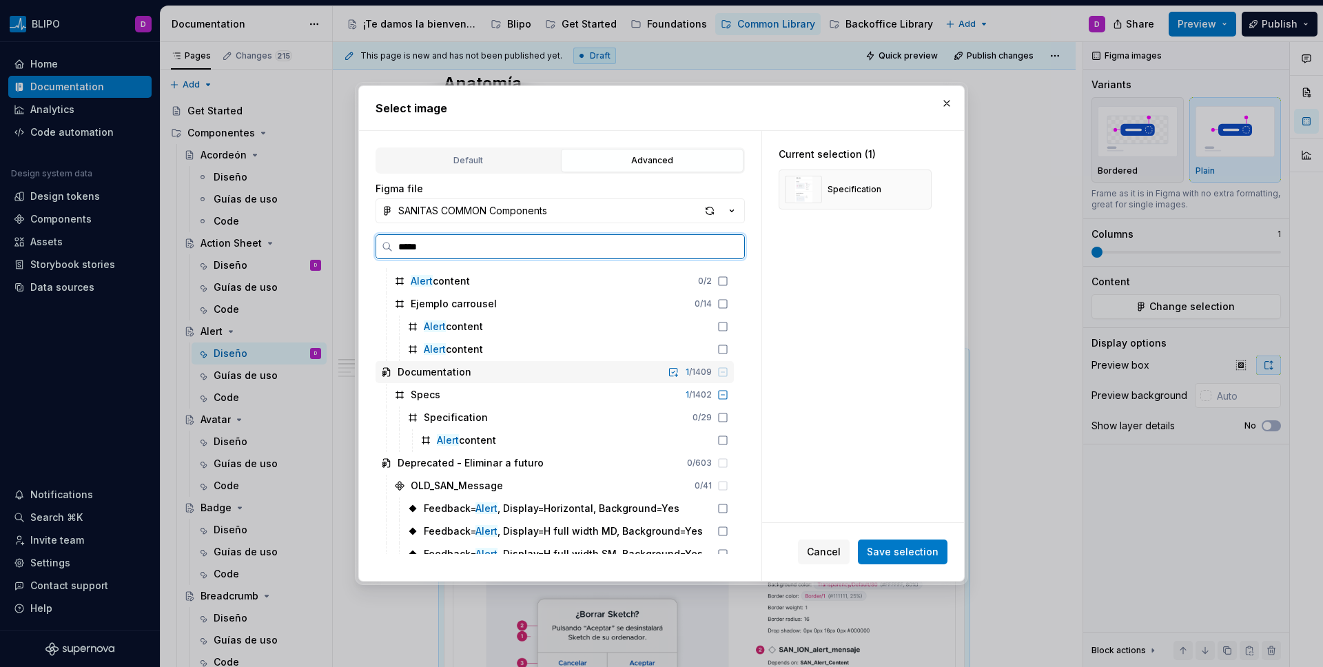
click at [424, 376] on div "Documentation" at bounding box center [435, 372] width 74 height 14
click at [717, 438] on icon at bounding box center [722, 440] width 11 height 11
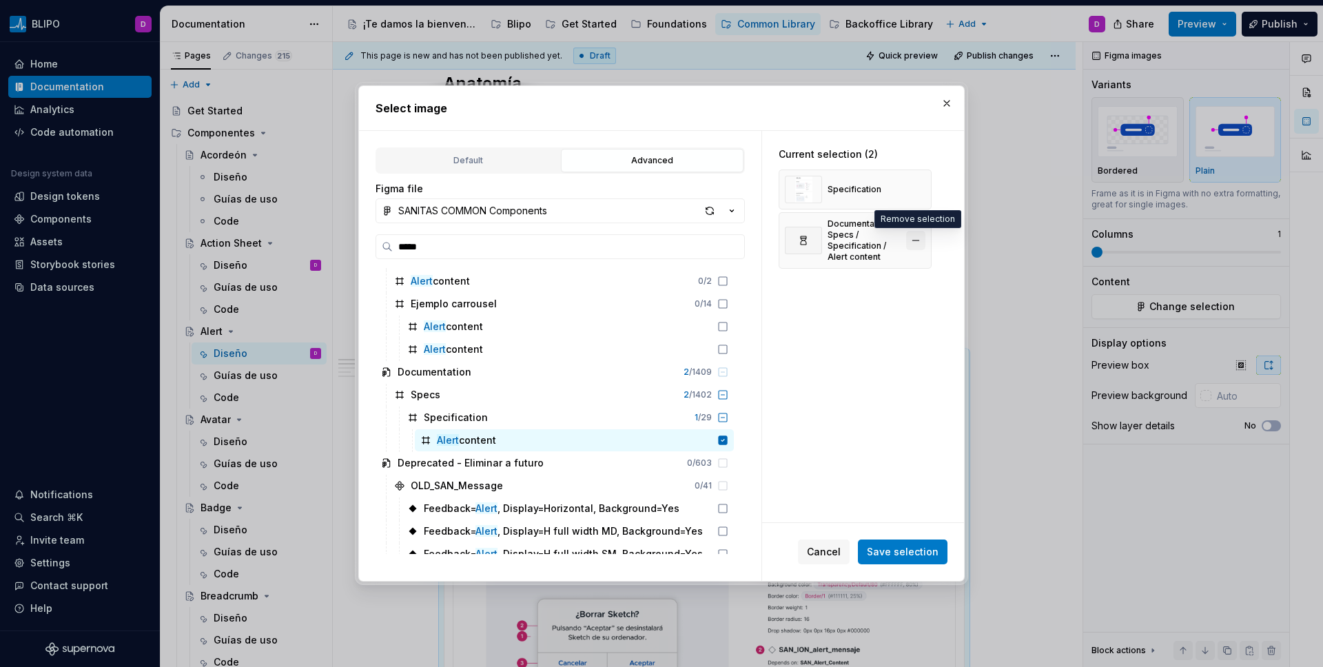
click at [915, 242] on button "button" at bounding box center [915, 240] width 19 height 19
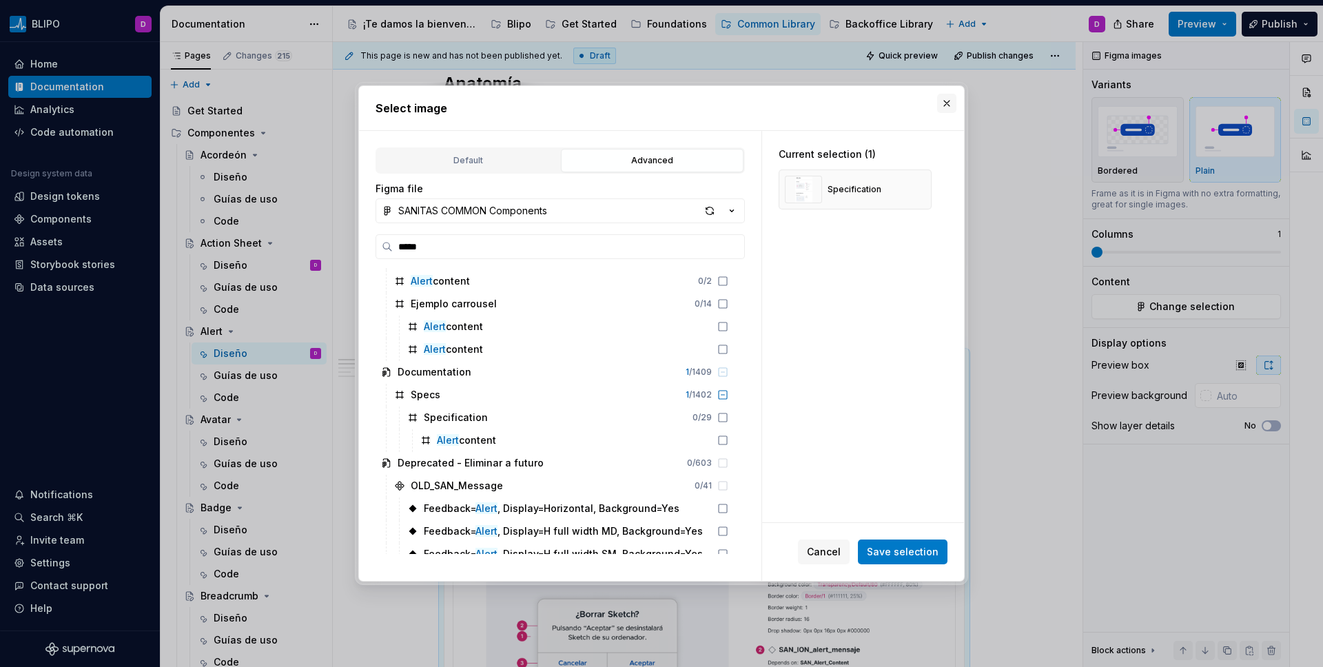
click at [948, 97] on button "button" at bounding box center [946, 103] width 19 height 19
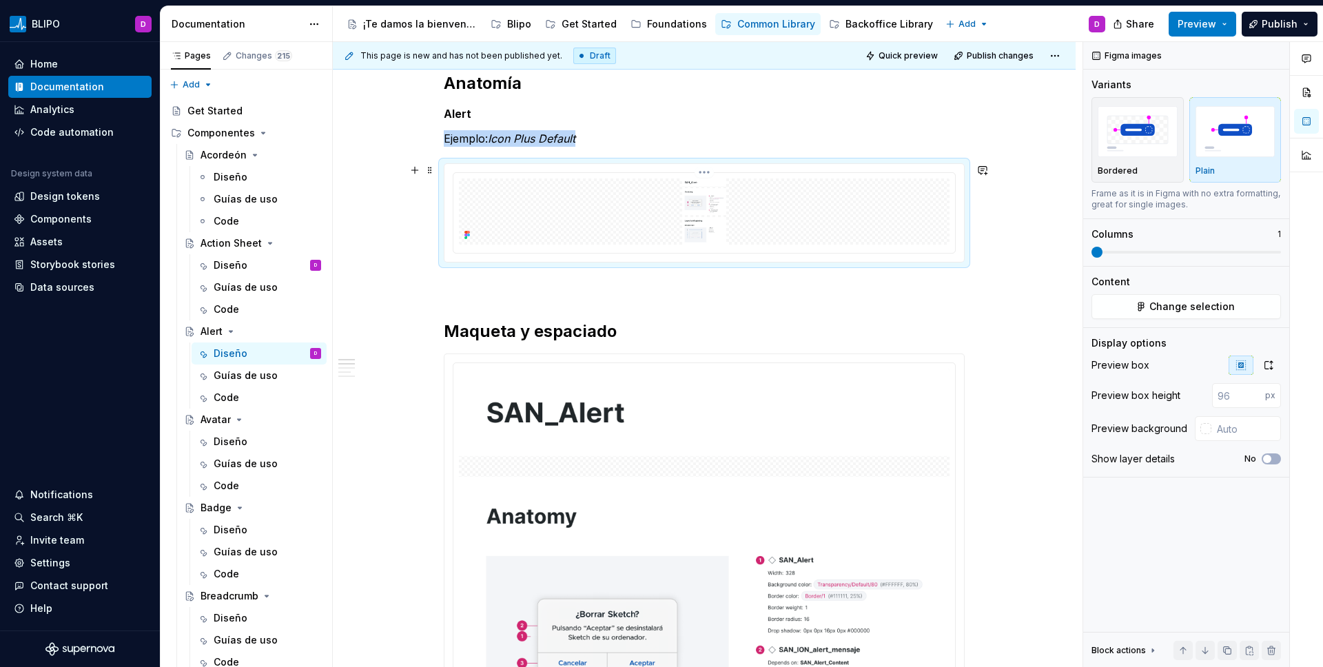
click at [664, 233] on img at bounding box center [704, 211] width 491 height 66
click at [1041, 311] on span "Change selection" at bounding box center [1192, 307] width 85 height 14
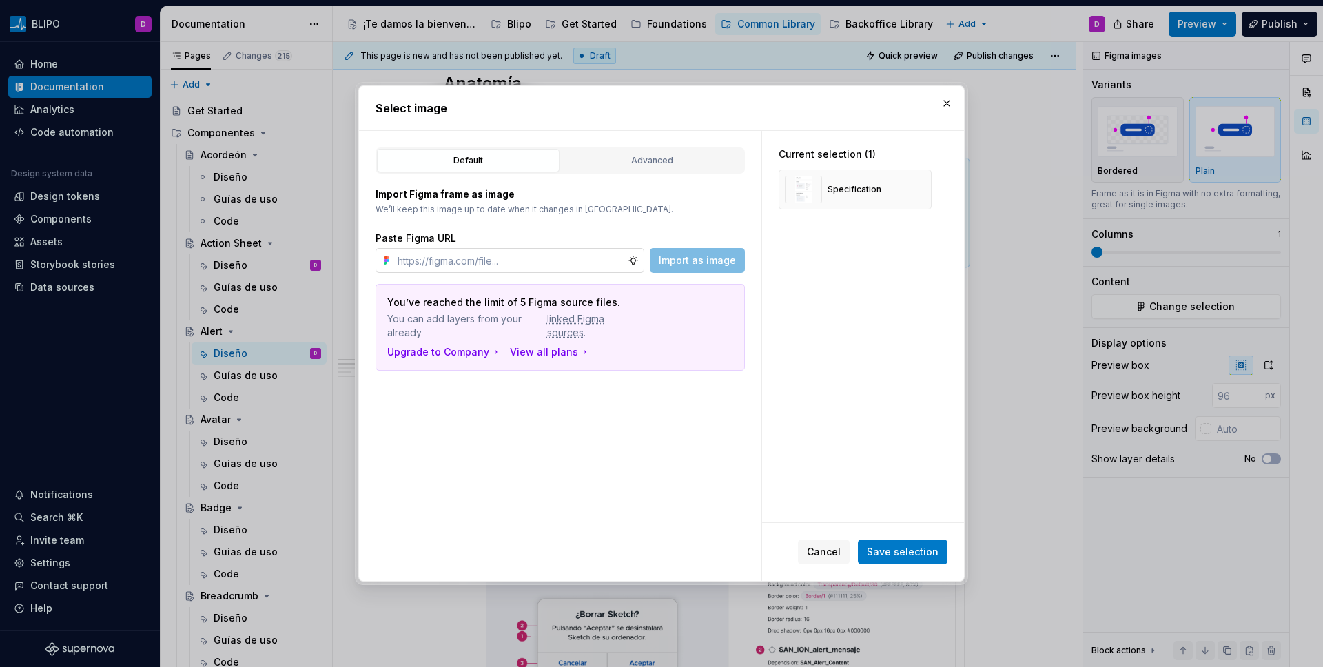
drag, startPoint x: 529, startPoint y: 258, endPoint x: 544, endPoint y: 267, distance: 17.3
click at [529, 258] on input "text" at bounding box center [510, 260] width 236 height 25
type textarea "*"
type input "e"
type input "alert exhibit"
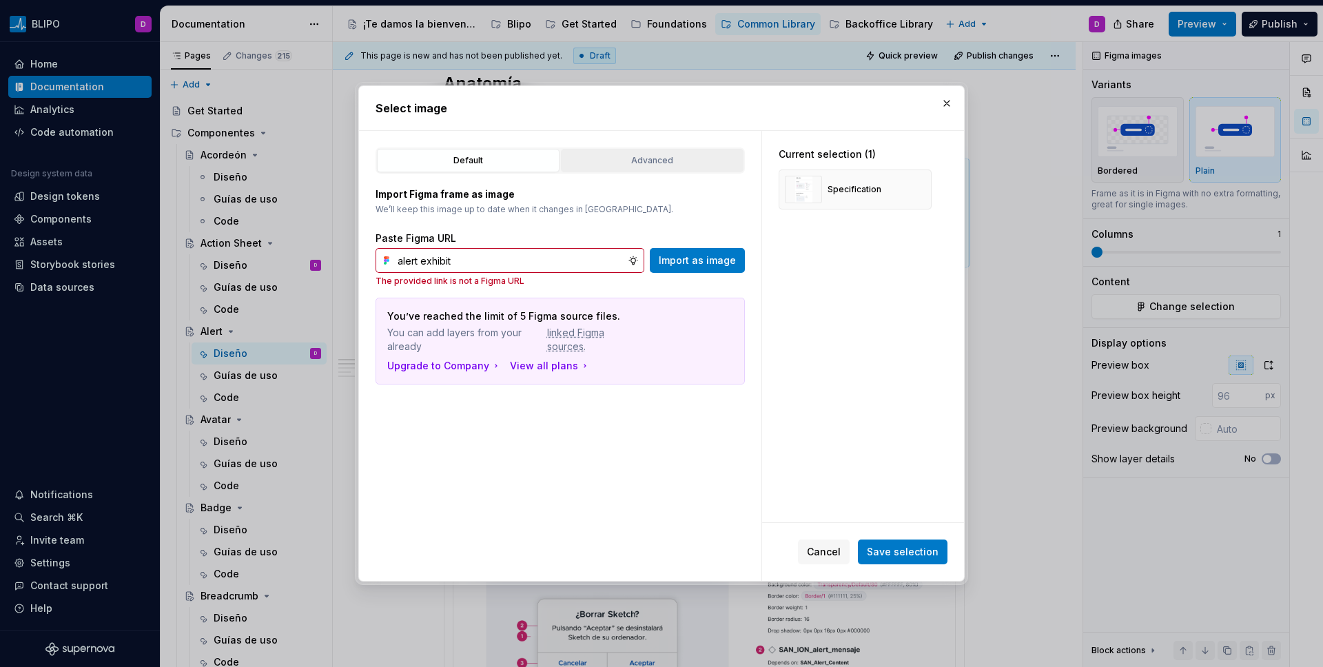
click at [665, 150] on button "Advanced" at bounding box center [652, 160] width 183 height 23
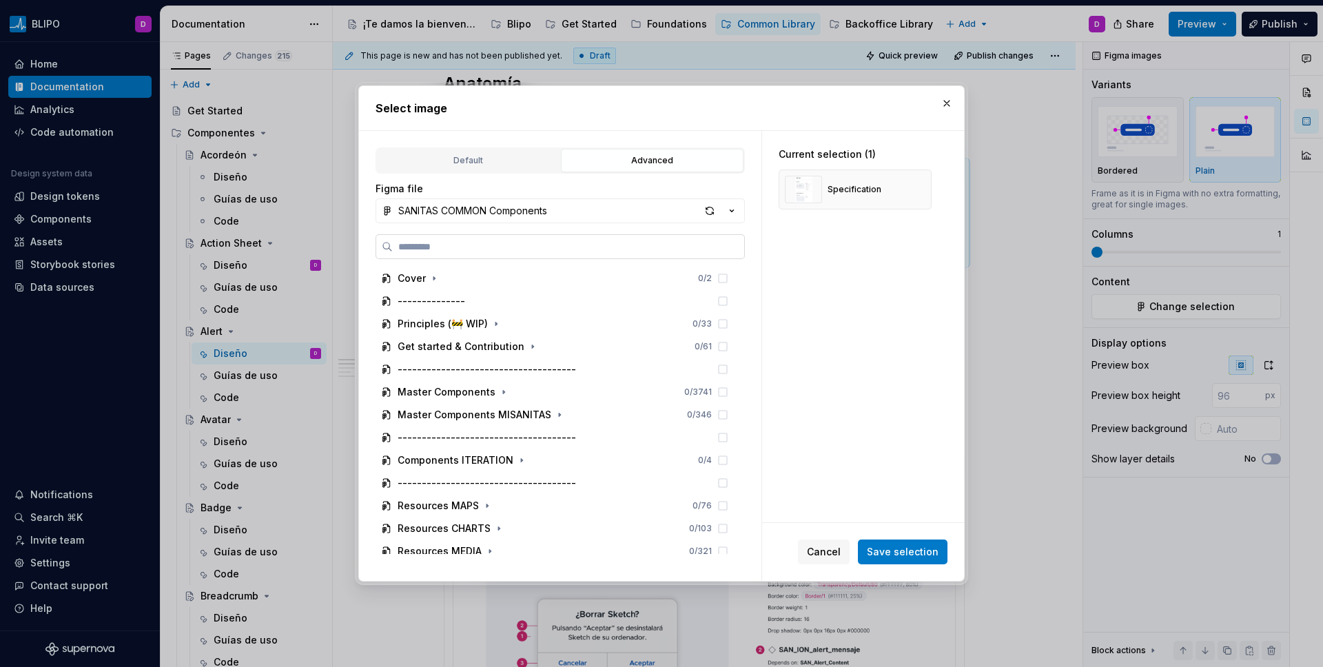
click at [440, 238] on label at bounding box center [560, 246] width 369 height 25
click at [440, 240] on input "search" at bounding box center [568, 247] width 351 height 14
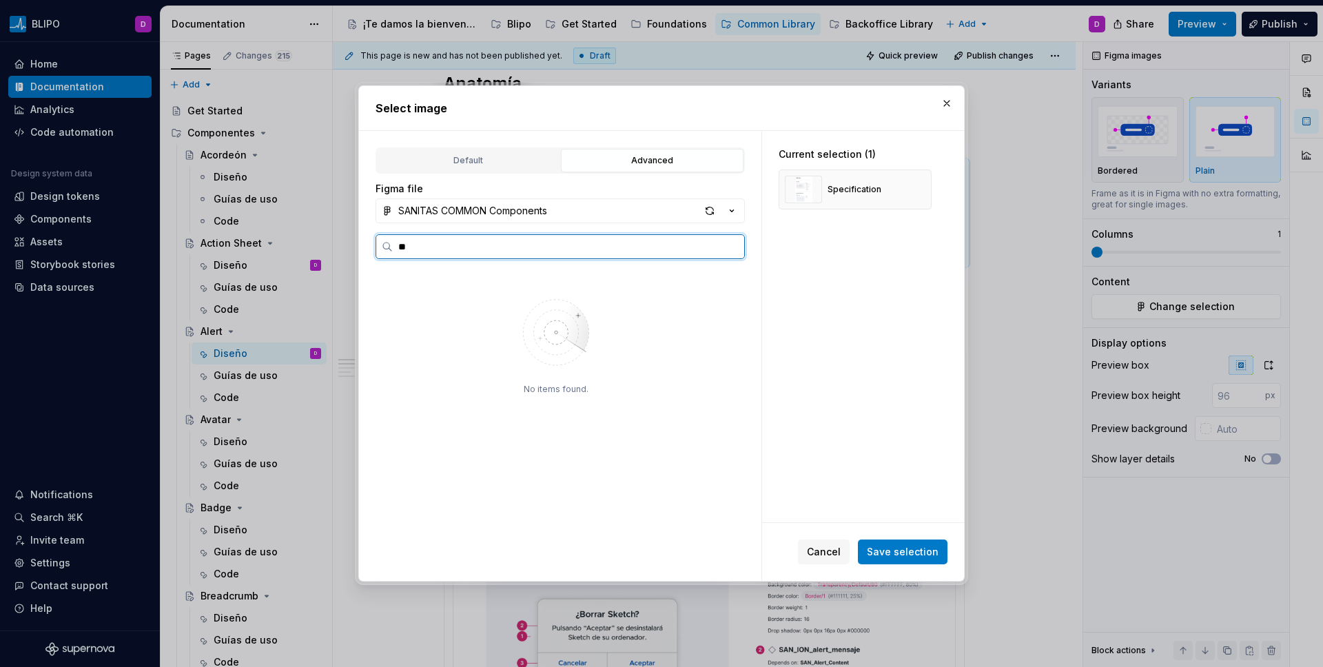
type input "*"
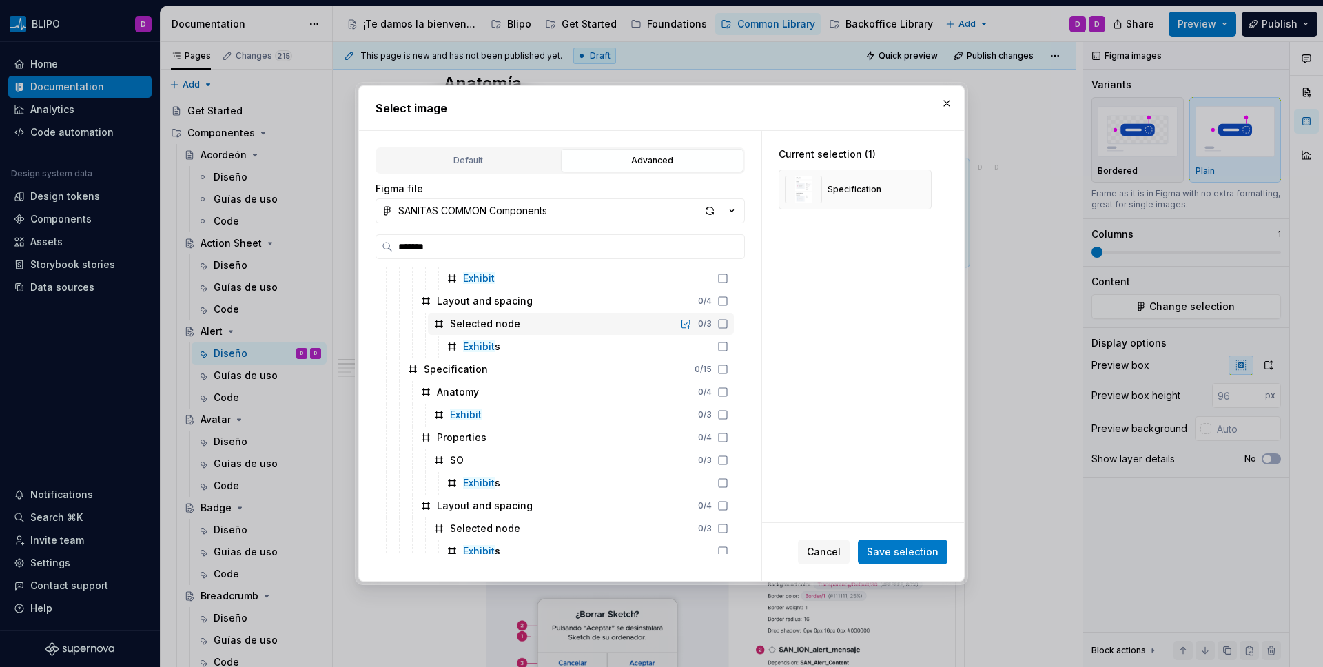
scroll to position [298, 0]
click at [411, 243] on input "*******" at bounding box center [568, 247] width 351 height 14
click at [410, 243] on input "*******" at bounding box center [568, 247] width 351 height 14
click at [398, 249] on input "*******" at bounding box center [568, 247] width 351 height 14
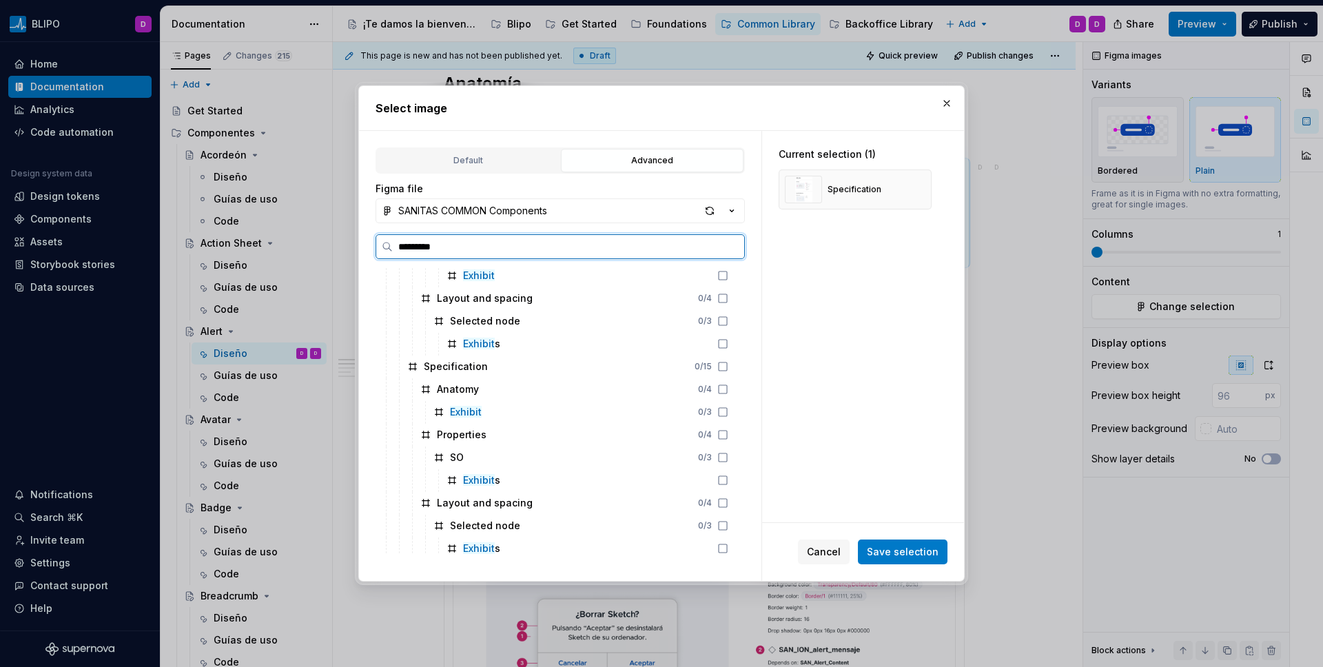
scroll to position [0, 0]
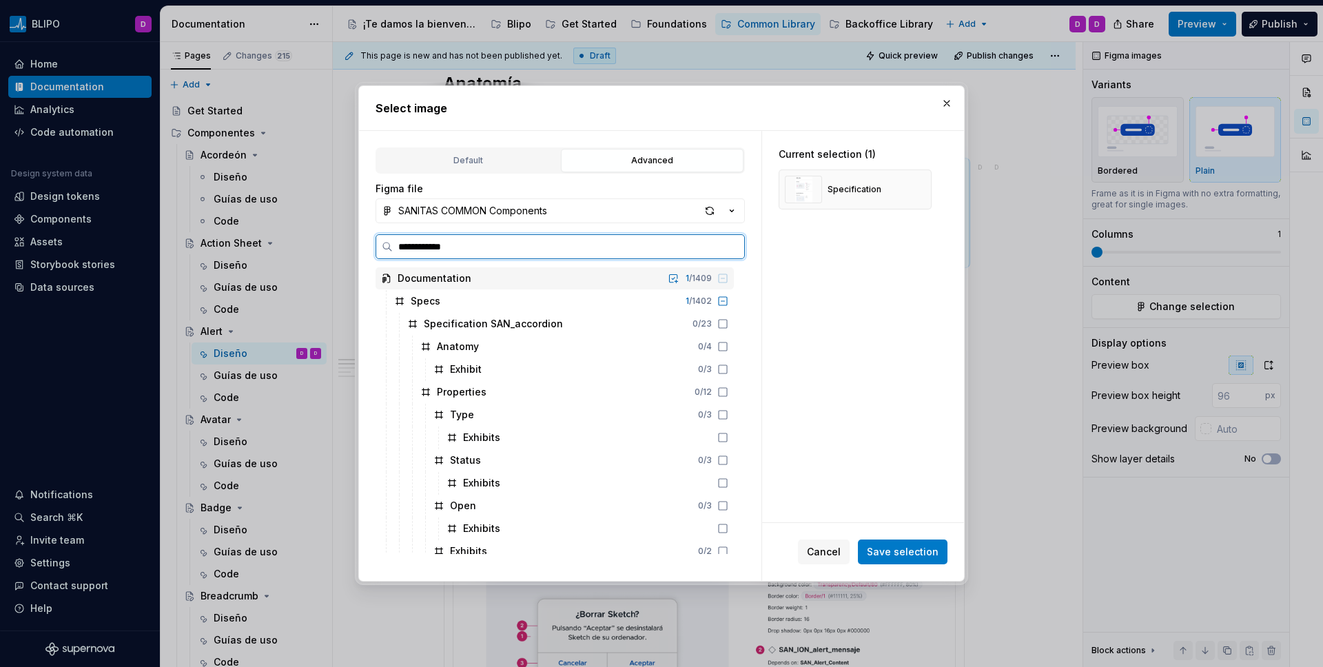
type input "**********"
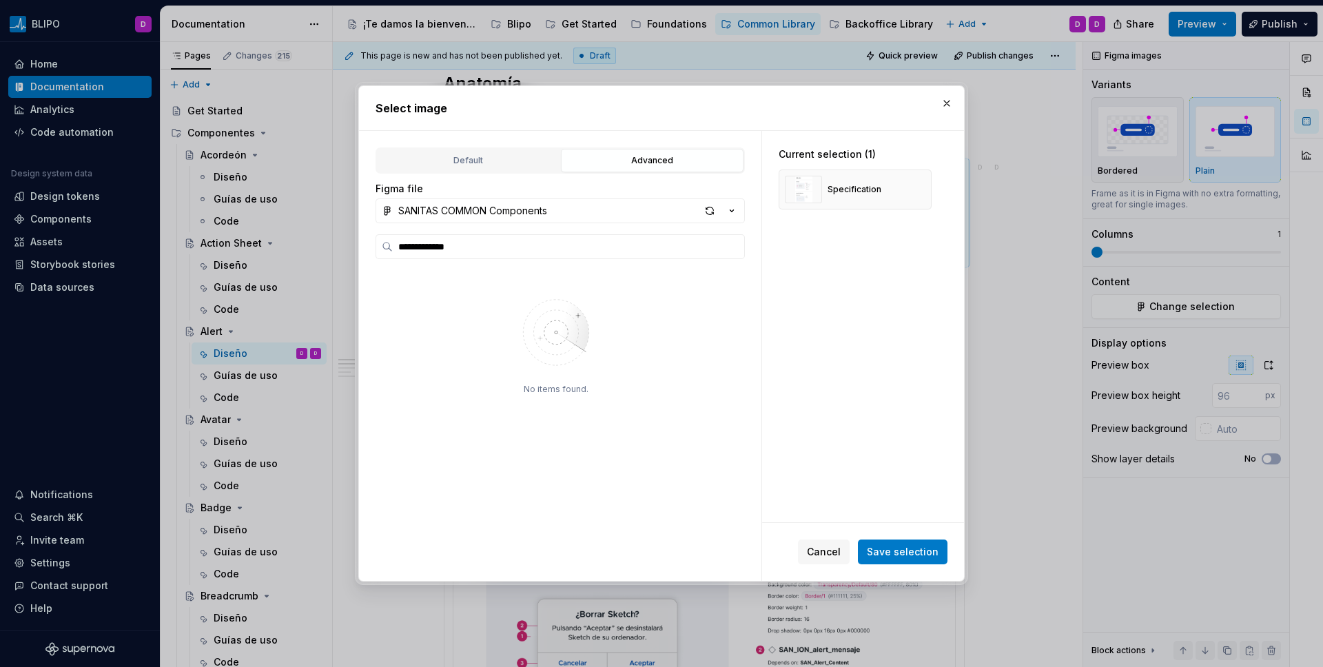
click at [844, 538] on div "Cancel Save selection" at bounding box center [863, 552] width 202 height 58
click at [837, 546] on span "Cancel" at bounding box center [824, 552] width 34 height 14
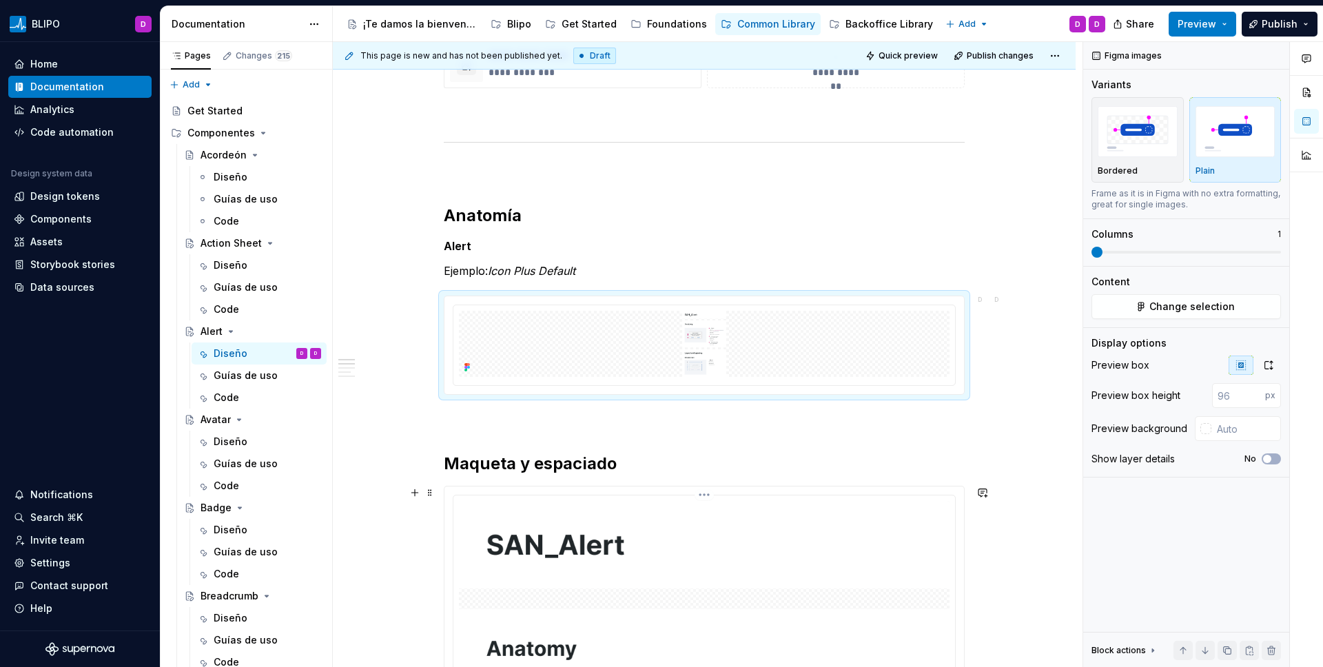
scroll to position [584, 0]
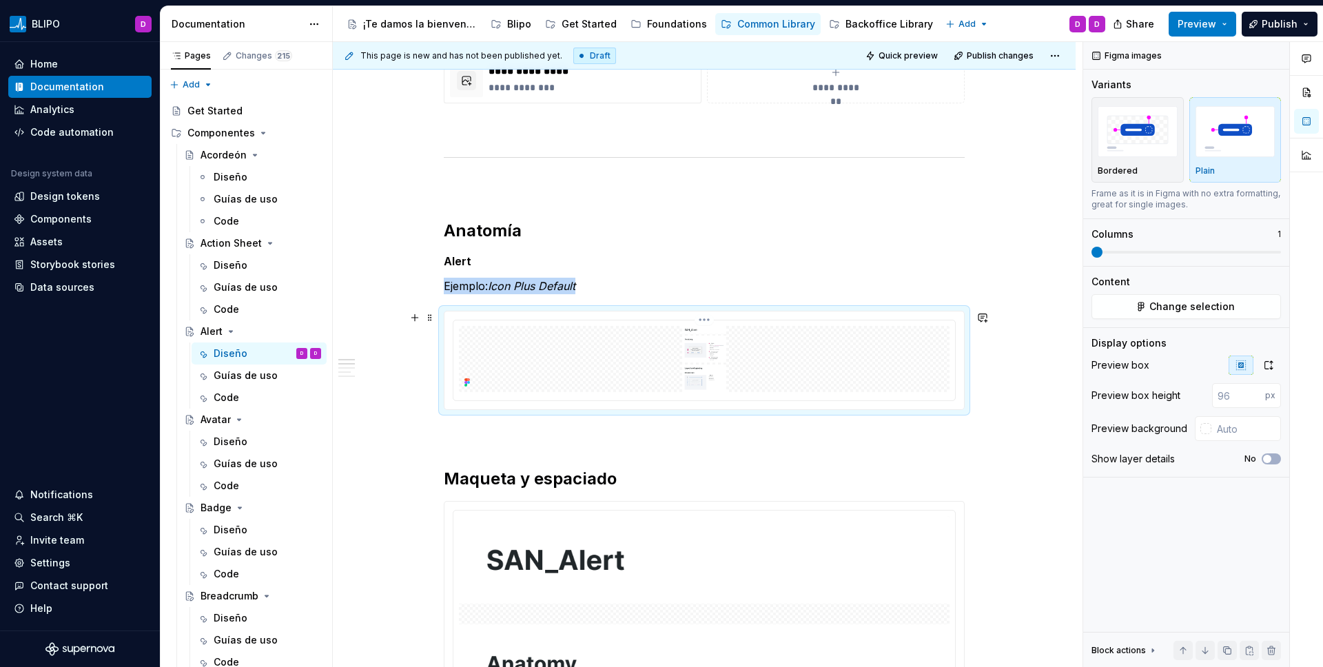
click at [677, 356] on img at bounding box center [704, 359] width 491 height 66
click at [1041, 304] on span "Change selection" at bounding box center [1192, 307] width 85 height 14
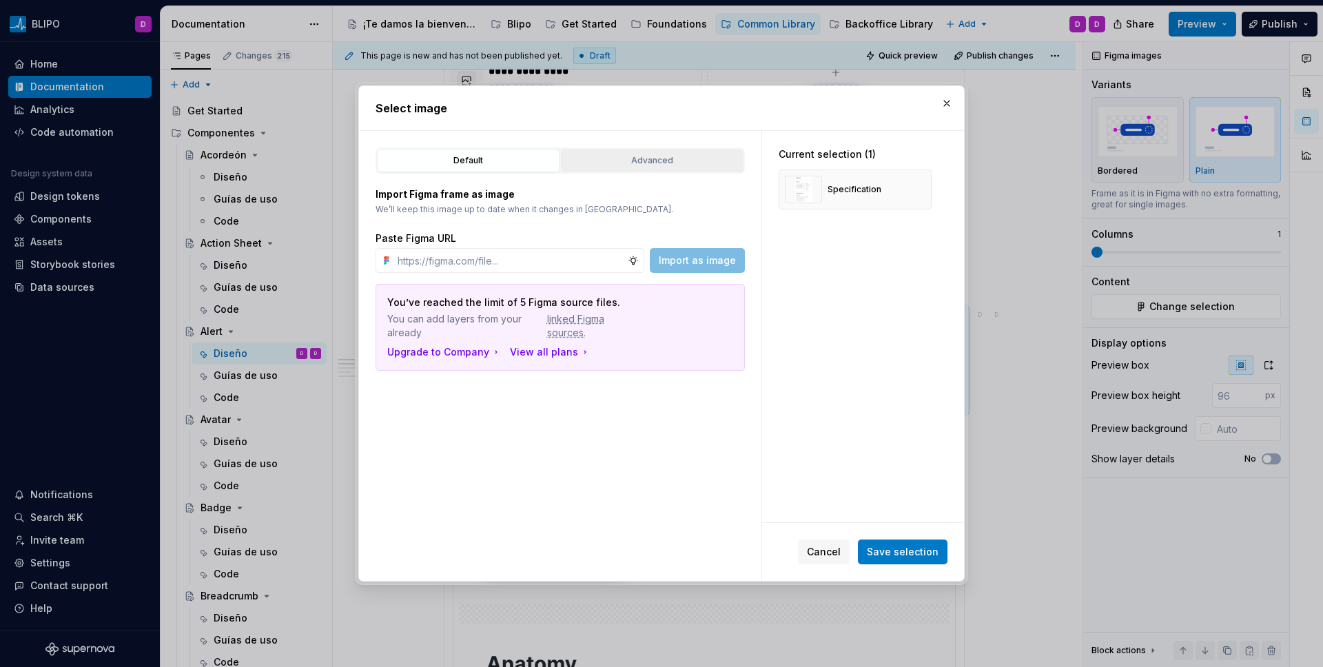
click at [639, 156] on div "Advanced" at bounding box center [652, 161] width 173 height 14
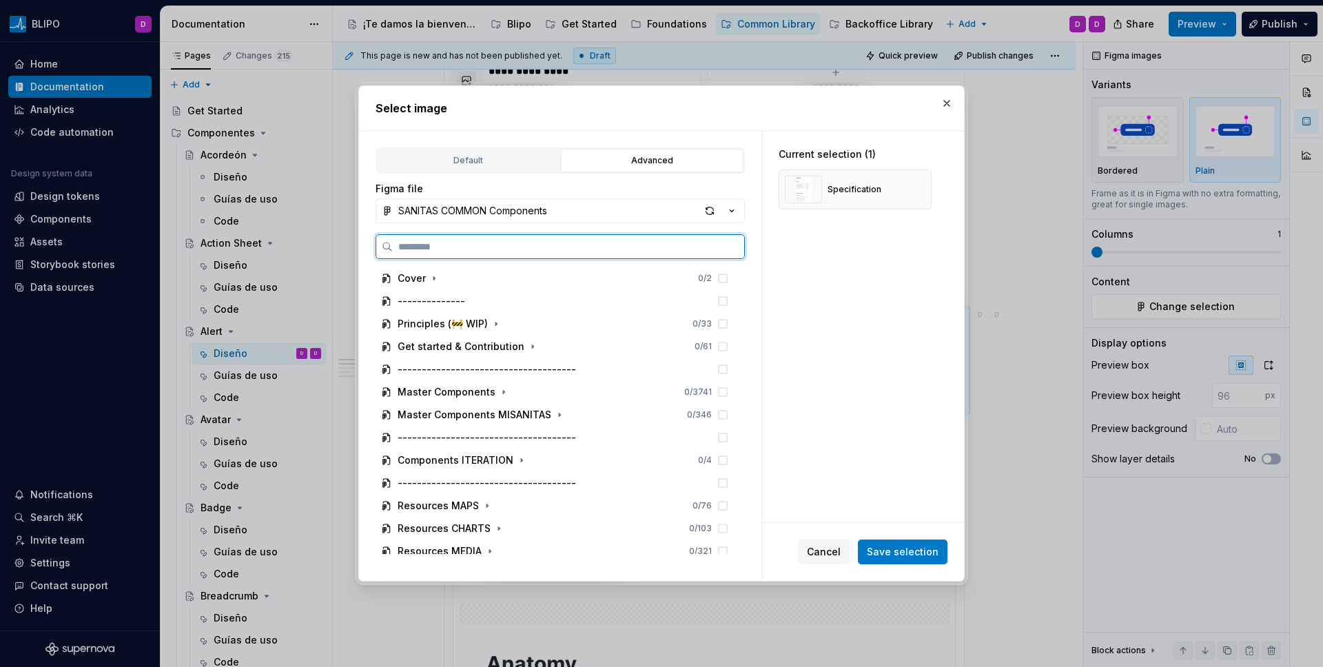
click at [405, 245] on input "search" at bounding box center [568, 247] width 351 height 14
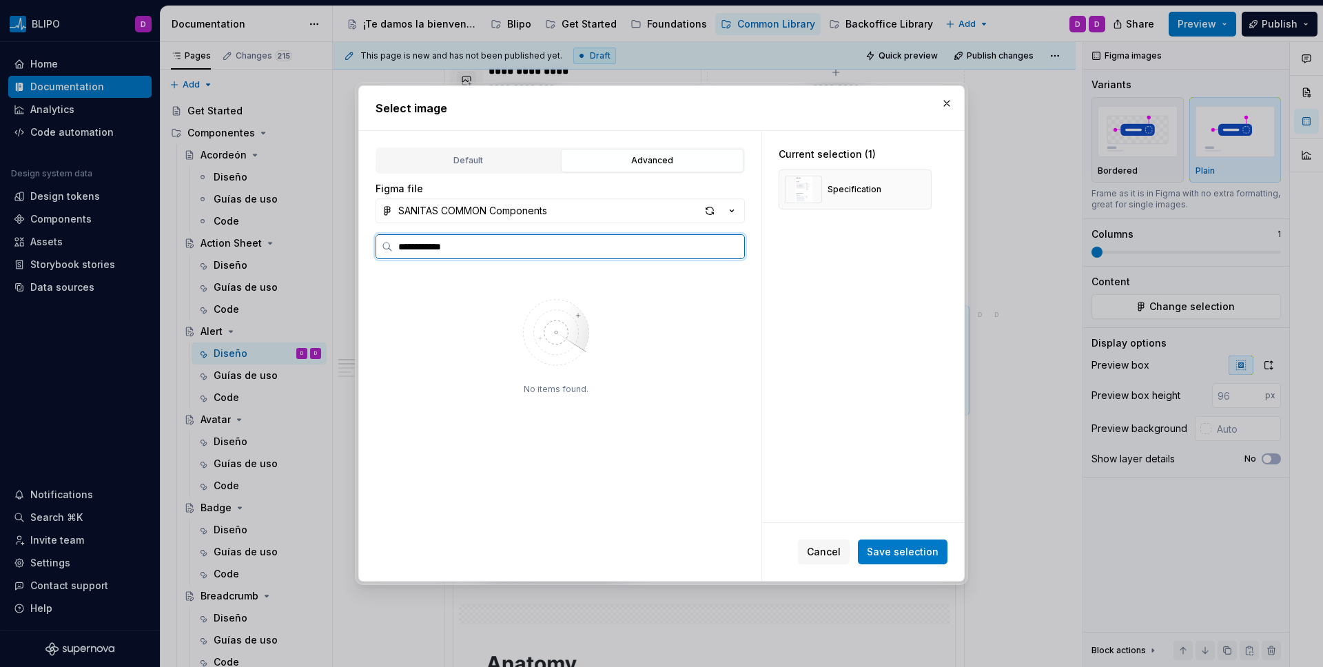
type input "**********"
click at [941, 97] on button "button" at bounding box center [946, 103] width 19 height 19
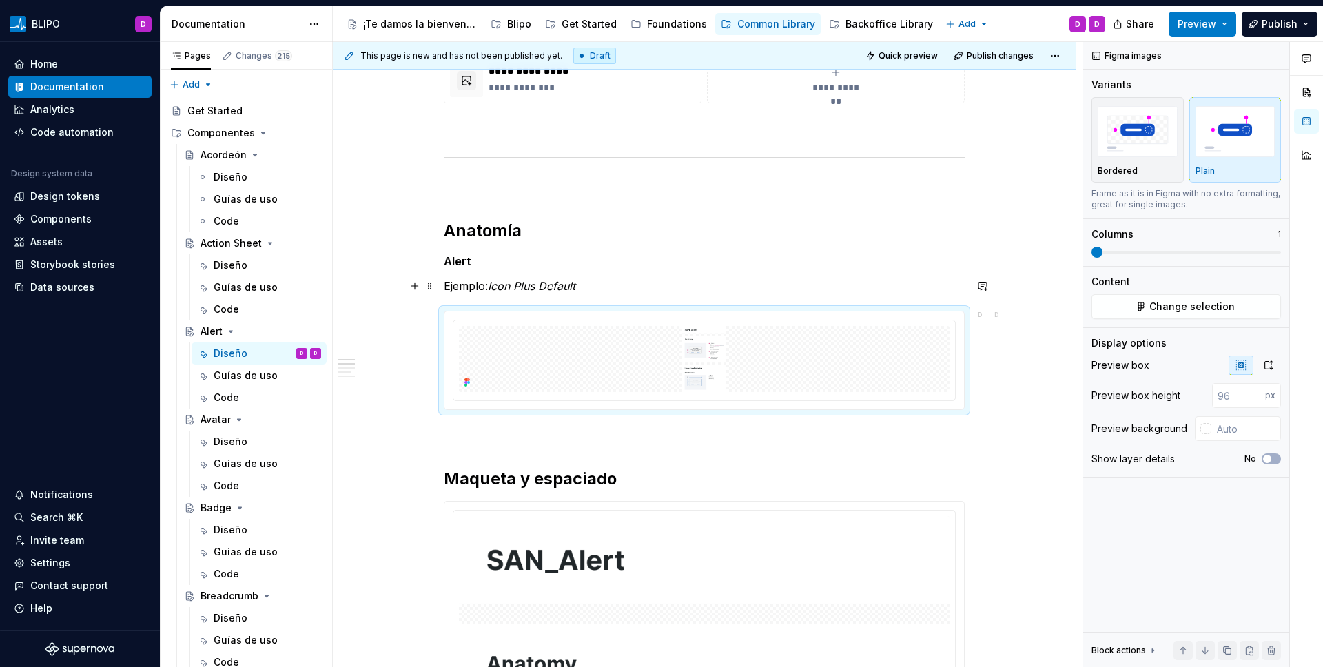
click at [679, 278] on p "Ejemplo: Icon Plus Default" at bounding box center [704, 286] width 521 height 17
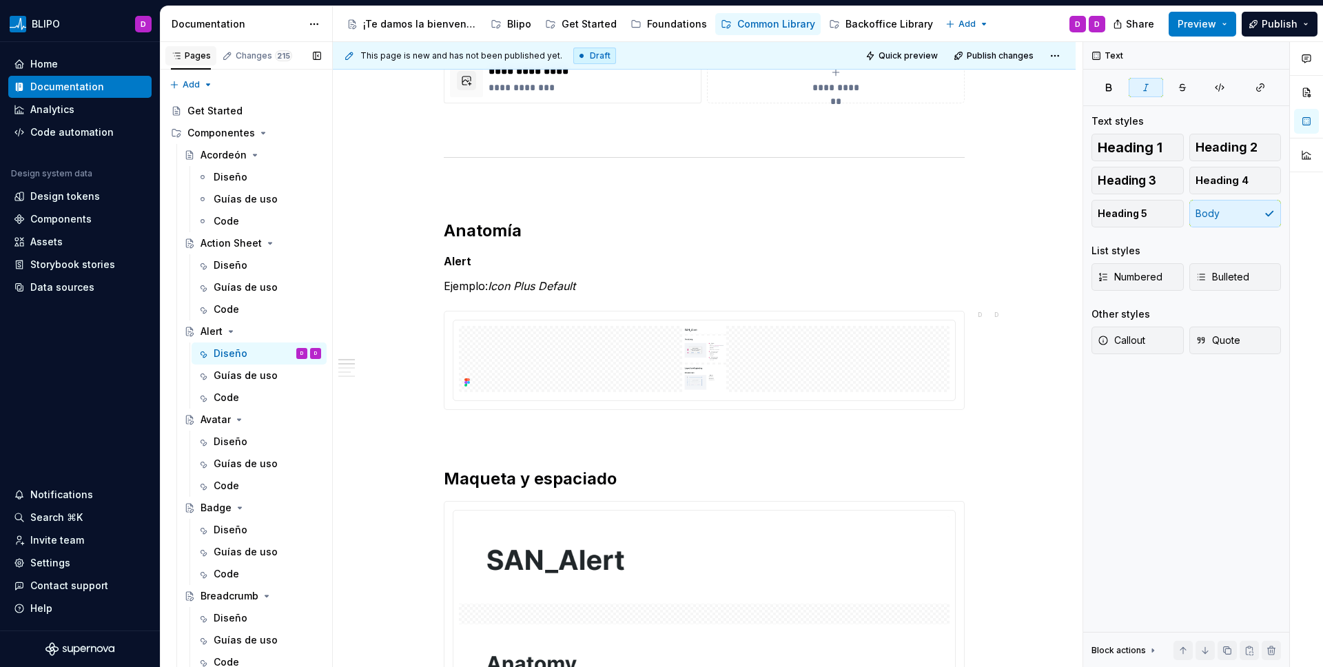
type textarea "*"
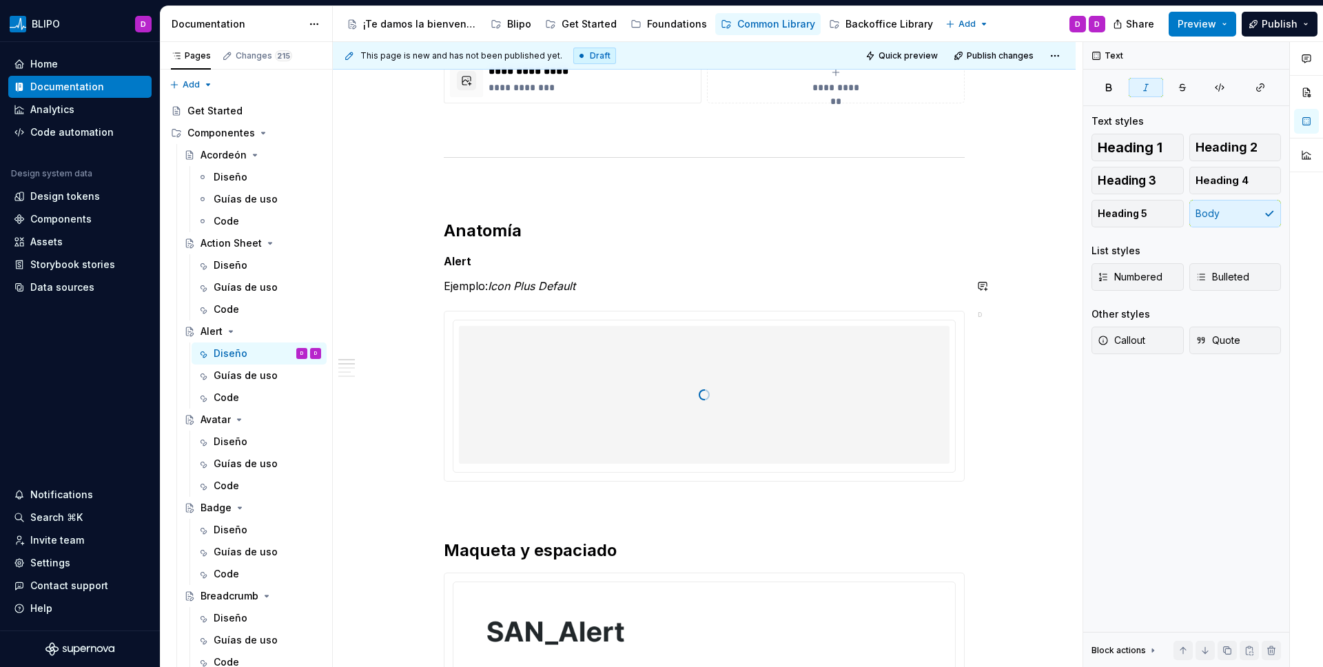
scroll to position [581, 0]
click at [505, 291] on em "Icon Plus Default" at bounding box center [532, 289] width 88 height 14
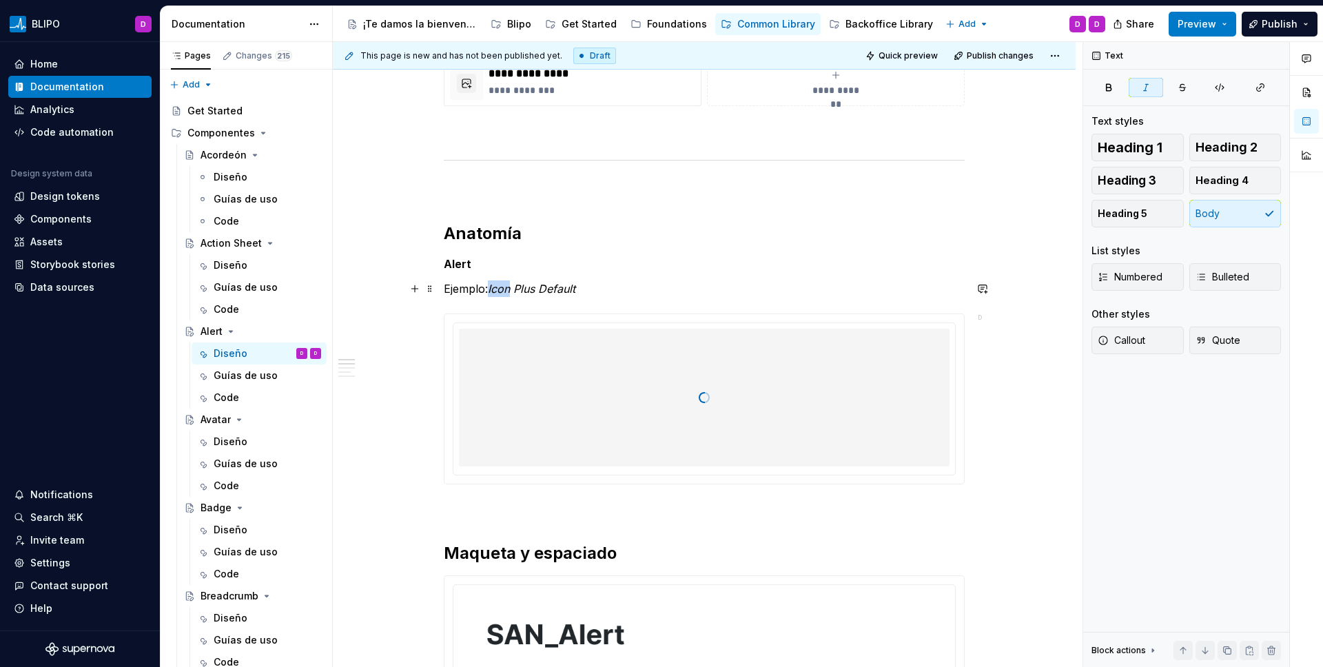
click at [505, 291] on em "Icon Plus Default" at bounding box center [532, 289] width 88 height 14
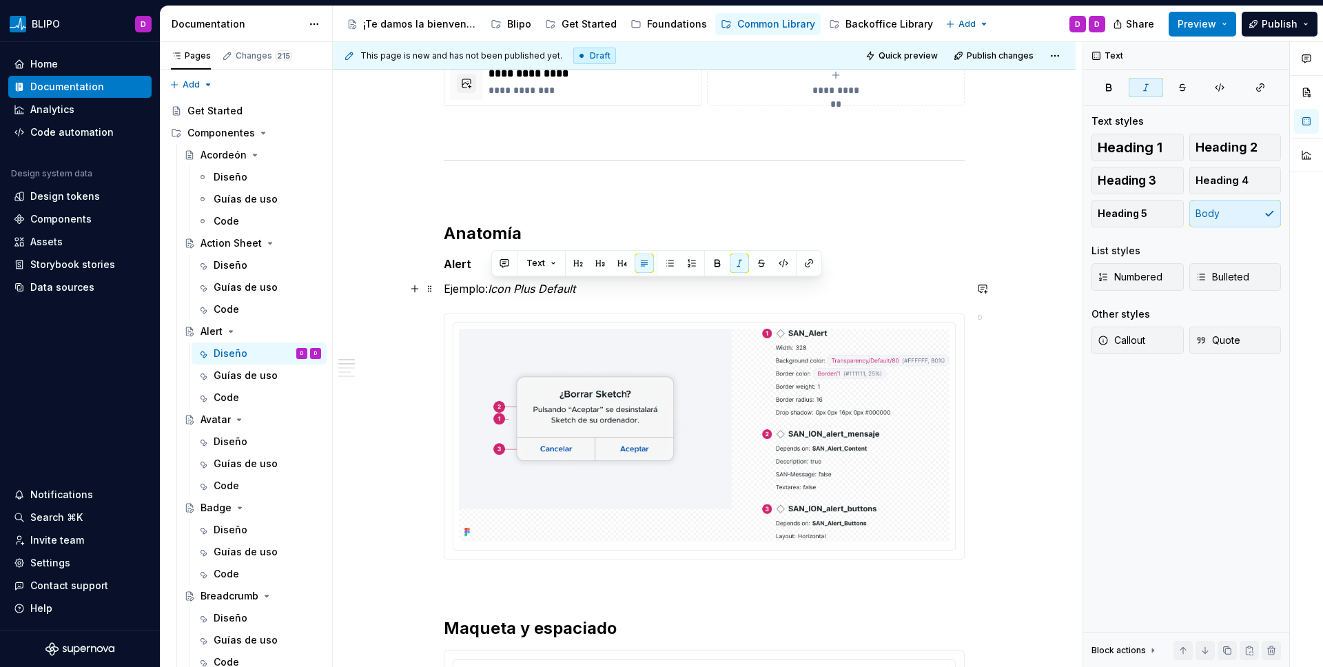
click at [530, 288] on em "Icon Plus Default" at bounding box center [532, 289] width 88 height 14
click at [522, 290] on em "Icon Plus Default" at bounding box center [532, 289] width 88 height 14
drag, startPoint x: 489, startPoint y: 290, endPoint x: 497, endPoint y: 291, distance: 7.6
click at [497, 291] on p "Ejemplo: Icon Plus Default" at bounding box center [704, 288] width 521 height 17
click at [487, 292] on p "Ejemplo: Icon Plus Default" at bounding box center [704, 288] width 521 height 17
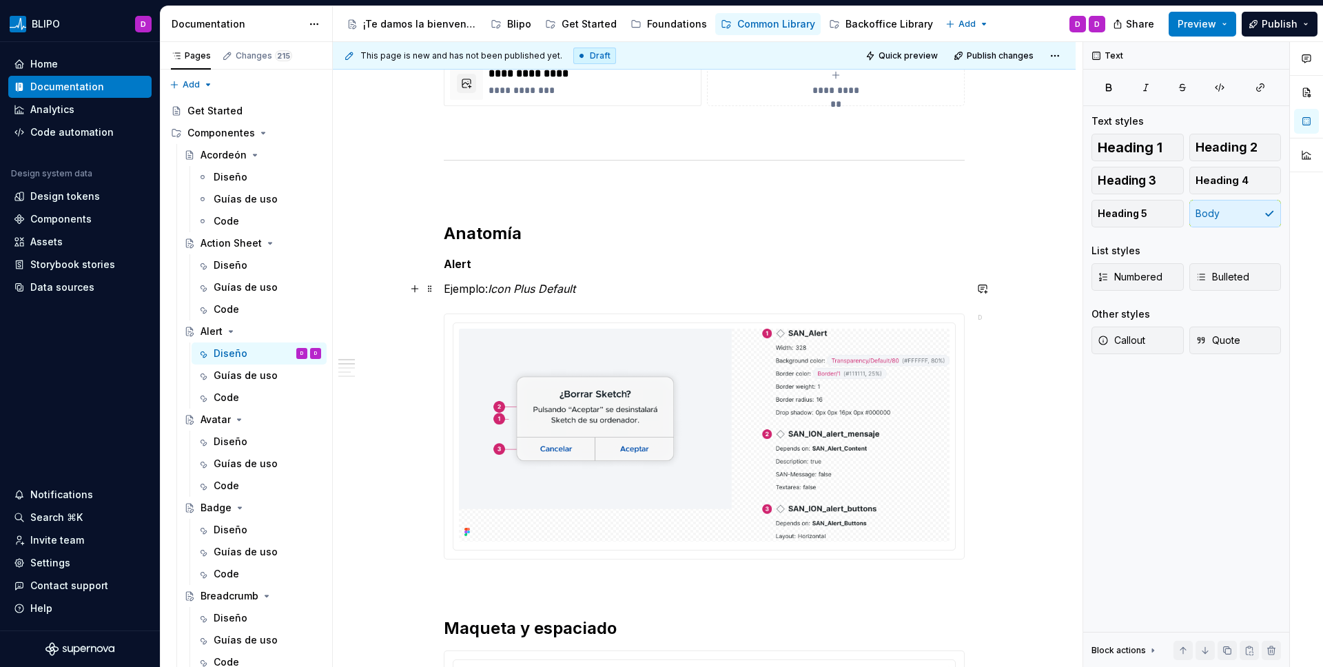
click at [454, 290] on p "Ejemplo: Icon Plus Default" at bounding box center [704, 288] width 521 height 17
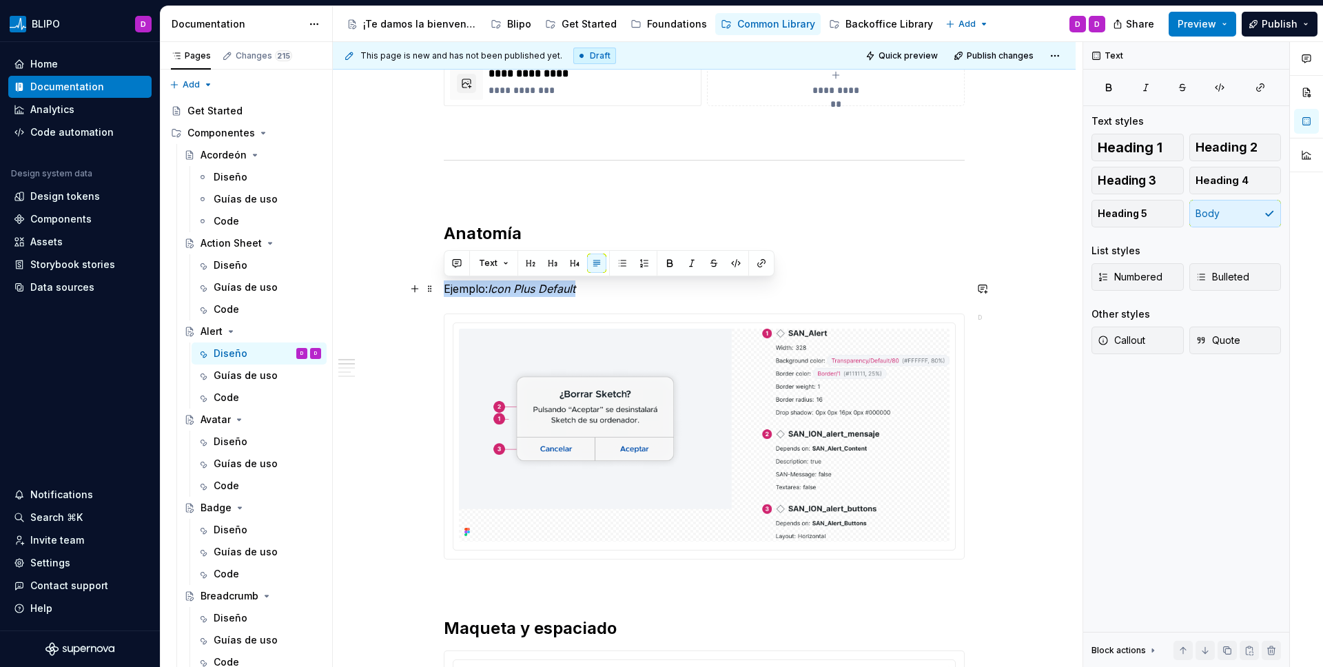
click at [454, 290] on p "Ejemplo: Icon Plus Default" at bounding box center [704, 288] width 521 height 17
click at [531, 292] on em "Icon Plus Default" at bounding box center [532, 289] width 88 height 14
drag, startPoint x: 493, startPoint y: 290, endPoint x: 578, endPoint y: 287, distance: 84.8
click at [575, 287] on em "Icon Plus Default" at bounding box center [532, 289] width 88 height 14
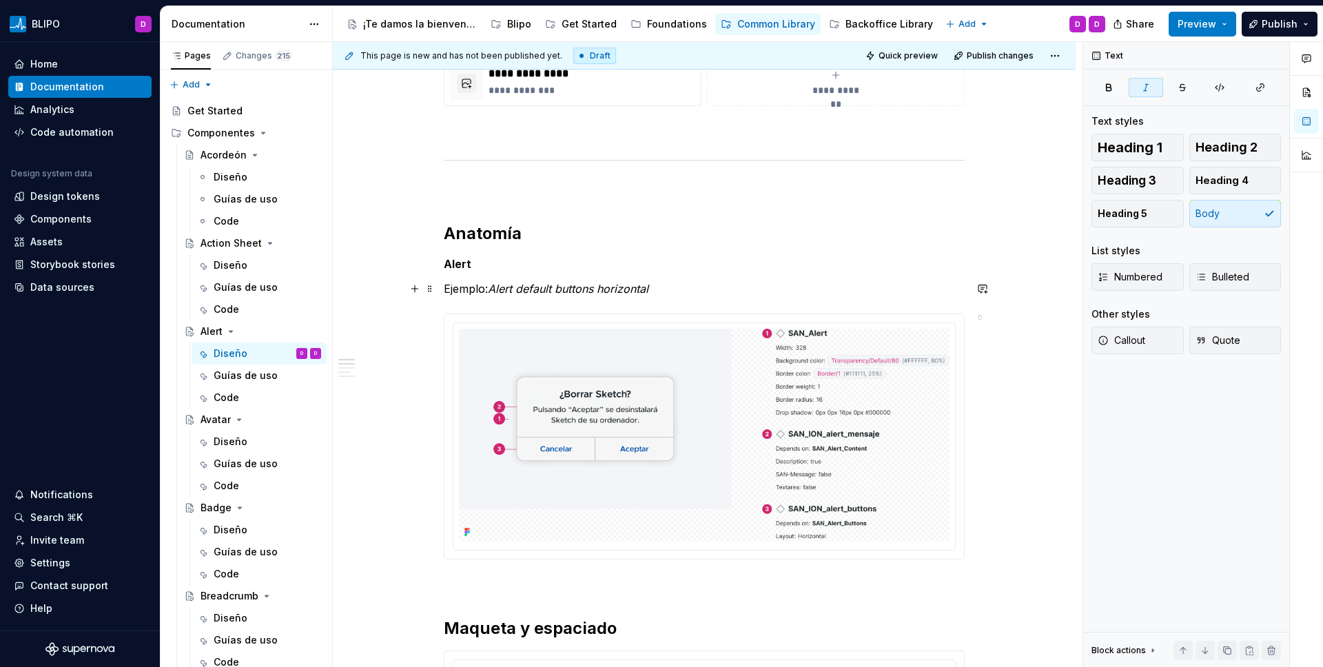
click at [601, 283] on em "Alert default buttons horizontal" at bounding box center [568, 289] width 161 height 14
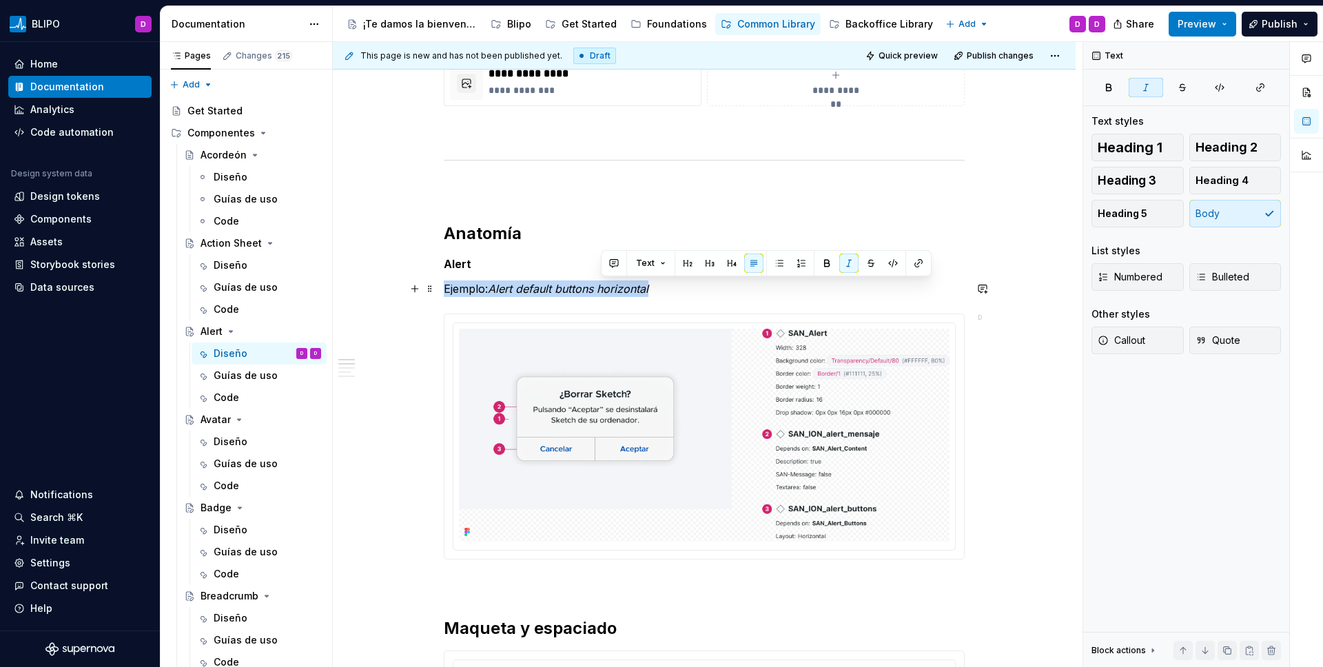
click at [601, 283] on em "Alert default buttons horizontal" at bounding box center [568, 289] width 161 height 14
click at [548, 289] on em "Alert default buttons horizontal" at bounding box center [568, 289] width 161 height 14
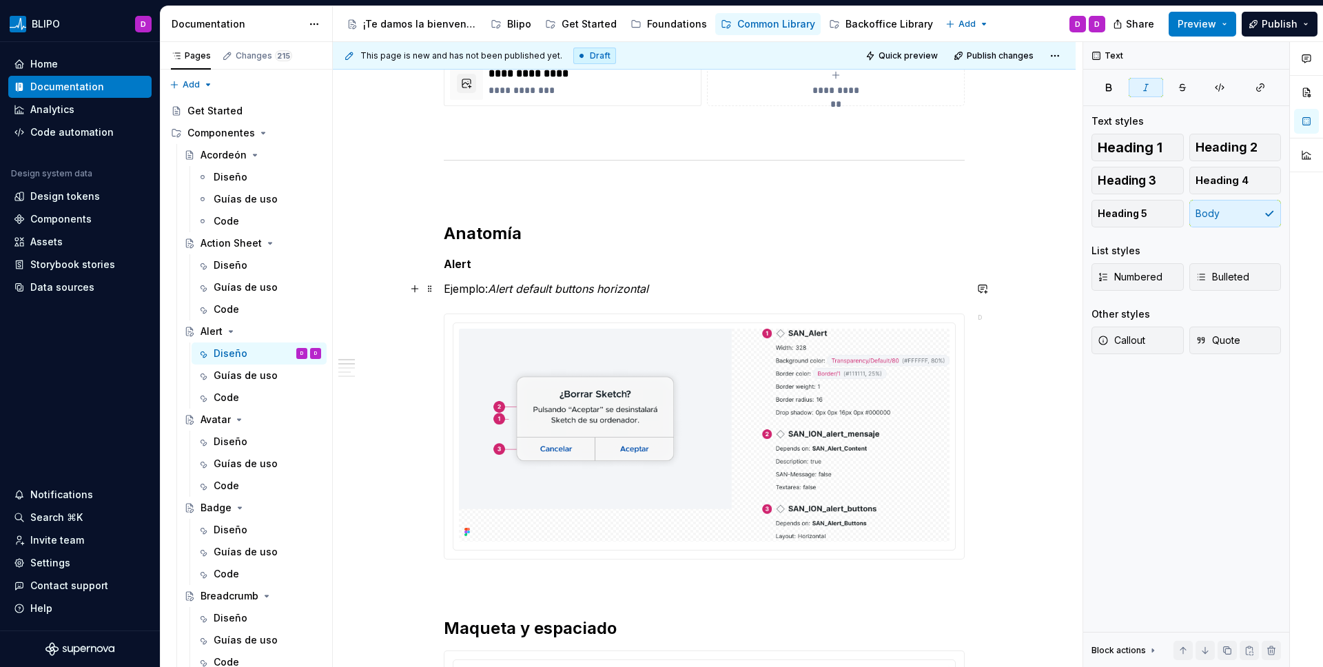
click at [527, 296] on p "Ejemplo: Alert default buttons horizontal" at bounding box center [704, 288] width 521 height 17
click at [504, 287] on em "Alert default buttons horizontal" at bounding box center [568, 289] width 161 height 14
click at [586, 314] on div at bounding box center [704, 437] width 521 height 246
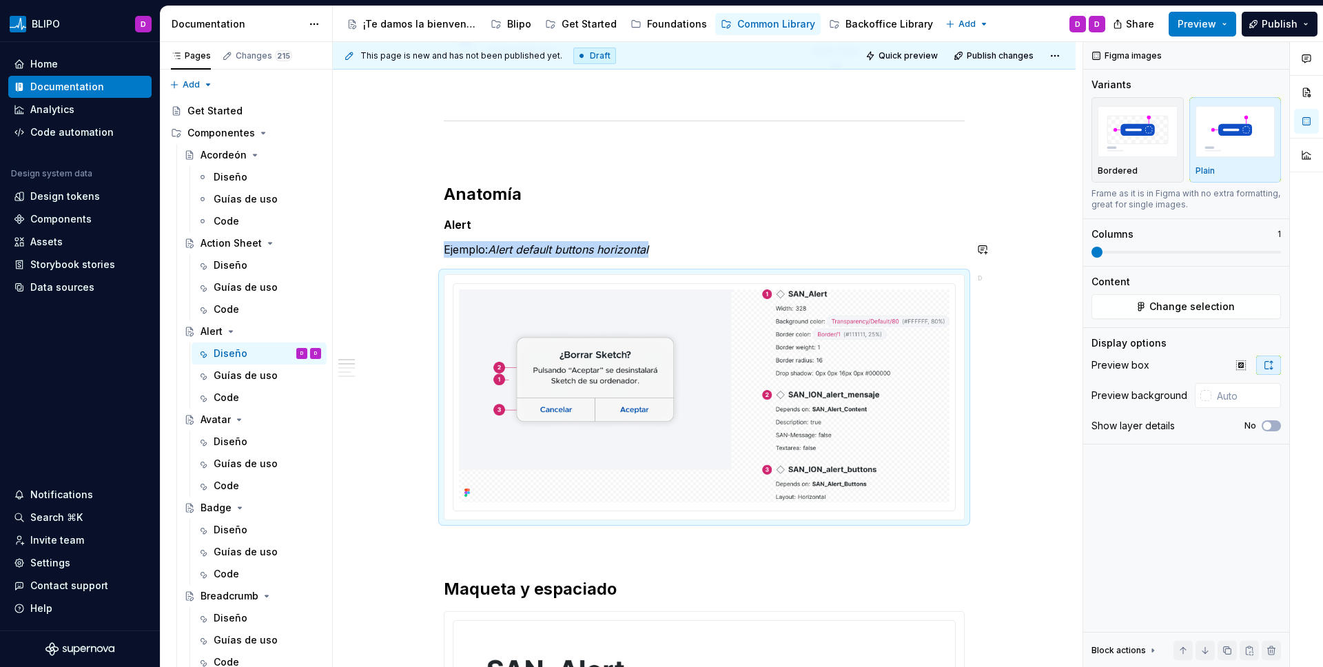
scroll to position [638, 0]
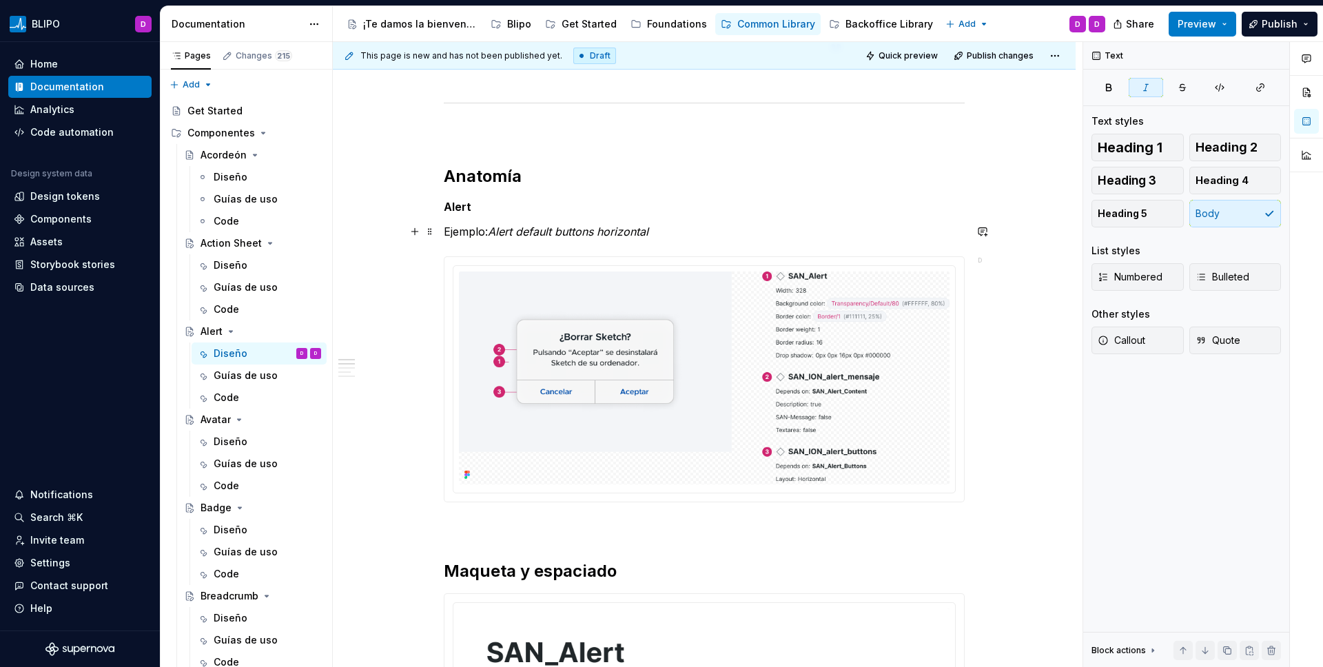
click at [546, 230] on em "Alert default buttons horizontal" at bounding box center [568, 232] width 161 height 14
click at [564, 233] on em "Alert buttons horizontal" at bounding box center [550, 232] width 125 height 14
click at [524, 232] on em "Alert buttons default horizontal" at bounding box center [570, 232] width 164 height 14
click at [555, 185] on h2 "Anatomía" at bounding box center [704, 176] width 521 height 22
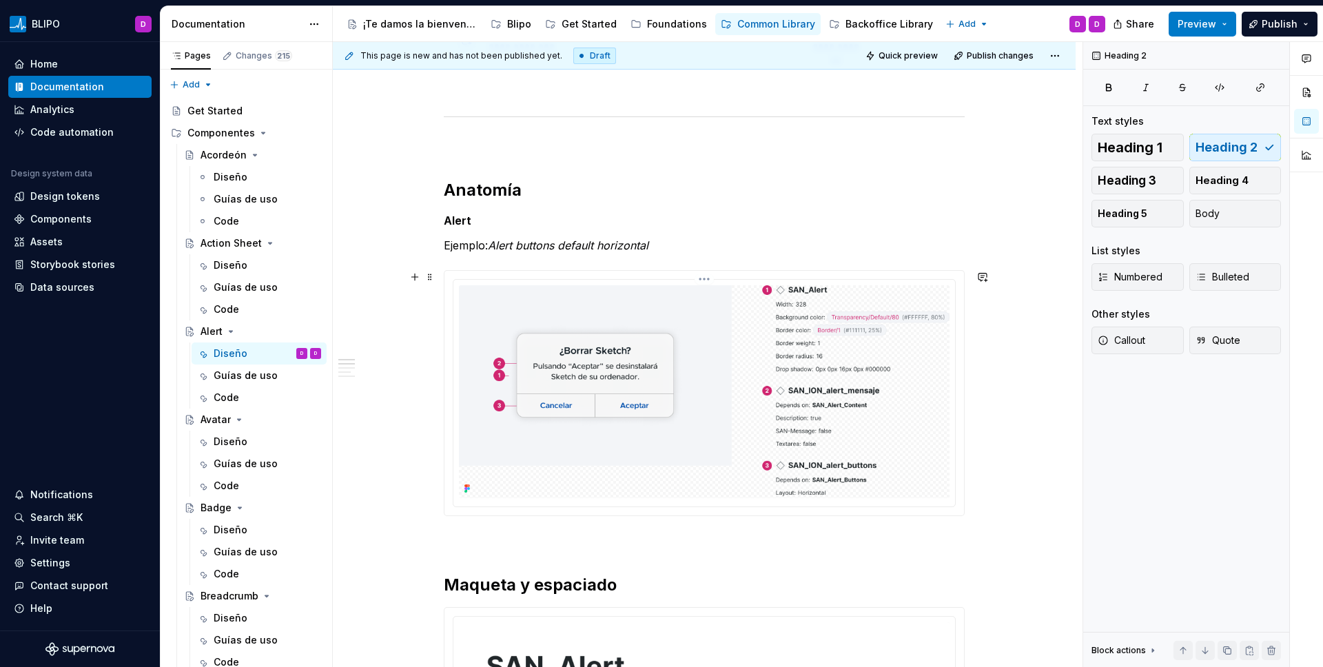
scroll to position [606, 0]
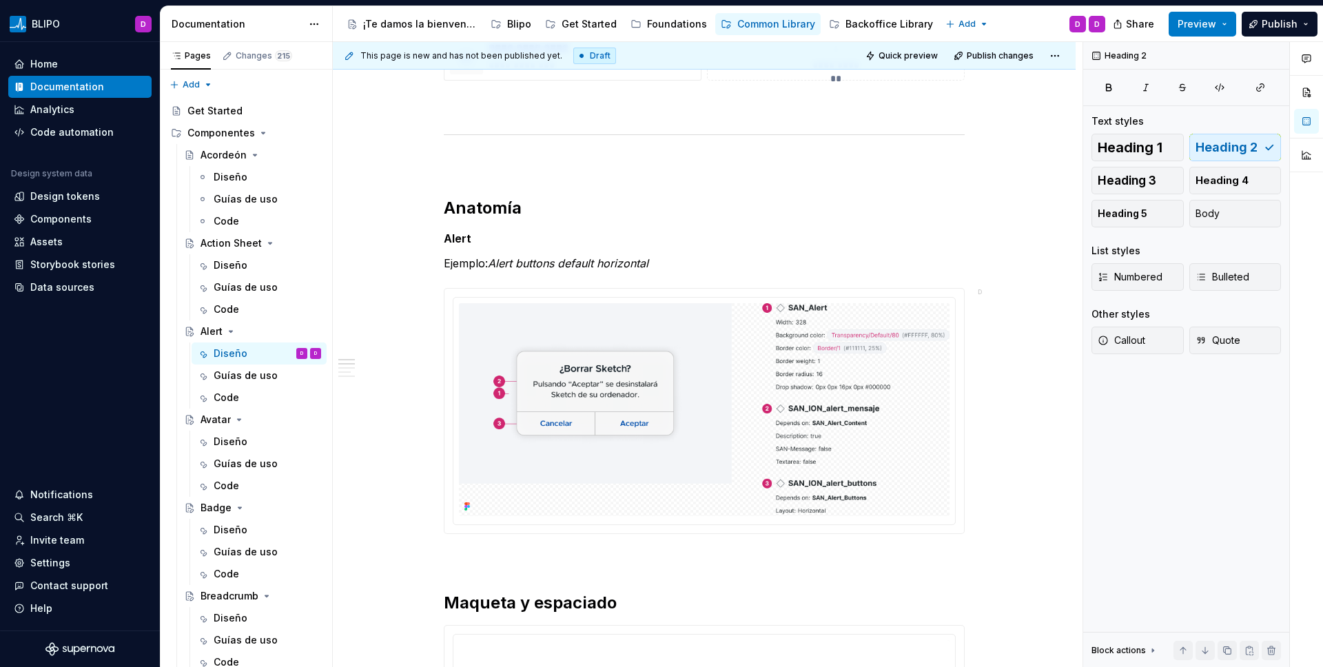
type textarea "*"
